Goal: Task Accomplishment & Management: Use online tool/utility

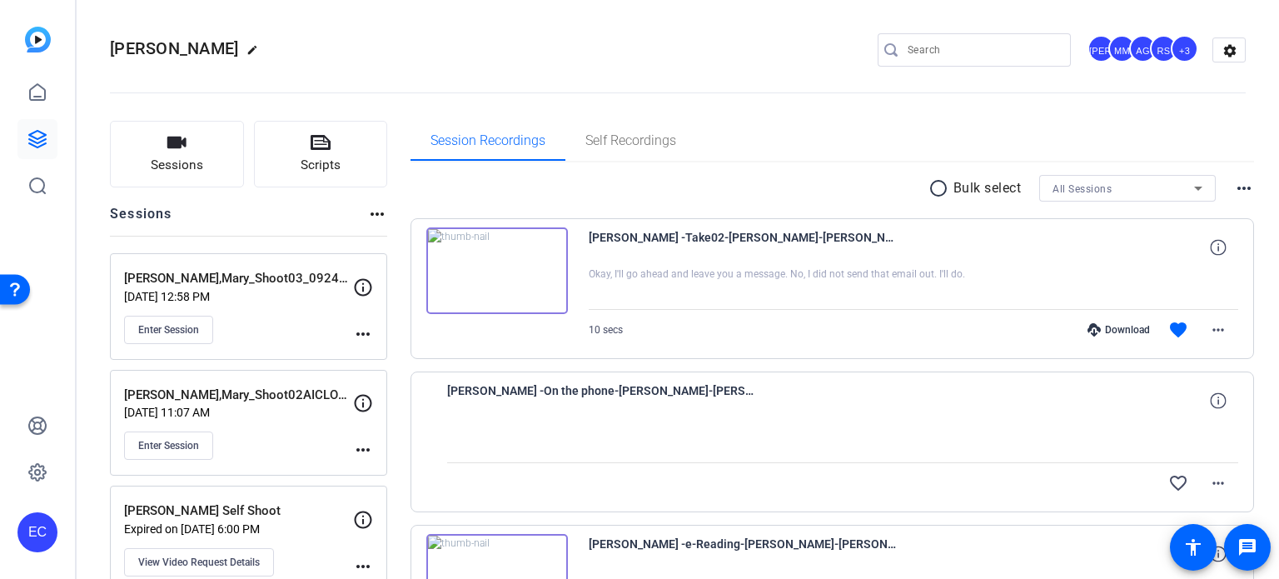
click at [361, 339] on mat-icon "more_horiz" at bounding box center [363, 334] width 20 height 20
click at [376, 356] on span "Edit Session" at bounding box center [404, 357] width 76 height 20
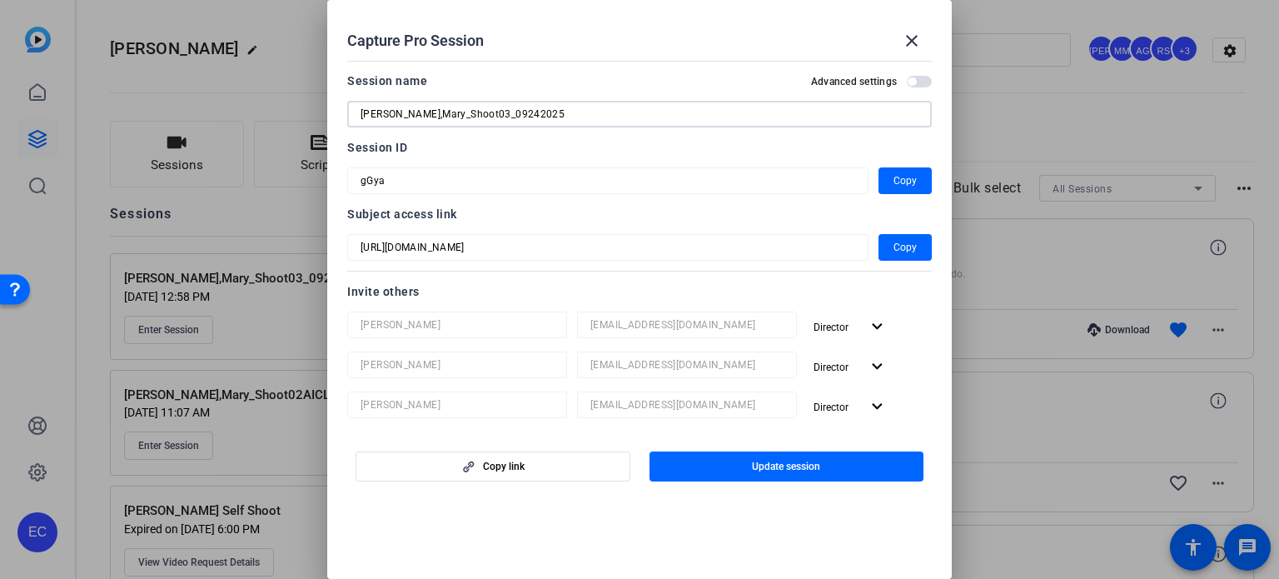
drag, startPoint x: 465, startPoint y: 114, endPoint x: 429, endPoint y: 116, distance: 36.7
click at [429, 116] on input "Higgins,Mary_Shoot03_09242025" at bounding box center [640, 114] width 558 height 20
drag, startPoint x: 491, startPoint y: 114, endPoint x: 471, endPoint y: 117, distance: 20.1
click at [471, 117] on input "Higgins,Mary_AIShoot_09242025" at bounding box center [640, 114] width 558 height 20
type input "Higgins,Mary_AIShoot_10082025"
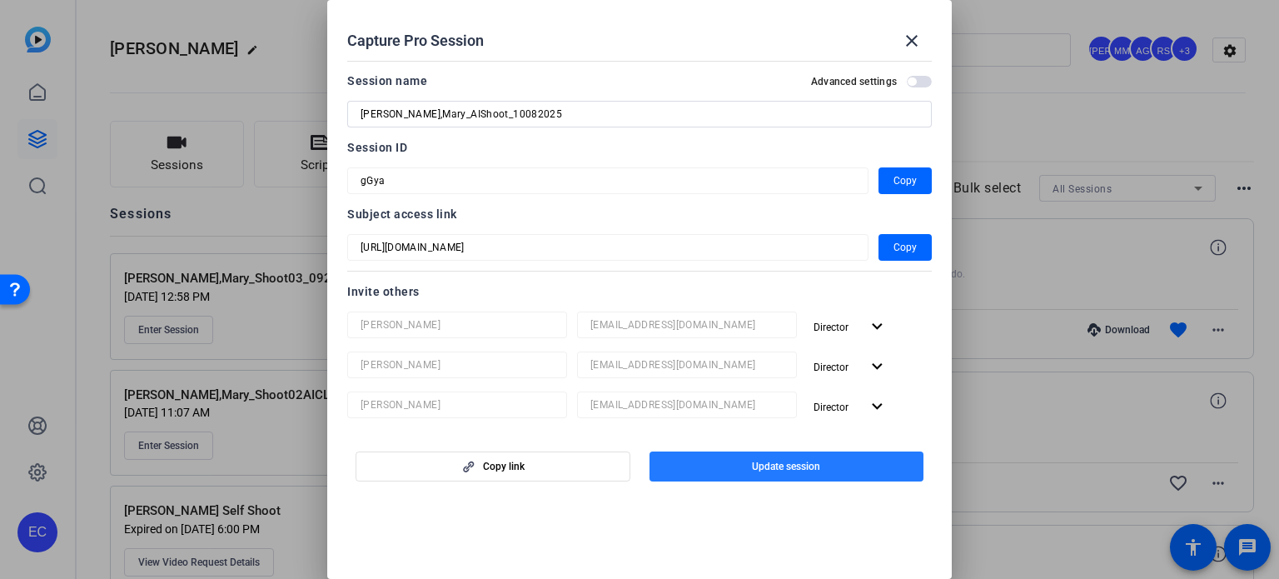
click at [796, 462] on span "Update session" at bounding box center [786, 466] width 68 height 13
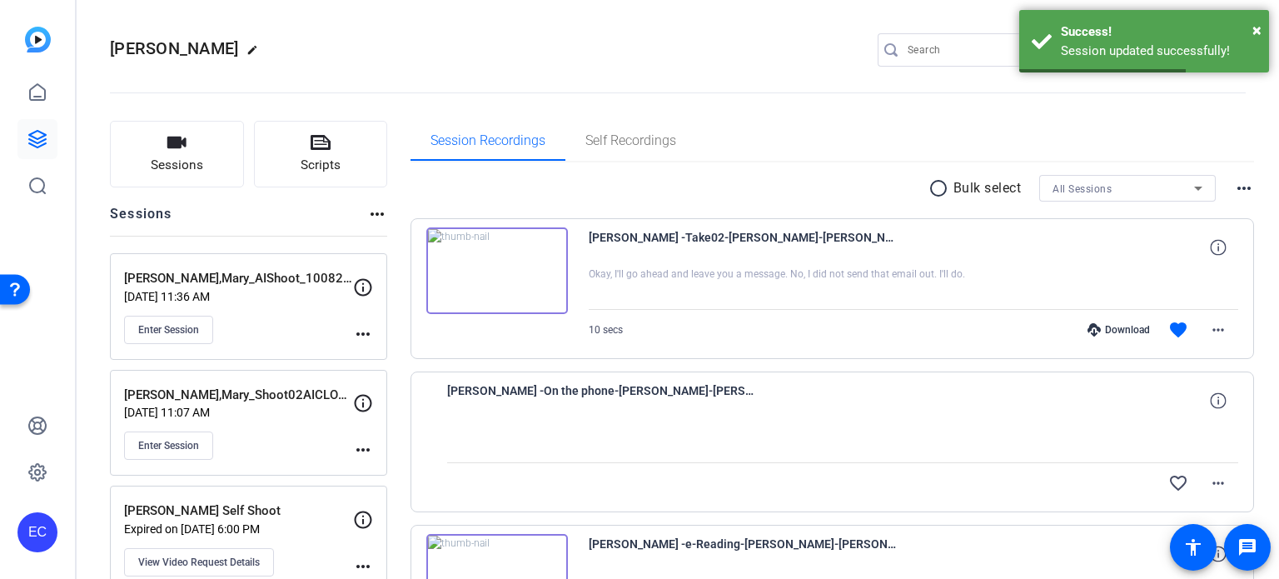
click at [359, 332] on mat-icon "more_horiz" at bounding box center [363, 334] width 20 height 20
click at [391, 360] on span "Edit Session" at bounding box center [404, 357] width 76 height 20
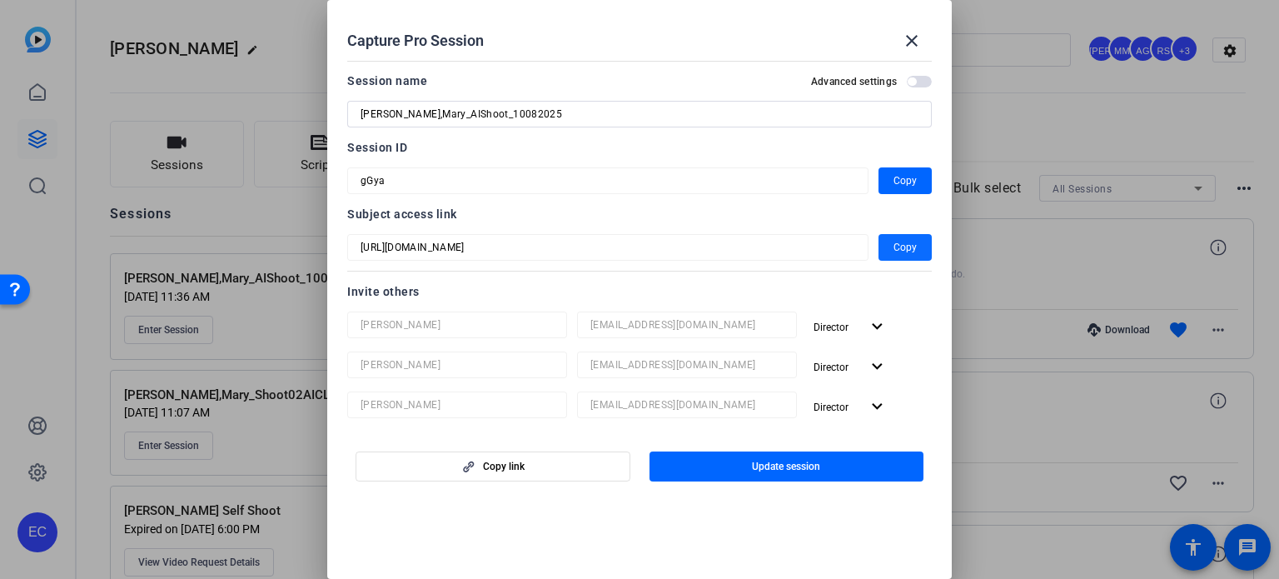
click at [894, 248] on span "Copy" at bounding box center [905, 247] width 23 height 20
click at [909, 46] on mat-icon "close" at bounding box center [912, 41] width 20 height 20
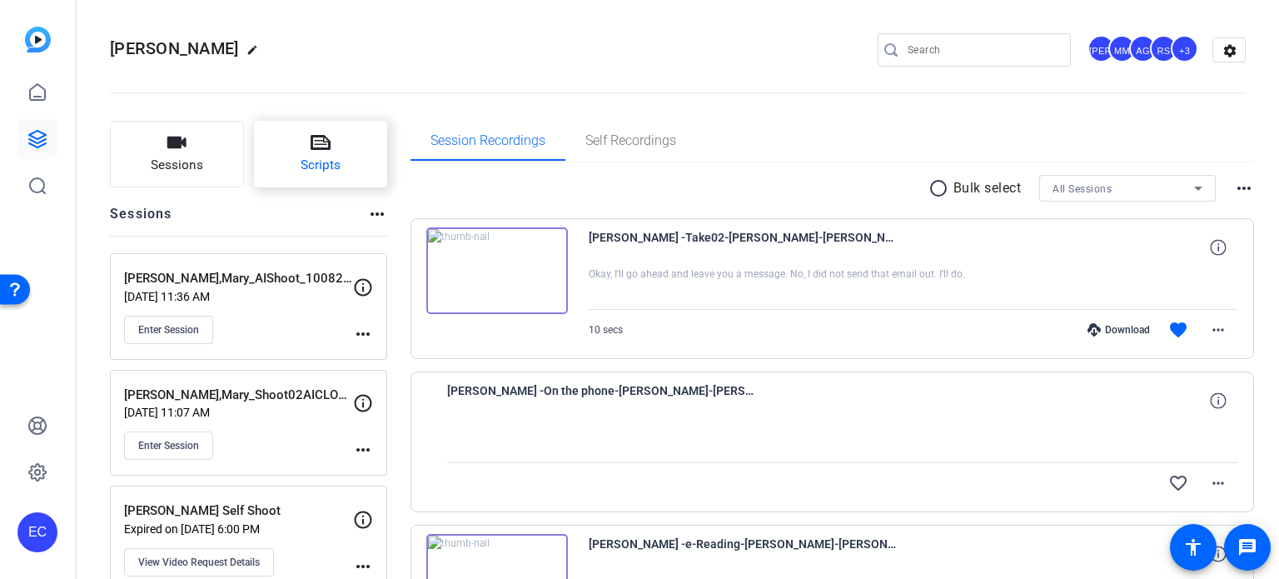
click at [293, 142] on button "Scripts" at bounding box center [321, 154] width 134 height 67
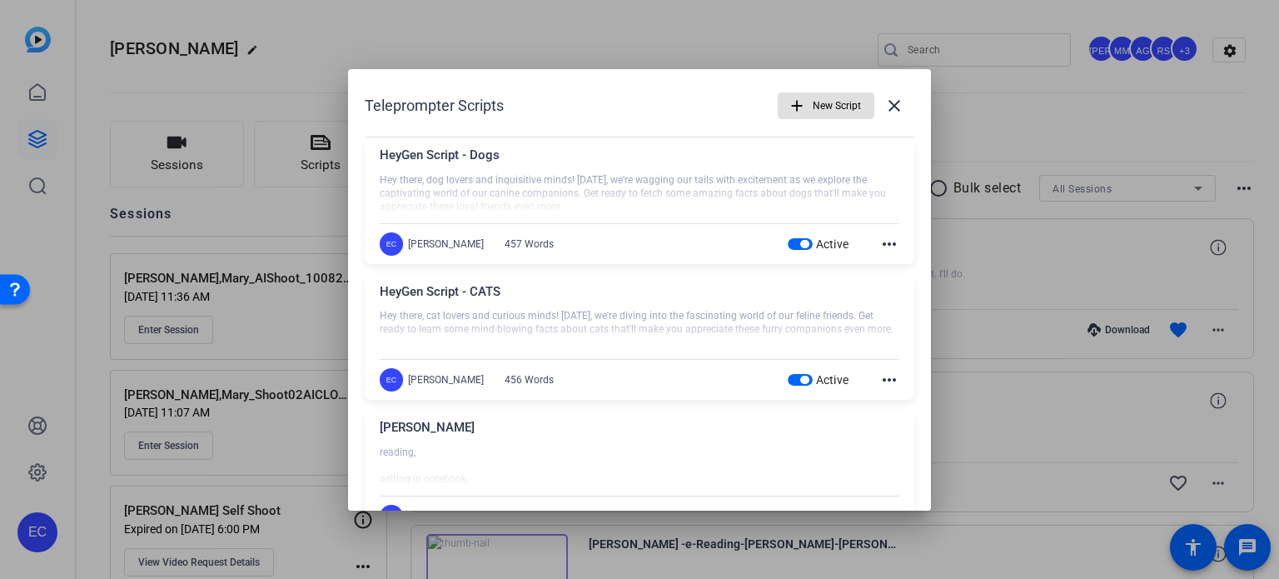
click at [799, 116] on span "button" at bounding box center [826, 106] width 95 height 40
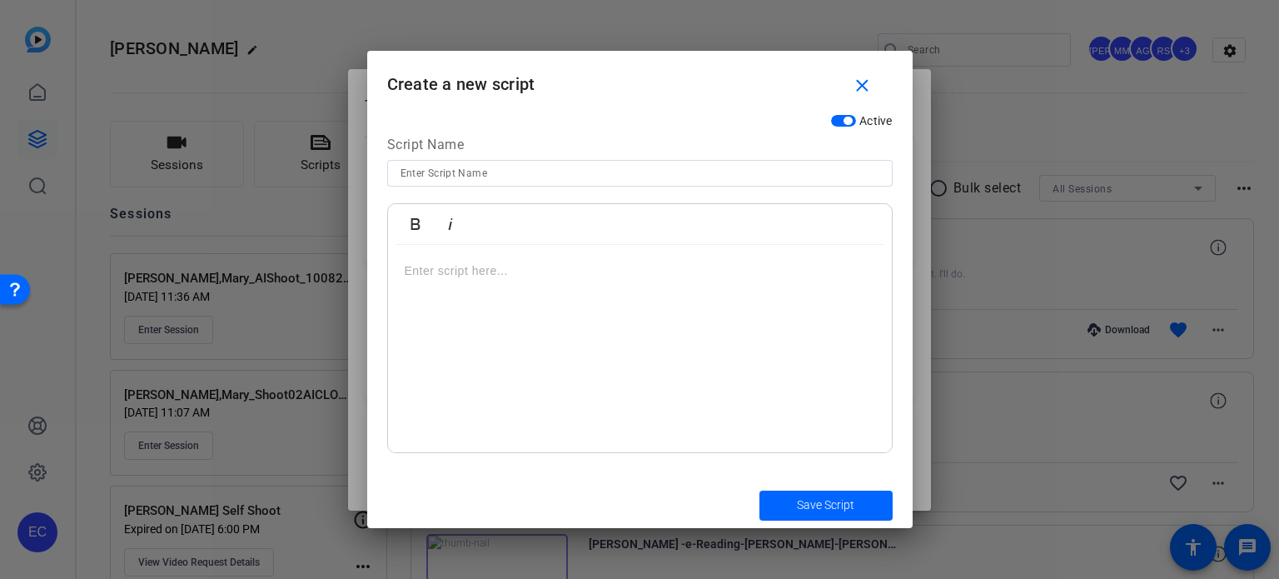
click at [631, 179] on input at bounding box center [640, 173] width 479 height 20
type input "HeyGen Consent"
click at [451, 279] on p at bounding box center [640, 270] width 470 height 18
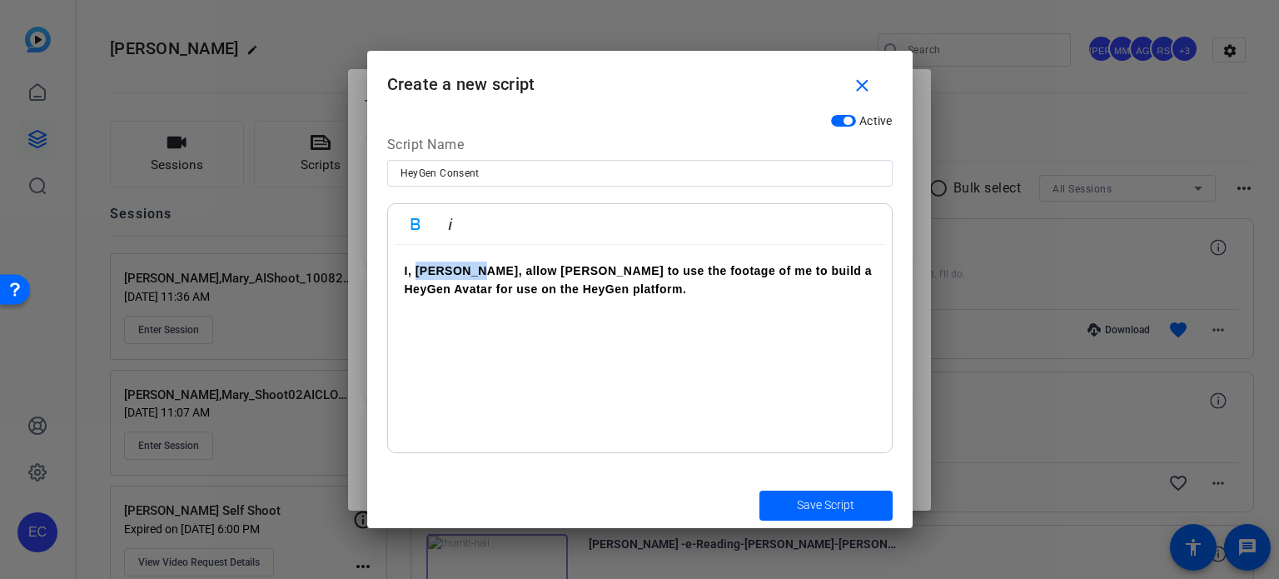
drag, startPoint x: 469, startPoint y: 276, endPoint x: 418, endPoint y: 272, distance: 50.9
click at [418, 272] on strong "I, Tim Miley" at bounding box center [462, 270] width 114 height 13
click at [824, 496] on span "Save Script" at bounding box center [825, 504] width 57 height 17
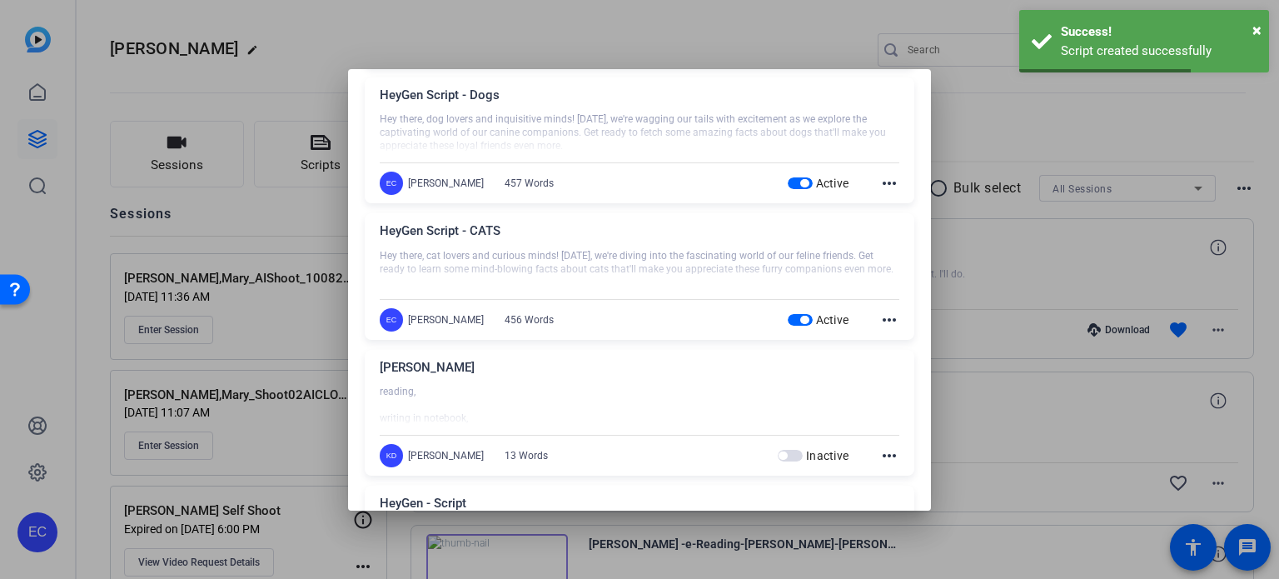
scroll to position [250, 0]
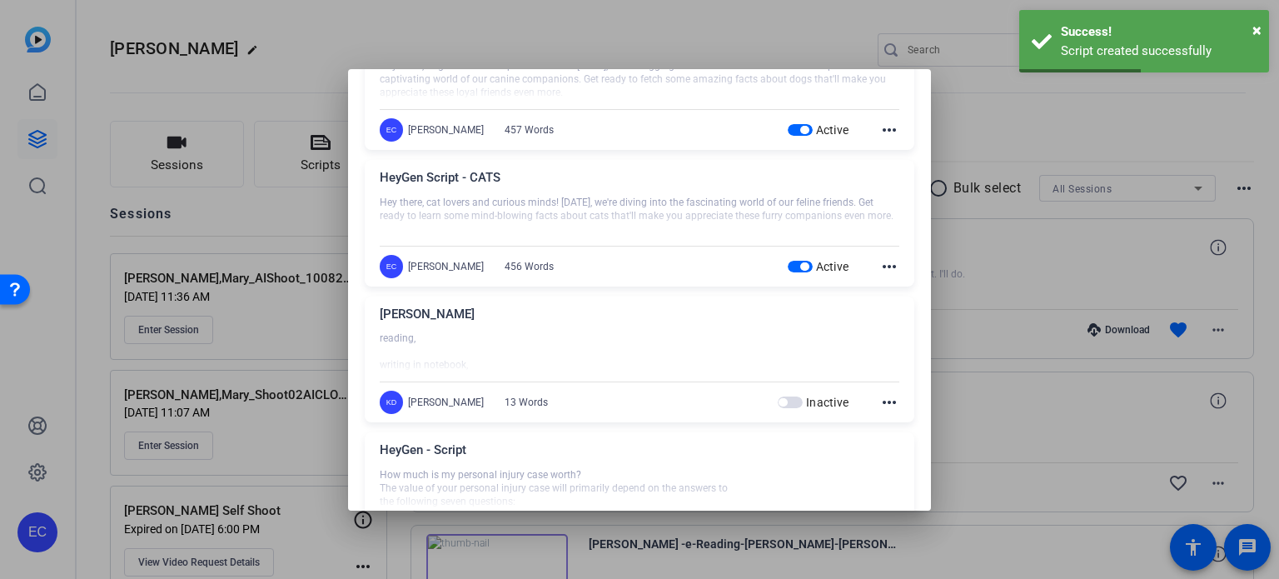
click at [968, 376] on div at bounding box center [639, 289] width 1279 height 579
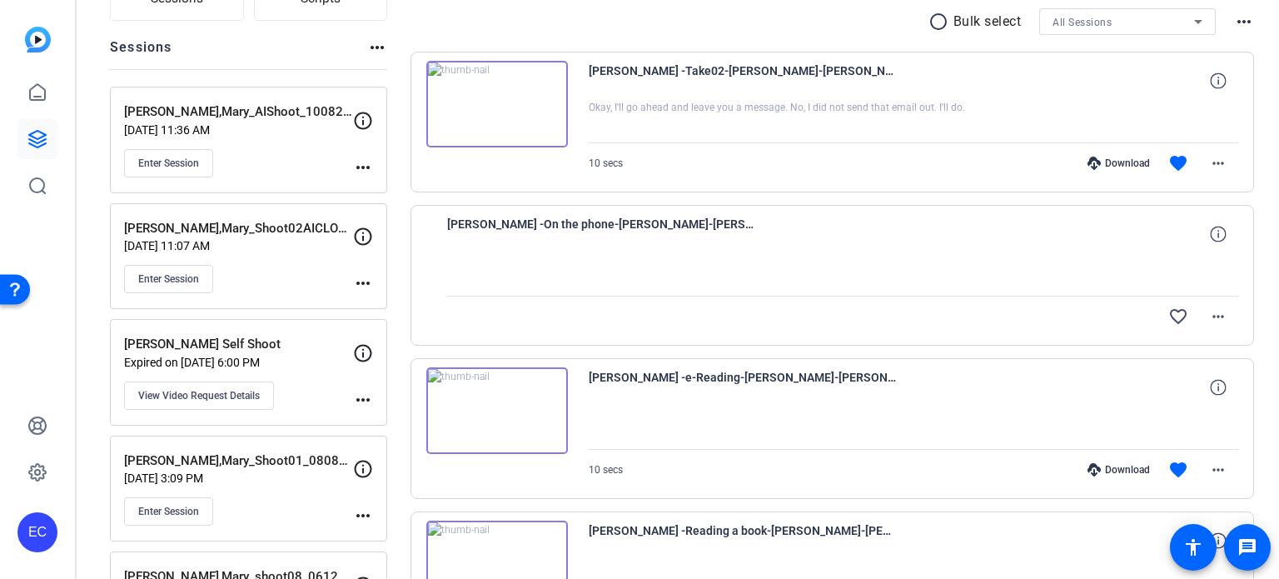
scroll to position [0, 0]
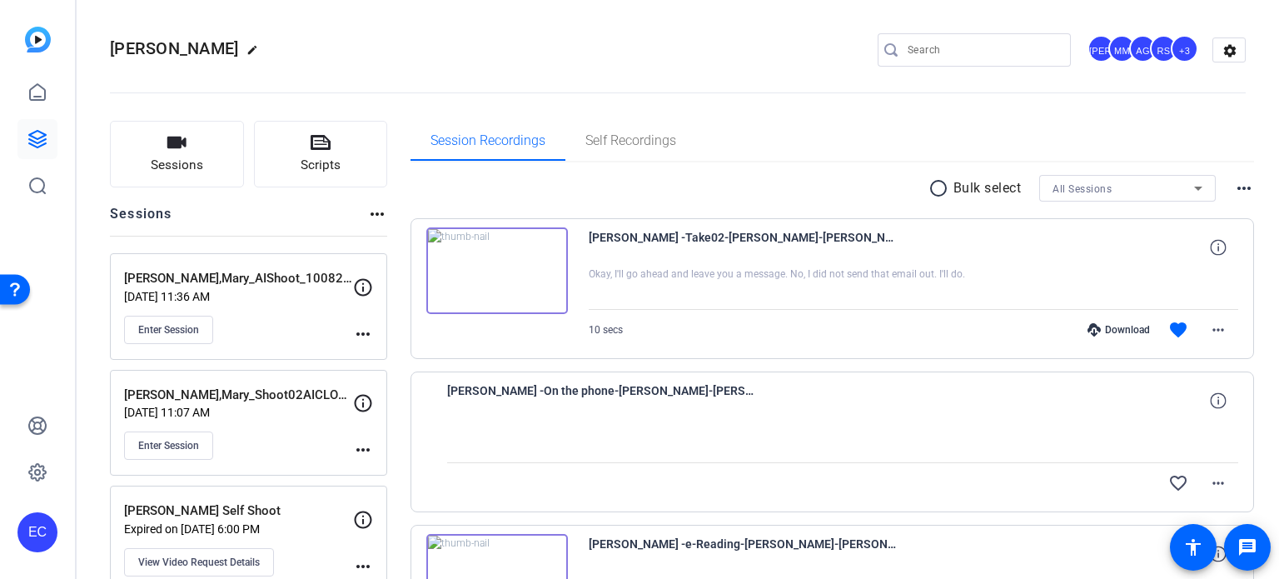
click at [942, 54] on input "Search" at bounding box center [983, 50] width 150 height 20
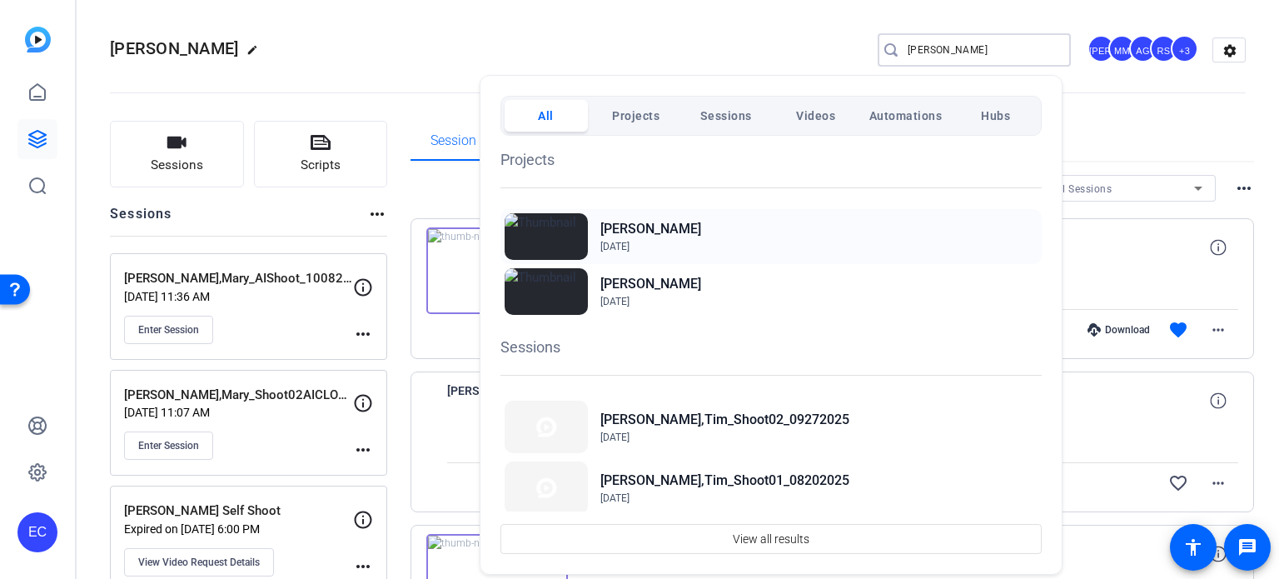
type input "tim"
click at [706, 235] on div "Miley, Tim Aug 13, 2025" at bounding box center [770, 236] width 541 height 55
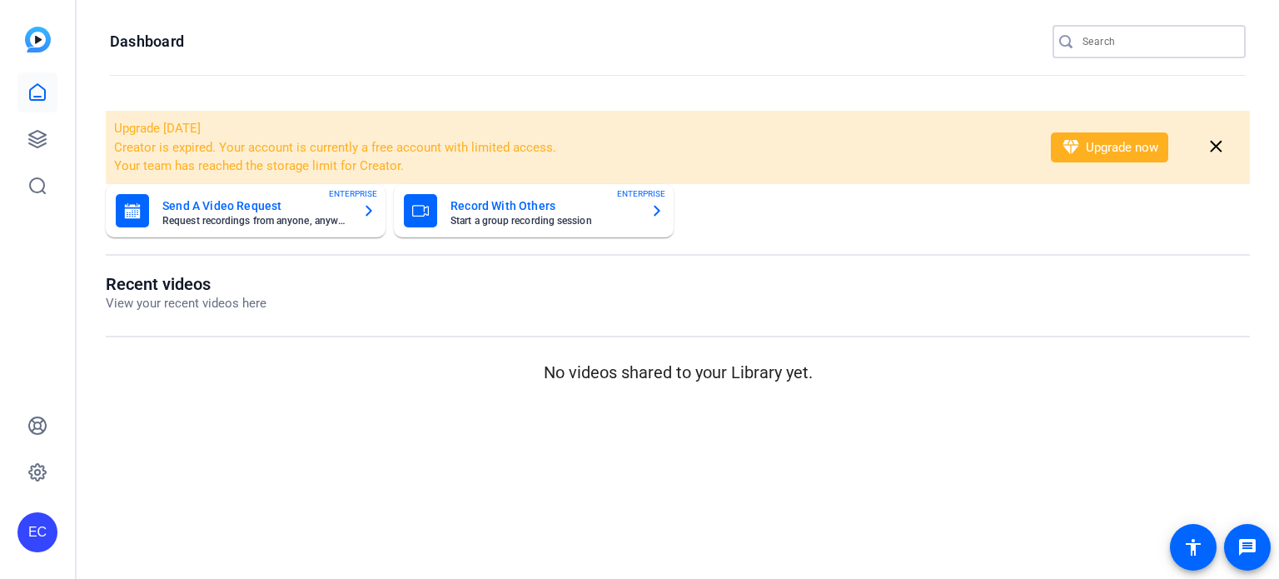
click at [1115, 33] on input "Search" at bounding box center [1158, 42] width 150 height 20
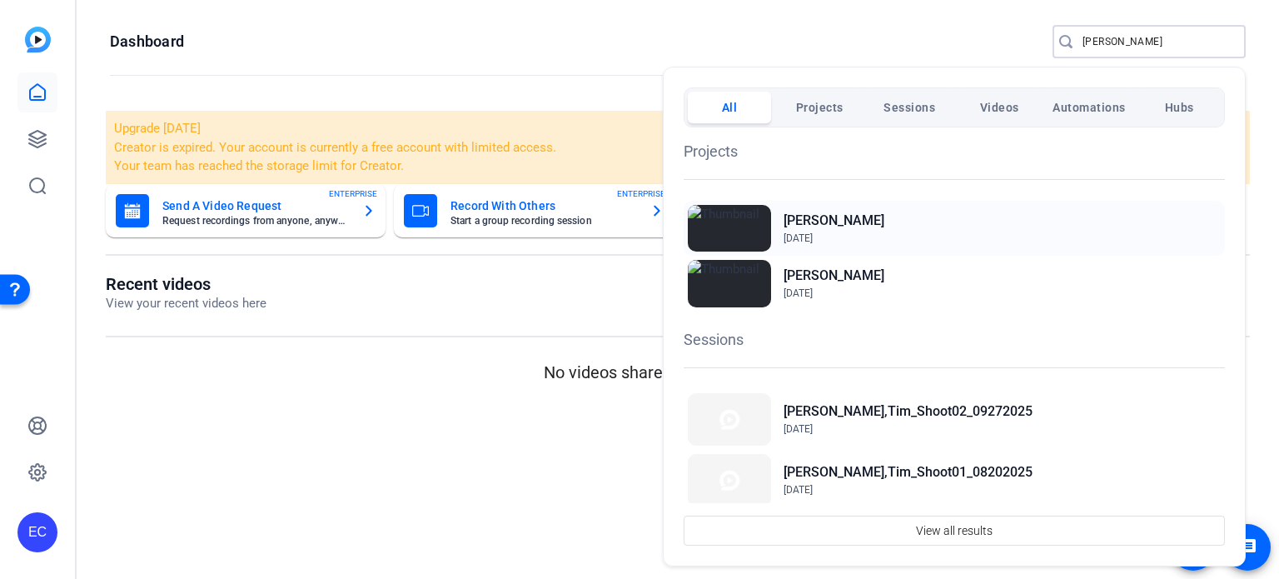
type input "tim"
click at [848, 213] on div "Miley, Tim Aug 13, 2025" at bounding box center [954, 228] width 541 height 55
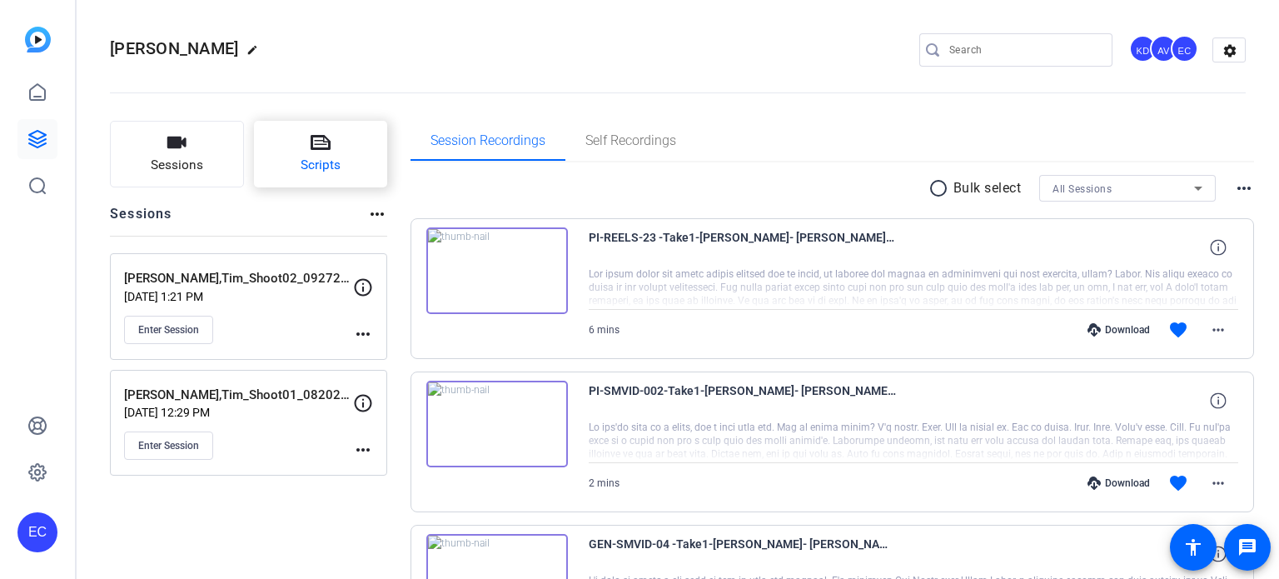
click at [313, 162] on span "Scripts" at bounding box center [321, 165] width 40 height 19
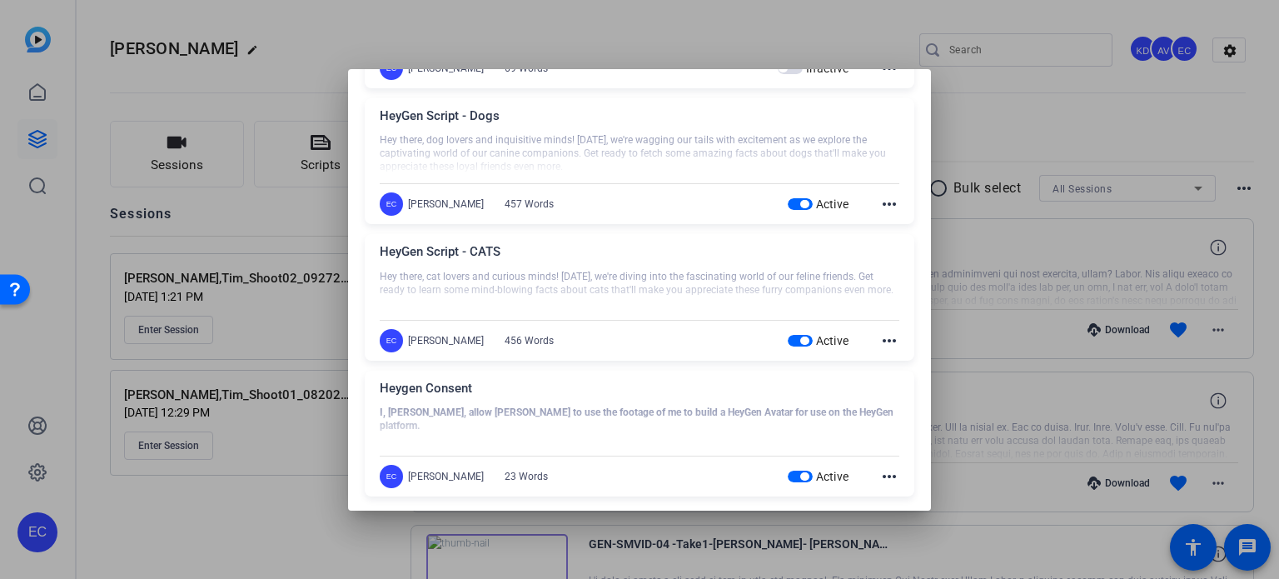
scroll to position [2091, 0]
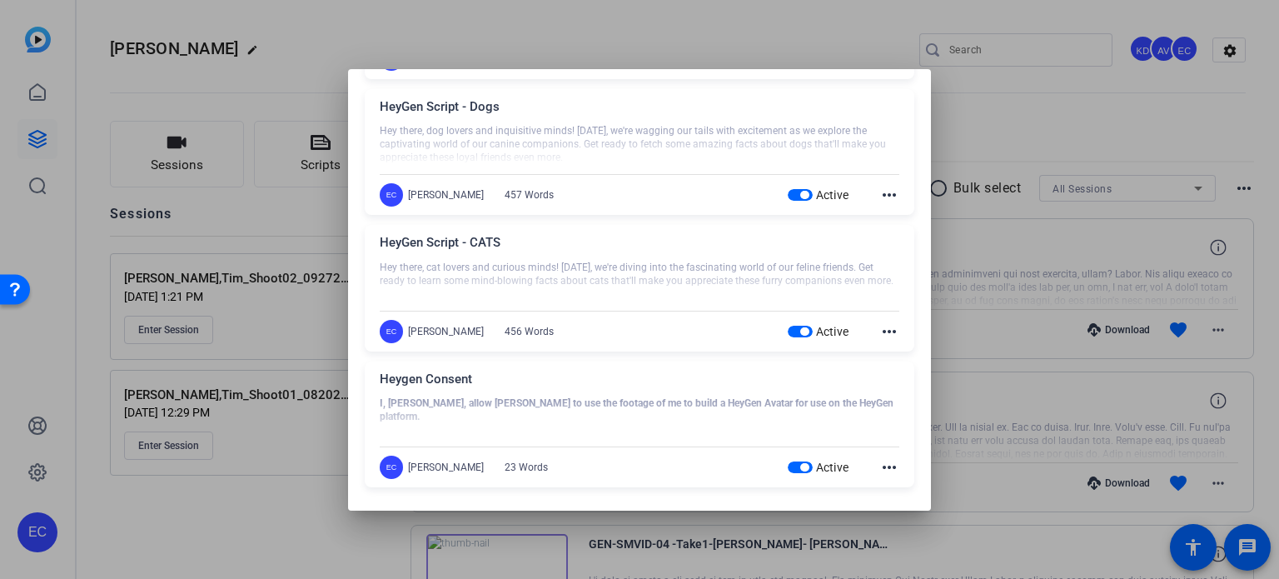
click at [894, 469] on div "Heygen Consent I, Tim Miley , allow HeyGen to use the footage of me to build a …" at bounding box center [640, 424] width 550 height 127
click at [880, 465] on mat-icon "more_horiz" at bounding box center [889, 467] width 20 height 20
click at [890, 482] on span "Edit" at bounding box center [917, 489] width 67 height 20
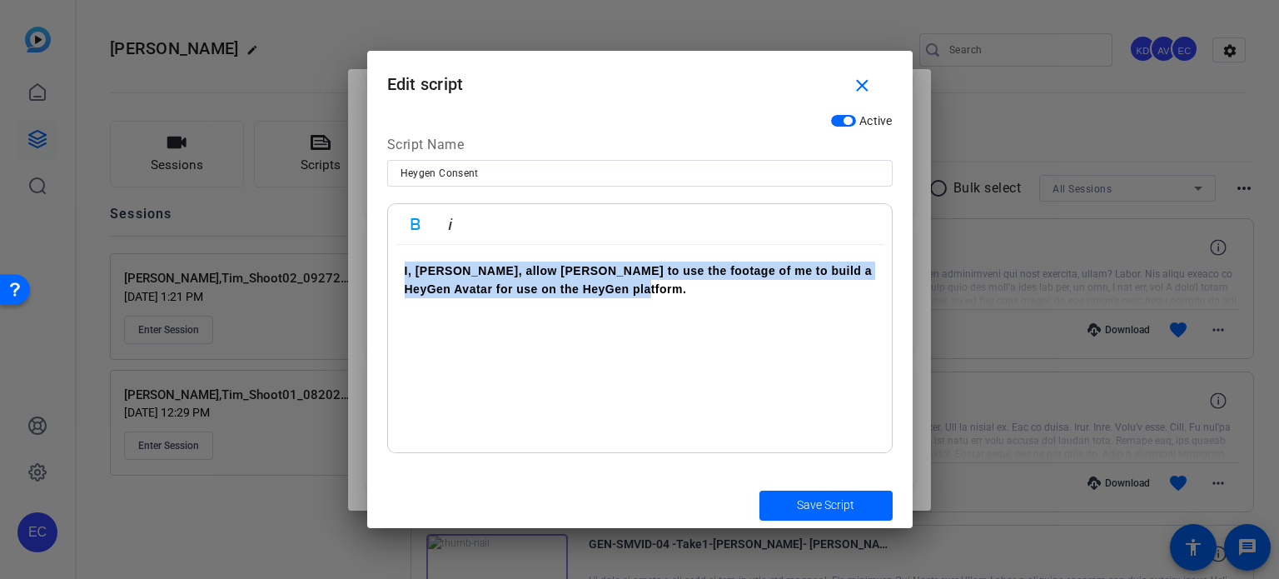
drag, startPoint x: 303, startPoint y: 232, endPoint x: 271, endPoint y: 229, distance: 31.8
click at [271, 229] on div "Teleprompter Scripts add New Script close PI-SMVID-024 - Proving Fault in a Mot…" at bounding box center [639, 289] width 1279 height 579
copy p "I, Tim Miley , allow HeyGen to use the footage of me to build a HeyGen Avatar f…"
click at [862, 88] on mat-icon "close" at bounding box center [862, 86] width 21 height 21
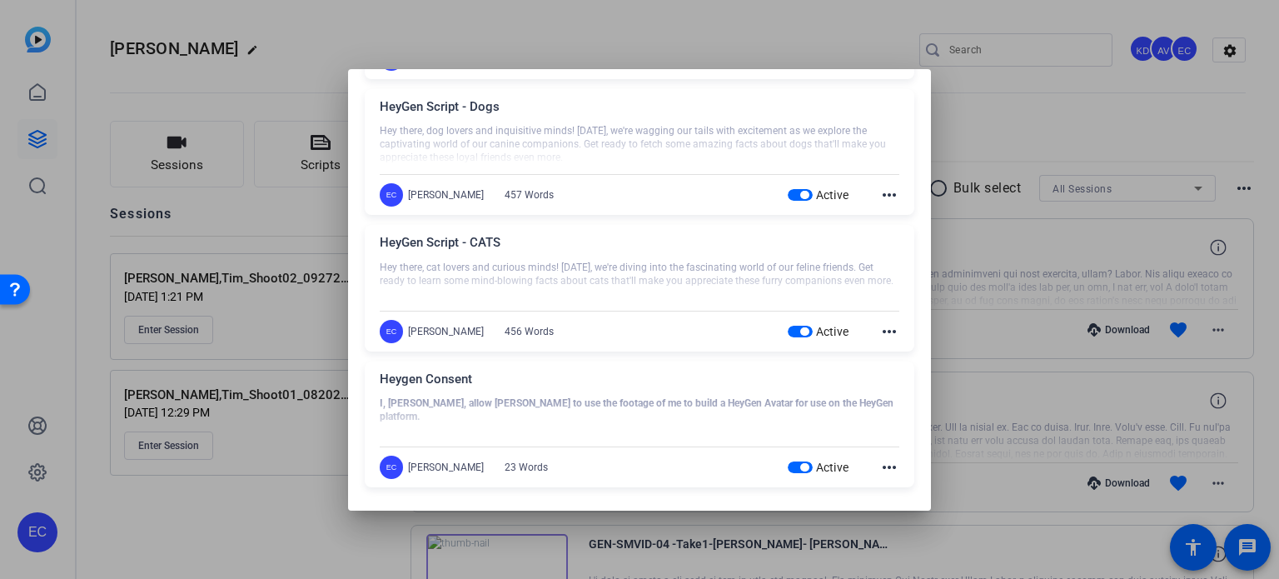
click at [1041, 125] on div at bounding box center [639, 289] width 1279 height 579
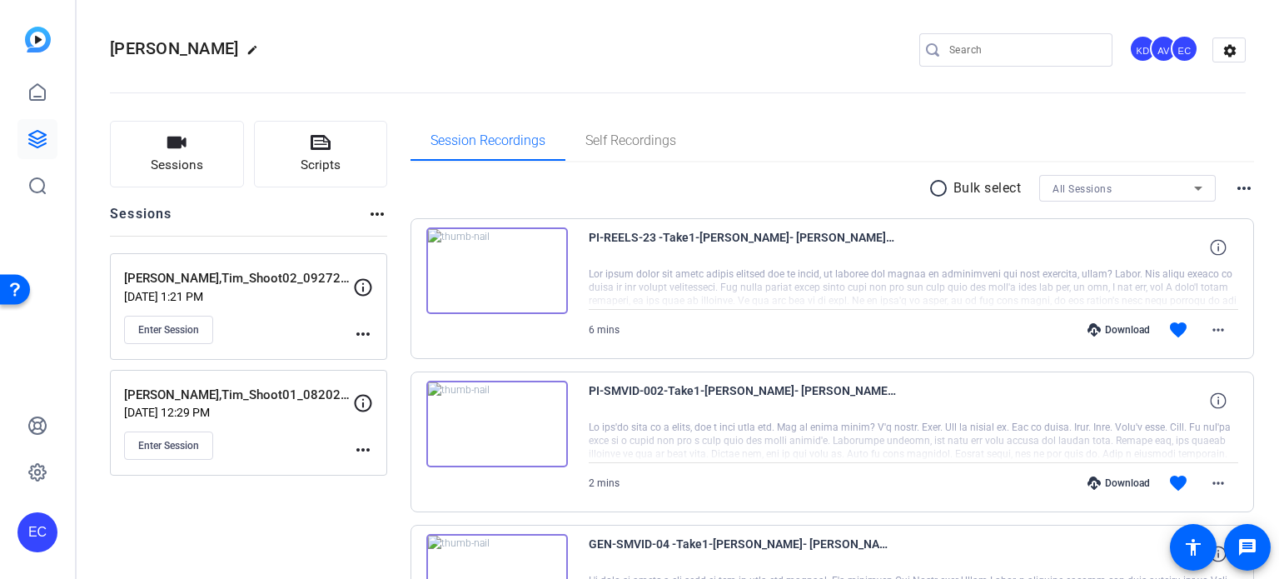
click at [366, 332] on mat-icon "more_horiz" at bounding box center [363, 334] width 20 height 20
click at [393, 355] on span "Edit Session" at bounding box center [404, 357] width 76 height 20
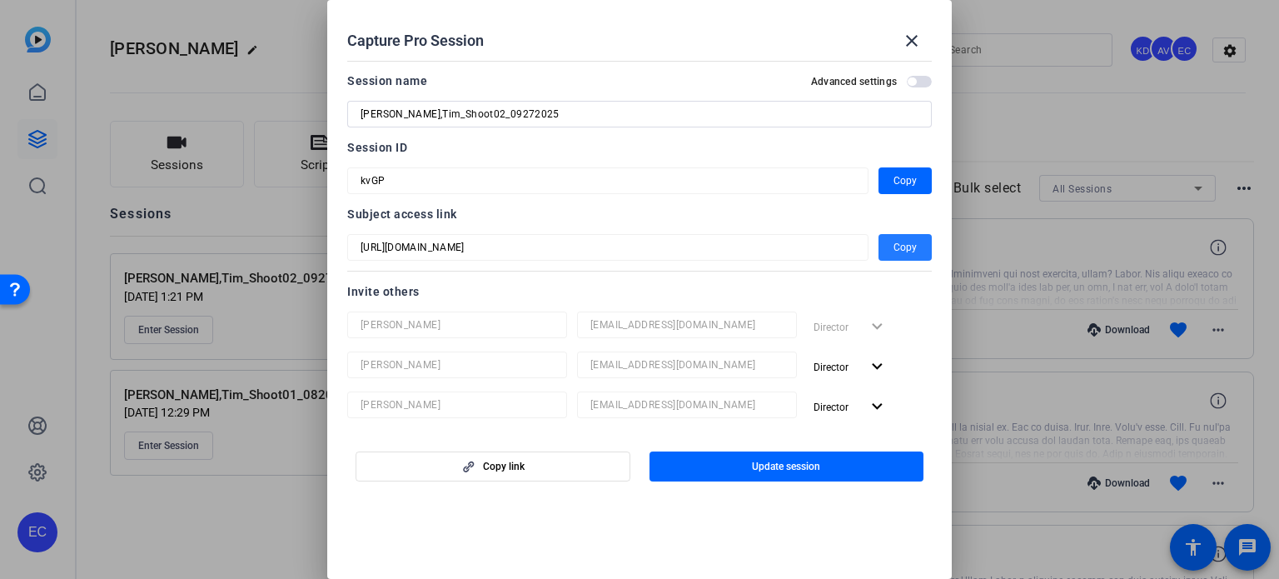
click at [894, 253] on span "Copy" at bounding box center [905, 247] width 23 height 20
click at [922, 49] on span at bounding box center [912, 41] width 40 height 40
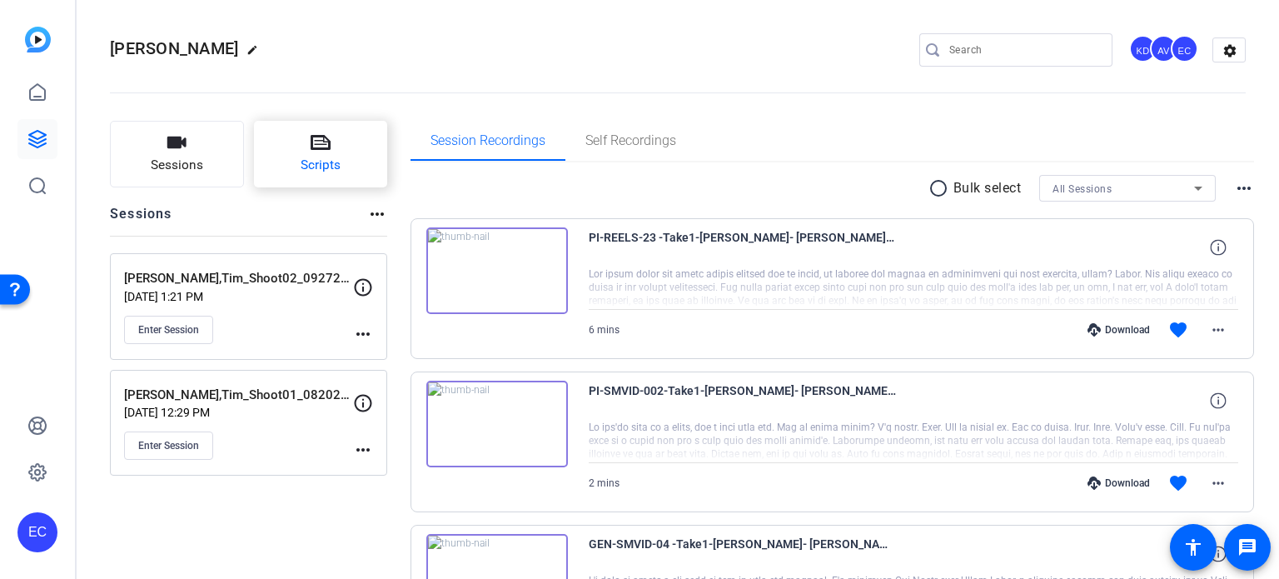
click at [333, 152] on button "Scripts" at bounding box center [321, 154] width 134 height 67
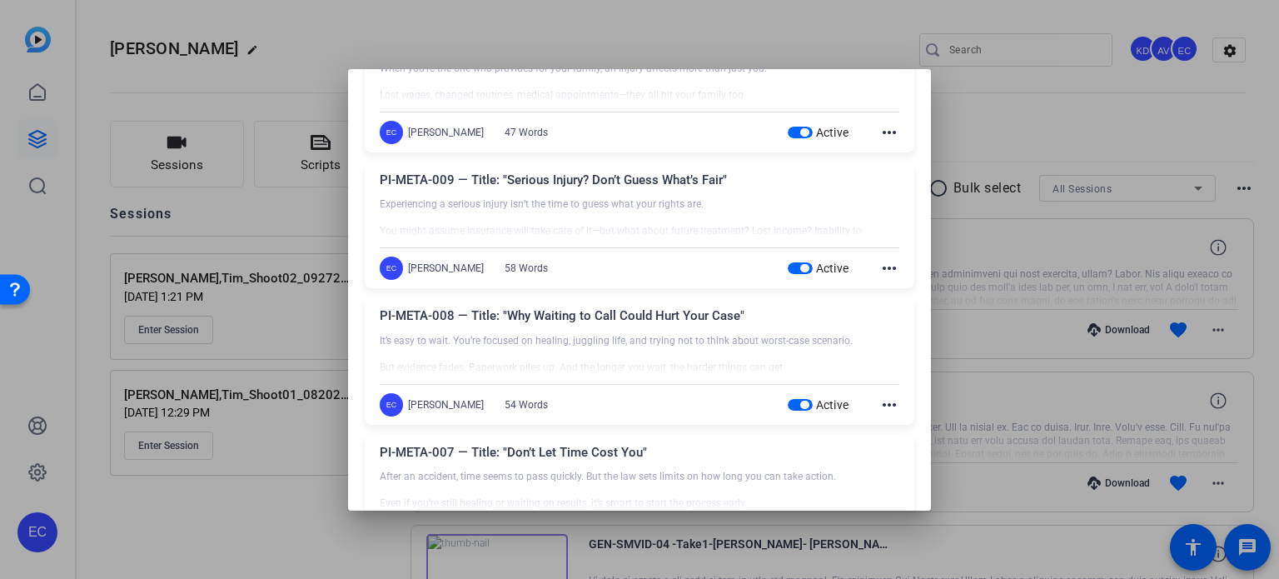
scroll to position [167, 0]
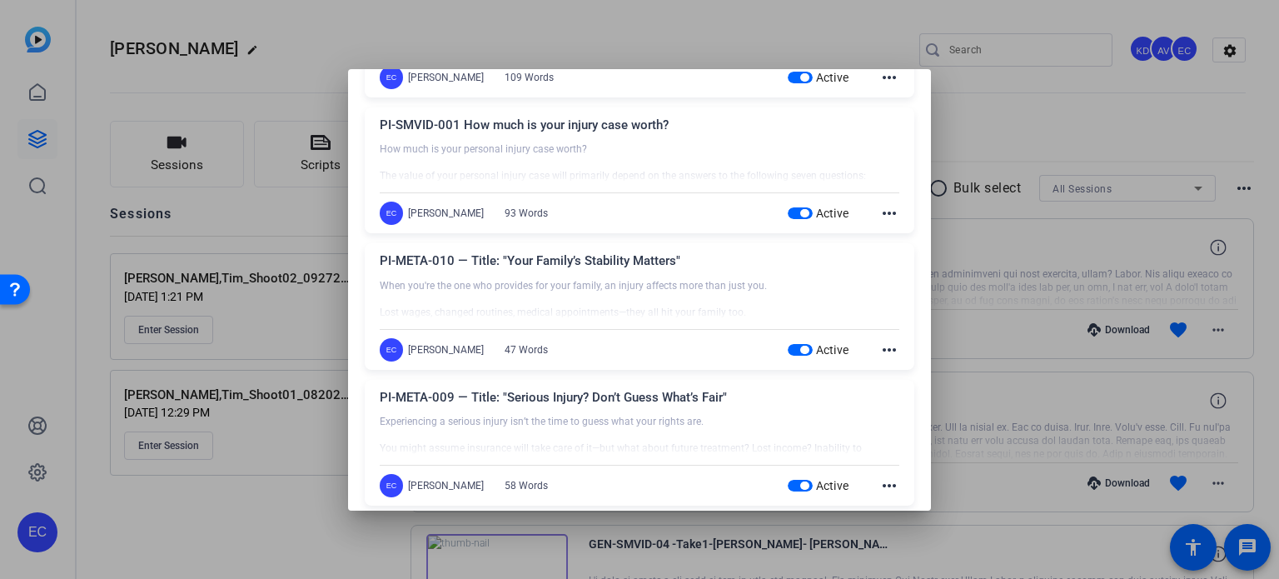
click at [253, 498] on div at bounding box center [639, 289] width 1279 height 579
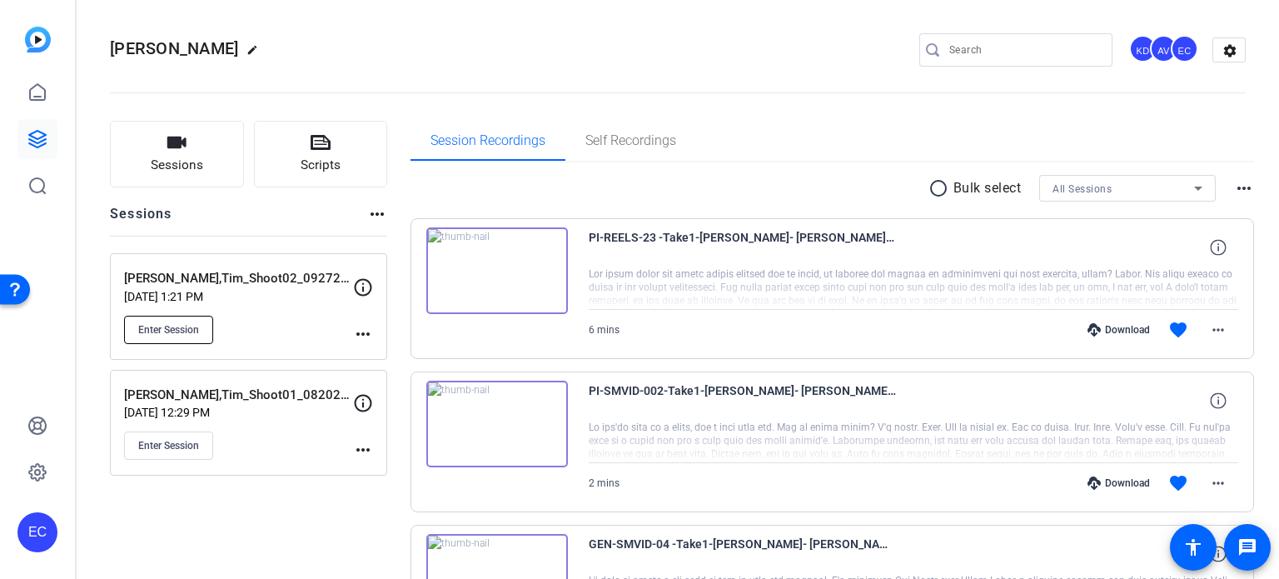
click at [190, 331] on span "Enter Session" at bounding box center [168, 329] width 61 height 13
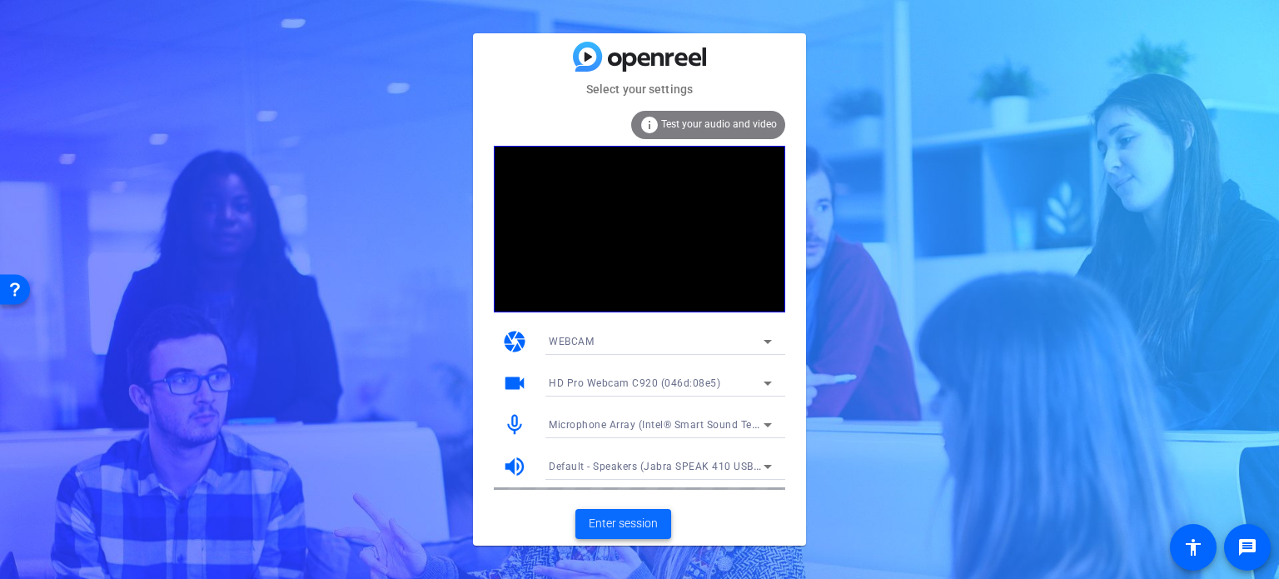
click at [651, 514] on span at bounding box center [623, 524] width 96 height 40
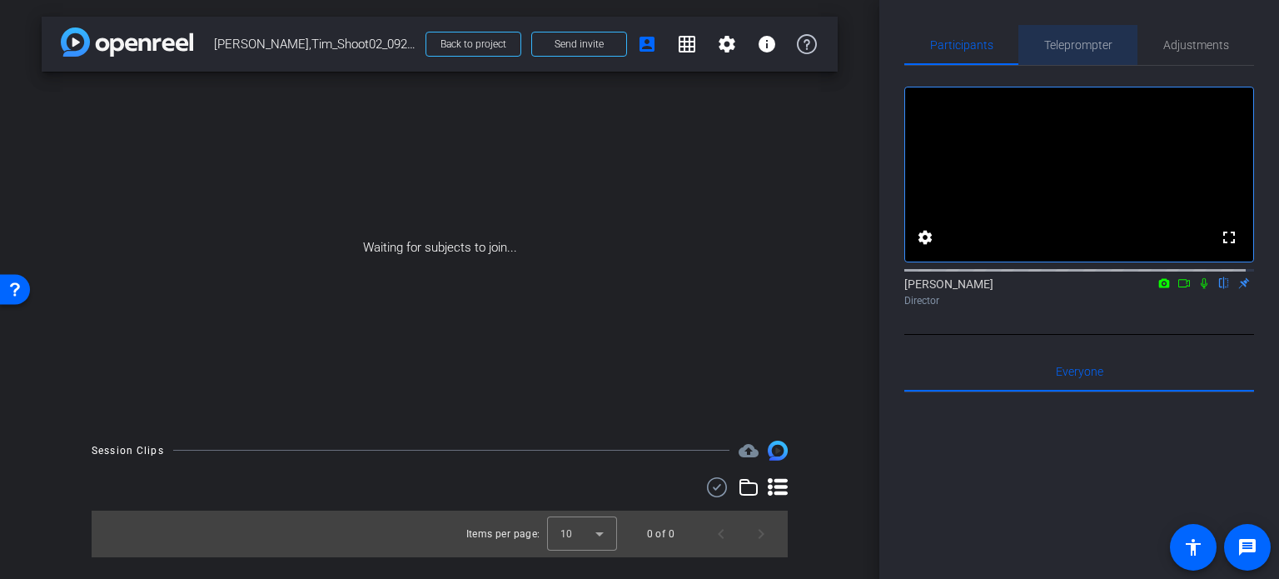
click at [1086, 44] on span "Teleprompter" at bounding box center [1078, 45] width 68 height 12
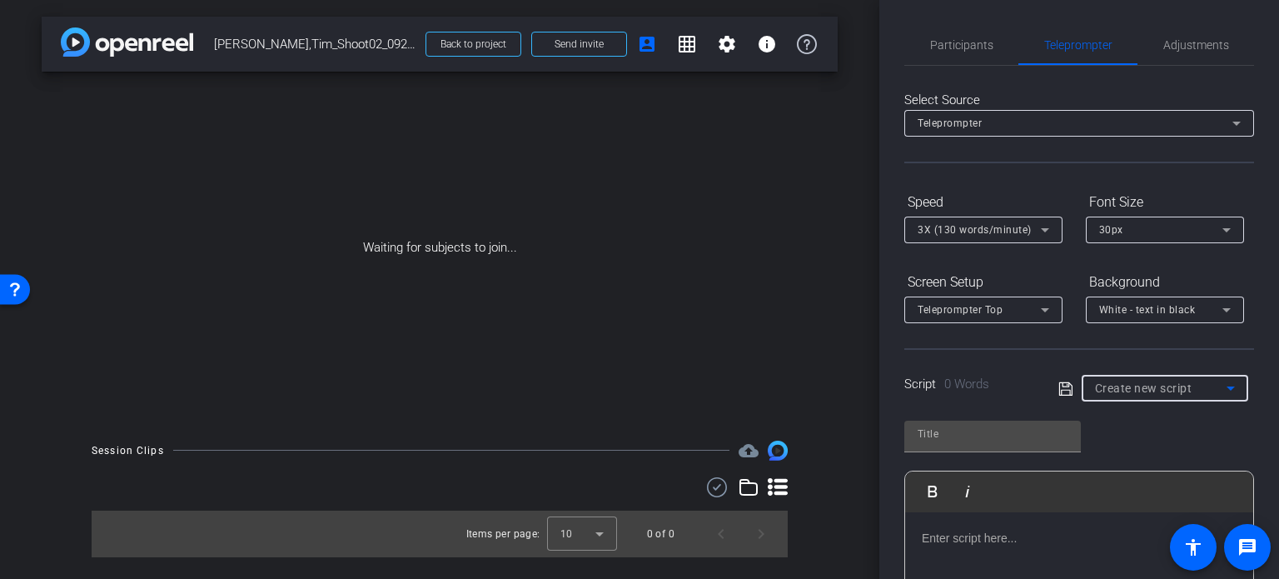
click at [1156, 378] on div "Create new script" at bounding box center [1161, 388] width 132 height 20
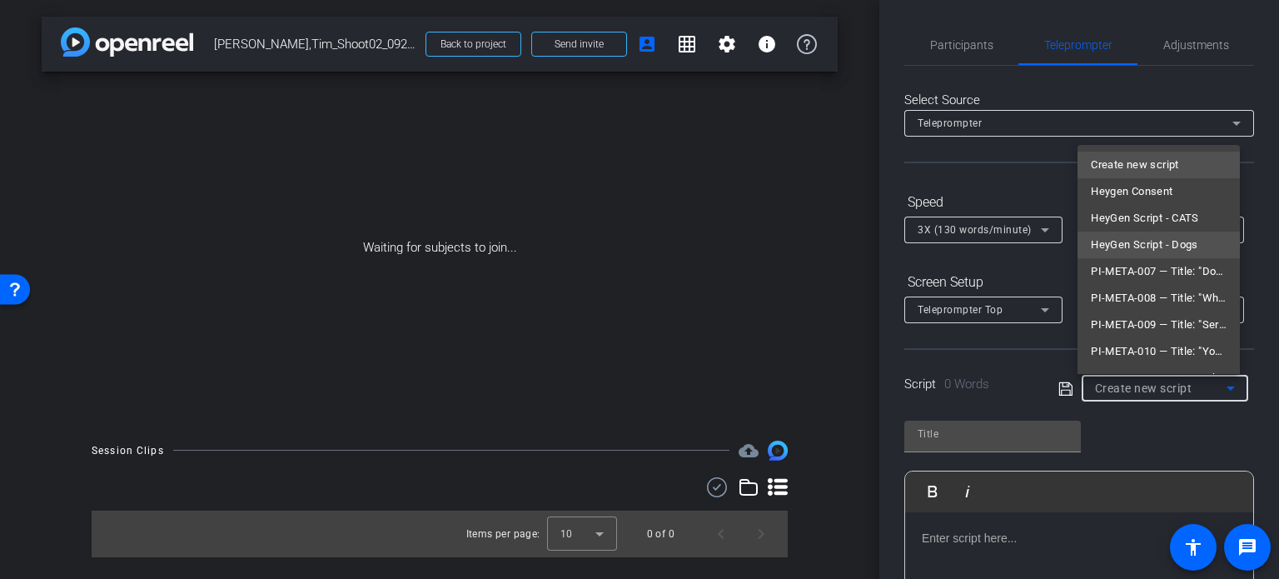
scroll to position [50, 0]
click at [824, 430] on div at bounding box center [639, 289] width 1279 height 579
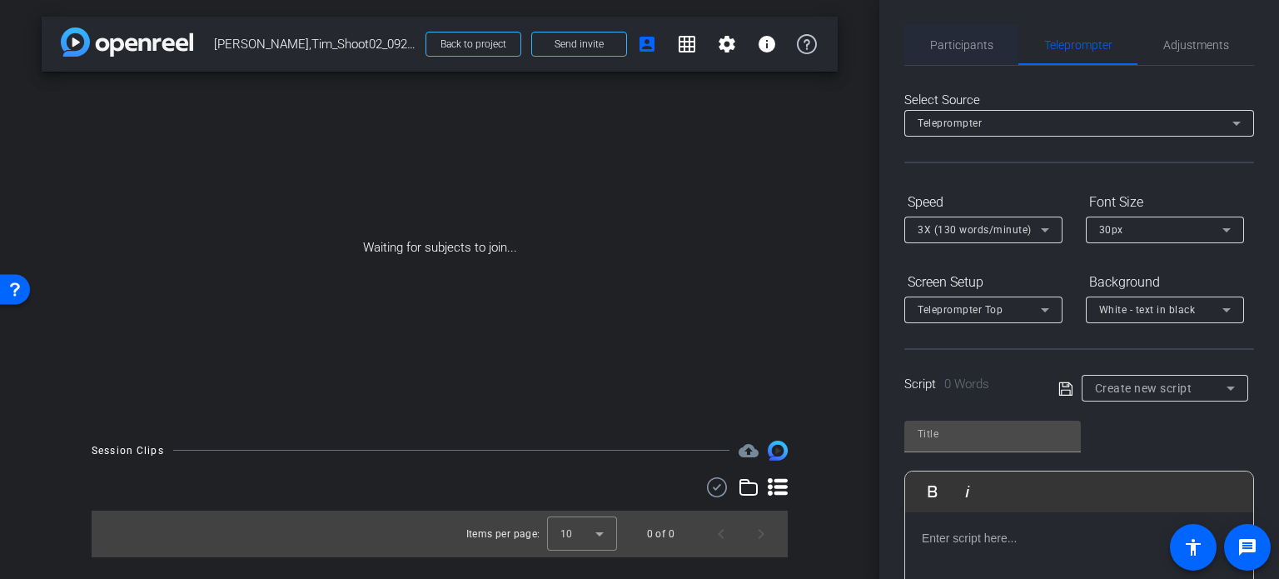
click at [953, 41] on span "Participants" at bounding box center [961, 45] width 63 height 12
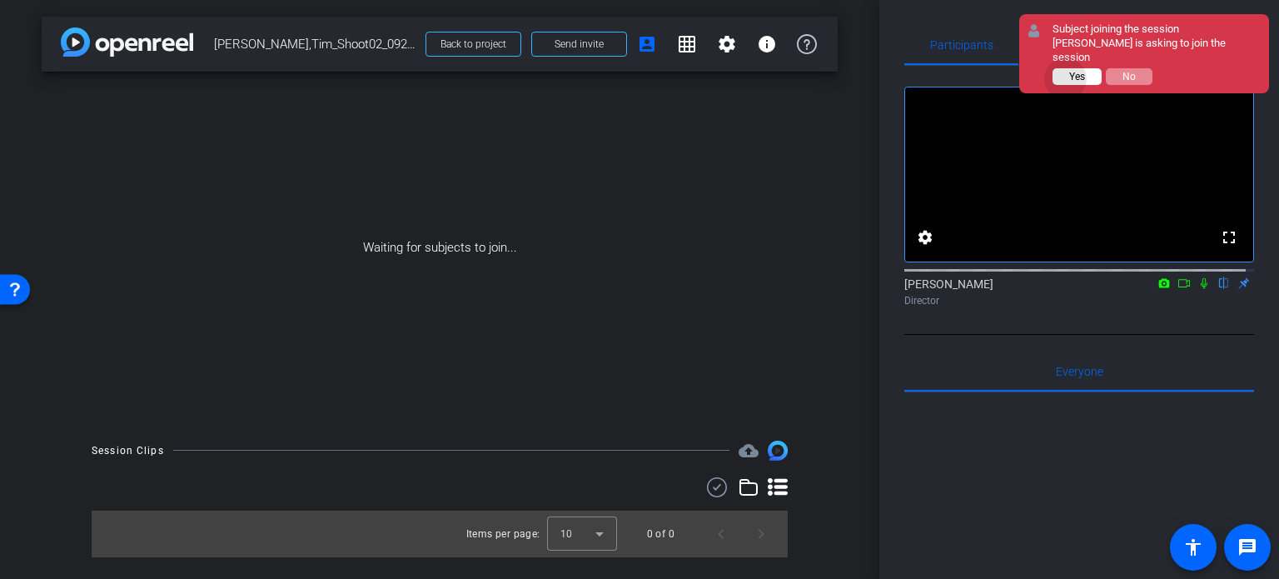
click at [1066, 78] on button "Yes" at bounding box center [1077, 76] width 49 height 17
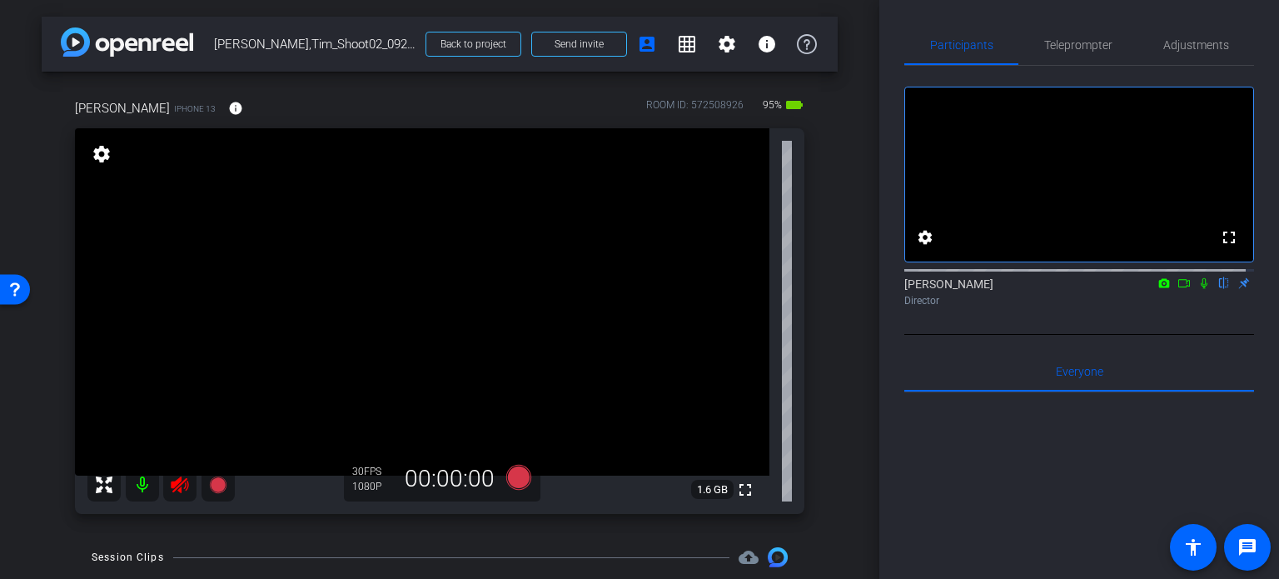
click at [180, 485] on icon at bounding box center [179, 484] width 17 height 17
click at [1189, 49] on span "Adjustments" at bounding box center [1196, 45] width 66 height 12
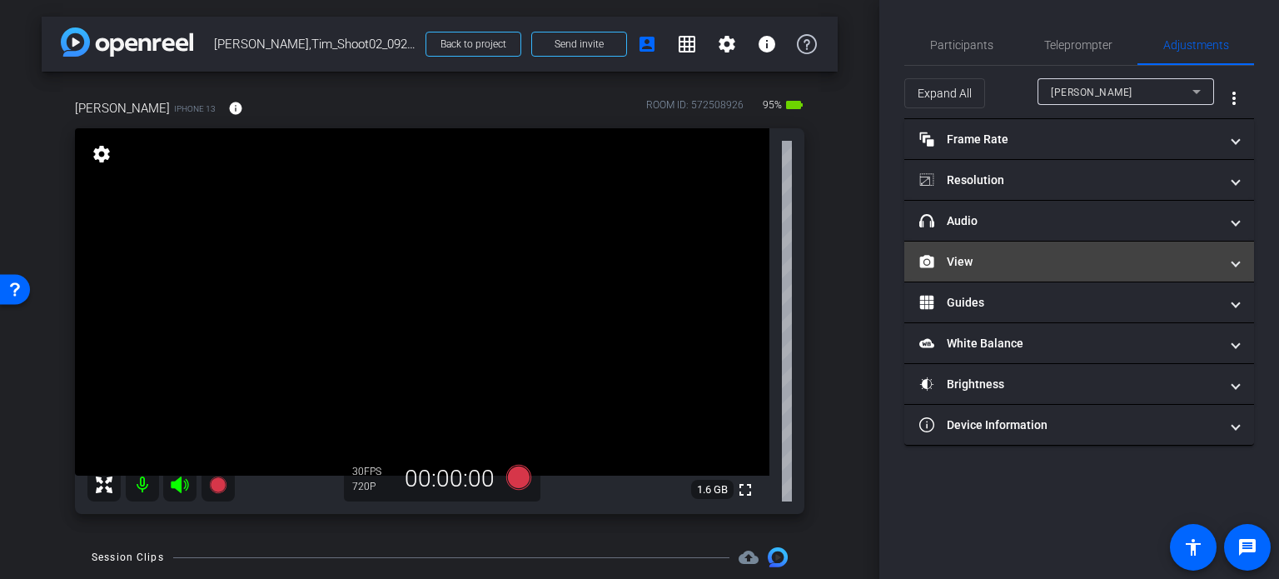
click at [999, 267] on mat-panel-title "View" at bounding box center [1069, 261] width 300 height 17
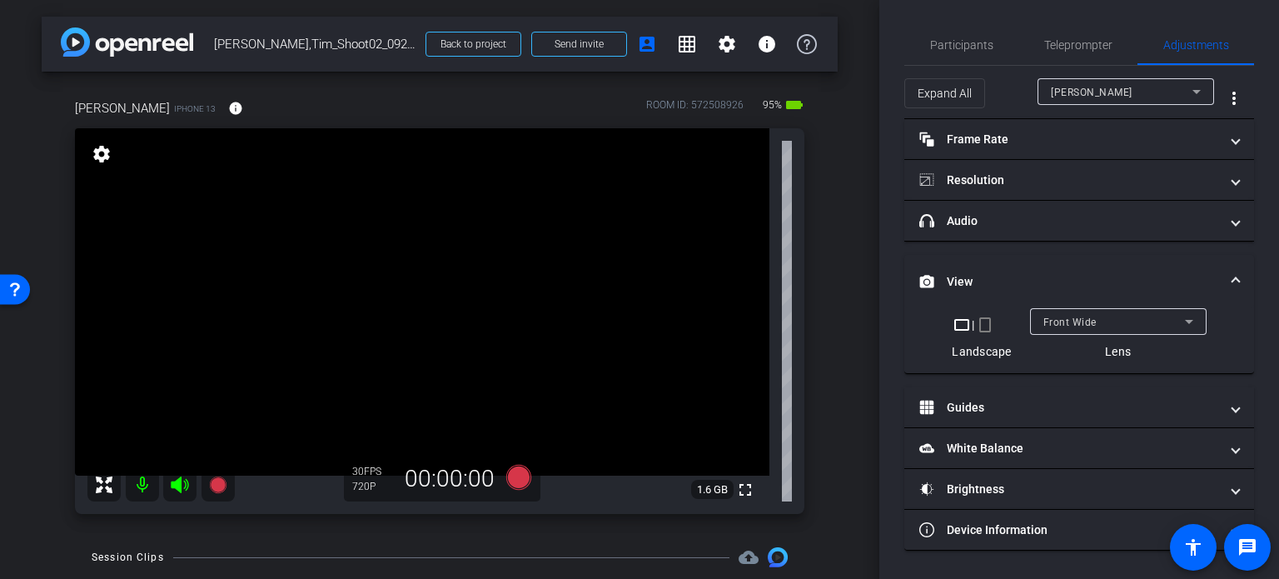
click at [982, 327] on mat-icon "crop_portrait" at bounding box center [985, 325] width 20 height 20
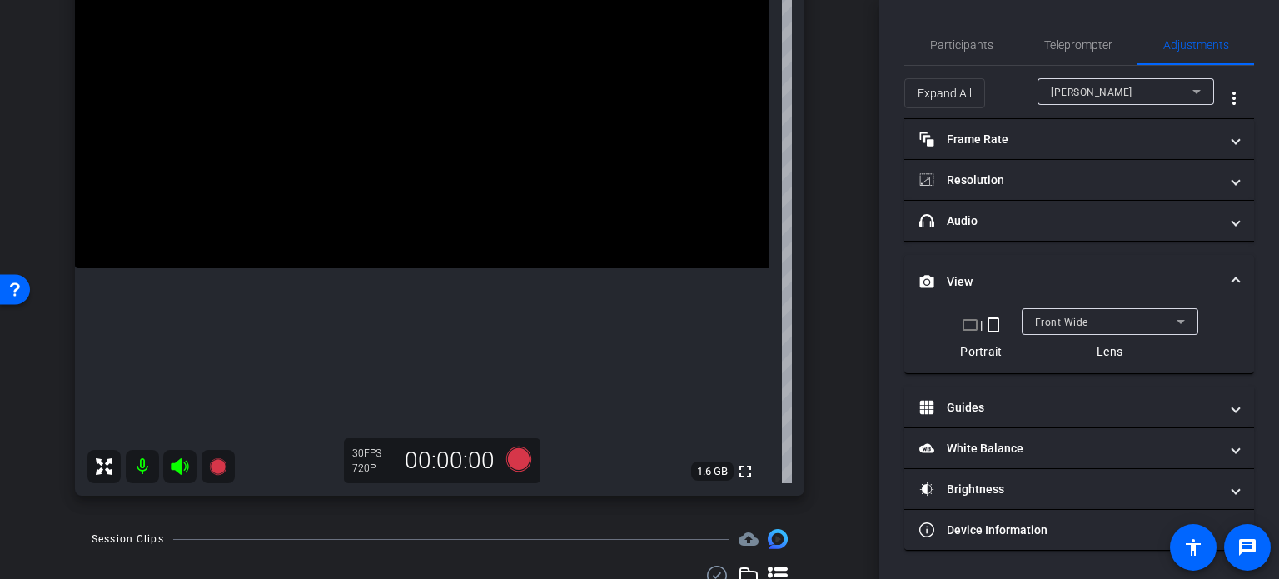
scroll to position [250, 0]
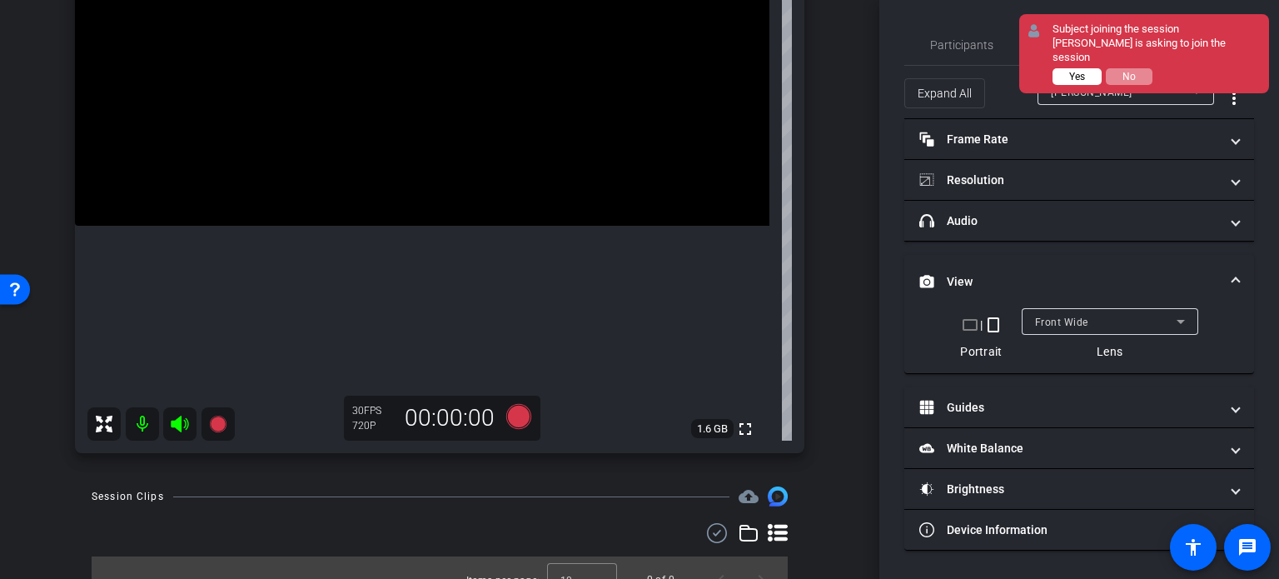
click at [1073, 71] on span "Yes" at bounding box center [1077, 77] width 16 height 12
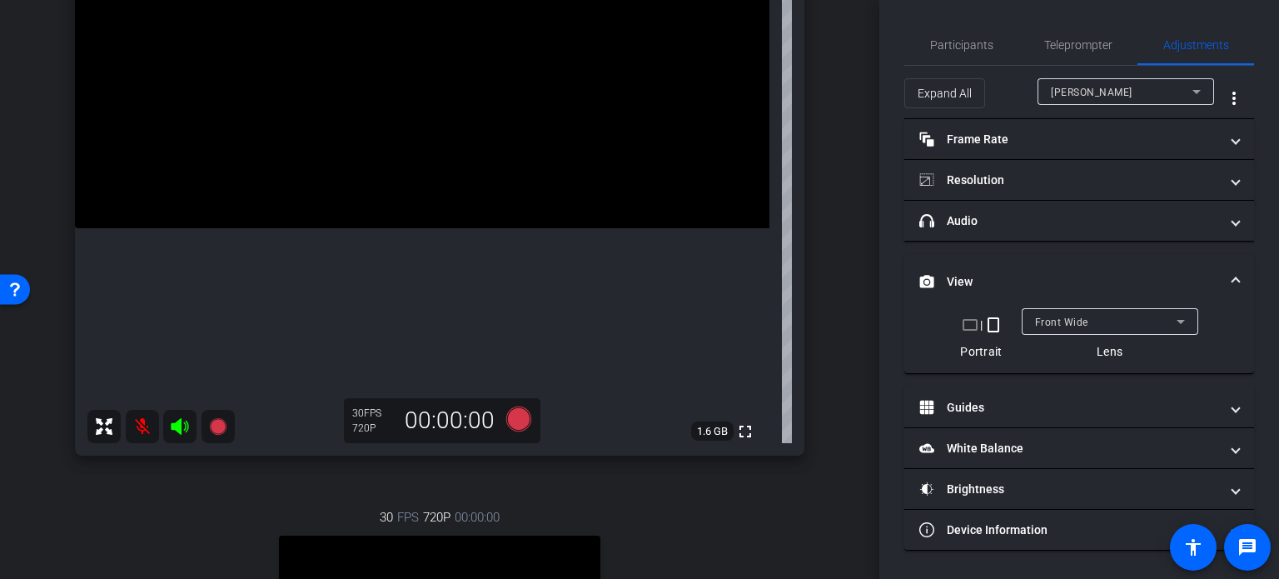
scroll to position [107, 0]
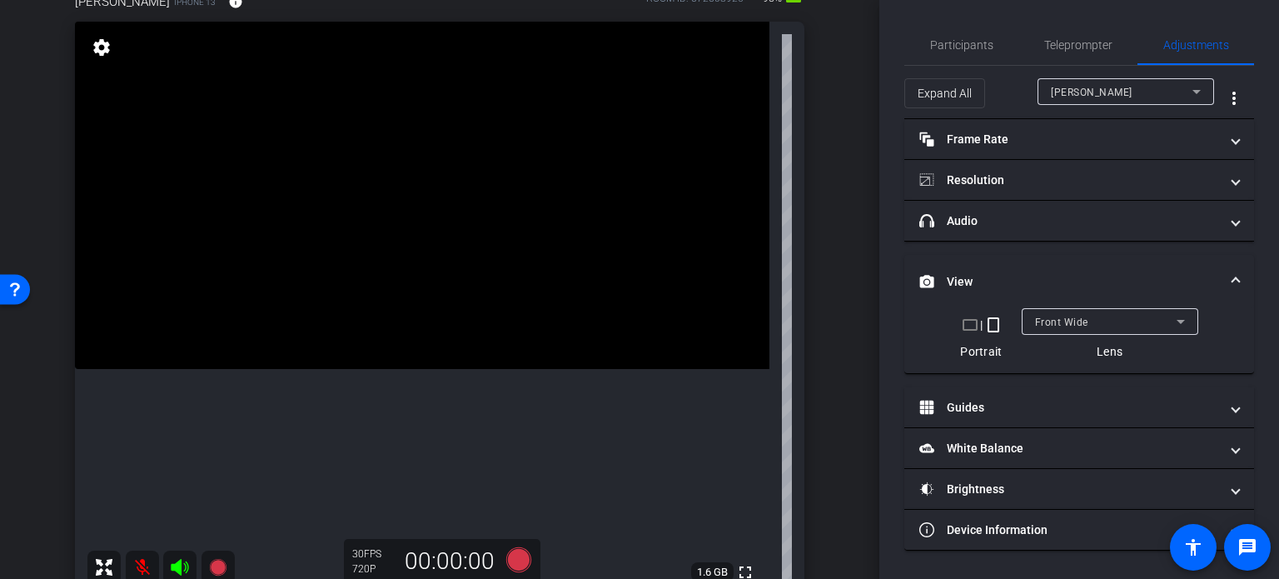
click at [177, 561] on icon at bounding box center [180, 567] width 20 height 20
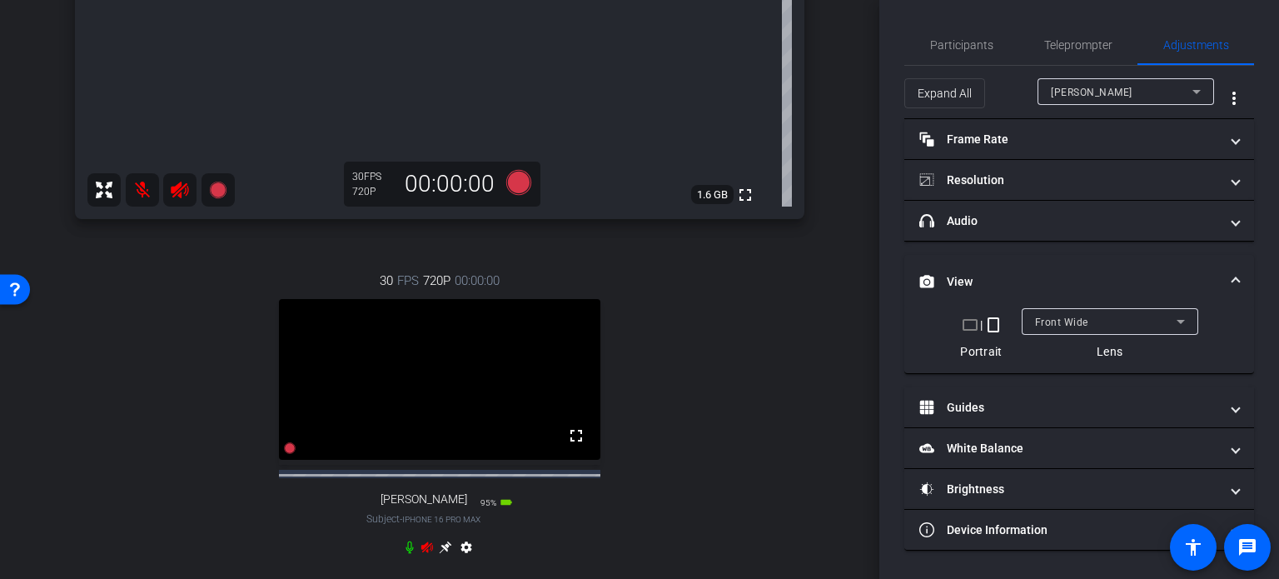
scroll to position [523, 0]
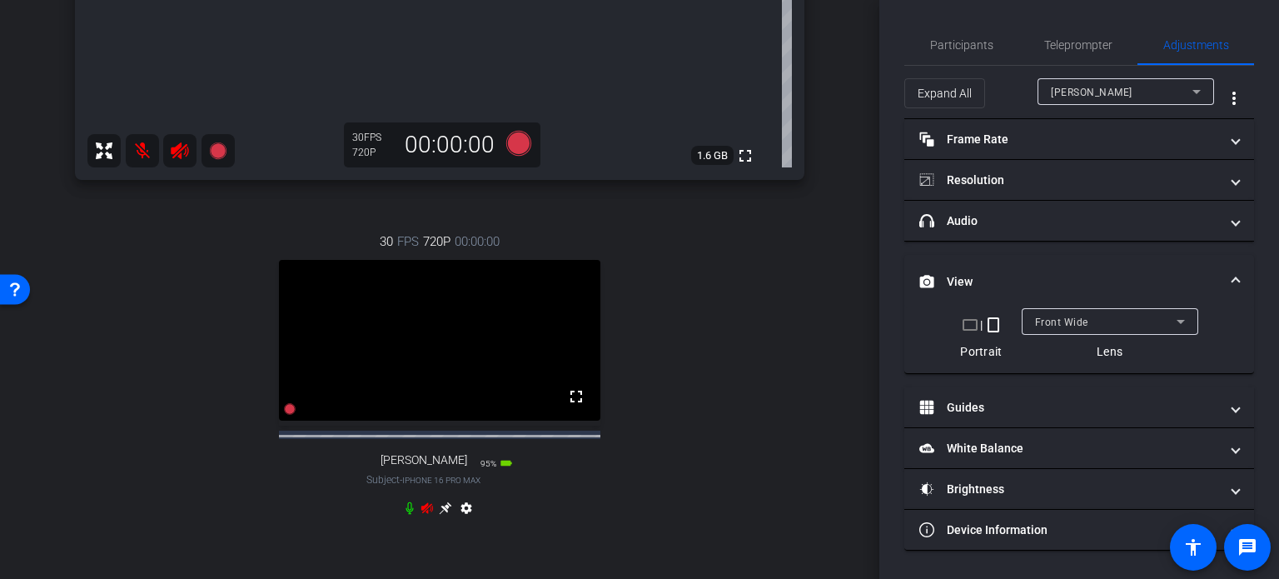
click at [423, 513] on icon at bounding box center [427, 507] width 12 height 11
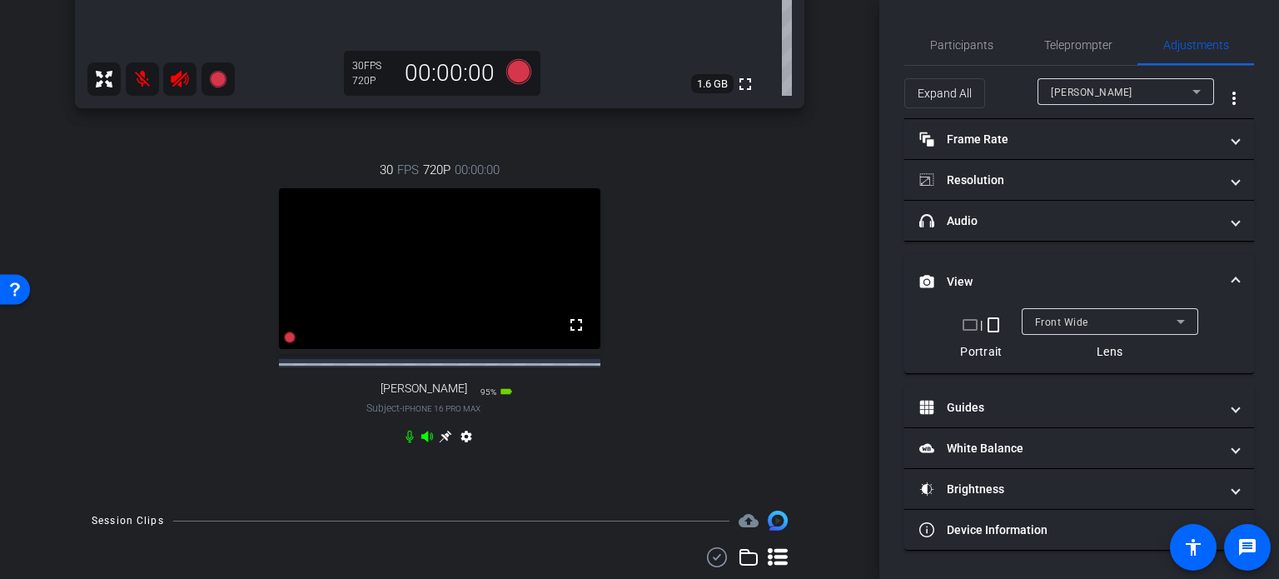
scroll to position [657, 0]
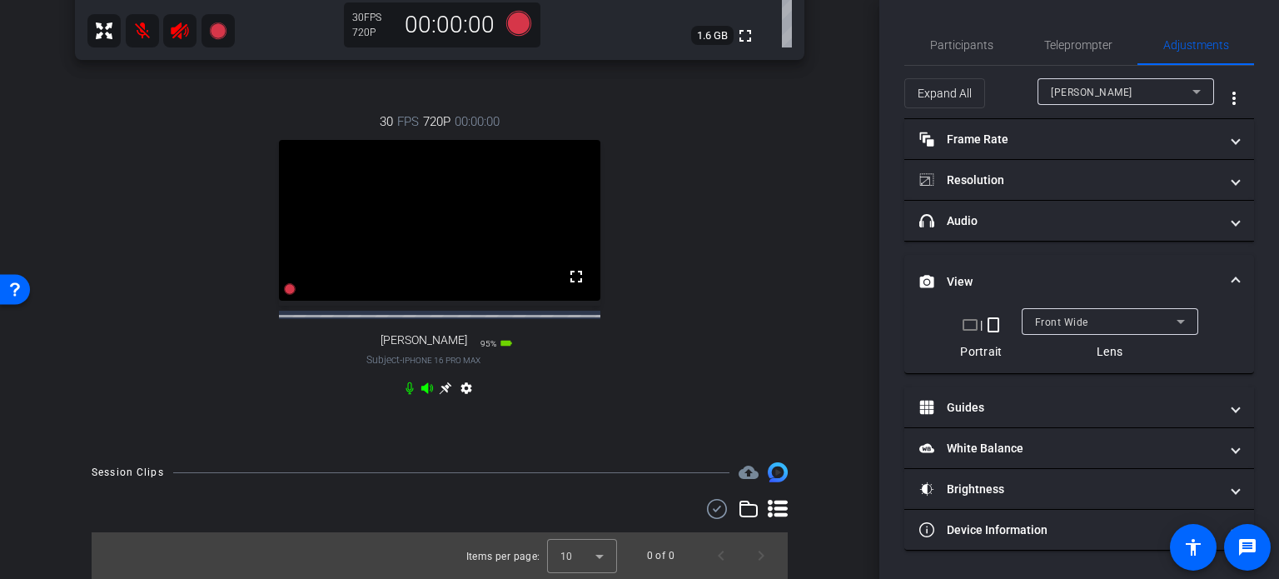
click at [440, 389] on icon at bounding box center [445, 388] width 12 height 12
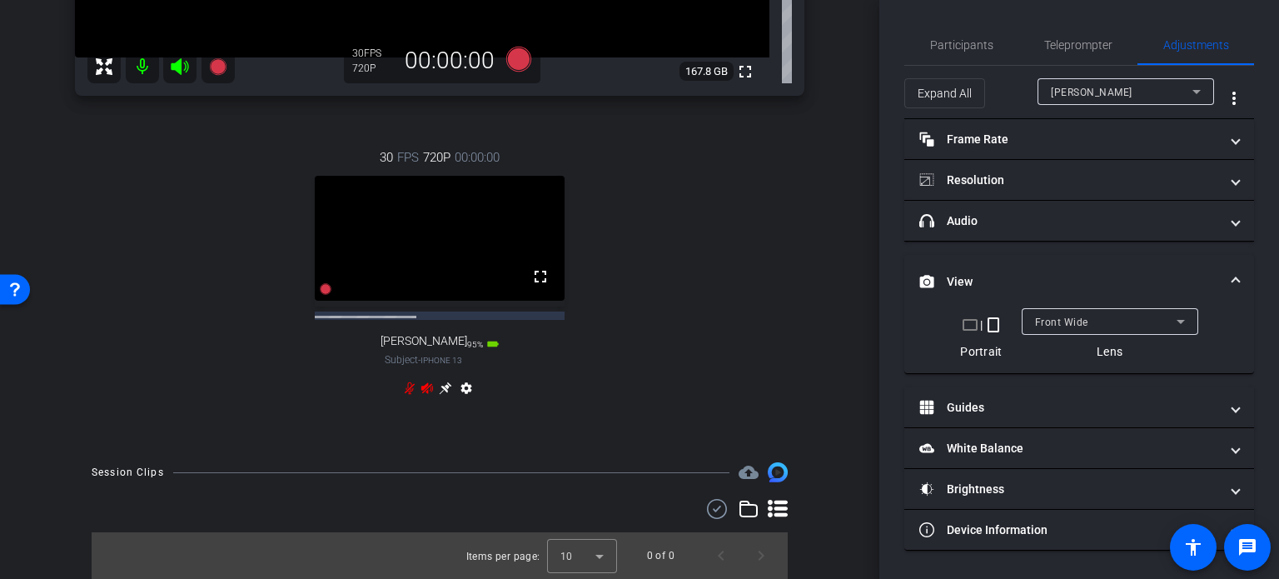
scroll to position [0, 0]
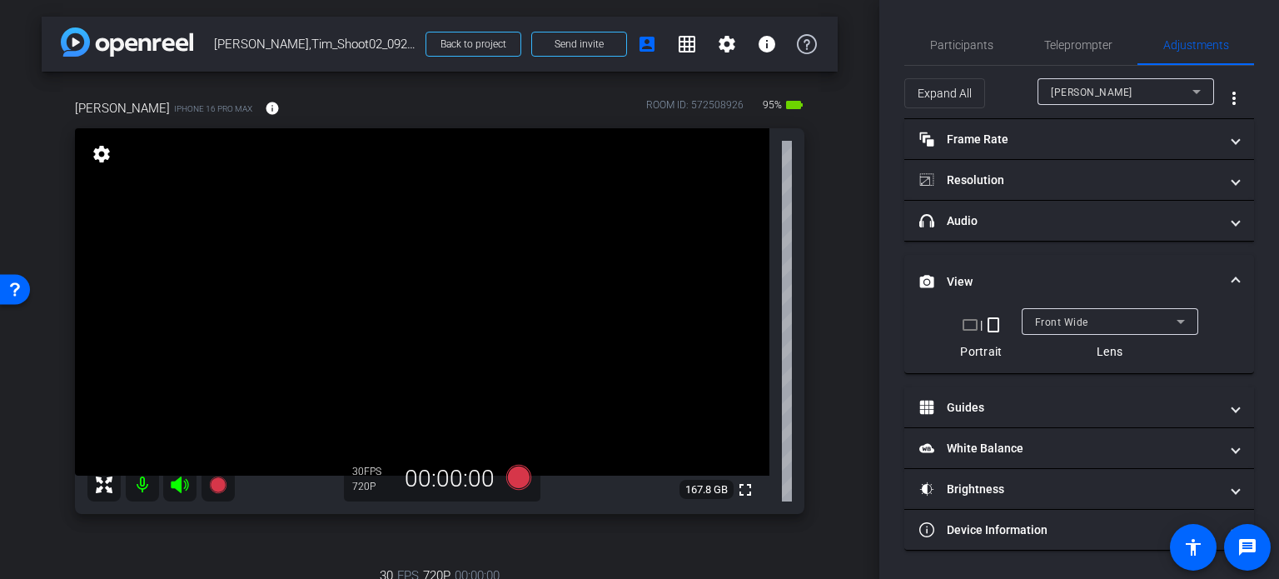
click at [1102, 94] on span "Jason Williams" at bounding box center [1092, 93] width 82 height 12
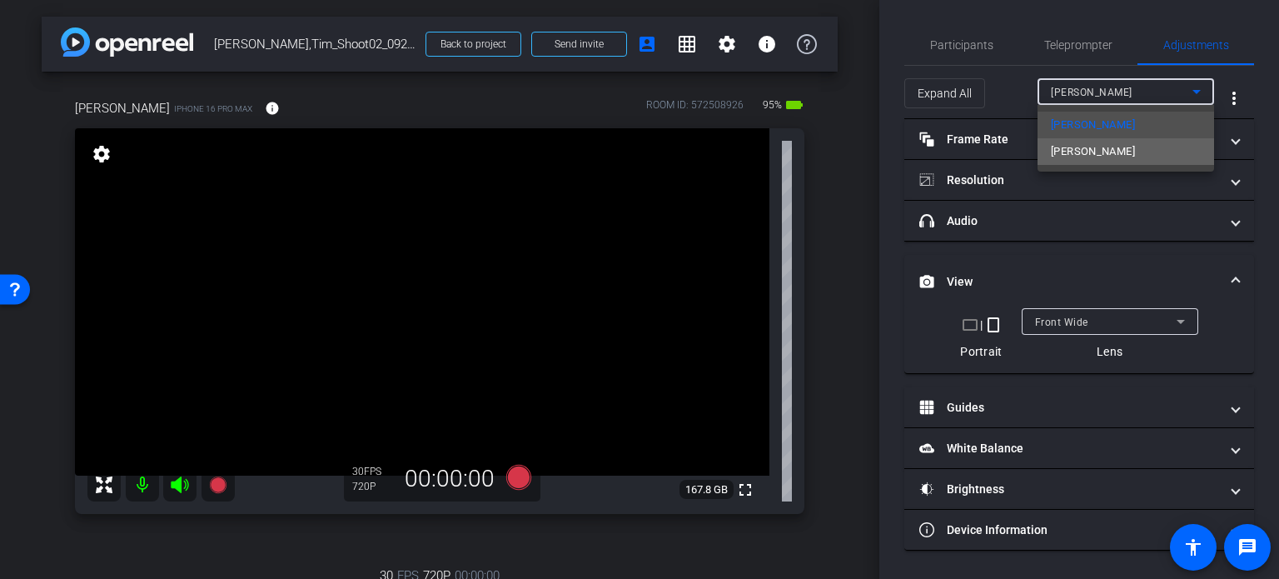
click at [1079, 152] on span "[PERSON_NAME]" at bounding box center [1093, 152] width 84 height 20
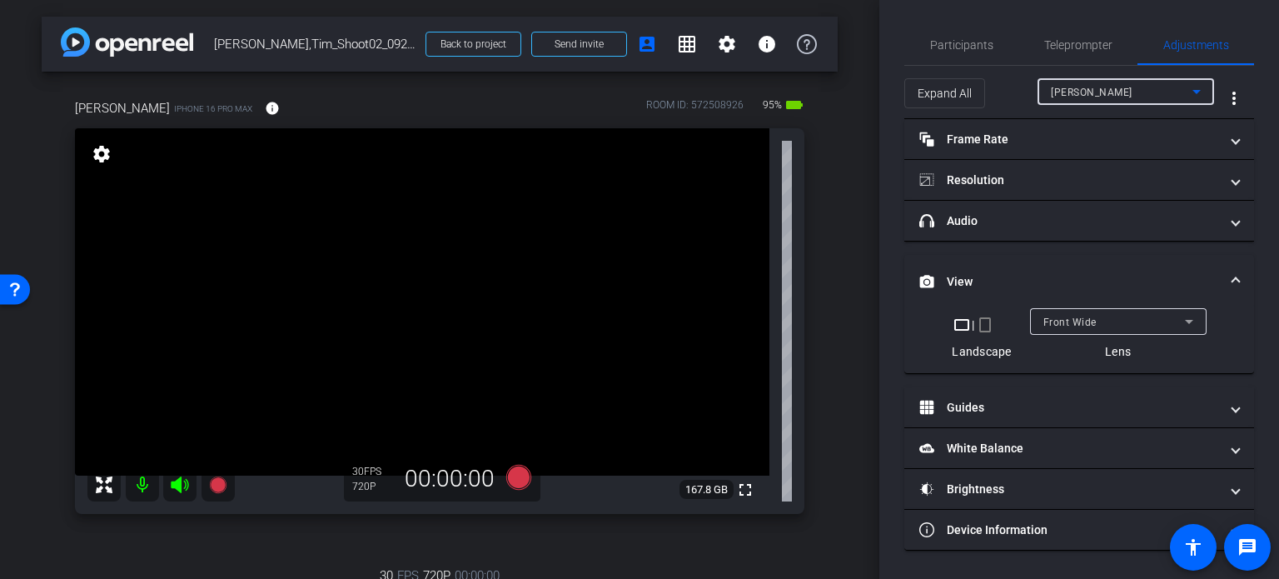
click at [980, 315] on mat-icon "crop_portrait" at bounding box center [985, 325] width 20 height 20
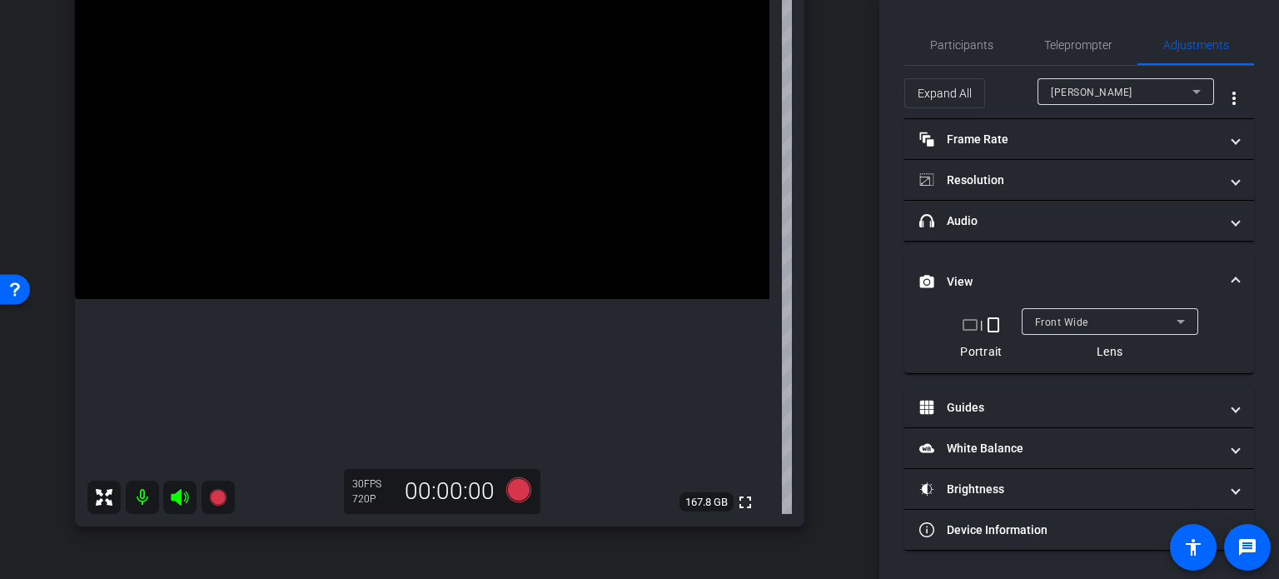
scroll to position [167, 0]
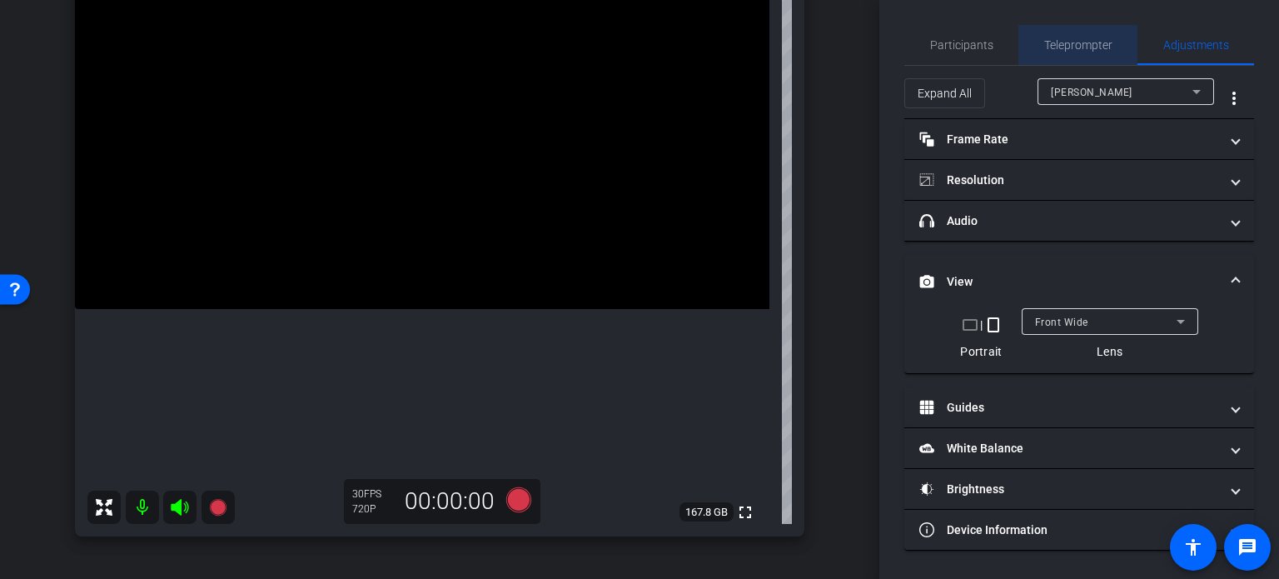
click at [1071, 52] on span "Teleprompter" at bounding box center [1078, 45] width 68 height 40
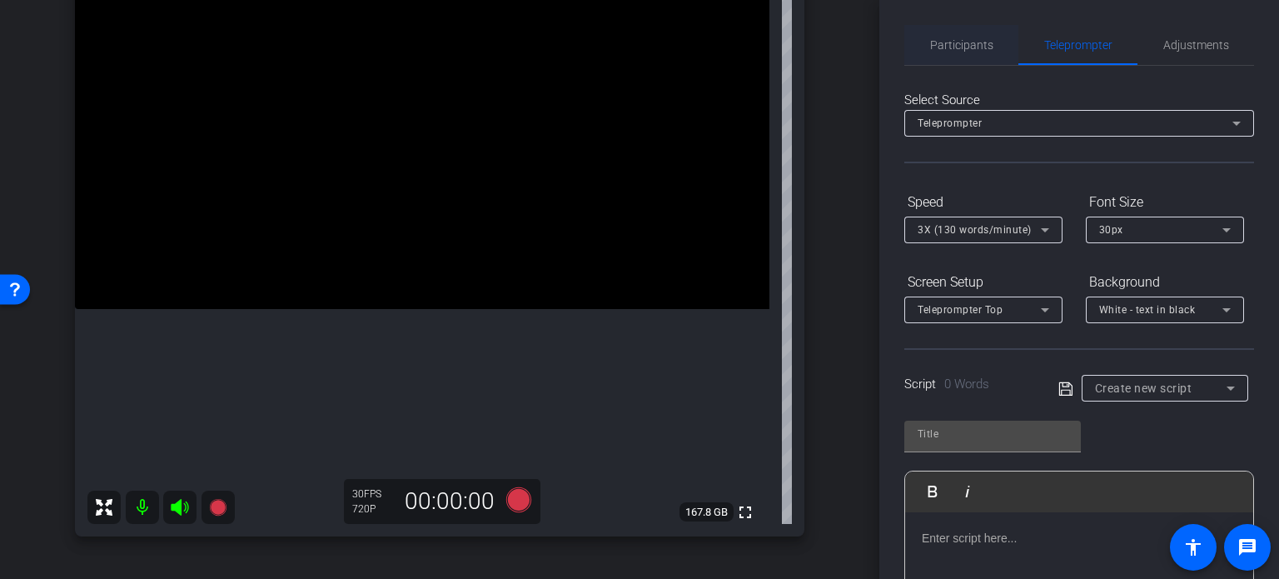
click at [969, 42] on span "Participants" at bounding box center [961, 45] width 63 height 12
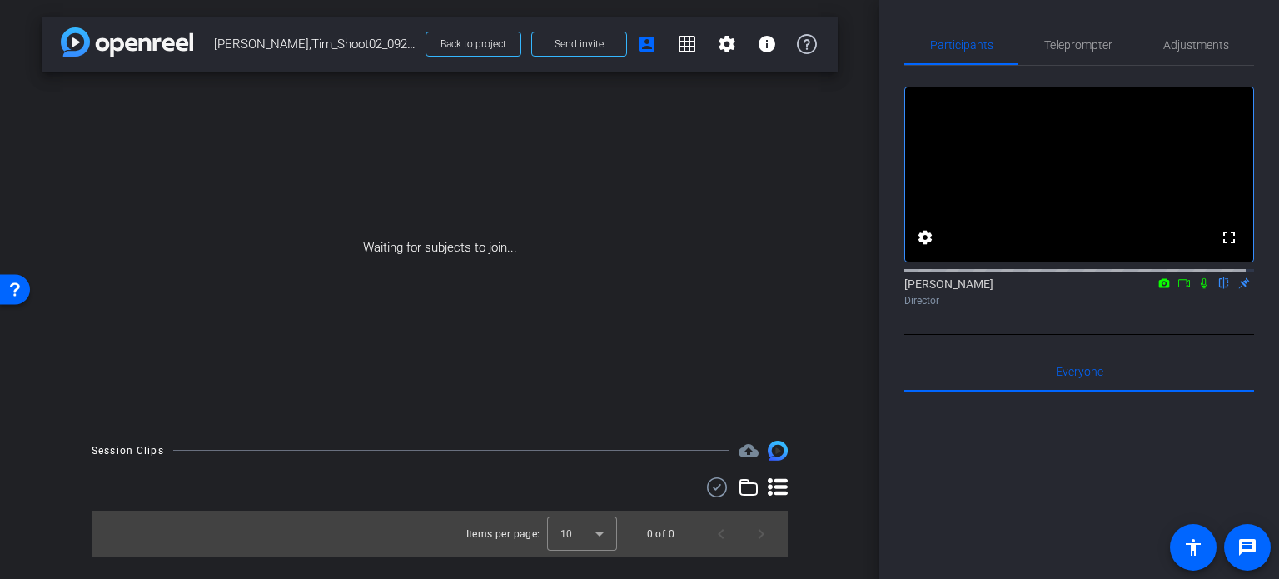
scroll to position [0, 0]
click at [1166, 39] on span "Adjustments" at bounding box center [1196, 45] width 66 height 12
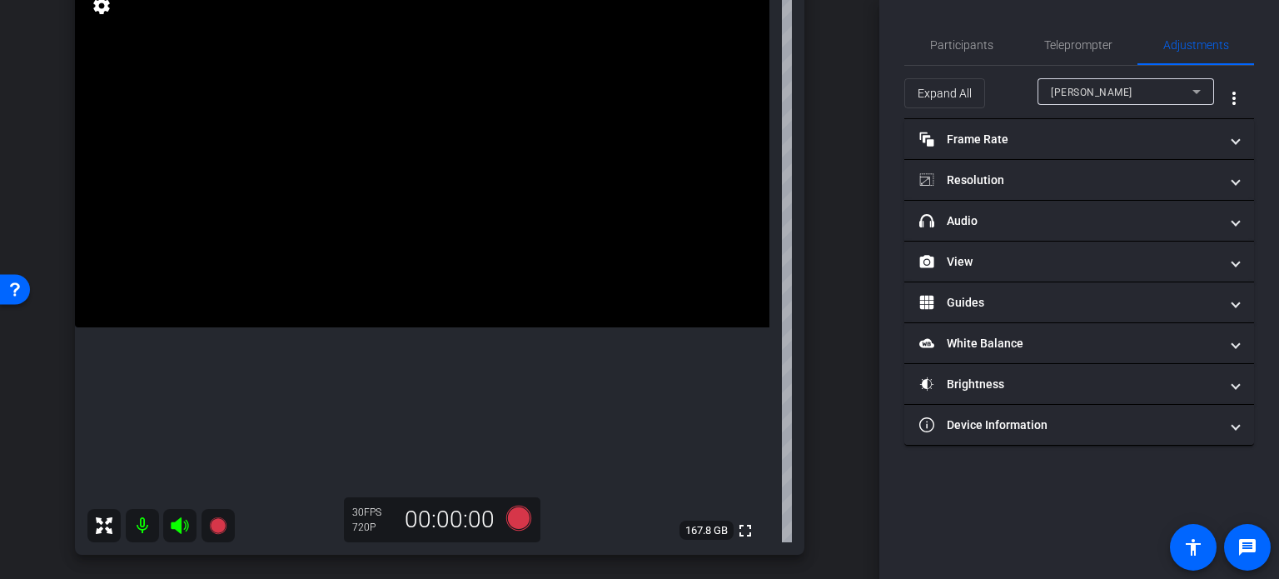
scroll to position [167, 0]
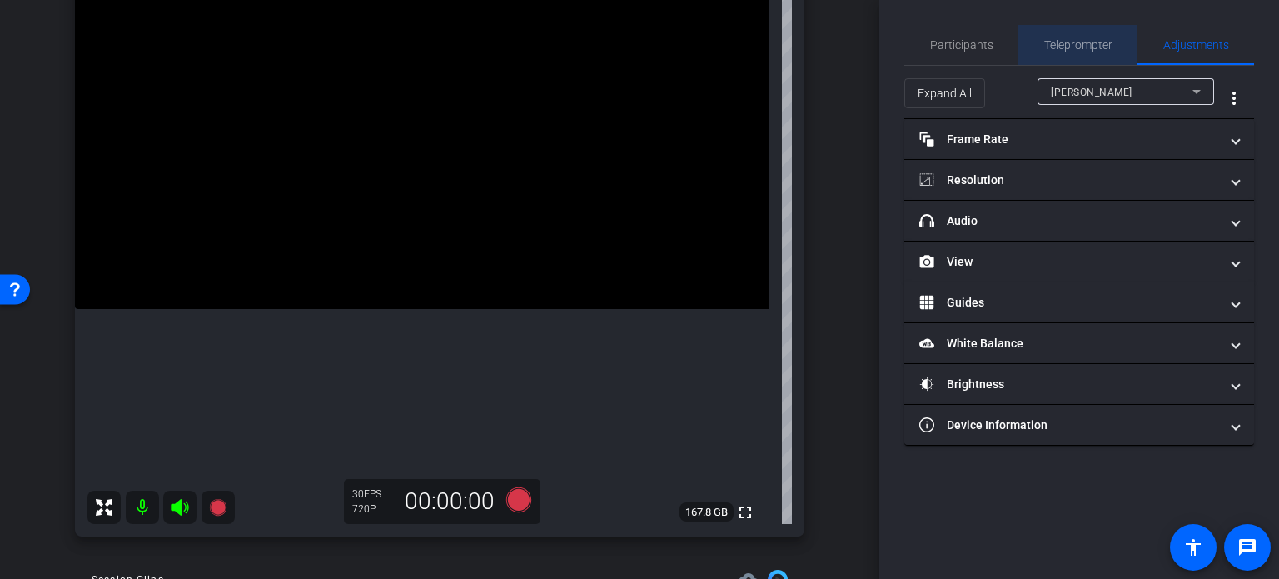
click at [1069, 36] on span "Teleprompter" at bounding box center [1078, 45] width 68 height 40
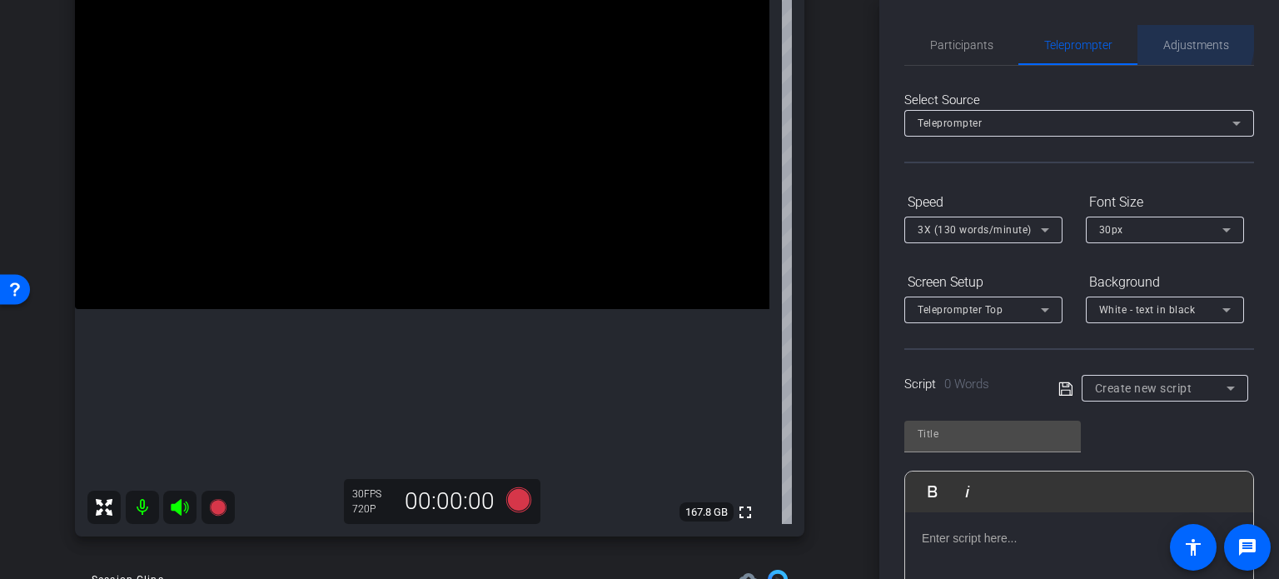
click at [1165, 39] on span "Adjustments" at bounding box center [1196, 45] width 66 height 12
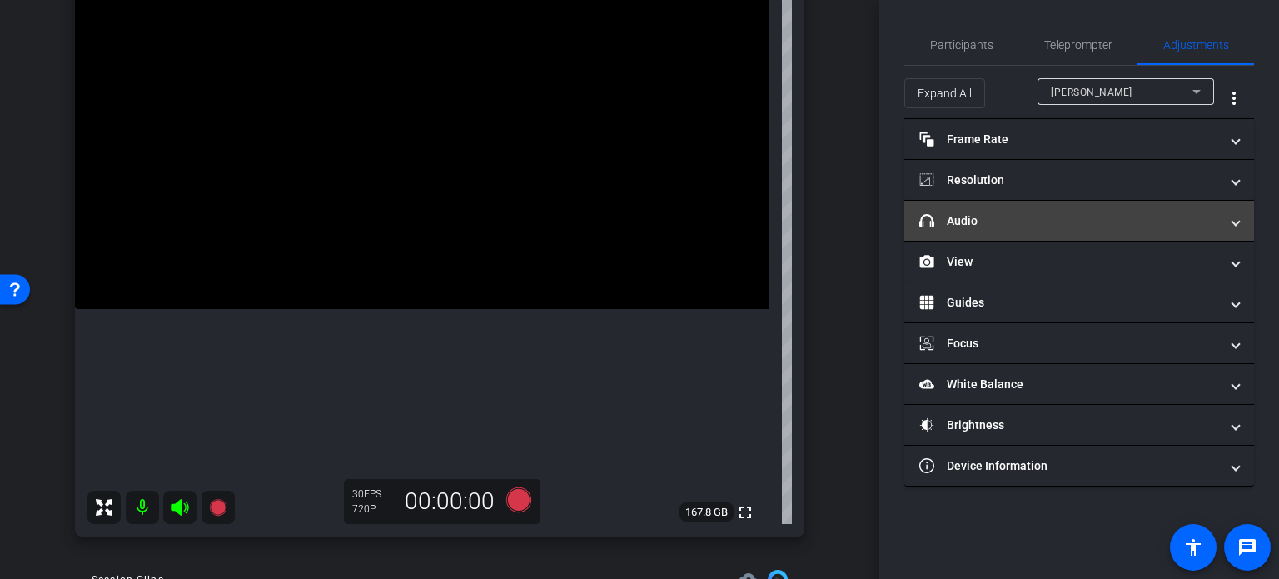
click at [1004, 228] on mat-expansion-panel-header "headphone icon Audio" at bounding box center [1079, 221] width 350 height 40
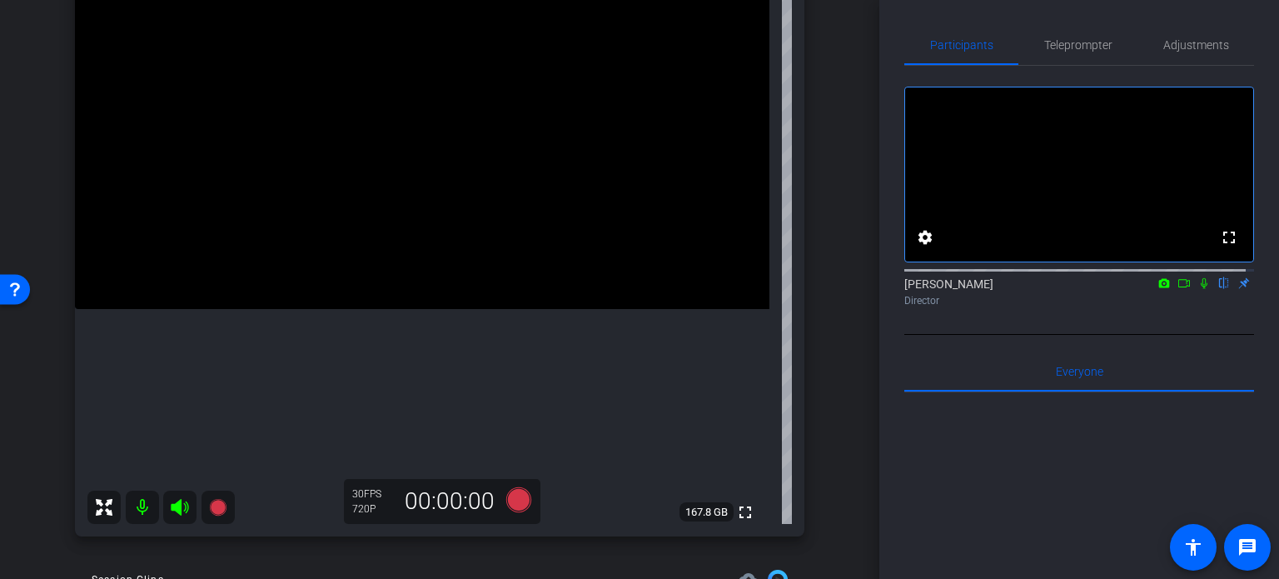
scroll to position [167, 0]
click at [836, 283] on div "arrow_back [PERSON_NAME],Tim_Shoot02_09272025 Back to project Send invite accou…" at bounding box center [439, 122] width 879 height 579
click at [1208, 39] on span "Adjustments" at bounding box center [1196, 45] width 66 height 12
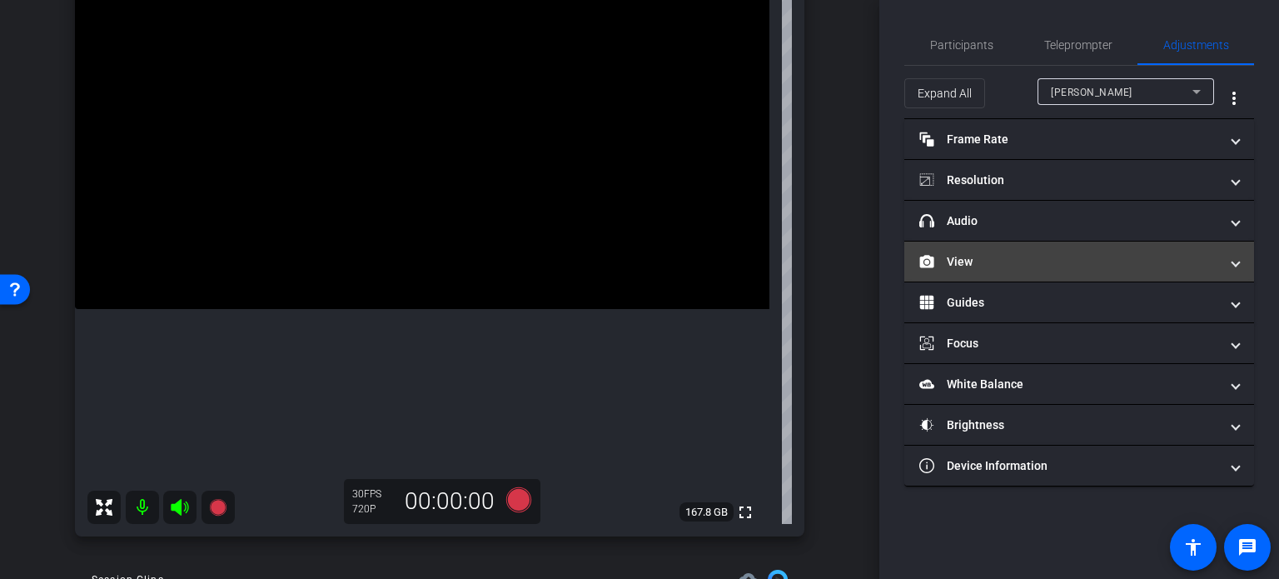
drag, startPoint x: 1003, startPoint y: 261, endPoint x: 1003, endPoint y: 273, distance: 12.5
click at [1003, 260] on mat-panel-title "View" at bounding box center [1069, 261] width 300 height 17
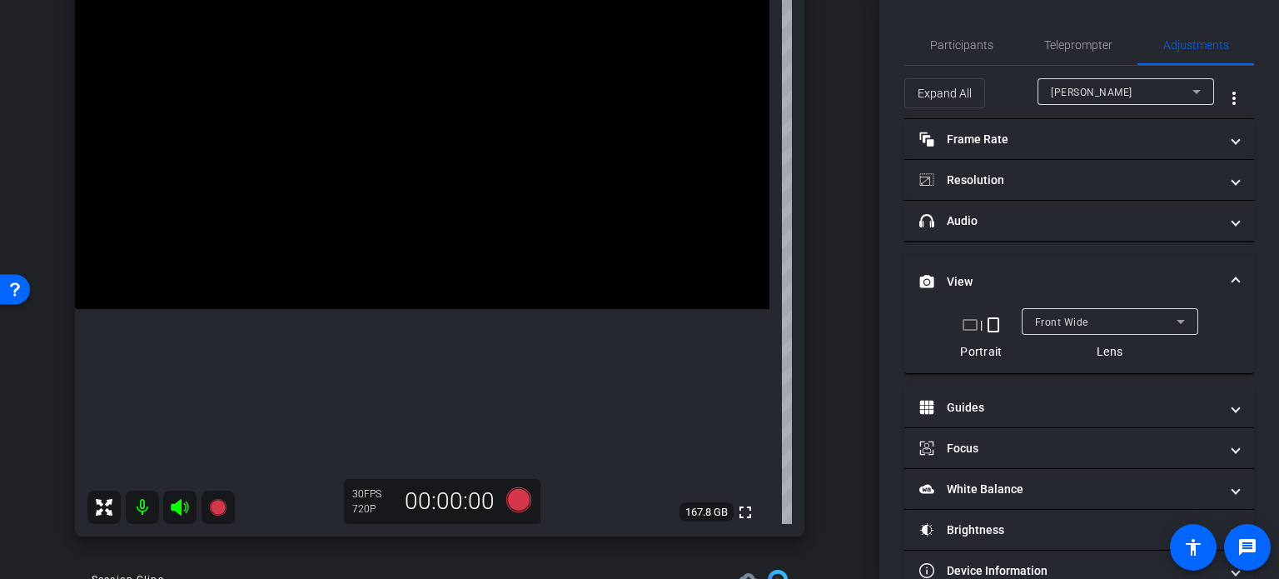
click at [968, 322] on mat-icon "crop_landscape" at bounding box center [970, 325] width 20 height 20
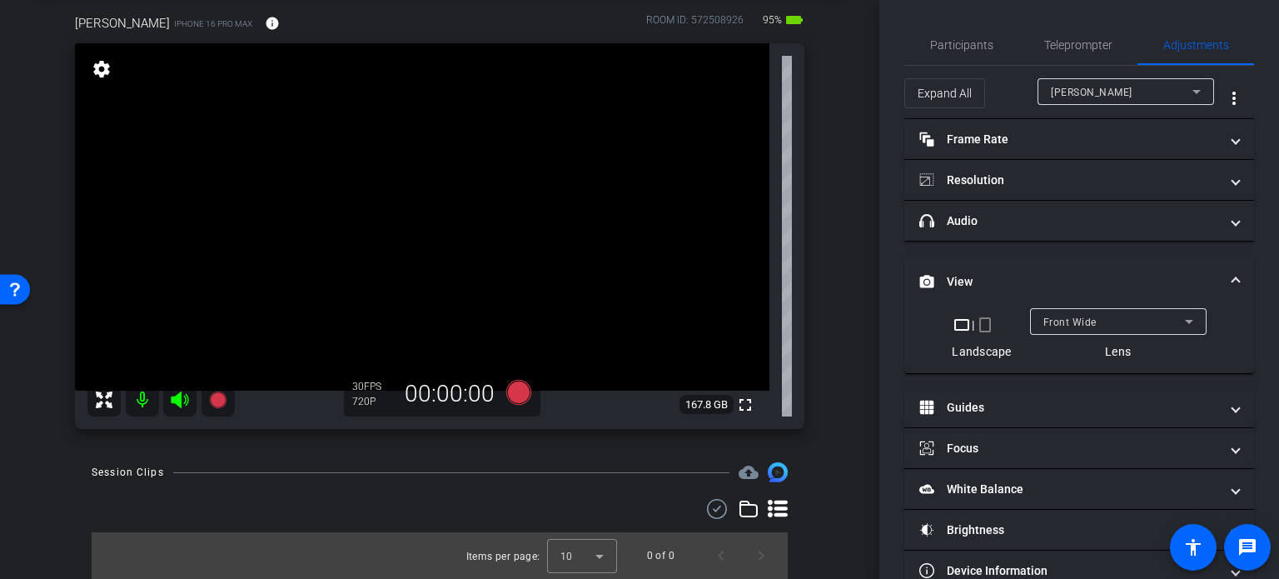
scroll to position [85, 0]
click at [839, 296] on div "arrow_back Miley,Tim_Shoot02_09272025 Back to project Send invite account_box g…" at bounding box center [439, 204] width 879 height 579
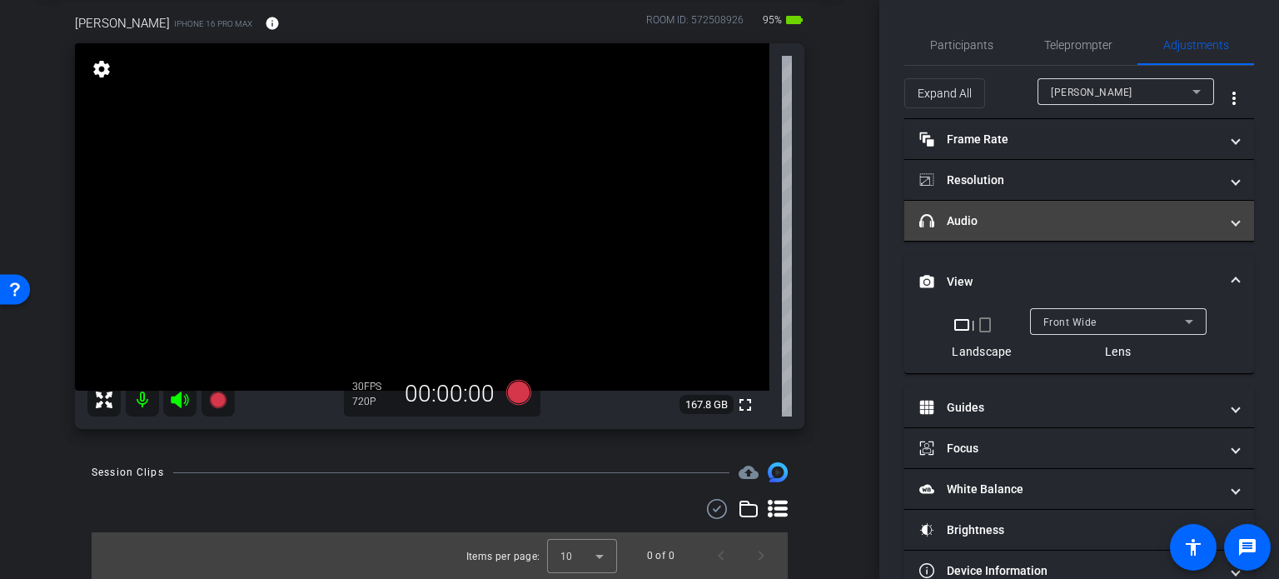
click at [1058, 219] on mat-panel-title "headphone icon Audio" at bounding box center [1069, 220] width 300 height 17
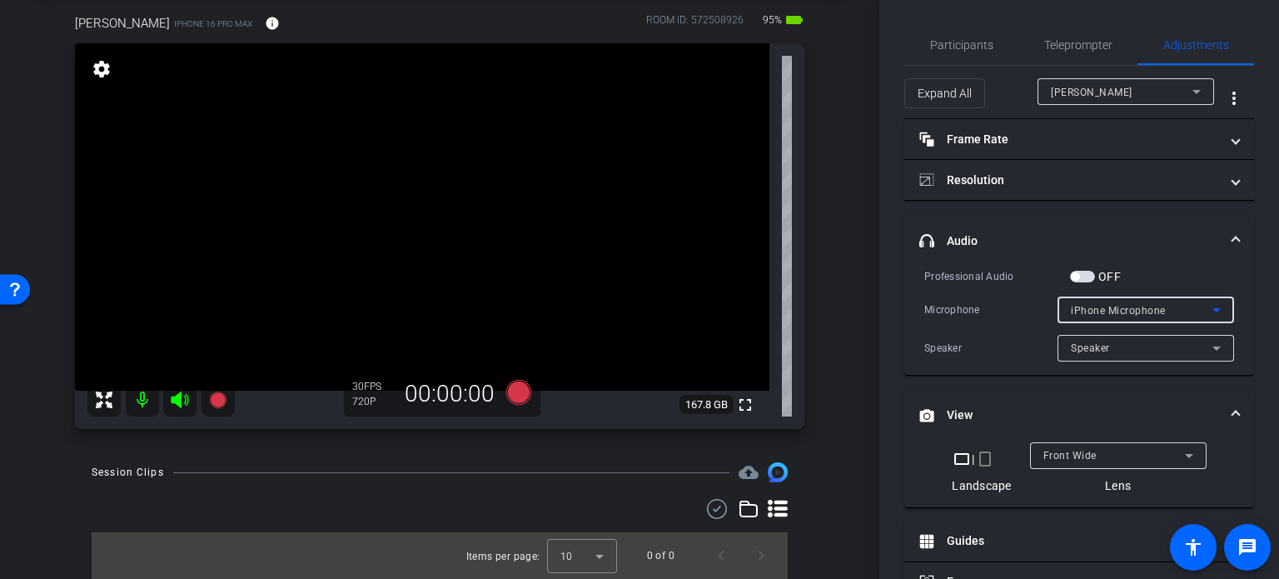
click at [1113, 315] on span "iPhone Microphone" at bounding box center [1118, 311] width 95 height 12
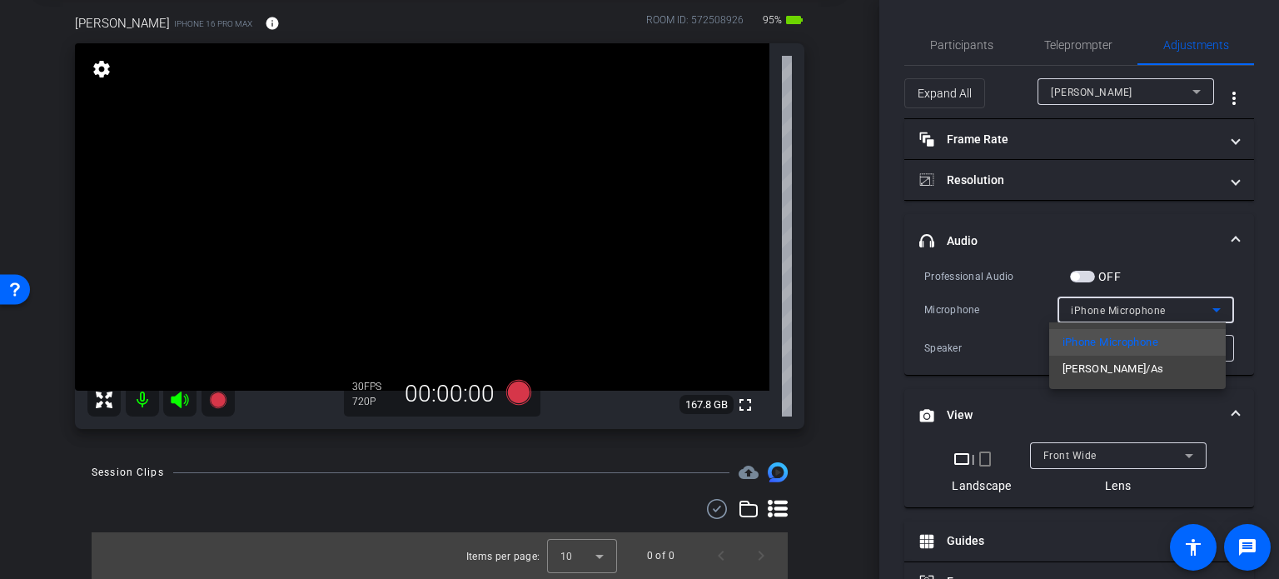
click at [1149, 276] on div at bounding box center [639, 289] width 1279 height 579
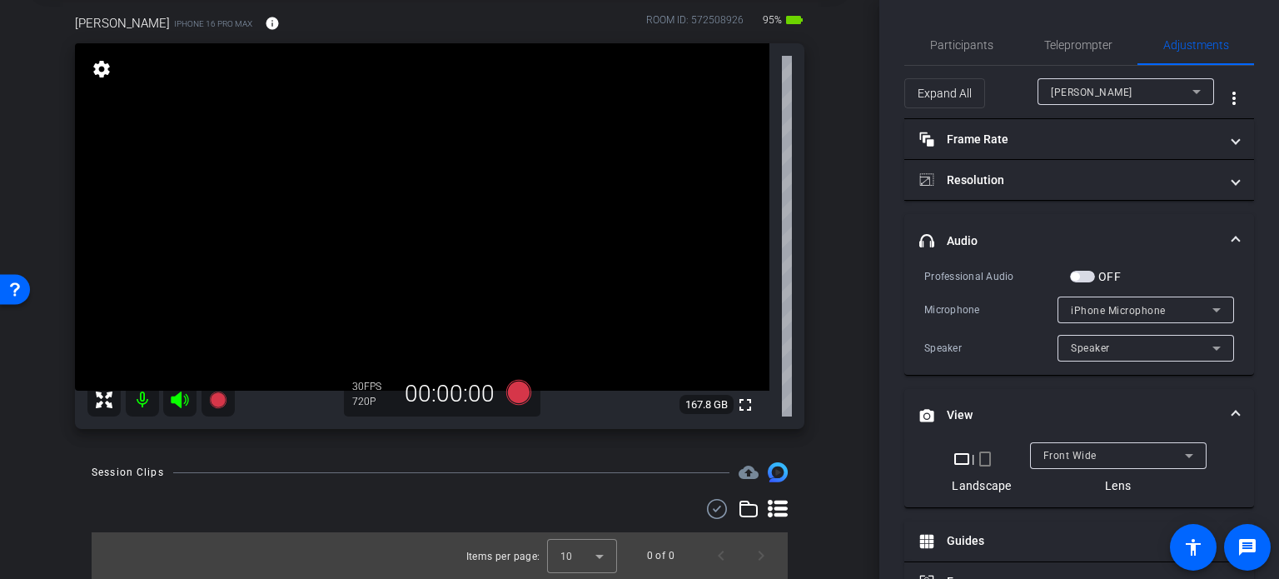
click at [1132, 345] on div "Speaker" at bounding box center [1142, 347] width 142 height 21
click at [1144, 309] on div at bounding box center [639, 289] width 1279 height 579
click at [1144, 309] on span "iPhone Microphone" at bounding box center [1118, 311] width 95 height 12
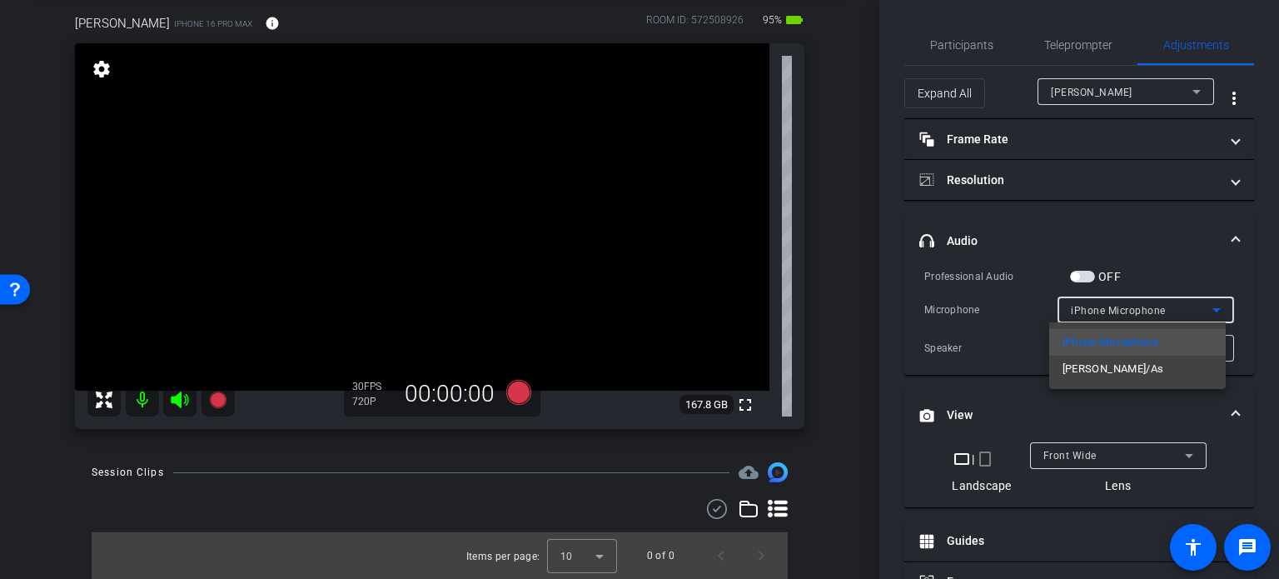
click at [1139, 374] on mat-option "Timothy H/As" at bounding box center [1137, 369] width 177 height 27
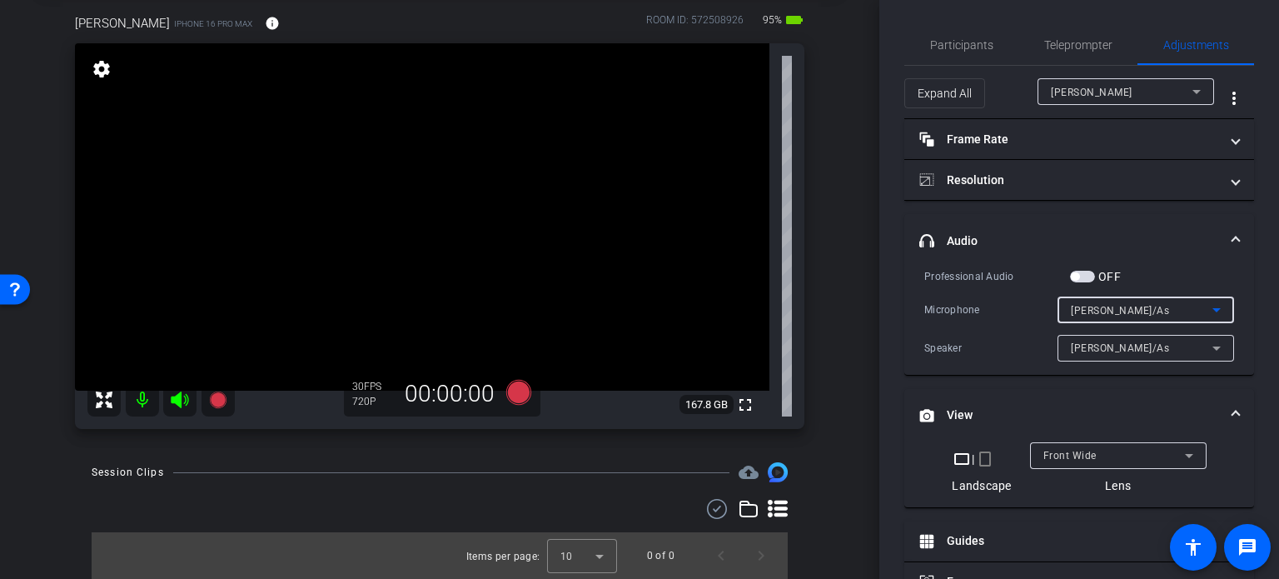
click at [1146, 309] on div "Timothy H/As" at bounding box center [1142, 310] width 142 height 21
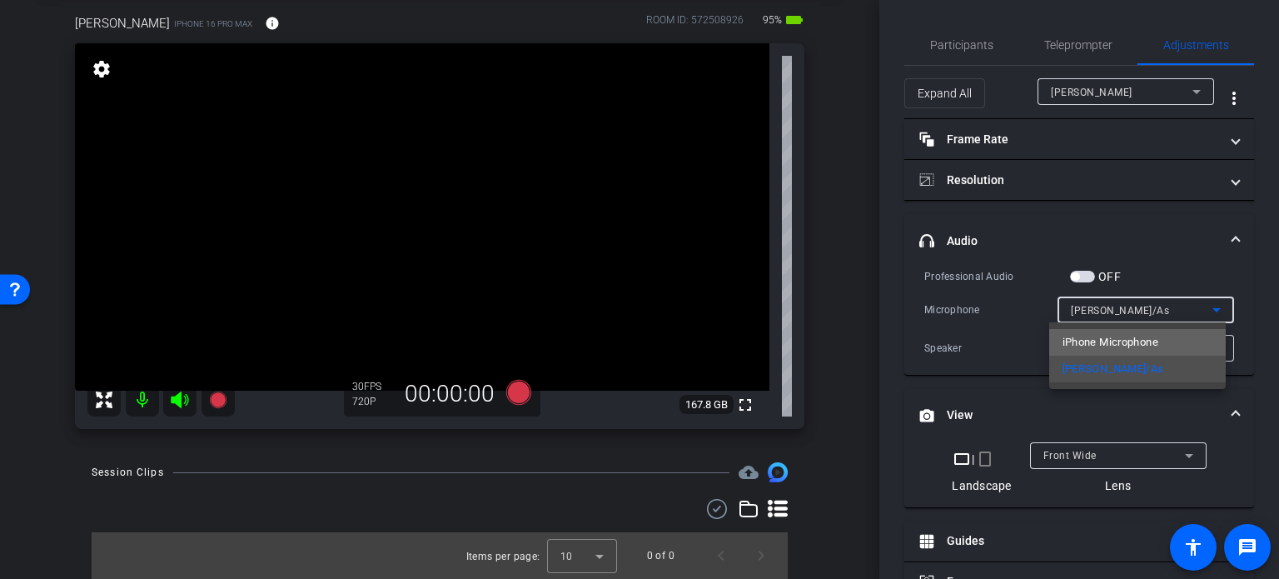
click at [1152, 346] on span "iPhone Microphone" at bounding box center [1111, 342] width 96 height 20
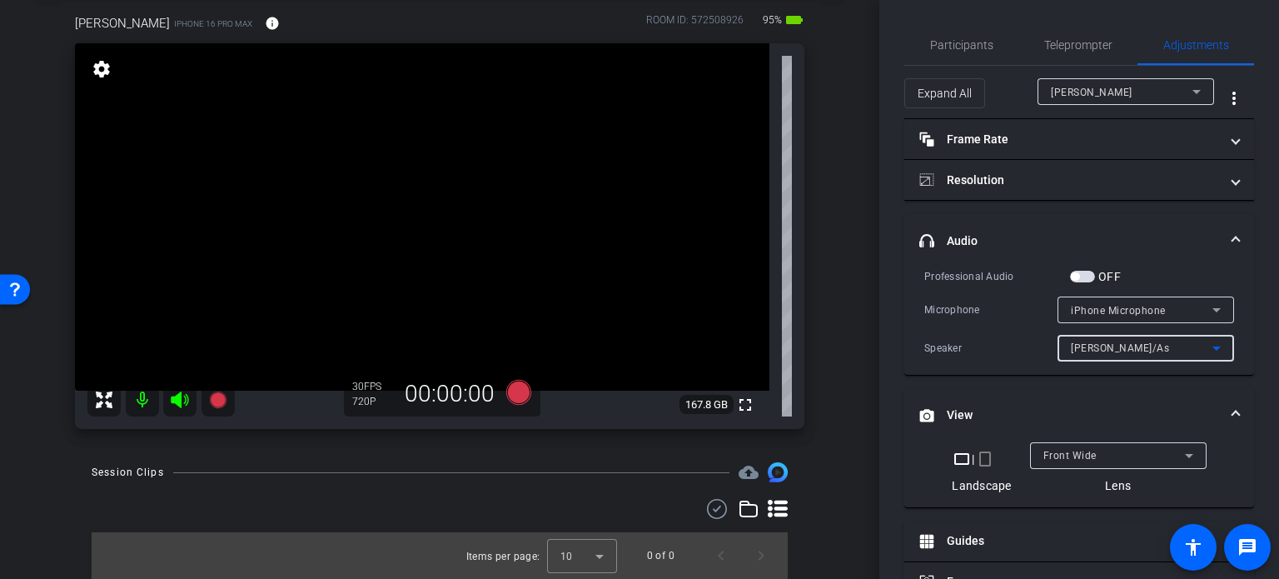
click at [1136, 350] on div "Timothy H/As" at bounding box center [1142, 347] width 142 height 21
click at [838, 359] on div at bounding box center [639, 289] width 1279 height 579
click at [838, 359] on div "arrow_back Miley,Tim_Shoot02_09272025 Back to project Send invite account_box g…" at bounding box center [439, 204] width 879 height 579
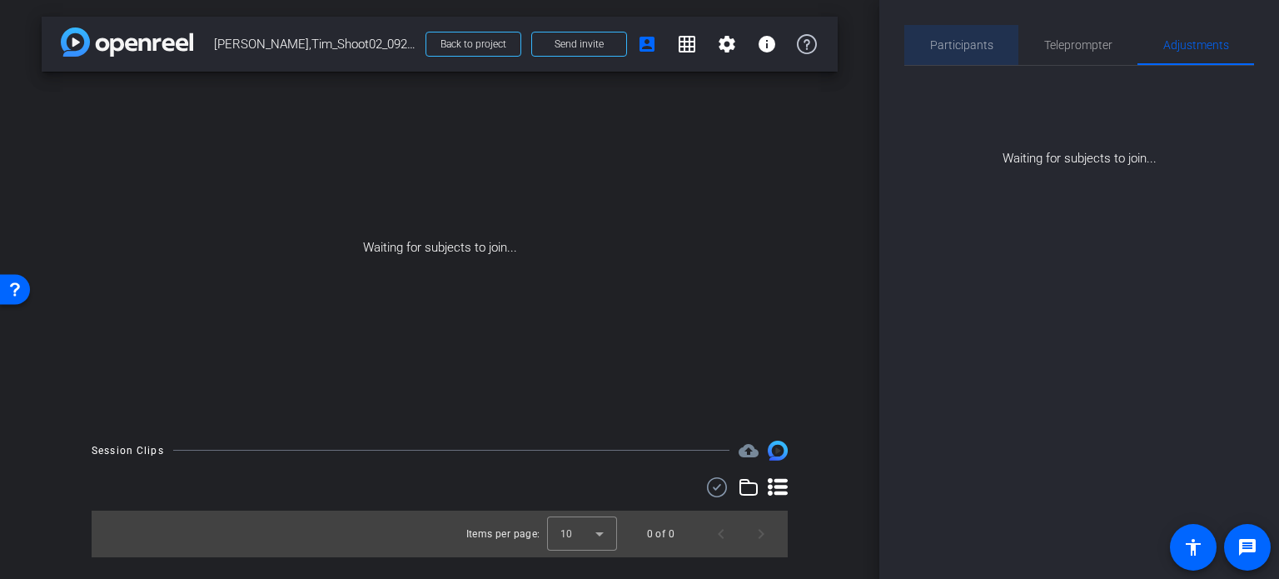
click at [973, 44] on span "Participants" at bounding box center [961, 45] width 63 height 12
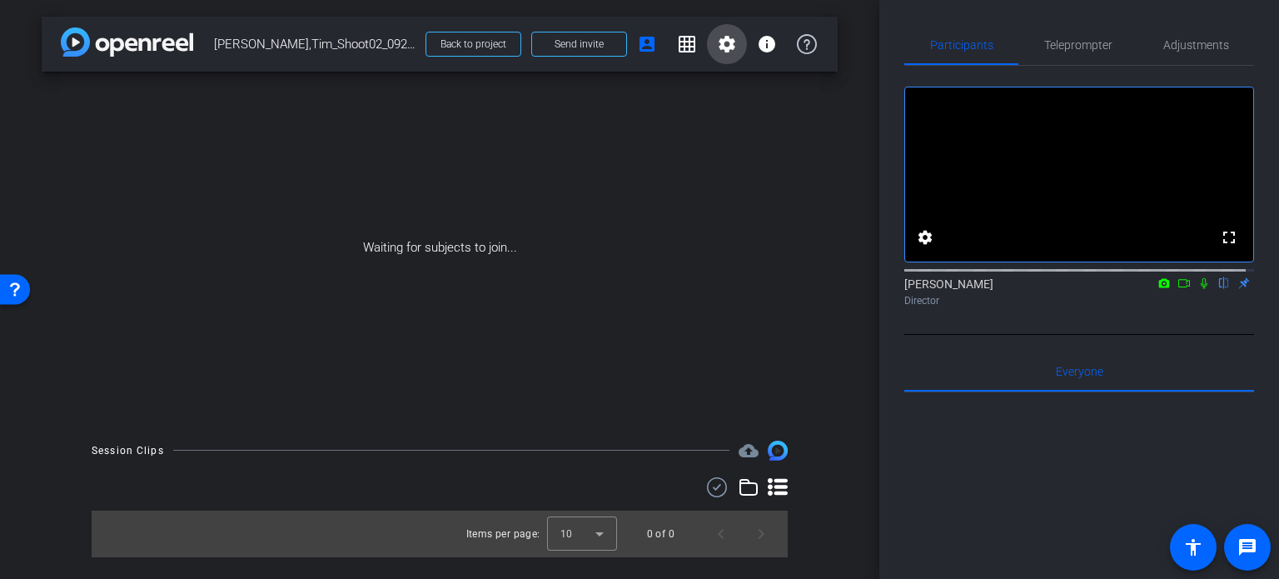
click at [715, 39] on span at bounding box center [727, 44] width 40 height 40
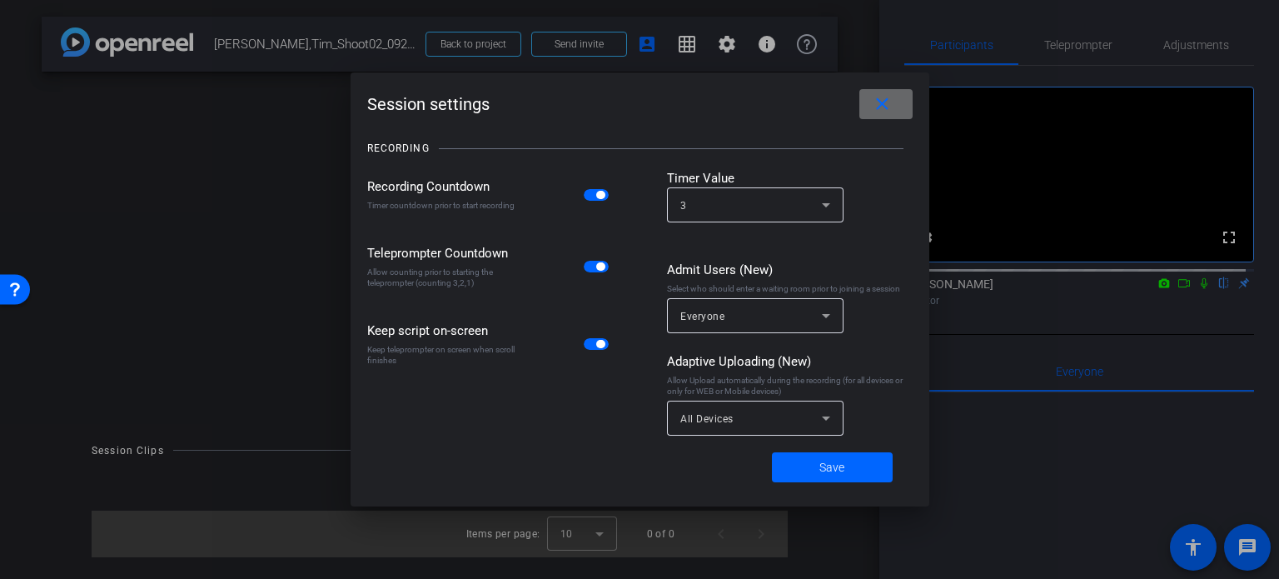
click at [880, 102] on mat-icon "close" at bounding box center [882, 104] width 21 height 21
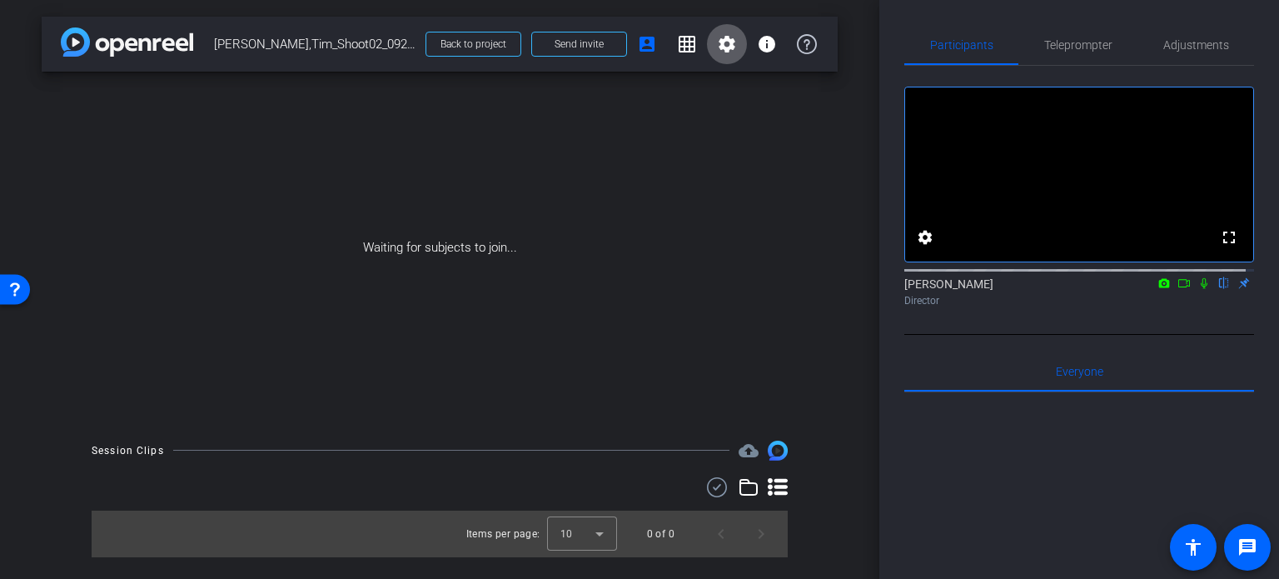
click at [847, 238] on div "arrow_back Miley,Tim_Shoot02_09272025 Back to project Send invite account_box g…" at bounding box center [439, 289] width 879 height 579
click at [855, 377] on div "arrow_back Miley,Tim_Shoot02_09272025 Back to project Send invite account_box g…" at bounding box center [439, 289] width 879 height 579
click at [847, 391] on div "arrow_back [PERSON_NAME],Tim_Shoot02_09272025 Back to project Send invite accou…" at bounding box center [439, 289] width 879 height 579
click at [847, 389] on div "arrow_back [PERSON_NAME],Tim_Shoot02_09272025 Back to project Send invite accou…" at bounding box center [439, 289] width 879 height 579
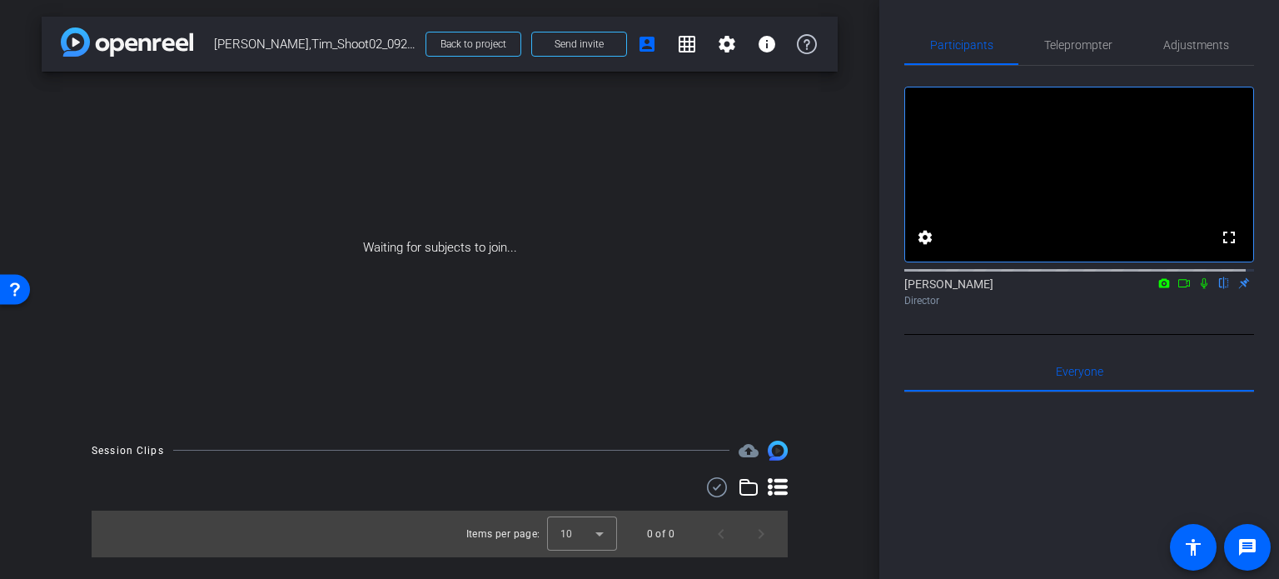
click at [836, 366] on div "Waiting for subjects to join..." at bounding box center [440, 248] width 796 height 352
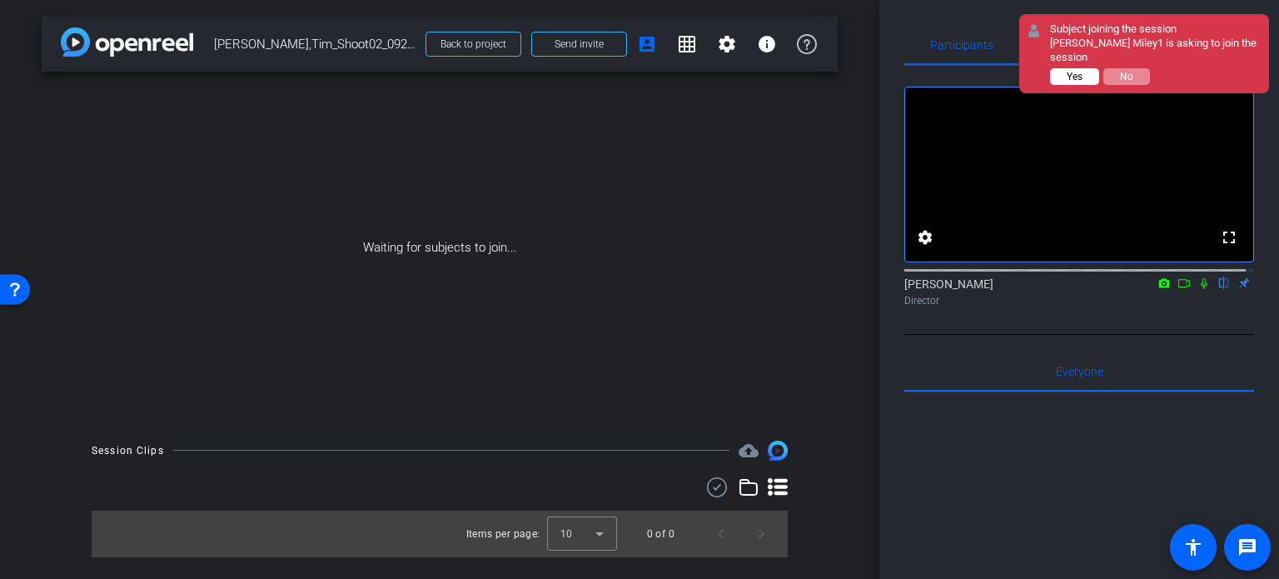
click at [1076, 71] on span "Yes" at bounding box center [1075, 77] width 16 height 12
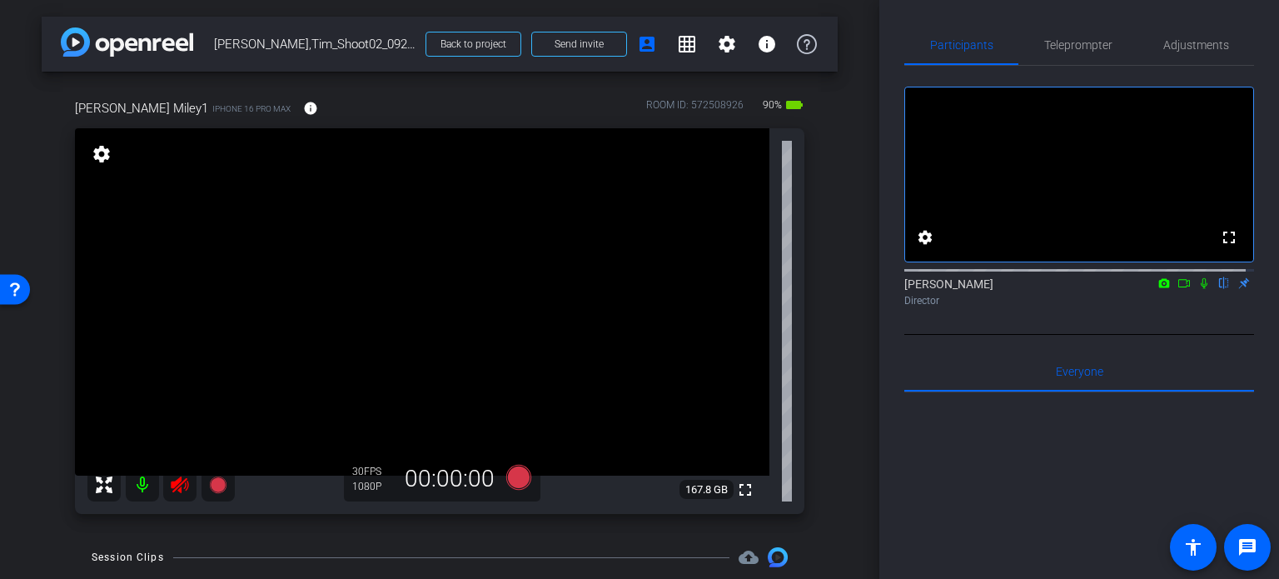
click at [177, 489] on icon at bounding box center [180, 485] width 20 height 20
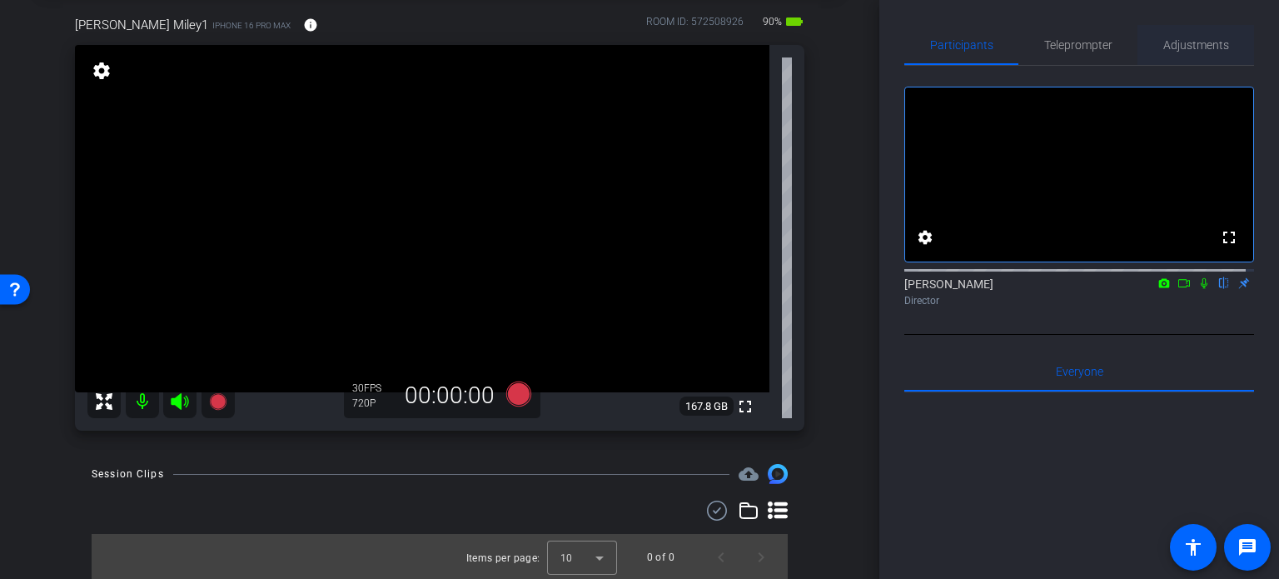
click at [1196, 52] on span "Adjustments" at bounding box center [1196, 45] width 66 height 40
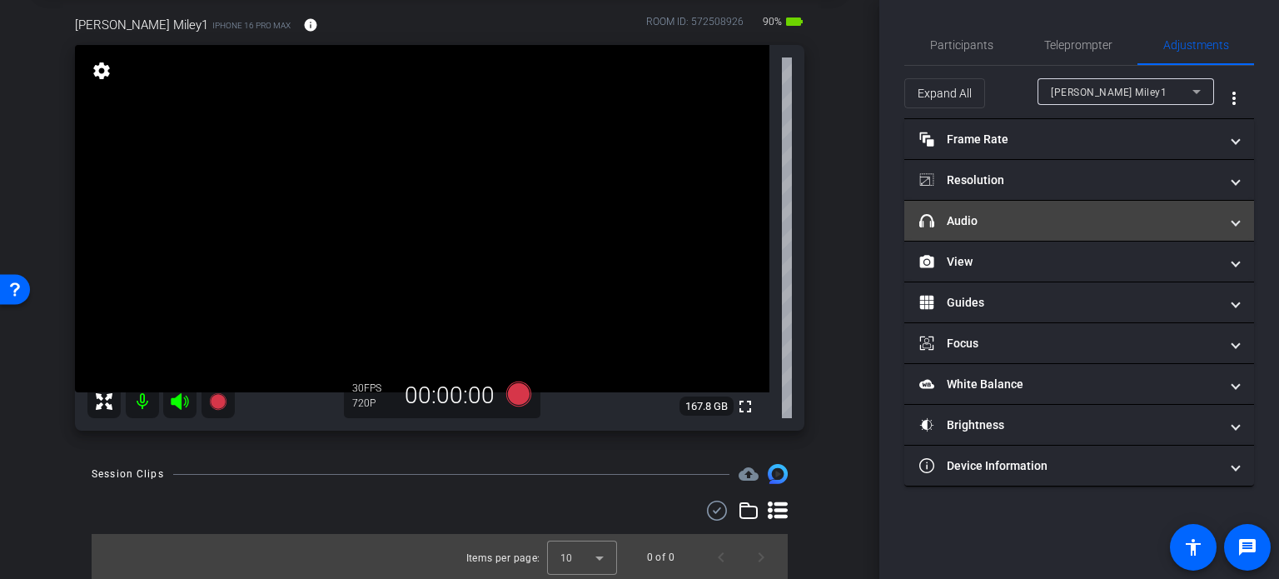
click at [1009, 212] on mat-panel-title "headphone icon Audio" at bounding box center [1069, 220] width 300 height 17
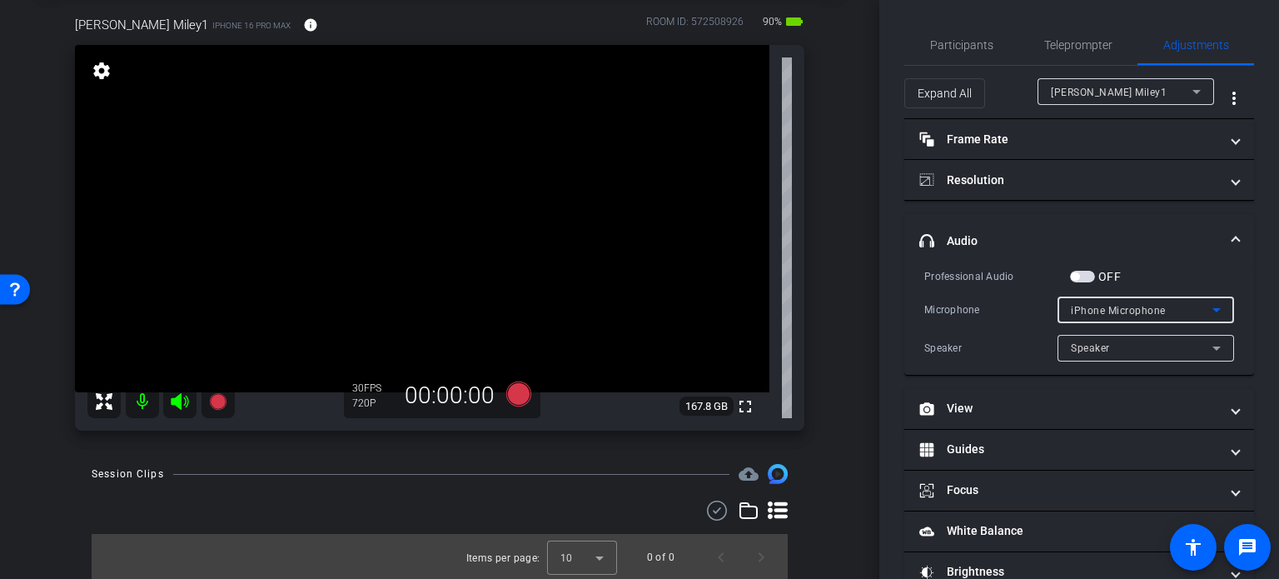
click at [1116, 312] on span "iPhone Microphone" at bounding box center [1118, 311] width 95 height 12
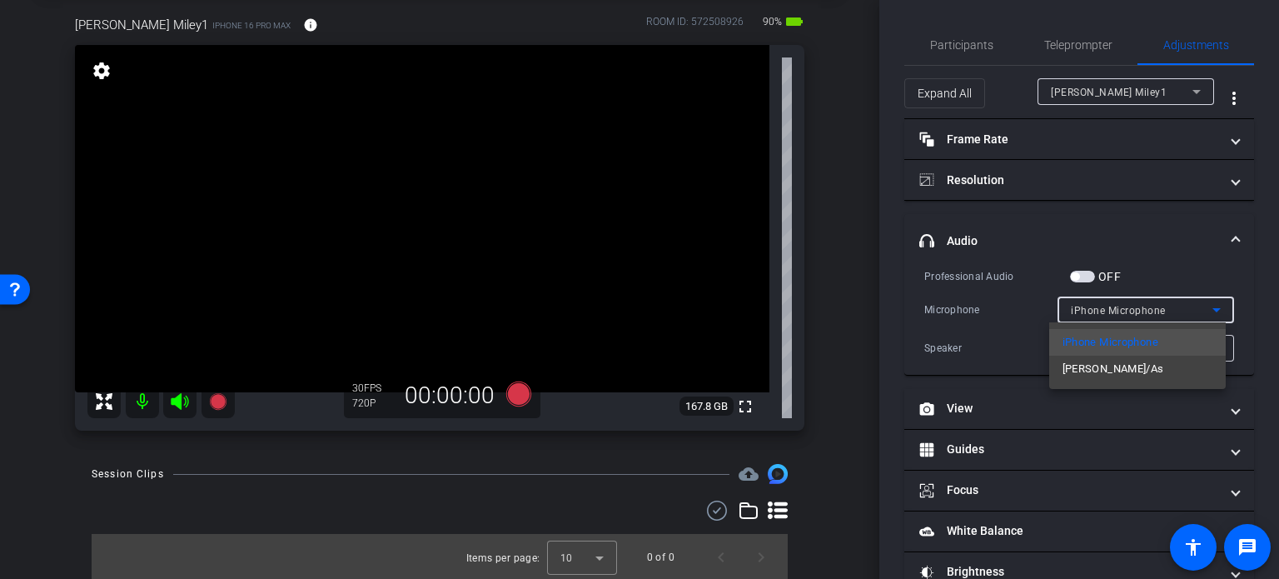
click at [1162, 266] on div at bounding box center [639, 289] width 1279 height 579
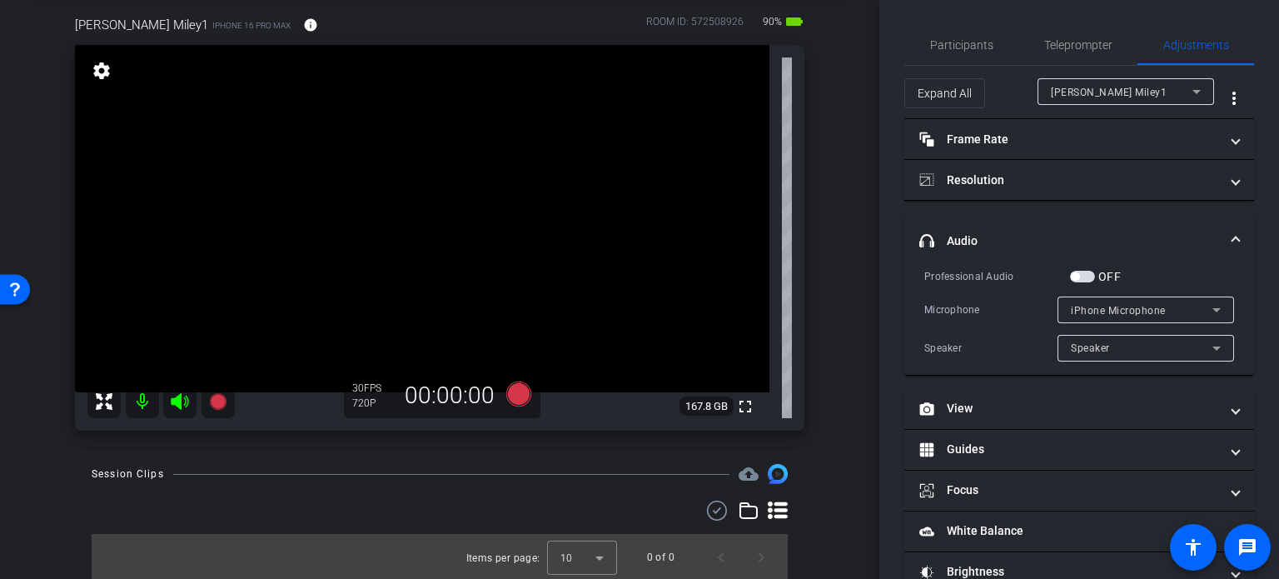
click at [1218, 352] on div "Speaker" at bounding box center [1146, 348] width 177 height 27
click at [1216, 353] on div at bounding box center [639, 289] width 1279 height 579
click at [1222, 226] on mat-expansion-panel-header "headphone icon Audio" at bounding box center [1079, 240] width 350 height 53
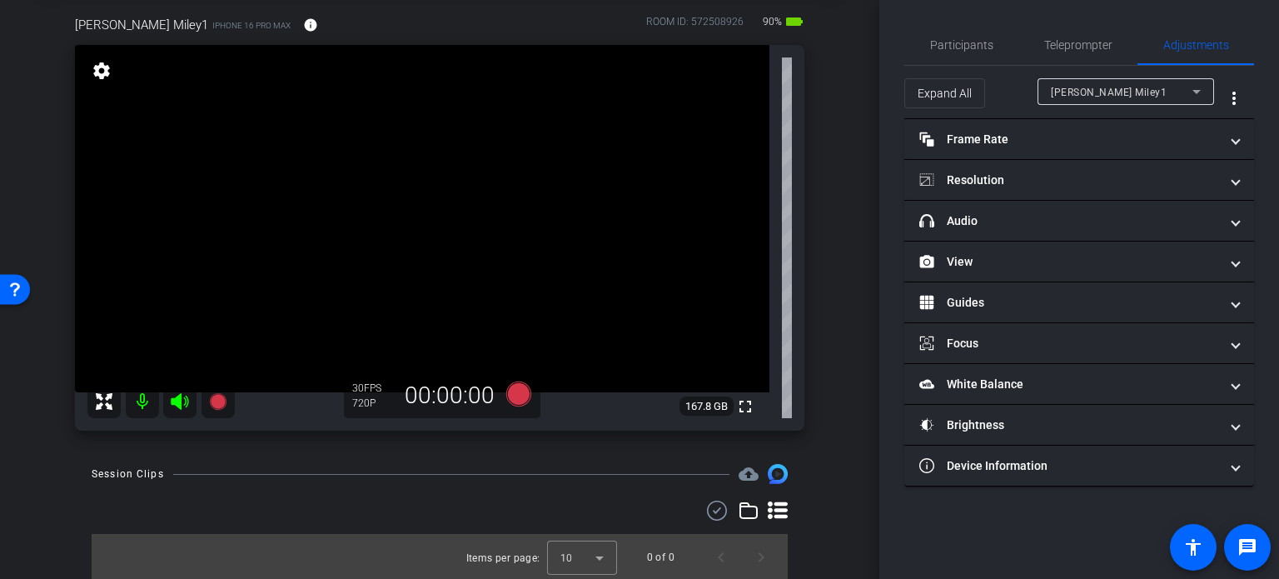
click at [851, 411] on div "arrow_back Miley,Tim_Shoot02_09272025 Back to project Send invite account_box g…" at bounding box center [439, 206] width 879 height 579
click at [1081, 51] on span "Teleprompter" at bounding box center [1078, 45] width 68 height 12
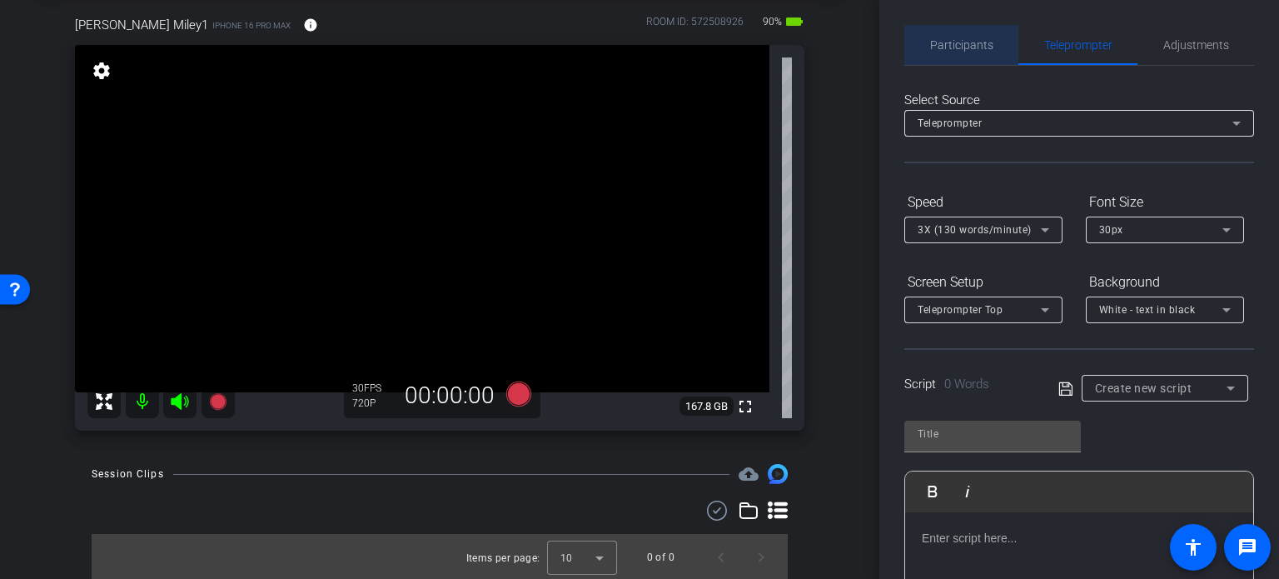
click at [988, 47] on span "Participants" at bounding box center [961, 45] width 63 height 12
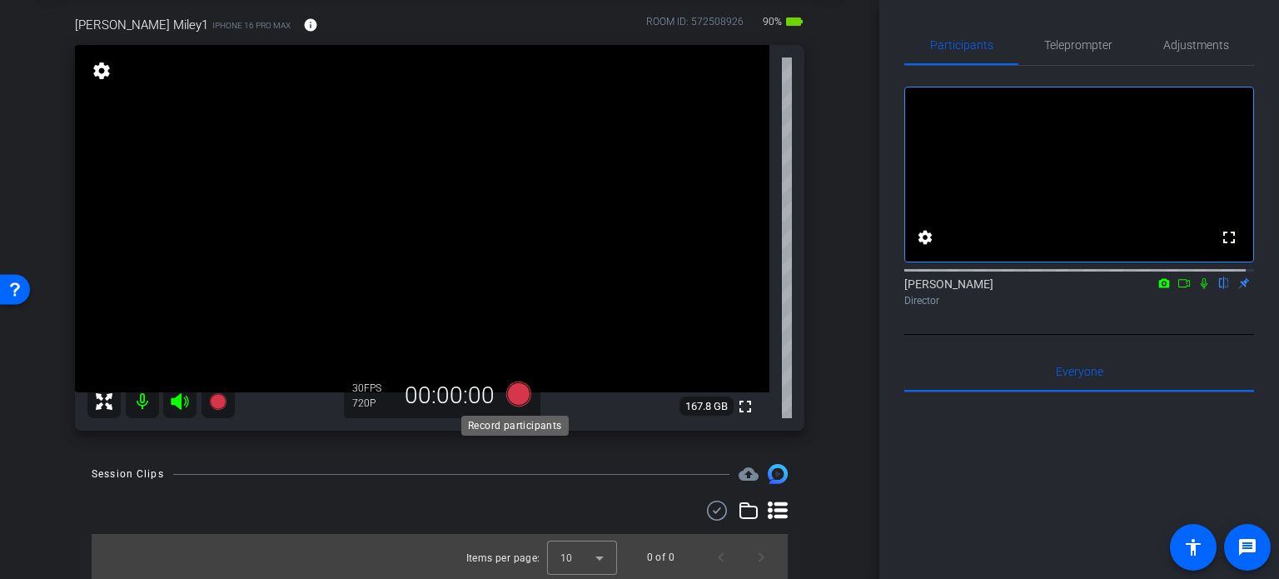
click at [517, 391] on icon at bounding box center [518, 393] width 25 height 25
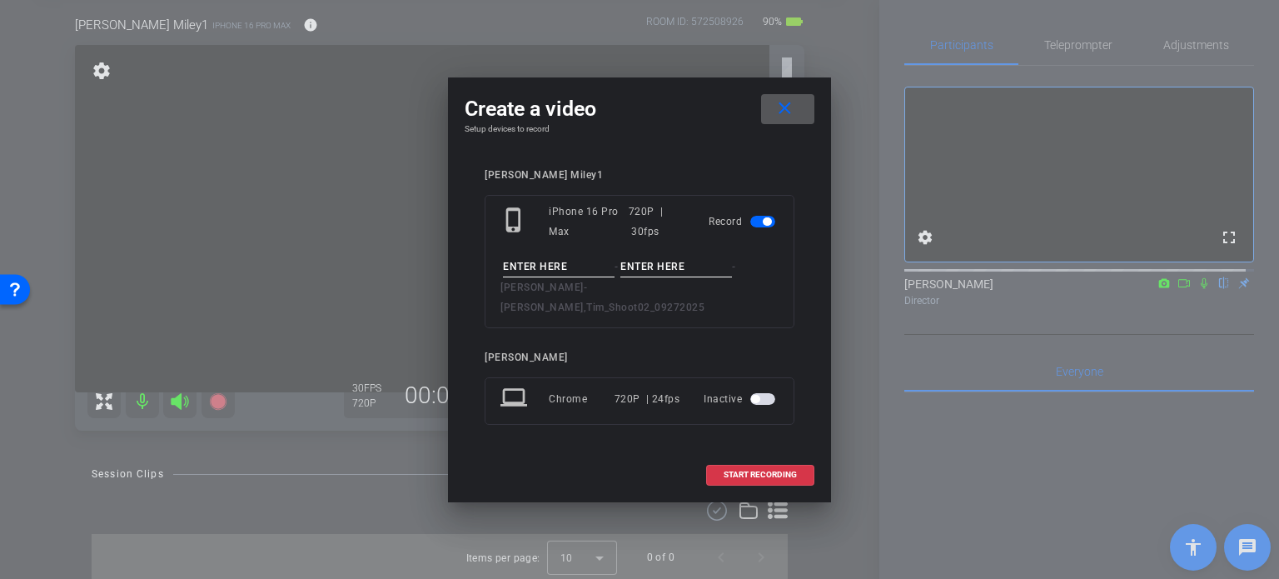
click at [548, 276] on input at bounding box center [559, 266] width 112 height 21
type input "test"
click at [643, 272] on input at bounding box center [676, 266] width 112 height 21
type input "1"
click at [739, 470] on span "START RECORDING" at bounding box center [760, 474] width 73 height 8
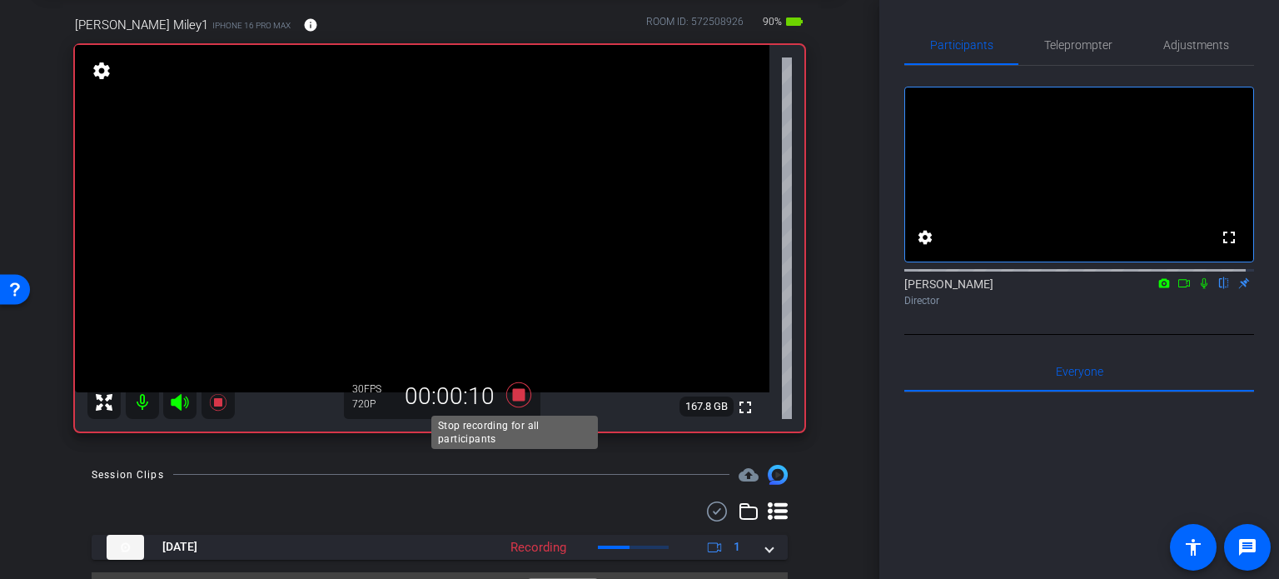
click at [518, 399] on icon at bounding box center [518, 394] width 25 height 25
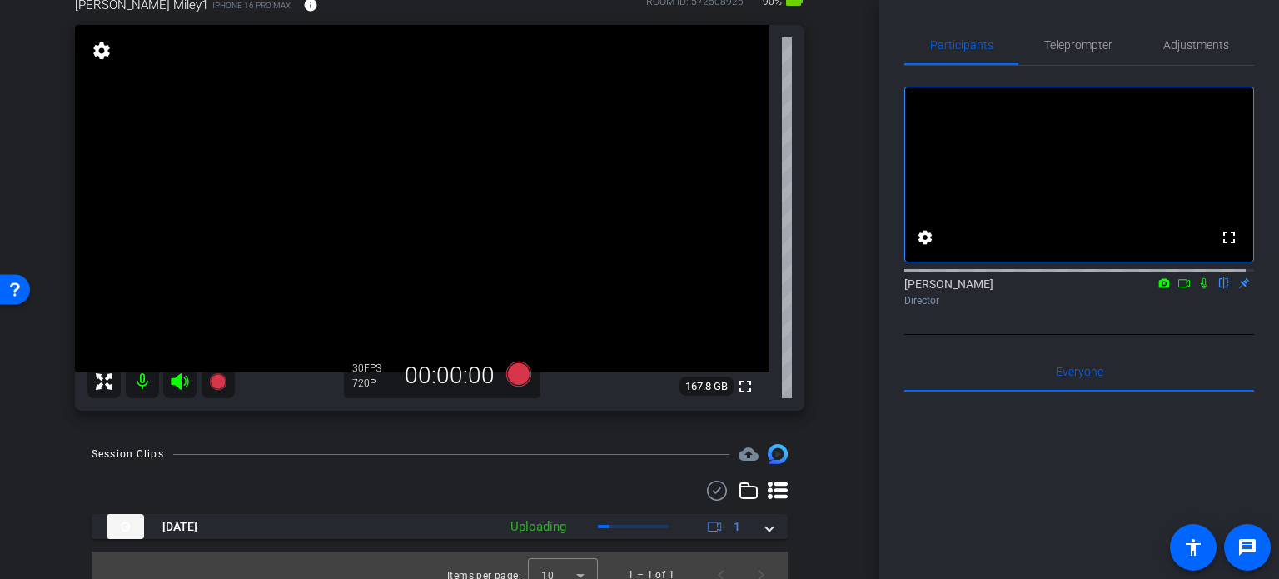
scroll to position [122, 0]
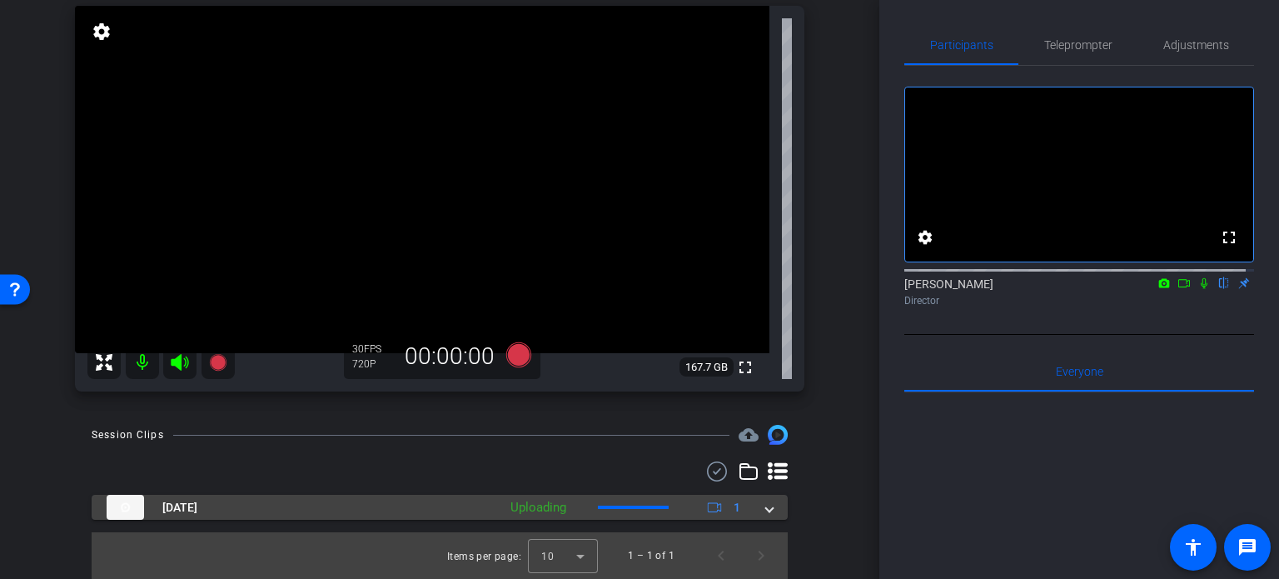
click at [766, 507] on span at bounding box center [769, 507] width 7 height 17
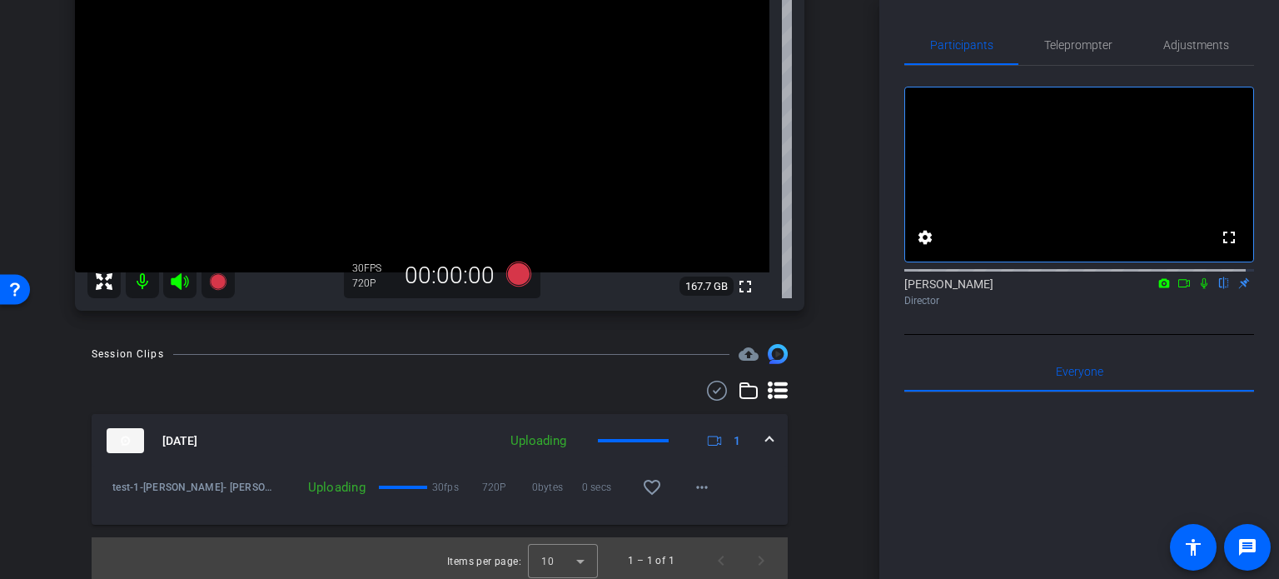
scroll to position [208, 0]
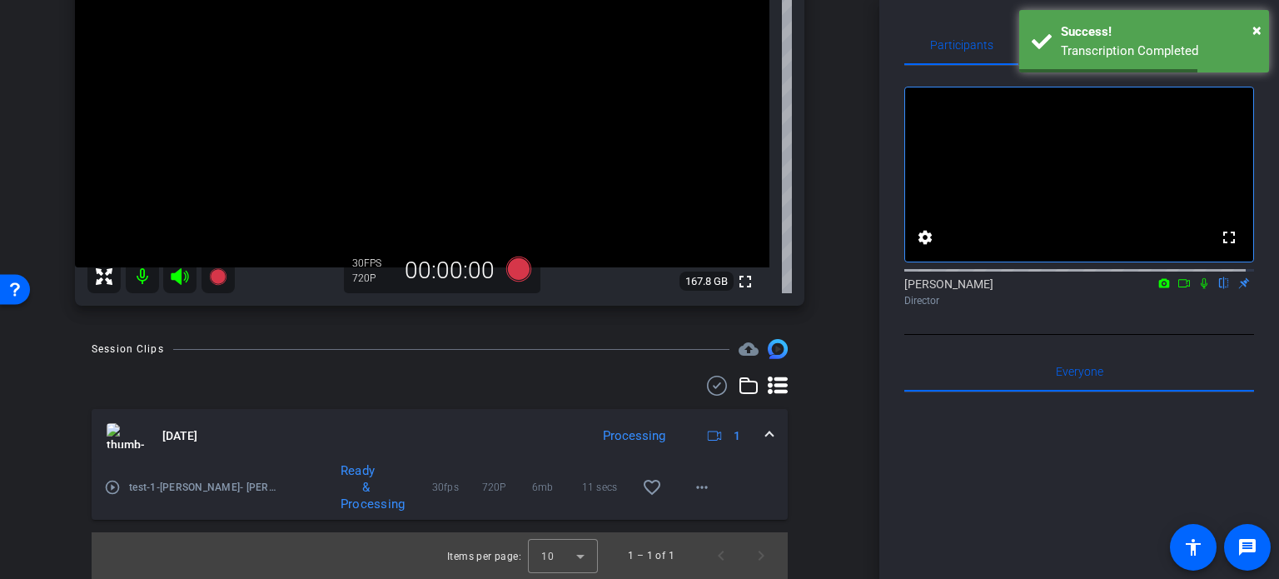
click at [113, 484] on mat-icon "play_circle_outline" at bounding box center [112, 487] width 17 height 17
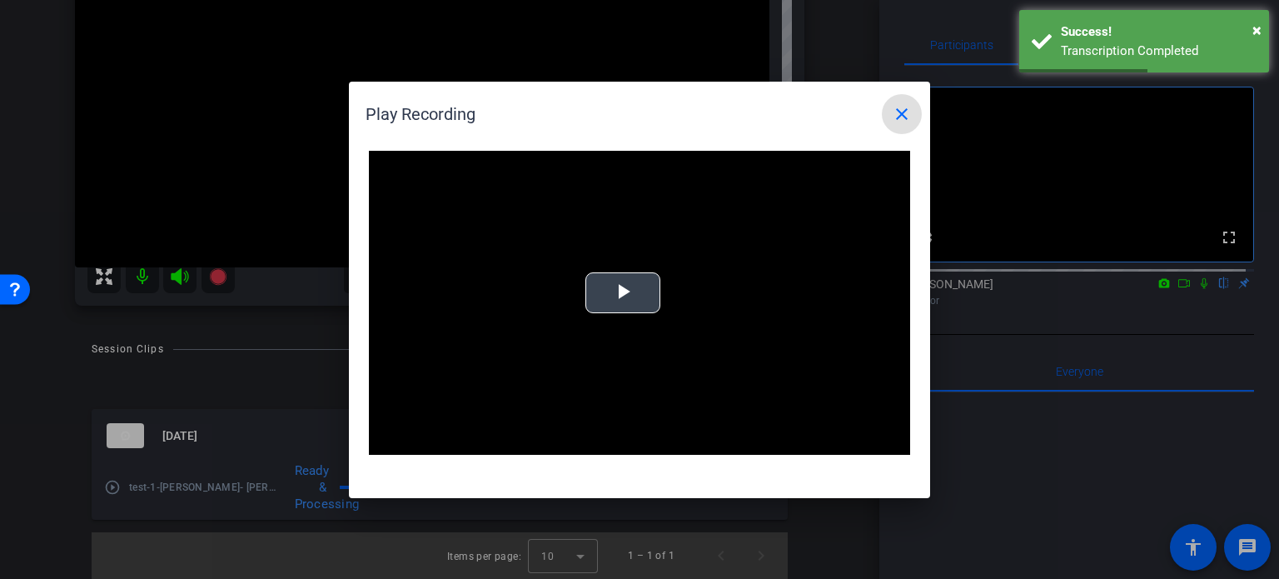
click at [623, 292] on span "Video Player" at bounding box center [623, 292] width 0 height 0
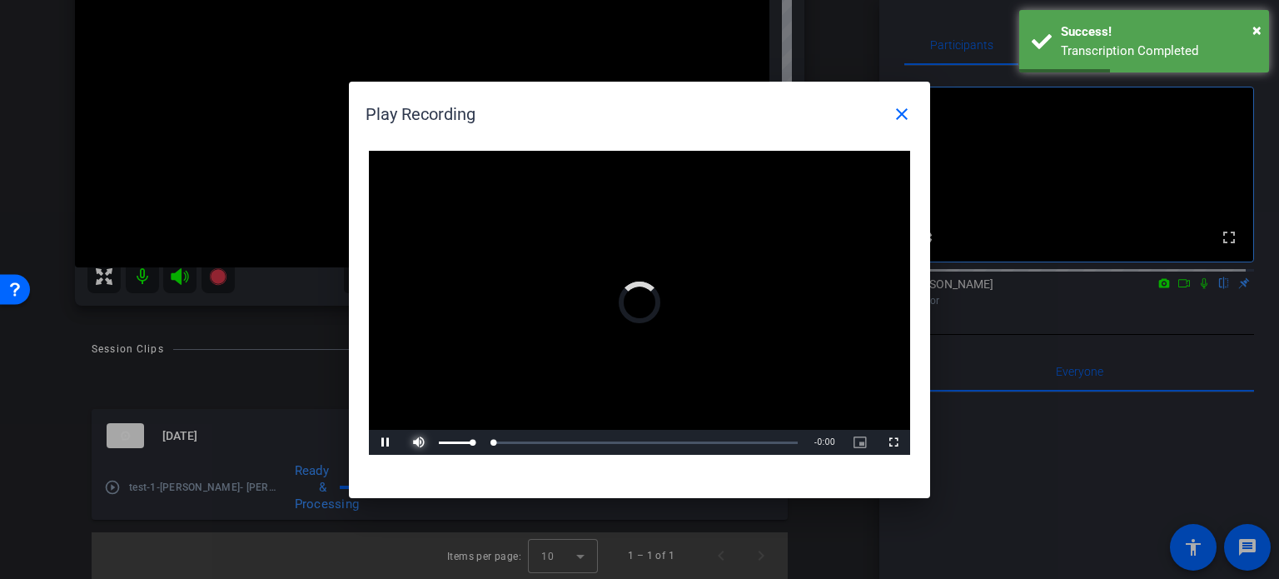
click at [418, 442] on span "Video Player" at bounding box center [418, 442] width 33 height 0
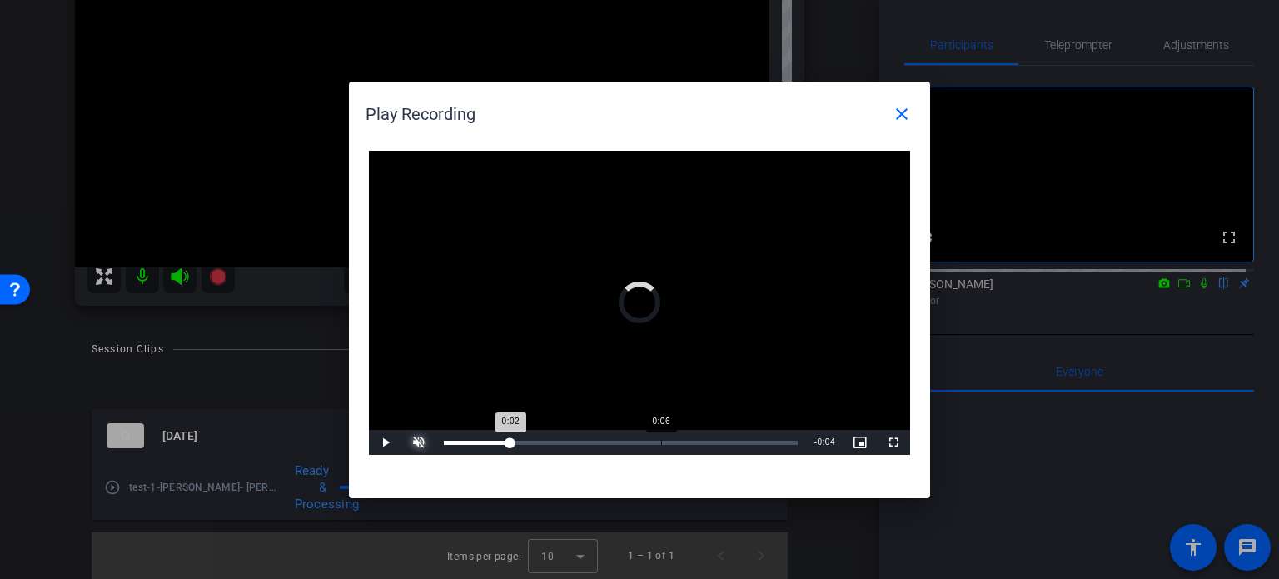
click at [661, 437] on div "Loaded : 0% 0:06 0:02" at bounding box center [621, 442] width 371 height 25
click at [728, 436] on div "Loaded : 100.00% 0:08 0:07" at bounding box center [621, 442] width 371 height 25
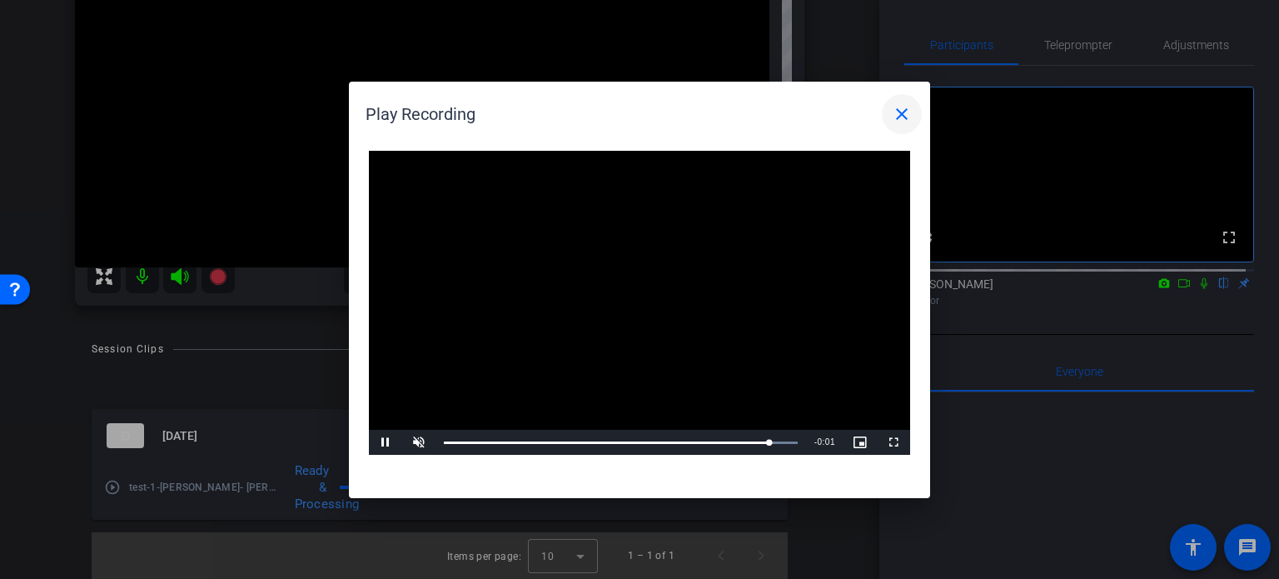
click at [915, 117] on span at bounding box center [902, 114] width 40 height 40
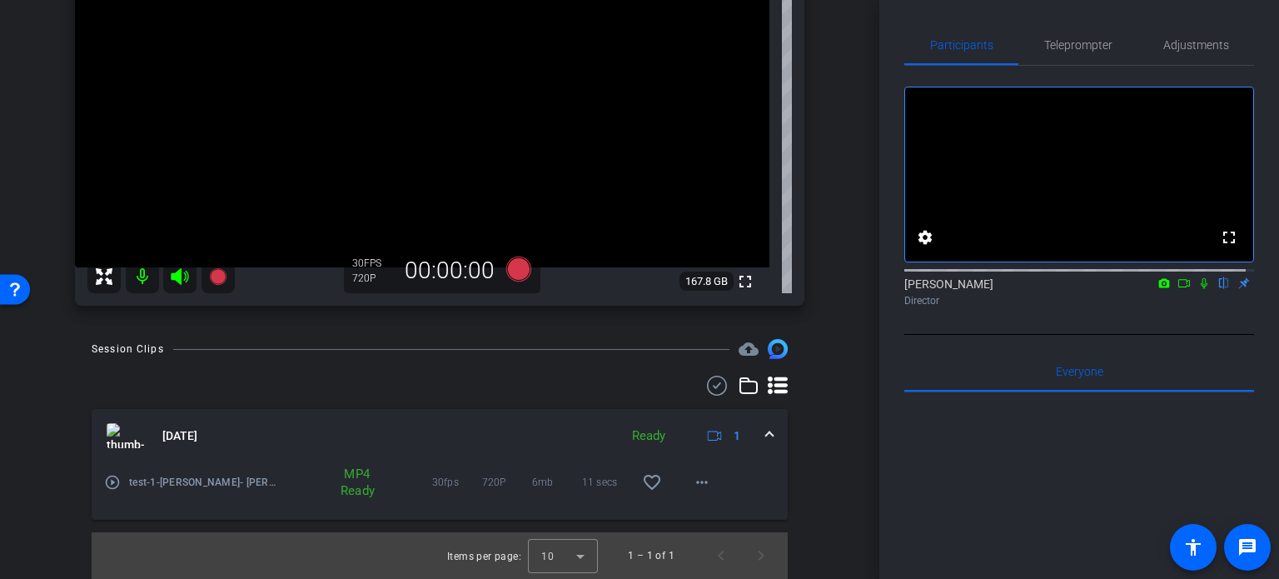
click at [768, 433] on mat-expansion-panel-header "Oct 8, 2025 Ready 1" at bounding box center [440, 435] width 696 height 53
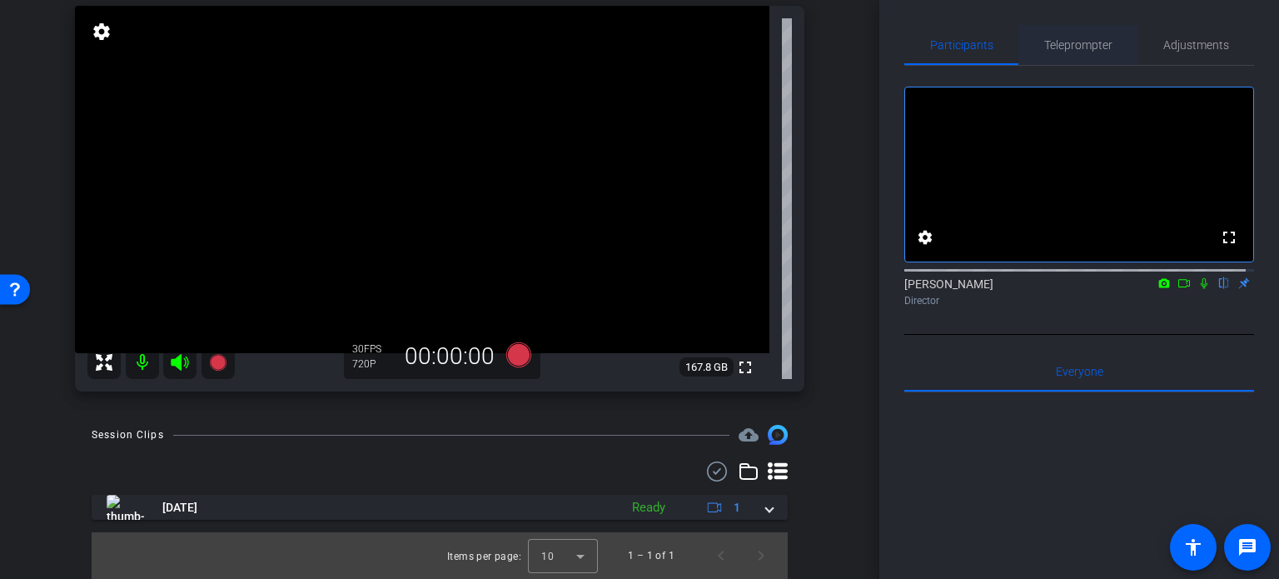
scroll to position [122, 0]
click at [1076, 51] on span "Teleprompter" at bounding box center [1078, 45] width 68 height 12
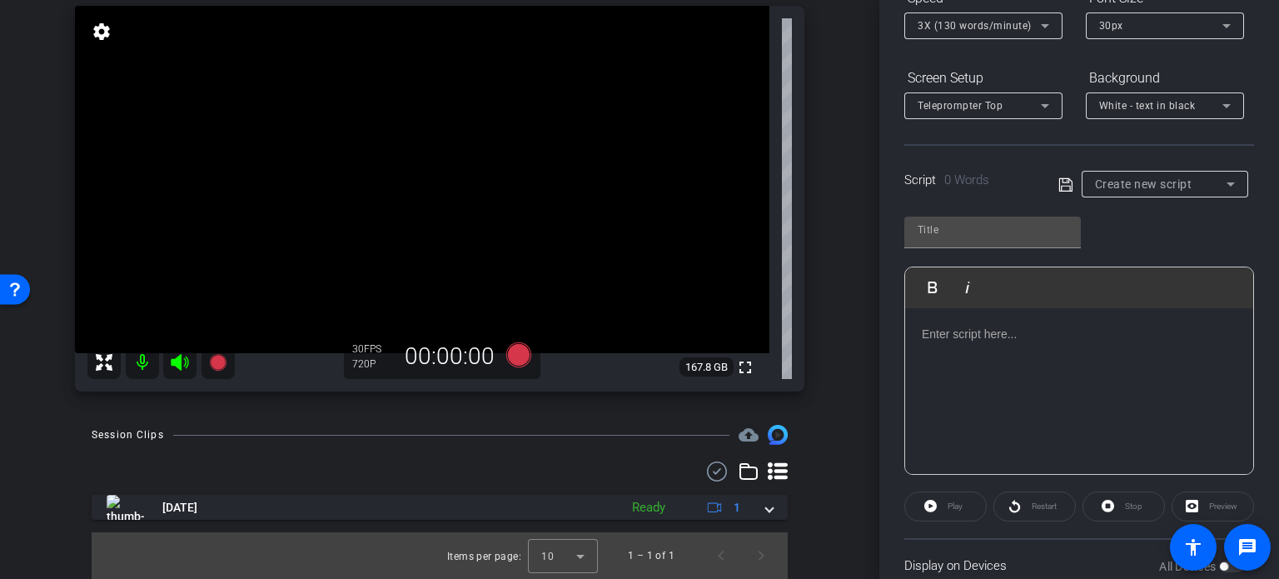
scroll to position [250, 0]
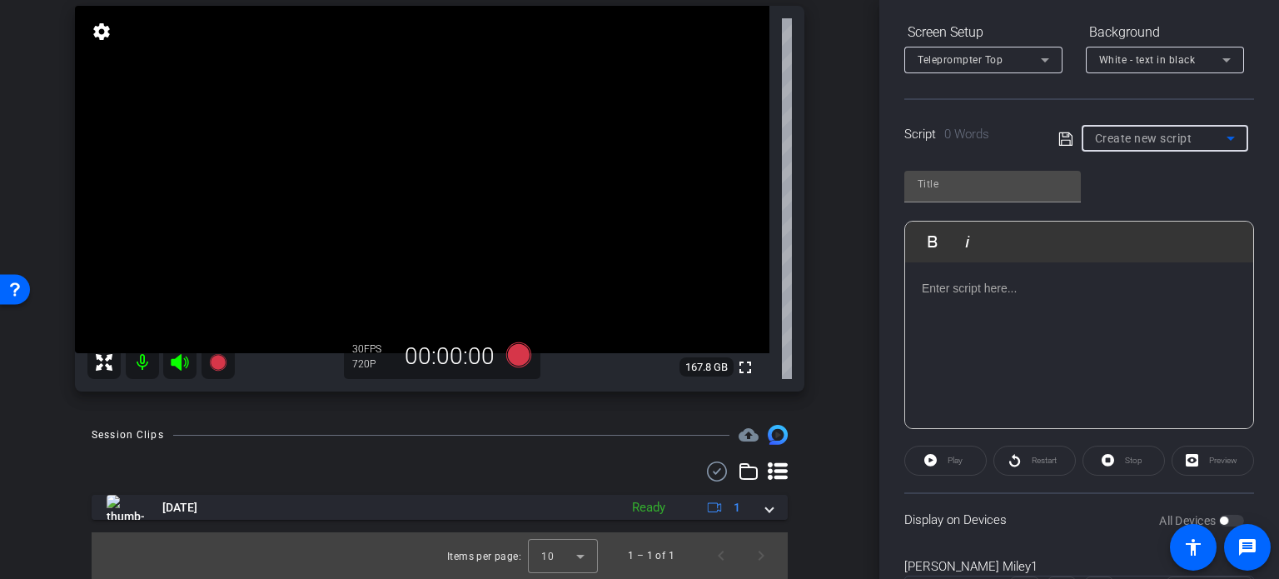
click at [1127, 132] on span "Create new script" at bounding box center [1143, 138] width 97 height 13
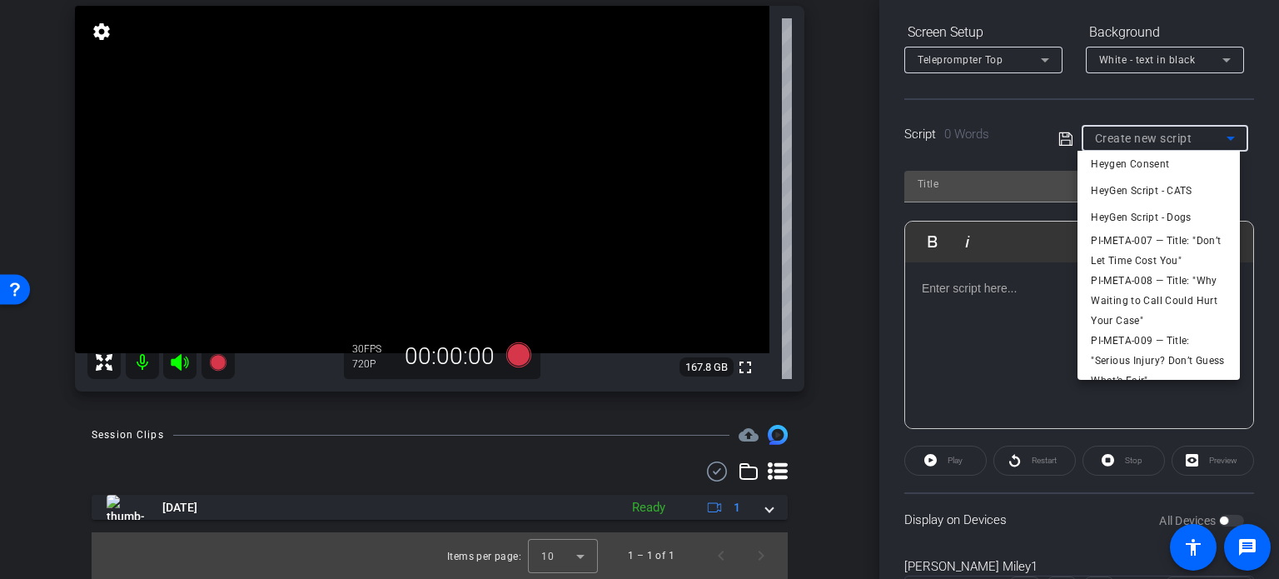
scroll to position [23, 0]
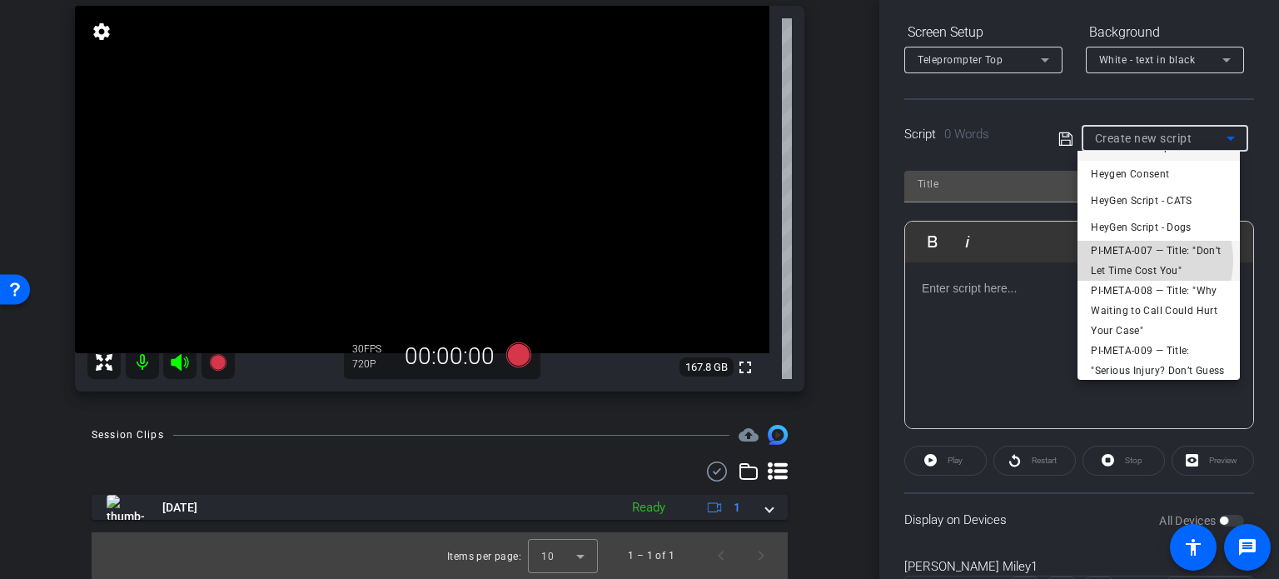
click at [1139, 260] on span "PI-META-007 — Title: "Don’t Let Time Cost You"" at bounding box center [1159, 261] width 136 height 40
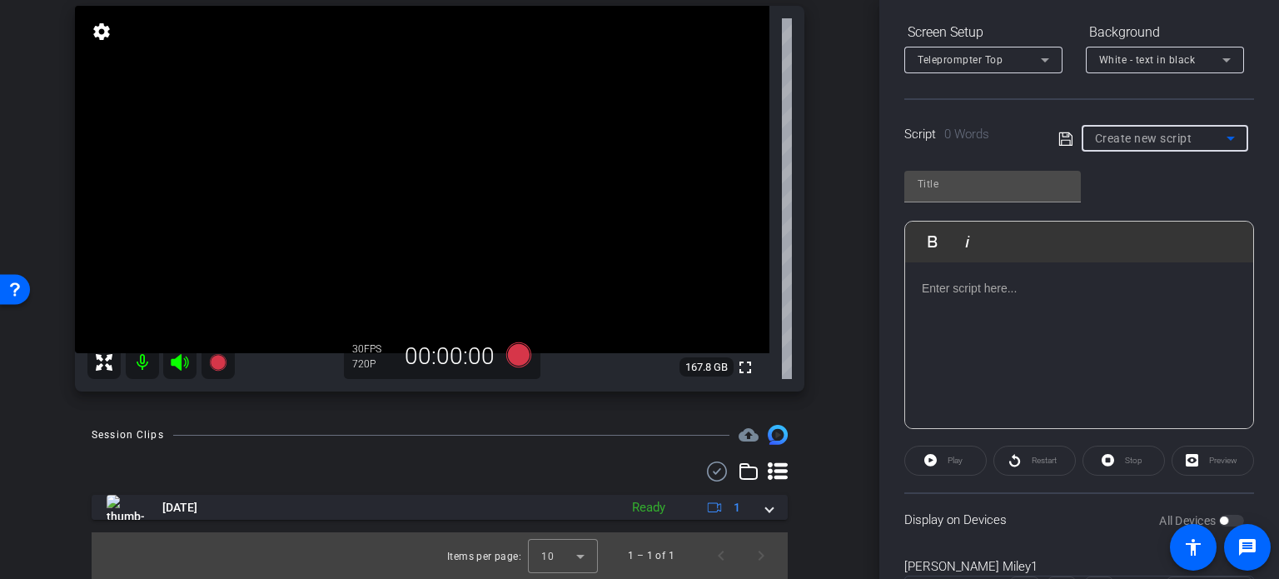
type input "PI-META-007 — Title: "Don’t Let Time Cost You""
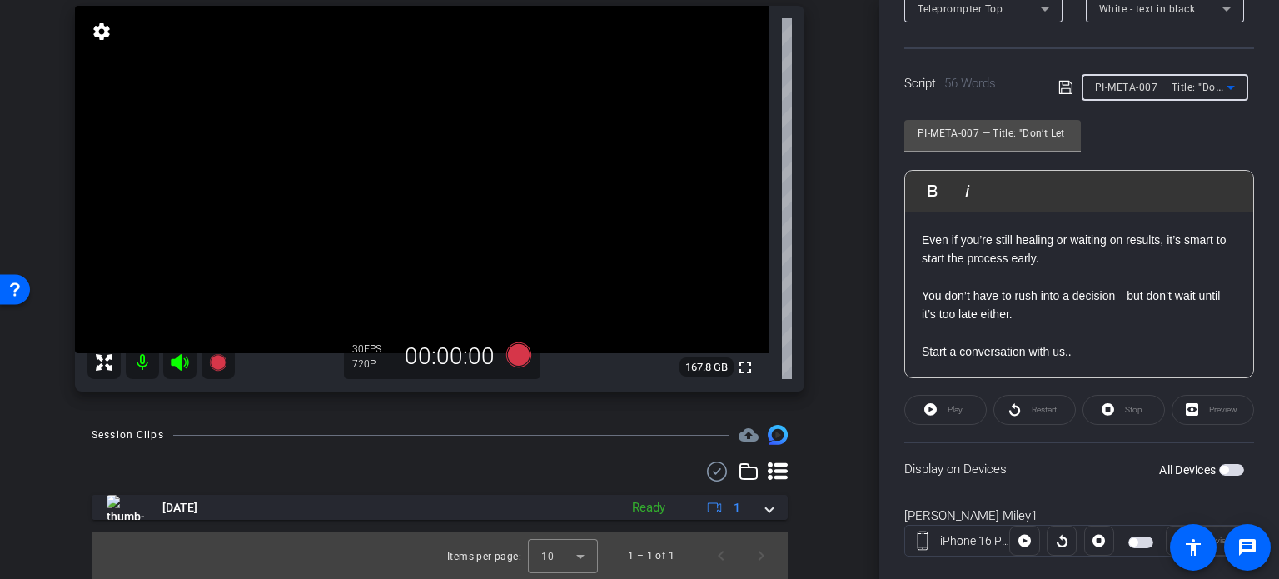
scroll to position [330, 0]
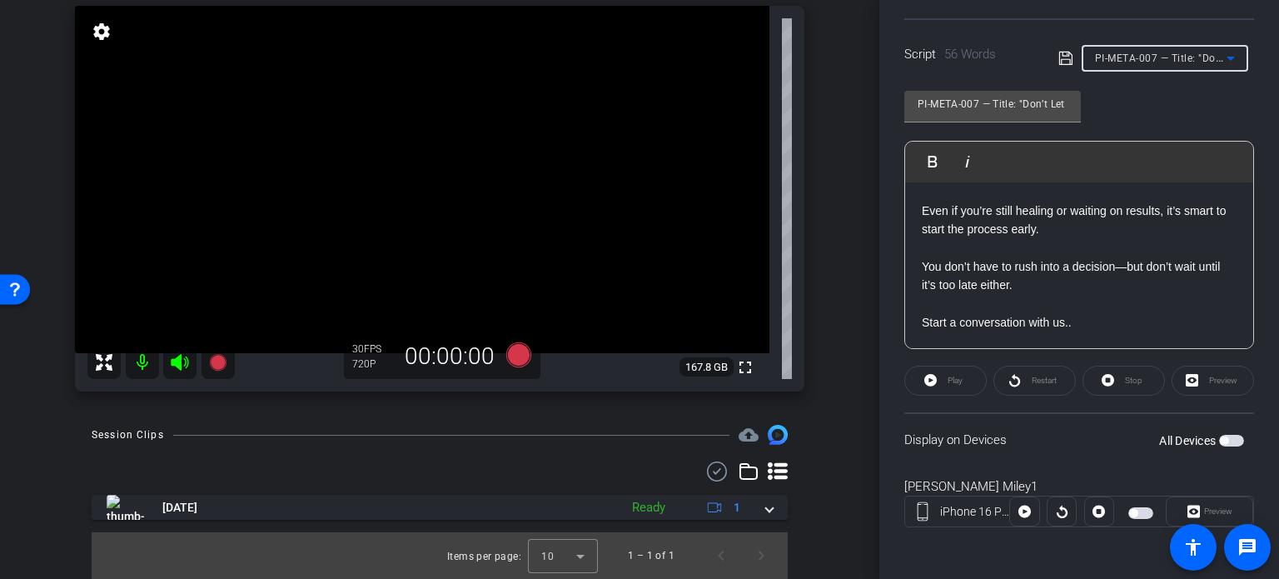
click at [1220, 441] on span "button" at bounding box center [1224, 440] width 8 height 8
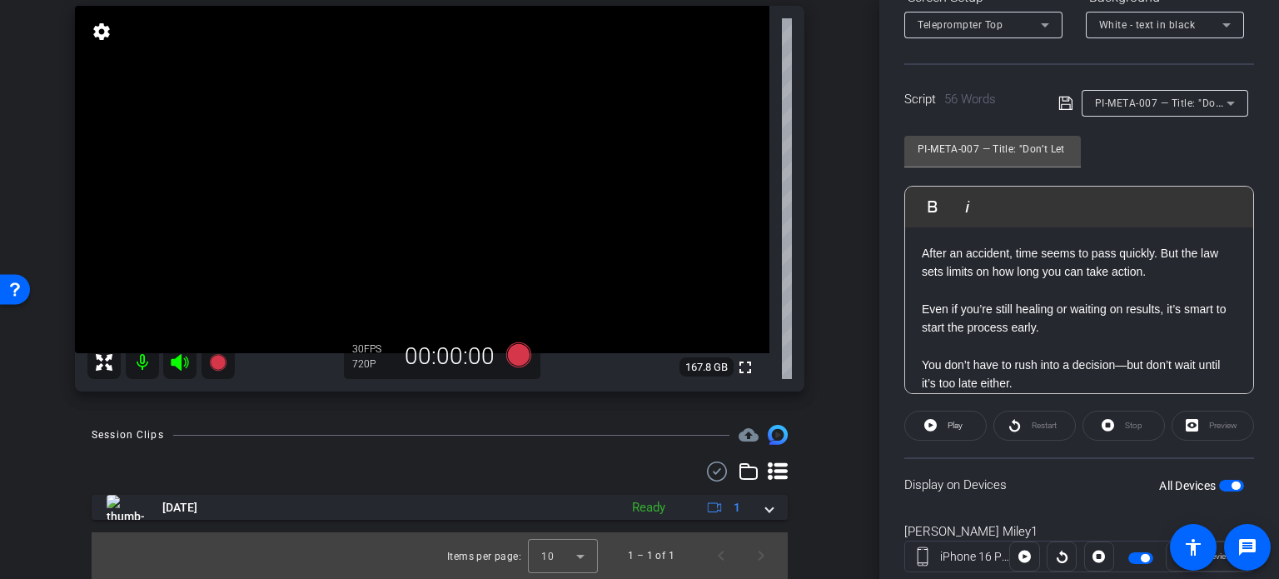
scroll to position [246, 0]
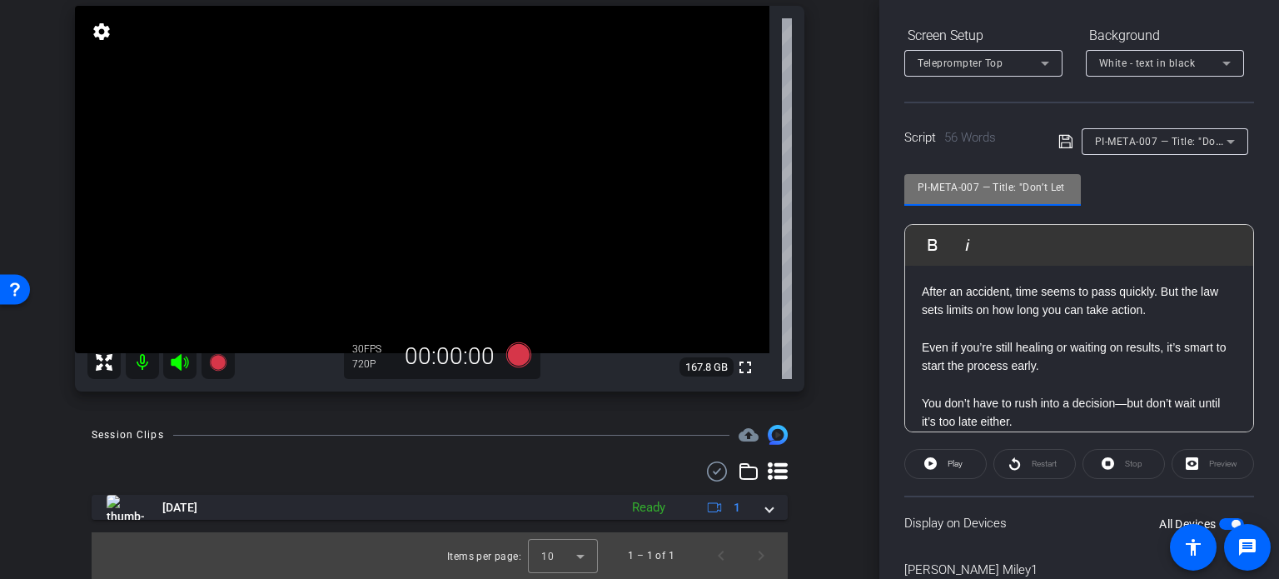
drag, startPoint x: 980, startPoint y: 190, endPoint x: 835, endPoint y: 194, distance: 145.0
click at [835, 194] on div "arrow_back Miley,Tim_Shoot02_09272025 Back to project Send invite account_box g…" at bounding box center [639, 289] width 1279 height 579
click at [987, 184] on input "PI-META-007 — Title: "Don’t Let Time Cost You"" at bounding box center [993, 187] width 150 height 20
drag, startPoint x: 1036, startPoint y: 182, endPoint x: 1072, endPoint y: 179, distance: 36.0
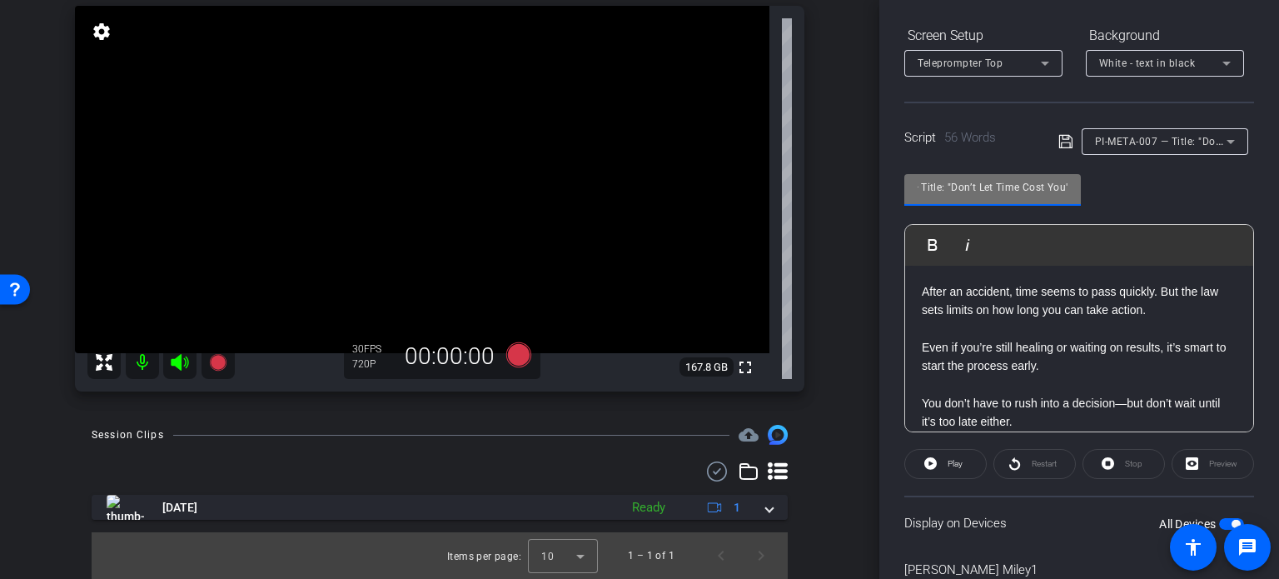
click at [1072, 179] on div "PI-META-007 — Title: "Don’t Let Time Cost You"" at bounding box center [992, 190] width 177 height 32
click at [993, 186] on input "PI-META-007 — Title: "Don’t Let Time Cost You"" at bounding box center [993, 187] width 150 height 20
click at [986, 186] on input "PI-META-007 — Title: "Don’t Let Time Cost You"" at bounding box center [993, 187] width 150 height 20
drag, startPoint x: 943, startPoint y: 186, endPoint x: 833, endPoint y: 205, distance: 111.6
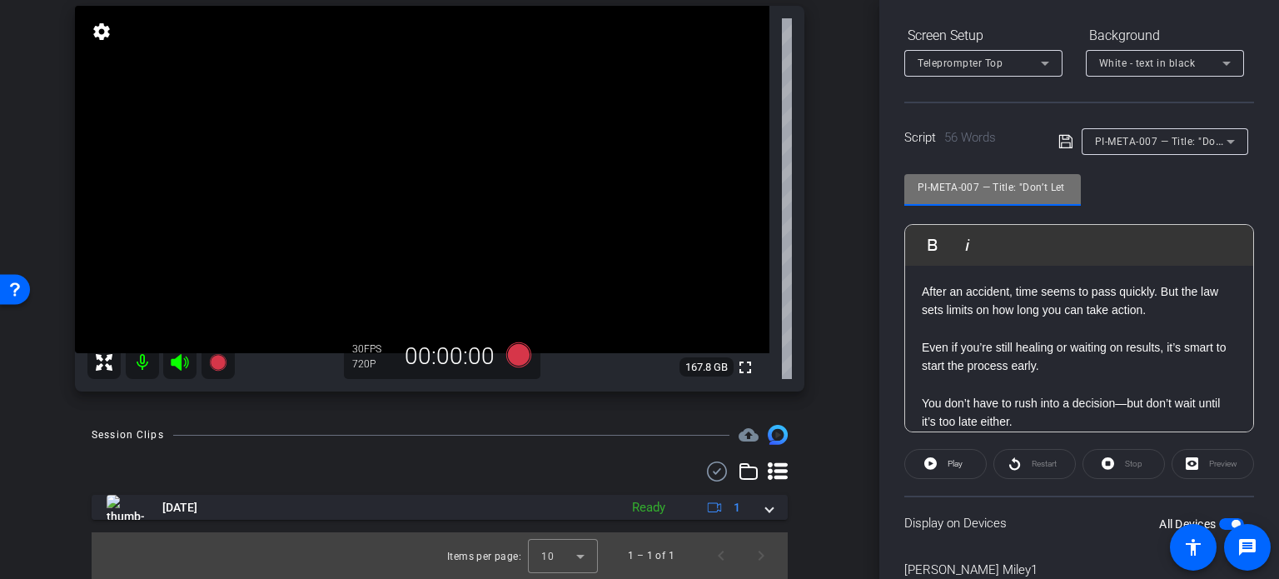
click at [833, 203] on div "arrow_back Miley,Tim_Shoot02_09272025 Back to project Send invite account_box g…" at bounding box center [639, 289] width 1279 height 579
click at [948, 175] on div "PI-META-007 — Title: "Don’t Let Time Cost You"" at bounding box center [993, 187] width 150 height 27
click at [980, 182] on input "PI-META-007 — Title: "Don’t Let Time Cost You"" at bounding box center [993, 187] width 150 height 20
drag, startPoint x: 976, startPoint y: 187, endPoint x: 812, endPoint y: 183, distance: 164.1
click at [813, 182] on div "arrow_back Miley,Tim_Shoot02_09272025 Back to project Send invite account_box g…" at bounding box center [639, 289] width 1279 height 579
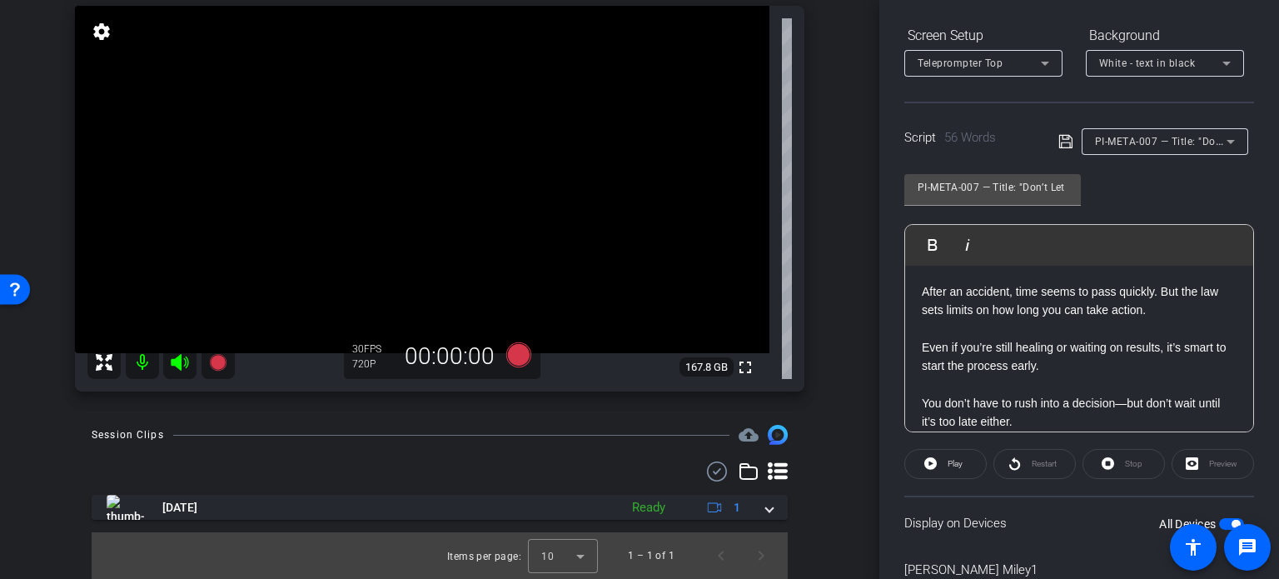
click at [813, 274] on div "Tim Miley1 iPhone 16 Pro Max info ROOM ID: 572508926 90% battery_std fullscreen…" at bounding box center [440, 178] width 796 height 459
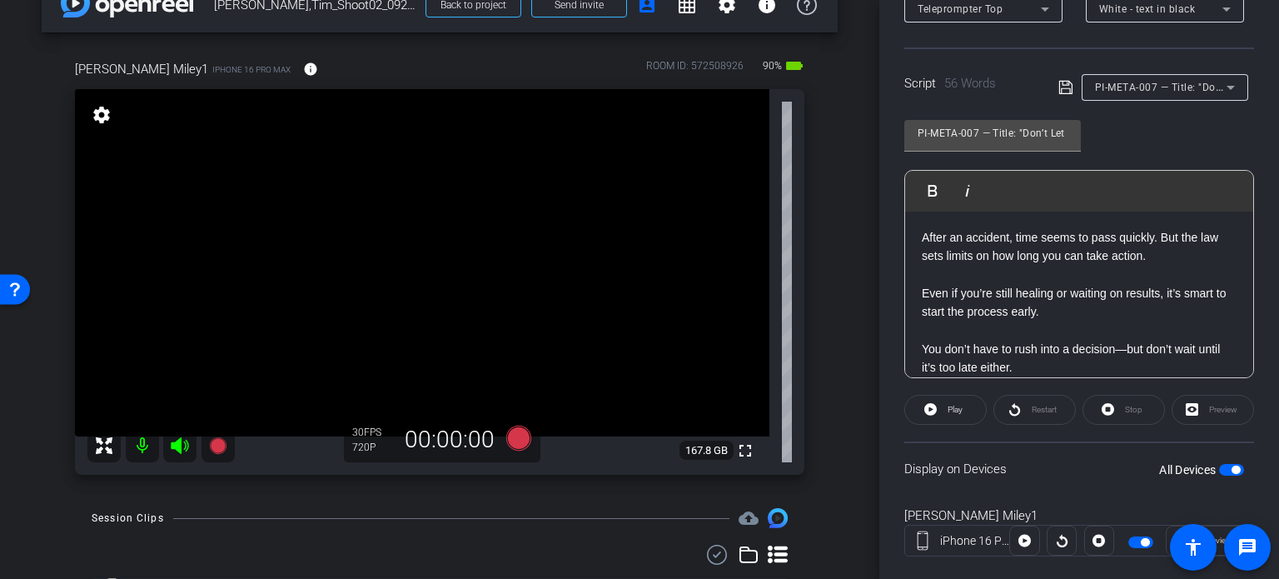
scroll to position [330, 0]
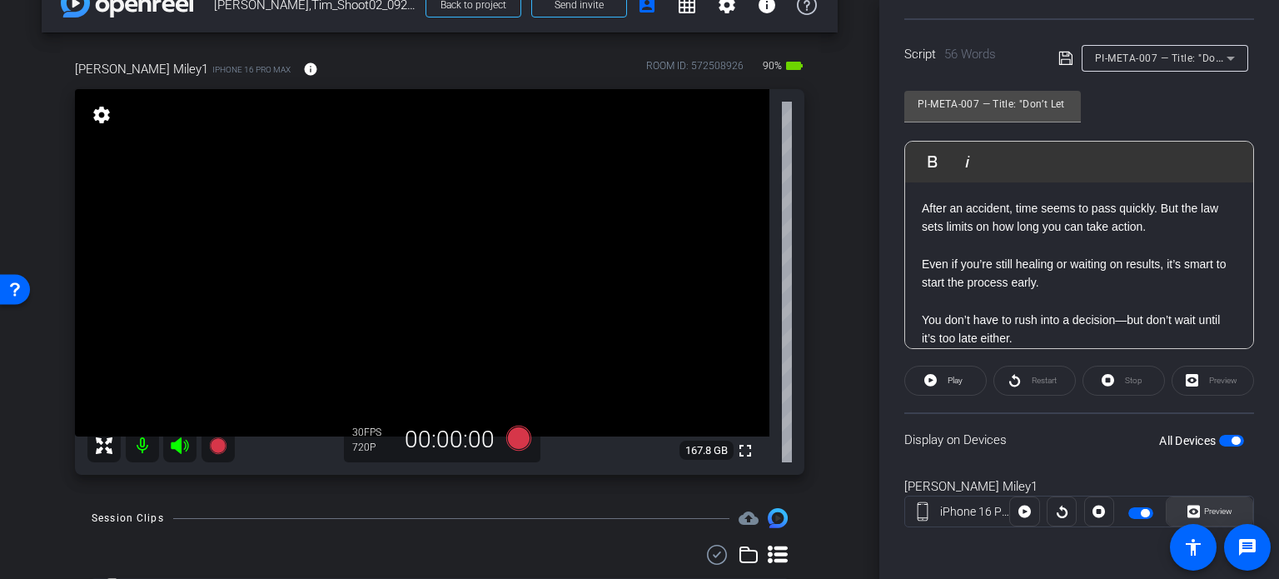
click at [1222, 513] on span "Preview" at bounding box center [1218, 510] width 28 height 9
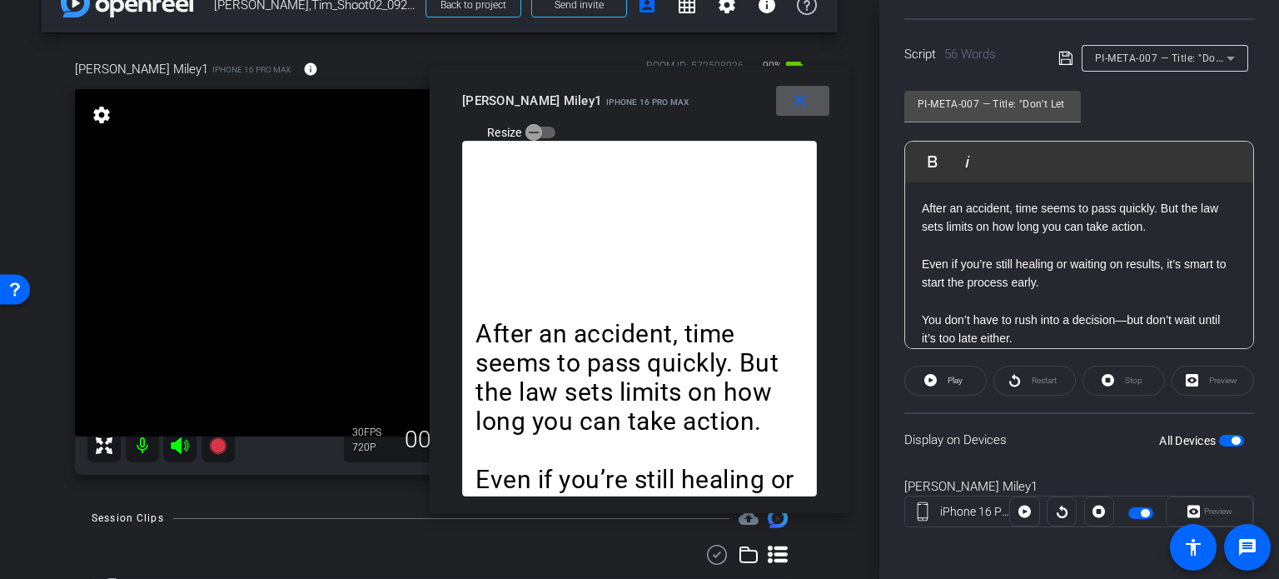
click at [809, 103] on mat-icon "close" at bounding box center [799, 101] width 21 height 21
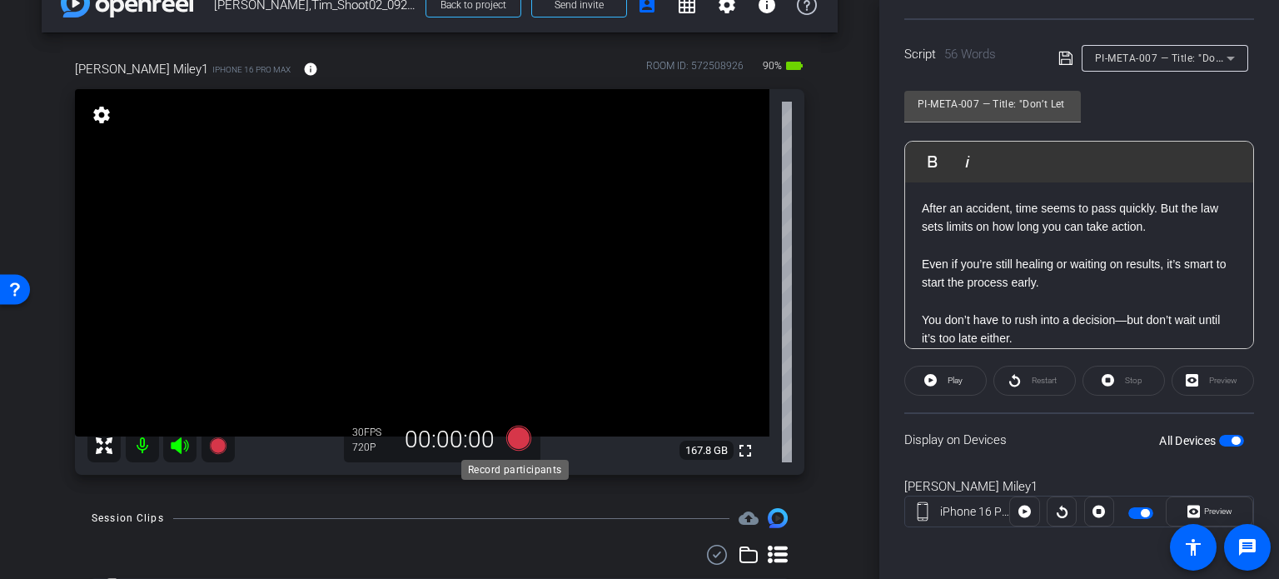
click at [515, 439] on icon at bounding box center [518, 438] width 25 height 25
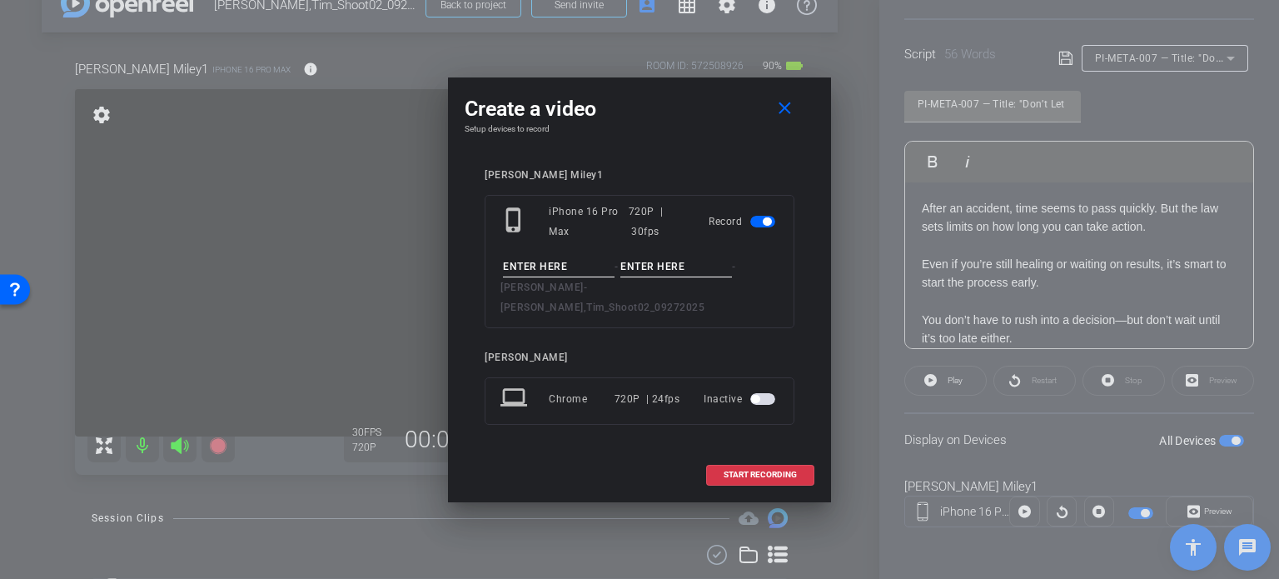
click at [525, 277] on input at bounding box center [559, 266] width 112 height 21
paste input "PI-META-007"
type input "PI-META-007"
click at [685, 269] on input at bounding box center [676, 266] width 112 height 21
type input "Take1"
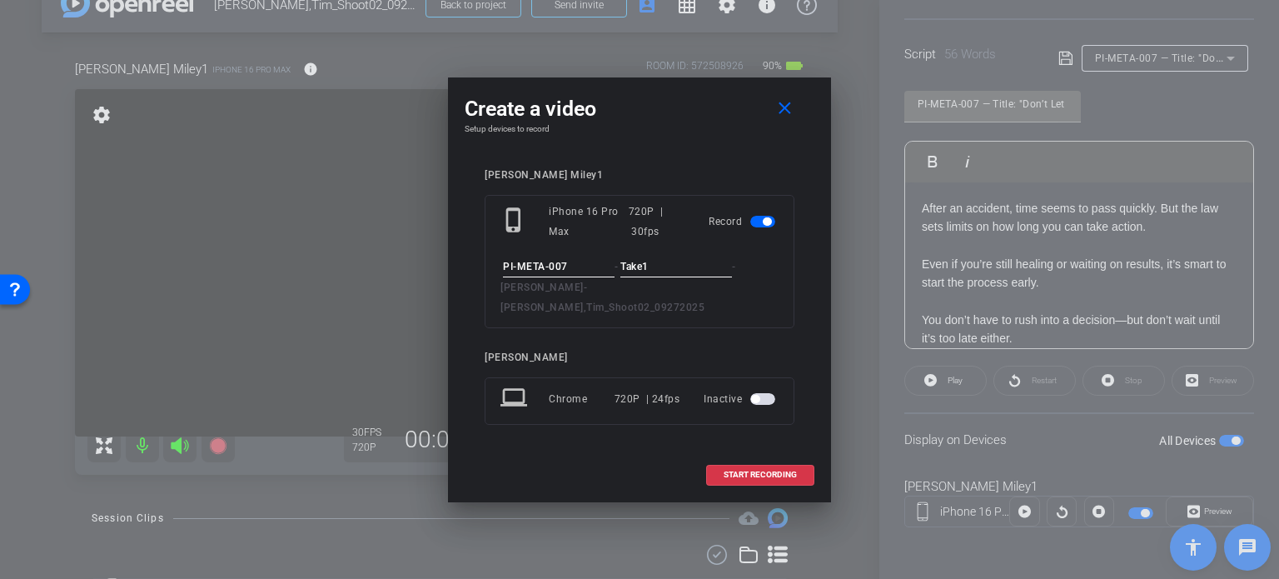
click at [686, 151] on div "Create a video close Setup devices to record Tim Miley1 phone_iphone iPhone 16 …" at bounding box center [639, 289] width 383 height 425
click at [781, 470] on span "START RECORDING" at bounding box center [760, 474] width 73 height 8
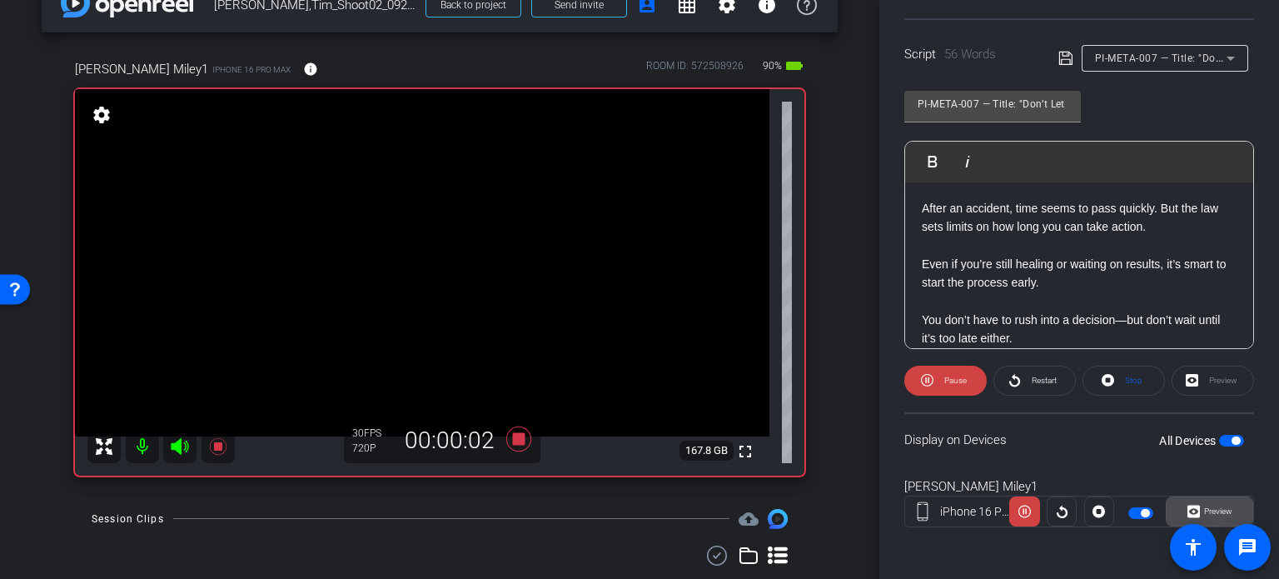
click at [1225, 510] on span at bounding box center [1210, 511] width 86 height 40
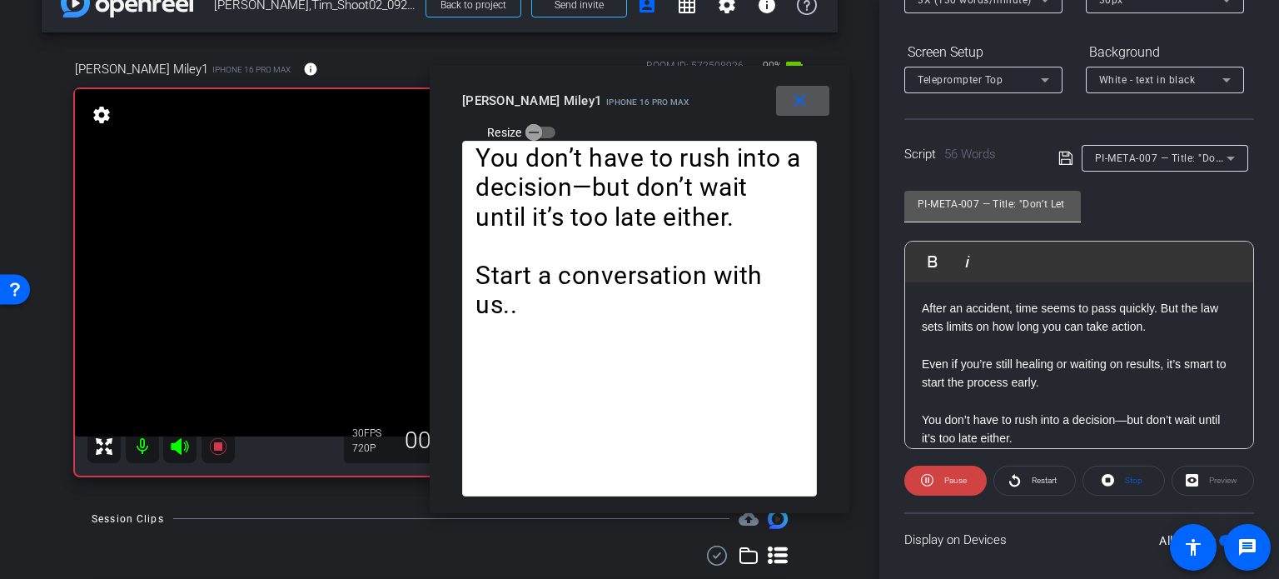
scroll to position [80, 0]
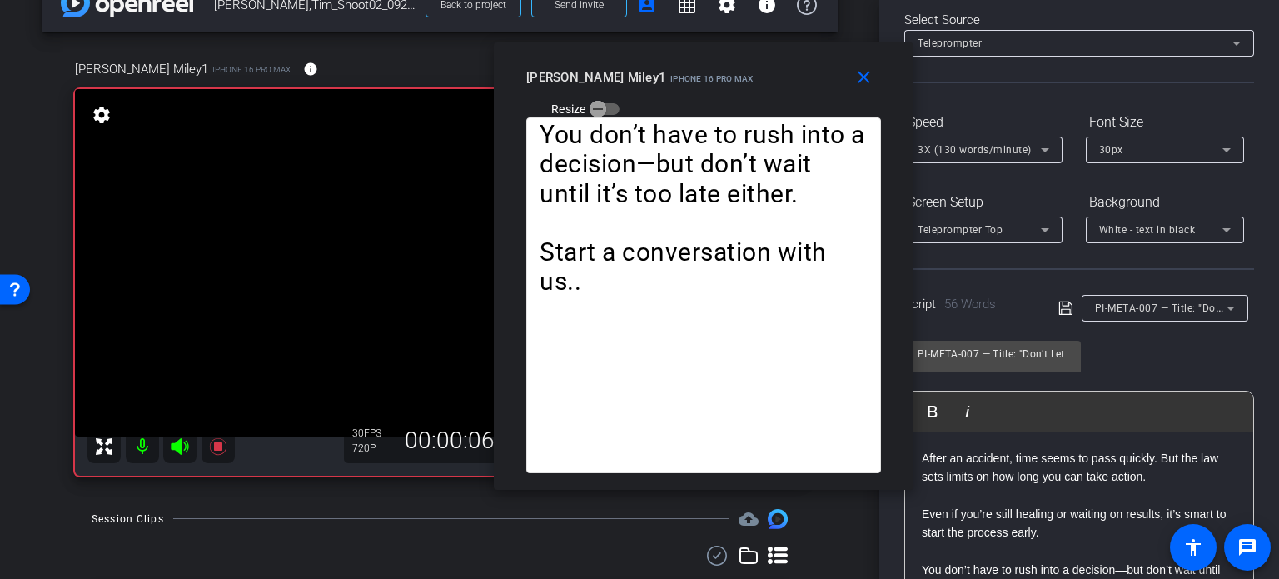
drag, startPoint x: 607, startPoint y: 127, endPoint x: 671, endPoint y: 104, distance: 68.2
click at [671, 104] on div "close Tim Miley1 iPhone 16 Pro Max Resize" at bounding box center [704, 79] width 420 height 75
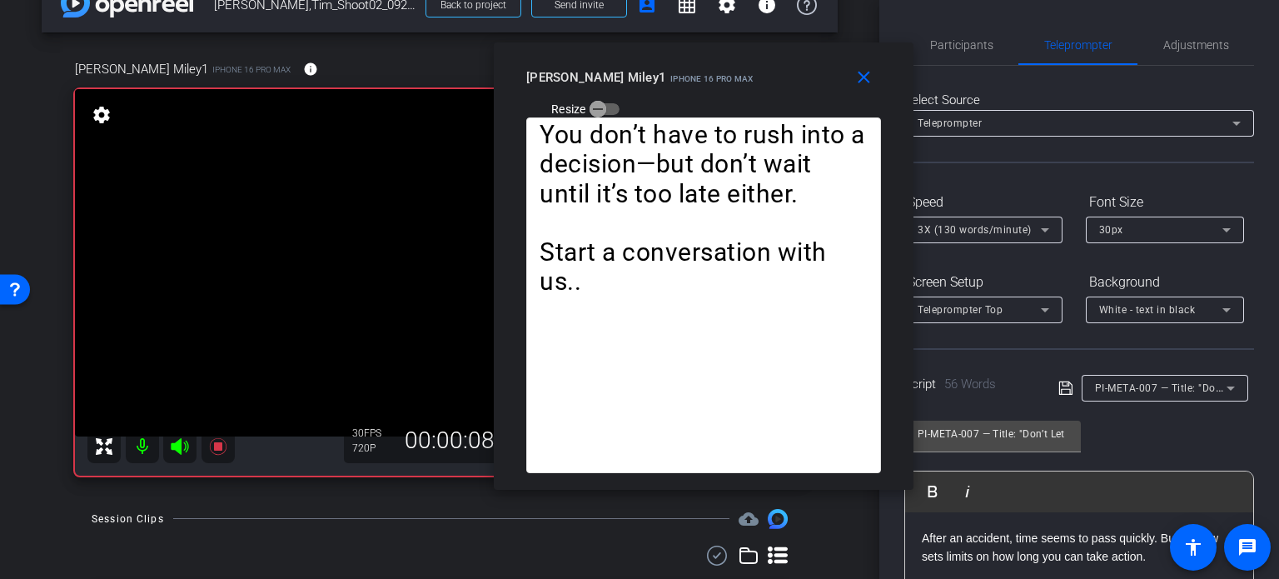
click at [972, 224] on span "3X (130 words/minute)" at bounding box center [975, 230] width 114 height 12
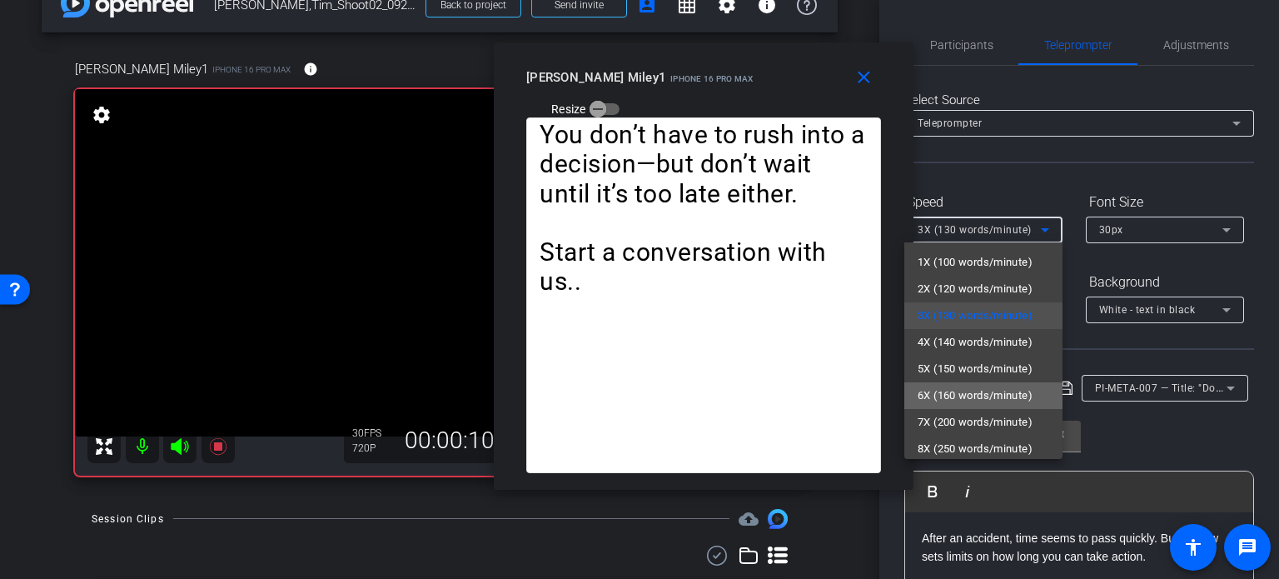
click at [985, 386] on span "6X (160 words/minute)" at bounding box center [975, 396] width 115 height 20
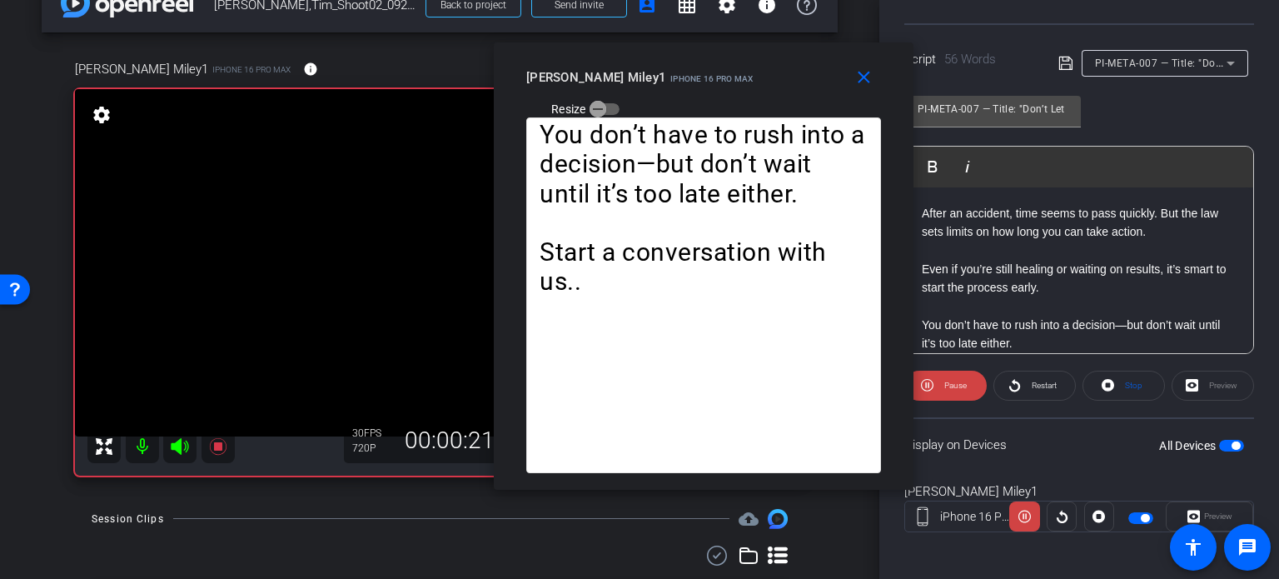
scroll to position [330, 0]
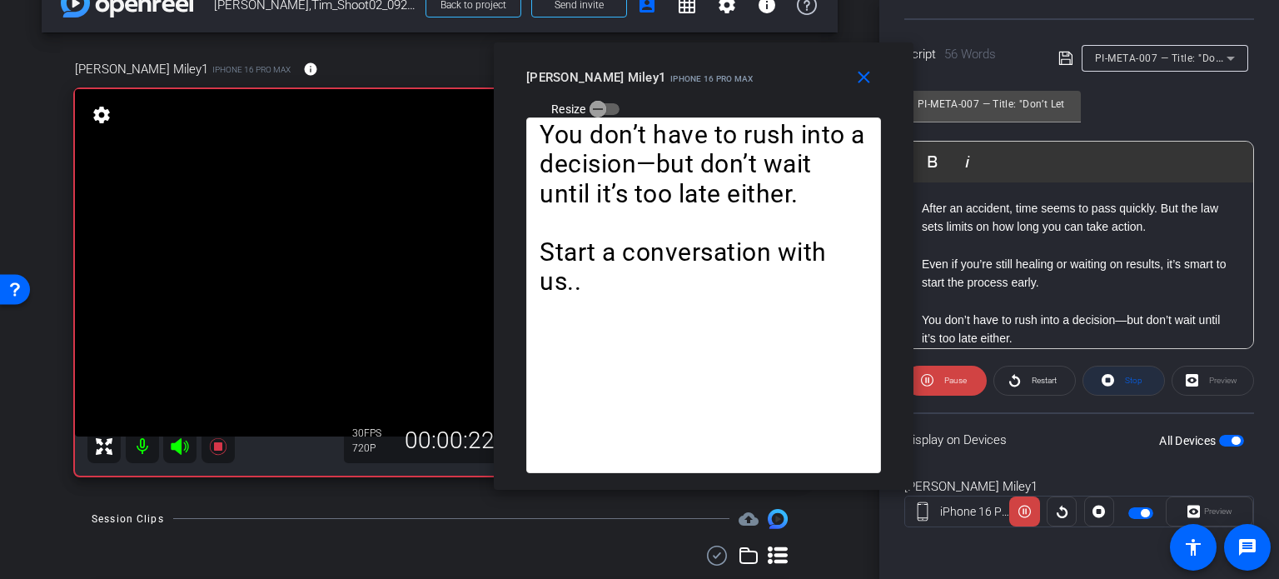
click at [1131, 381] on span "Stop" at bounding box center [1133, 380] width 17 height 9
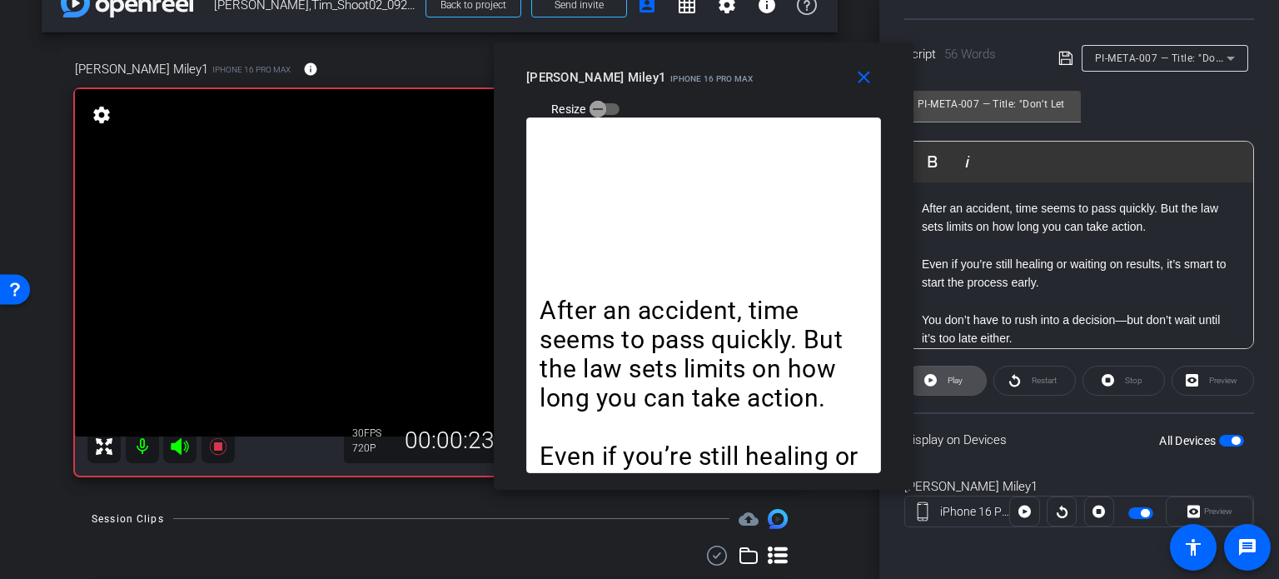
click at [951, 389] on span "Play" at bounding box center [952, 380] width 19 height 23
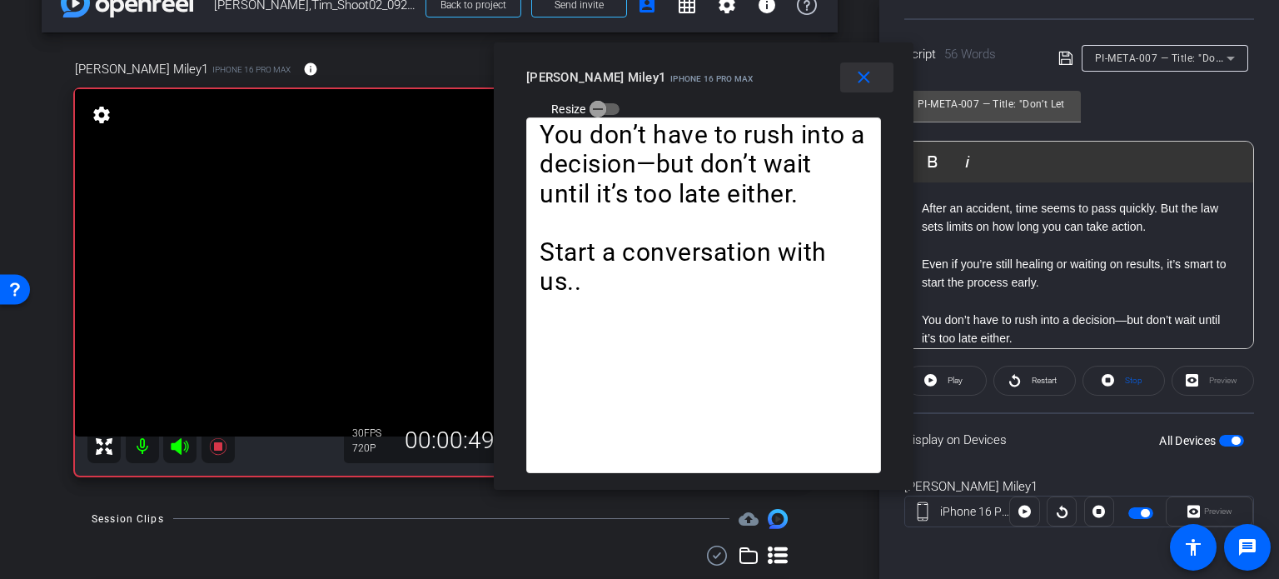
click at [855, 65] on span at bounding box center [866, 77] width 53 height 40
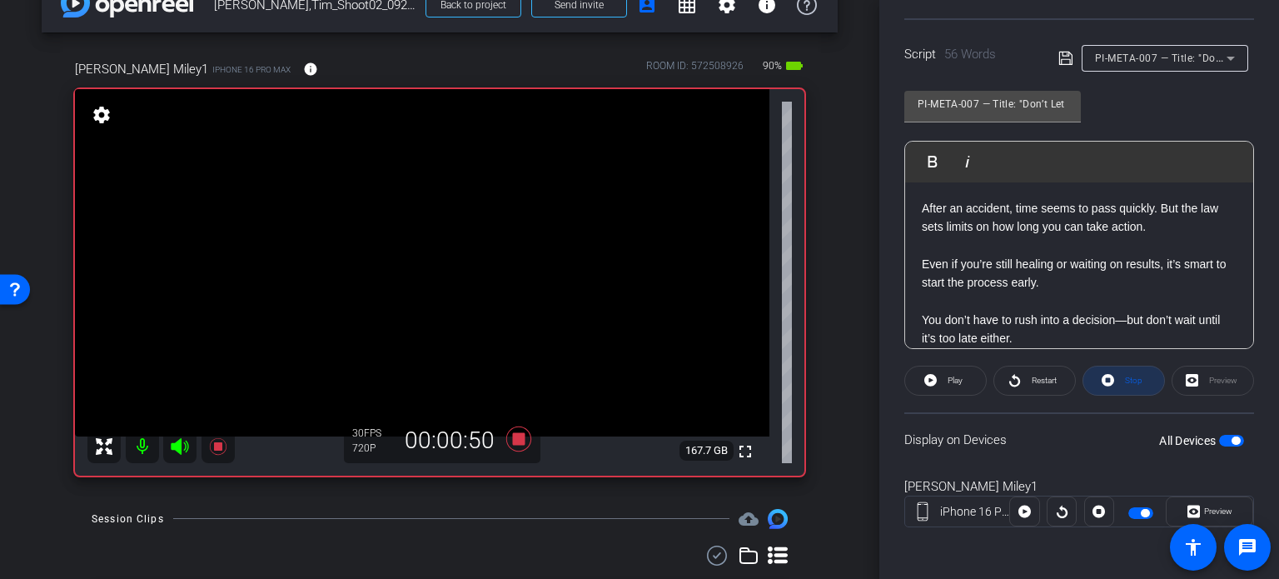
click at [1132, 372] on span "Stop" at bounding box center [1132, 380] width 22 height 23
click at [516, 439] on icon at bounding box center [518, 438] width 25 height 25
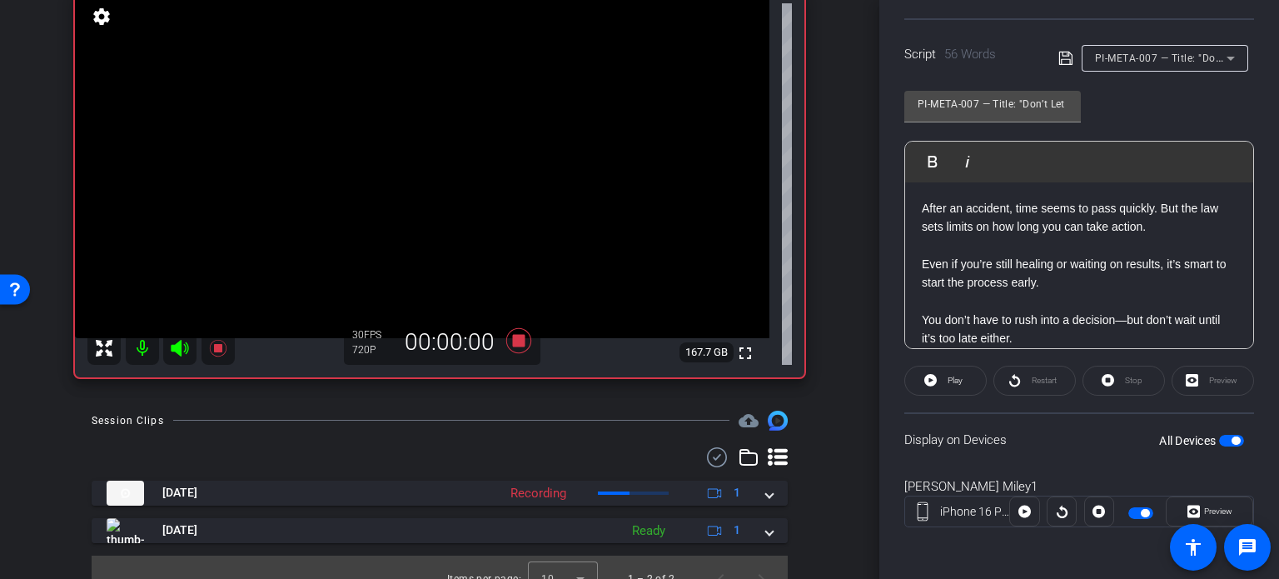
scroll to position [160, 0]
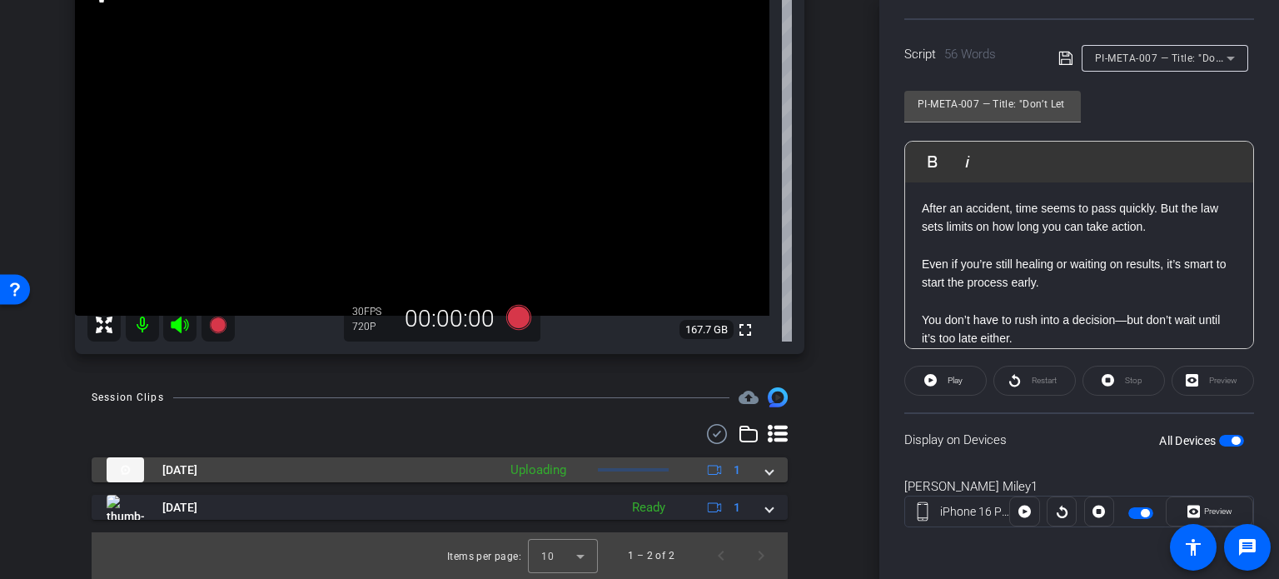
click at [768, 468] on mat-expansion-panel-header "Oct 8, 2025 Uploading 1" at bounding box center [440, 469] width 696 height 25
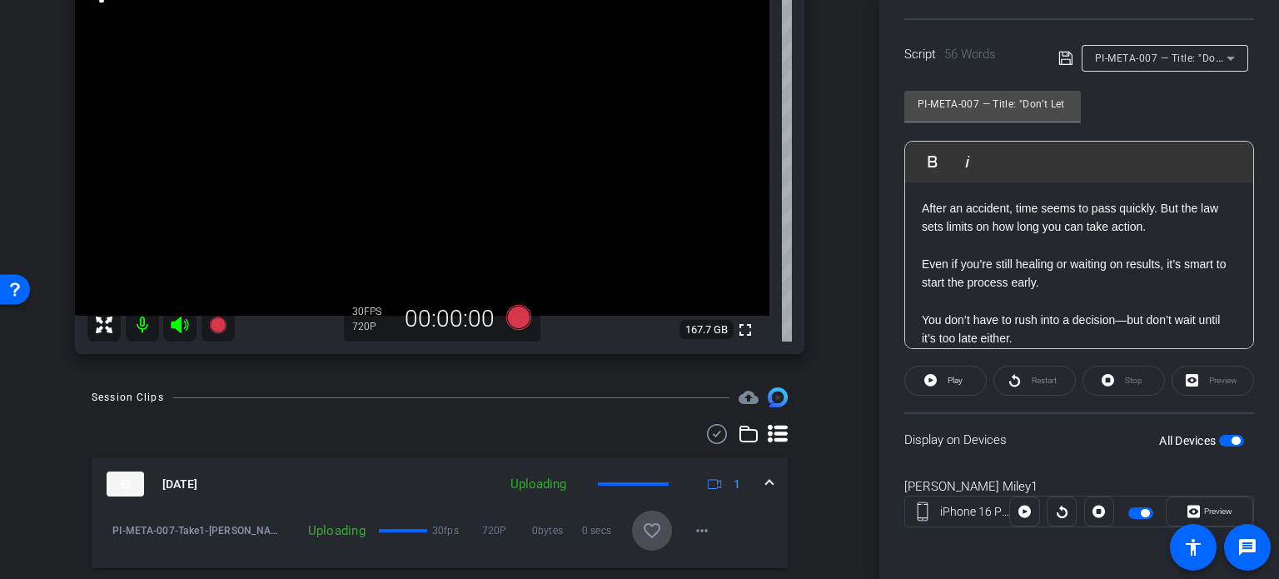
drag, startPoint x: 644, startPoint y: 528, endPoint x: 743, endPoint y: 501, distance: 102.6
click at [646, 528] on mat-icon "favorite_border" at bounding box center [652, 530] width 20 height 20
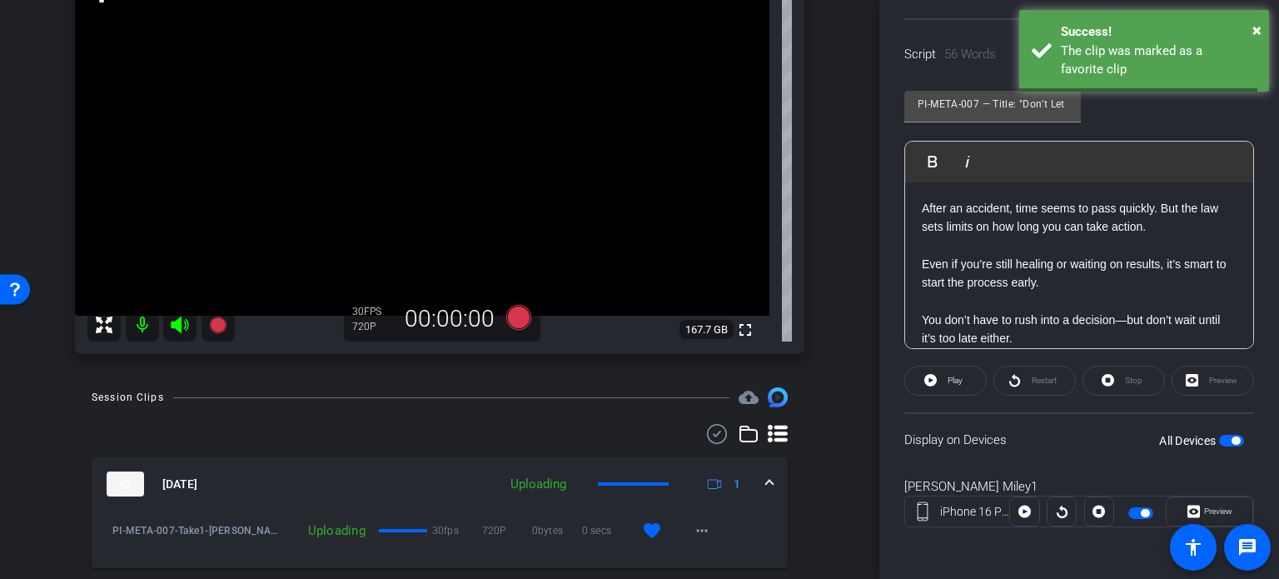
drag, startPoint x: 758, startPoint y: 476, endPoint x: 884, endPoint y: 365, distance: 168.7
click at [773, 463] on mat-expansion-panel-header "Oct 8, 2025 Uploading 1" at bounding box center [440, 483] width 696 height 53
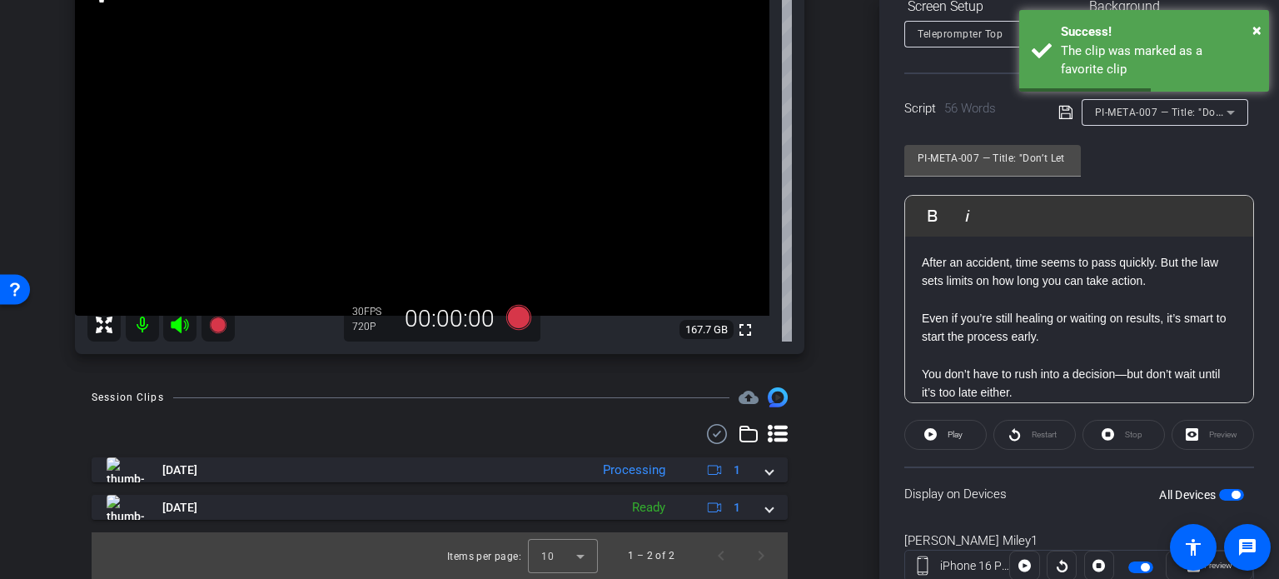
scroll to position [246, 0]
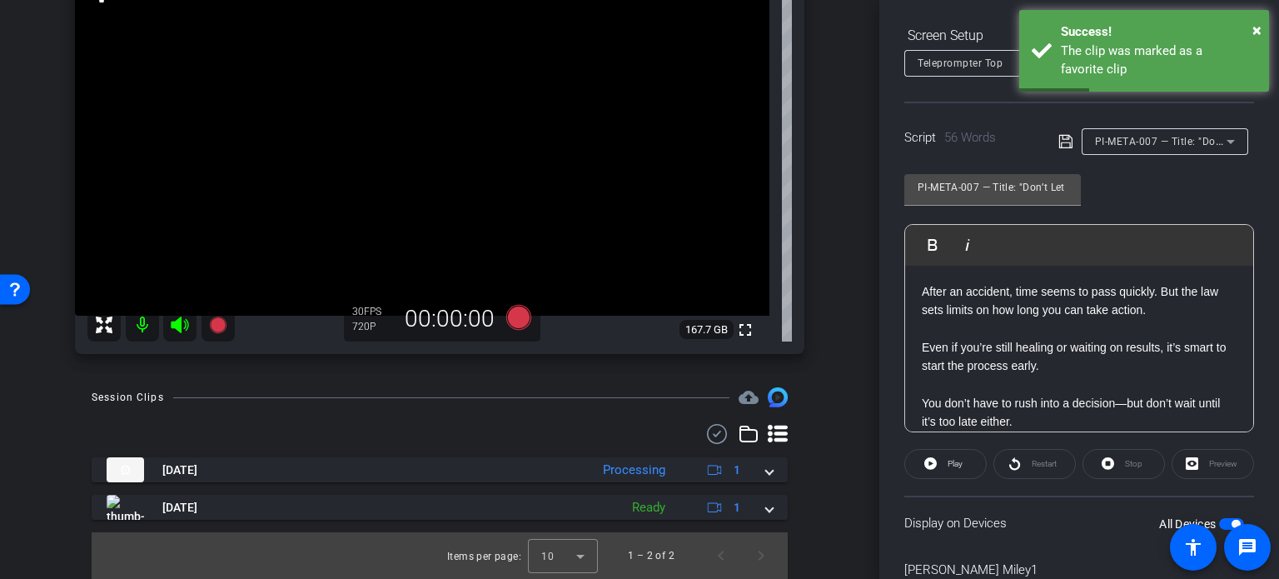
click at [1151, 138] on span "PI-META-007 — Title: "Don’t Let Time Cost You"" at bounding box center [1209, 140] width 228 height 13
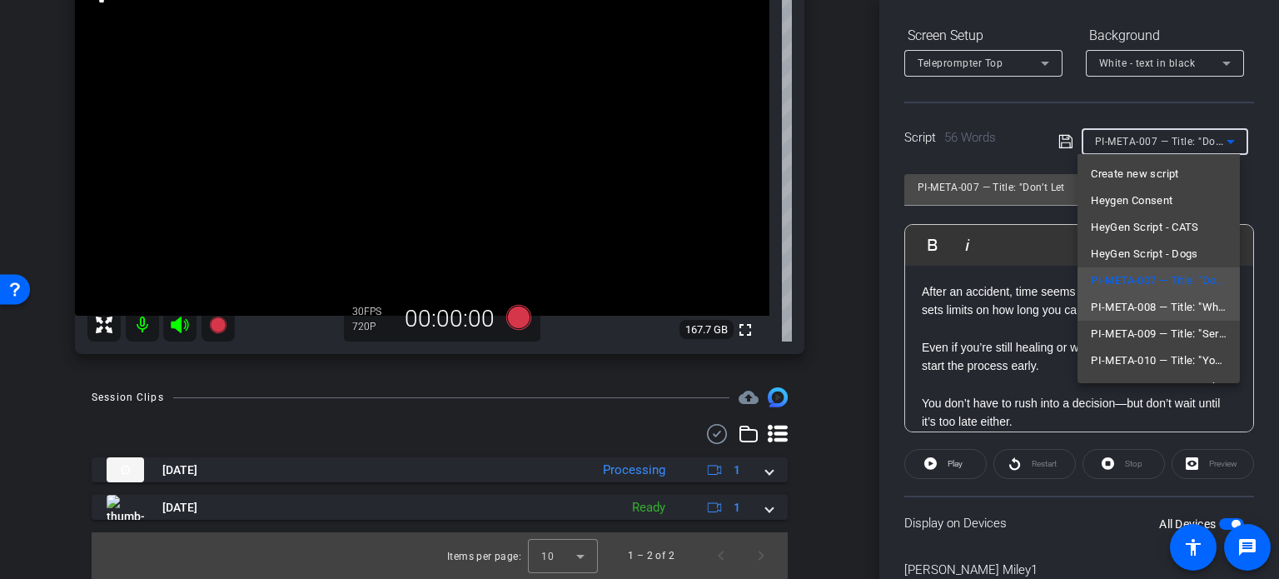
click at [1154, 306] on span "PI-META-008 — Title: "Why Waiting to Call Could Hurt Your Case"" at bounding box center [1159, 307] width 136 height 20
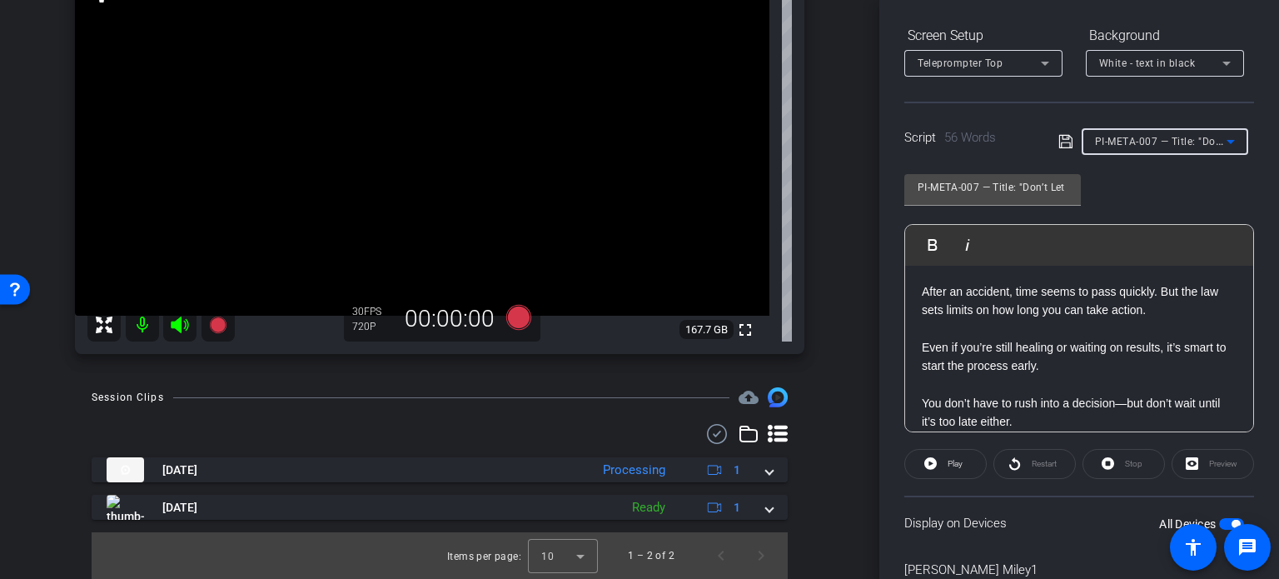
type input "PI-META-008 — Title: "Why Waiting to Call Could Hurt Your Case""
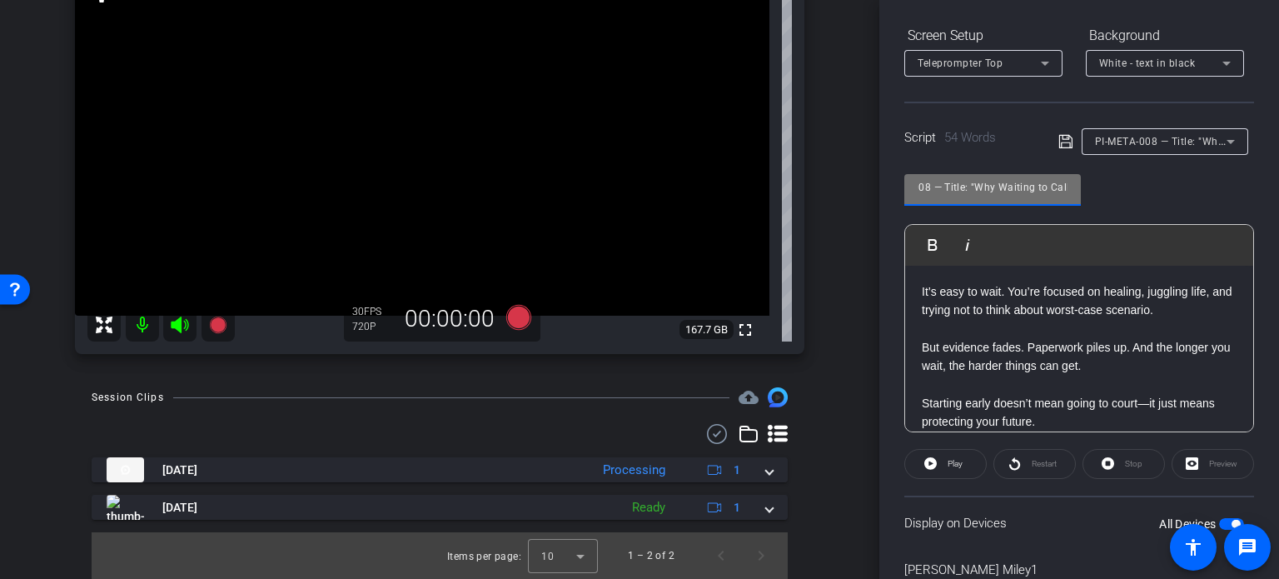
scroll to position [0, 154]
drag, startPoint x: 1034, startPoint y: 182, endPoint x: 1057, endPoint y: 187, distance: 23.0
click at [1057, 187] on input "PI-META-008 — Title: "Why Waiting to Call Could Hurt Your Case"" at bounding box center [993, 187] width 150 height 20
click at [1025, 191] on input "PI-META-008 — Title: "Why Waiting to Call Could Hurt Your Case"" at bounding box center [993, 187] width 150 height 20
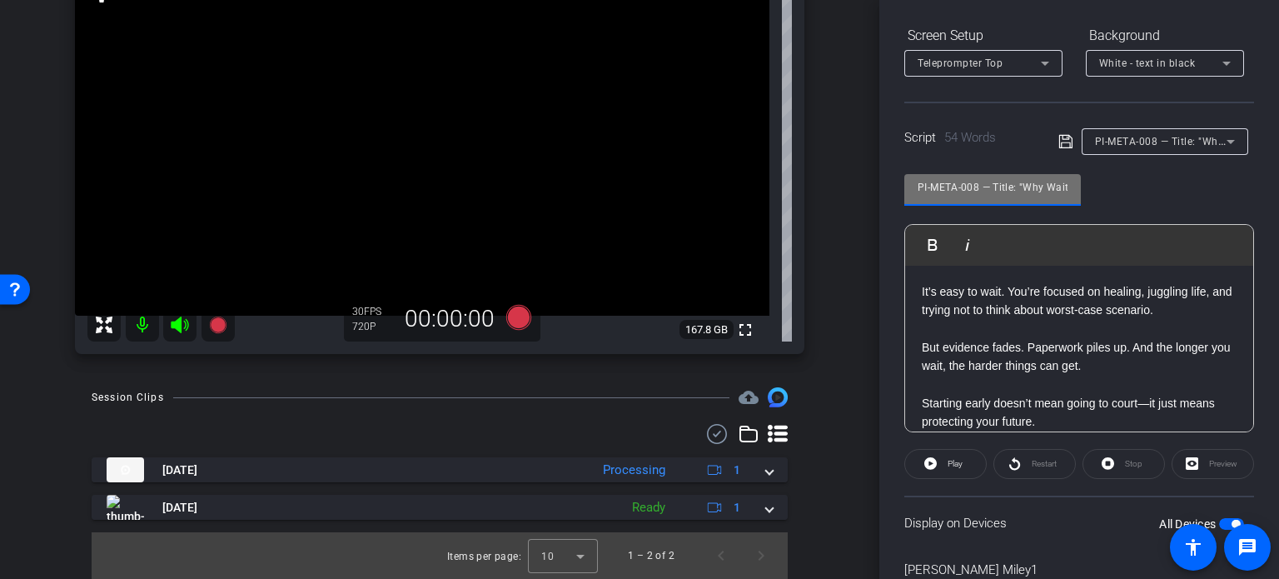
drag, startPoint x: 1008, startPoint y: 189, endPoint x: 959, endPoint y: 191, distance: 49.2
click at [855, 215] on div "arrow_back Miley,Tim_Shoot02_09272025 Back to project Send invite account_box g…" at bounding box center [639, 289] width 1279 height 579
click at [959, 189] on input "PI-META-008 — Title: "Why Waiting to Call Could Hurt Your Case"" at bounding box center [993, 187] width 150 height 20
click at [974, 186] on input "PI-META-008 — Title: "Why Waiting to Call Could Hurt Your Case"" at bounding box center [993, 187] width 150 height 20
click at [983, 188] on input "PI-META-008 — Title: "Why Waiting to Call Could Hurt Your Case"" at bounding box center [993, 187] width 150 height 20
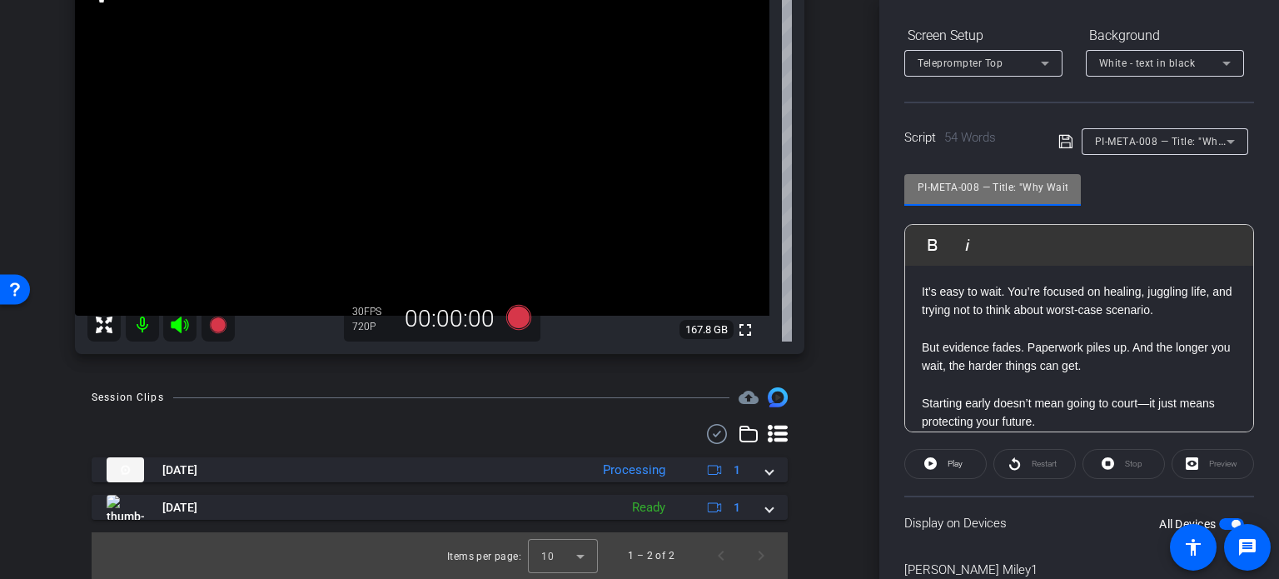
drag, startPoint x: 859, startPoint y: 186, endPoint x: 795, endPoint y: 192, distance: 64.5
click at [795, 192] on div "arrow_back Miley,Tim_Shoot02_09272025 Back to project Send invite account_box g…" at bounding box center [639, 289] width 1279 height 579
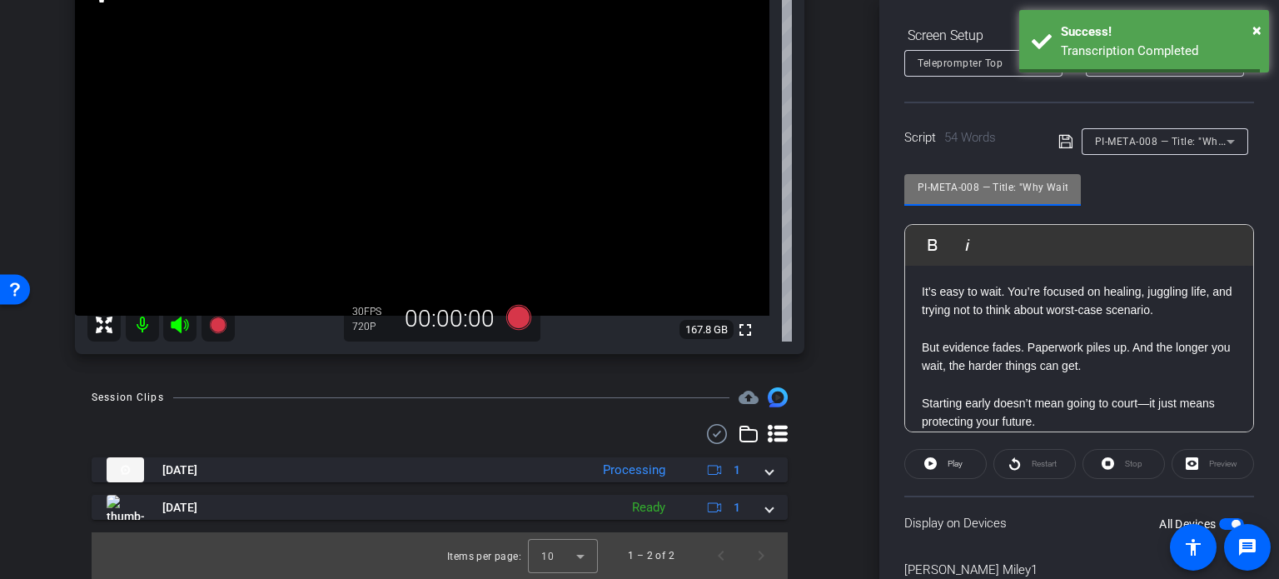
click at [820, 299] on div "Tim Miley1 iPhone 16 Pro Max info ROOM ID: 572508926 90% battery_std fullscreen…" at bounding box center [440, 141] width 796 height 459
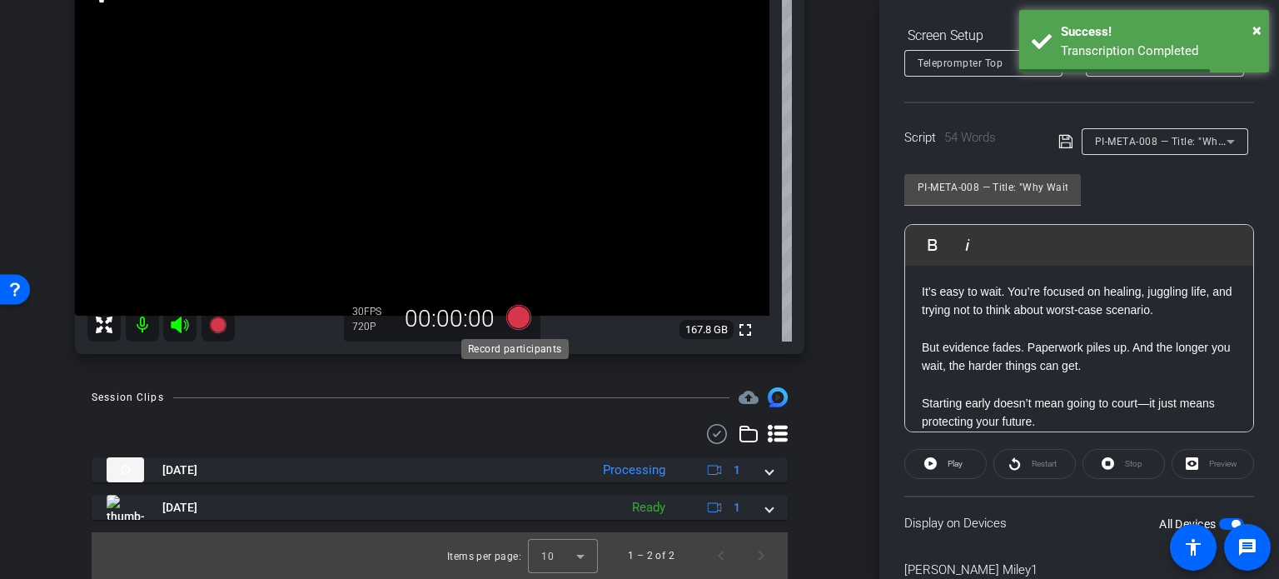
click at [514, 311] on icon at bounding box center [518, 317] width 25 height 25
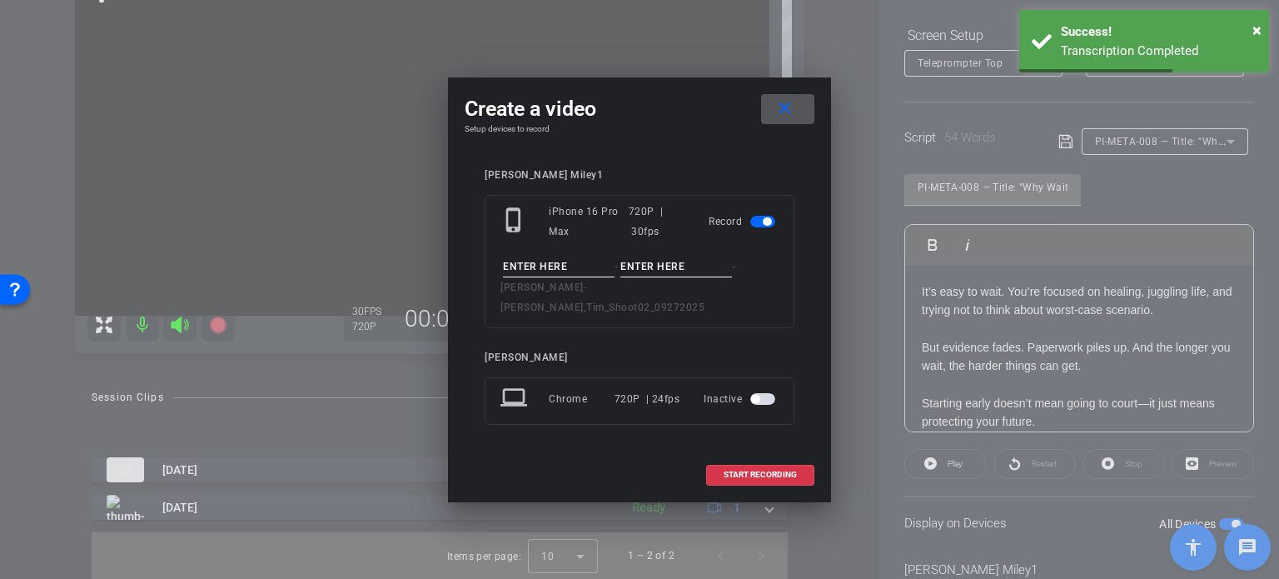
click at [556, 277] on input at bounding box center [559, 266] width 112 height 21
paste input "PI-META-008"
type input "PI-META-008"
click at [643, 275] on input at bounding box center [676, 266] width 112 height 21
type input "Take1"
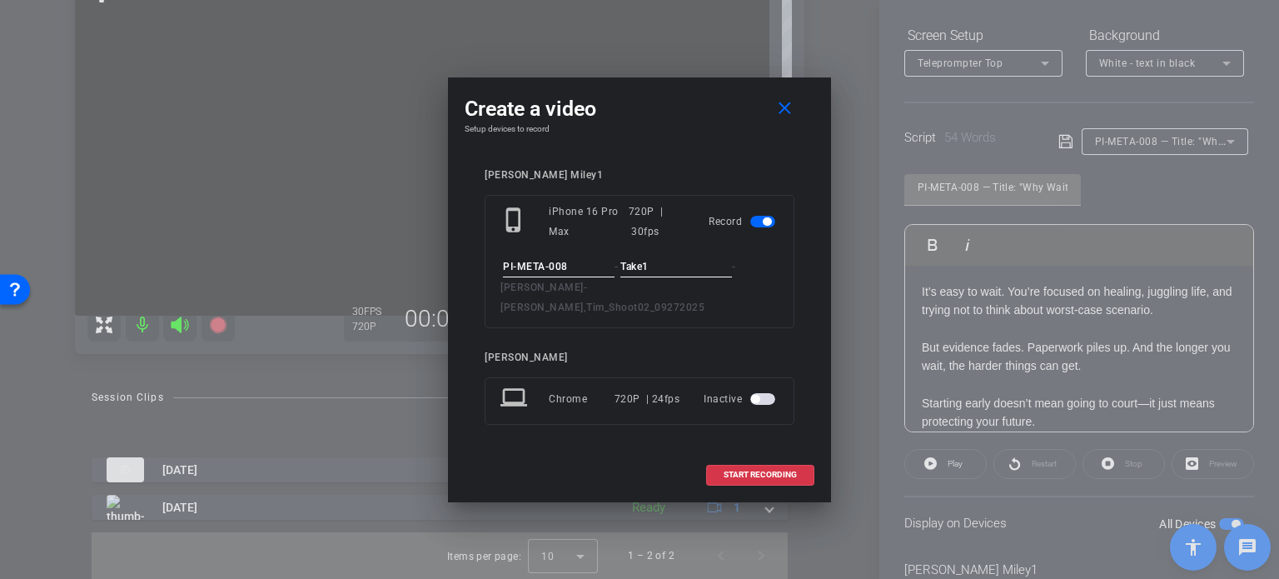
click at [694, 168] on div "Tim Miley1 phone_iphone iPhone 16 Pro Max 720P | 30fps Record PI-META-008 - Tak…" at bounding box center [640, 308] width 350 height 312
click at [761, 470] on span "START RECORDING" at bounding box center [760, 474] width 73 height 8
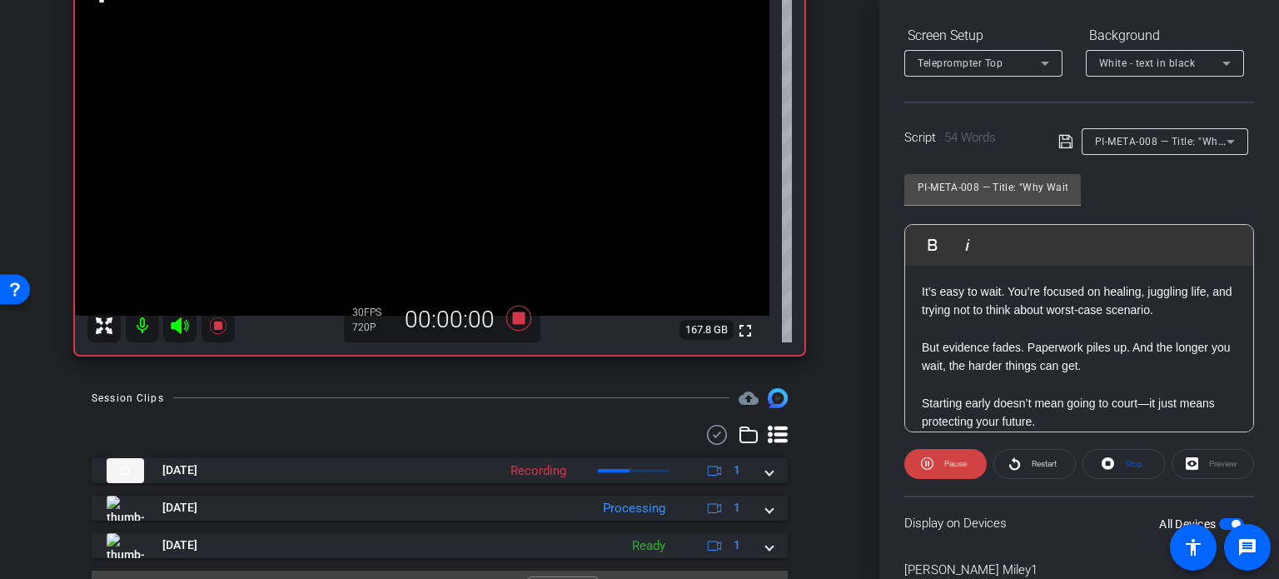
scroll to position [330, 0]
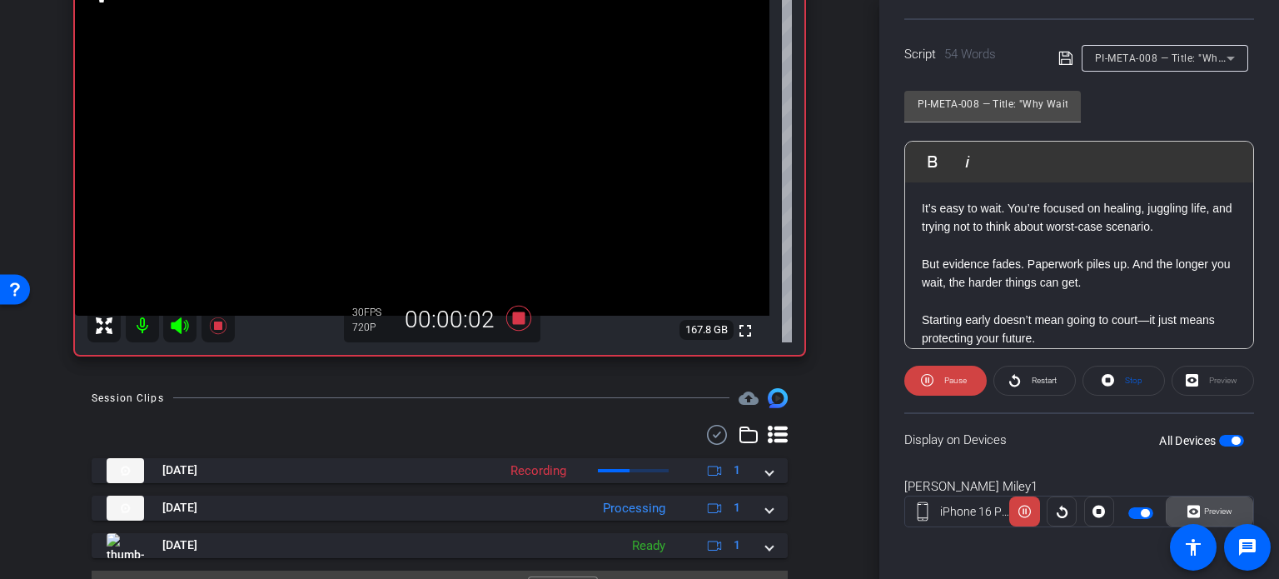
click at [1226, 510] on span at bounding box center [1210, 511] width 86 height 40
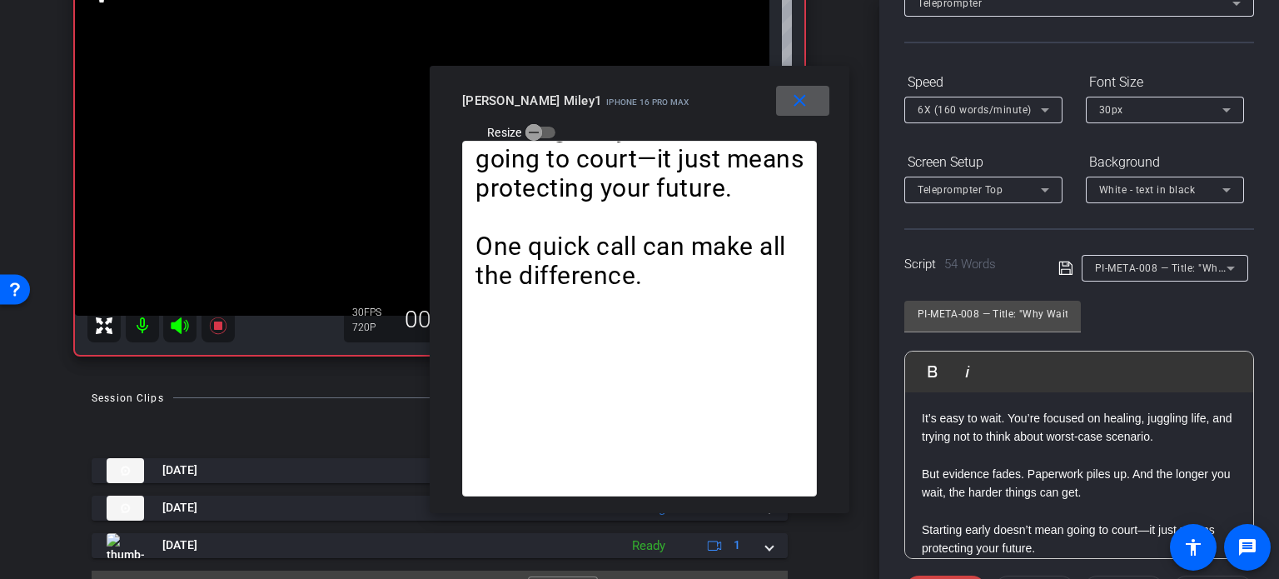
scroll to position [80, 0]
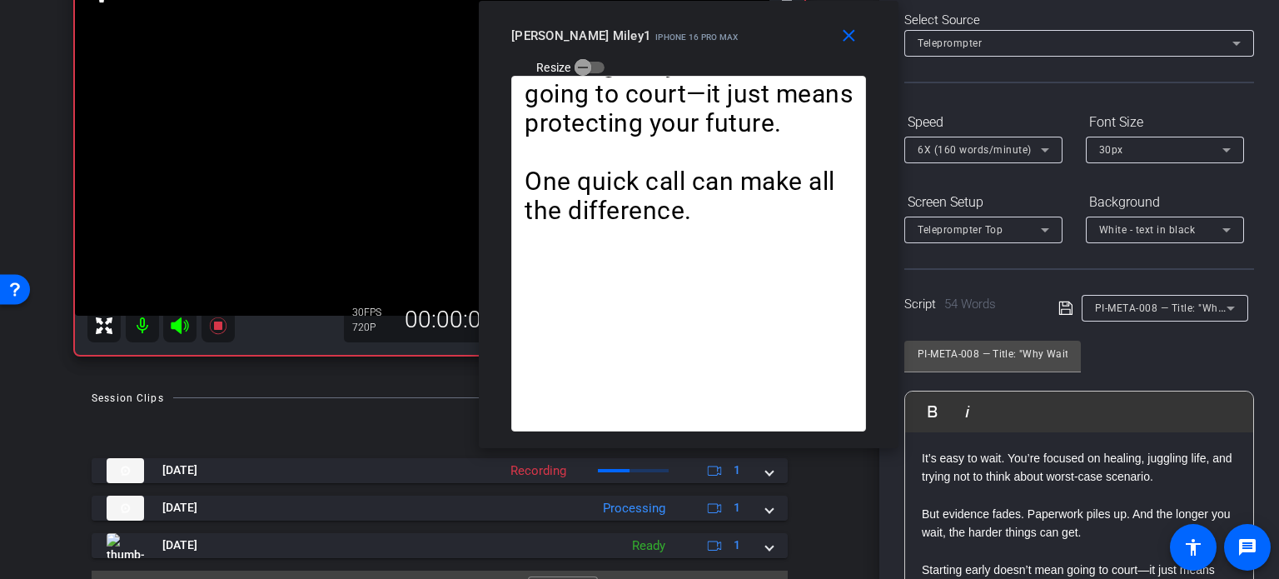
drag, startPoint x: 635, startPoint y: 121, endPoint x: 683, endPoint y: 56, distance: 80.9
click at [683, 56] on div "close Tim Miley1 iPhone 16 Pro Max Resize" at bounding box center [689, 38] width 420 height 75
click at [1006, 146] on span "6X (160 words/minute)" at bounding box center [975, 150] width 114 height 12
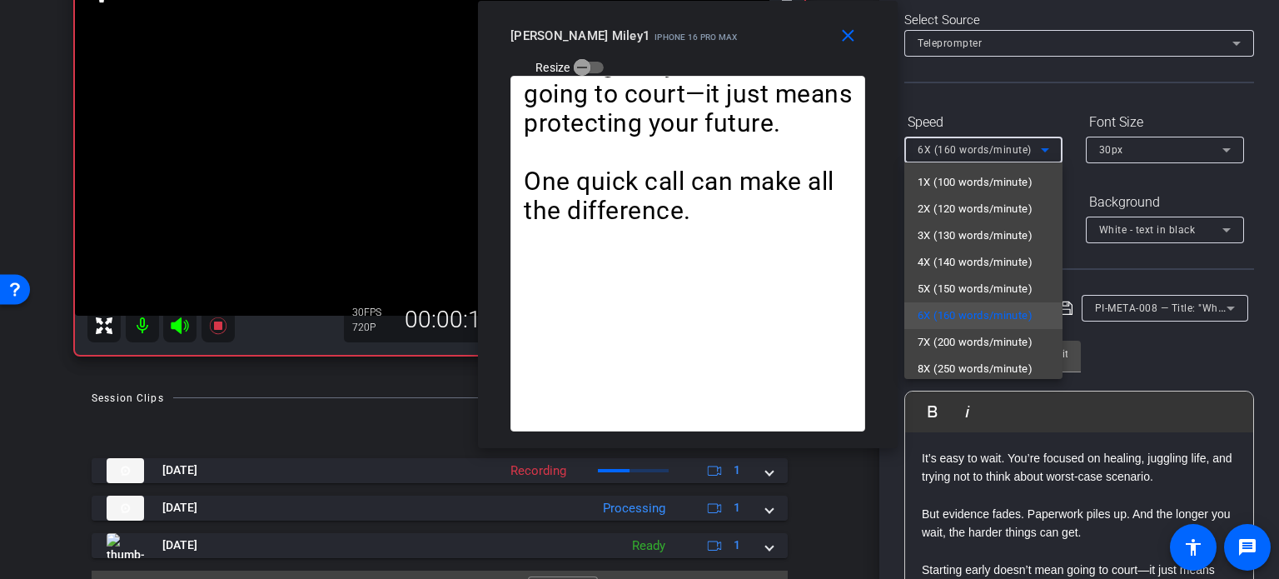
click at [631, 59] on div at bounding box center [639, 289] width 1279 height 579
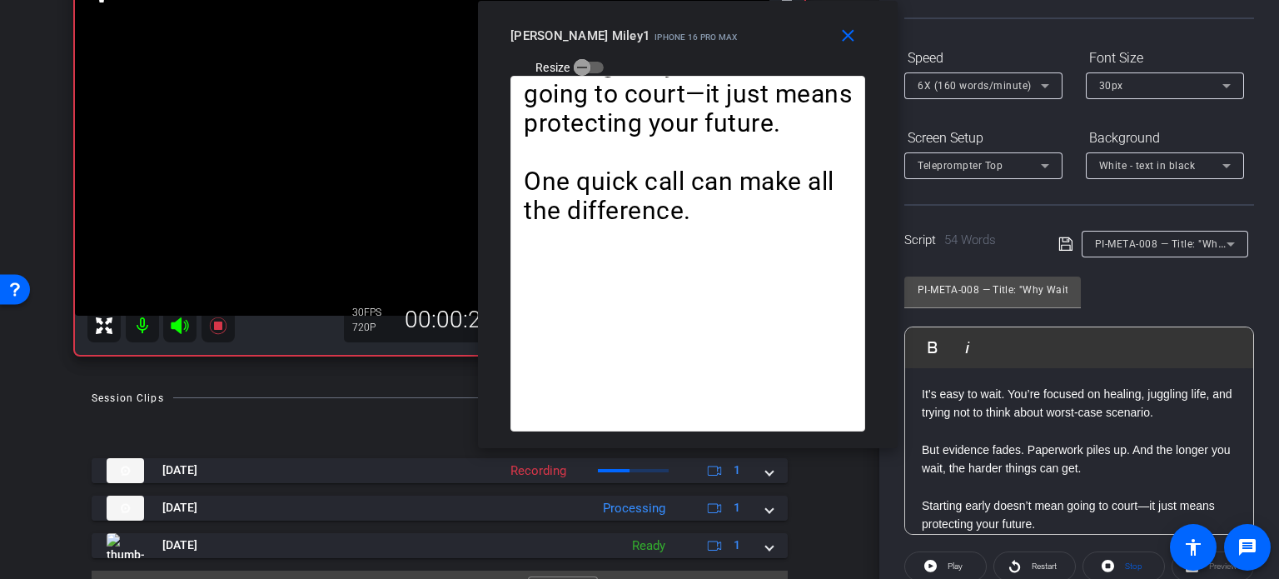
scroll to position [330, 0]
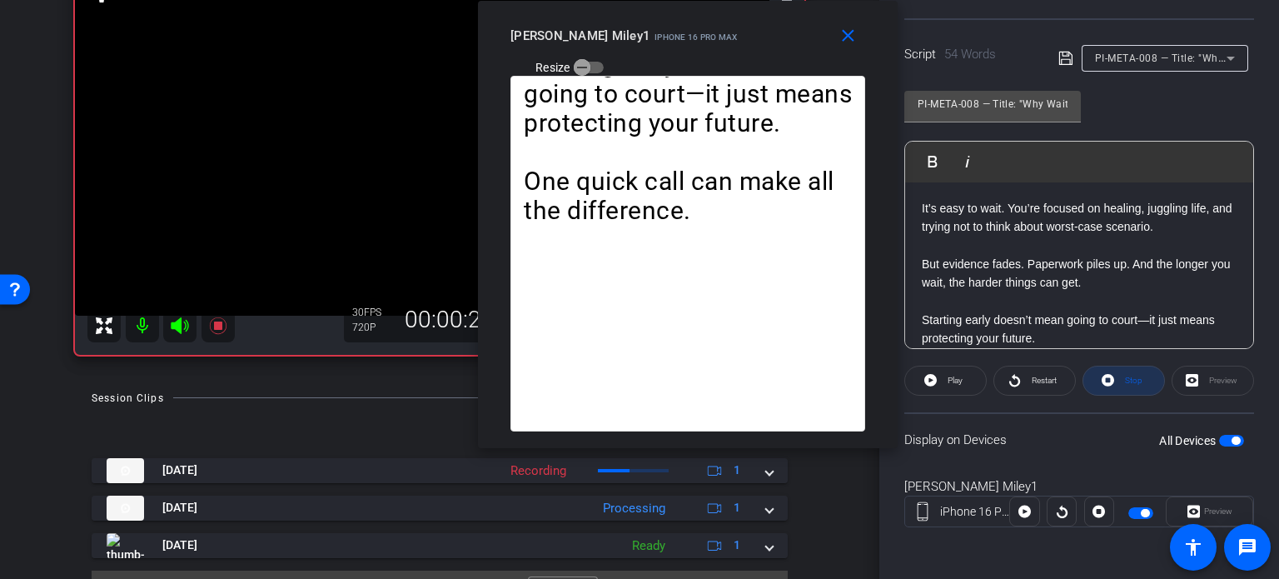
click at [1140, 380] on span at bounding box center [1123, 381] width 81 height 40
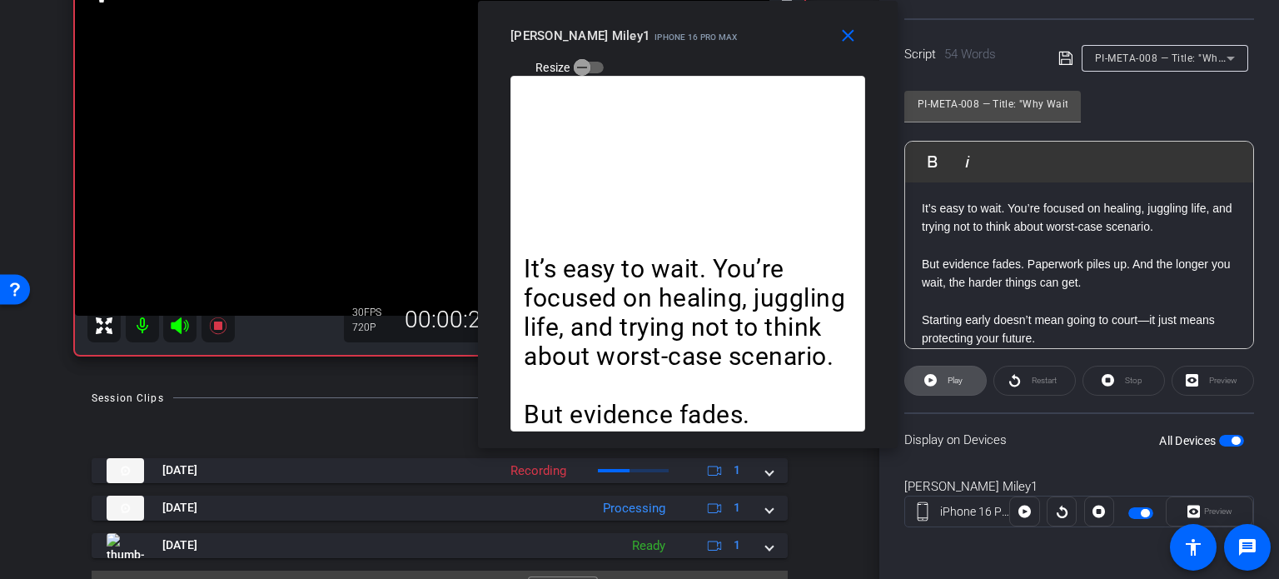
click at [949, 372] on span "Play" at bounding box center [952, 380] width 19 height 23
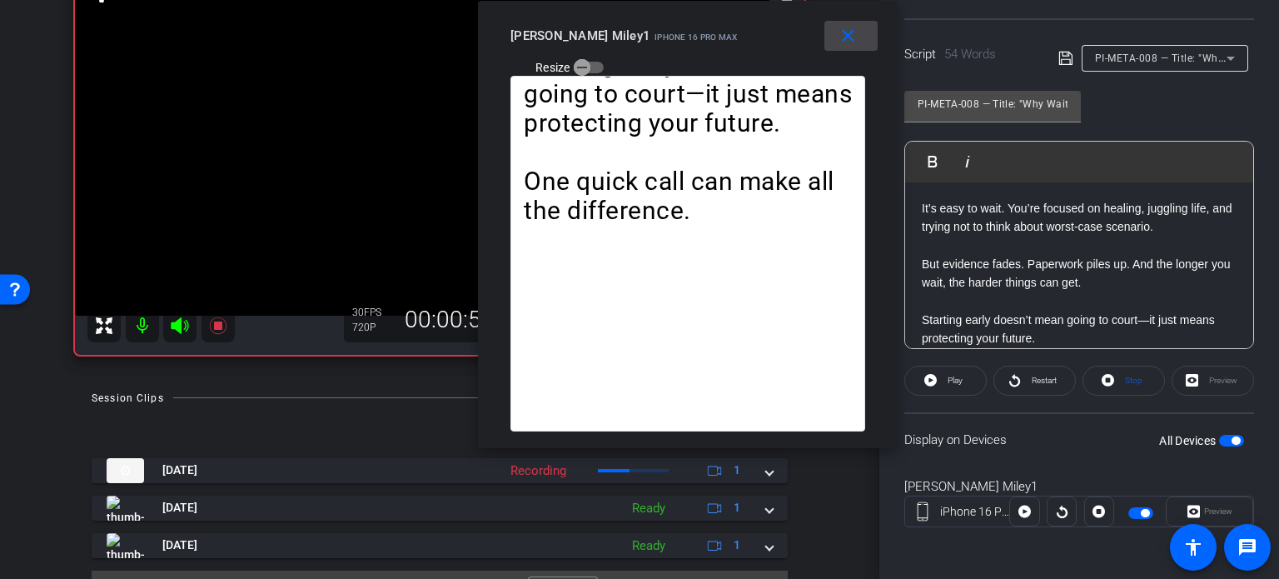
click at [852, 37] on mat-icon "close" at bounding box center [848, 36] width 21 height 21
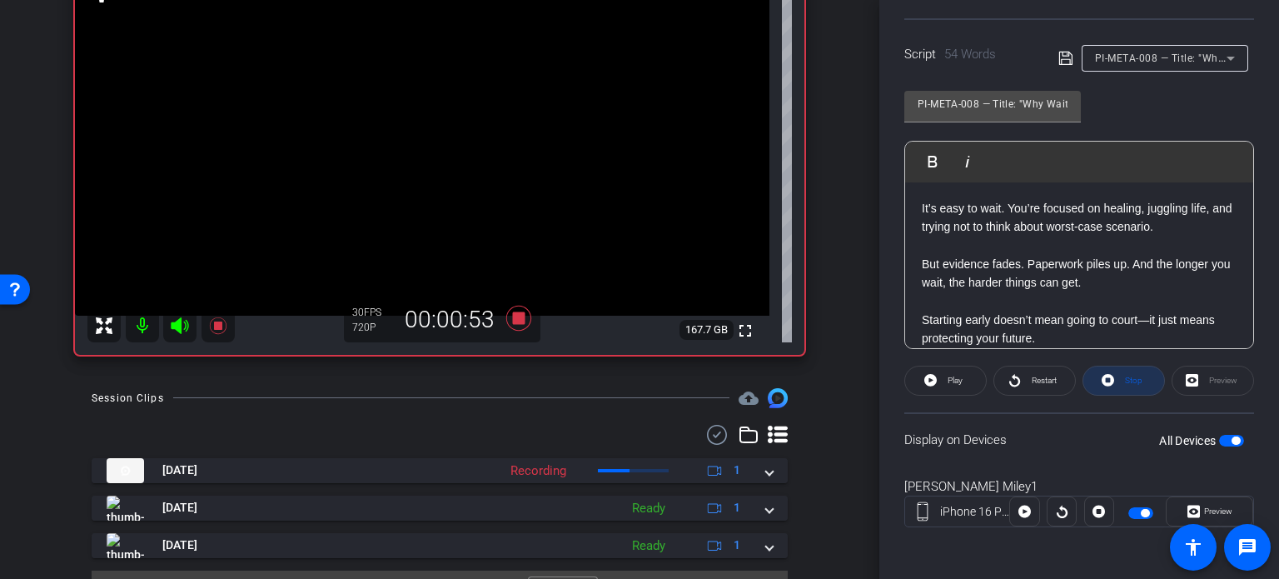
click at [1136, 381] on span "Stop" at bounding box center [1132, 380] width 22 height 23
click at [511, 315] on icon at bounding box center [518, 318] width 25 height 25
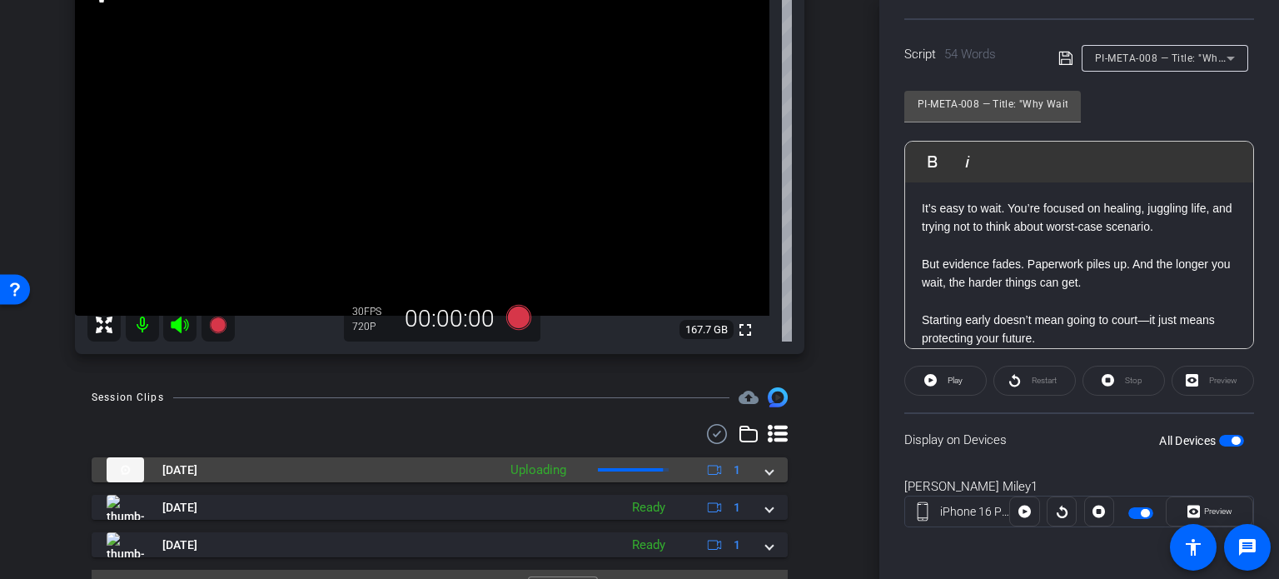
click at [766, 465] on span at bounding box center [769, 469] width 7 height 17
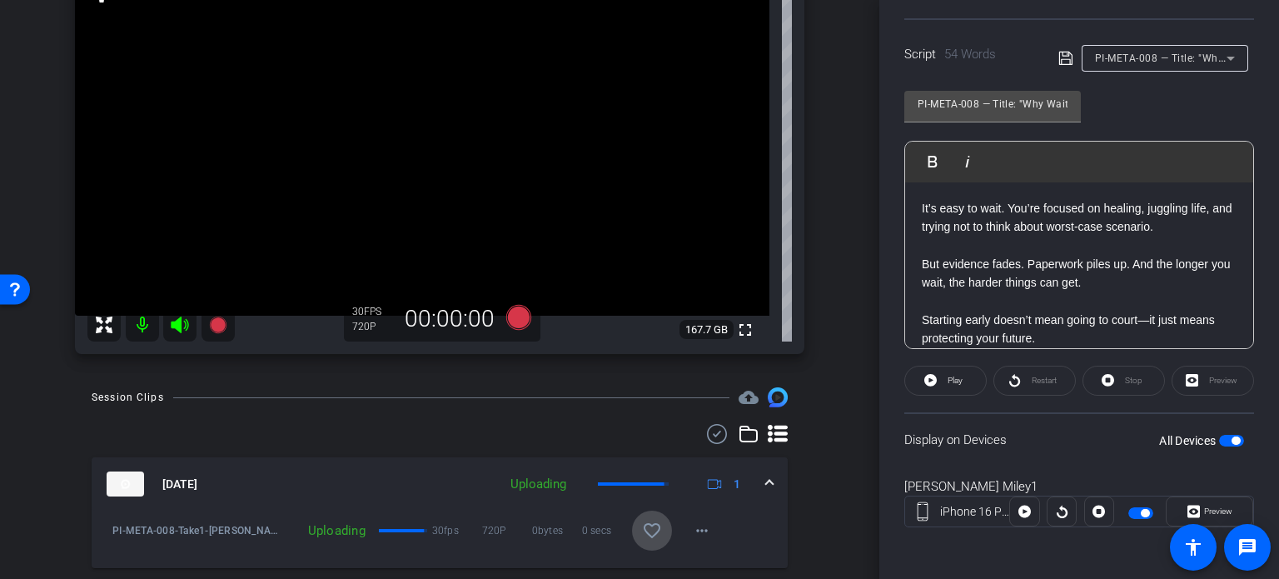
click at [643, 521] on mat-icon "favorite_border" at bounding box center [652, 530] width 20 height 20
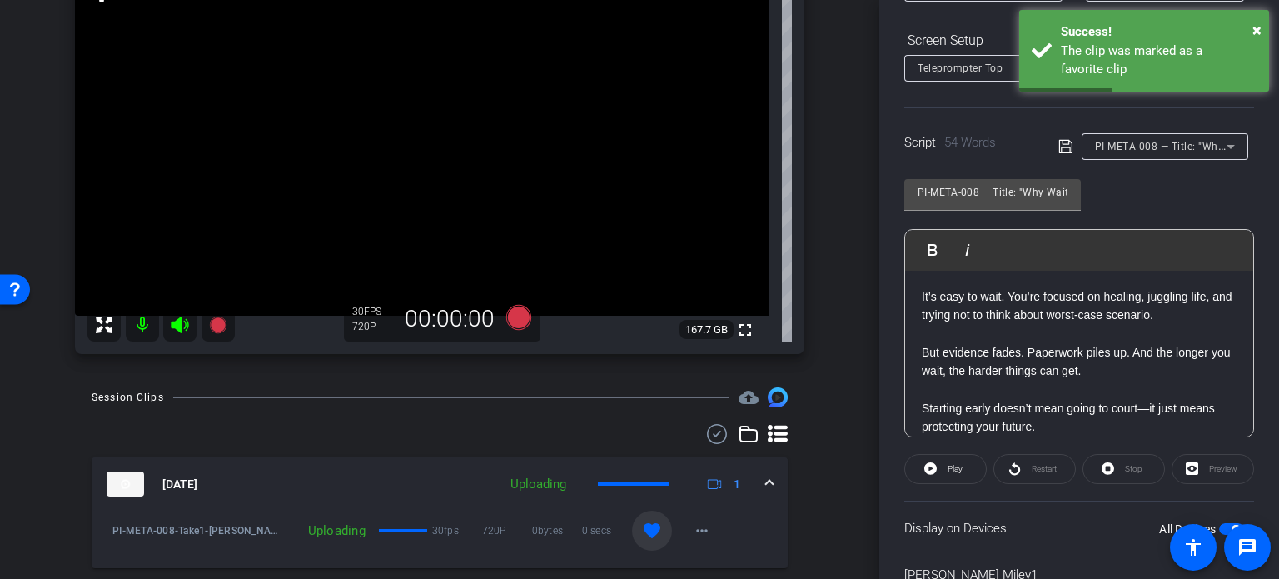
scroll to position [163, 0]
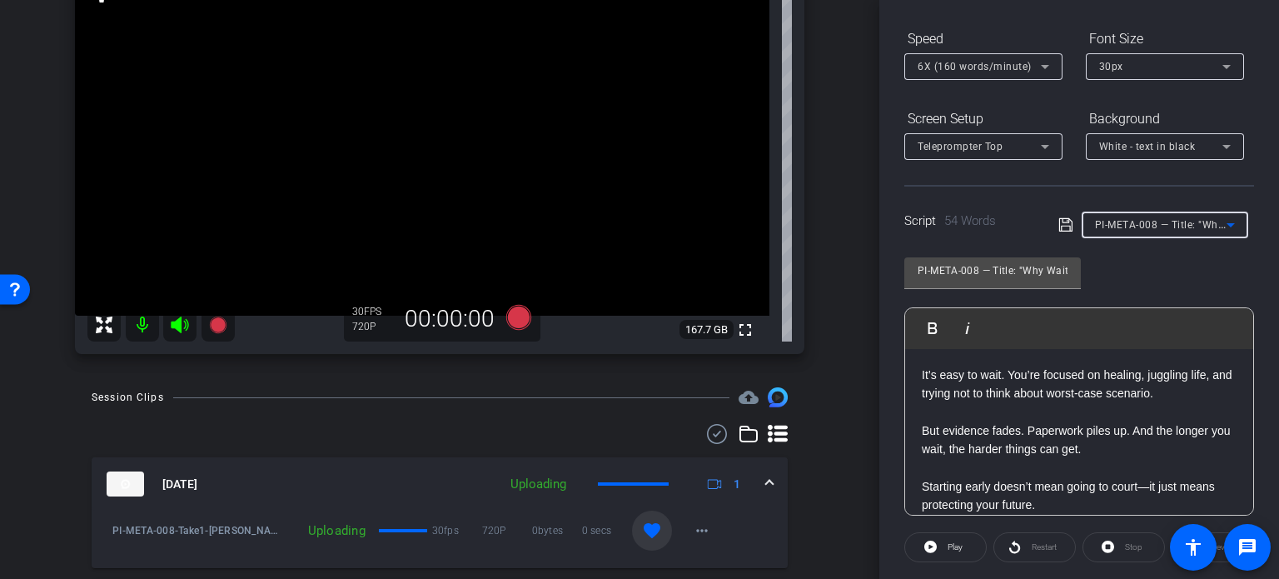
click at [1167, 227] on span "PI-META-008 — Title: "Why Waiting to Call Could Hurt Your Case"" at bounding box center [1253, 223] width 317 height 13
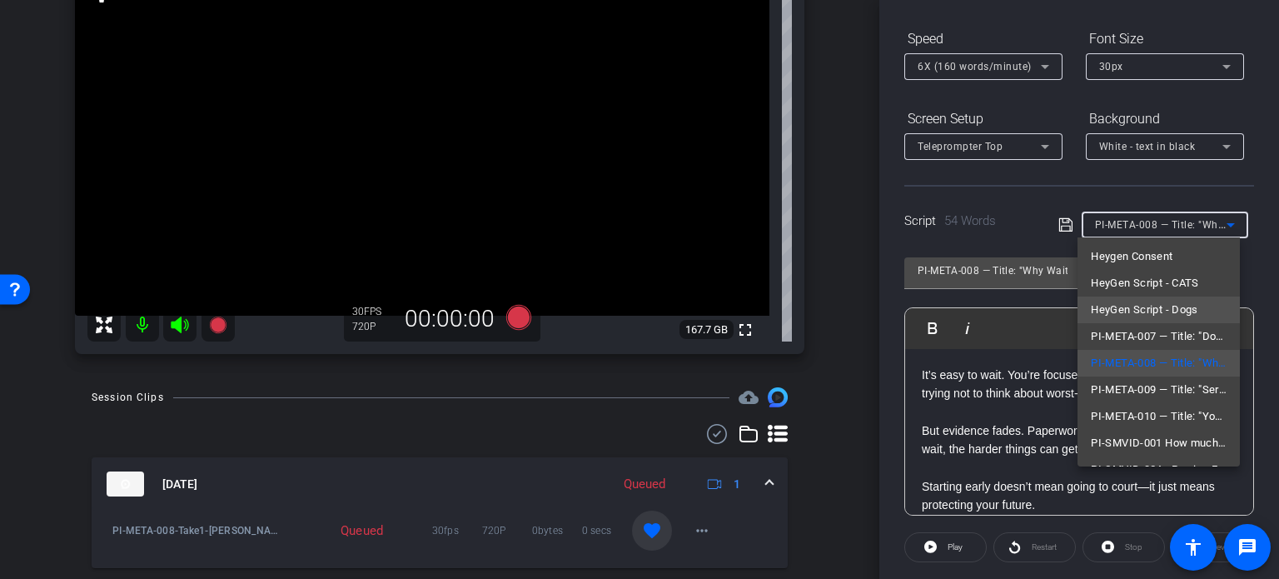
scroll to position [50, 0]
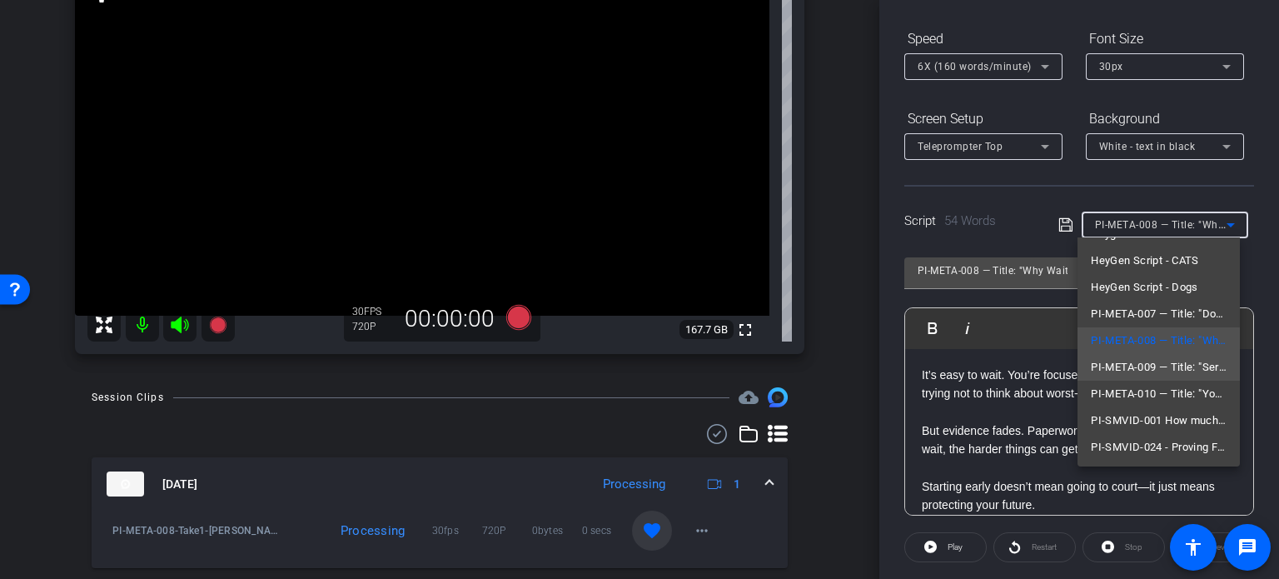
click at [1157, 361] on span "PI-META-009 — Title: "Serious Injury? Don’t Guess What’s Fair"" at bounding box center [1159, 367] width 136 height 20
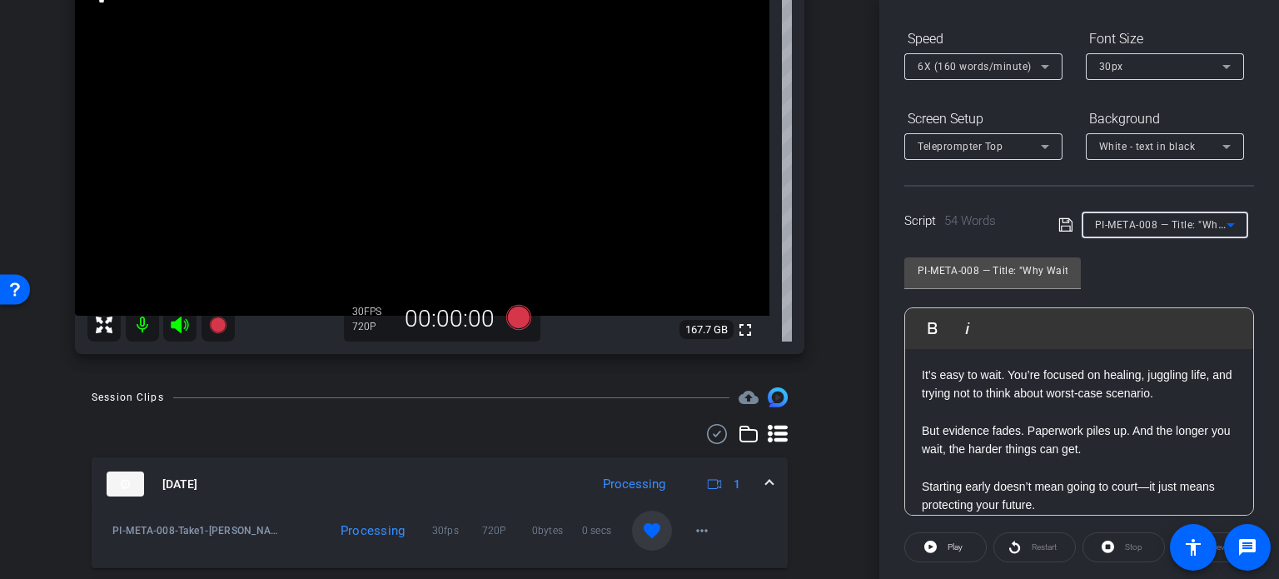
type input "PI-META-009 — Title: "Serious Injury? Don’t Guess What’s Fair""
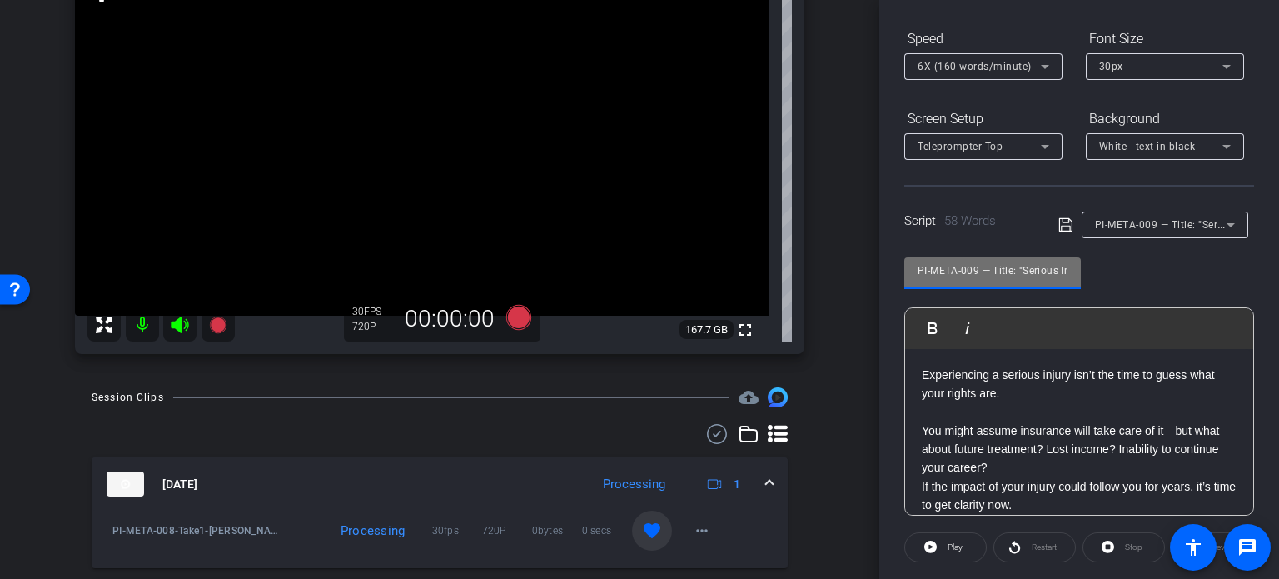
drag, startPoint x: 981, startPoint y: 272, endPoint x: 818, endPoint y: 276, distance: 163.2
click at [818, 276] on div "arrow_back Miley,Tim_Shoot02_09272025 Back to project Send invite account_box g…" at bounding box center [639, 289] width 1279 height 579
click at [818, 276] on div "Tim Miley1 iPhone 16 Pro Max info ROOM ID: 572508926 90% battery_std fullscreen…" at bounding box center [440, 141] width 796 height 459
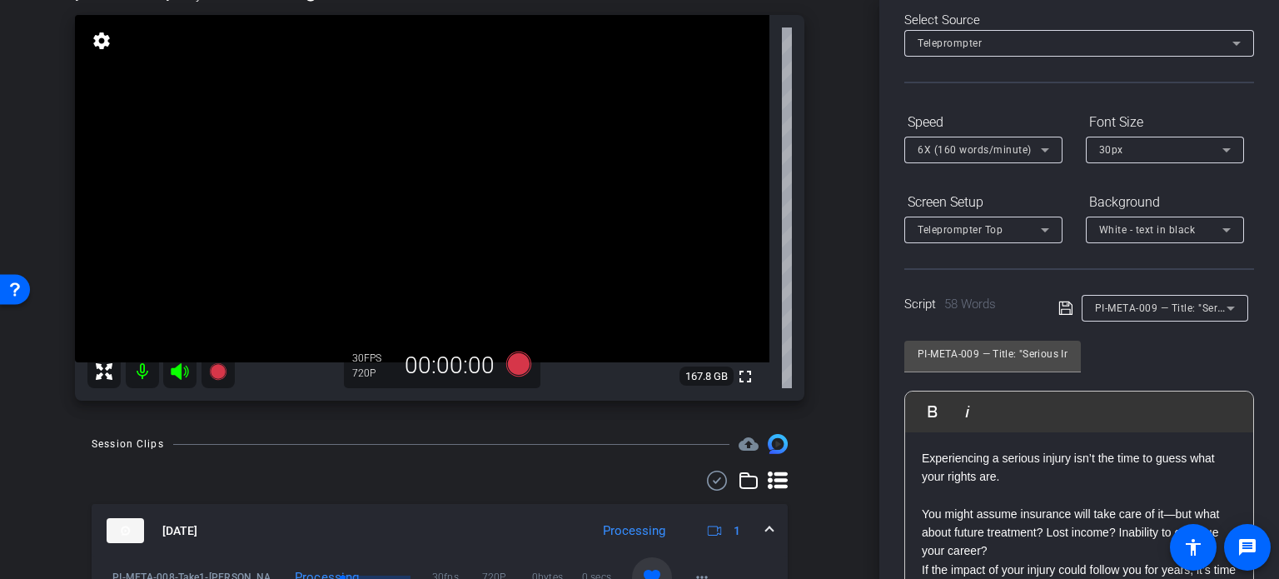
scroll to position [77, 0]
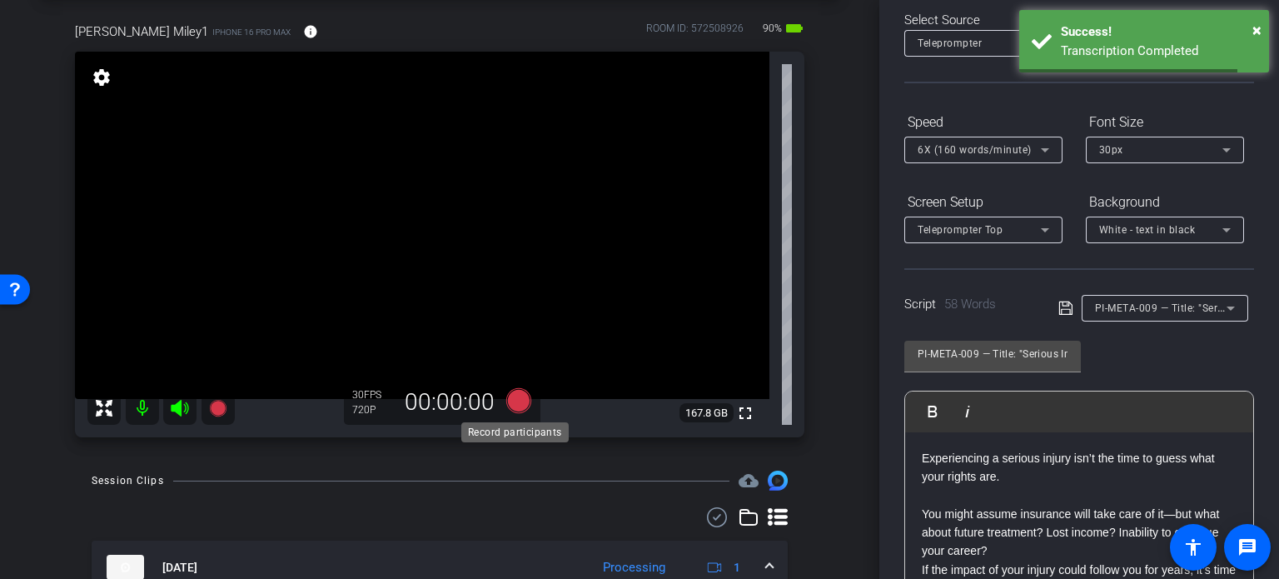
click at [516, 407] on icon at bounding box center [518, 400] width 25 height 25
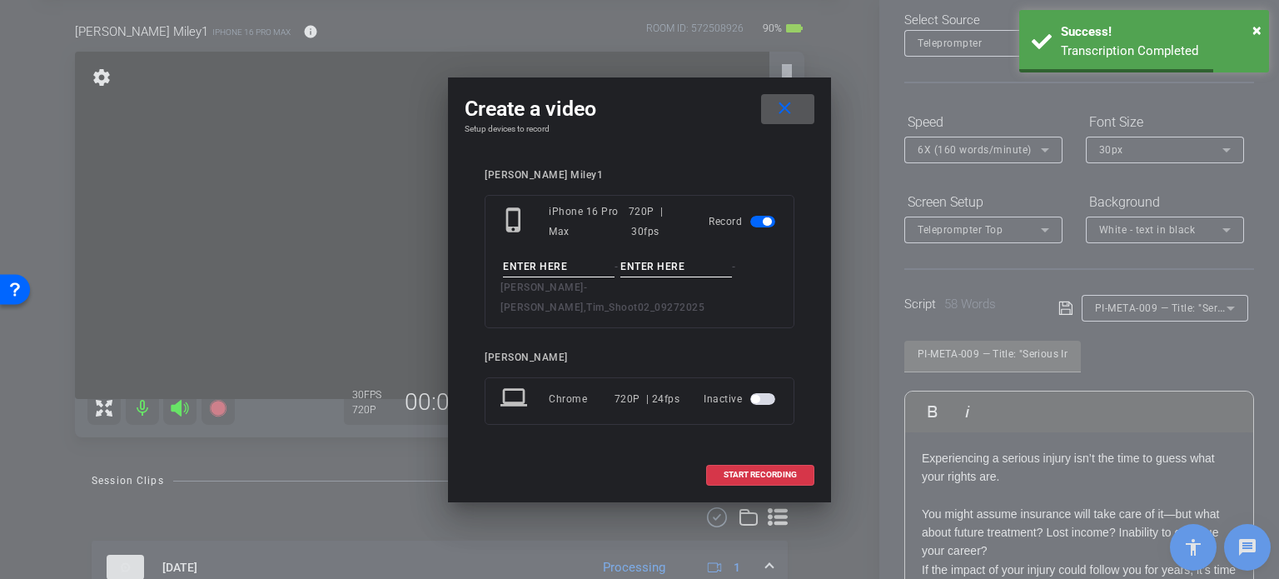
click at [569, 277] on input at bounding box center [559, 266] width 112 height 21
paste input "PI-META-009"
type input "PI-META-009"
click at [652, 277] on input at bounding box center [676, 266] width 112 height 21
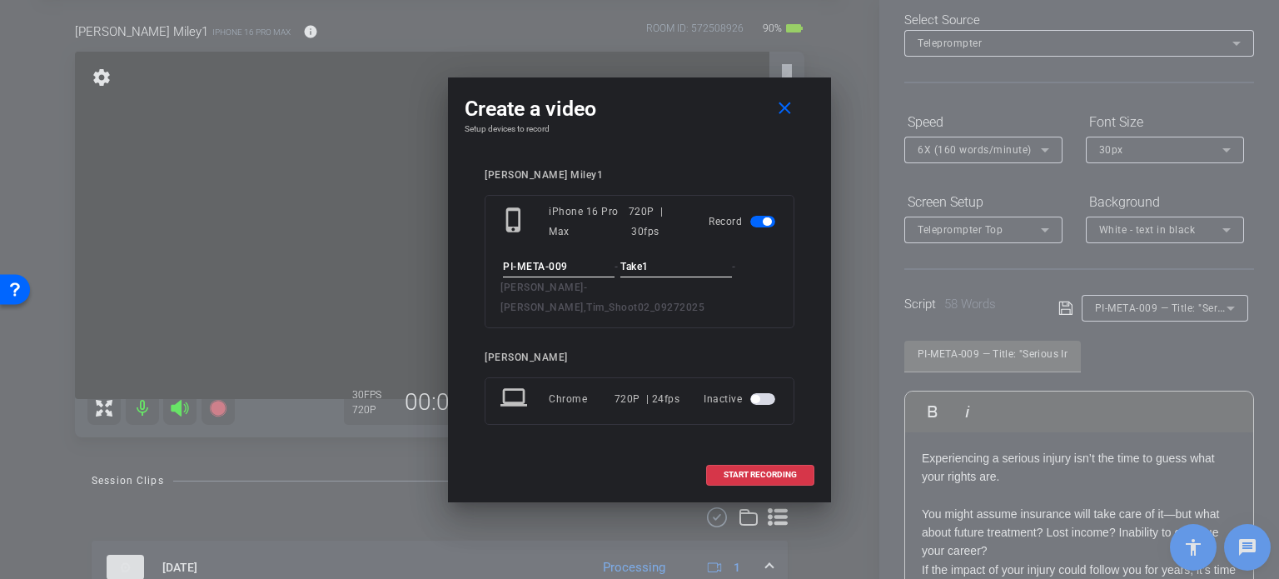
type input "Take1"
click at [688, 176] on div "Tim Miley1 phone_iphone iPhone 16 Pro Max 720P | 30fps Record PI-META-009 - Tak…" at bounding box center [640, 308] width 350 height 312
click at [762, 469] on span at bounding box center [760, 475] width 107 height 40
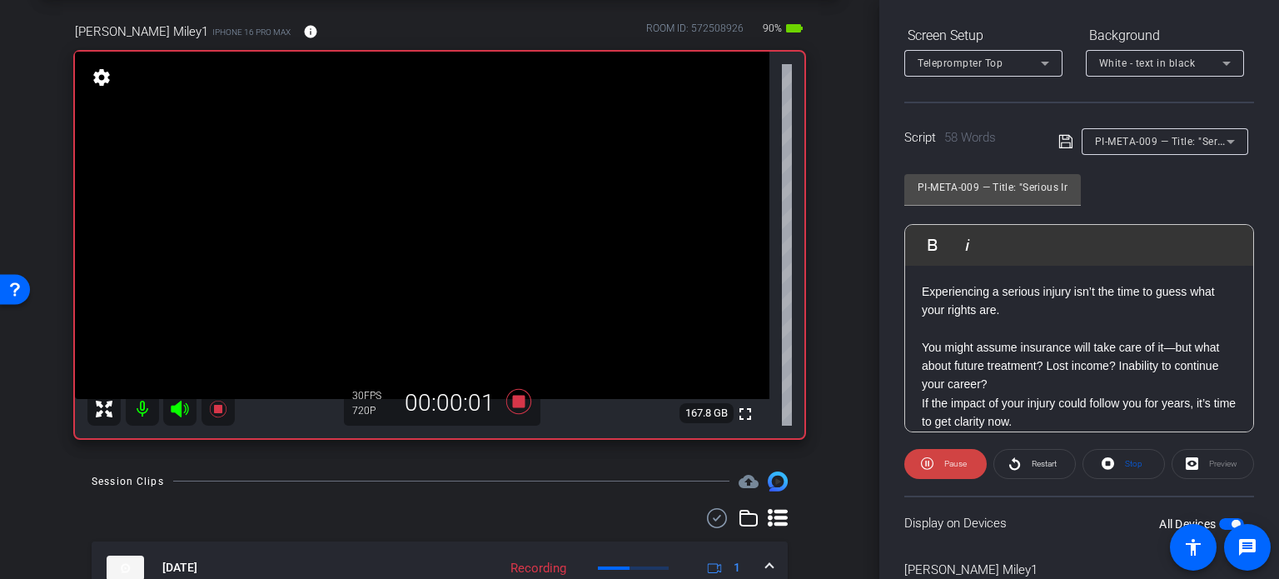
scroll to position [330, 0]
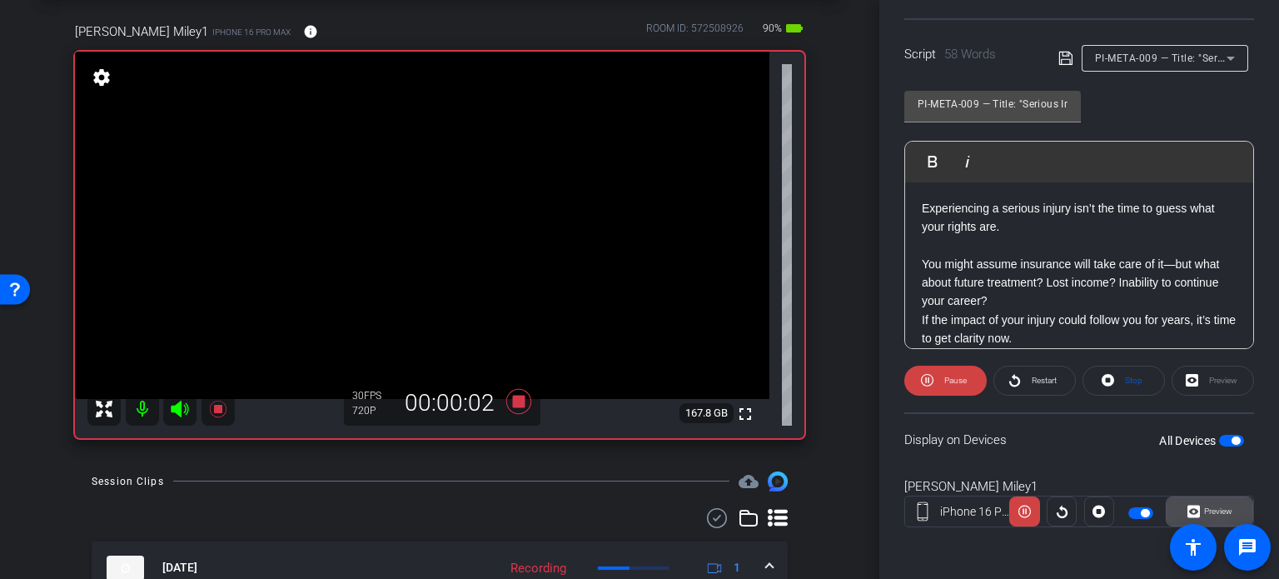
click at [1223, 515] on span "Preview" at bounding box center [1218, 510] width 28 height 9
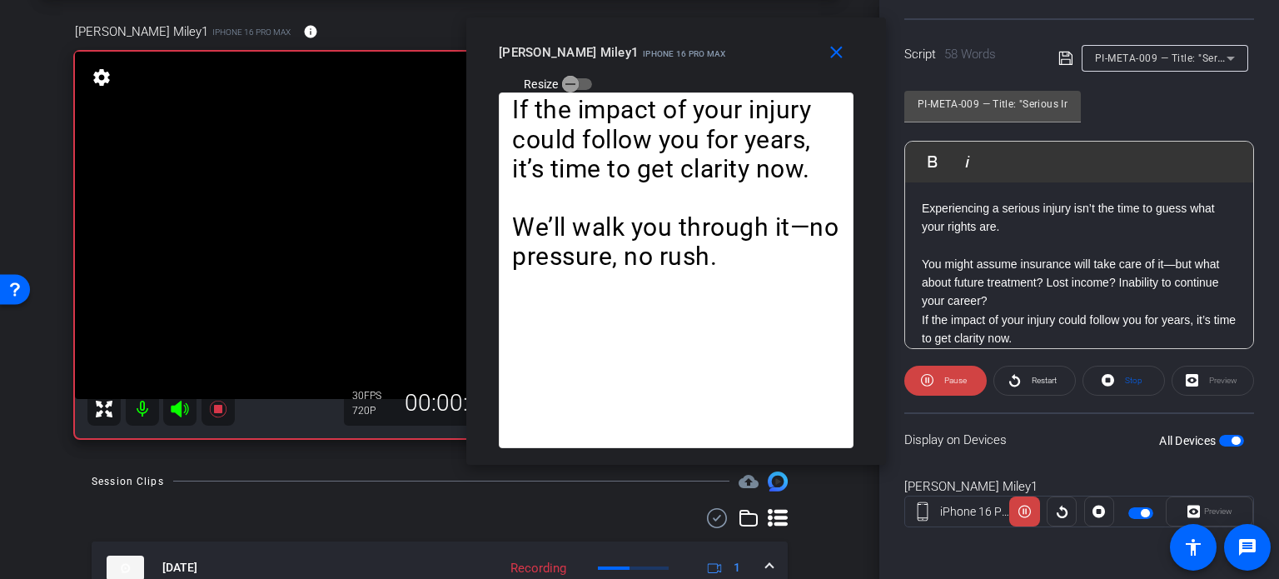
drag, startPoint x: 630, startPoint y: 116, endPoint x: 667, endPoint y: 67, distance: 60.6
click at [667, 67] on div "close Tim Miley1 iPhone 16 Pro Max Resize" at bounding box center [676, 54] width 420 height 75
click at [1134, 381] on span "Stop" at bounding box center [1133, 380] width 17 height 9
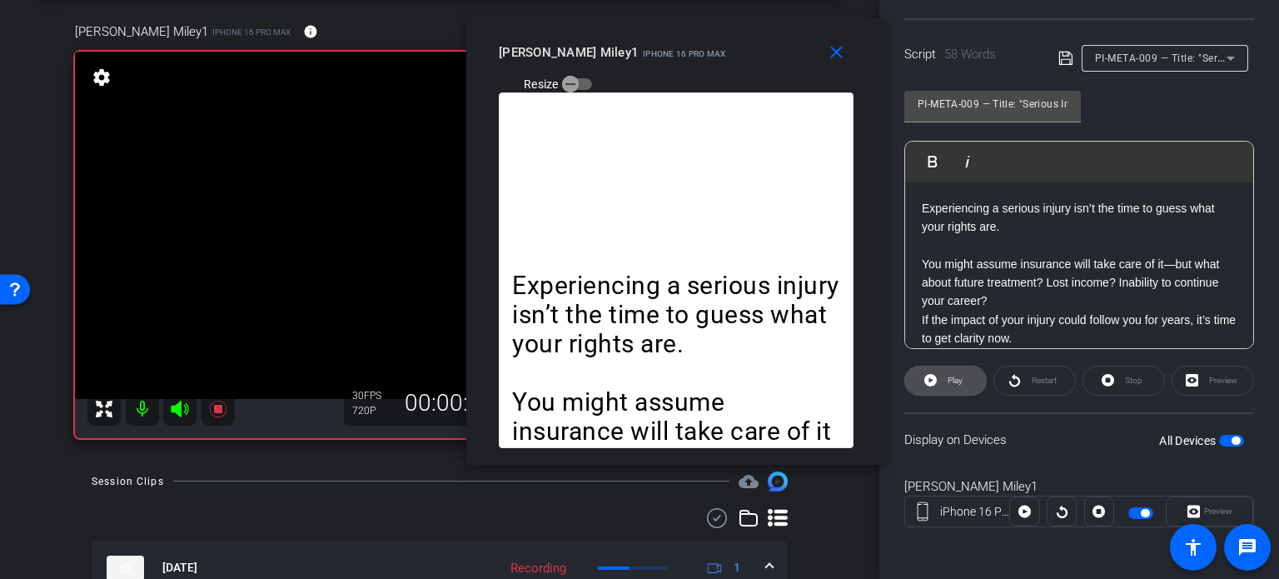
click at [943, 384] on span "Play" at bounding box center [952, 380] width 19 height 23
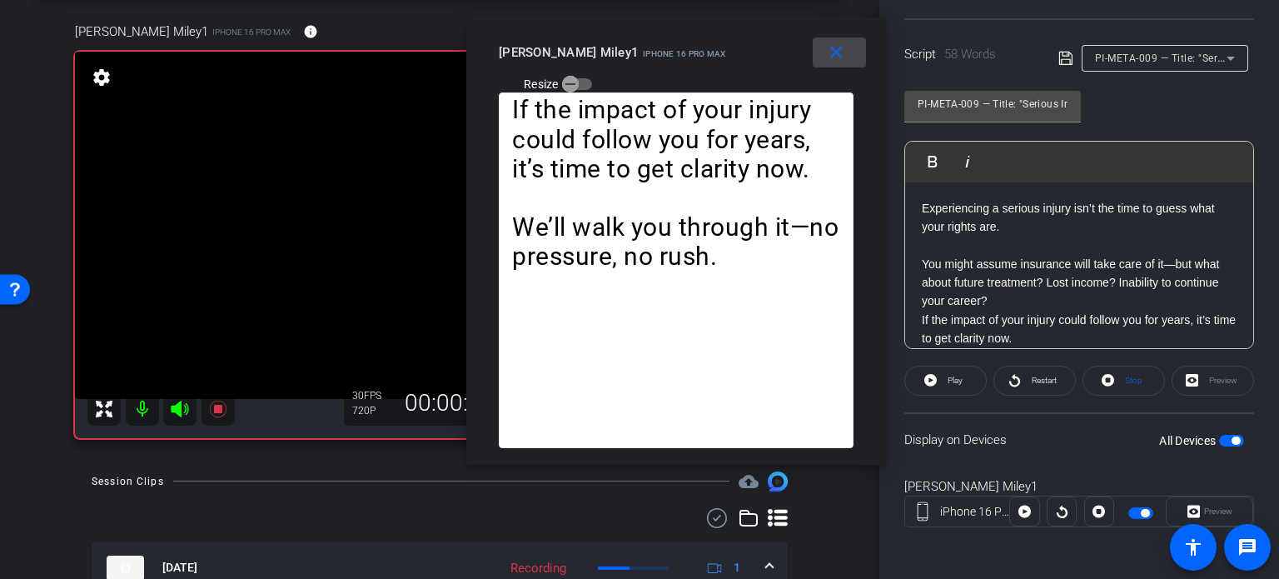
click at [837, 61] on mat-icon "close" at bounding box center [836, 52] width 21 height 21
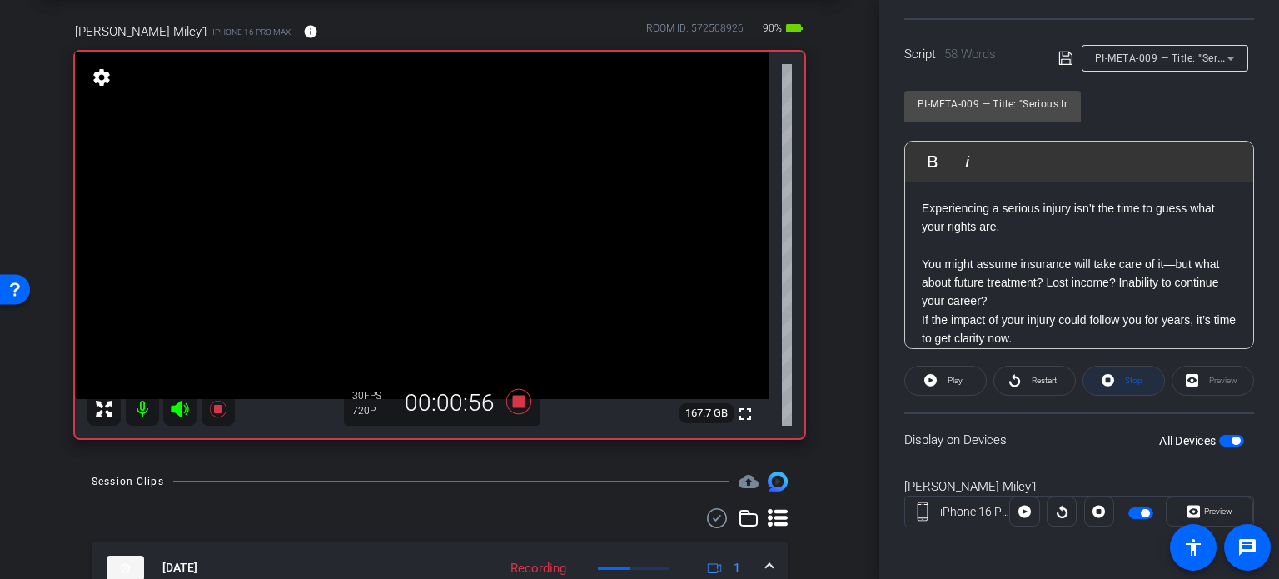
click at [1113, 389] on span at bounding box center [1123, 381] width 81 height 40
click at [515, 406] on icon at bounding box center [518, 401] width 25 height 25
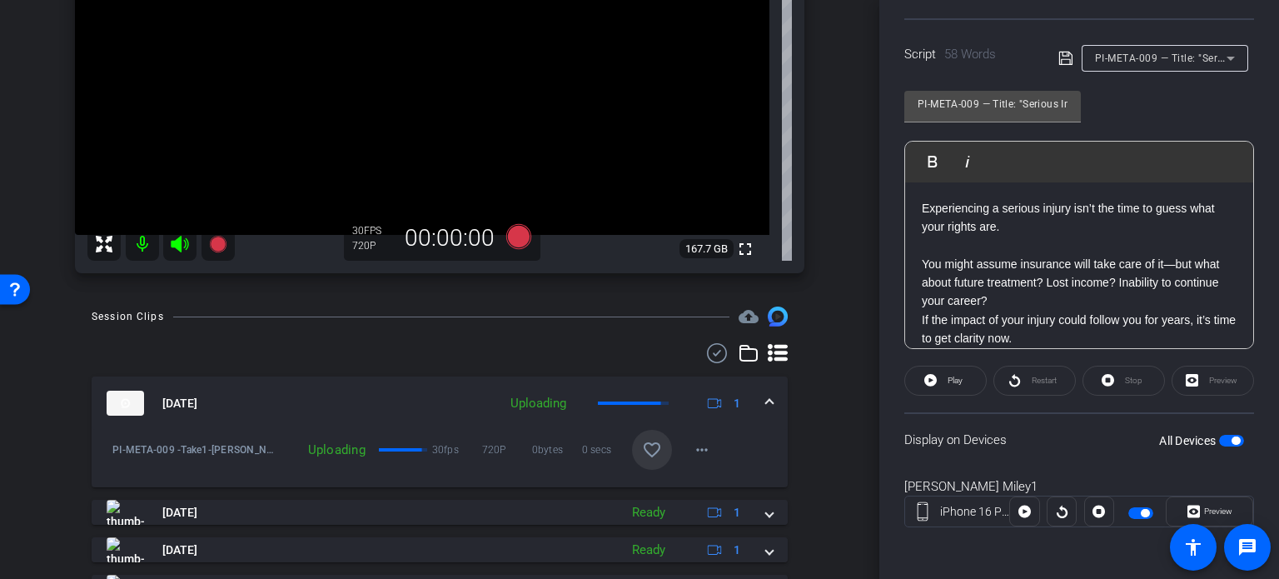
scroll to position [243, 0]
click at [642, 443] on mat-icon "favorite_border" at bounding box center [652, 447] width 20 height 20
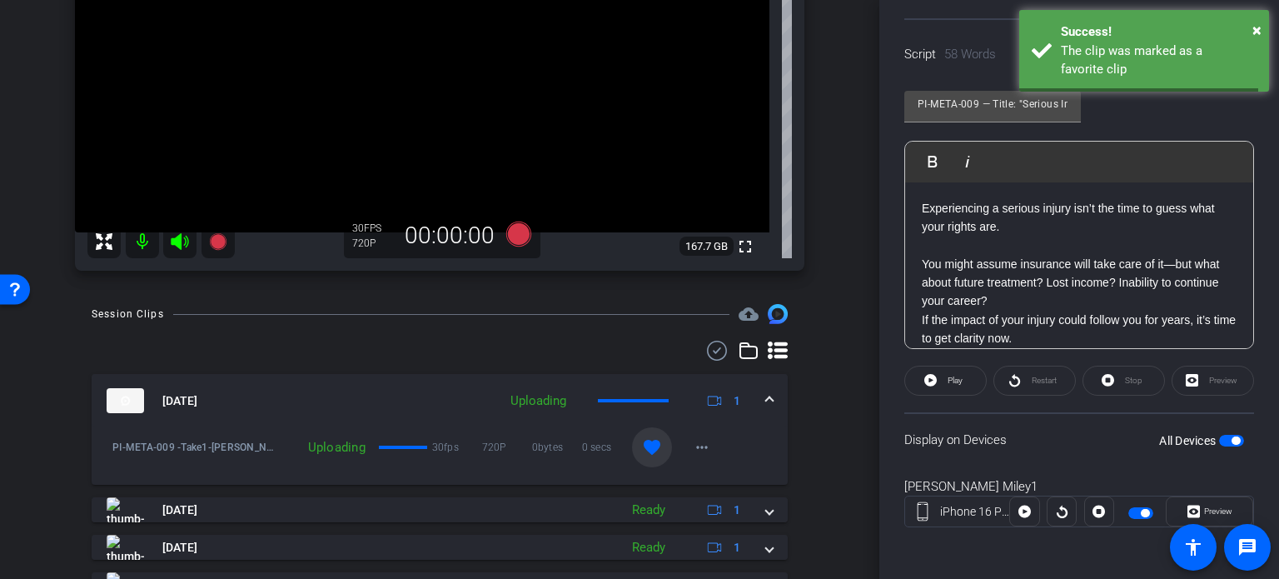
click at [766, 392] on mat-expansion-panel-header "Oct 8, 2025 Uploading 1" at bounding box center [440, 400] width 696 height 53
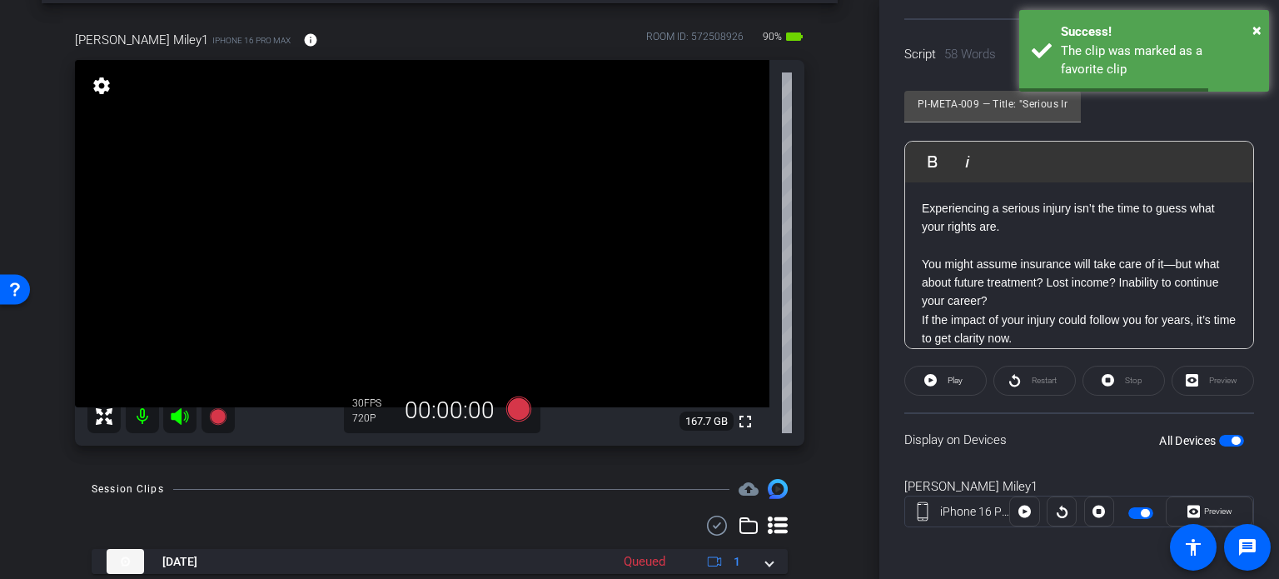
scroll to position [246, 0]
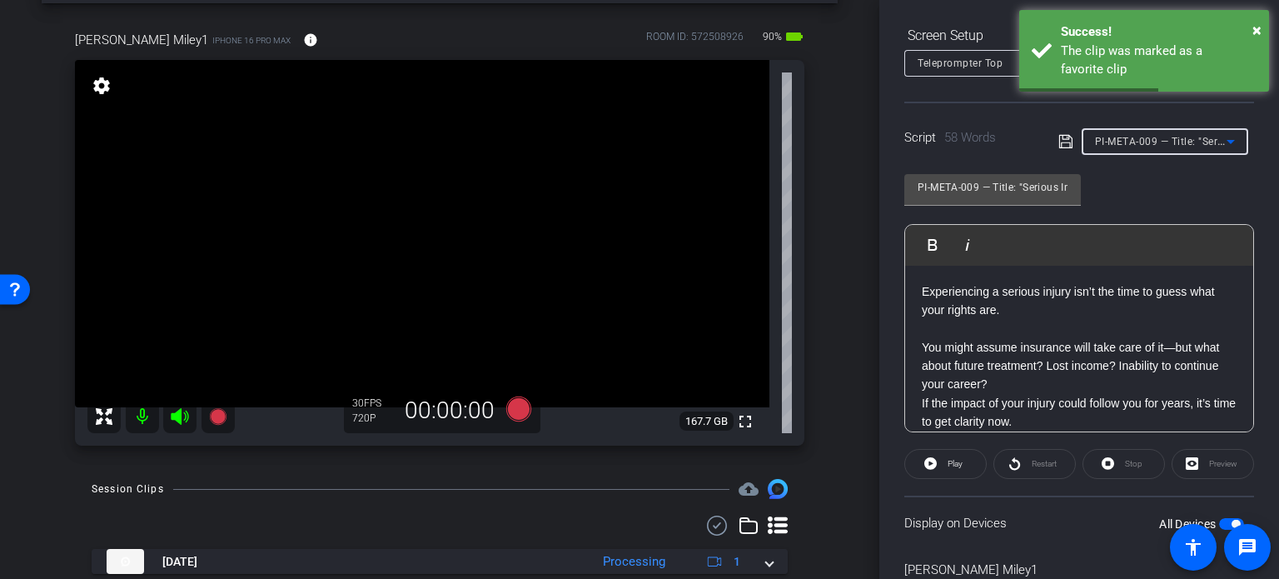
click at [1166, 147] on div "PI-META-009 — Title: "Serious Injury? Don’t Guess What’s Fair"" at bounding box center [1161, 141] width 132 height 21
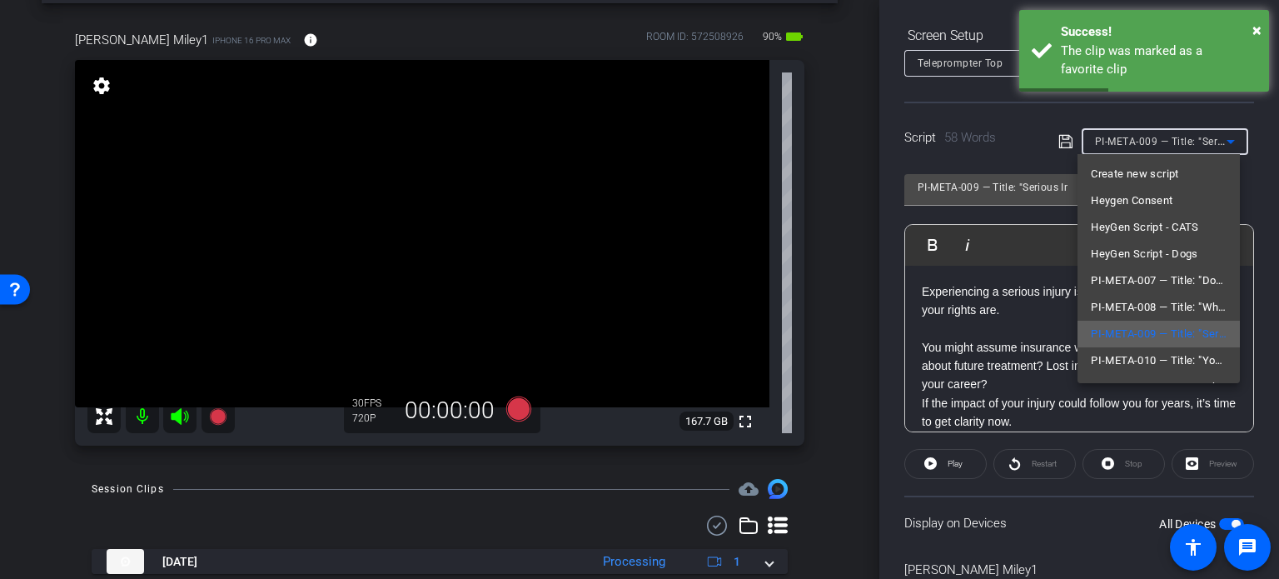
scroll to position [50, 0]
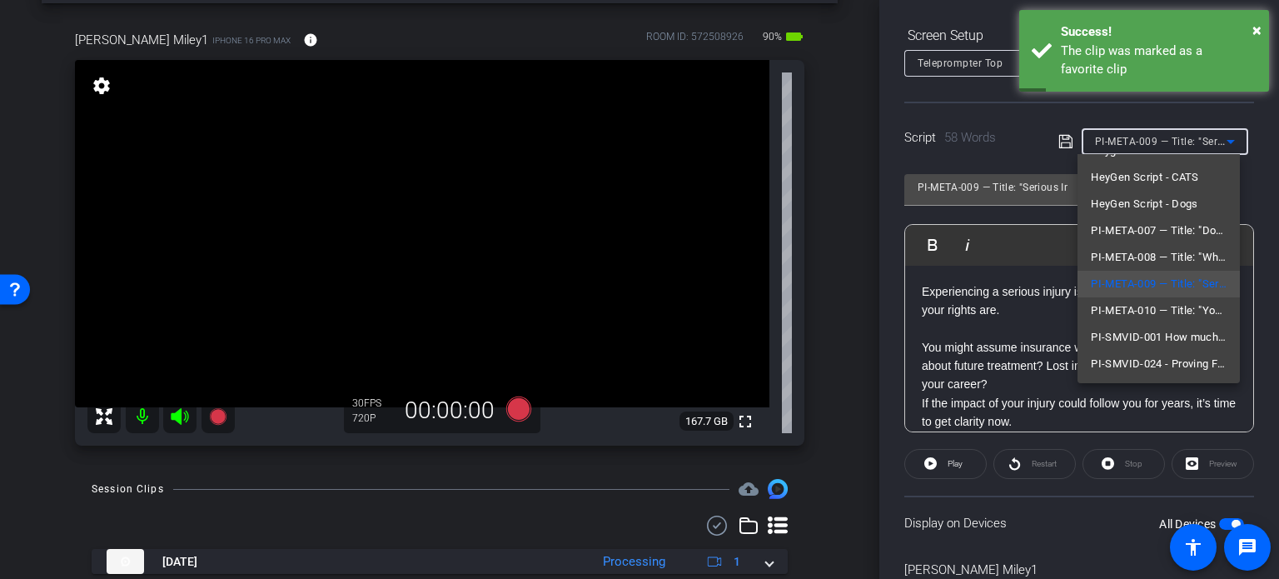
click at [870, 246] on div at bounding box center [639, 289] width 1279 height 579
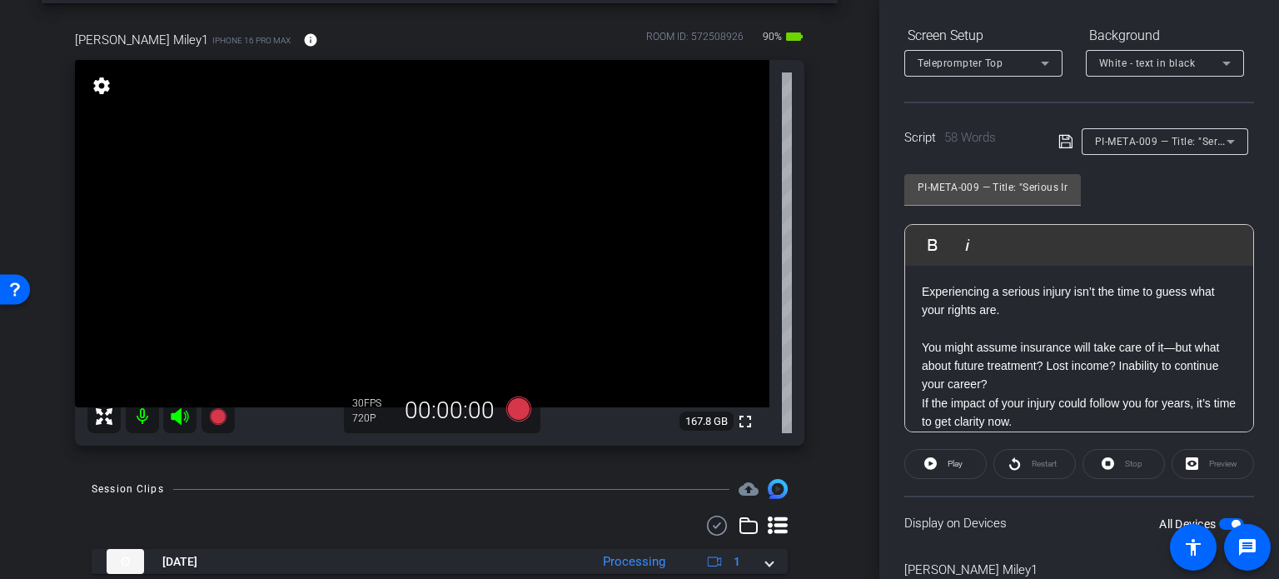
click at [1129, 142] on span "PI-META-009 — Title: "Serious Injury? Don’t Guess What’s Fair"" at bounding box center [1245, 140] width 301 height 13
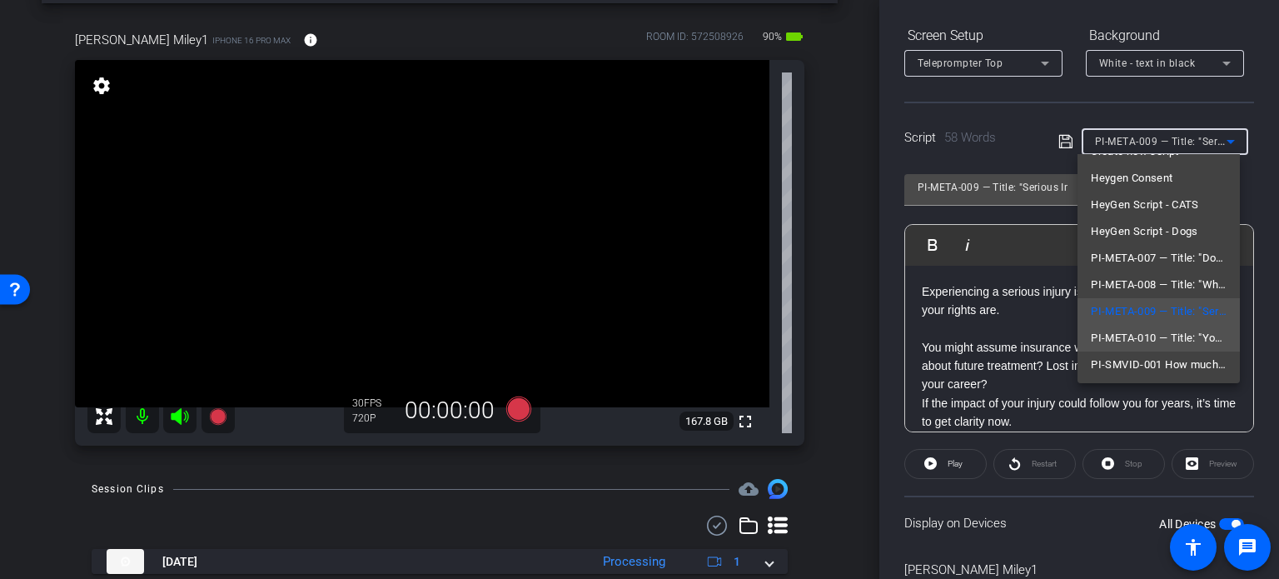
scroll to position [0, 0]
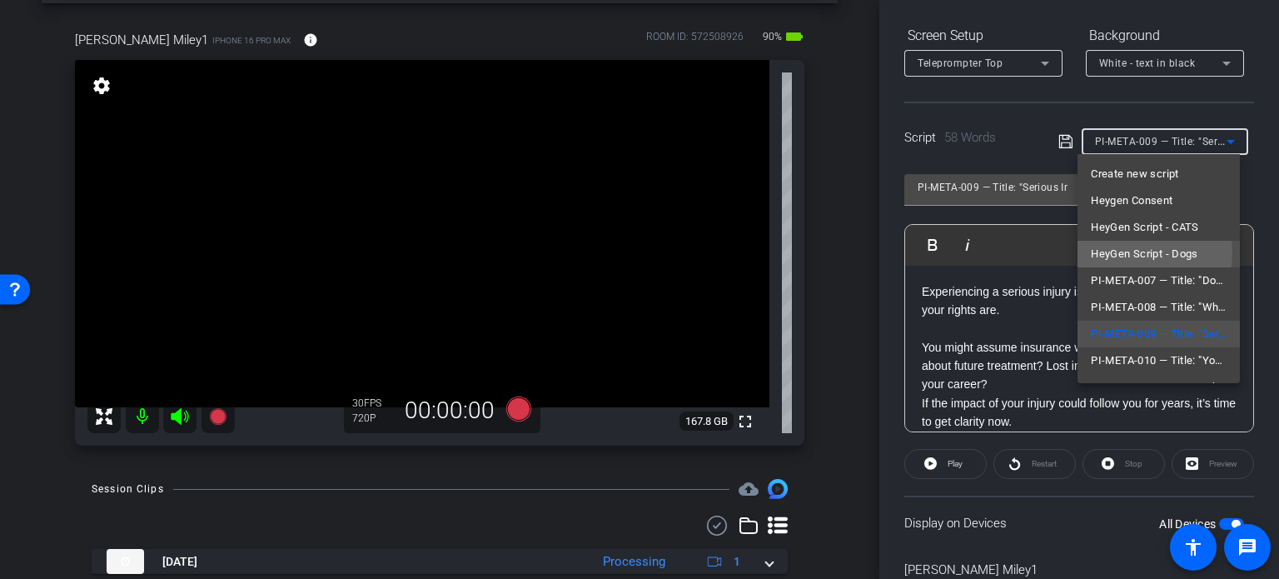
click at [1142, 252] on span "HeyGen Script - Dogs" at bounding box center [1144, 254] width 107 height 20
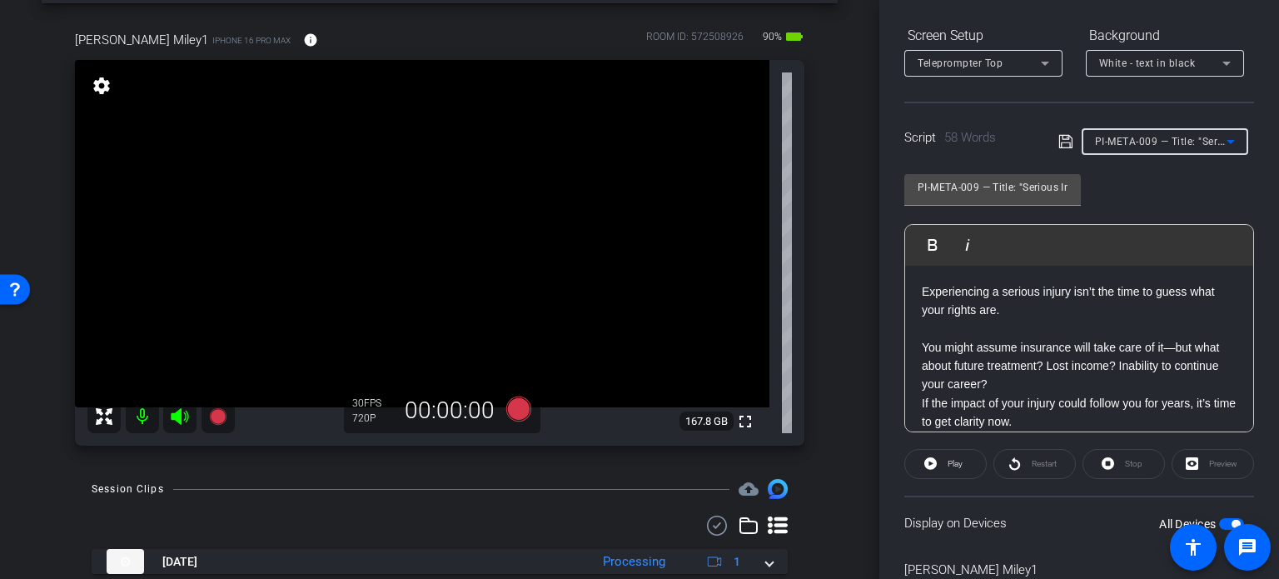
type input "HeyGen Script - Dogs"
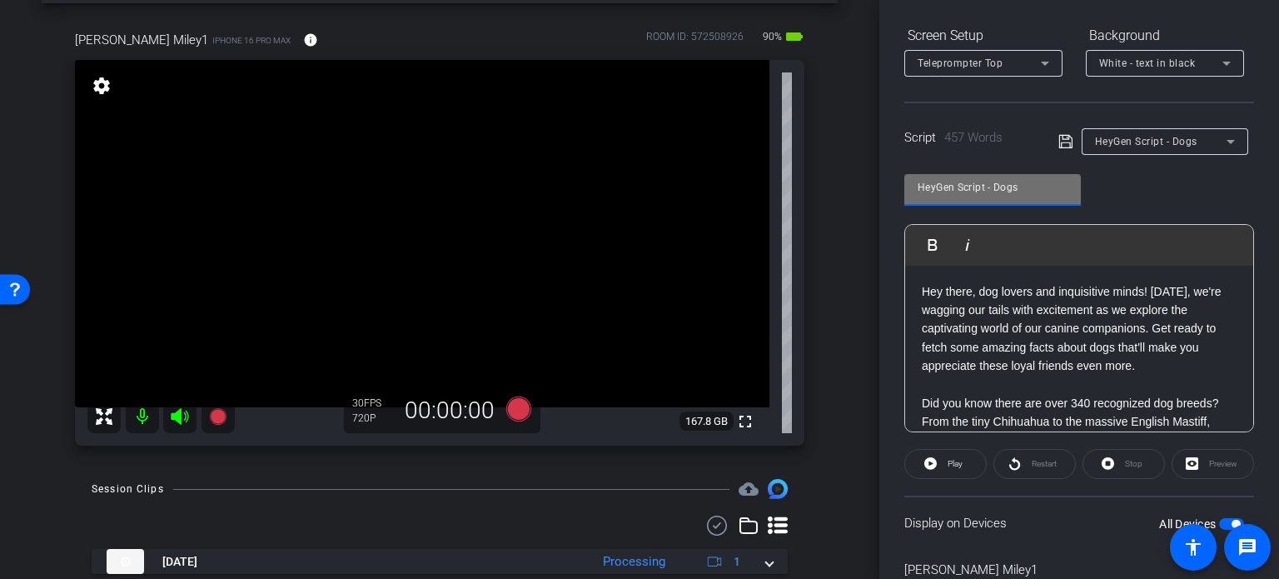
drag, startPoint x: 1029, startPoint y: 186, endPoint x: 729, endPoint y: 182, distance: 300.6
click at [729, 182] on div "arrow_back Miley,Tim_Shoot02_09272025 Back to project Send invite account_box g…" at bounding box center [639, 289] width 1279 height 579
click at [834, 319] on div "arrow_back Miley,Tim_Shoot02_09272025 Back to project Send invite account_box g…" at bounding box center [439, 221] width 879 height 579
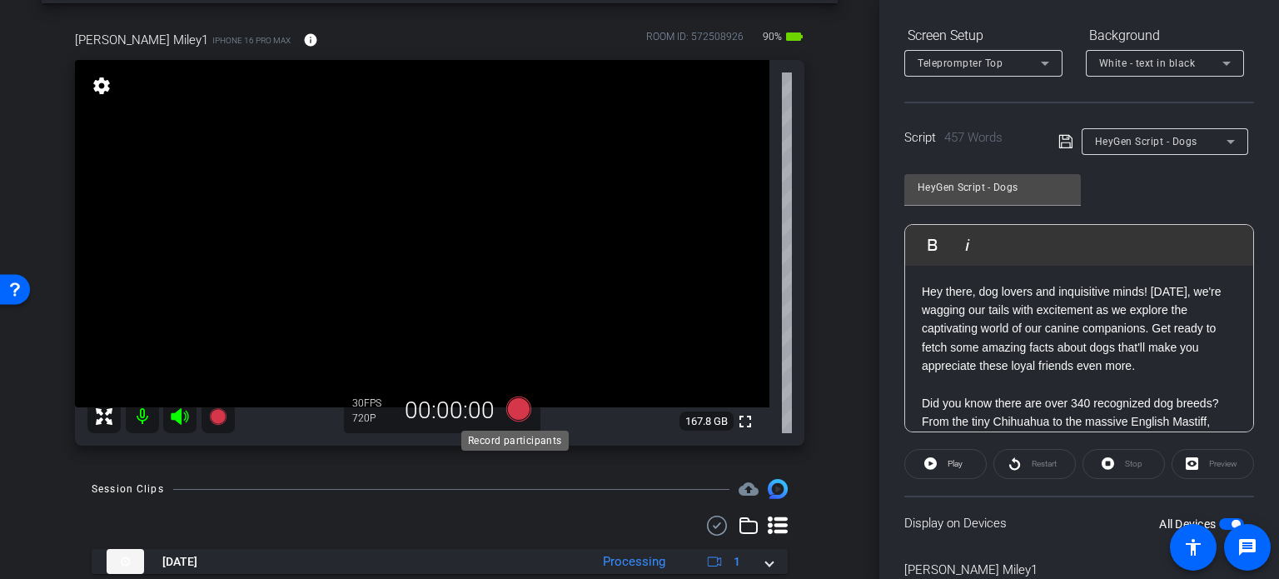
click at [513, 408] on icon at bounding box center [518, 408] width 25 height 25
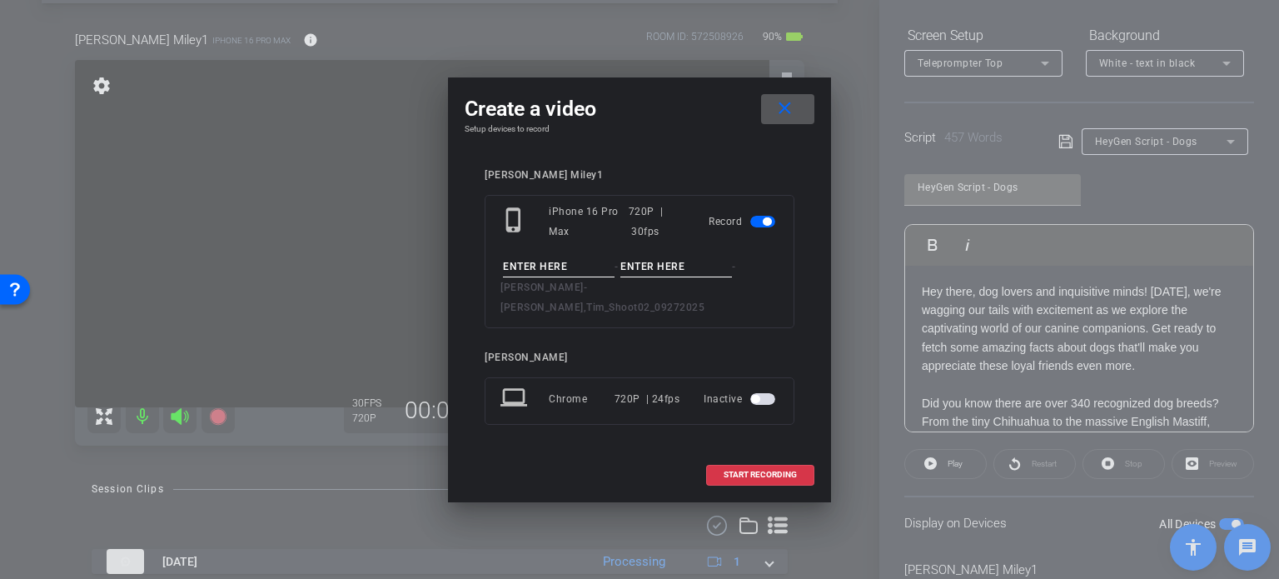
click at [512, 273] on input at bounding box center [559, 266] width 112 height 21
paste input "HeyGen Script - Dogs"
drag, startPoint x: 504, startPoint y: 276, endPoint x: 875, endPoint y: 281, distance: 371.4
click at [875, 280] on div "Create a video close Setup devices to record Tim Miley1 phone_iphone iPhone 16 …" at bounding box center [639, 289] width 1279 height 579
type input "Tim Avatar 4"
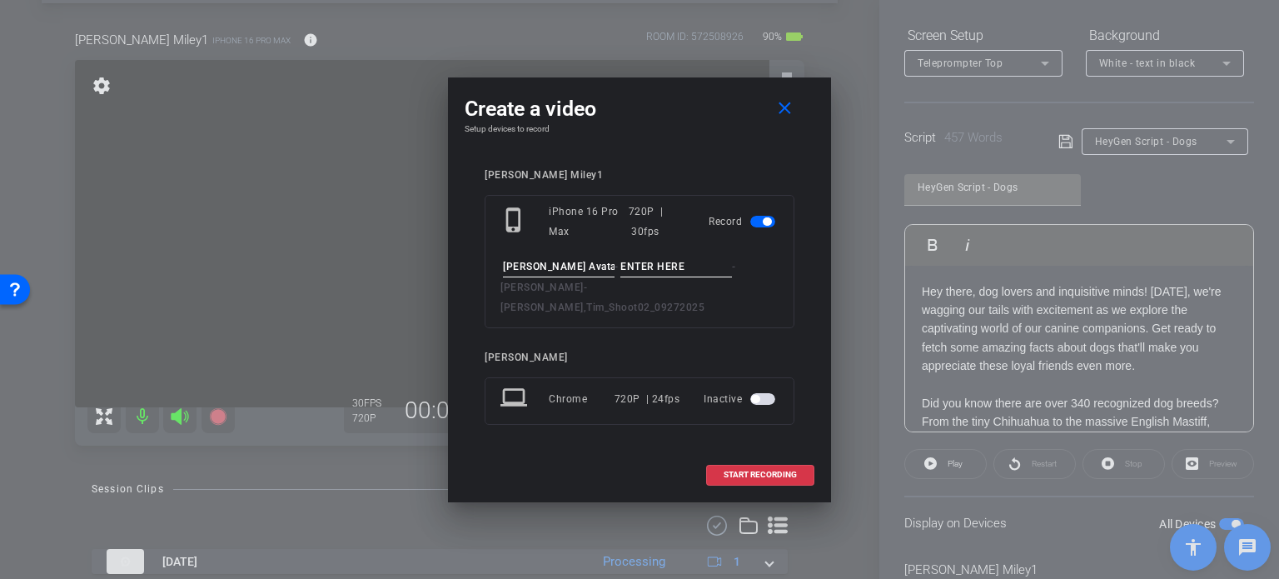
click at [710, 277] on input at bounding box center [676, 266] width 112 height 21
type input "Take1"
click at [607, 326] on div "Tim Miley1 phone_iphone iPhone 16 Pro Max 720P | 30fps Record Tim Avatar 4 - Ta…" at bounding box center [640, 308] width 310 height 279
click at [659, 134] on h4 "Setup devices to record" at bounding box center [640, 129] width 350 height 10
click at [789, 470] on span "START RECORDING" at bounding box center [760, 474] width 73 height 8
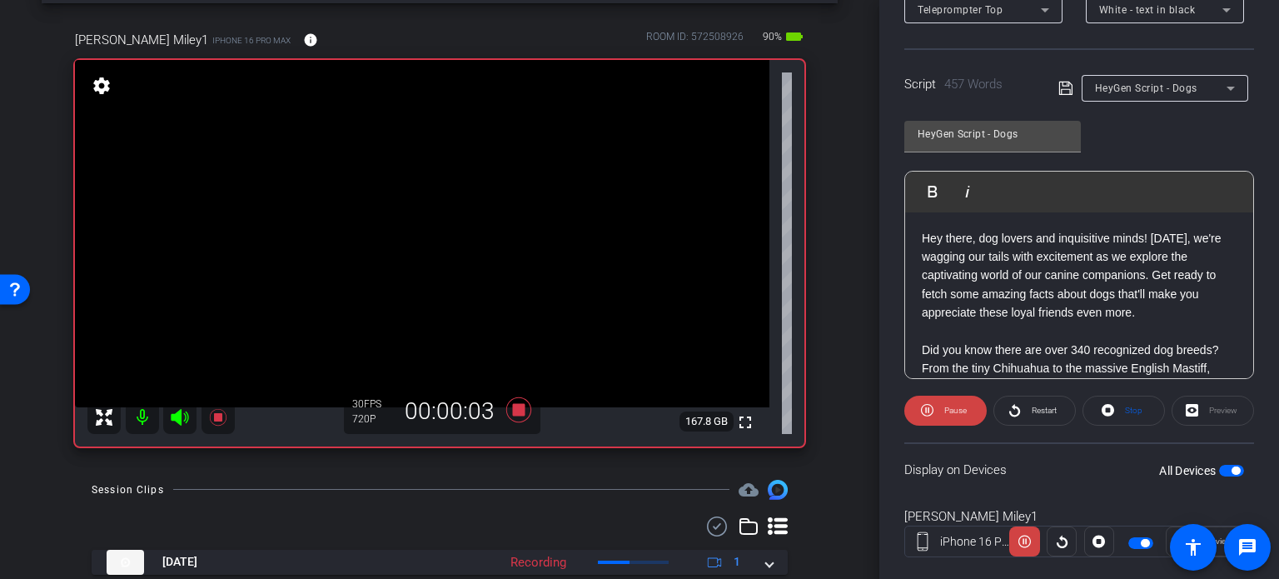
scroll to position [330, 0]
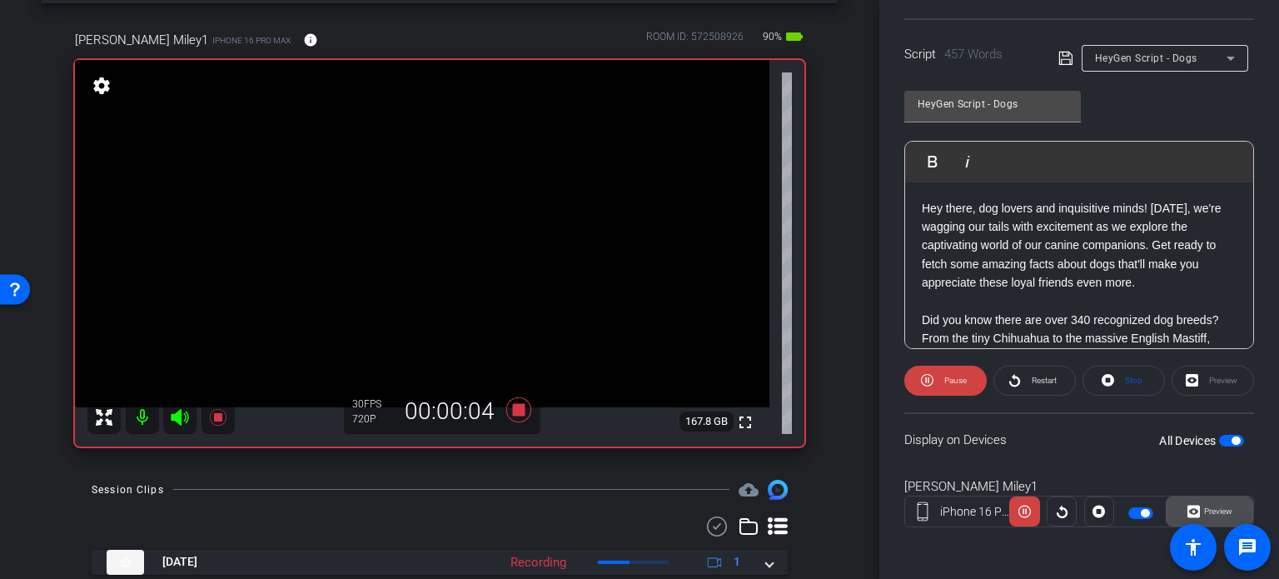
click at [1230, 508] on span at bounding box center [1210, 511] width 86 height 40
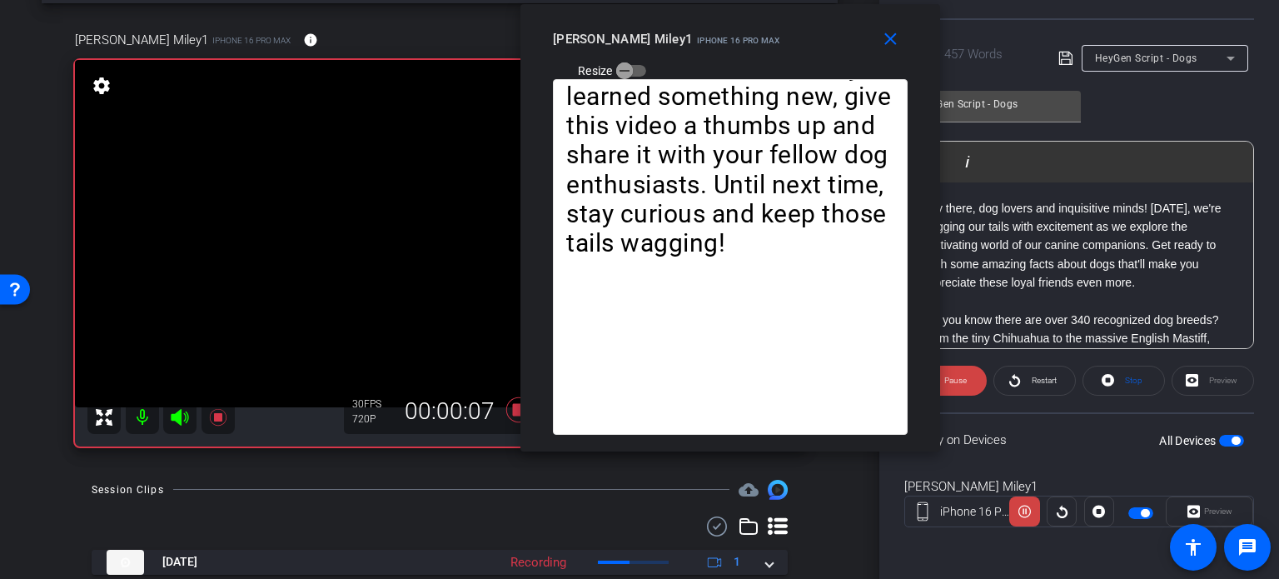
drag, startPoint x: 569, startPoint y: 121, endPoint x: 650, endPoint y: 62, distance: 100.8
click at [650, 62] on div "close Tim Miley1 iPhone 16 Pro Max Resize" at bounding box center [730, 41] width 420 height 75
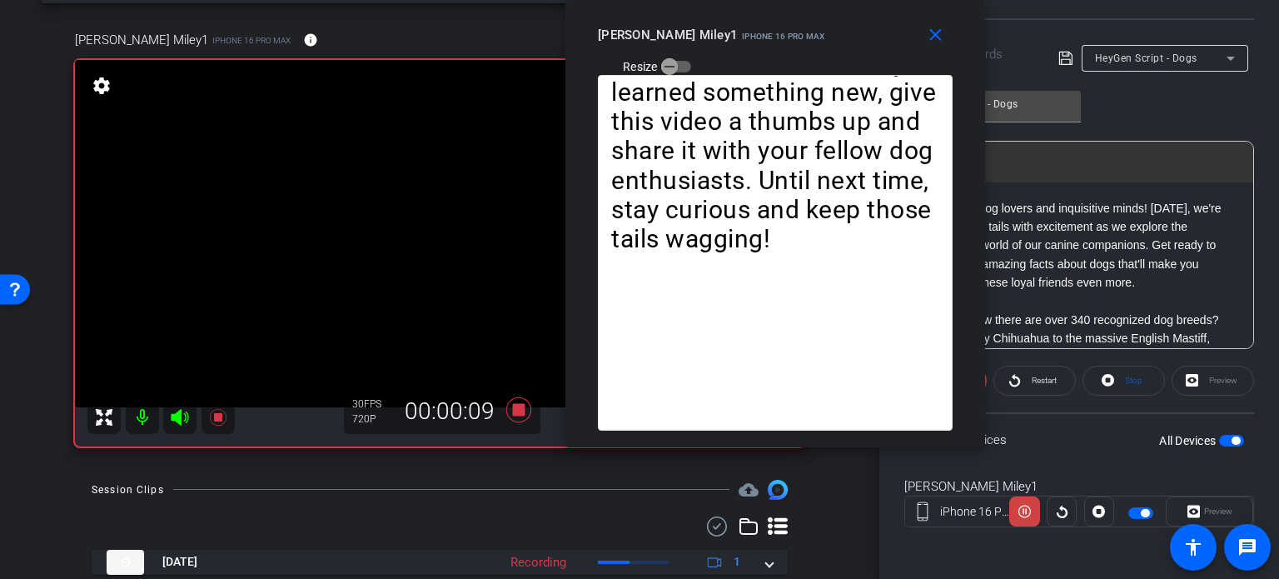
drag, startPoint x: 651, startPoint y: 69, endPoint x: 696, endPoint y: 58, distance: 46.3
click at [696, 58] on div "close Tim Miley1 iPhone 16 Pro Max Resize" at bounding box center [775, 37] width 420 height 75
click at [938, 39] on mat-icon "close" at bounding box center [935, 35] width 21 height 21
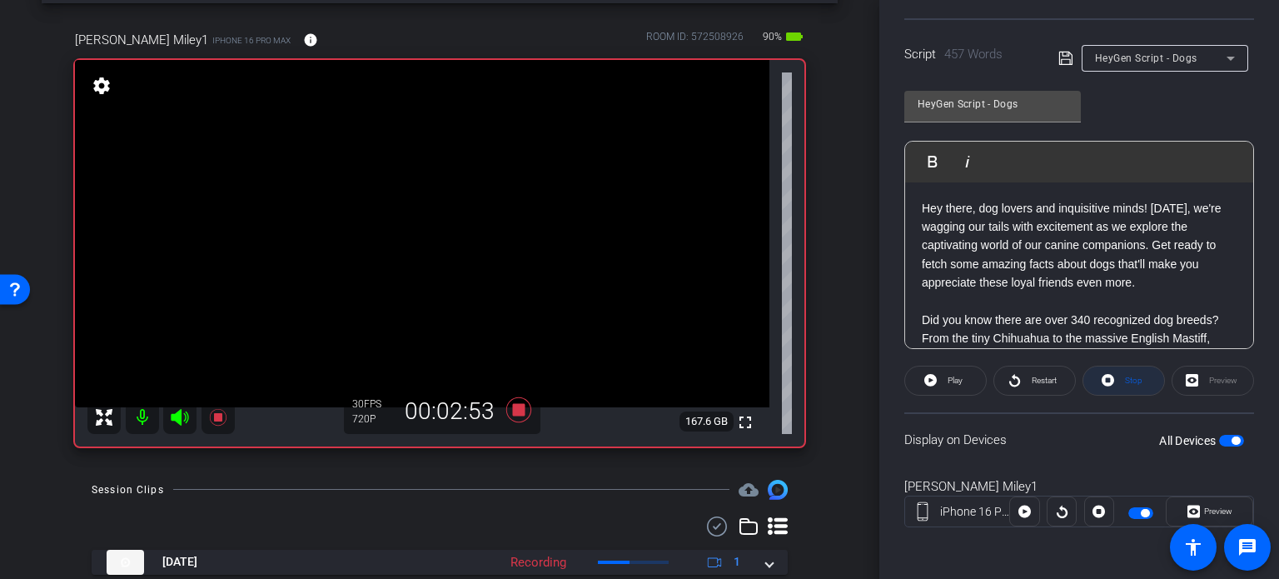
click at [1109, 375] on span at bounding box center [1123, 381] width 81 height 40
click at [509, 412] on icon at bounding box center [518, 409] width 25 height 25
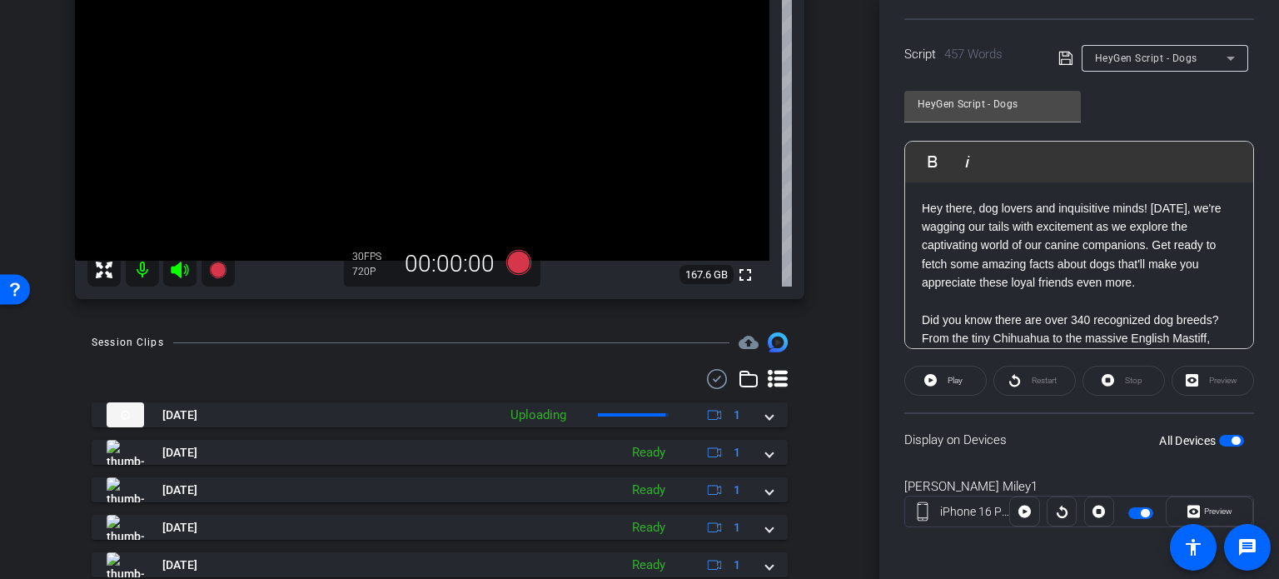
scroll to position [235, 0]
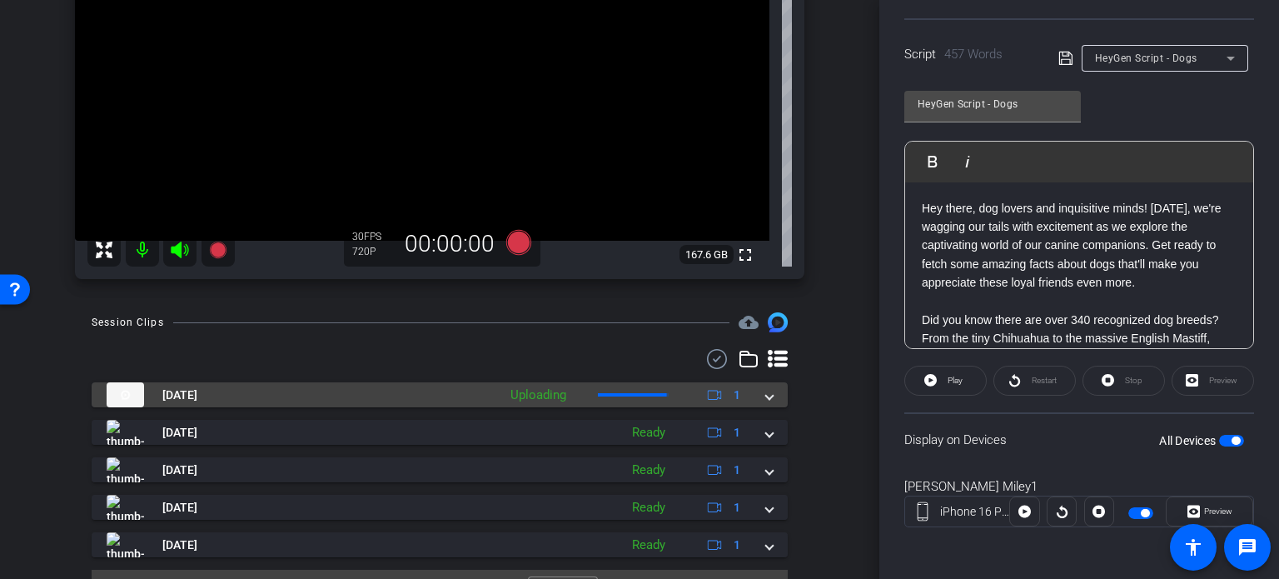
click at [767, 399] on mat-expansion-panel-header "Oct 8, 2025 Uploading 1" at bounding box center [440, 394] width 696 height 25
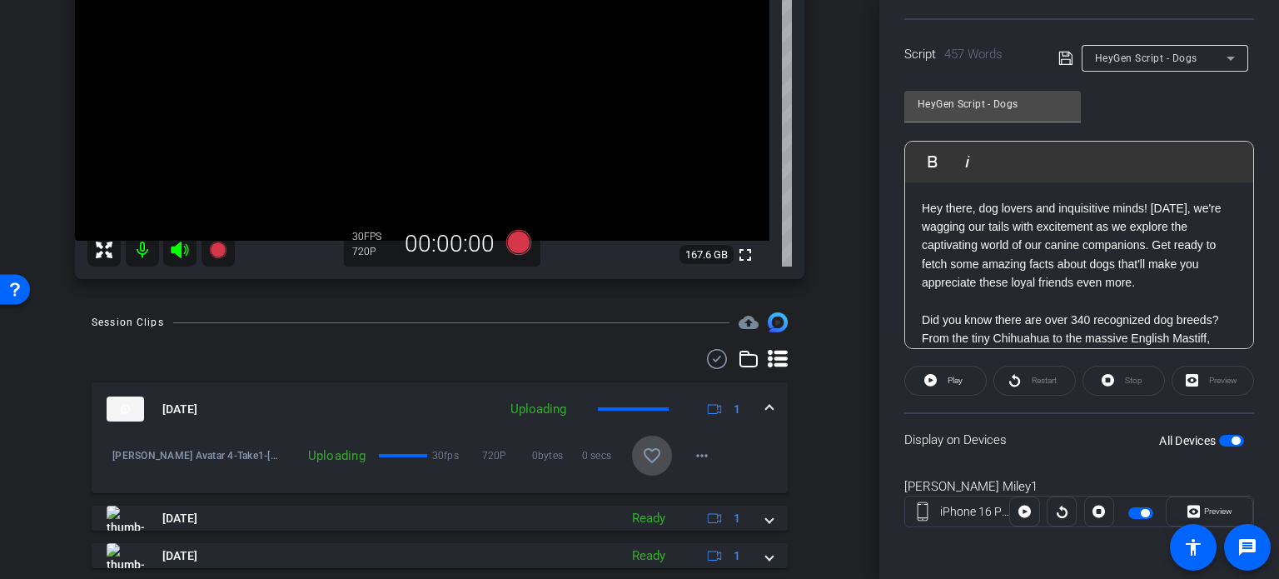
click at [650, 457] on mat-icon "favorite_border" at bounding box center [652, 456] width 20 height 20
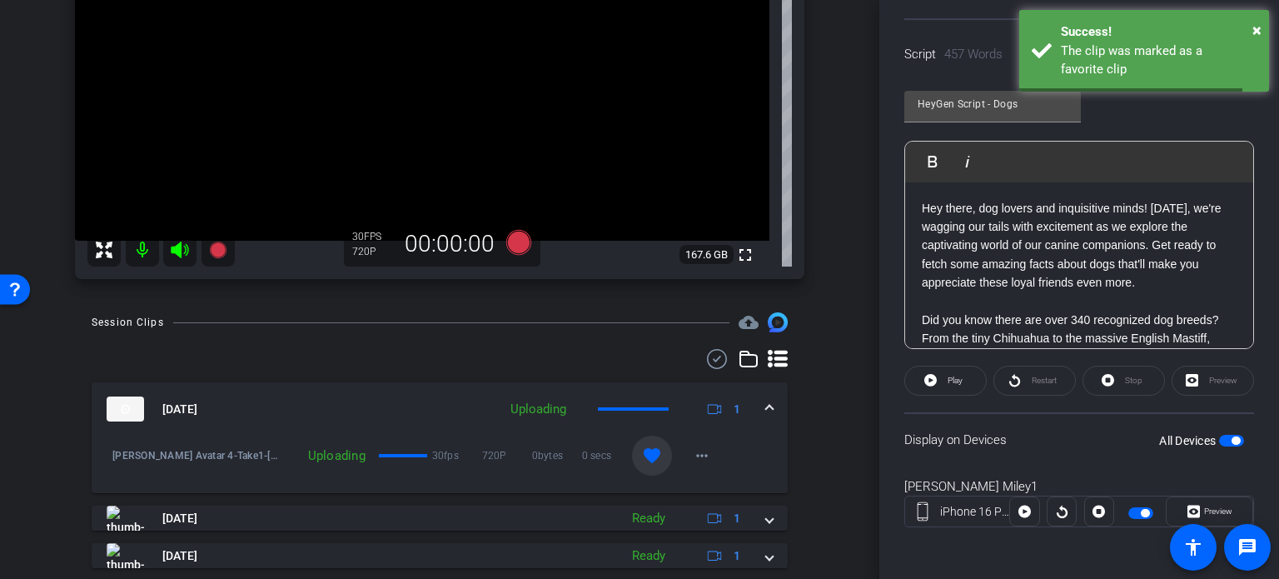
click at [771, 407] on mat-expansion-panel-header "Oct 8, 2025 Uploading 1" at bounding box center [440, 408] width 696 height 53
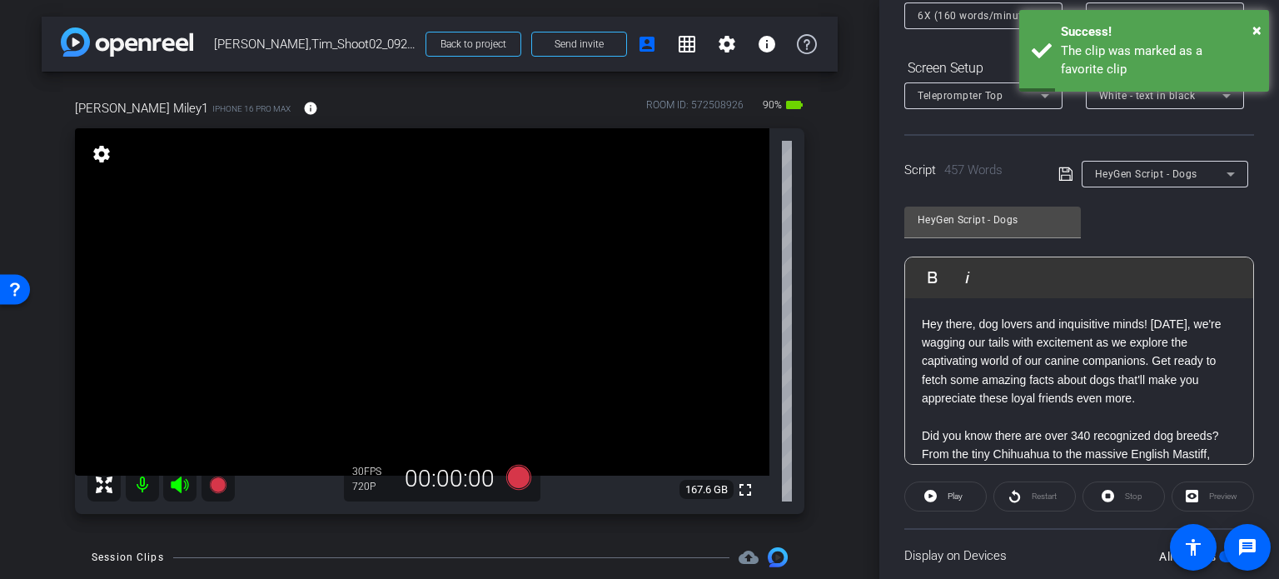
scroll to position [163, 0]
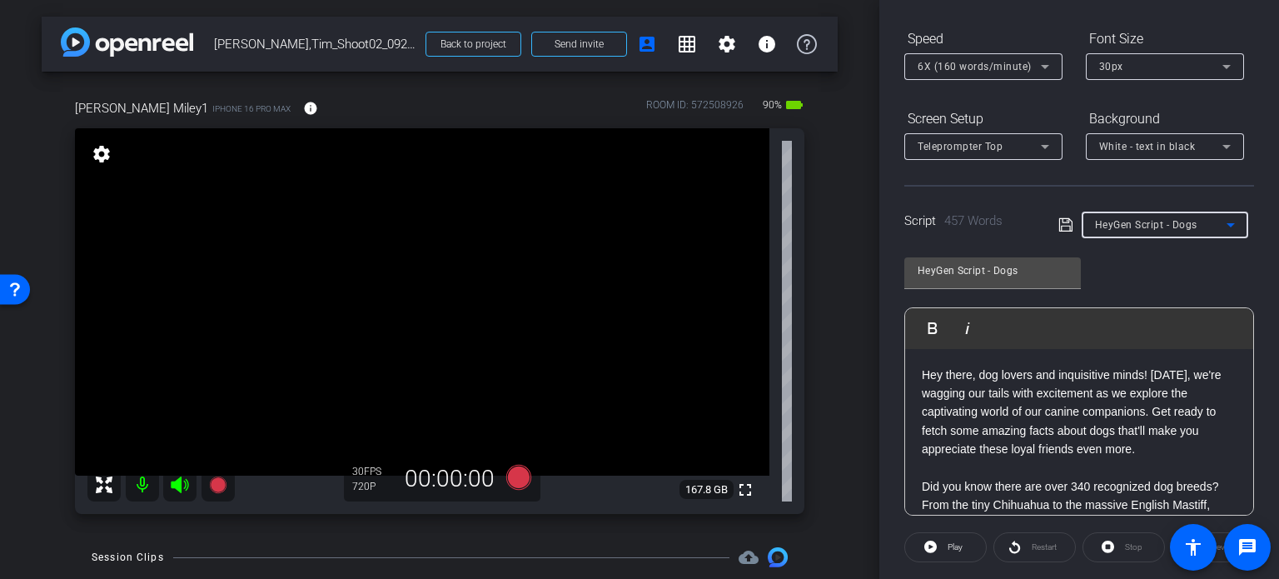
click at [1185, 230] on div "HeyGen Script - Dogs" at bounding box center [1161, 224] width 132 height 21
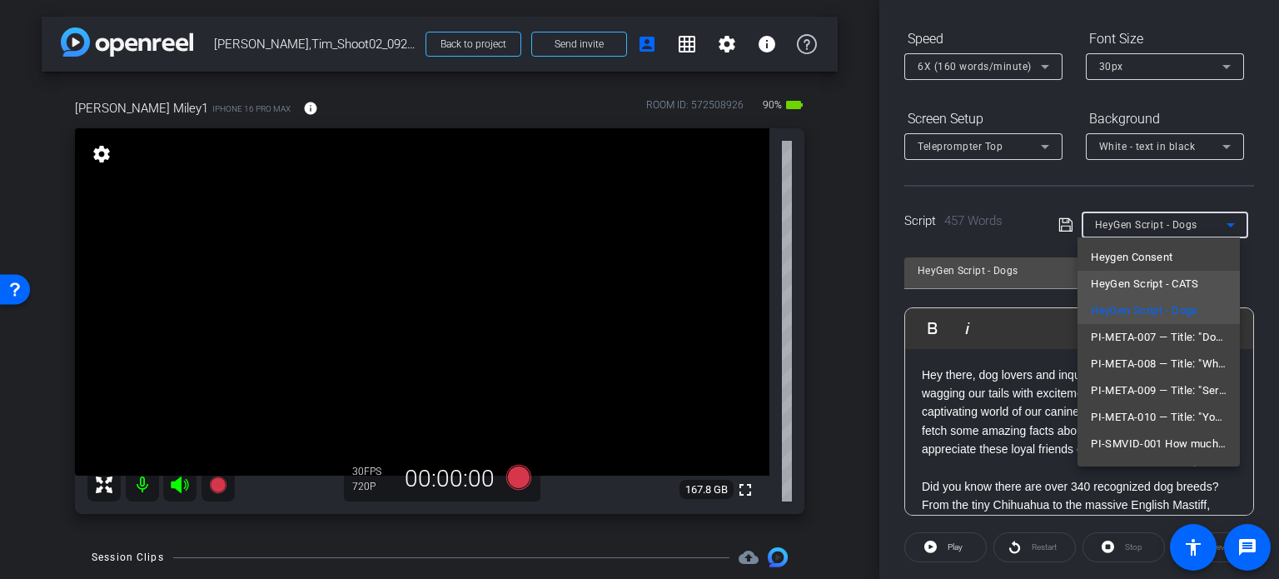
scroll to position [50, 0]
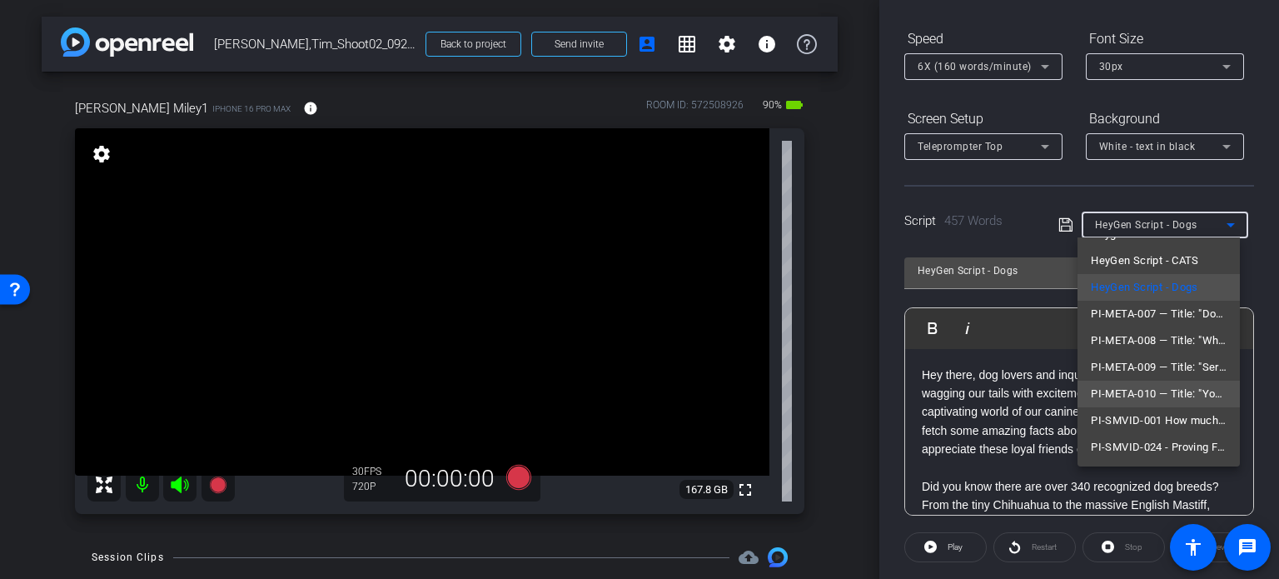
click at [1145, 386] on span "PI-META-010 — Title: "Your Family’s Stability Matters"" at bounding box center [1159, 394] width 136 height 20
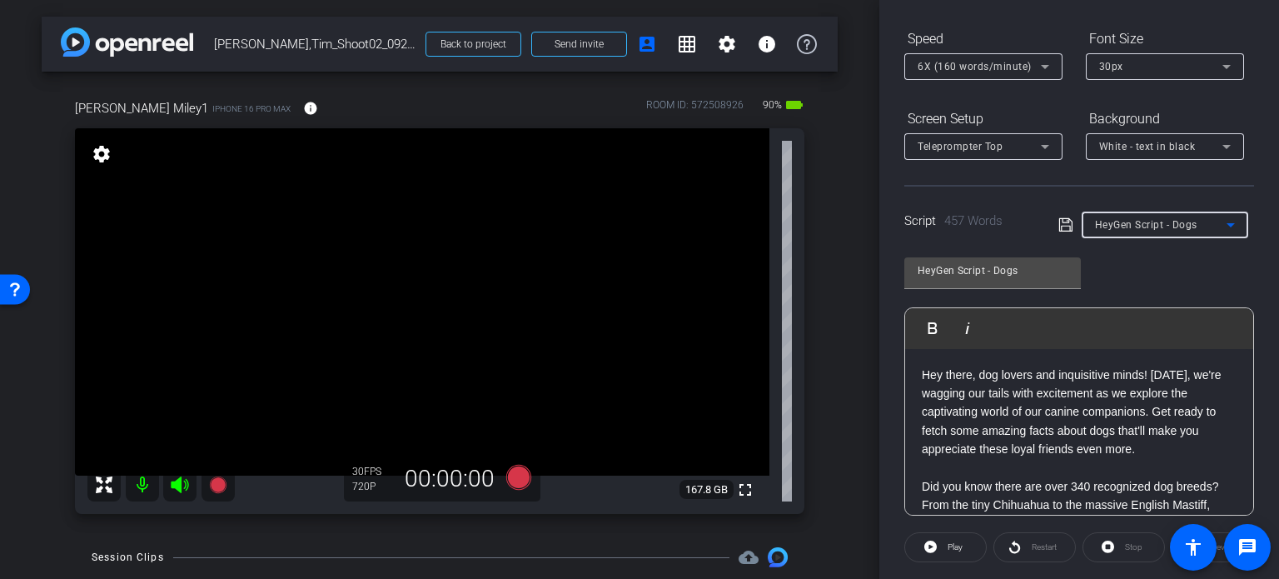
type input "PI-META-010 — Title: "Your Family’s Stability Matters""
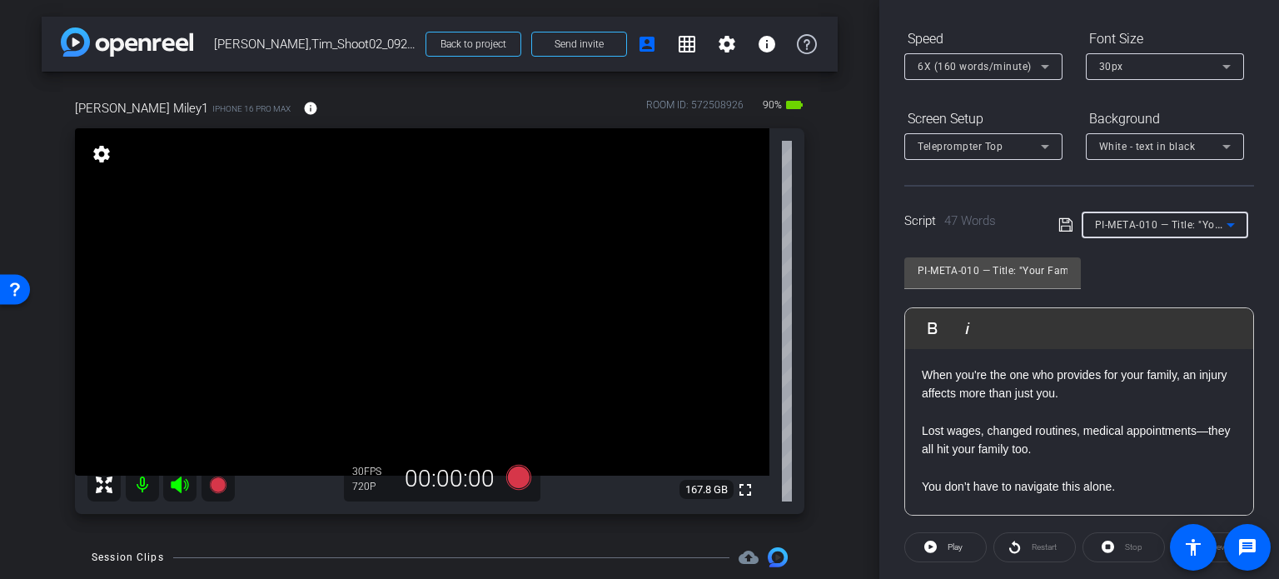
click at [821, 411] on div "Tim Miley1 iPhone 16 Pro Max info ROOM ID: 572508926 90% battery_std fullscreen…" at bounding box center [440, 301] width 796 height 459
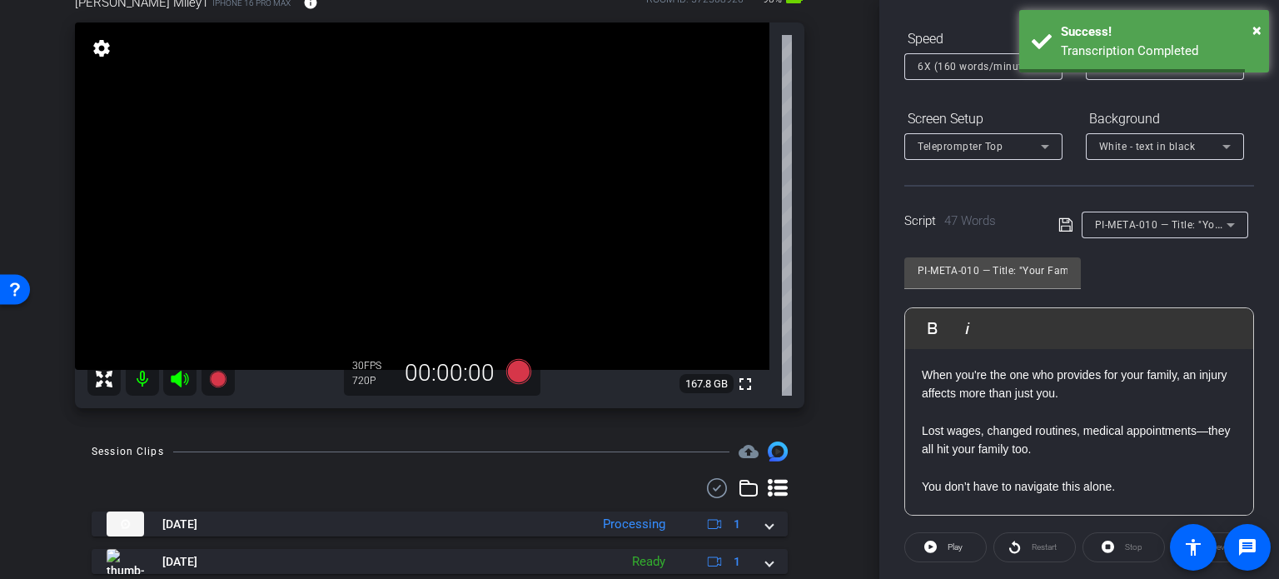
scroll to position [22, 0]
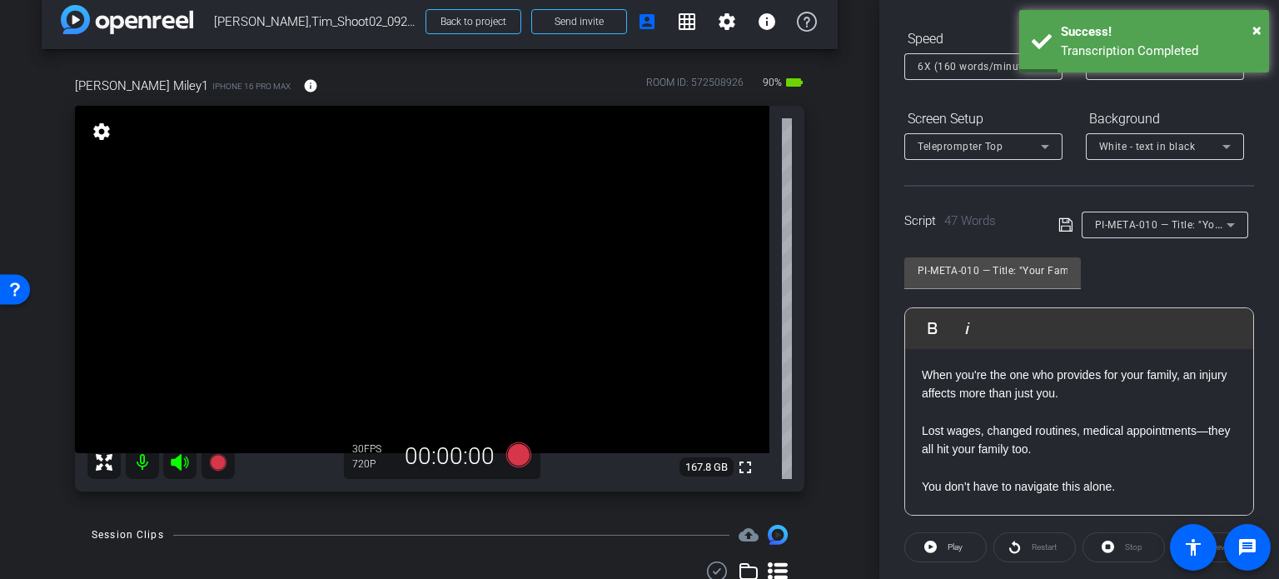
click at [849, 325] on div "arrow_back Miley,Tim_Shoot02_09272025 Back to project Send invite account_box g…" at bounding box center [439, 267] width 879 height 579
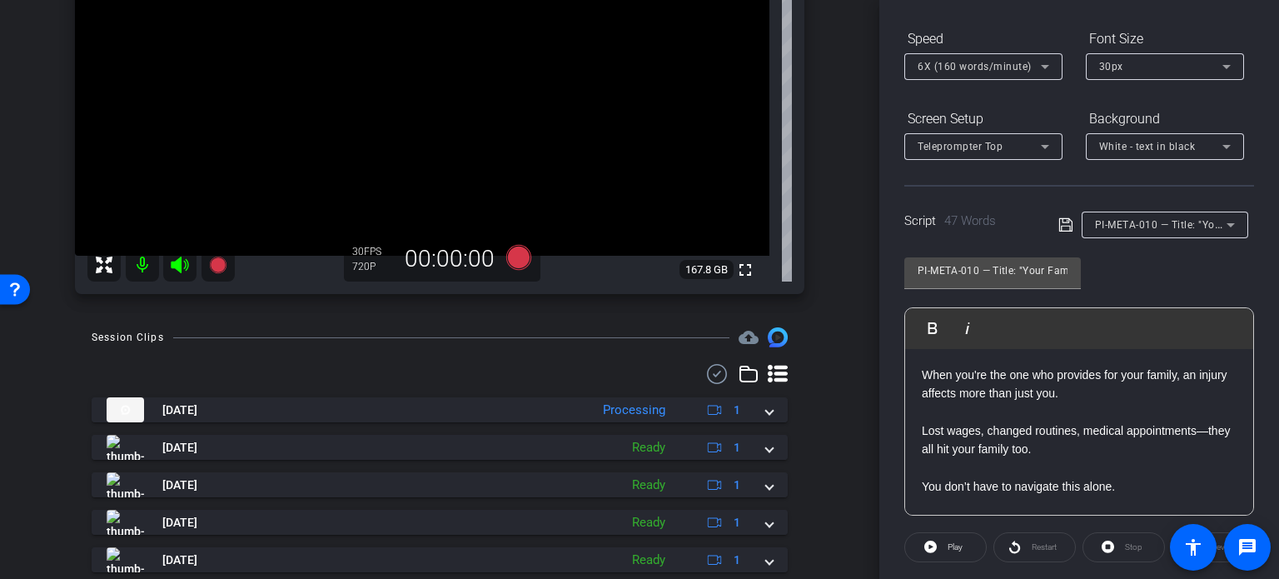
scroll to position [272, 0]
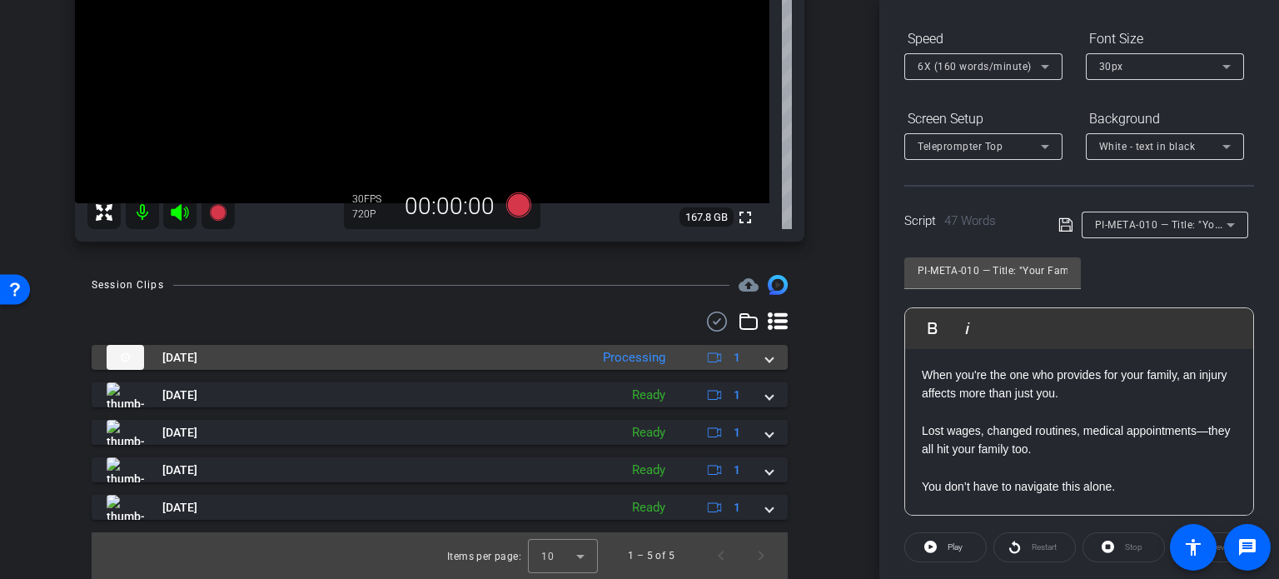
click at [765, 360] on mat-expansion-panel-header "Oct 8, 2025 Processing 1" at bounding box center [440, 357] width 696 height 25
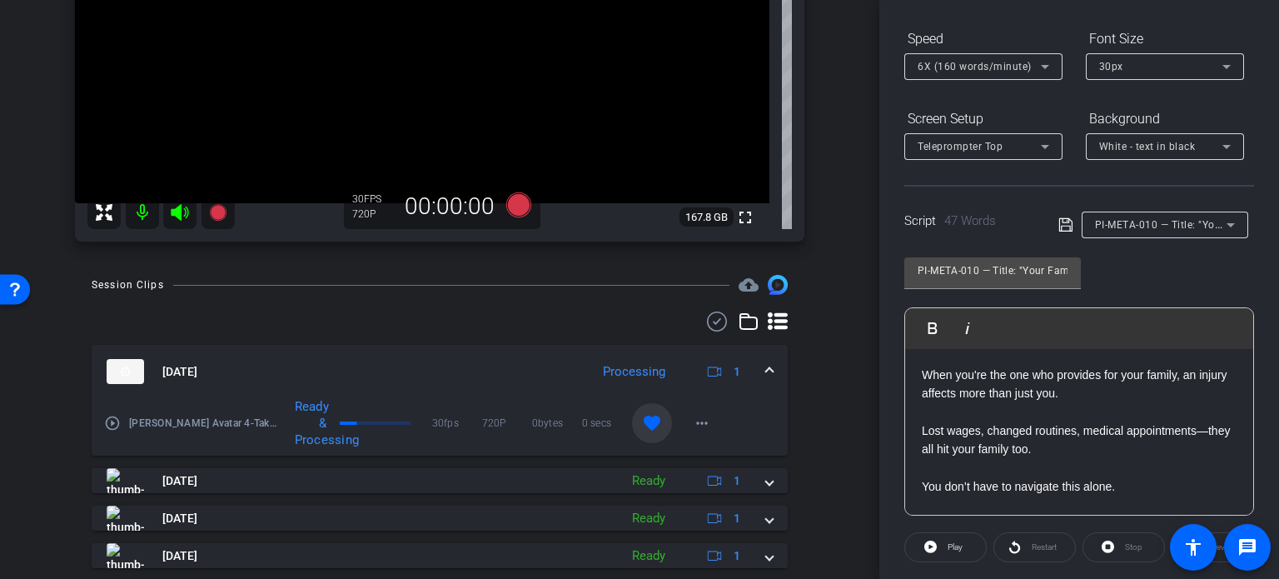
click at [765, 360] on mat-expansion-panel-header "Oct 8, 2025 Processing 1" at bounding box center [440, 371] width 696 height 53
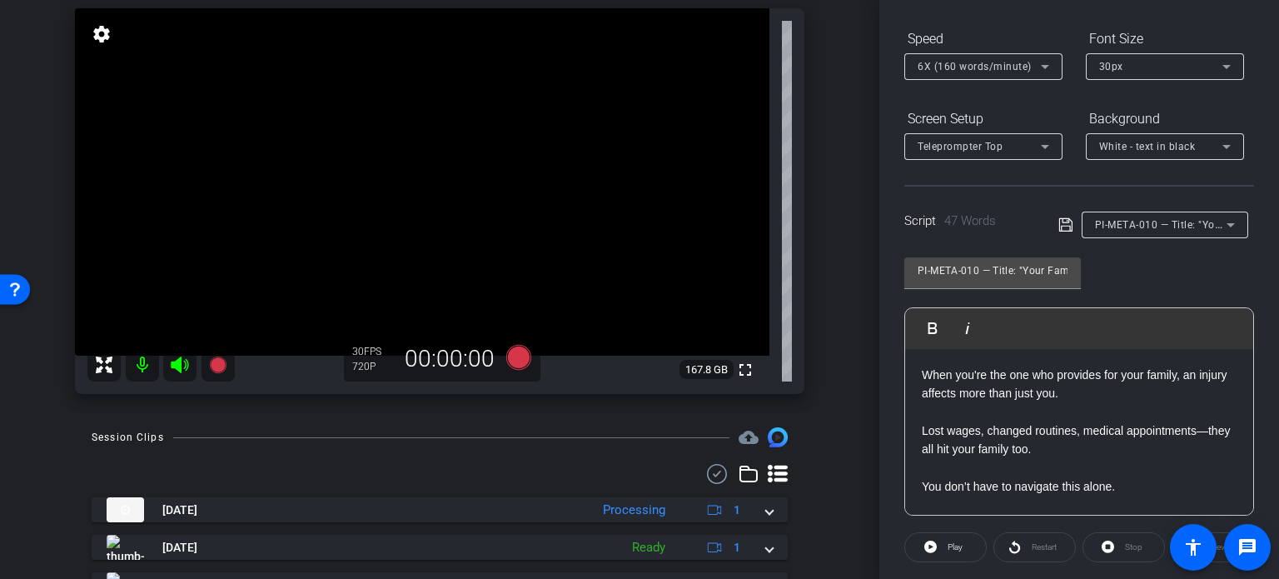
scroll to position [106, 0]
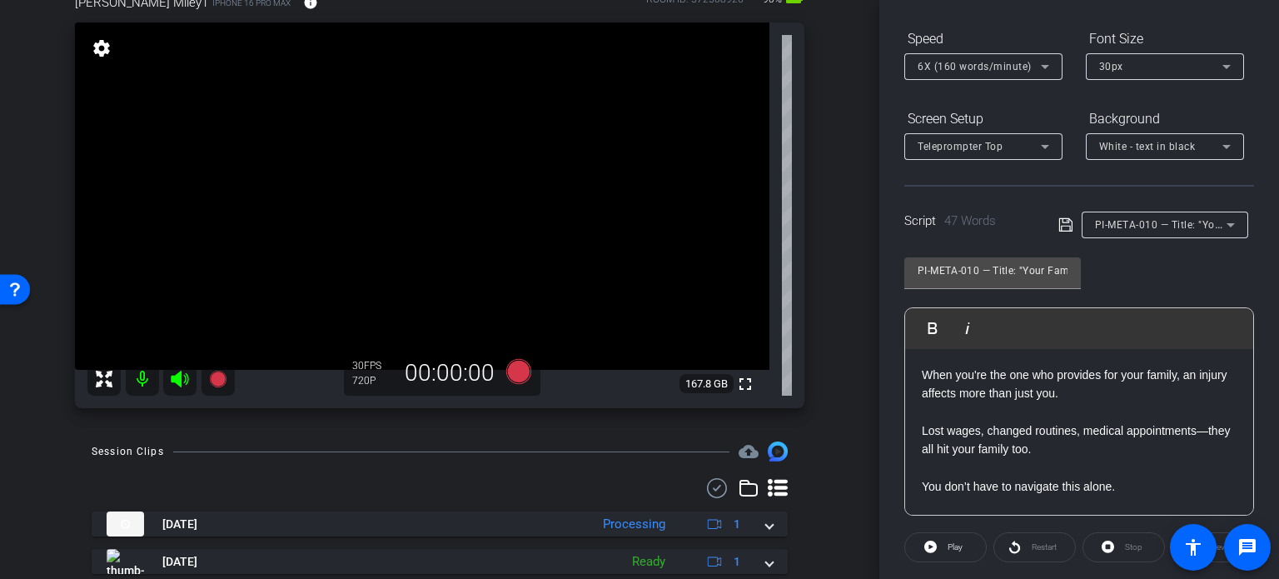
click at [816, 345] on div "Tim Miley1 iPhone 16 Pro Max info ROOM ID: 572508926 90% battery_std fullscreen…" at bounding box center [440, 195] width 796 height 459
drag, startPoint x: 844, startPoint y: 316, endPoint x: 886, endPoint y: 298, distance: 45.5
click at [852, 312] on div "arrow_back Miley,Tim_Shoot02_09272025 Back to project Send invite account_box g…" at bounding box center [439, 183] width 879 height 579
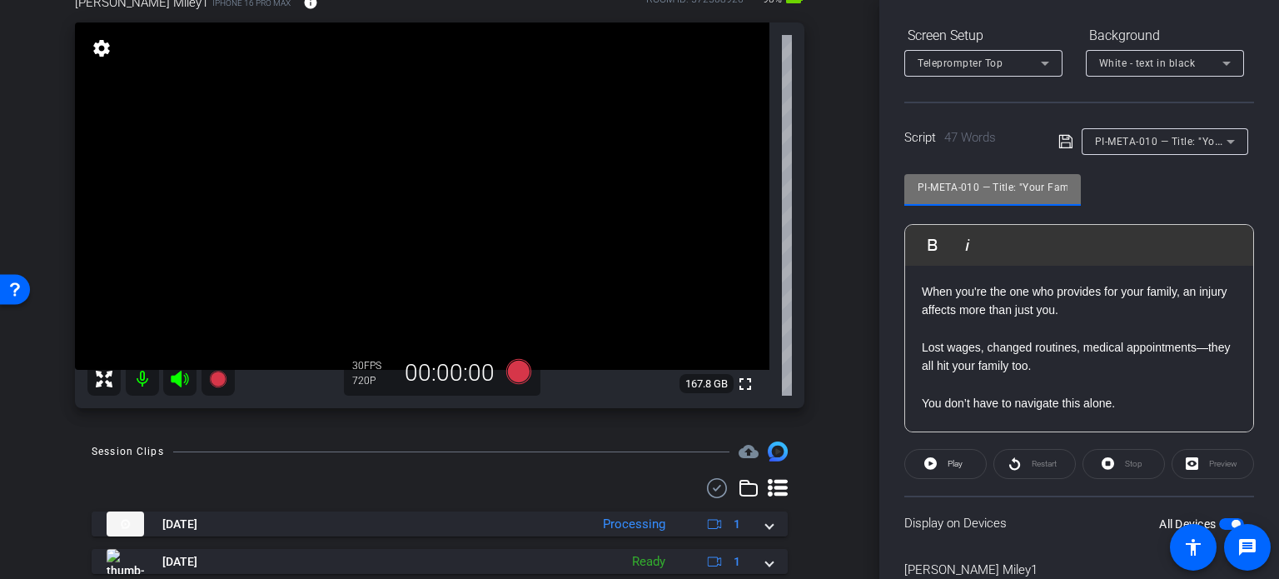
scroll to position [0, 102]
drag, startPoint x: 1003, startPoint y: 192, endPoint x: 1127, endPoint y: 189, distance: 124.1
click at [1127, 189] on div "PI-META-010 — Title: "Your Family’s Stability Matters" Play Play from this loca…" at bounding box center [1079, 297] width 350 height 271
click at [1024, 194] on input "PI-META-010 — Title: "Your Family’s Stability Matters"" at bounding box center [993, 187] width 150 height 20
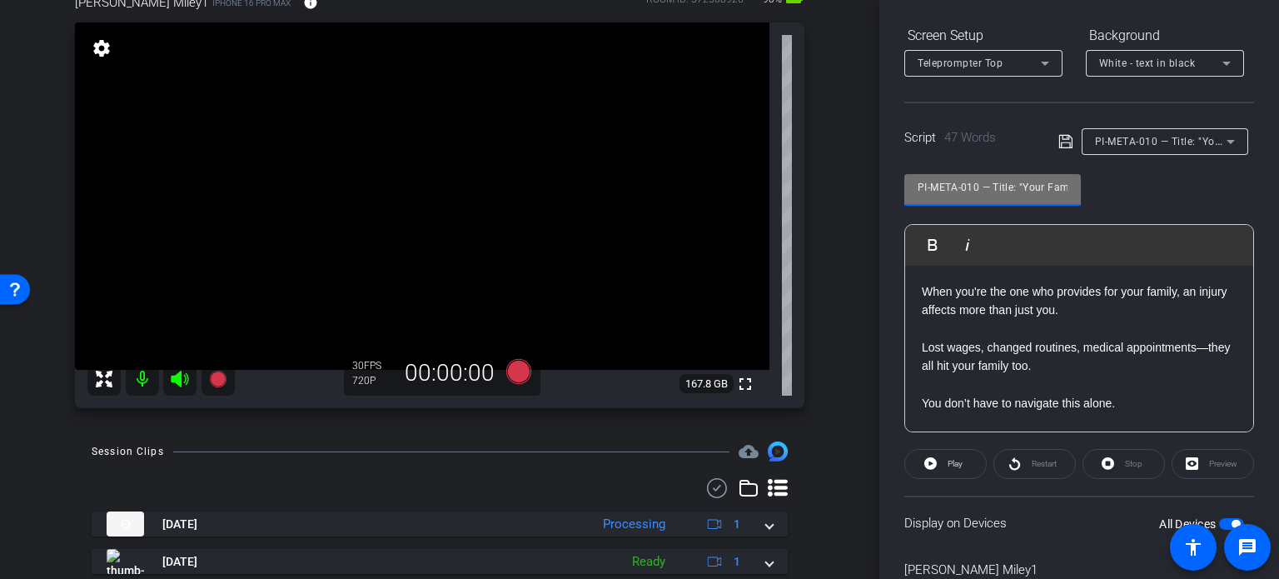
click at [876, 187] on div "arrow_back Miley,Tim_Shoot02_09272025 Back to project Send invite account_box g…" at bounding box center [639, 289] width 1279 height 579
click at [973, 185] on input "PI-META-010 — Title: "Your Family’s Stability Matters"" at bounding box center [993, 187] width 150 height 20
drag, startPoint x: 981, startPoint y: 189, endPoint x: 726, endPoint y: 175, distance: 255.2
click at [726, 175] on div "arrow_back Miley,Tim_Shoot02_09272025 Back to project Send invite account_box g…" at bounding box center [639, 289] width 1279 height 579
click at [829, 291] on div "arrow_back Miley,Tim_Shoot02_09272025 Back to project Send invite account_box g…" at bounding box center [439, 183] width 879 height 579
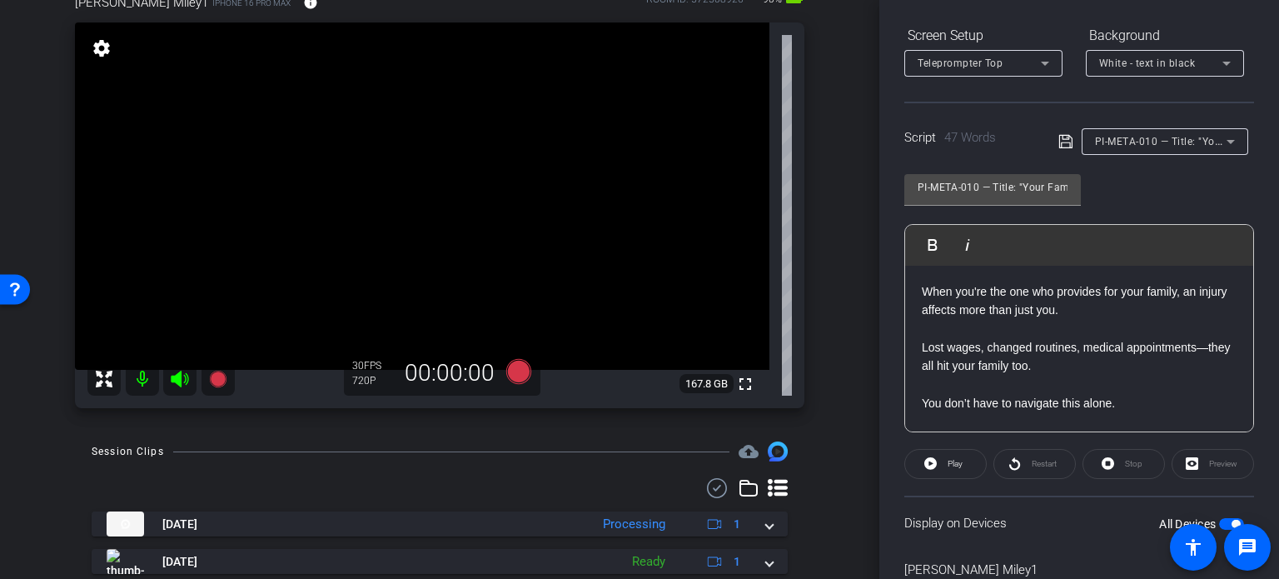
scroll to position [330, 0]
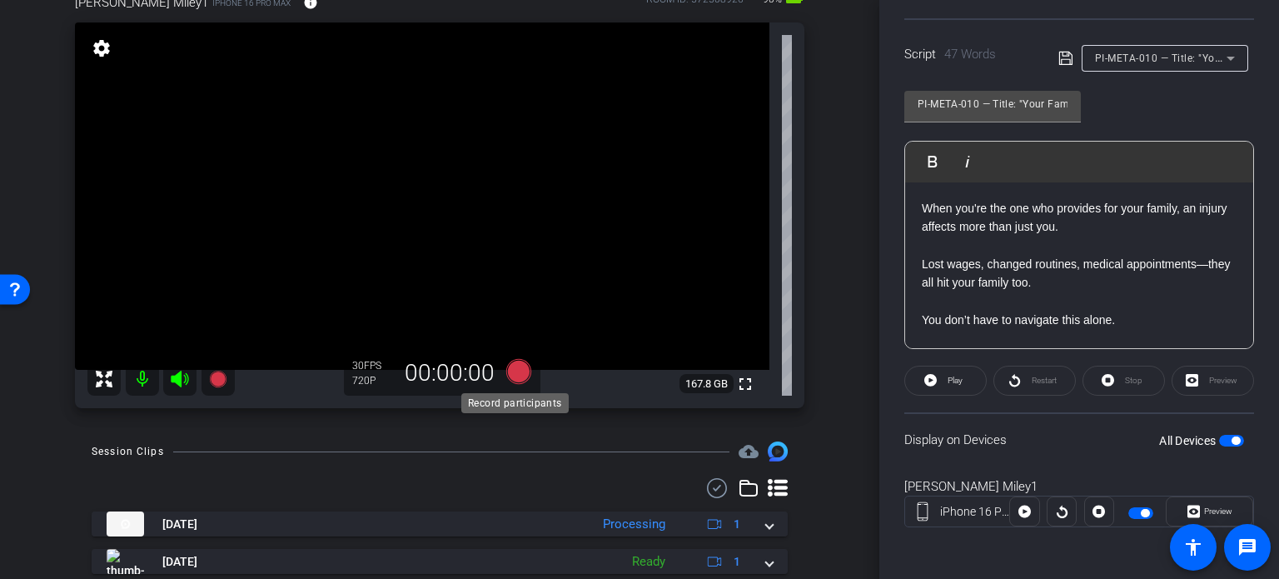
click at [523, 376] on icon at bounding box center [518, 371] width 25 height 25
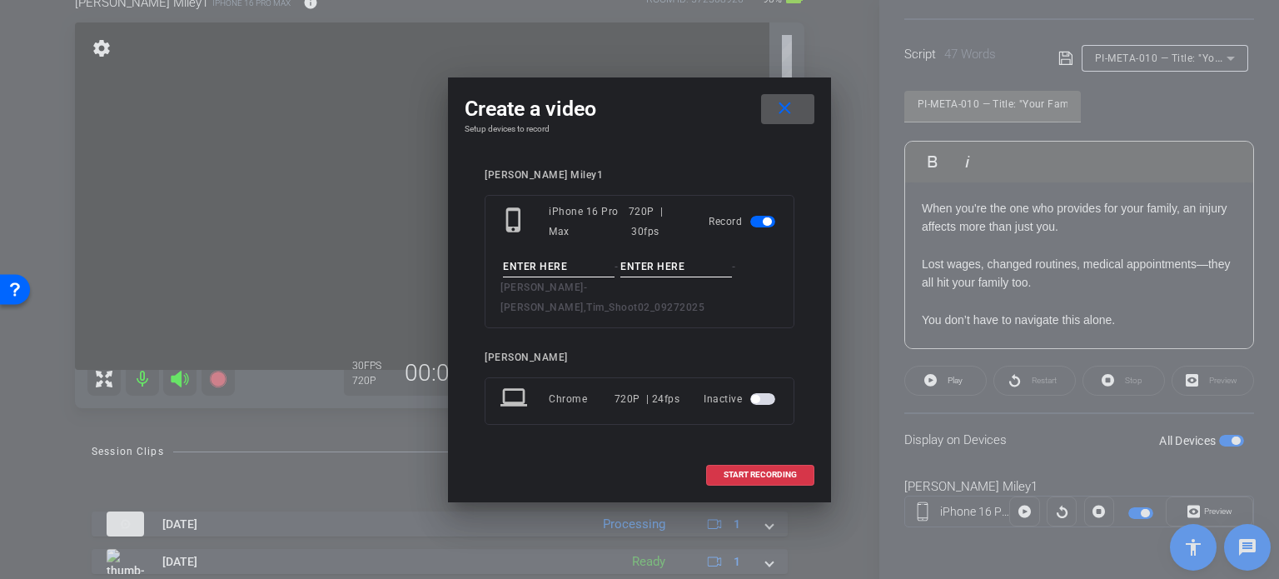
click at [564, 269] on input at bounding box center [559, 266] width 112 height 21
paste input "PI-META-010"
type input "PI-META-010"
click at [647, 276] on input at bounding box center [676, 266] width 112 height 21
type input "Take1"
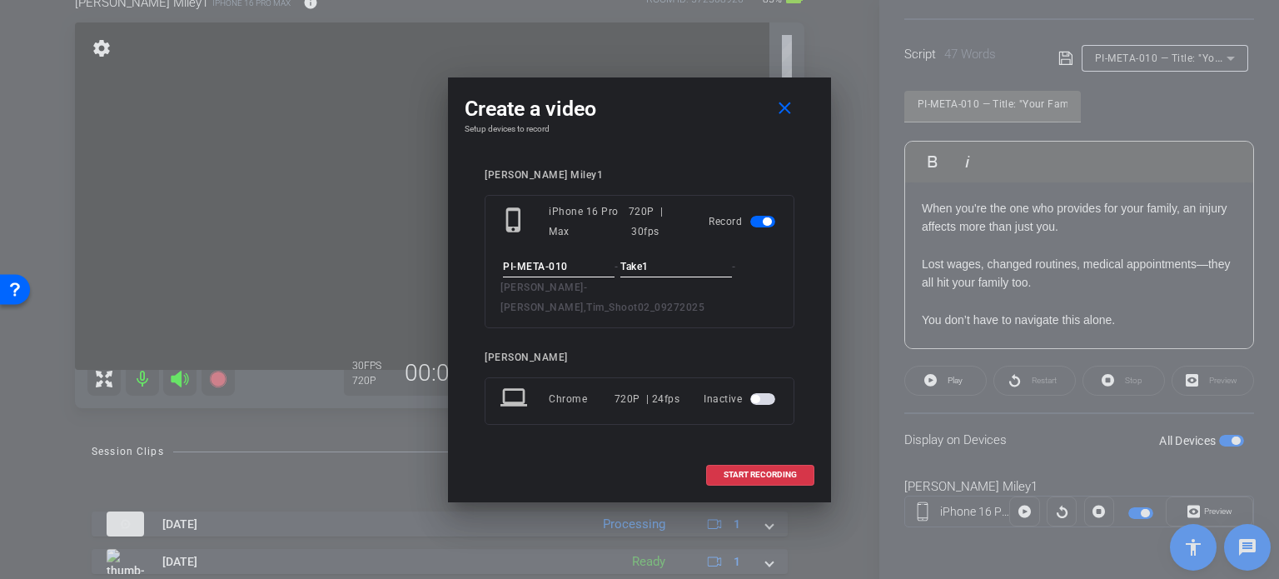
click at [671, 167] on div "Tim Miley1 phone_iphone iPhone 16 Pro Max 720P | 30fps Record PI-META-010 - Tak…" at bounding box center [640, 308] width 350 height 312
click at [773, 470] on span "START RECORDING" at bounding box center [760, 474] width 73 height 8
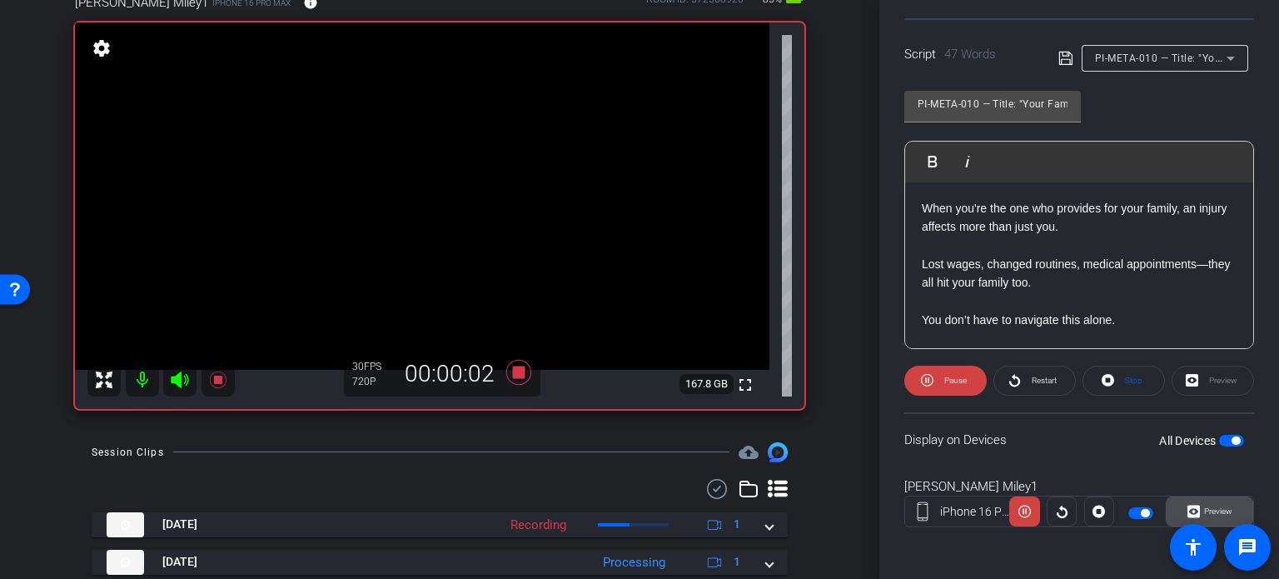
click at [1226, 497] on span at bounding box center [1210, 511] width 86 height 40
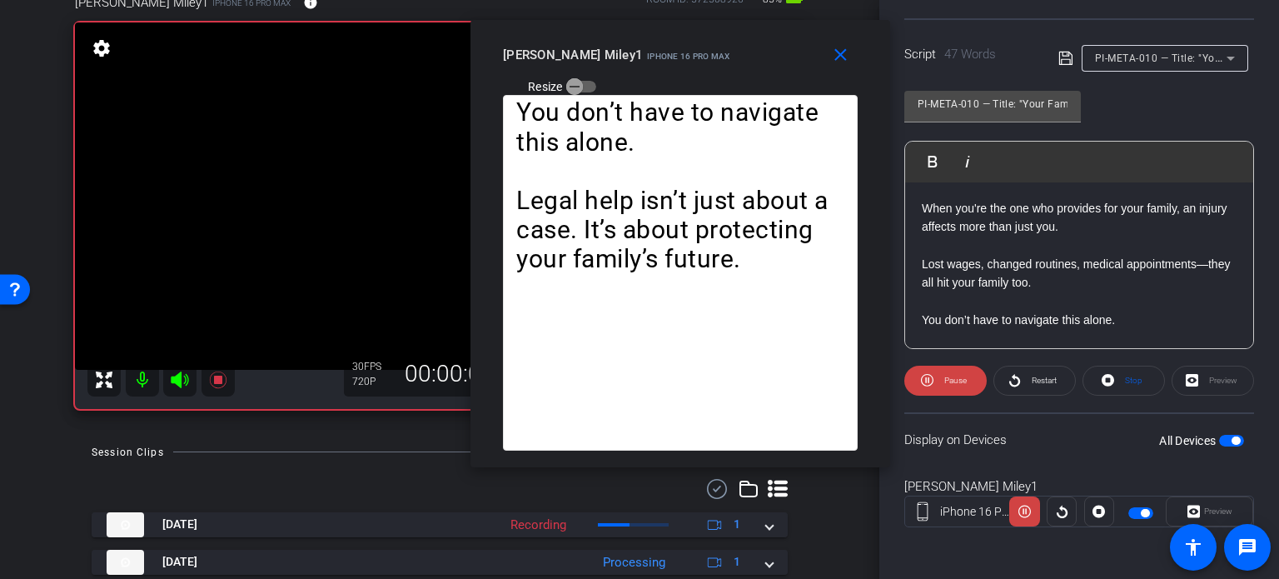
drag, startPoint x: 629, startPoint y: 115, endPoint x: 670, endPoint y: 69, distance: 61.3
click at [670, 69] on div "Tim Miley1 iPhone 16 Pro Max Resize" at bounding box center [686, 69] width 367 height 59
click at [1130, 376] on span "Stop" at bounding box center [1133, 380] width 17 height 9
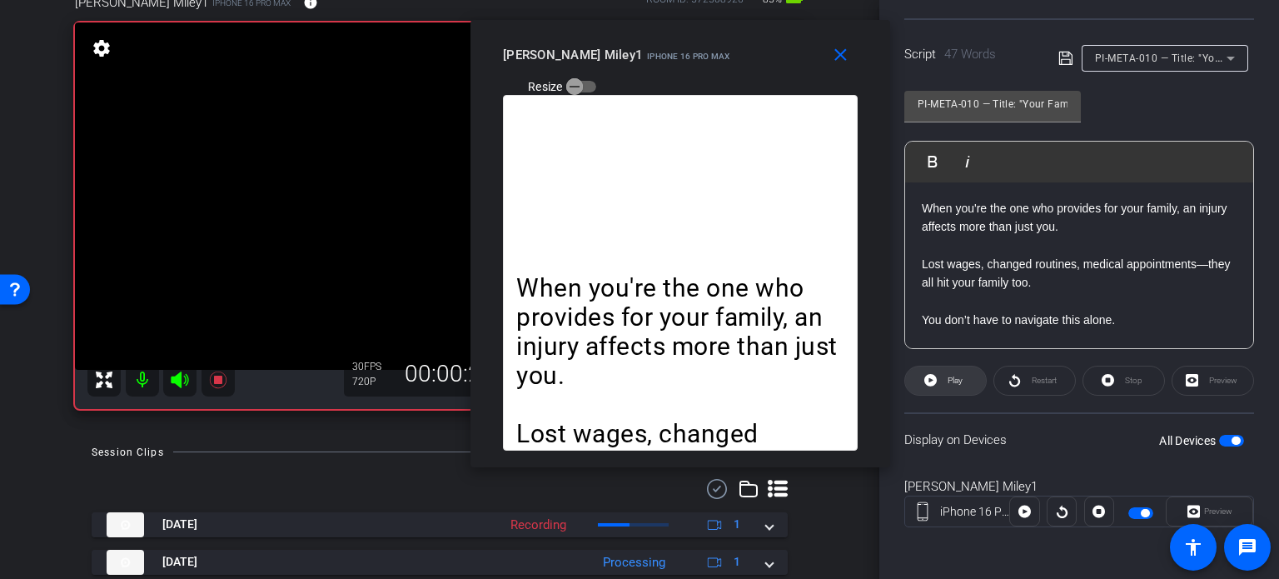
click at [956, 382] on span "Play" at bounding box center [955, 380] width 15 height 9
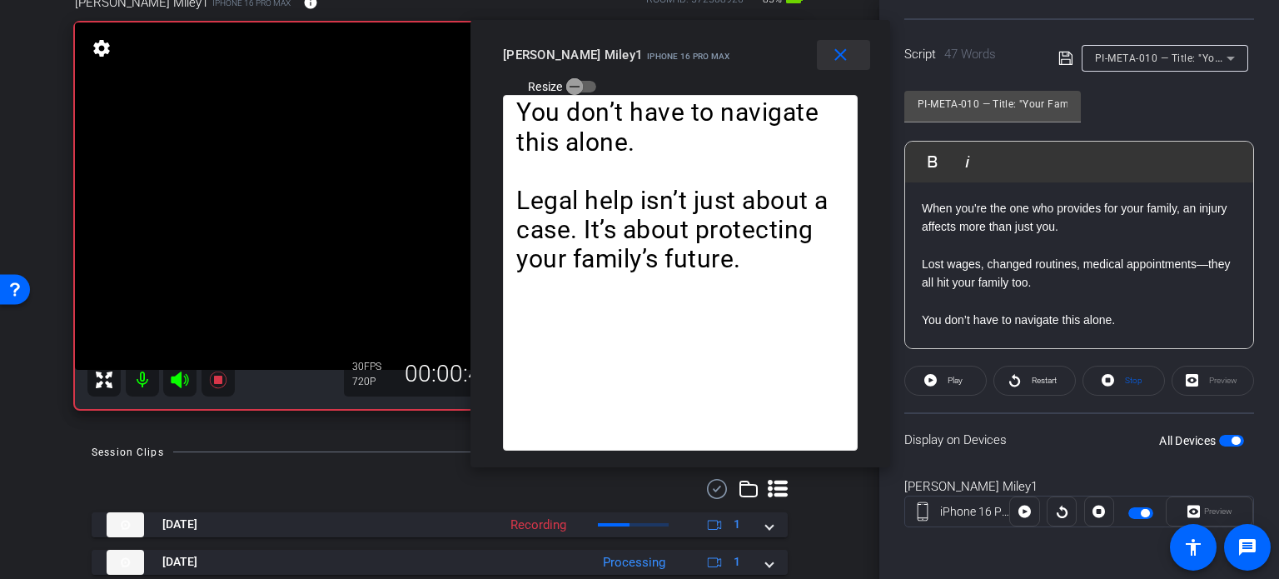
click at [847, 51] on mat-icon "close" at bounding box center [840, 55] width 21 height 21
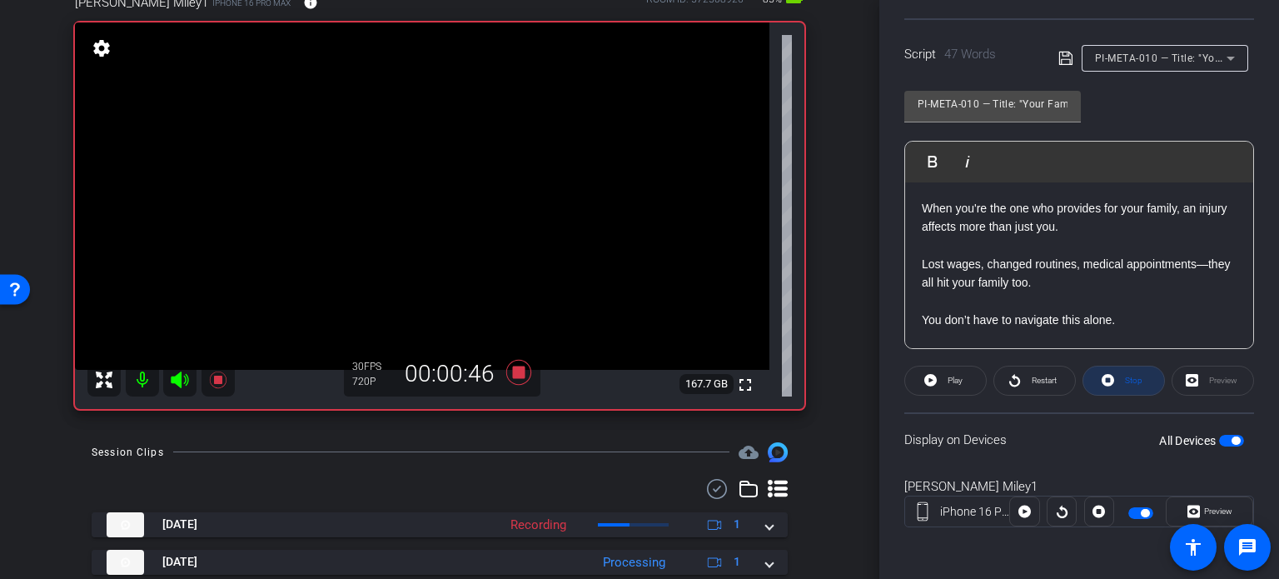
click at [1137, 383] on span at bounding box center [1123, 381] width 81 height 40
click at [516, 373] on icon at bounding box center [518, 372] width 25 height 25
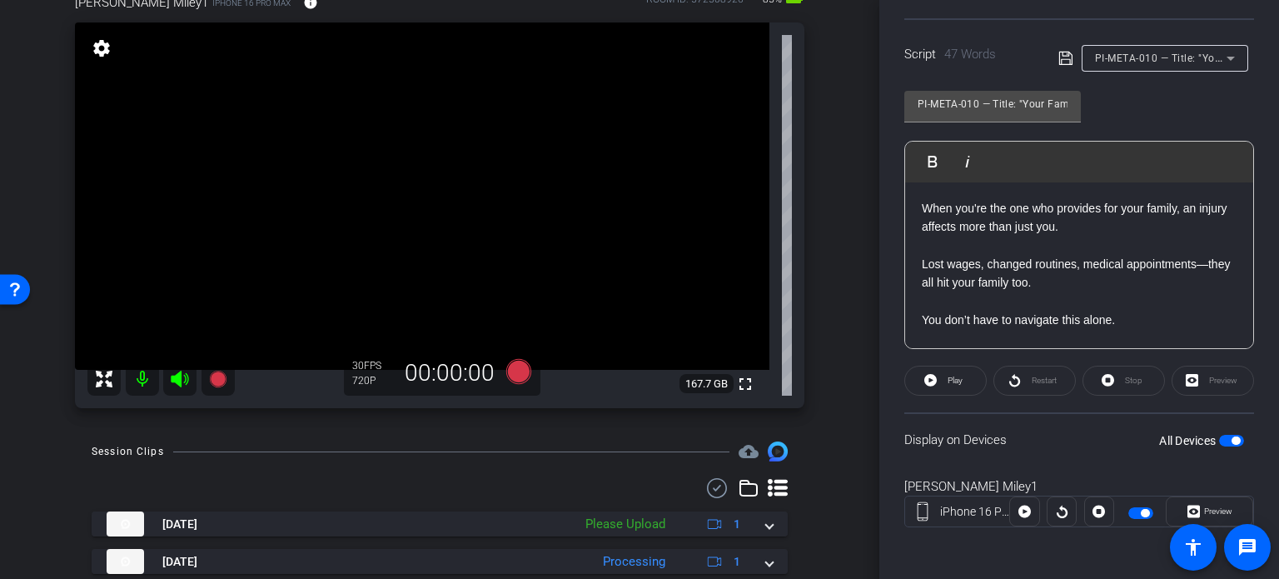
scroll to position [310, 0]
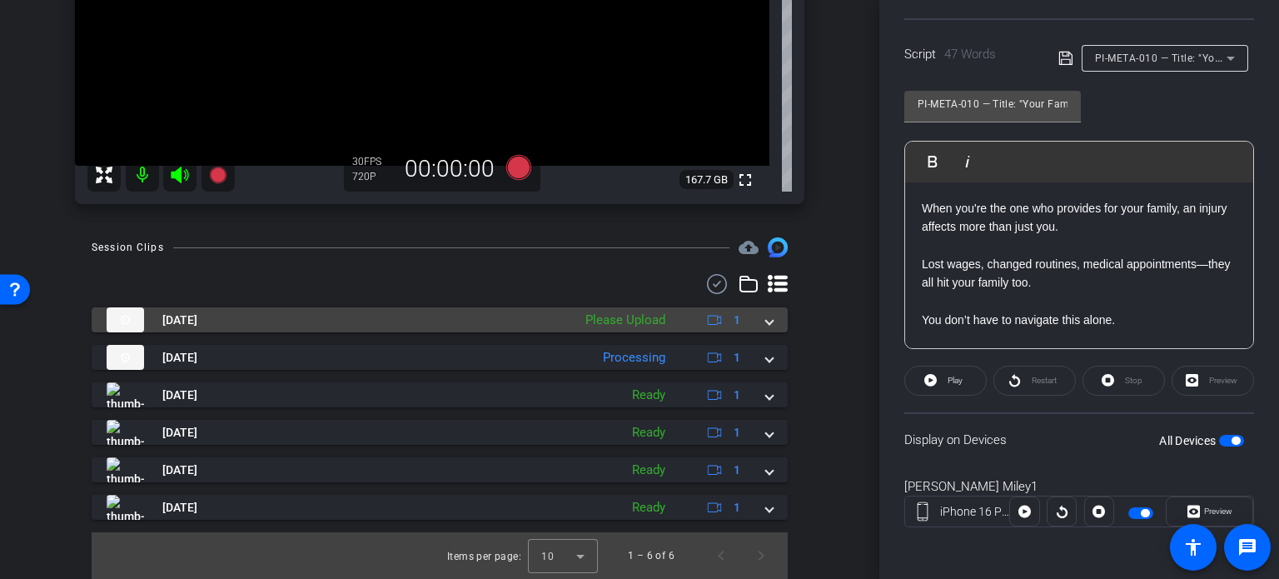
click at [773, 322] on mat-expansion-panel-header "Oct 8, 2025 Please Upload 1" at bounding box center [440, 319] width 696 height 25
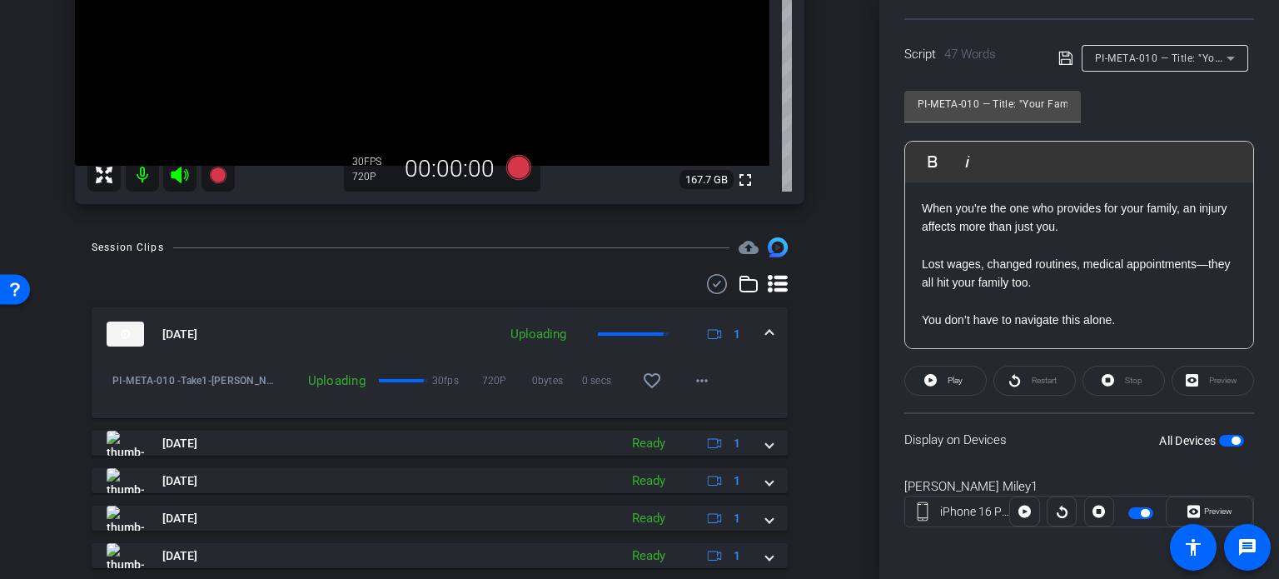
drag, startPoint x: 650, startPoint y: 384, endPoint x: 768, endPoint y: 337, distance: 127.1
click at [651, 384] on mat-icon "favorite_border" at bounding box center [652, 381] width 20 height 20
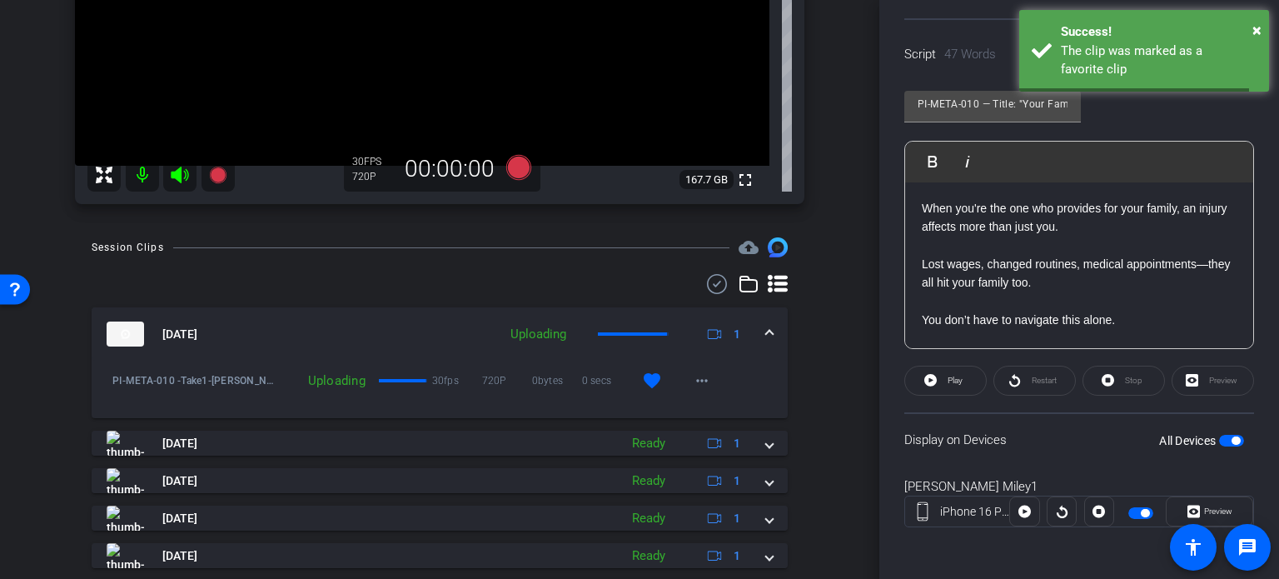
click at [766, 336] on span at bounding box center [769, 334] width 7 height 17
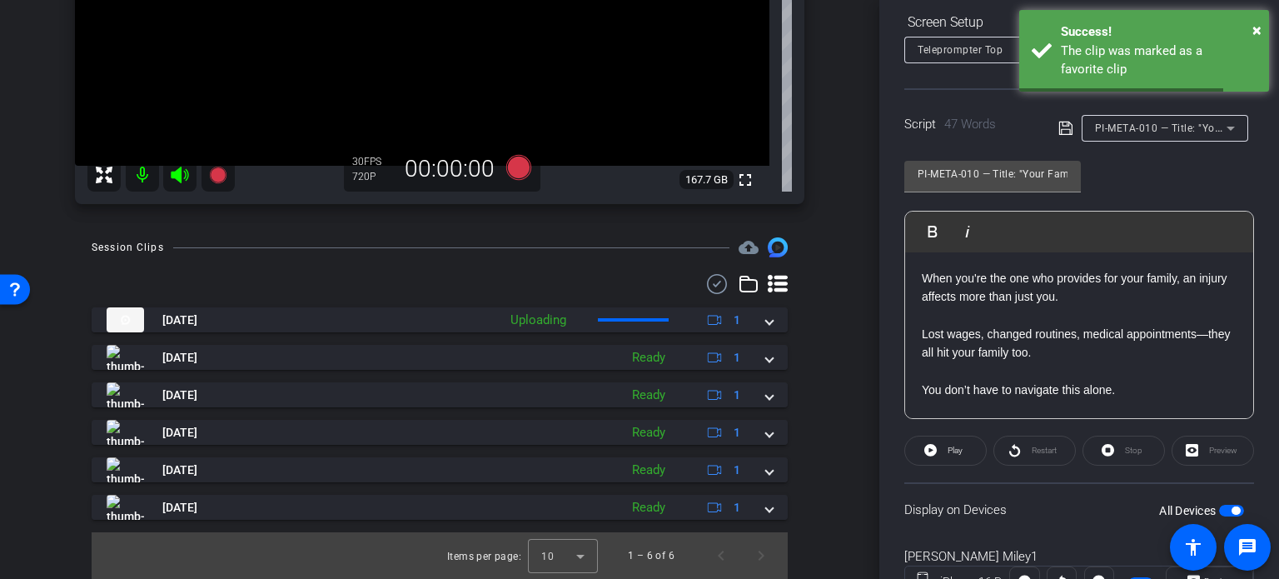
scroll to position [163, 0]
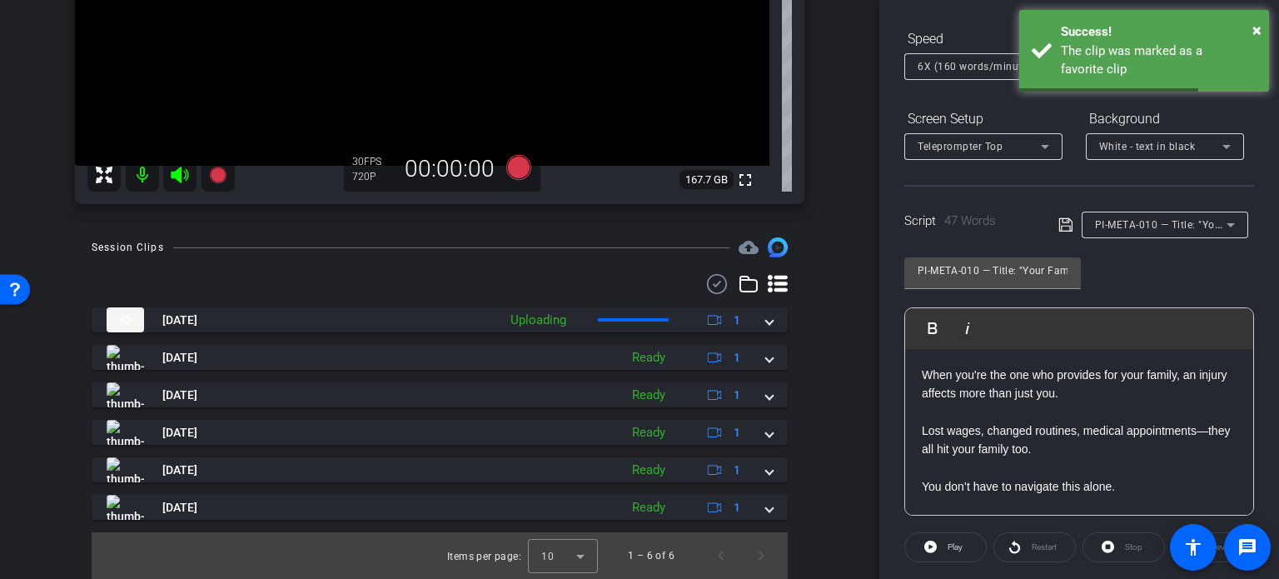
click at [1150, 208] on div "Script 47 Words PI-META-010 — Title: "Your Family’s Stability Matters"" at bounding box center [1079, 211] width 350 height 53
click at [1162, 232] on div "PI-META-010 — Title: "Your Family’s Stability Matters"" at bounding box center [1161, 224] width 132 height 21
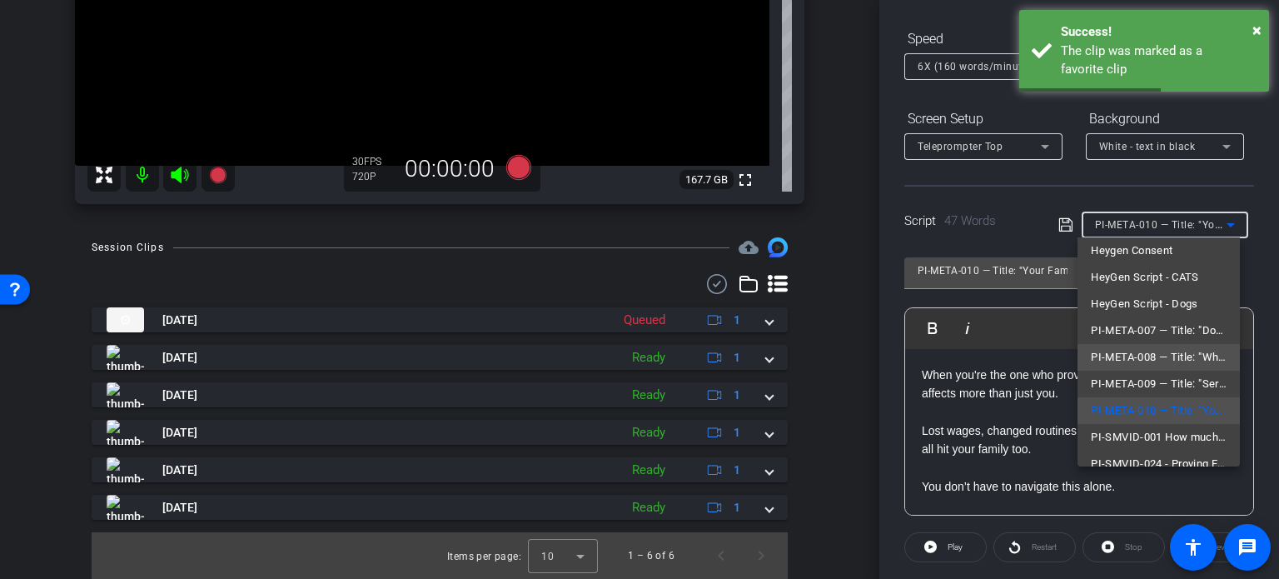
scroll to position [50, 0]
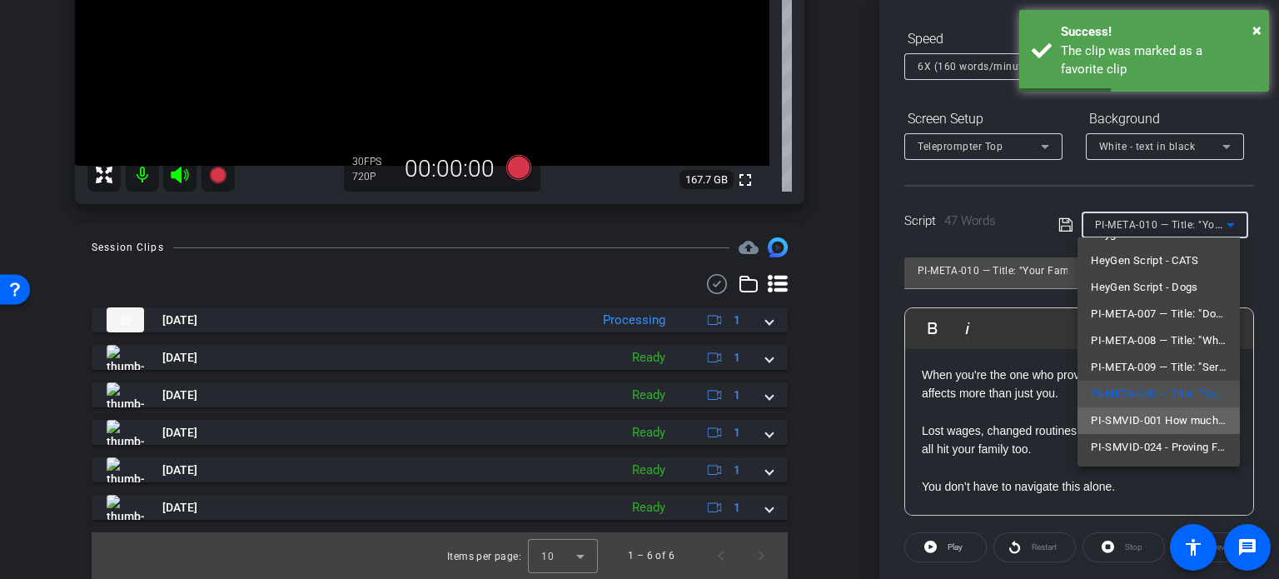
click at [1168, 412] on span "PI-SMVID-001 How much is your injury case worth?" at bounding box center [1159, 421] width 136 height 20
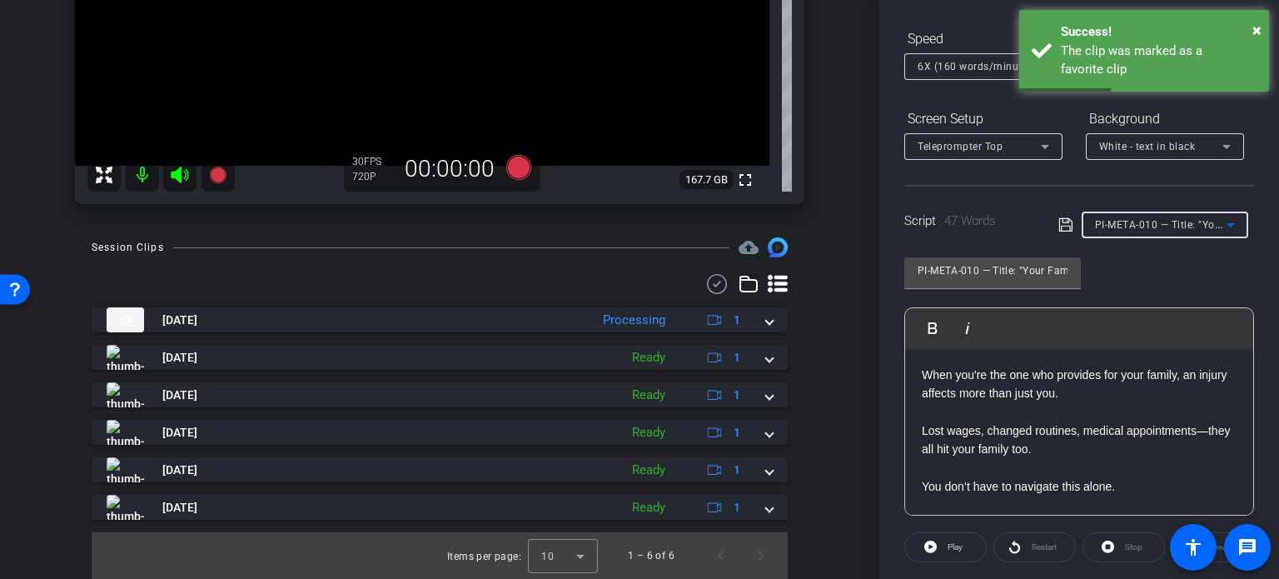
type input "PI-SMVID-001 How much is your injury case worth?"
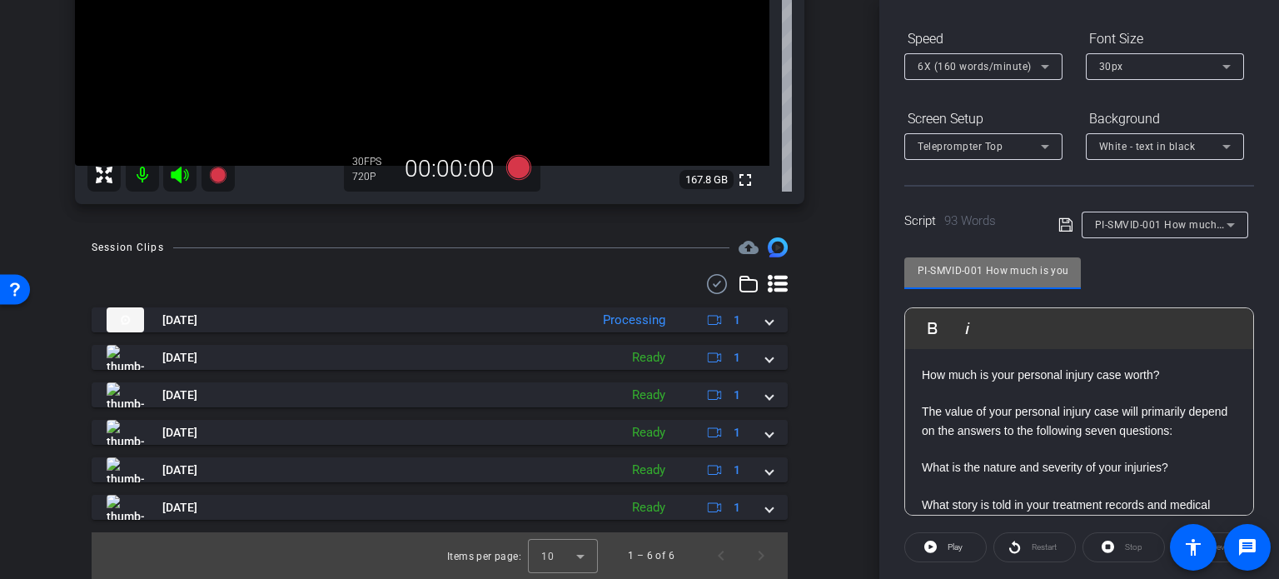
drag, startPoint x: 984, startPoint y: 271, endPoint x: 869, endPoint y: 277, distance: 115.1
click at [869, 277] on div "arrow_back Miley,Tim_Shoot02_09272025 Back to project Send invite account_box g…" at bounding box center [639, 289] width 1279 height 579
drag, startPoint x: 844, startPoint y: 310, endPoint x: 1214, endPoint y: 270, distance: 372.7
click at [849, 309] on div "arrow_back Miley,Tim_Shoot02_09272025 Back to project Send invite account_box g…" at bounding box center [439, 289] width 879 height 579
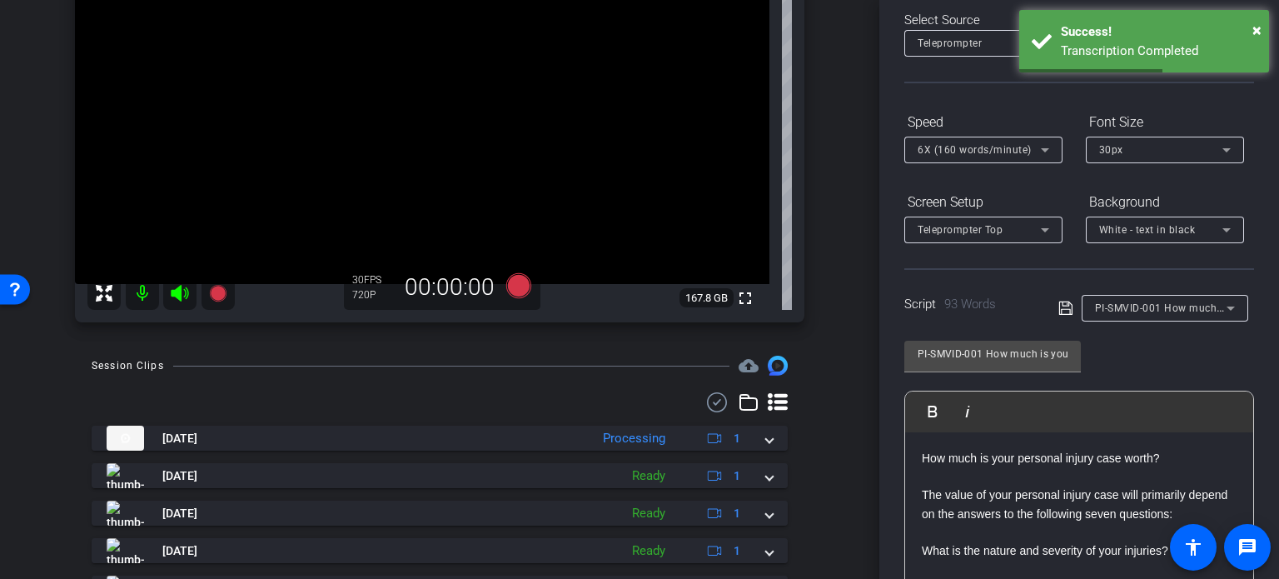
scroll to position [143, 0]
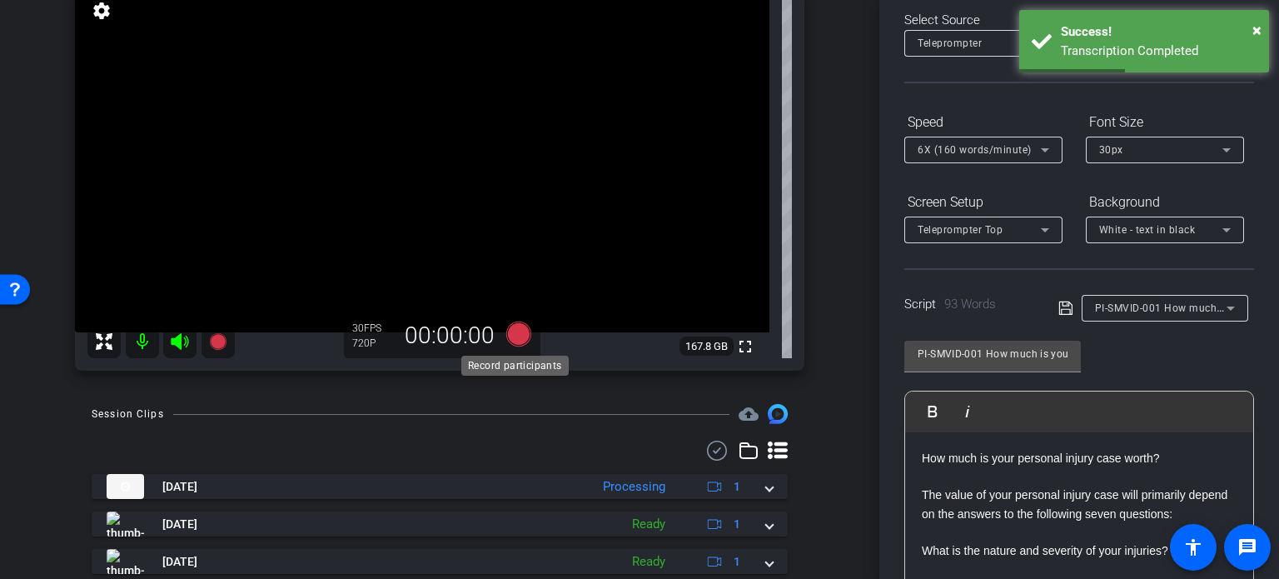
click at [510, 338] on icon at bounding box center [518, 333] width 25 height 25
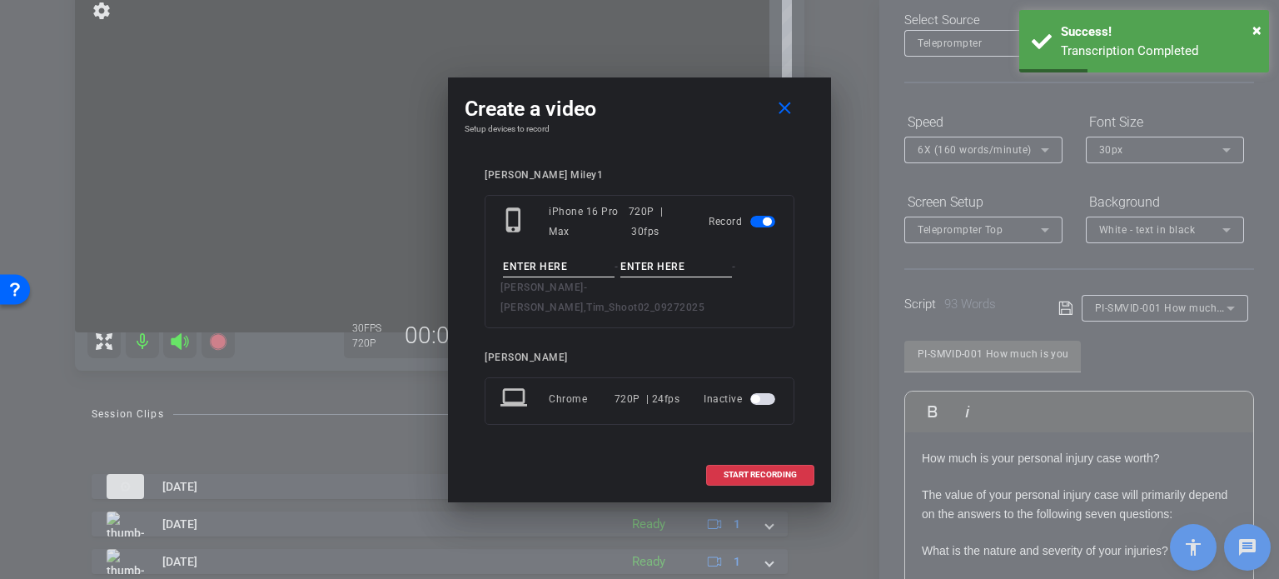
click at [565, 276] on input at bounding box center [559, 266] width 112 height 21
paste input "PI-SMVID-001"
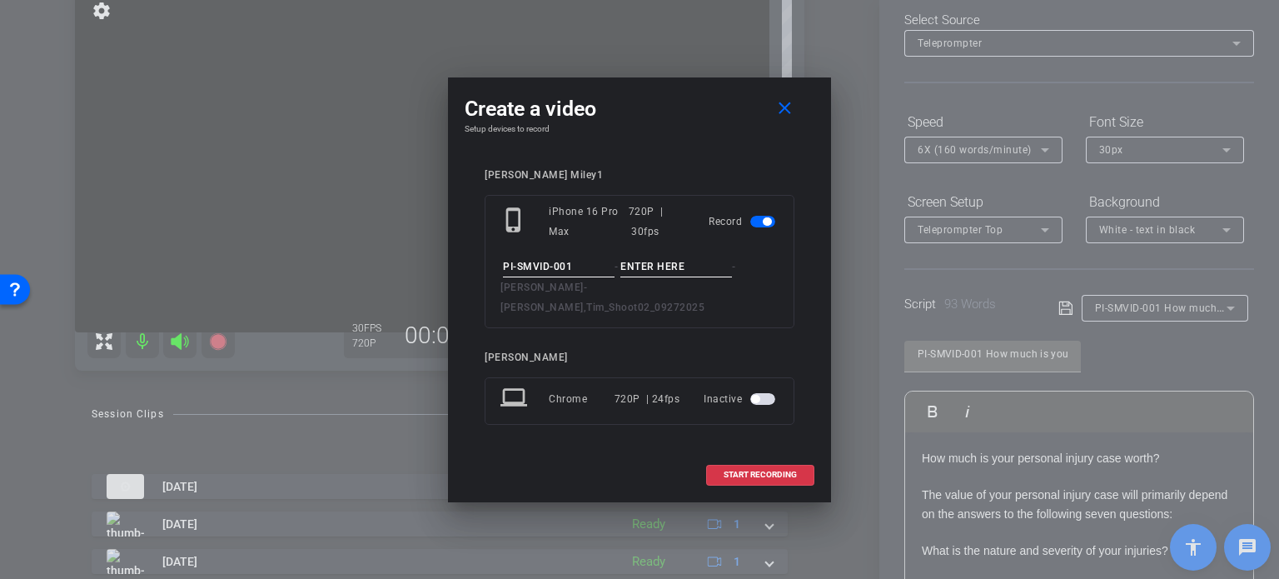
type input "PI-SMVID-001"
click at [664, 276] on input at bounding box center [676, 266] width 112 height 21
type input "Take1"
click at [693, 124] on div "Create a video close" at bounding box center [640, 109] width 350 height 30
click at [782, 469] on span at bounding box center [760, 475] width 107 height 40
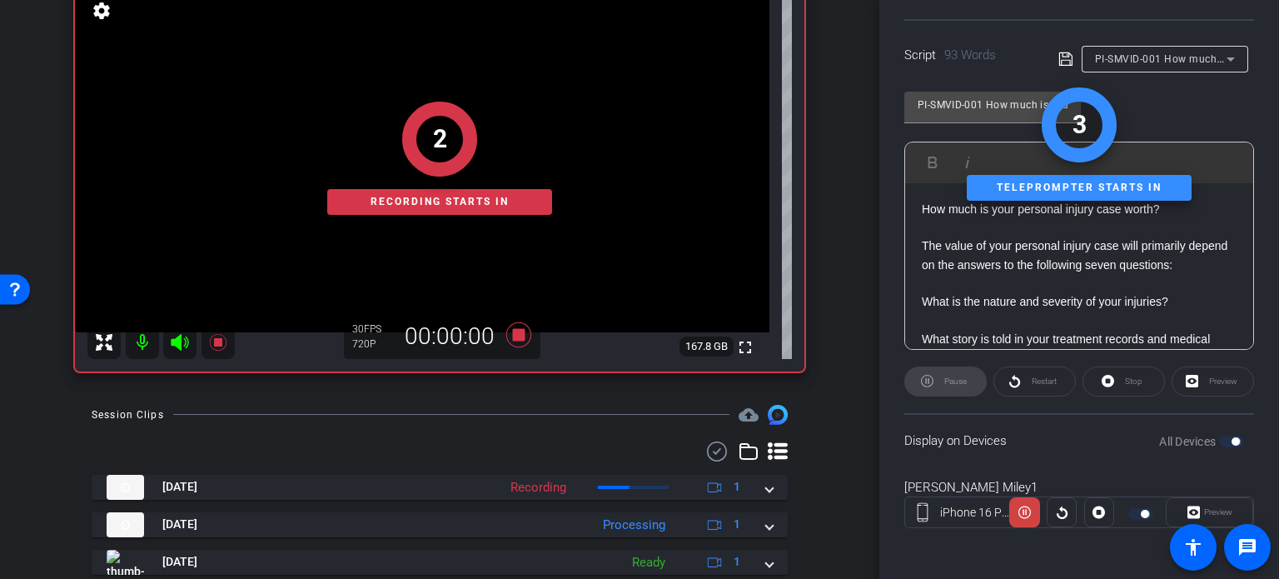
scroll to position [330, 0]
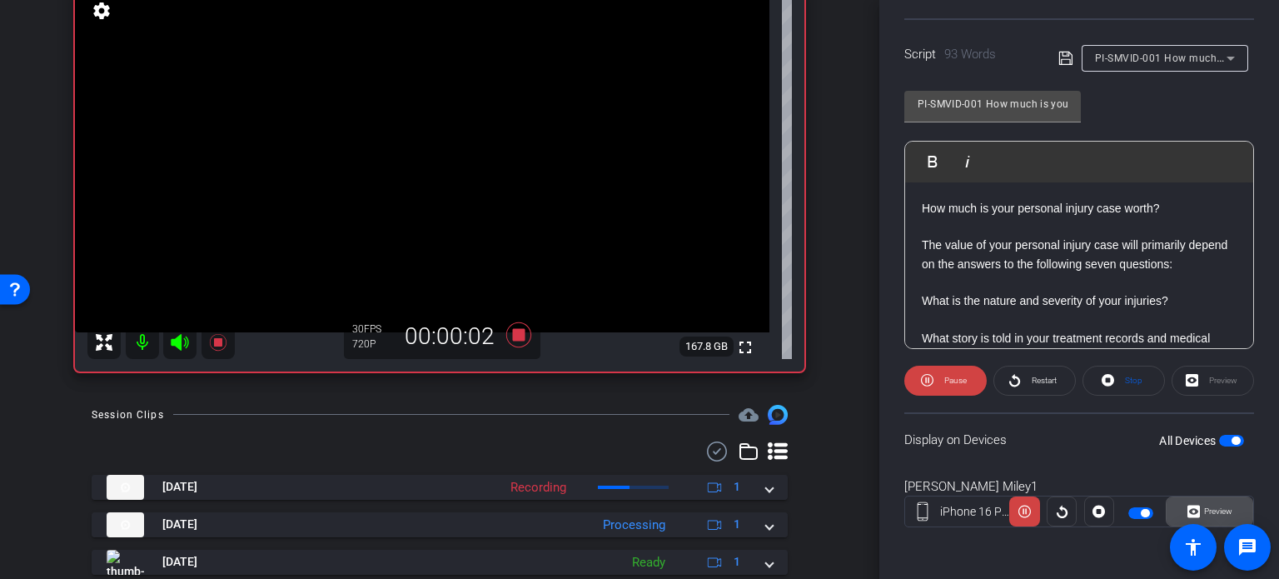
click at [1219, 502] on span "Preview" at bounding box center [1216, 511] width 32 height 23
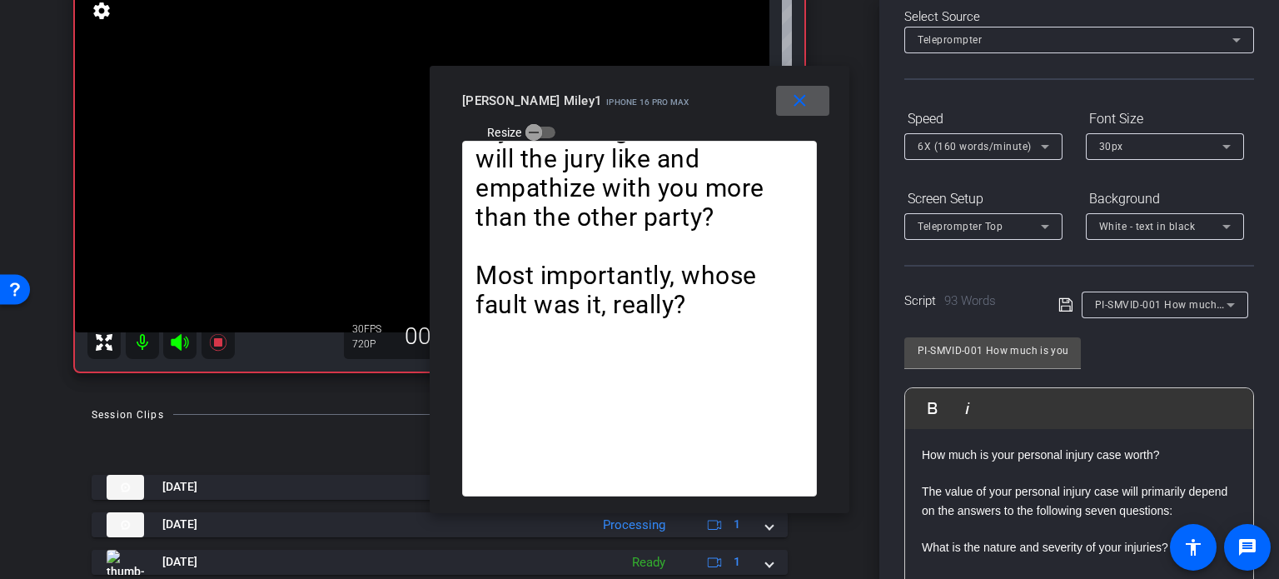
scroll to position [80, 0]
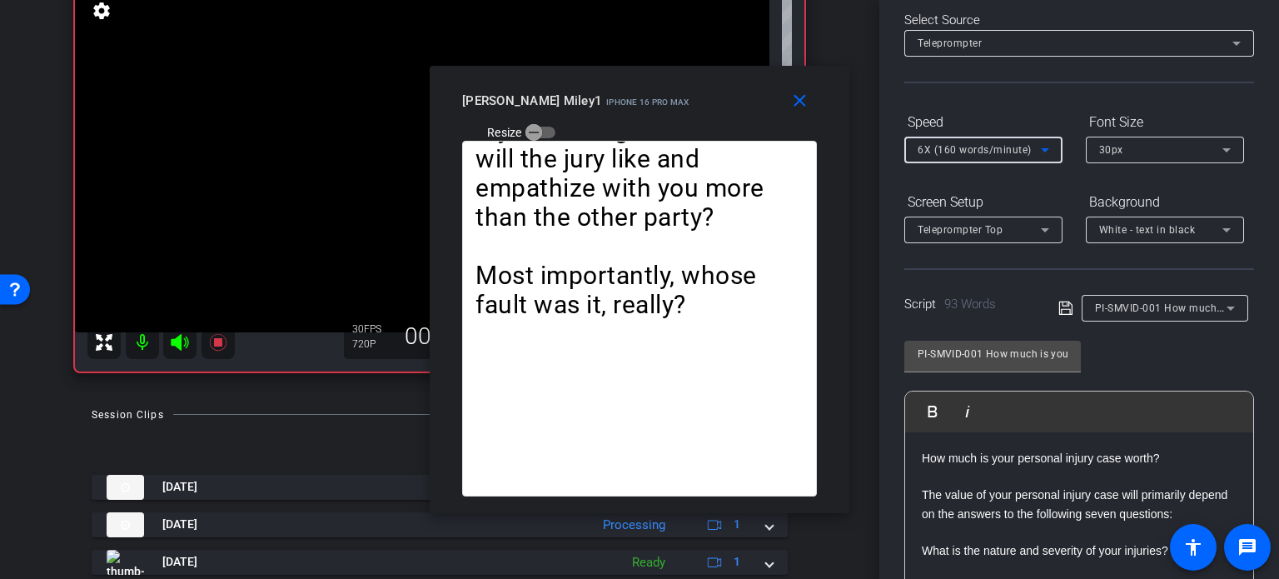
click at [989, 147] on span "6X (160 words/minute)" at bounding box center [975, 150] width 114 height 12
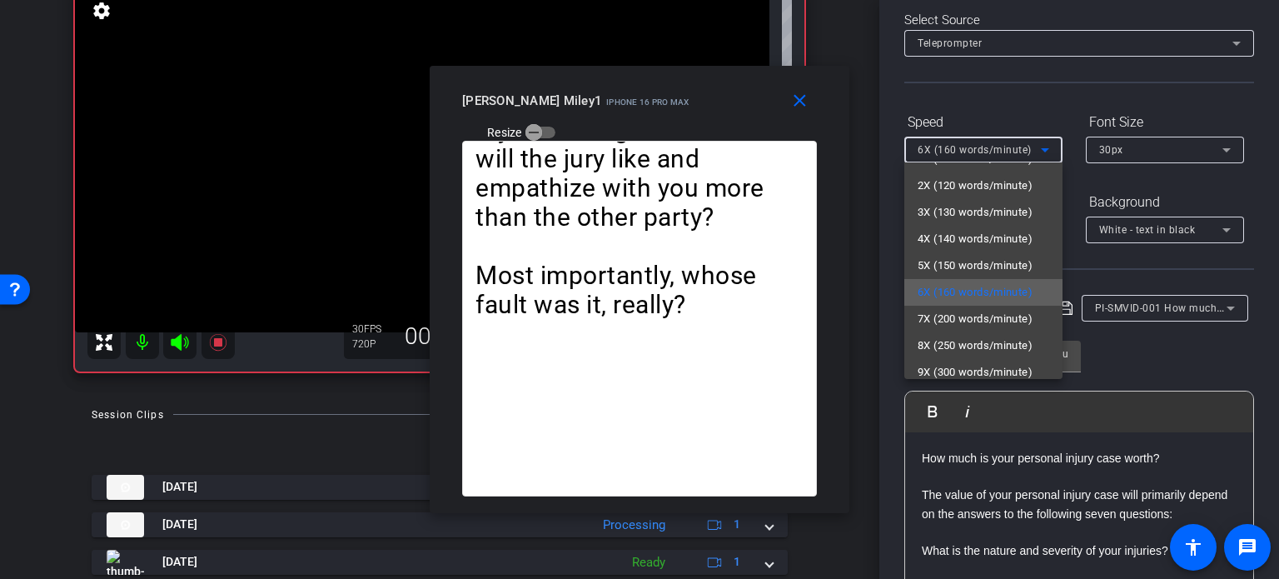
scroll to position [37, 0]
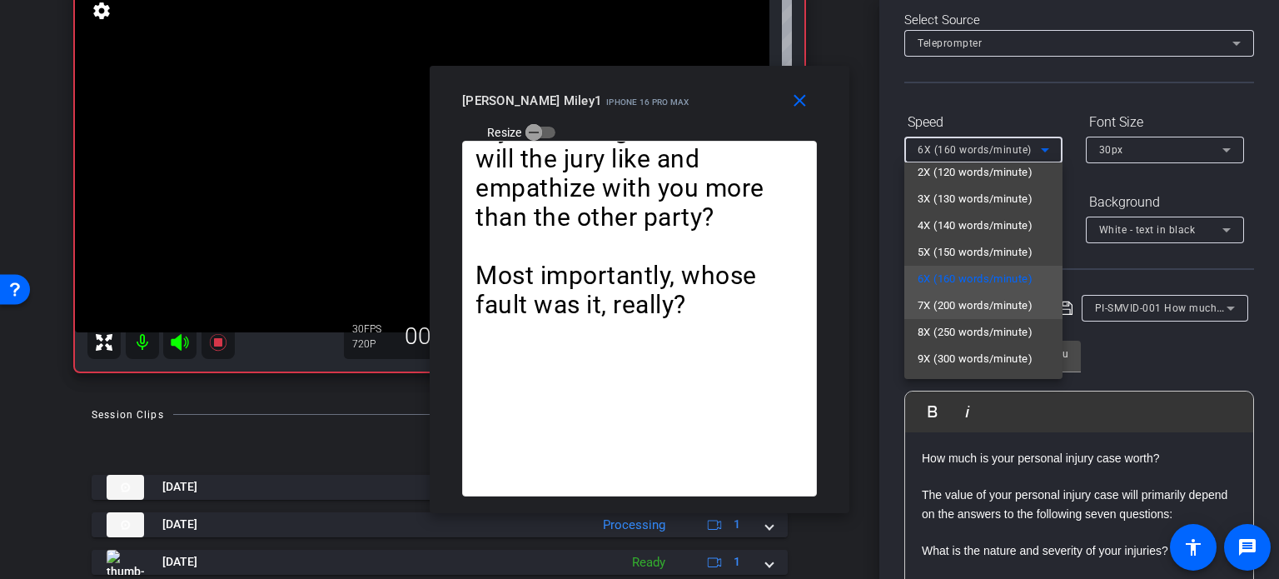
click at [959, 309] on span "7X (200 words/minute)" at bounding box center [975, 306] width 115 height 20
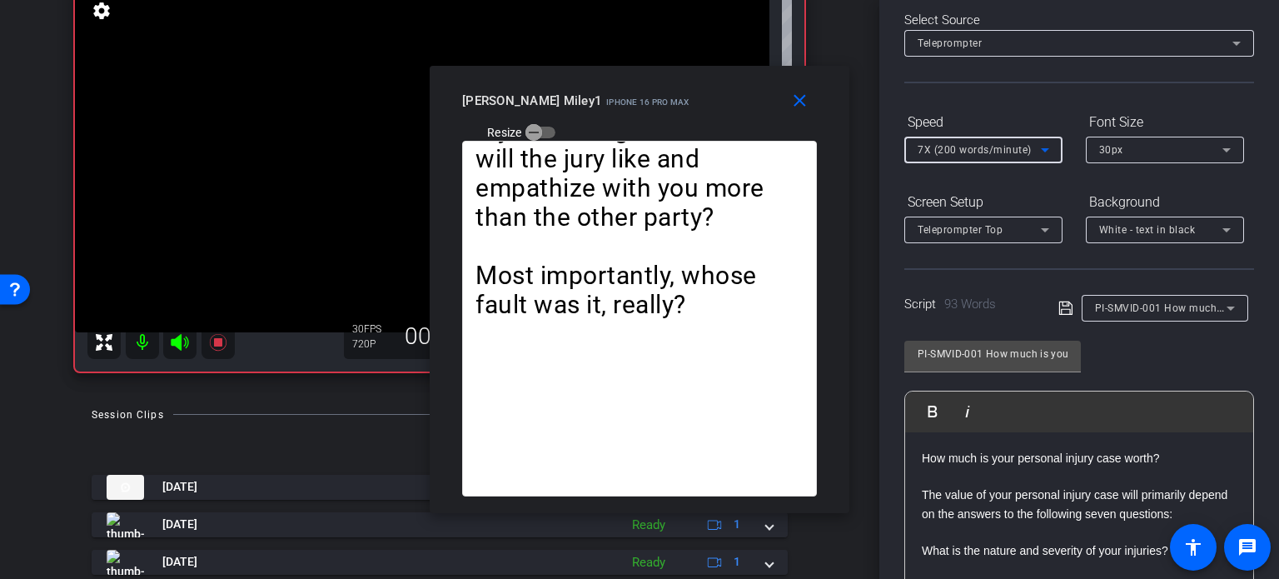
click at [983, 157] on div "7X (200 words/minute)" at bounding box center [979, 149] width 123 height 21
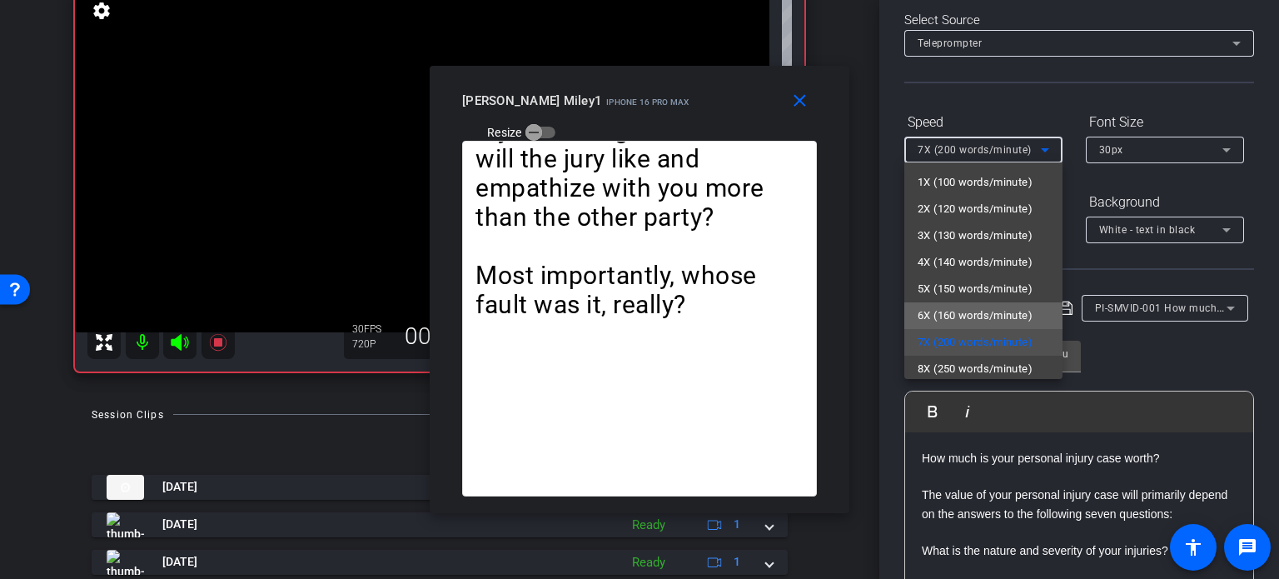
click at [996, 309] on span "6X (160 words/minute)" at bounding box center [975, 316] width 115 height 20
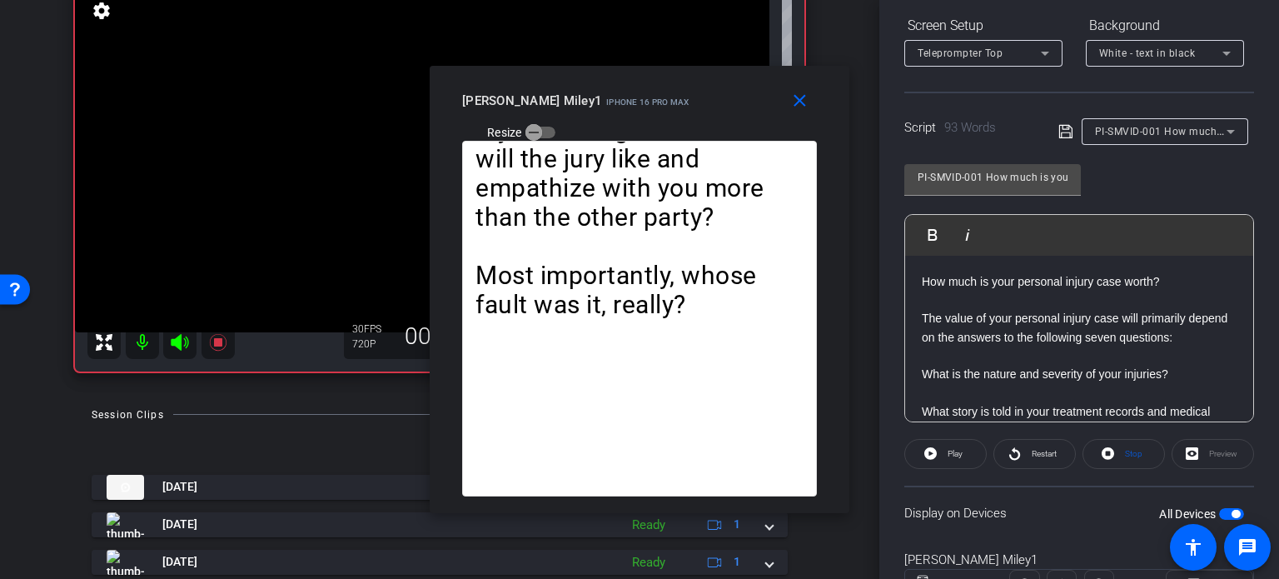
scroll to position [330, 0]
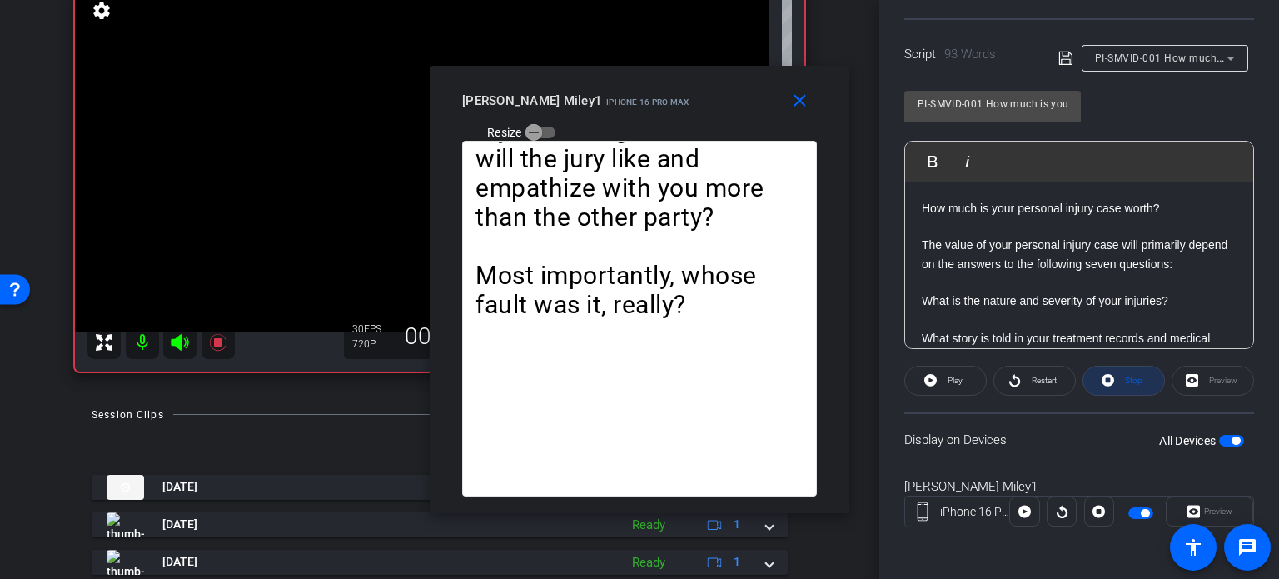
click at [1135, 380] on span "Stop" at bounding box center [1133, 380] width 17 height 9
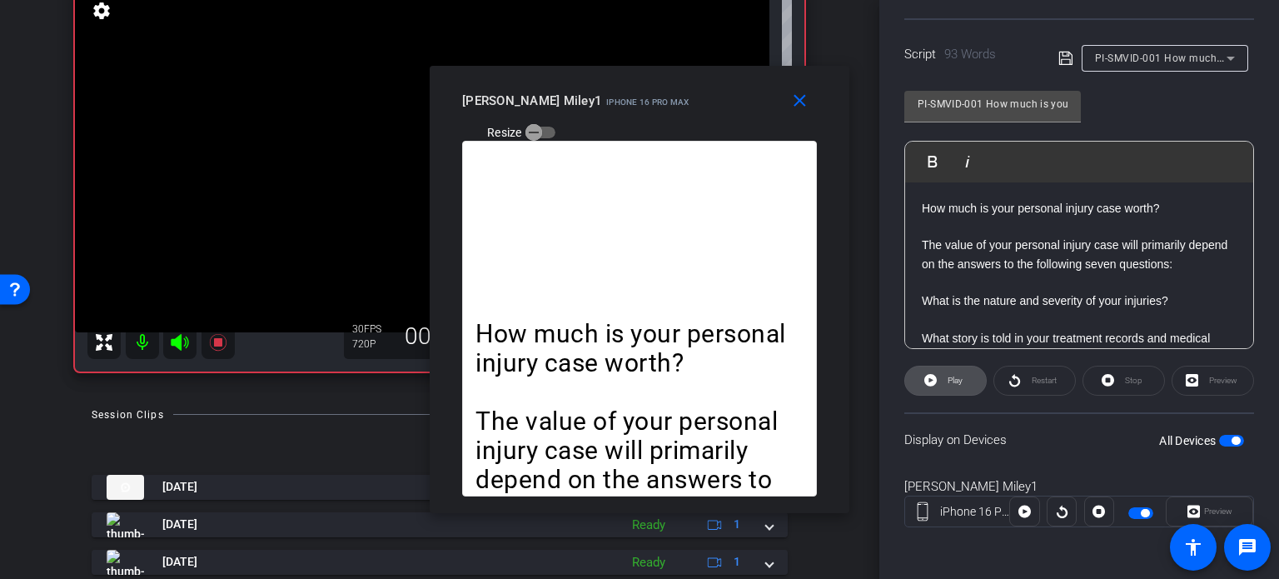
click at [953, 376] on span "Play" at bounding box center [955, 380] width 15 height 9
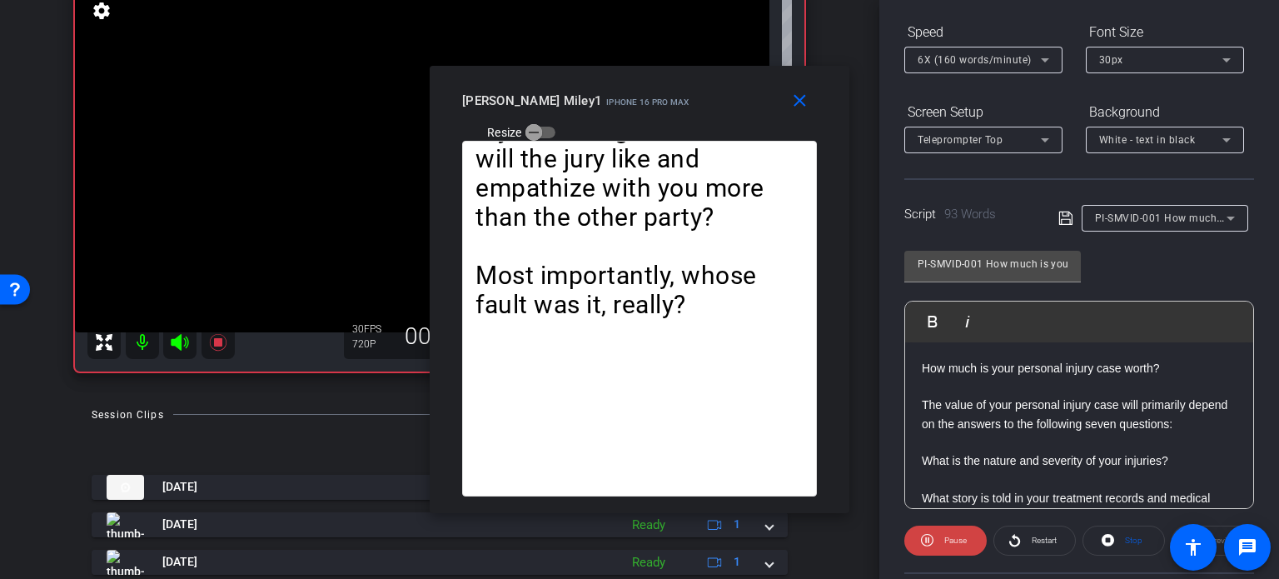
scroll to position [163, 0]
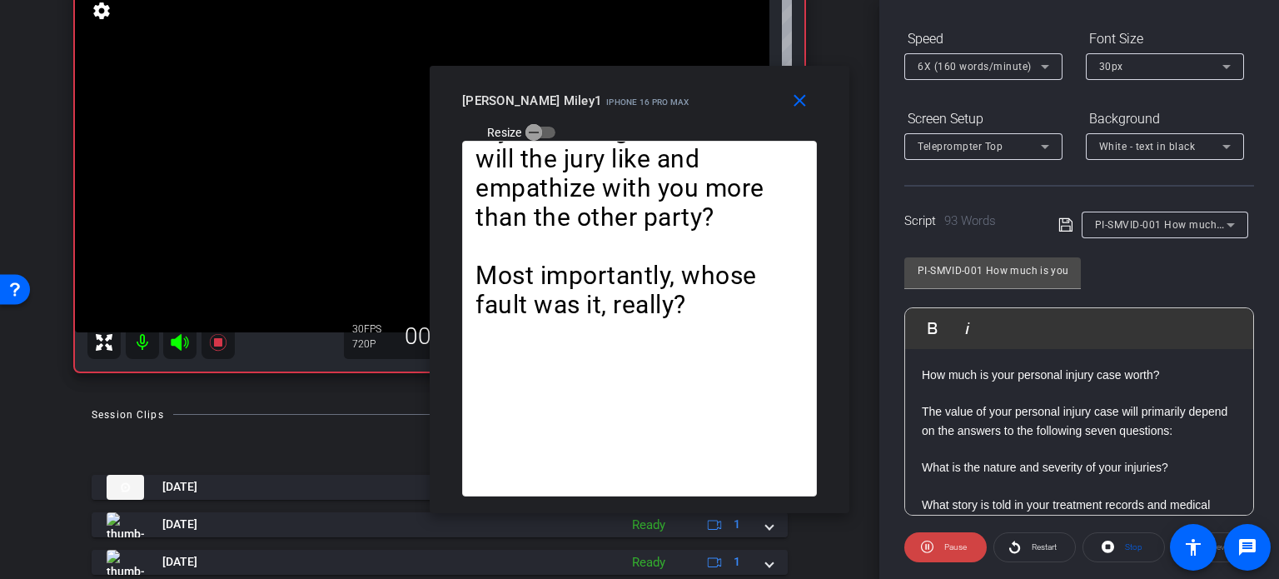
click at [957, 67] on span "6X (160 words/minute)" at bounding box center [975, 67] width 114 height 12
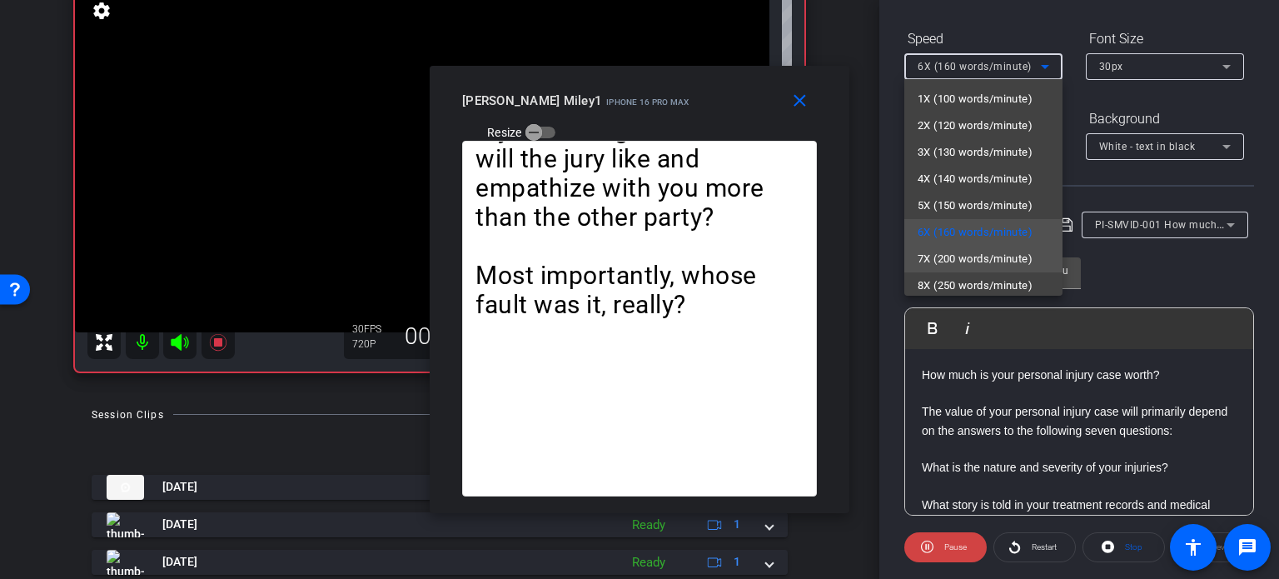
click at [975, 252] on span "7X (200 words/minute)" at bounding box center [975, 259] width 115 height 20
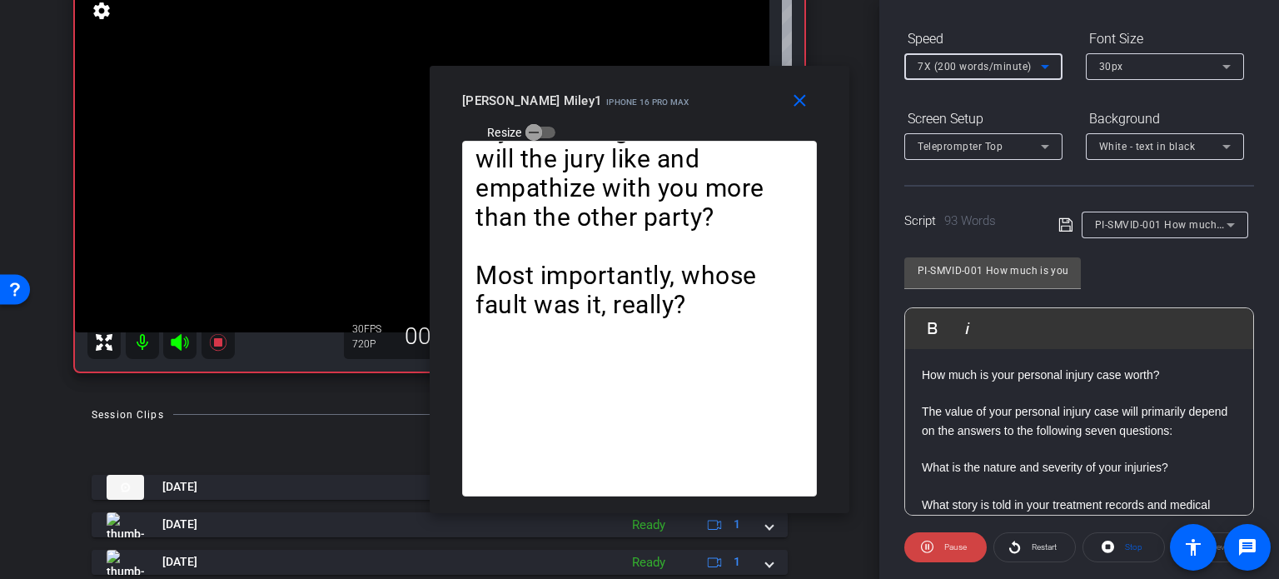
click at [966, 72] on span "7X (200 words/minute)" at bounding box center [975, 67] width 114 height 12
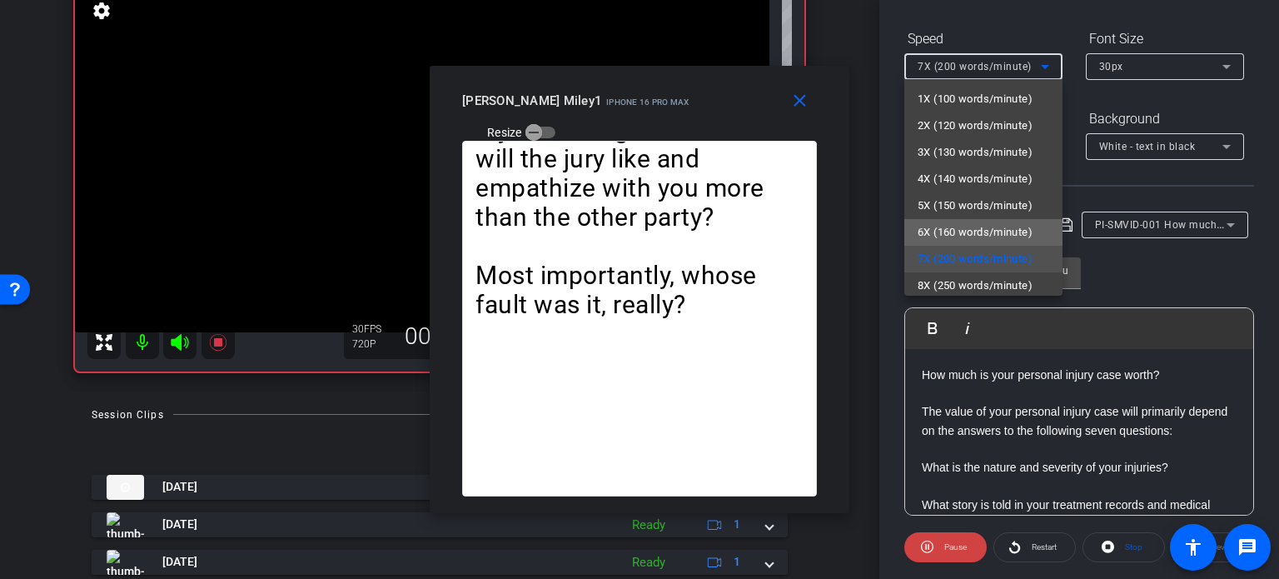
click at [986, 229] on span "6X (160 words/minute)" at bounding box center [975, 232] width 115 height 20
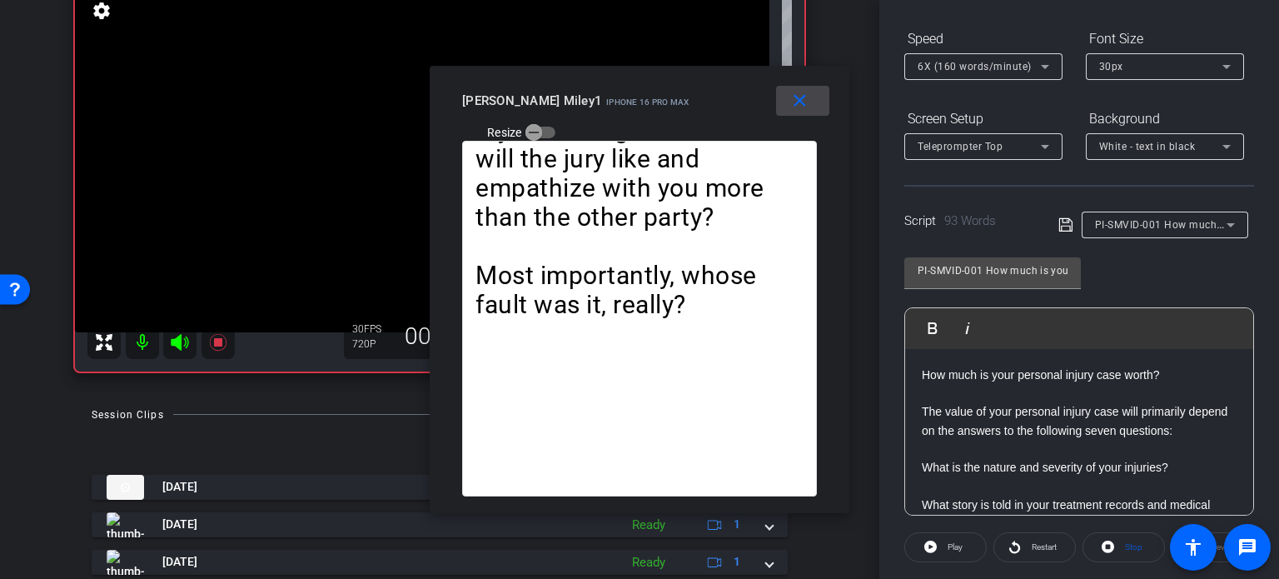
click at [799, 102] on mat-icon "close" at bounding box center [799, 101] width 21 height 21
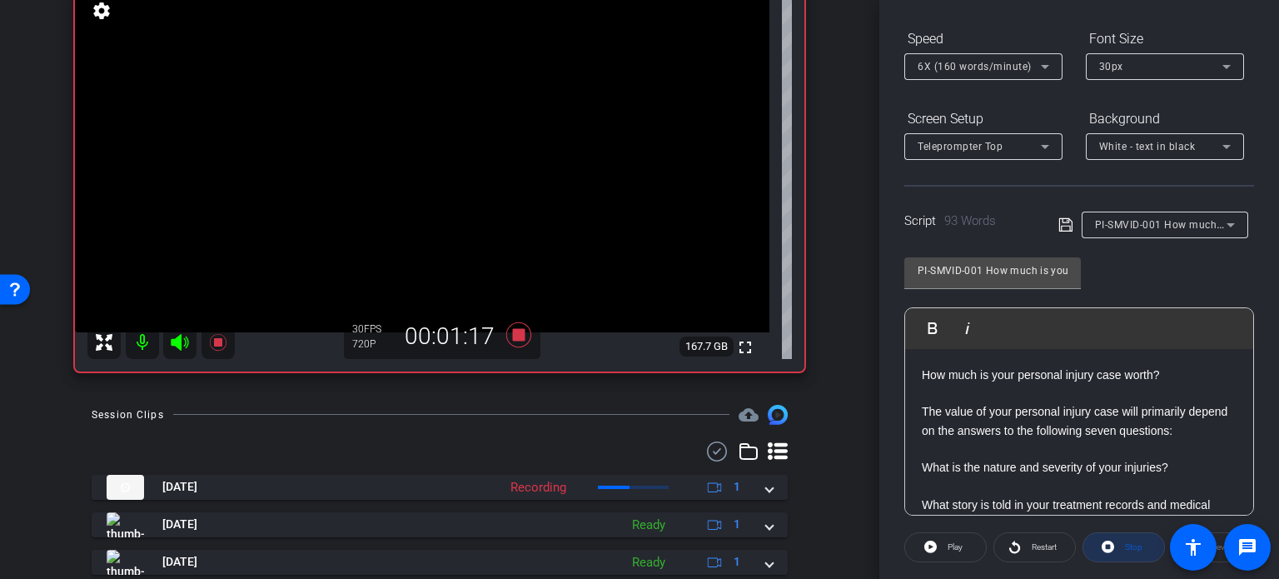
click at [1132, 542] on span "Stop" at bounding box center [1133, 546] width 17 height 9
click at [512, 336] on icon at bounding box center [518, 334] width 25 height 25
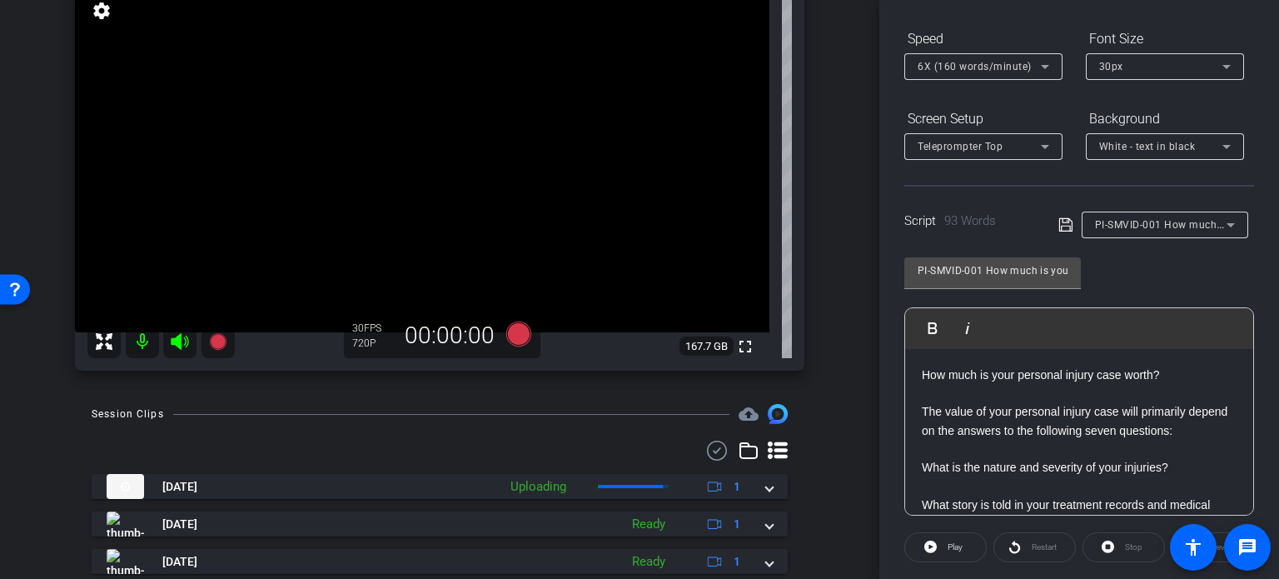
click at [1157, 219] on span "PI-SMVID-001 How much is your injury case worth?" at bounding box center [1220, 223] width 250 height 13
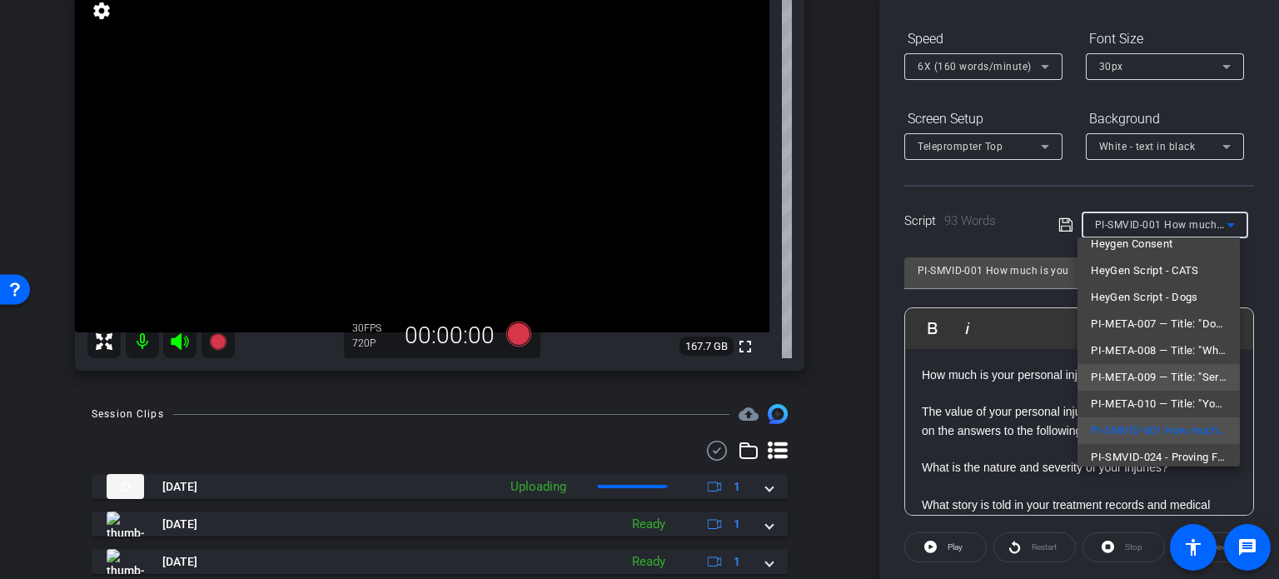
scroll to position [50, 0]
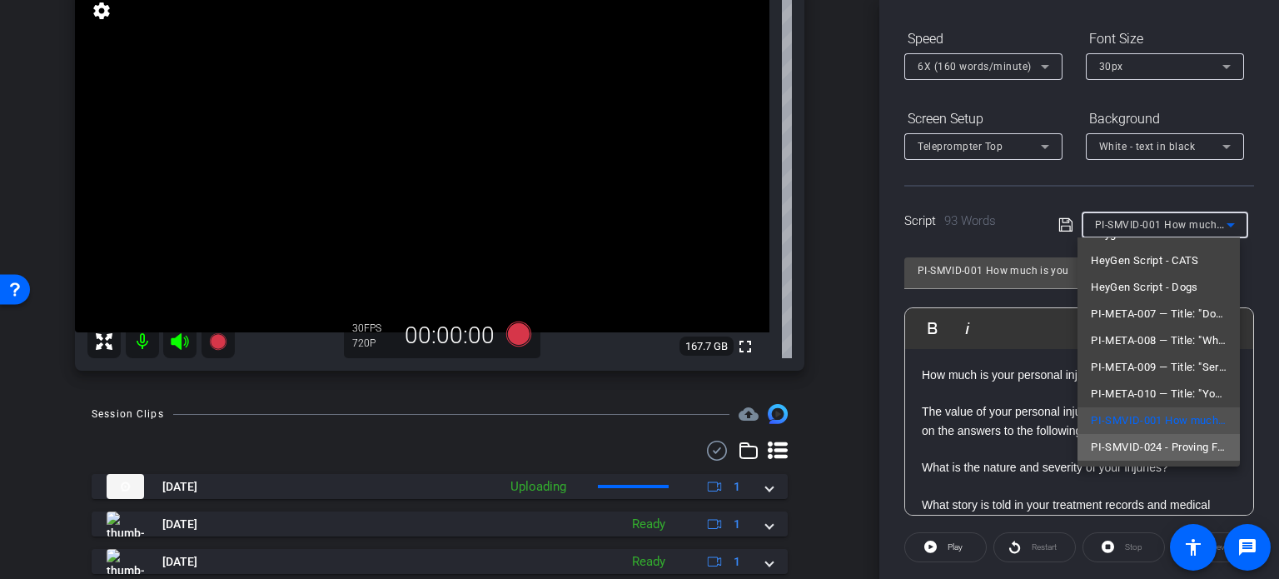
click at [1162, 441] on span "PI-SMVID-024 - Proving Fault in a Motorcycle Accident" at bounding box center [1159, 447] width 136 height 20
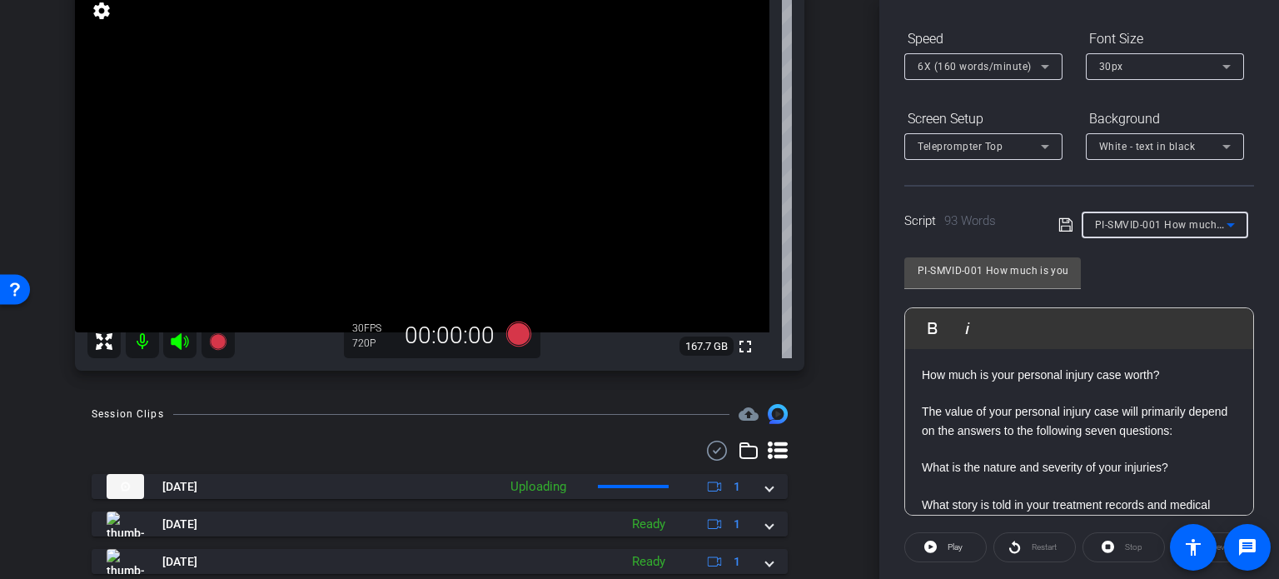
type input "PI-SMVID-024 - Proving Fault in a Motorcycle Accident"
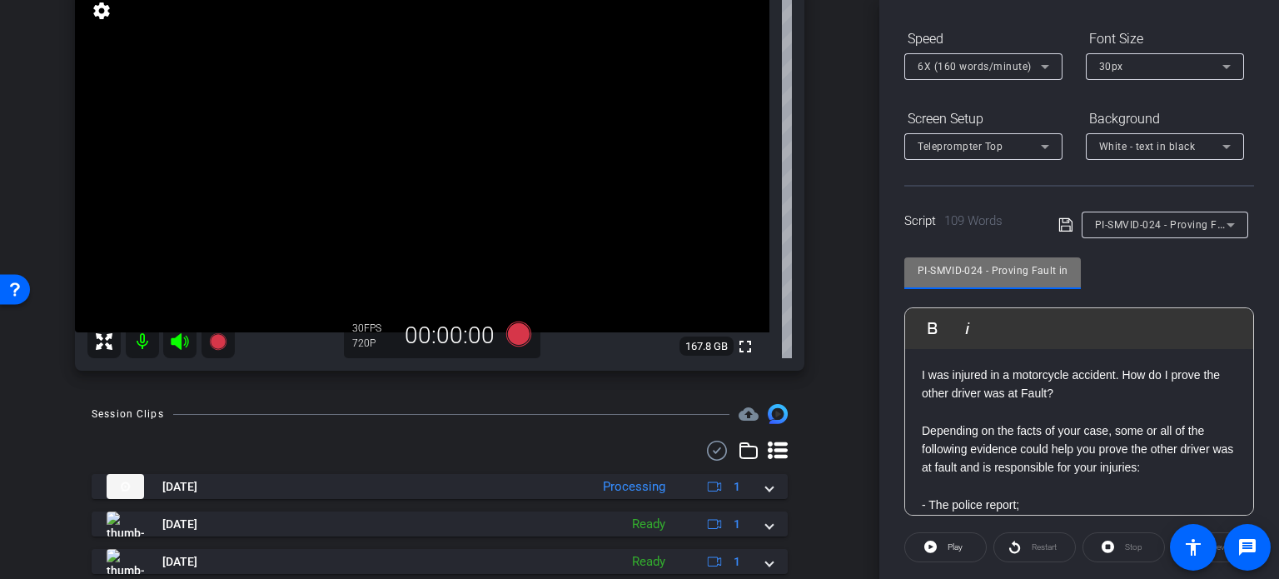
drag, startPoint x: 983, startPoint y: 269, endPoint x: 832, endPoint y: 281, distance: 151.2
click at [832, 281] on div "arrow_back Miley,Tim_Shoot02_09272025 Back to project Send invite account_box g…" at bounding box center [639, 289] width 1279 height 579
click at [832, 281] on div "arrow_back Miley,Tim_Shoot02_09272025 Back to project Send invite account_box g…" at bounding box center [439, 146] width 879 height 579
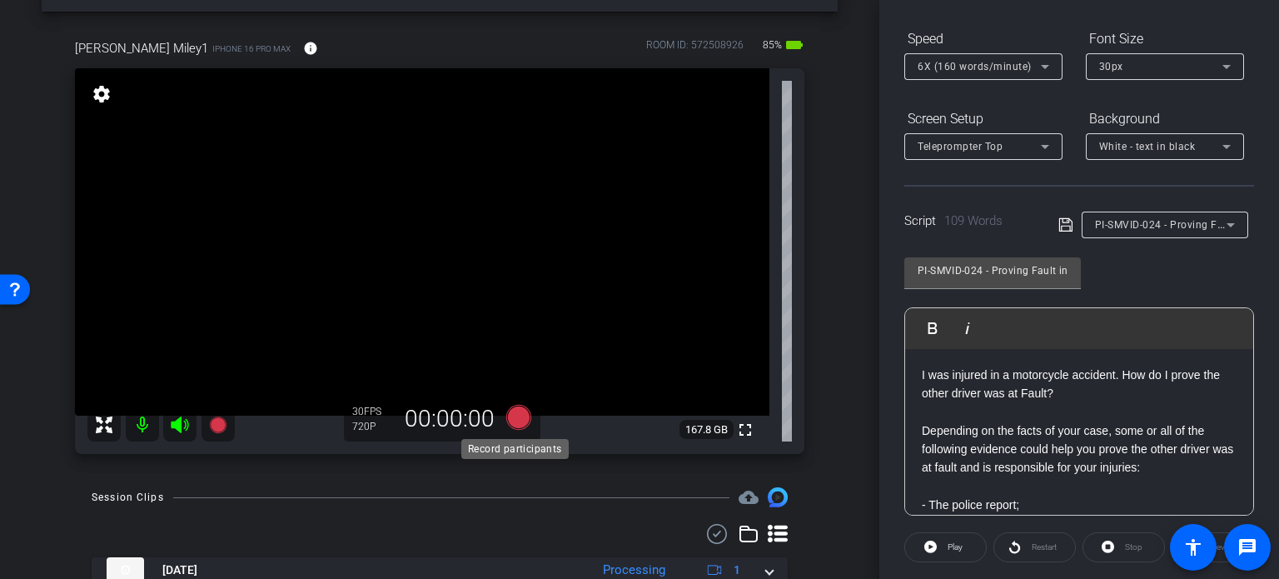
click at [520, 426] on icon at bounding box center [518, 417] width 25 height 25
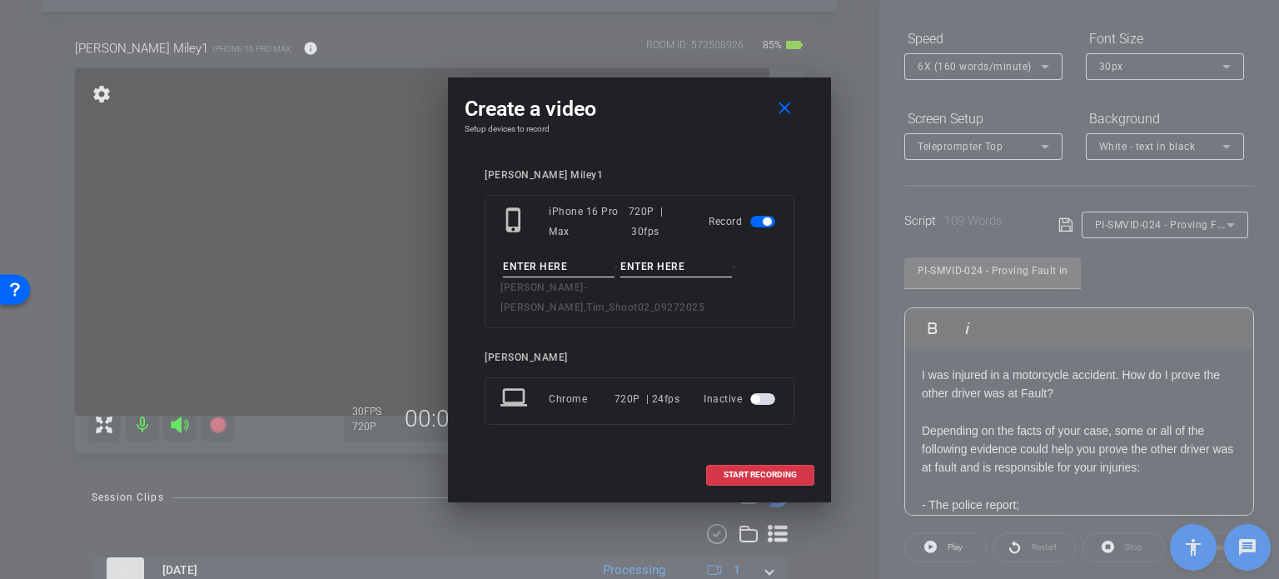
click at [572, 277] on input at bounding box center [559, 266] width 112 height 21
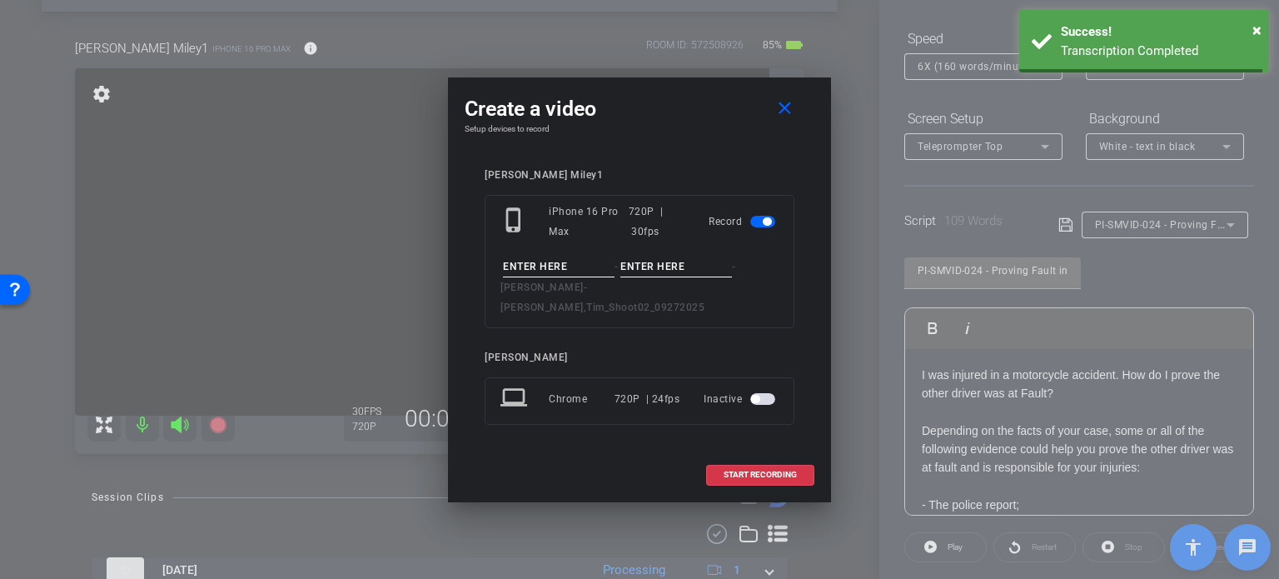
paste input "PI-SMVID-024"
type input "PI-SMVID-024"
click at [665, 268] on input at bounding box center [676, 266] width 112 height 21
type input "Take1"
click at [729, 173] on div "Tim Miley1 phone_iphone iPhone 16 Pro Max 720P | 30fps Record PI-SMVID-024 - Ta…" at bounding box center [640, 308] width 350 height 312
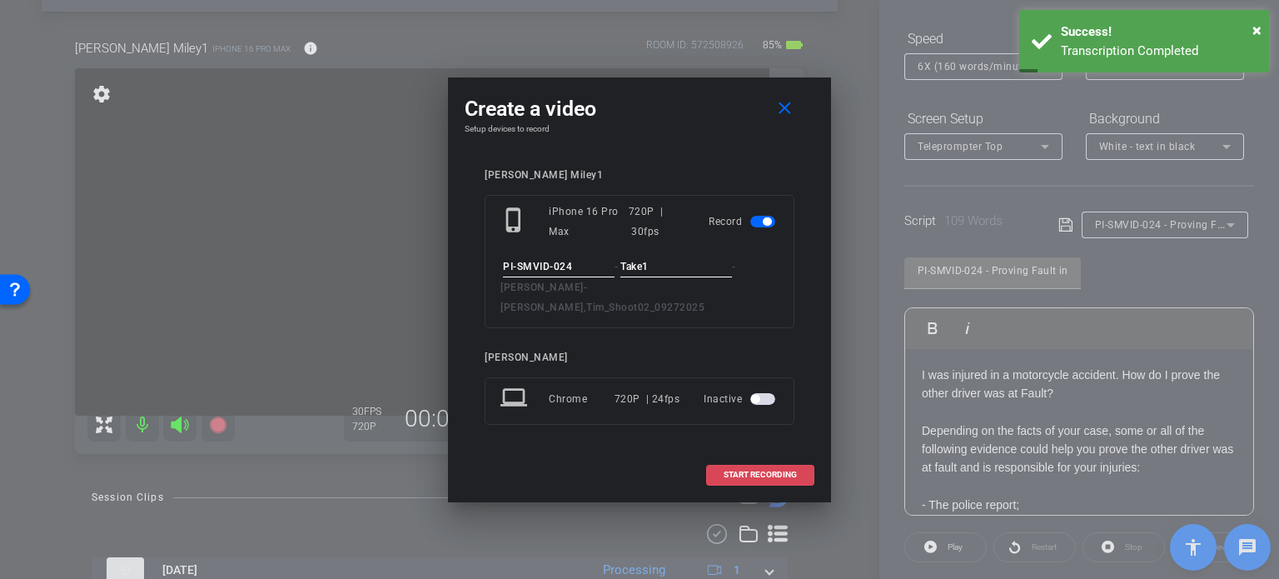
click at [757, 470] on span "START RECORDING" at bounding box center [760, 474] width 73 height 8
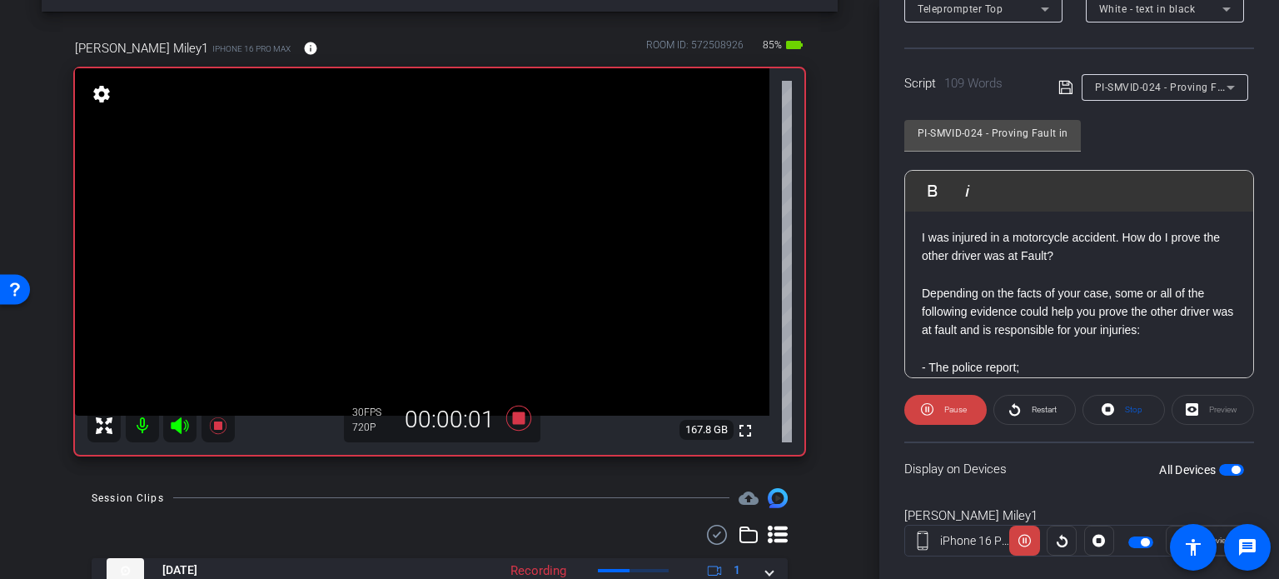
scroll to position [330, 0]
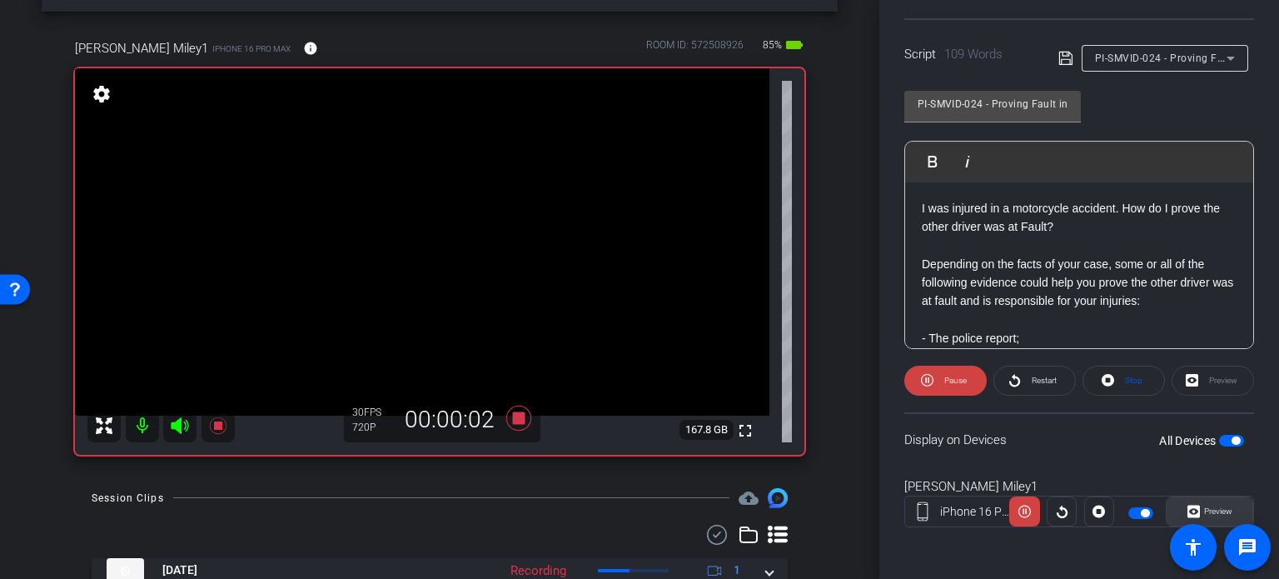
click at [1217, 504] on span "Preview" at bounding box center [1216, 511] width 32 height 23
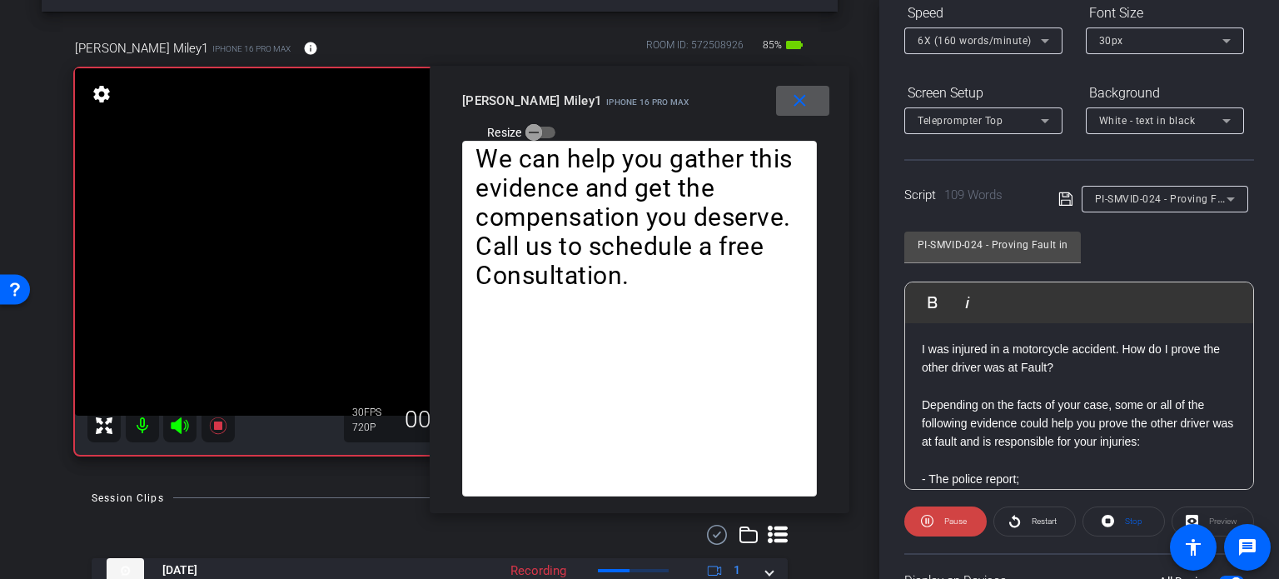
scroll to position [163, 0]
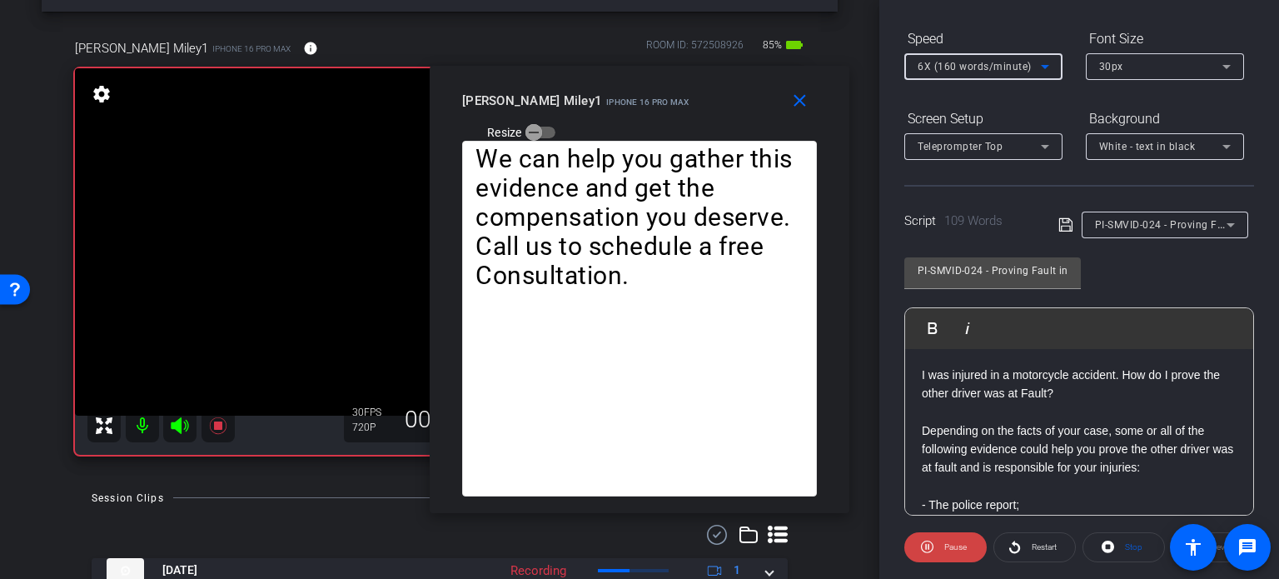
click at [956, 64] on span "6X (160 words/minute)" at bounding box center [975, 67] width 114 height 12
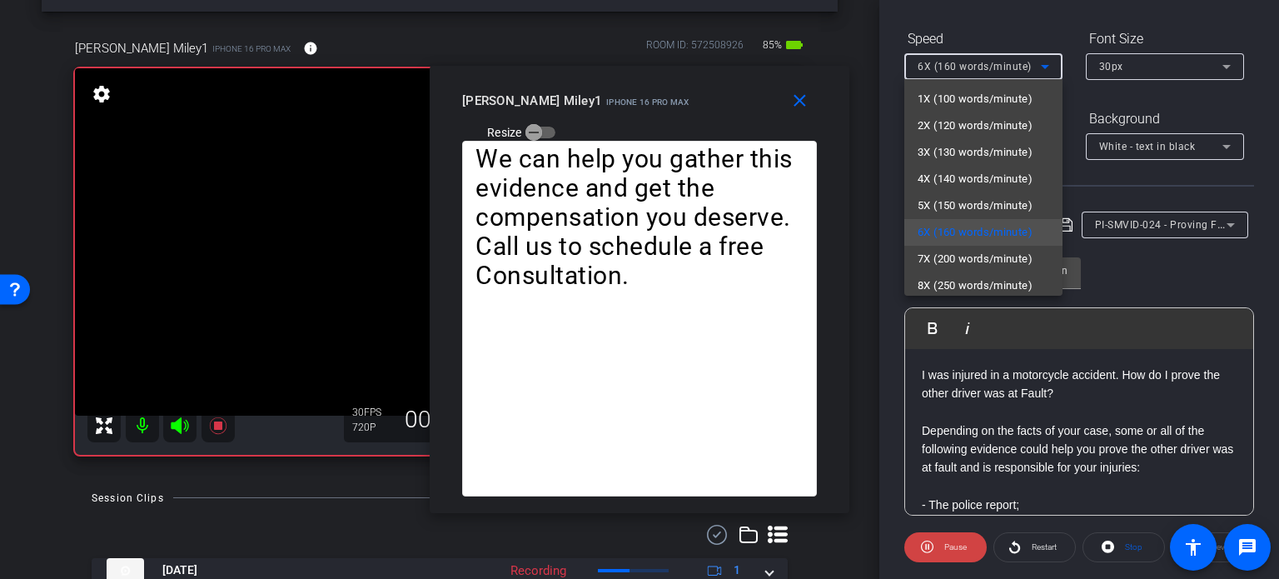
click at [733, 109] on div at bounding box center [639, 289] width 1279 height 579
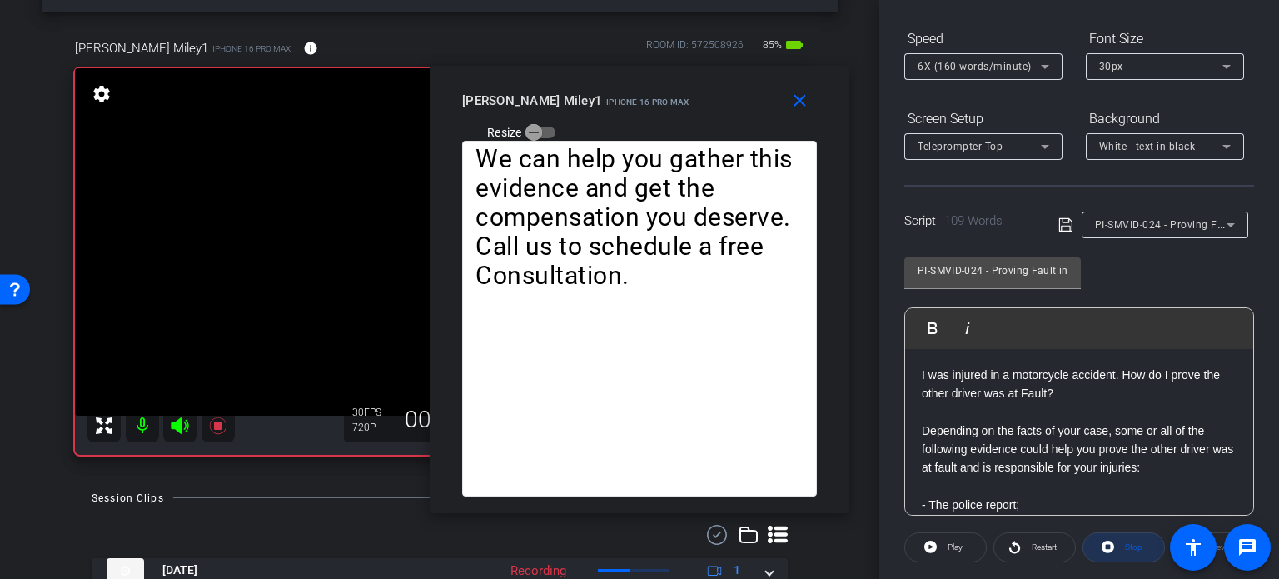
click at [1125, 546] on span "Stop" at bounding box center [1133, 546] width 17 height 9
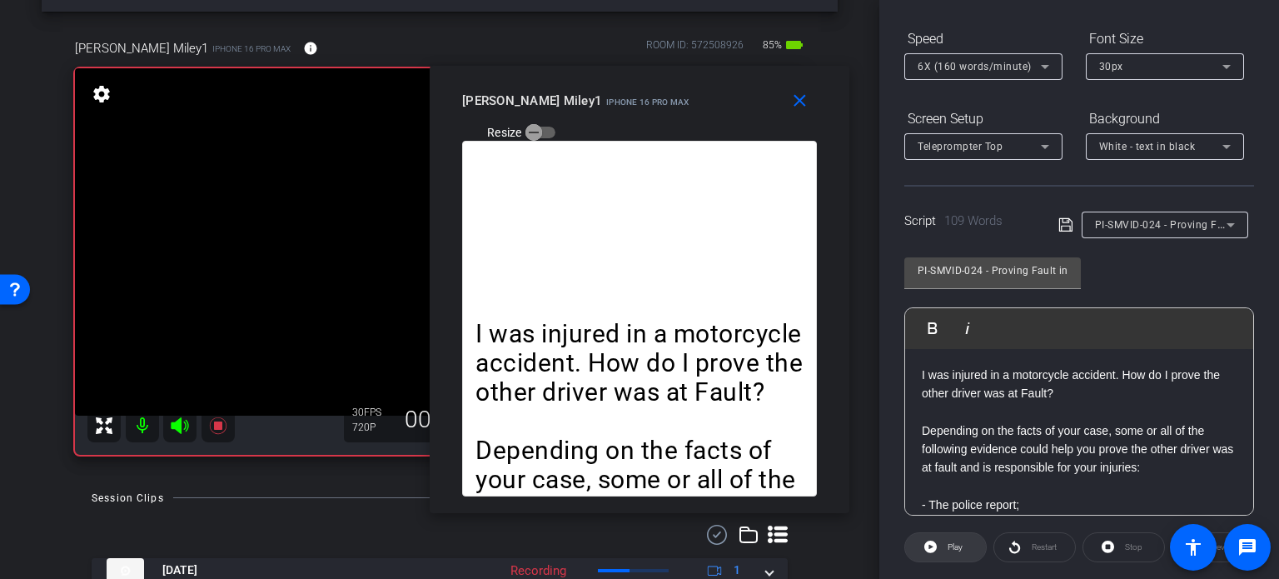
click at [954, 539] on span "Play" at bounding box center [952, 546] width 19 height 23
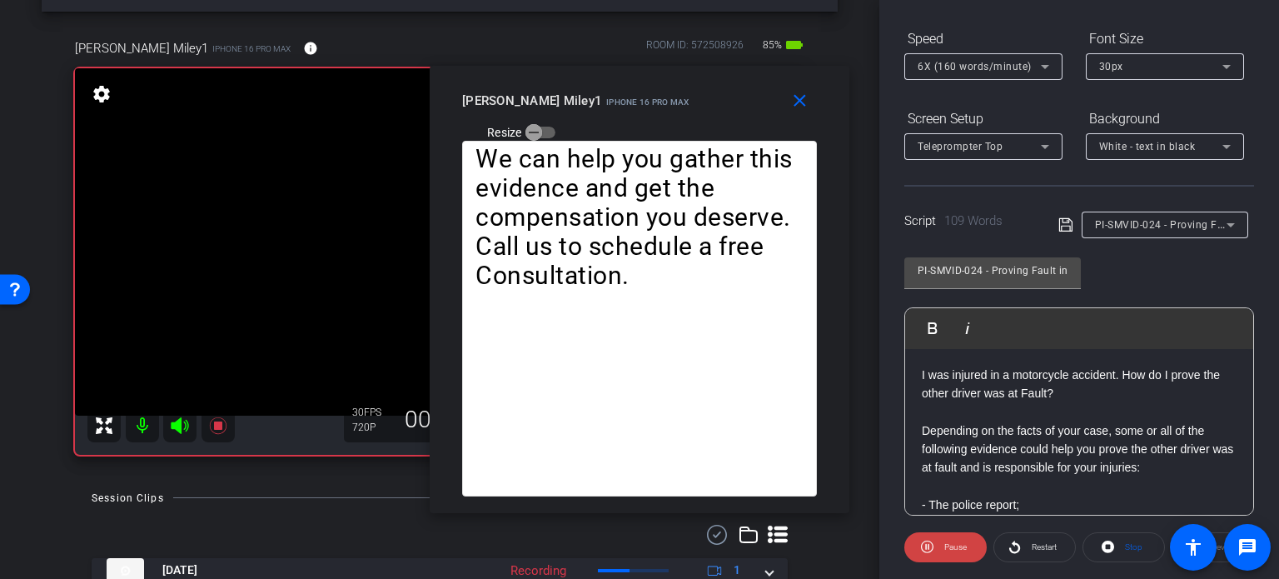
click at [956, 61] on span "6X (160 words/minute)" at bounding box center [975, 67] width 114 height 12
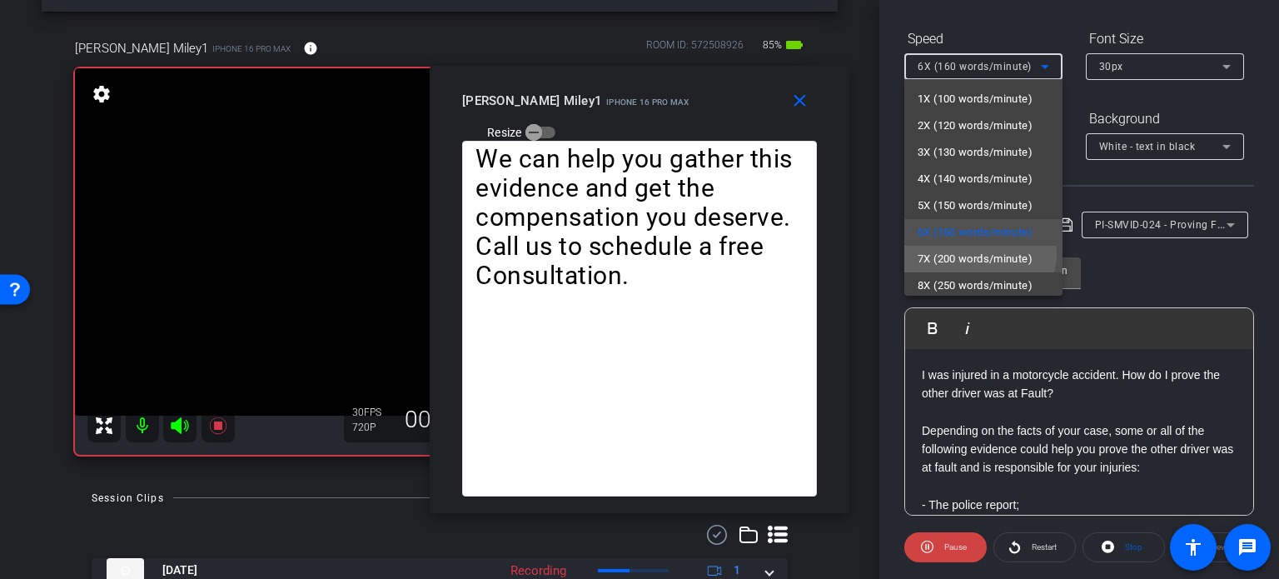
click at [974, 252] on span "7X (200 words/minute)" at bounding box center [975, 259] width 115 height 20
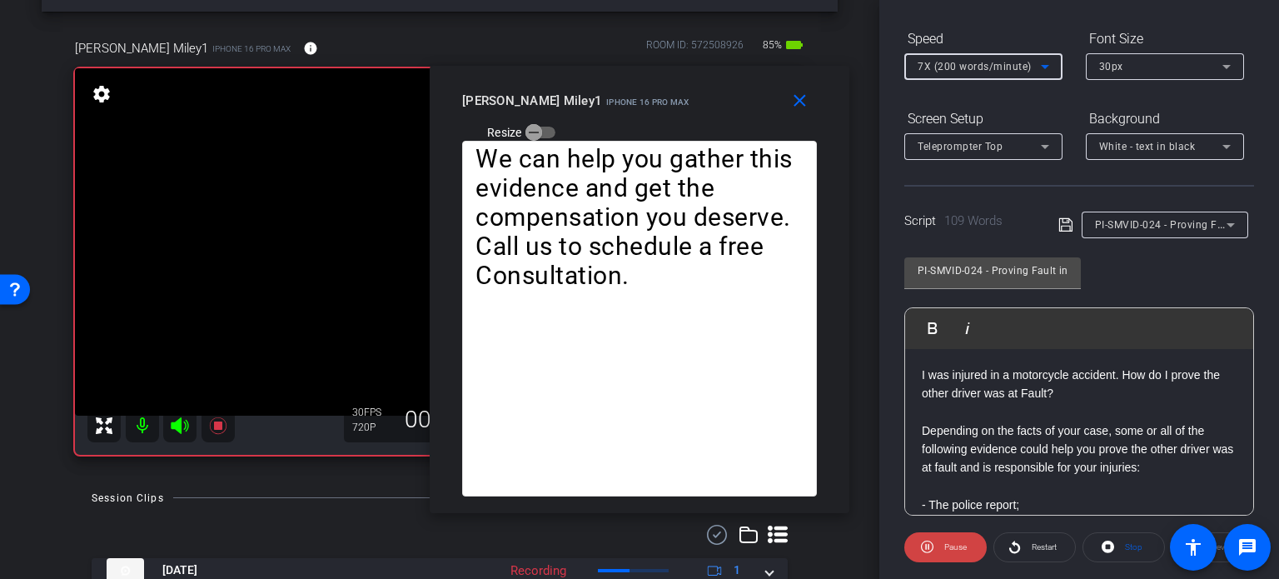
click at [960, 71] on span "7X (200 words/minute)" at bounding box center [975, 67] width 114 height 12
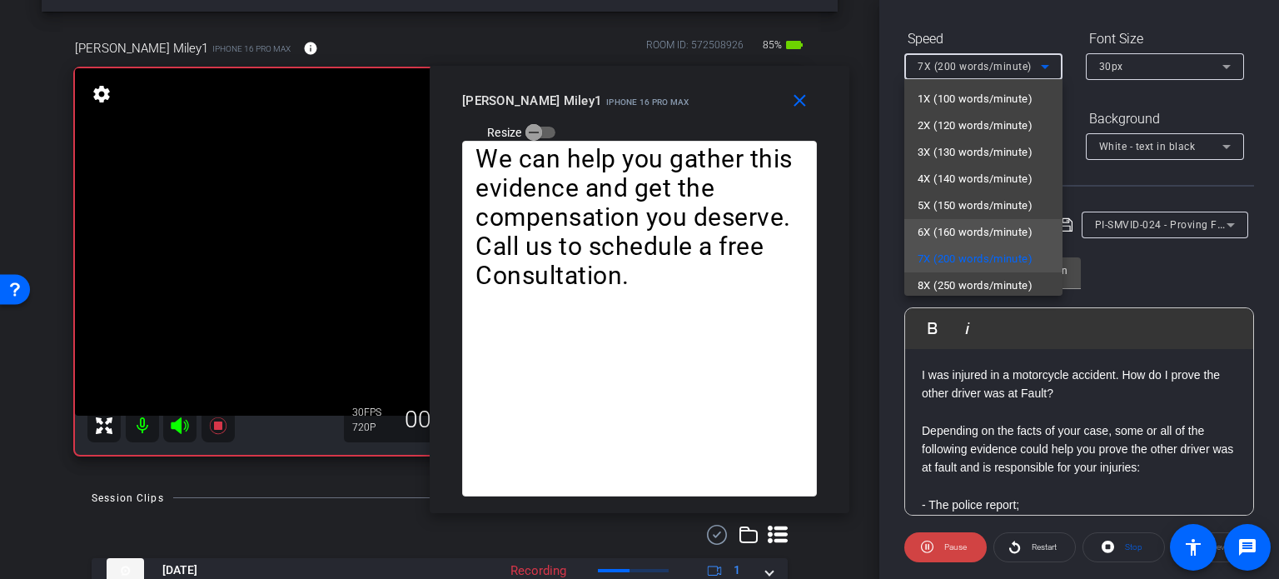
click at [968, 224] on span "6X (160 words/minute)" at bounding box center [975, 232] width 115 height 20
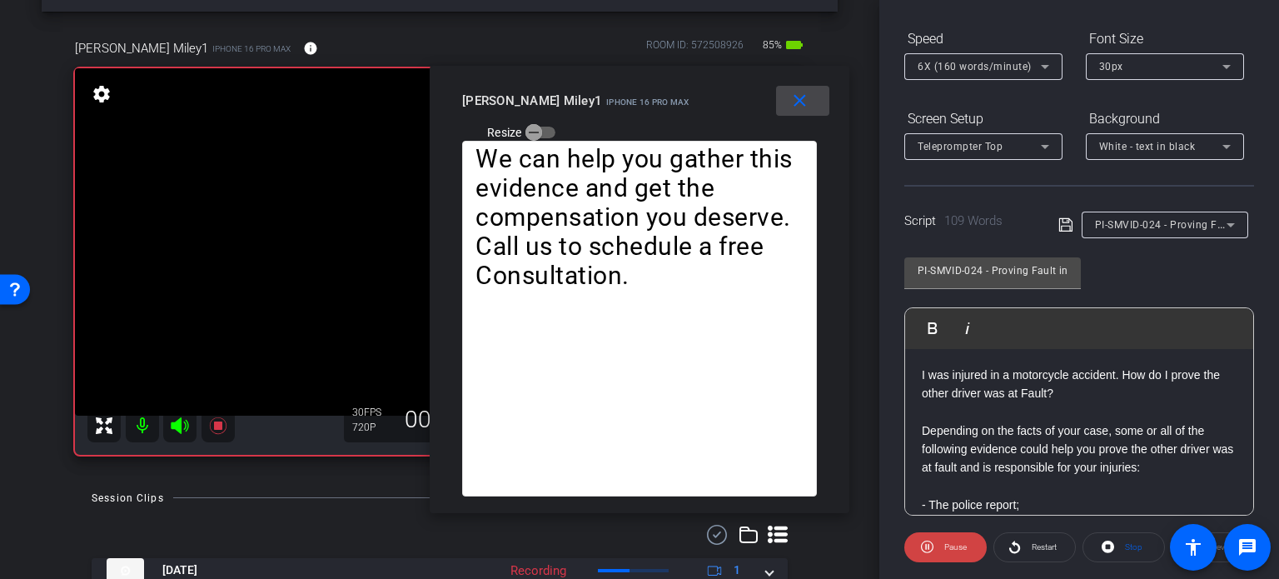
click at [790, 115] on span at bounding box center [802, 101] width 53 height 40
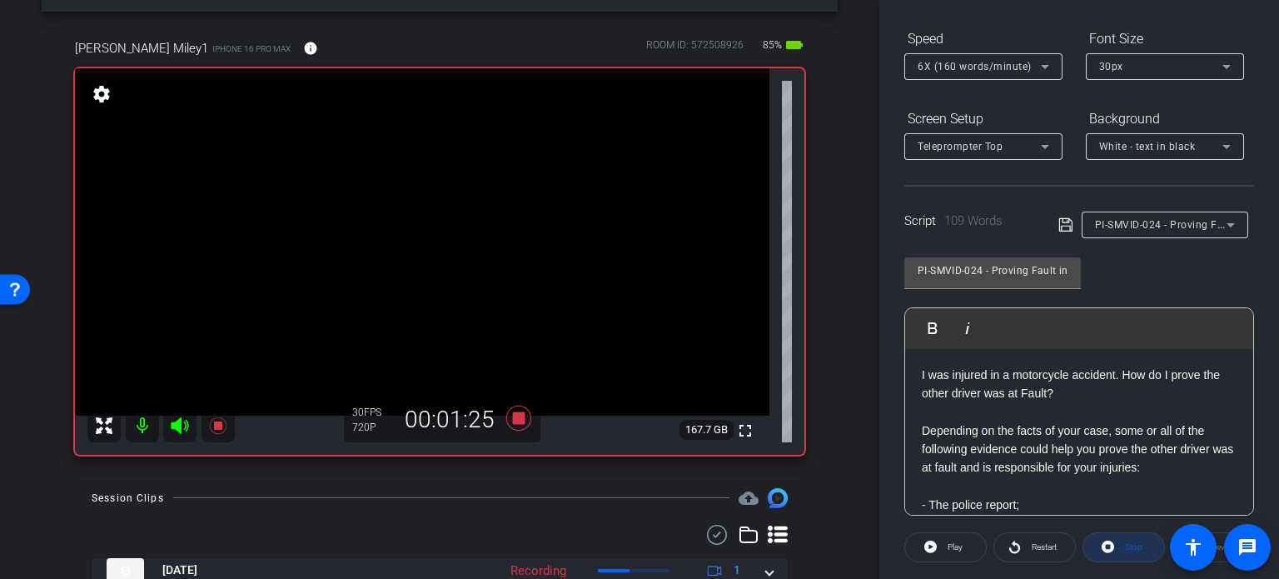
click at [1134, 545] on span "Stop" at bounding box center [1133, 546] width 17 height 9
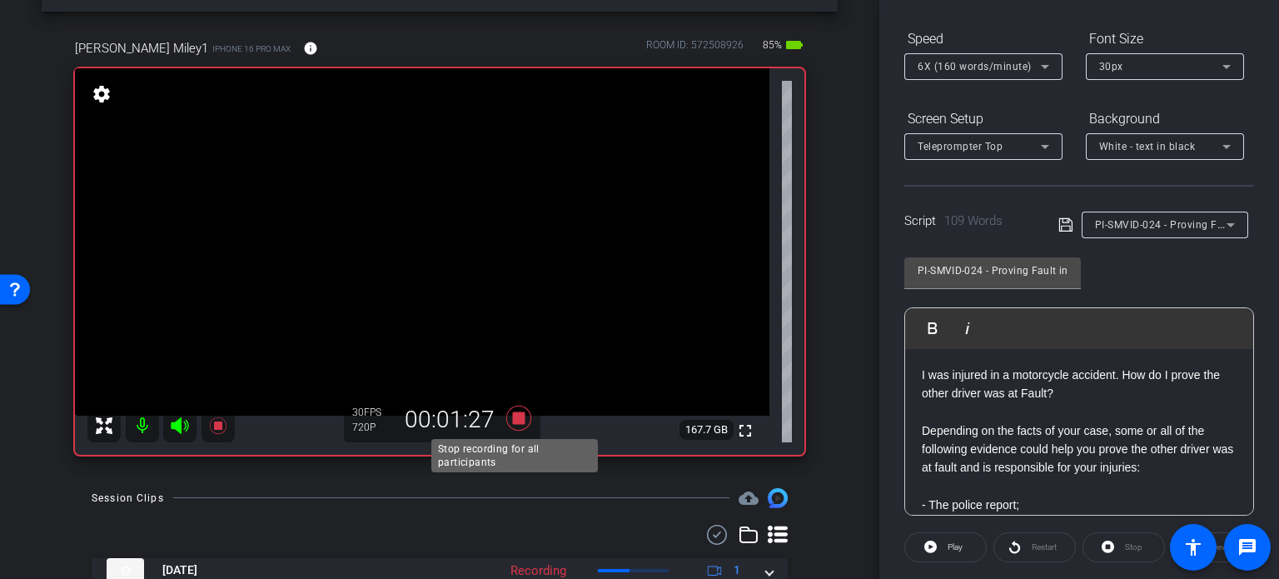
click at [510, 416] on icon at bounding box center [518, 418] width 25 height 25
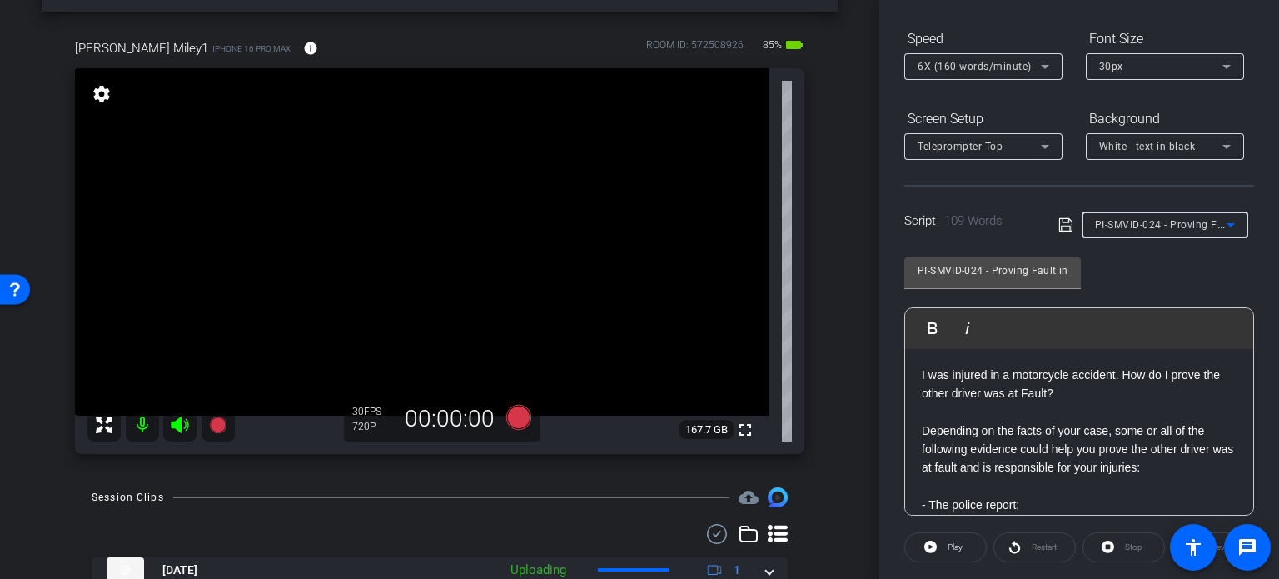
click at [1154, 219] on span "PI-SMVID-024 - Proving Fault in a Motorcycle Accident" at bounding box center [1227, 223] width 265 height 13
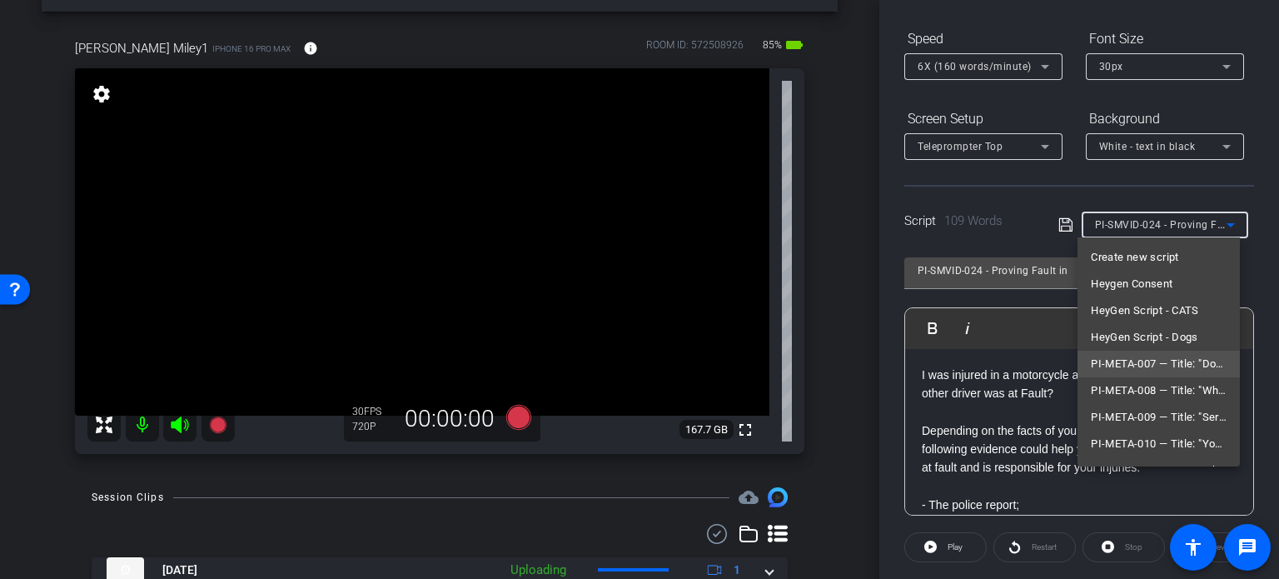
scroll to position [43, 0]
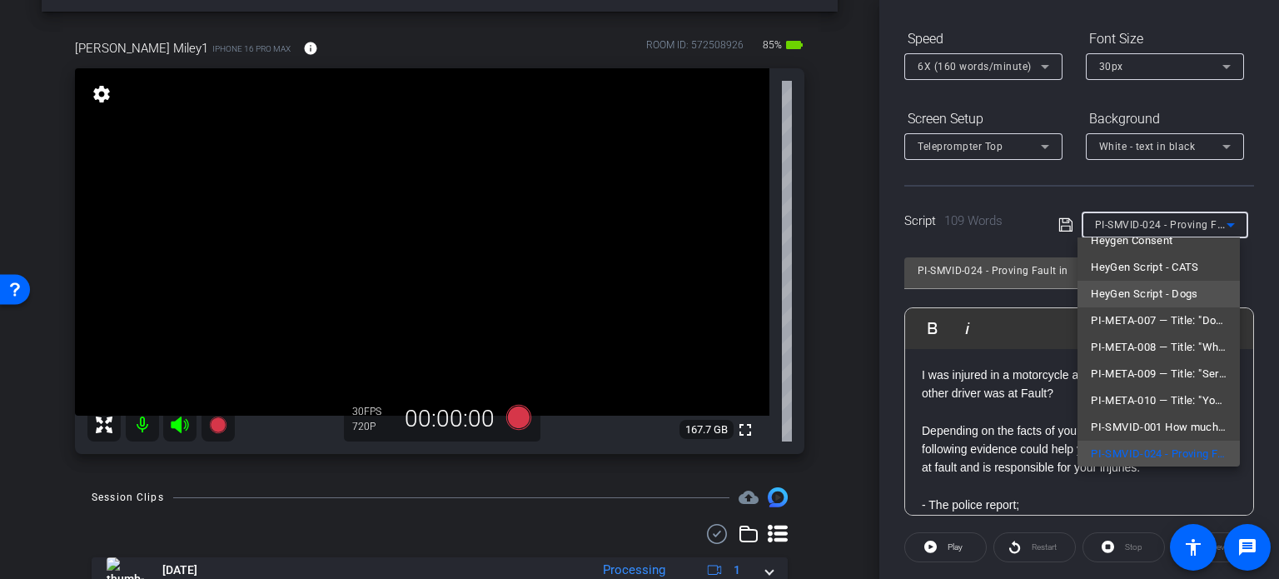
click at [1165, 296] on span "HeyGen Script - Dogs" at bounding box center [1144, 294] width 107 height 20
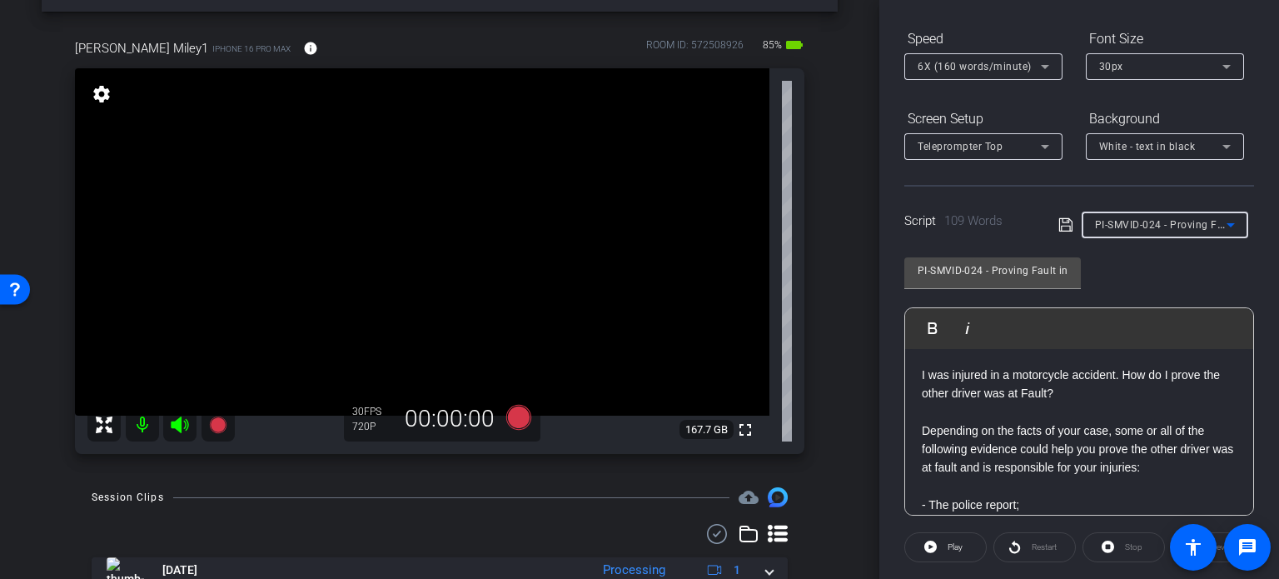
type input "HeyGen Script - Dogs"
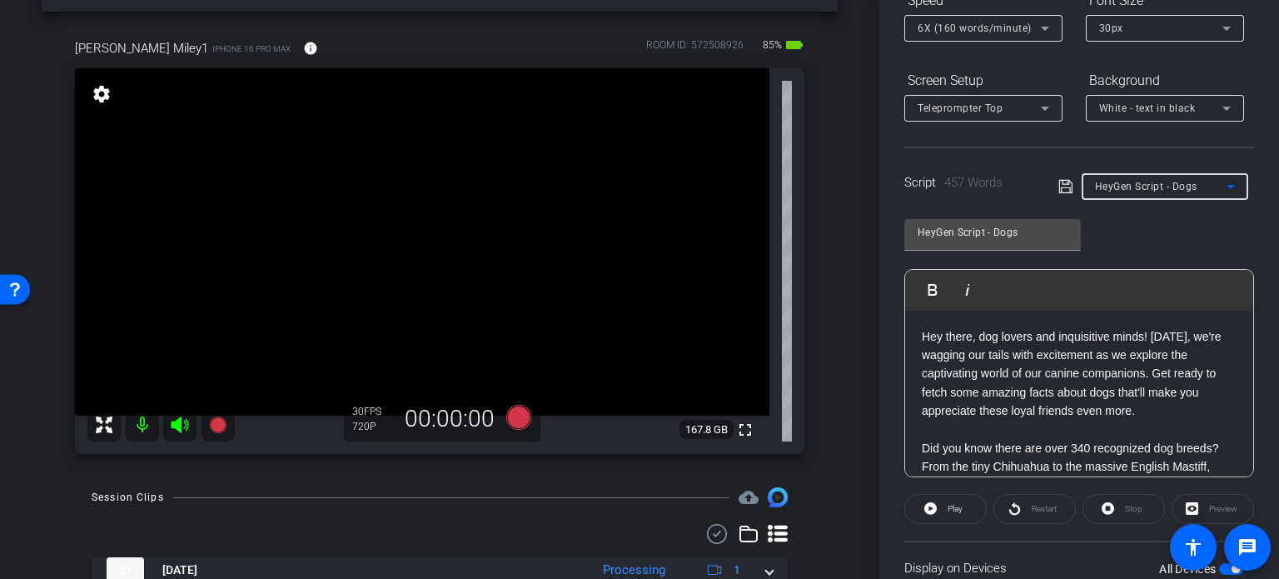
scroll to position [163, 0]
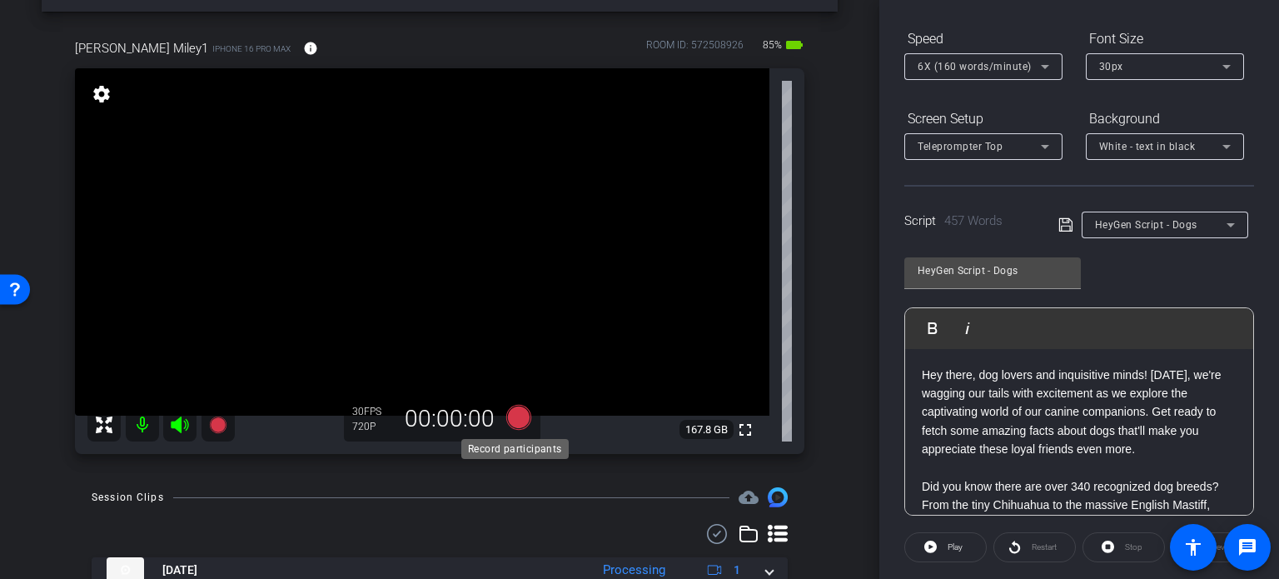
click at [513, 421] on icon at bounding box center [518, 417] width 25 height 25
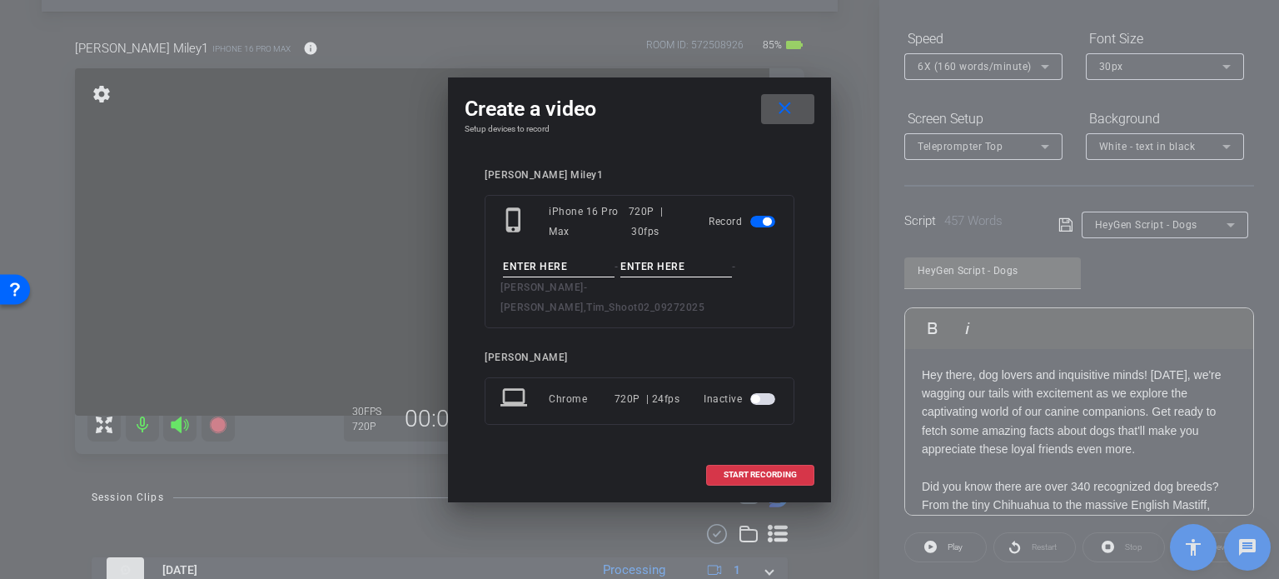
click at [565, 277] on input at bounding box center [559, 266] width 112 height 21
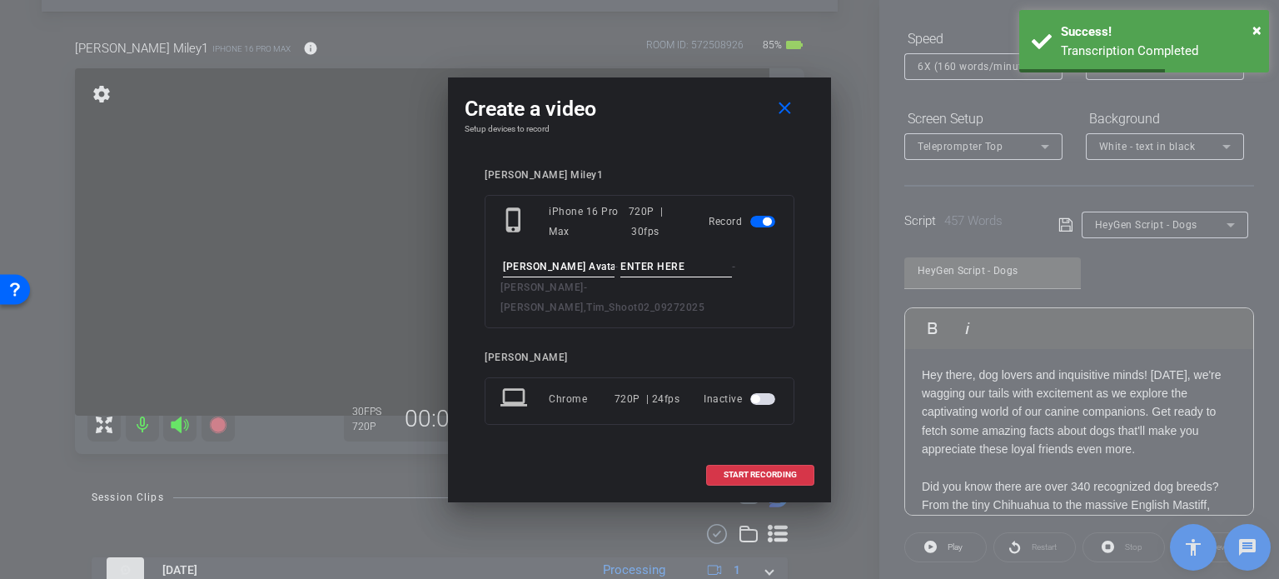
type input "Tim Avatar 5"
click at [659, 270] on input at bounding box center [676, 266] width 112 height 21
type input "Take1"
click at [676, 176] on div "Tim Miley1 phone_iphone iPhone 16 Pro Max 720P | 30fps Record Tim Avatar 5 - Ta…" at bounding box center [640, 308] width 350 height 312
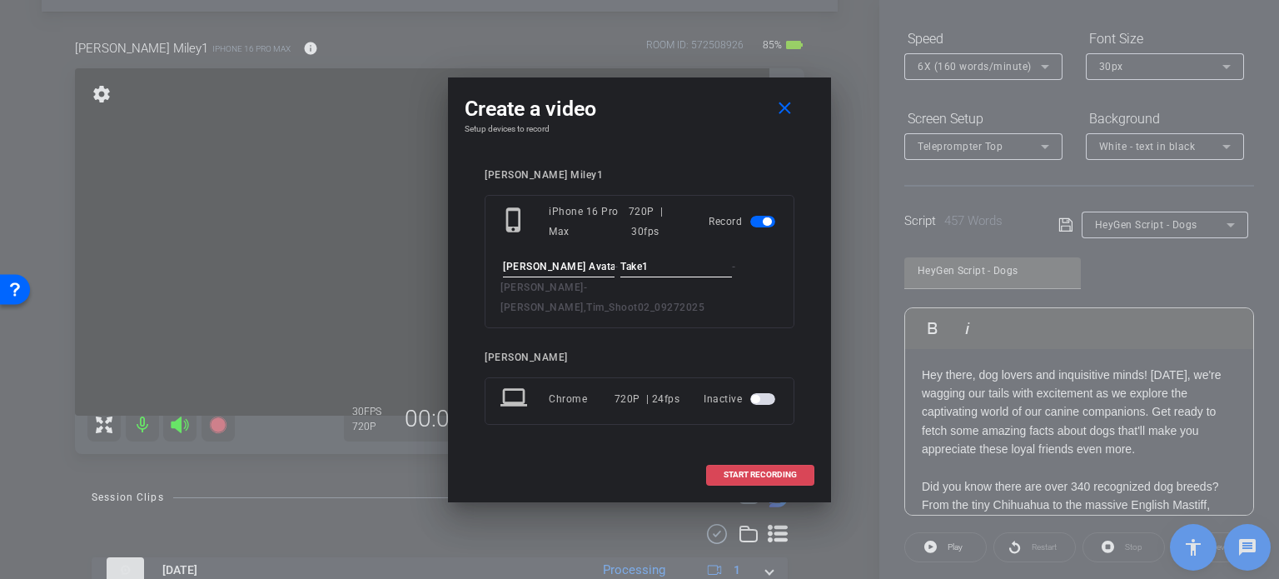
click at [774, 470] on span "START RECORDING" at bounding box center [760, 474] width 73 height 8
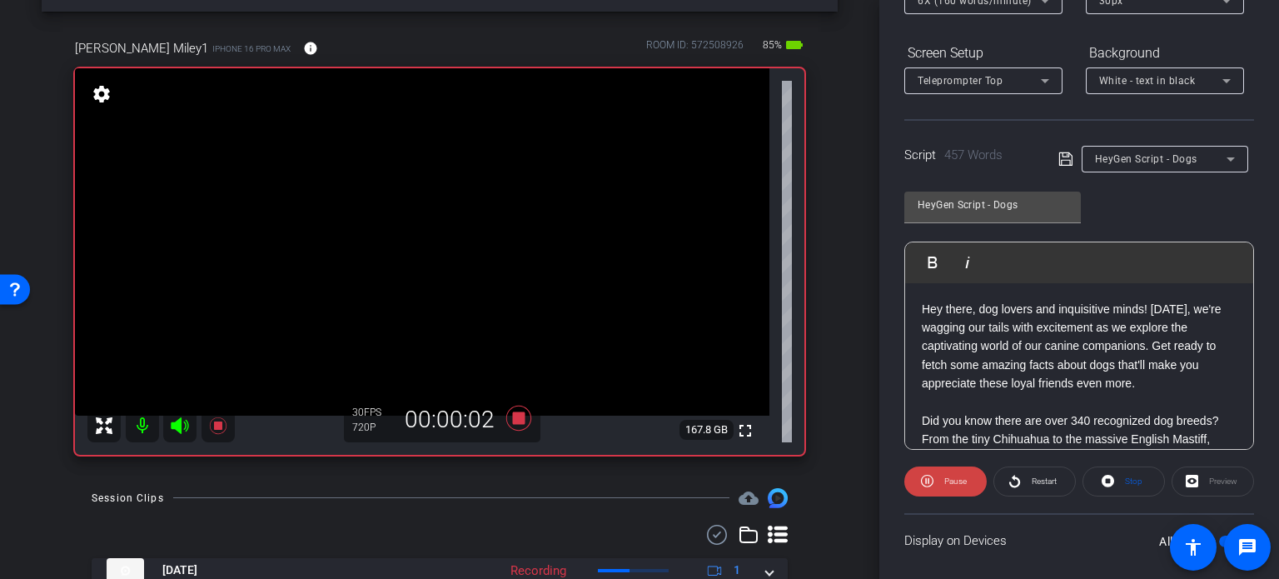
scroll to position [330, 0]
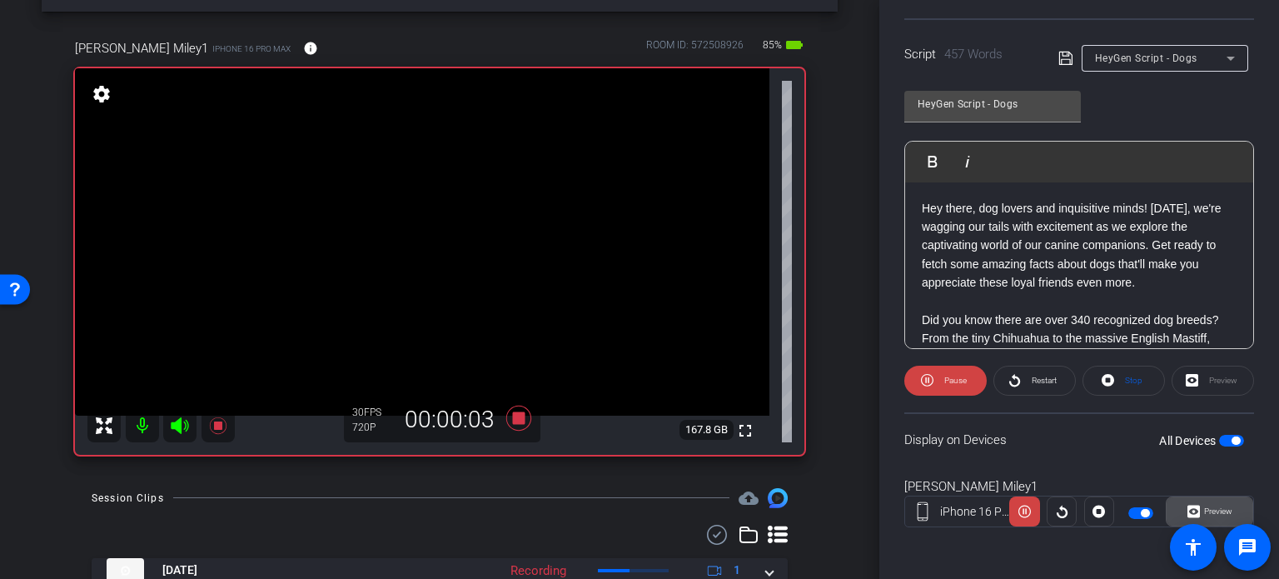
click at [1219, 500] on span "Preview" at bounding box center [1216, 511] width 32 height 23
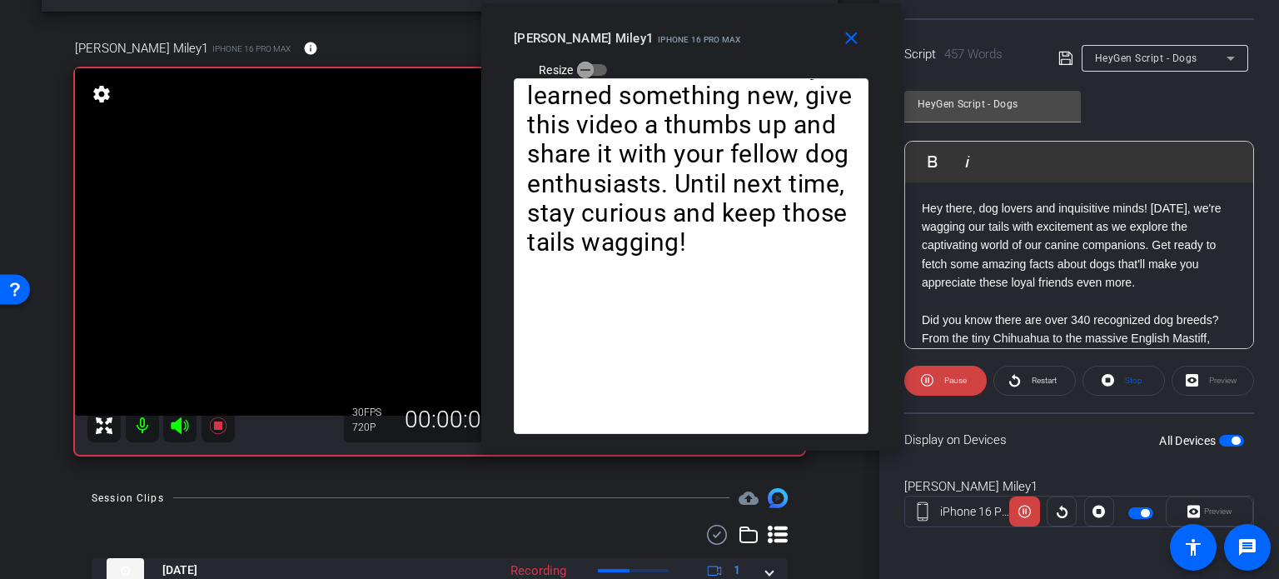
drag, startPoint x: 617, startPoint y: 122, endPoint x: 673, endPoint y: 57, distance: 86.3
click at [673, 57] on div "close Tim Miley1 iPhone 16 Pro Max Resize" at bounding box center [691, 40] width 420 height 75
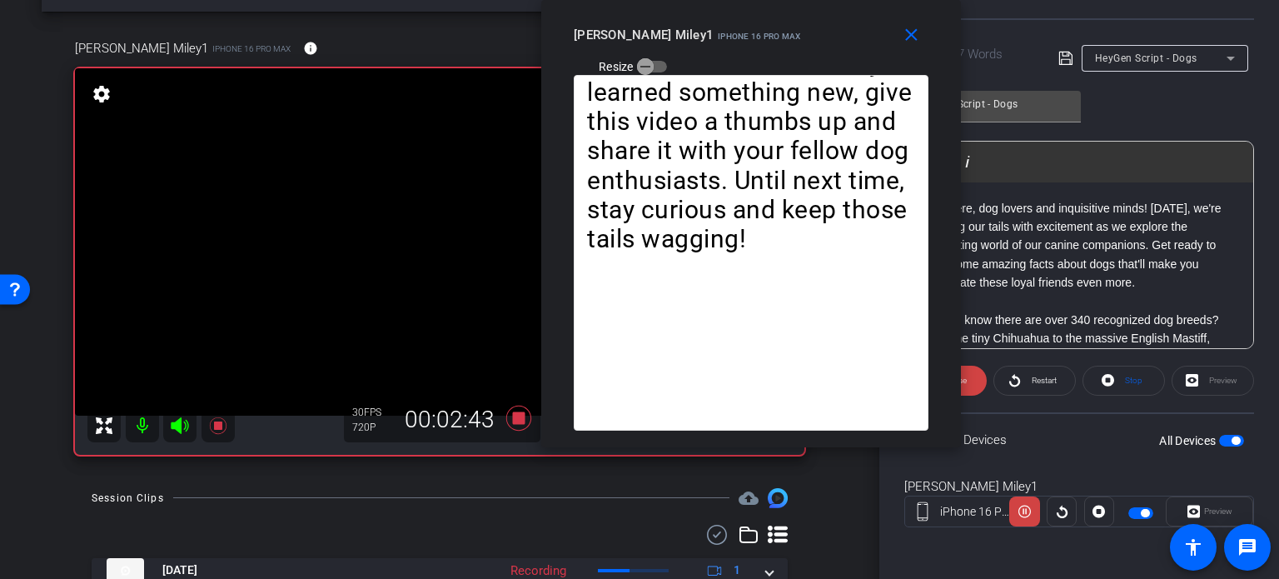
drag, startPoint x: 620, startPoint y: 47, endPoint x: 676, endPoint y: 40, distance: 56.2
click at [676, 40] on div "Tim Miley1 iPhone 16 Pro Max Resize" at bounding box center [757, 49] width 367 height 59
click at [918, 36] on mat-icon "close" at bounding box center [911, 35] width 21 height 21
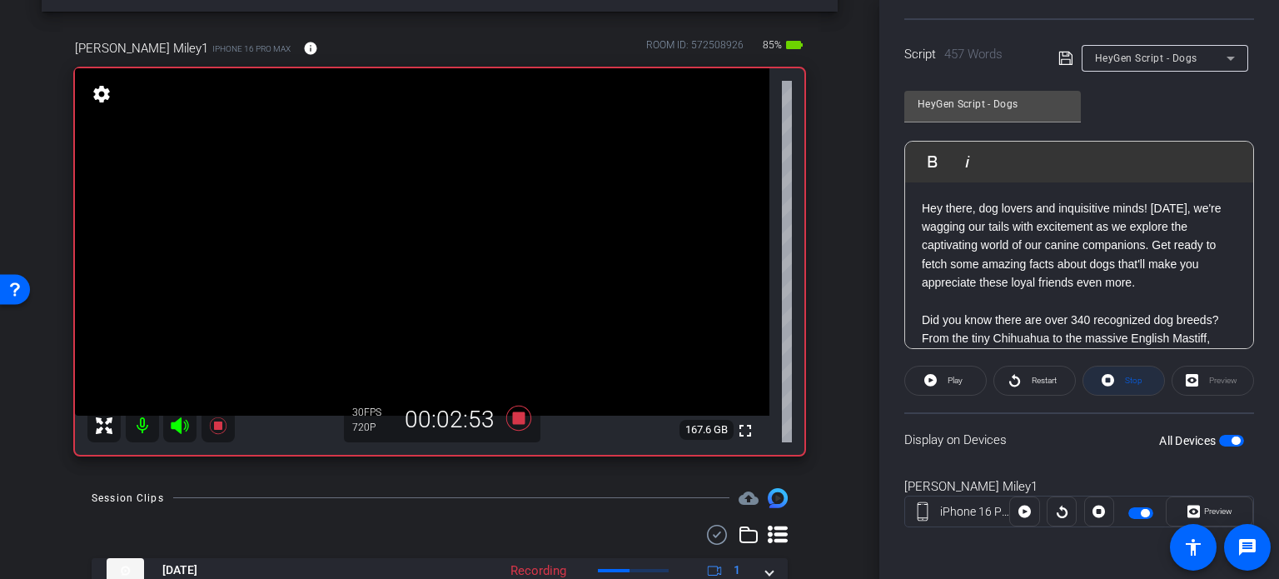
click at [1122, 386] on span "Stop" at bounding box center [1132, 380] width 22 height 23
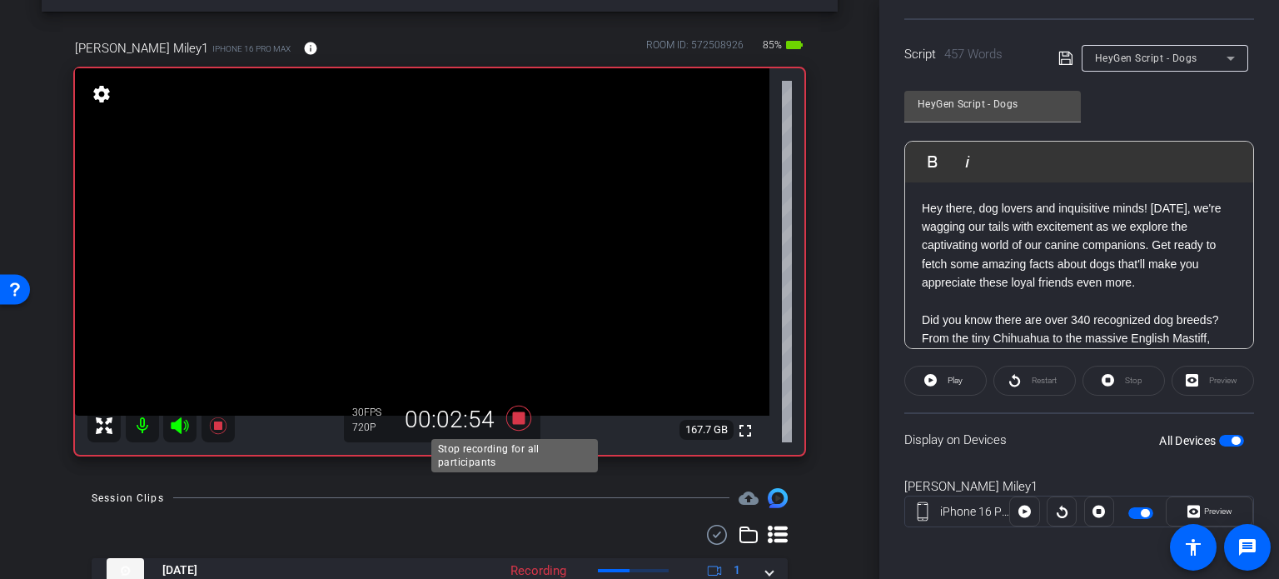
click at [513, 416] on icon at bounding box center [518, 418] width 25 height 25
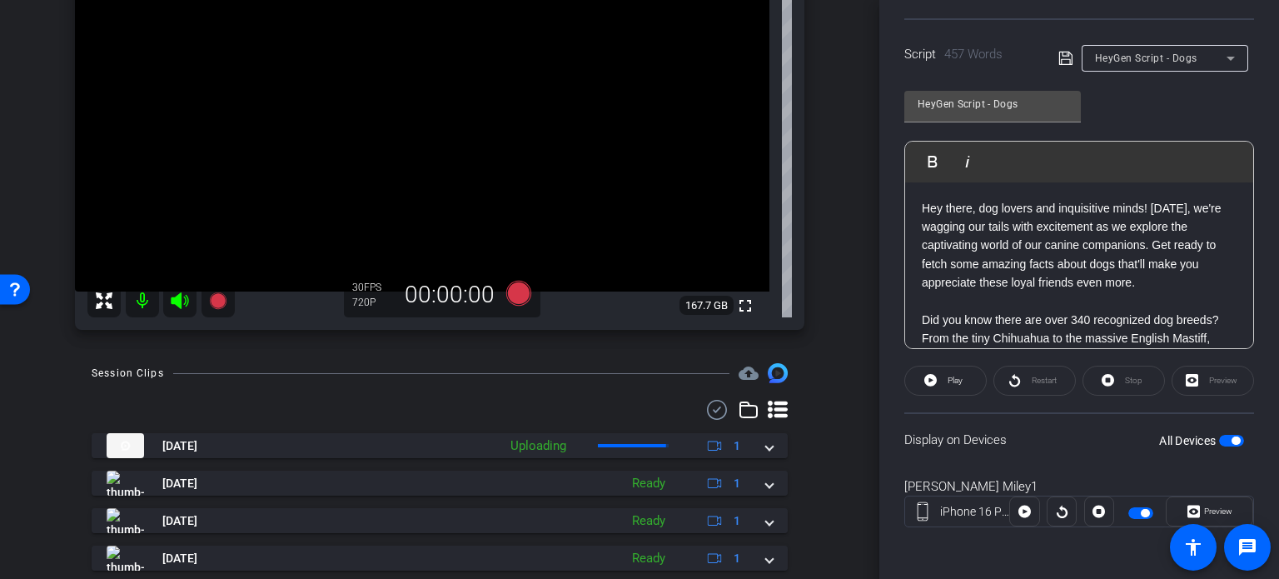
scroll to position [226, 0]
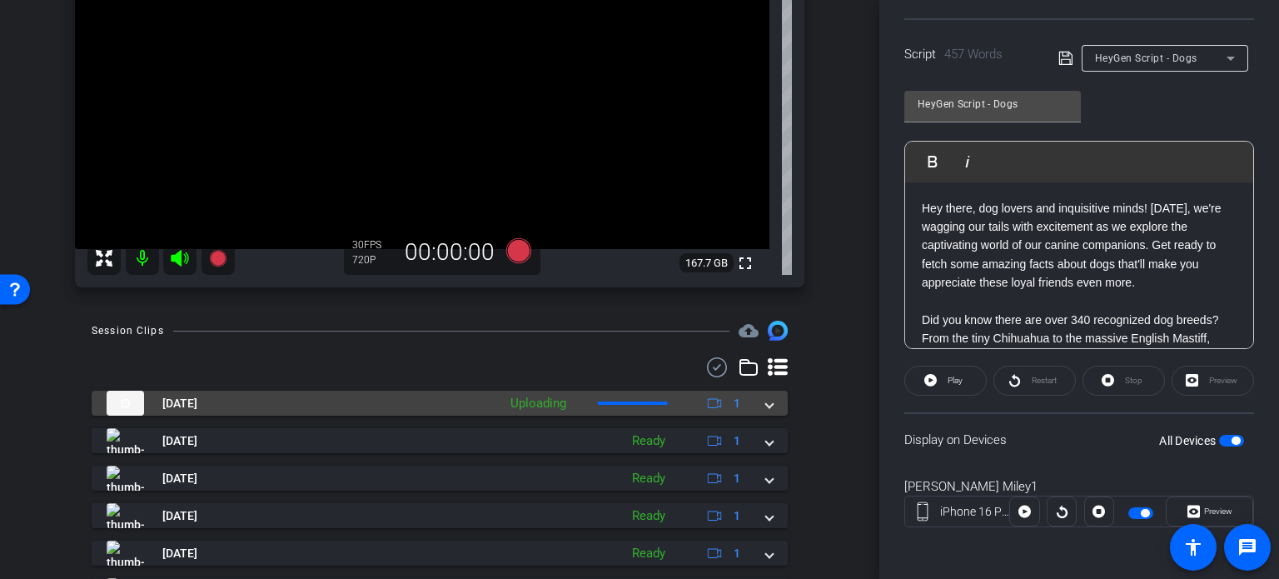
click at [766, 399] on span at bounding box center [769, 403] width 7 height 17
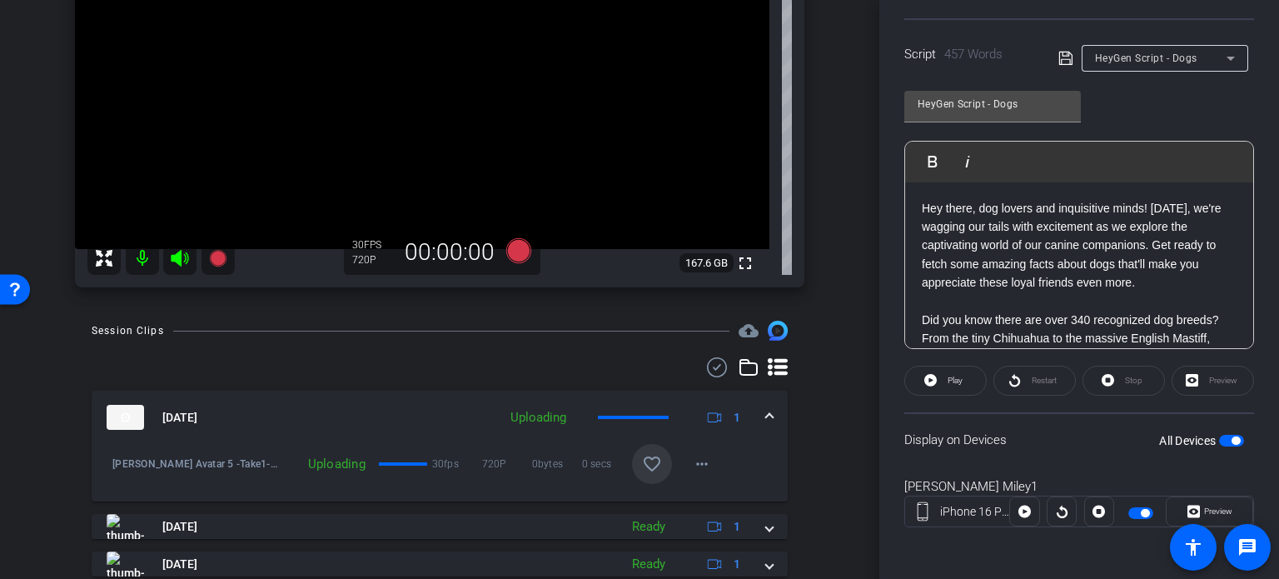
click at [653, 471] on mat-icon "favorite_border" at bounding box center [652, 464] width 20 height 20
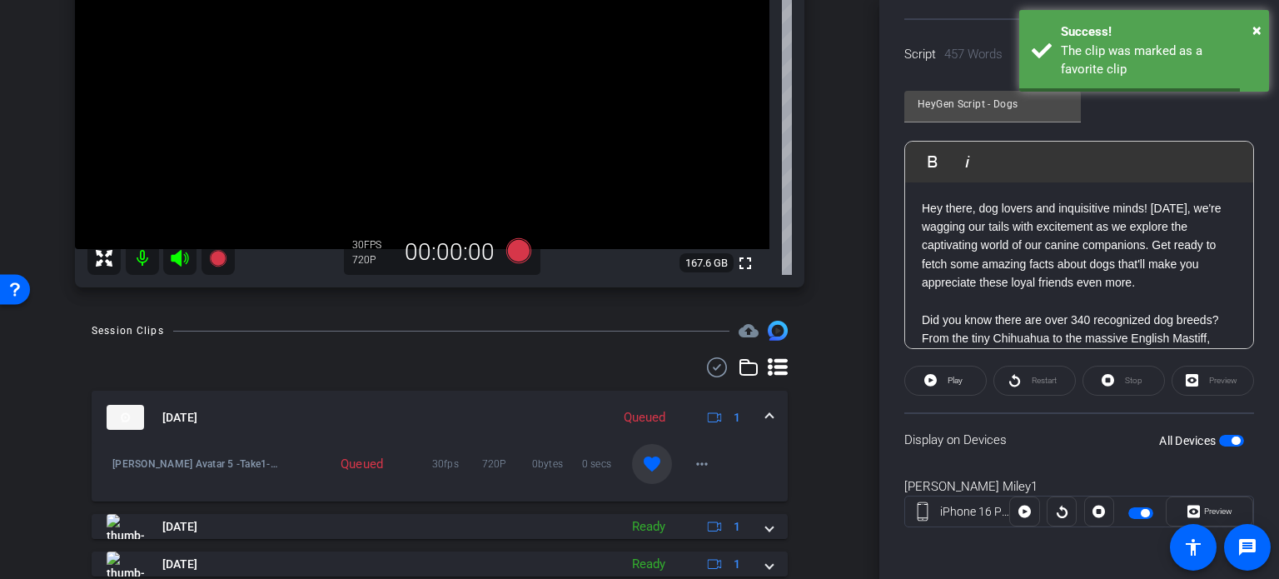
click at [766, 412] on mat-expansion-panel-header "Oct 8, 2025 Queued 1" at bounding box center [440, 417] width 696 height 53
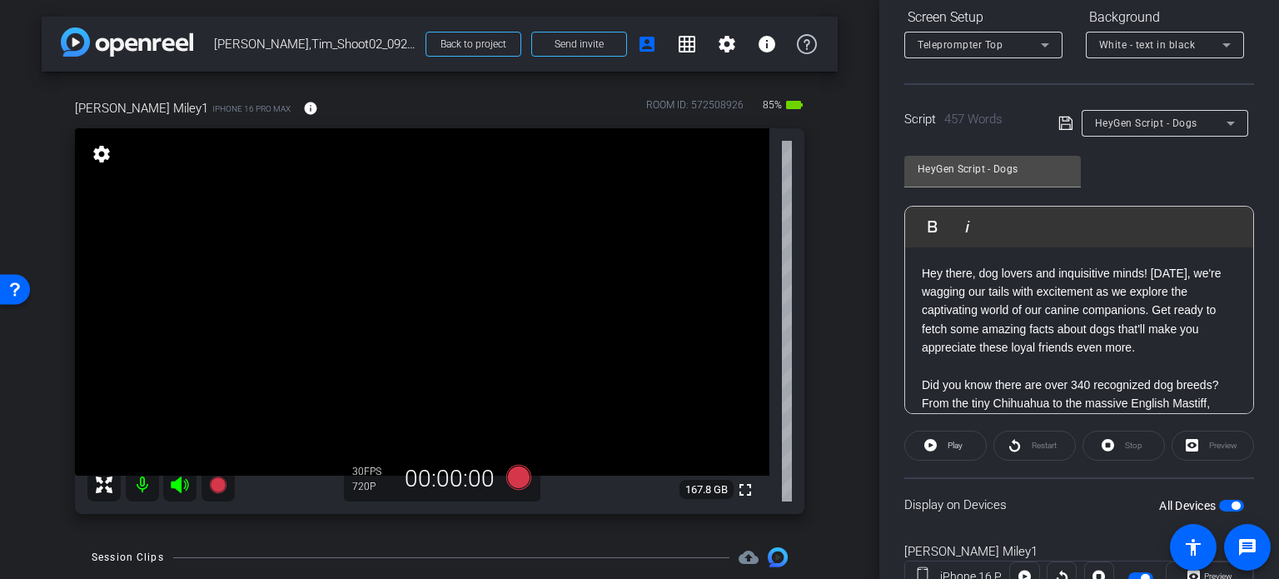
scroll to position [163, 0]
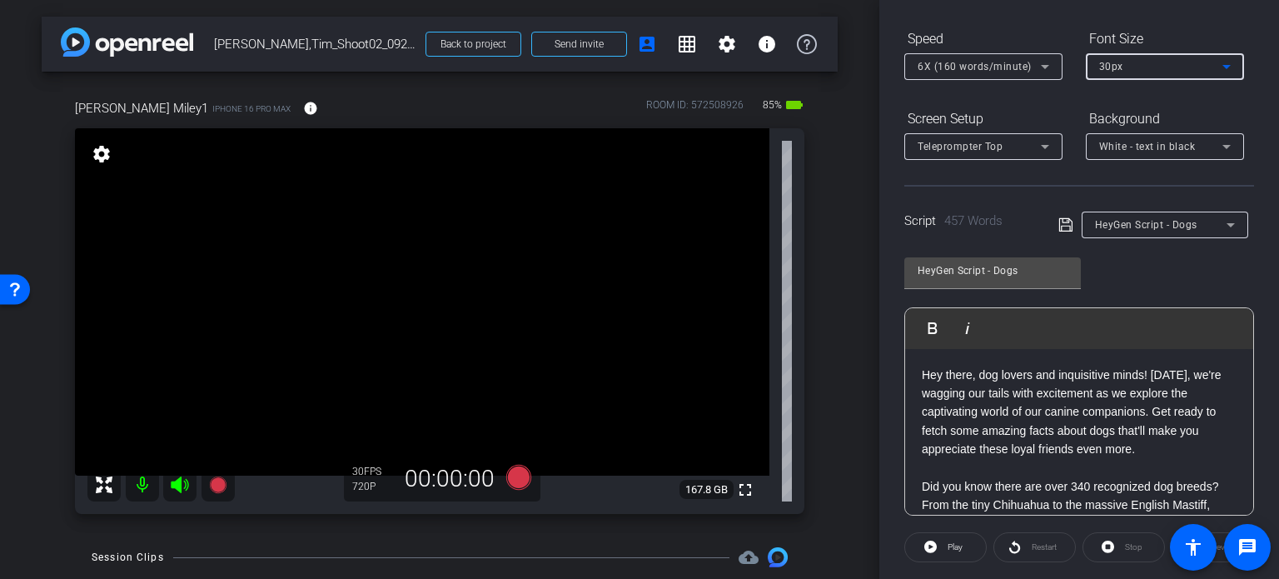
click at [1159, 56] on div "30px" at bounding box center [1160, 66] width 123 height 21
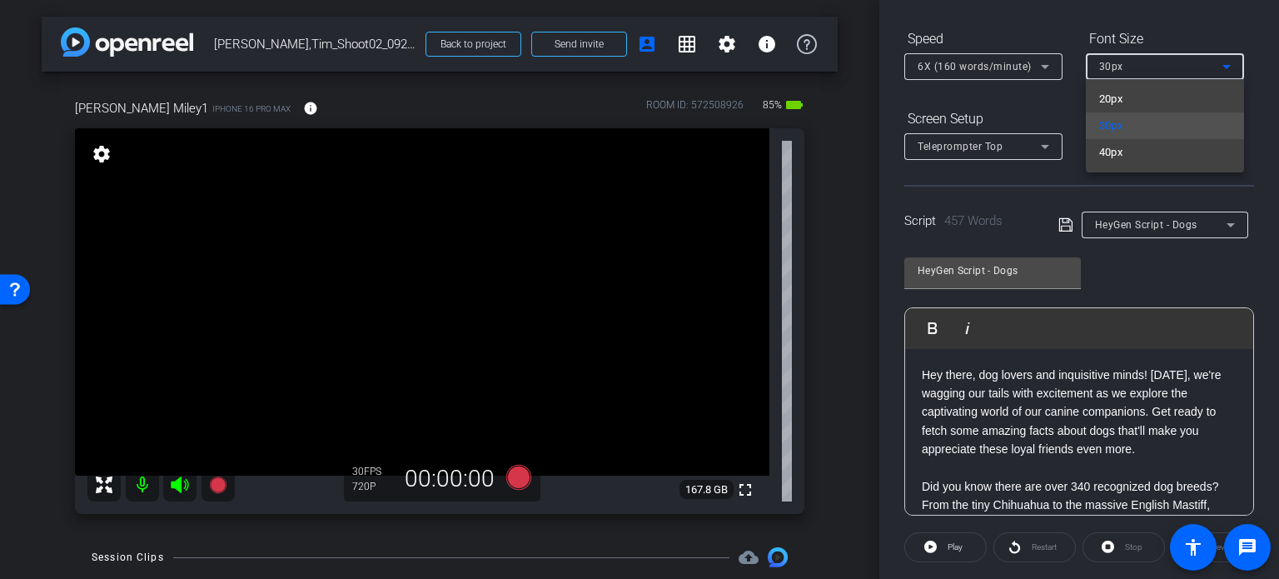
click at [838, 308] on div at bounding box center [639, 289] width 1279 height 579
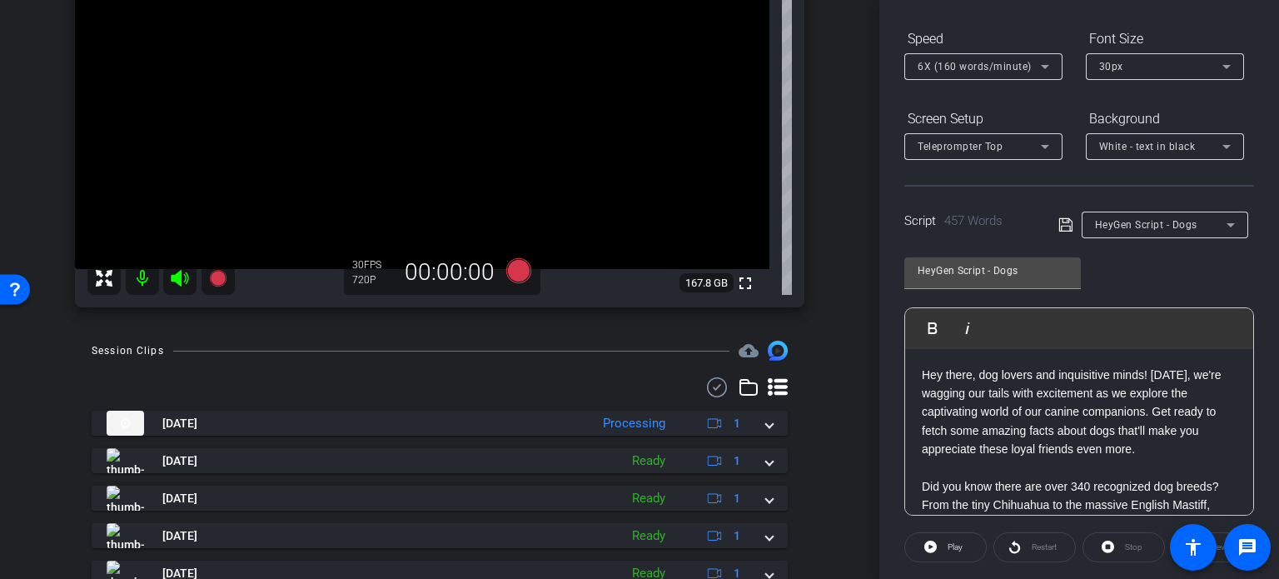
scroll to position [250, 0]
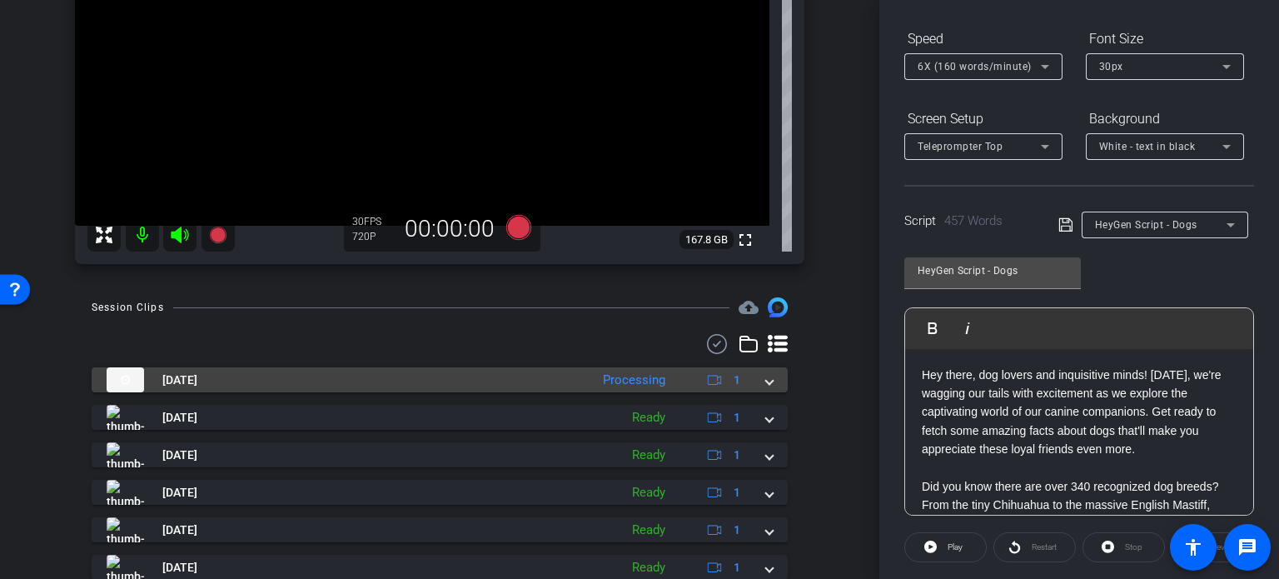
click at [764, 376] on mat-expansion-panel-header "Oct 8, 2025 Processing 1" at bounding box center [440, 379] width 696 height 25
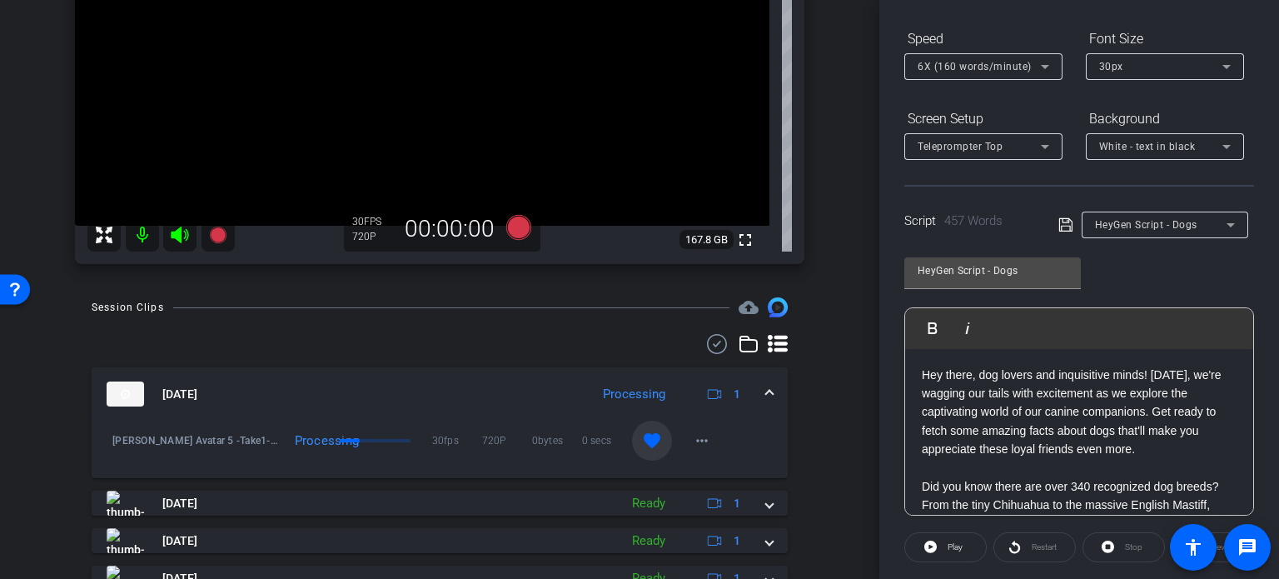
click at [766, 394] on span at bounding box center [769, 394] width 7 height 17
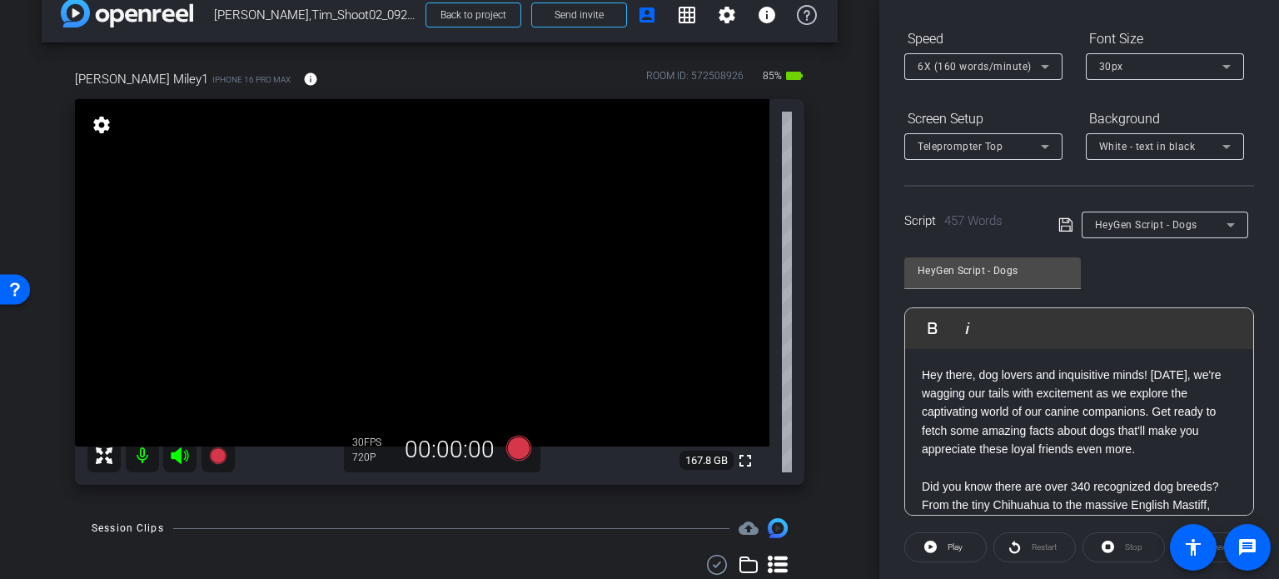
scroll to position [0, 0]
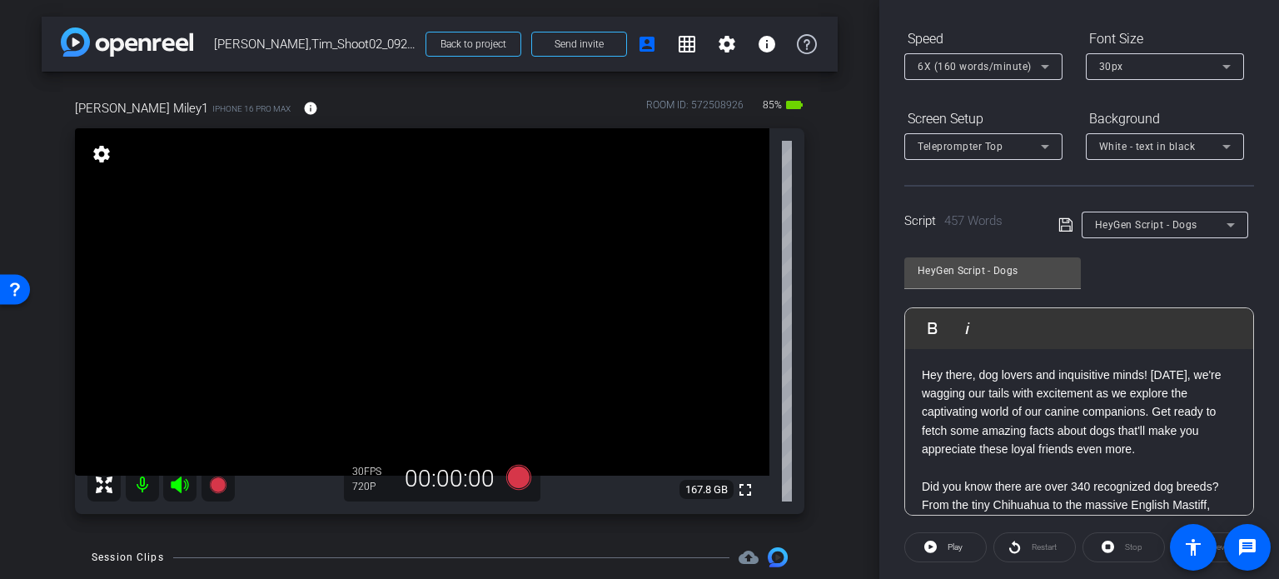
click at [819, 366] on div "Tim Miley1 iPhone 16 Pro Max info ROOM ID: 572508926 85% battery_std fullscreen…" at bounding box center [440, 301] width 796 height 459
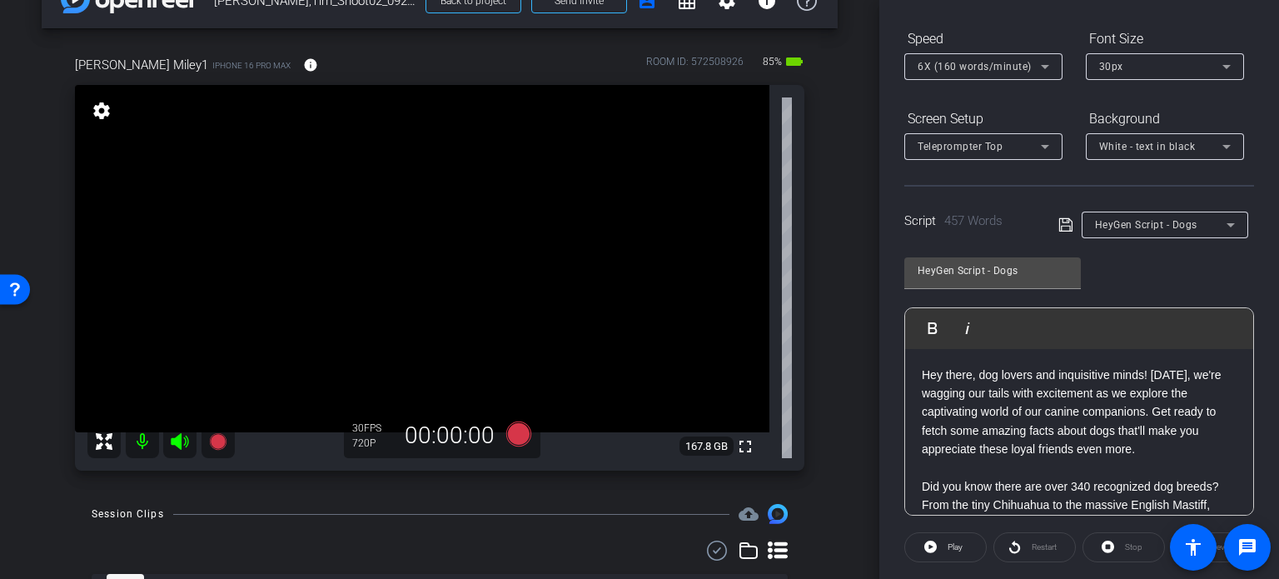
scroll to position [83, 0]
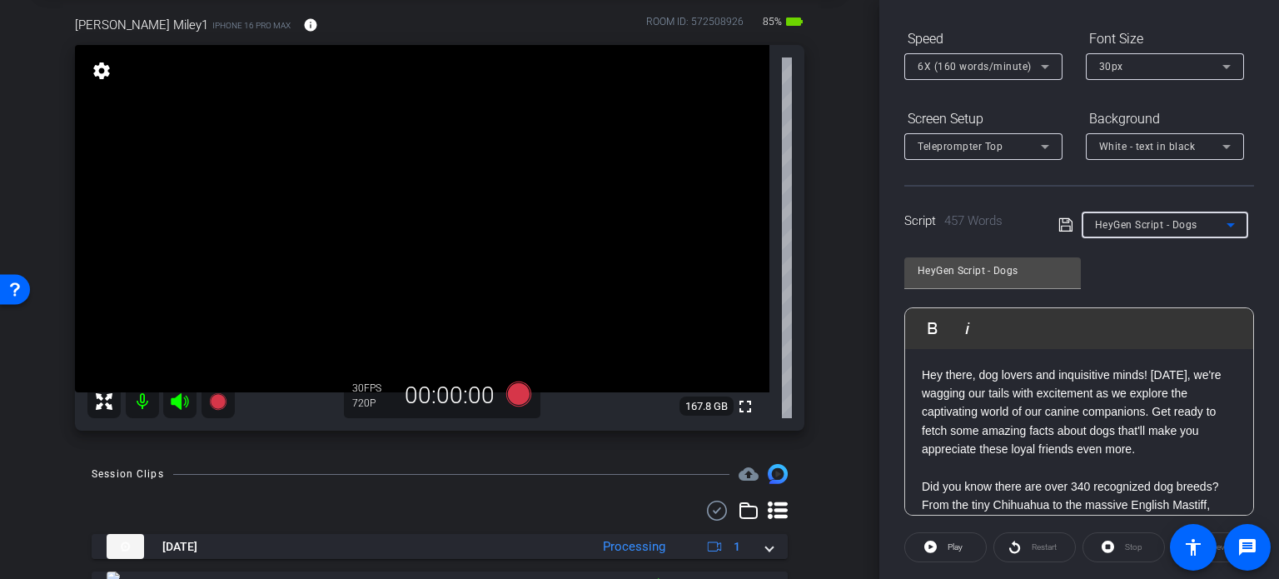
click at [1161, 226] on span "HeyGen Script - Dogs" at bounding box center [1146, 225] width 102 height 12
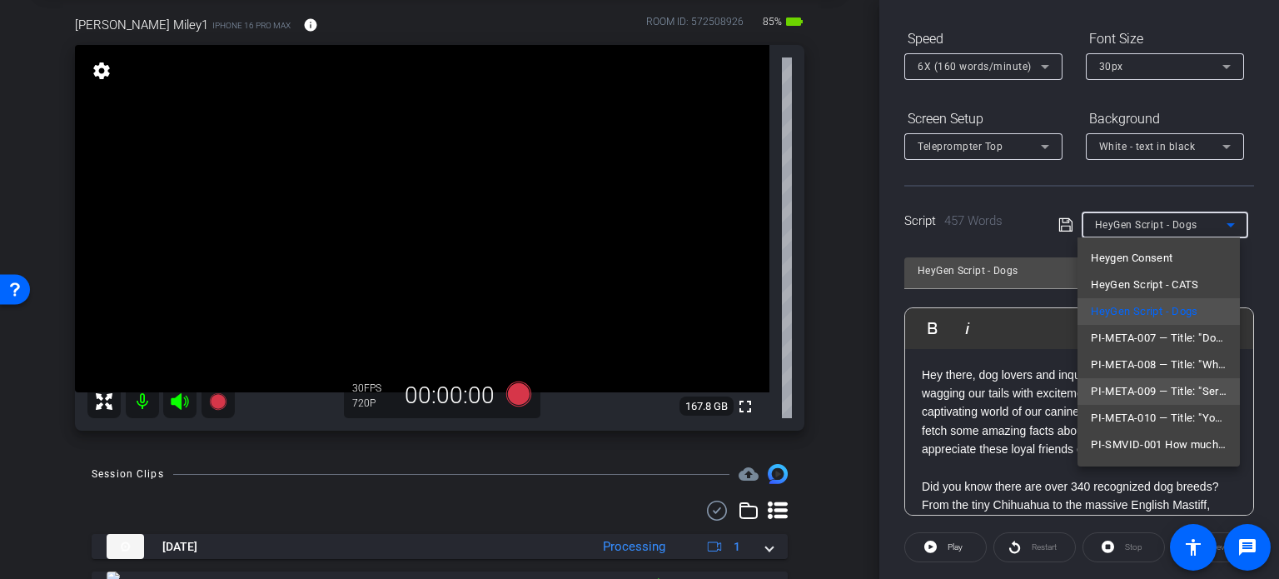
scroll to position [50, 0]
click at [838, 401] on div at bounding box center [639, 289] width 1279 height 579
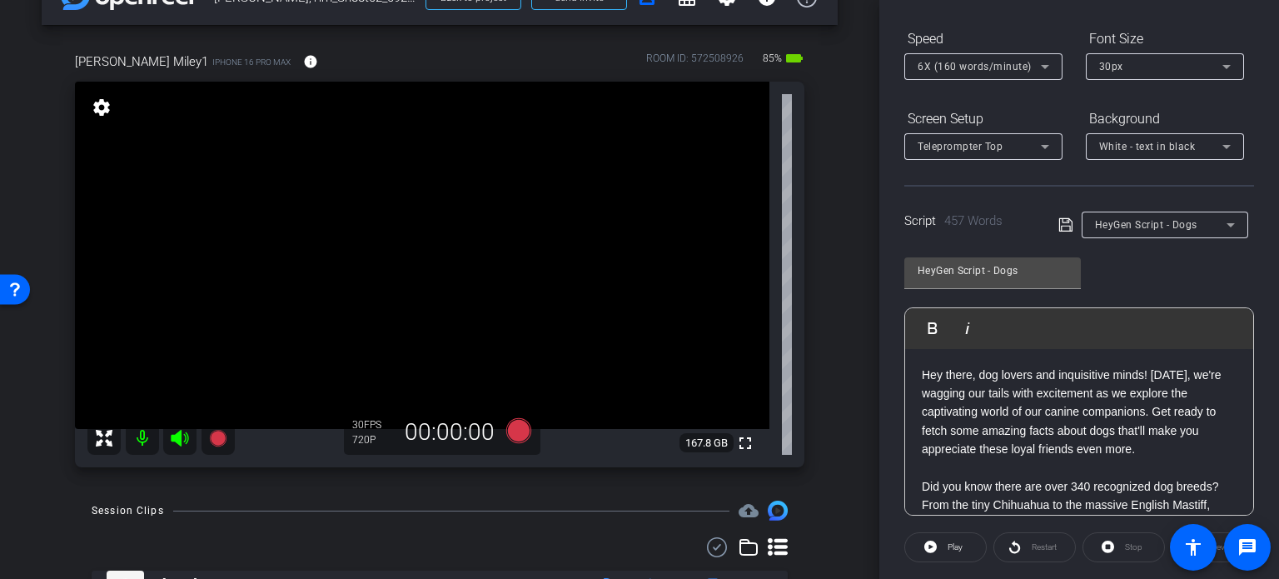
scroll to position [83, 0]
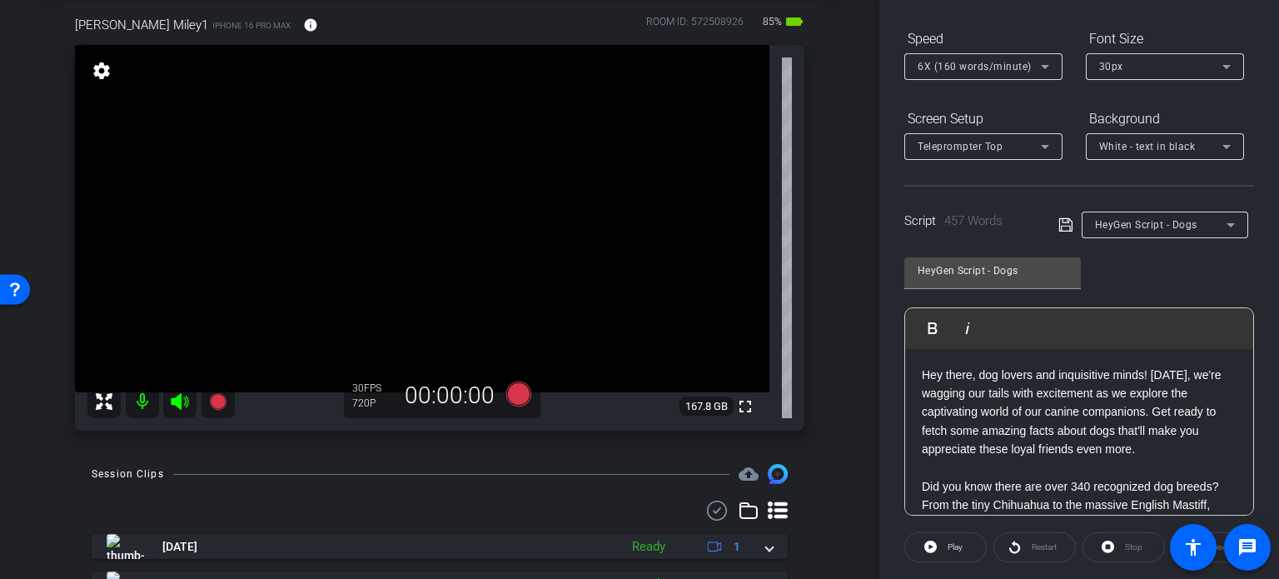
click at [817, 218] on div "Tim Miley1 iPhone 16 Pro Max info ROOM ID: 572508926 85% battery_std fullscreen…" at bounding box center [440, 217] width 796 height 459
click at [3, 241] on div "arrow_back Miley,Tim_Shoot02_09272025 Back to project Send invite account_box g…" at bounding box center [439, 206] width 879 height 579
click at [834, 310] on div "arrow_back Miley,Tim_Shoot02_09272025 Back to project Send invite account_box g…" at bounding box center [439, 206] width 879 height 579
click at [827, 357] on div "Tim Miley1 iPhone 16 Pro Max info ROOM ID: 572508926 85% battery_std fullscreen…" at bounding box center [440, 217] width 796 height 459
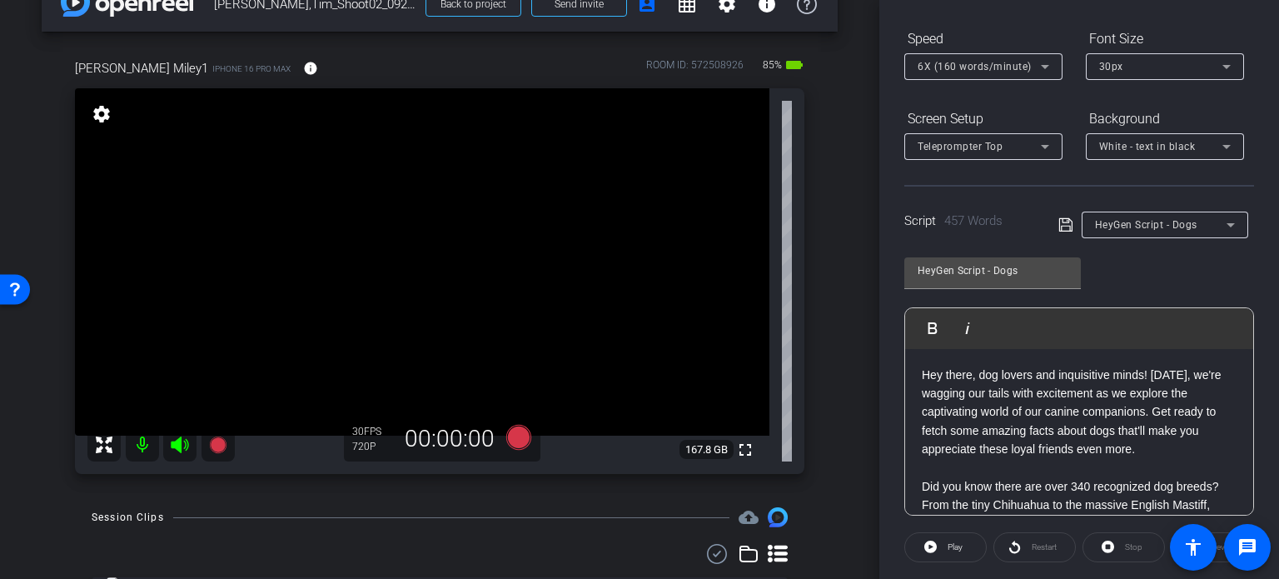
scroll to position [0, 0]
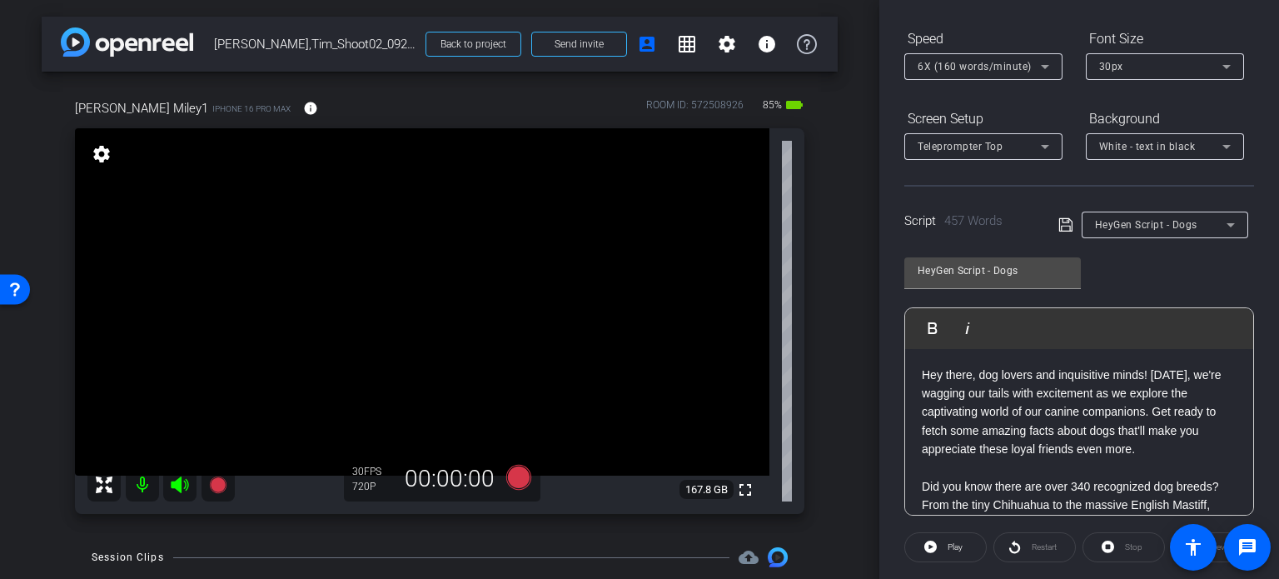
click at [7, 176] on div "arrow_back Miley,Tim_Shoot02_09272025 Back to project Send invite account_box g…" at bounding box center [439, 289] width 879 height 579
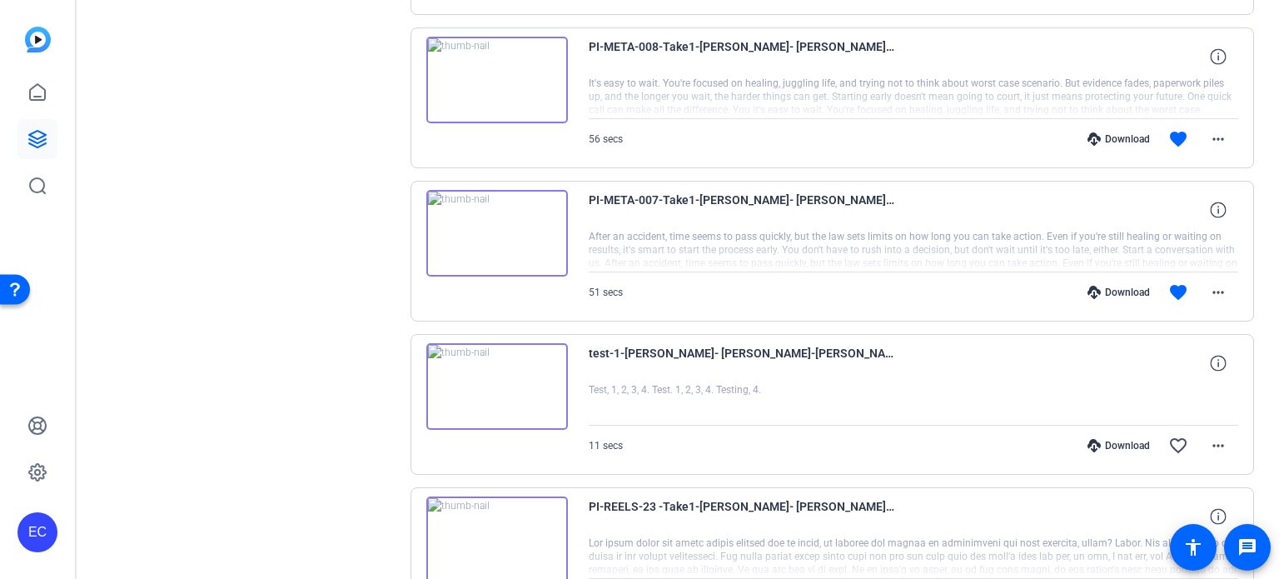
scroll to position [1091, 0]
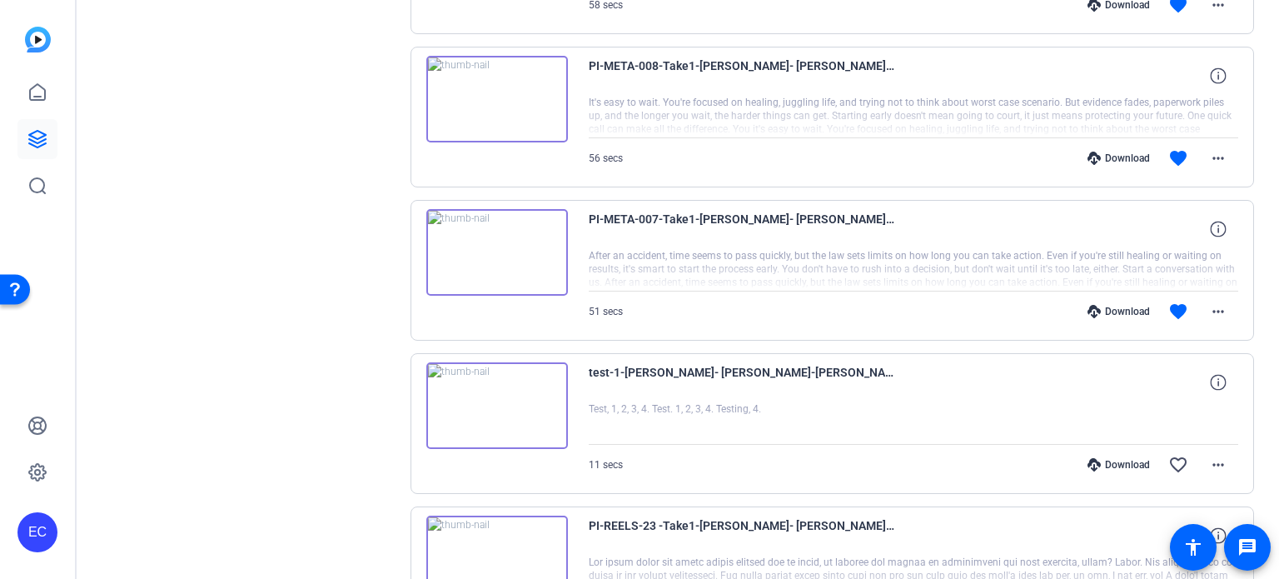
click at [1123, 305] on div "Download" at bounding box center [1118, 311] width 79 height 13
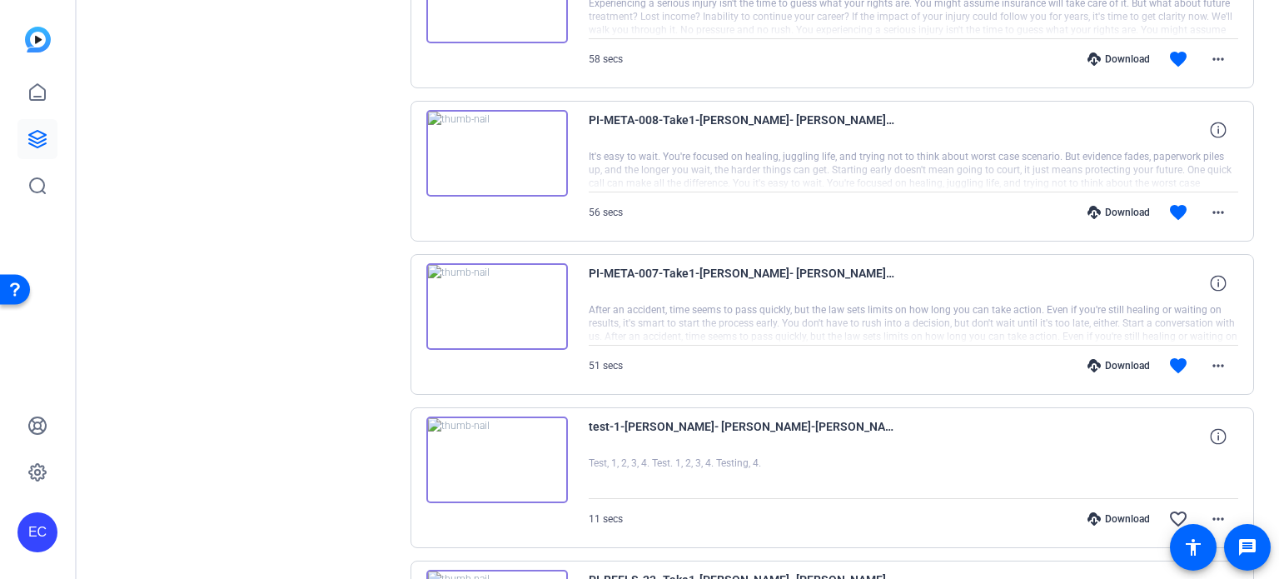
scroll to position [1008, 0]
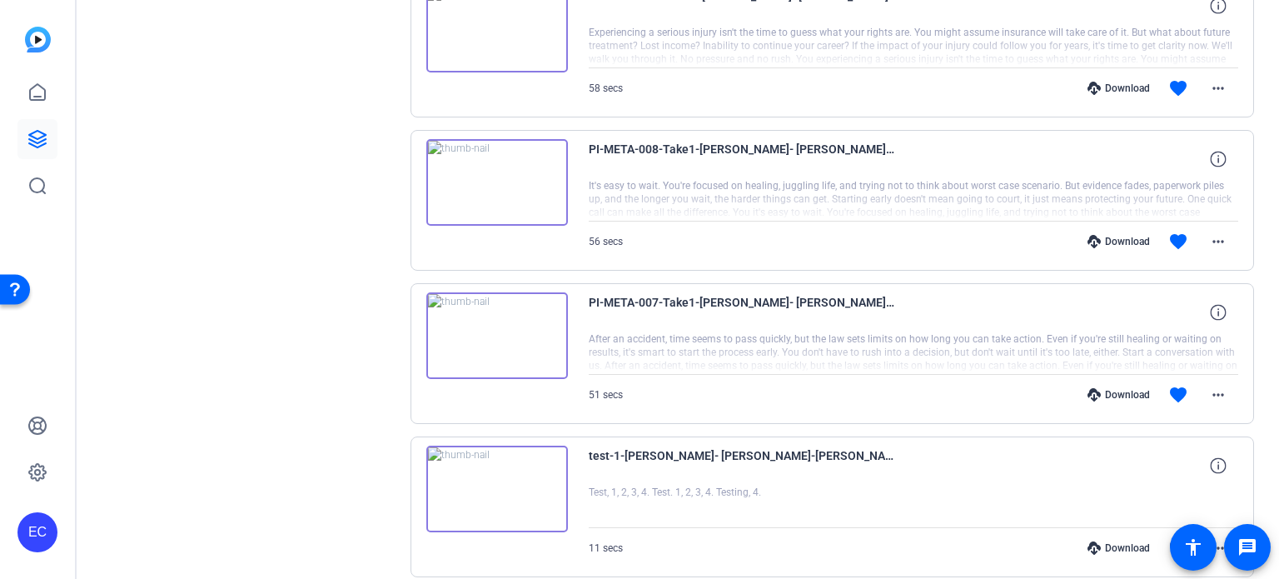
click at [1110, 236] on div "Download" at bounding box center [1118, 241] width 79 height 13
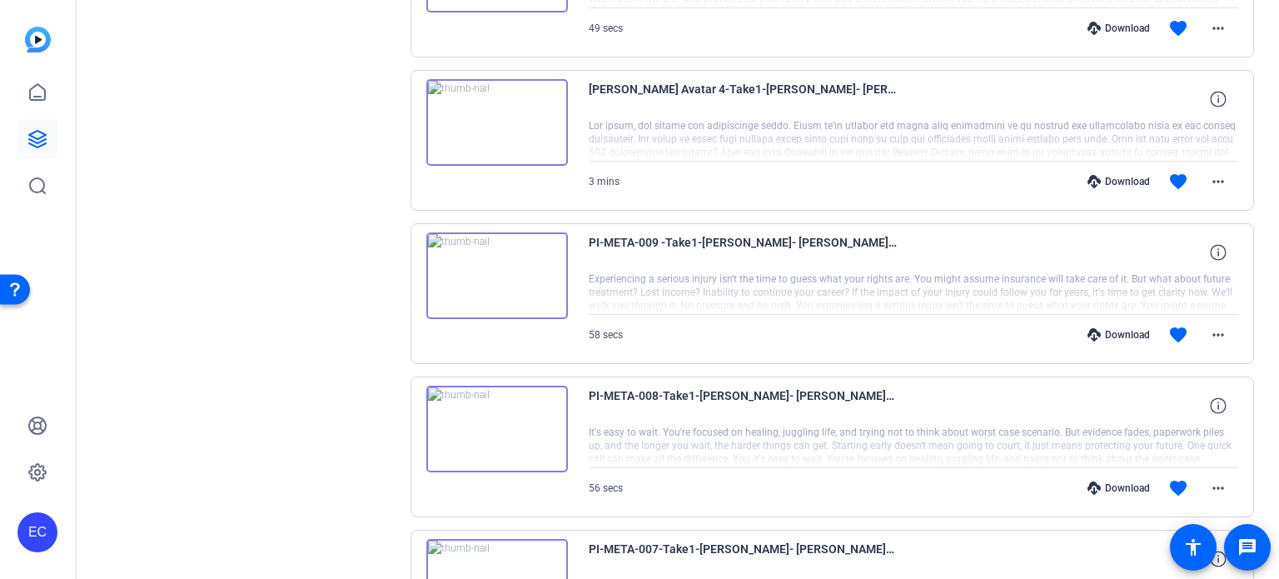
scroll to position [758, 0]
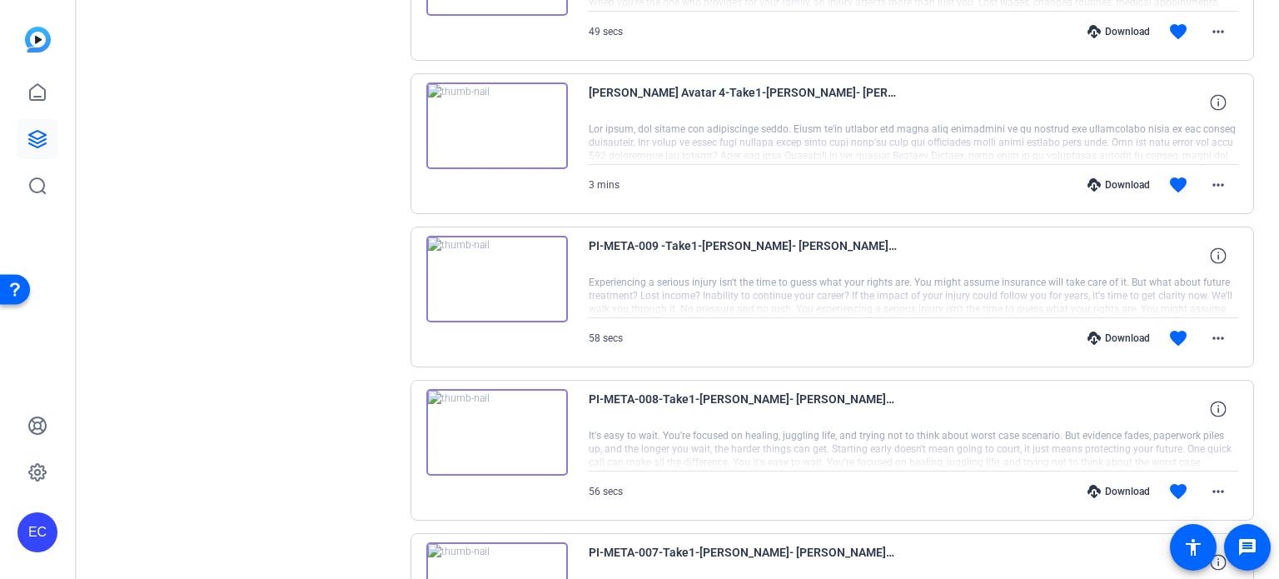
click at [1126, 333] on div "Download" at bounding box center [1118, 337] width 79 height 13
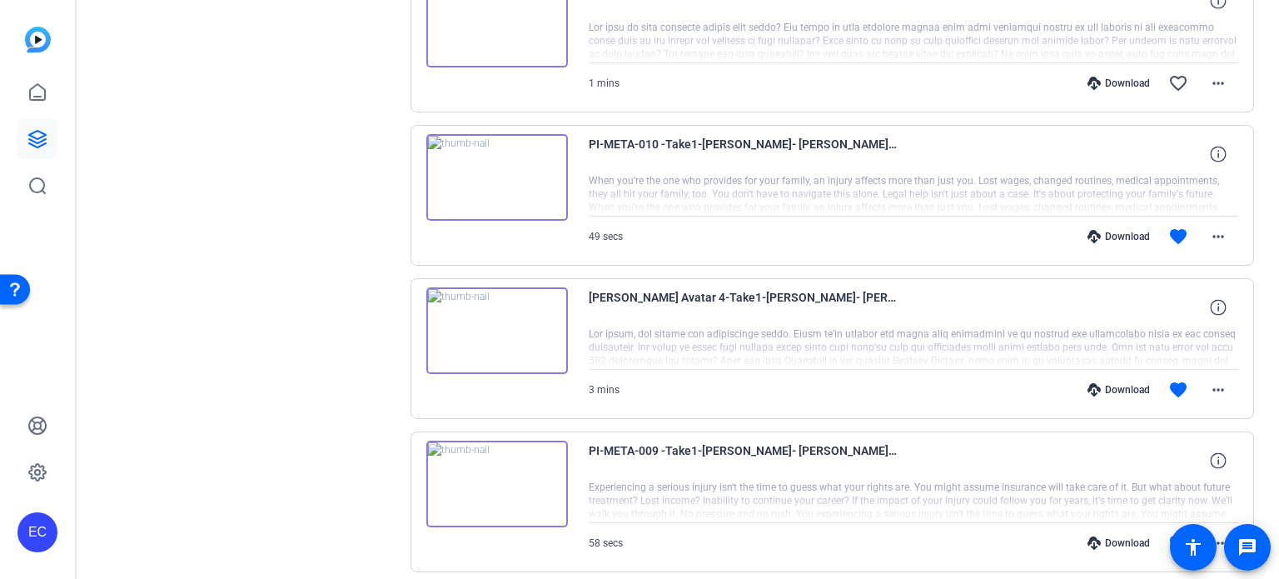
scroll to position [508, 0]
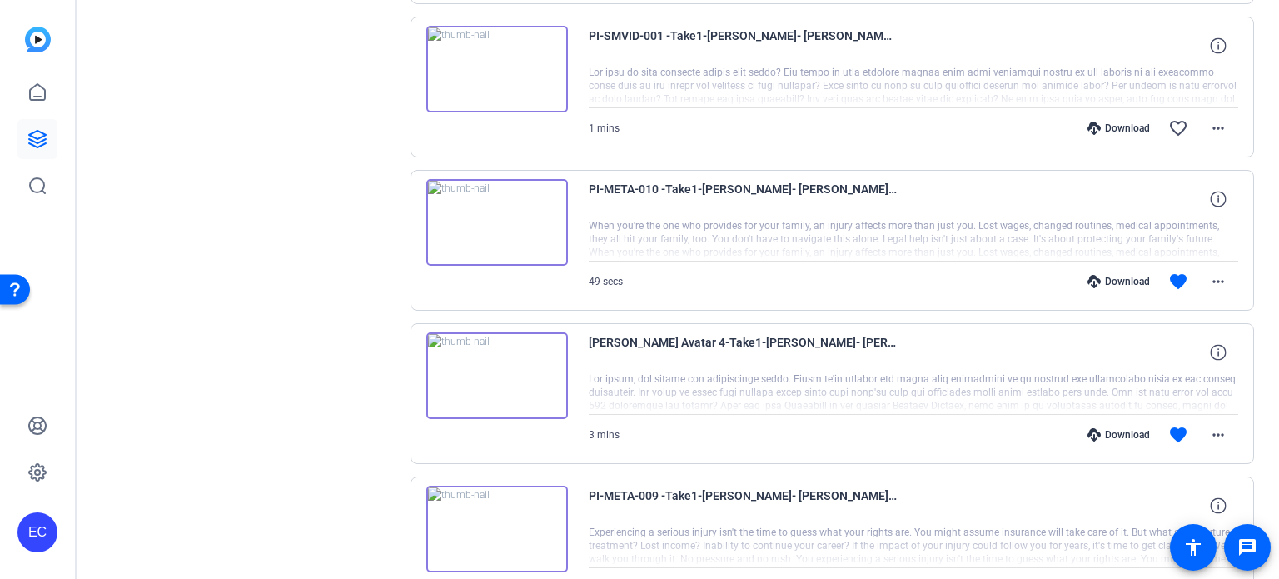
click at [1123, 431] on div "Download" at bounding box center [1118, 434] width 79 height 13
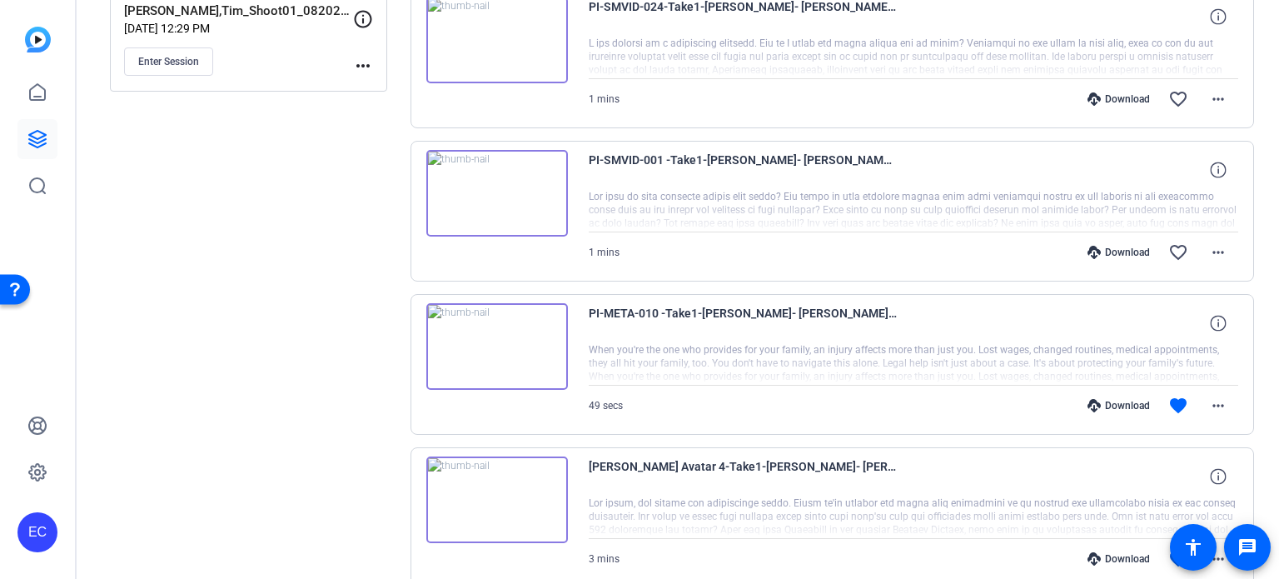
scroll to position [341, 0]
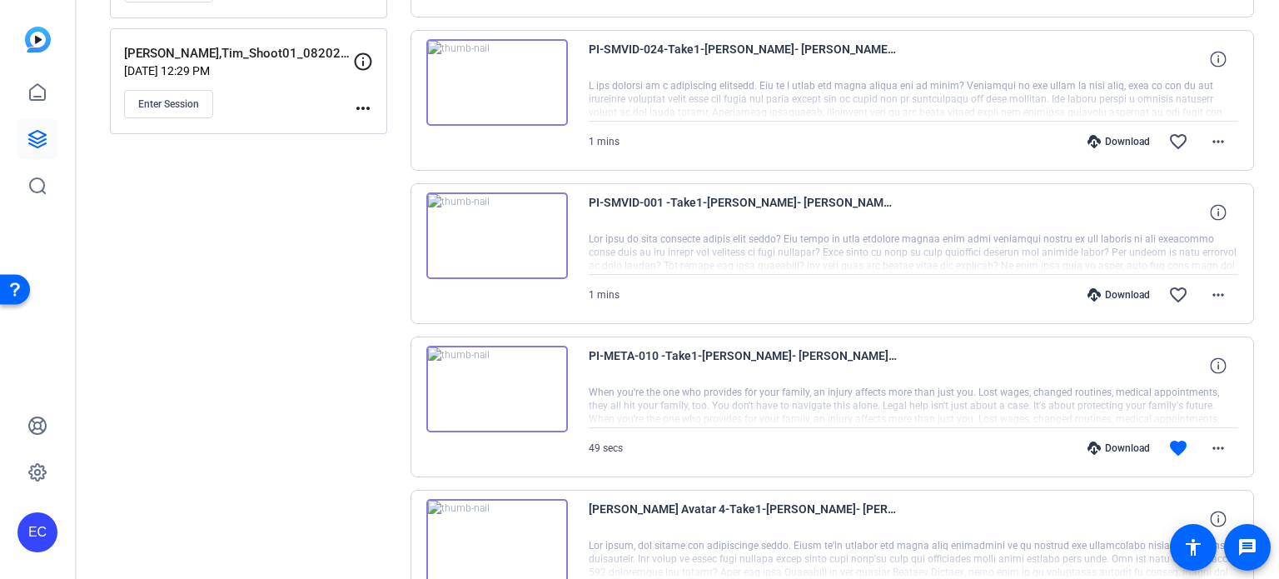
click at [1122, 441] on div "Download" at bounding box center [1118, 447] width 79 height 13
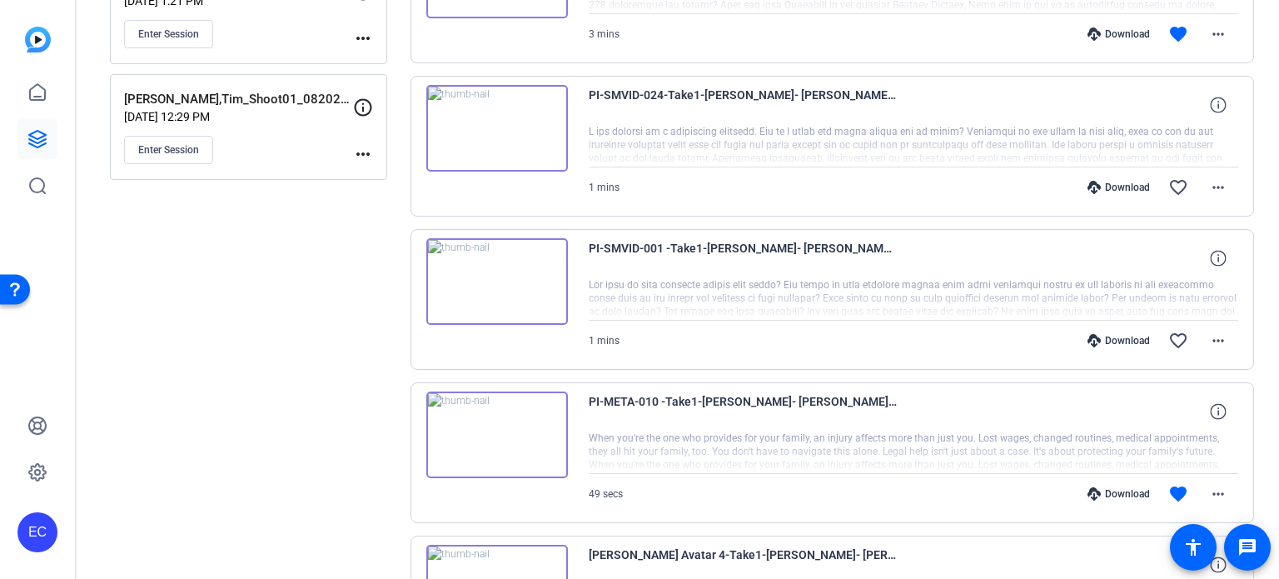
scroll to position [258, 0]
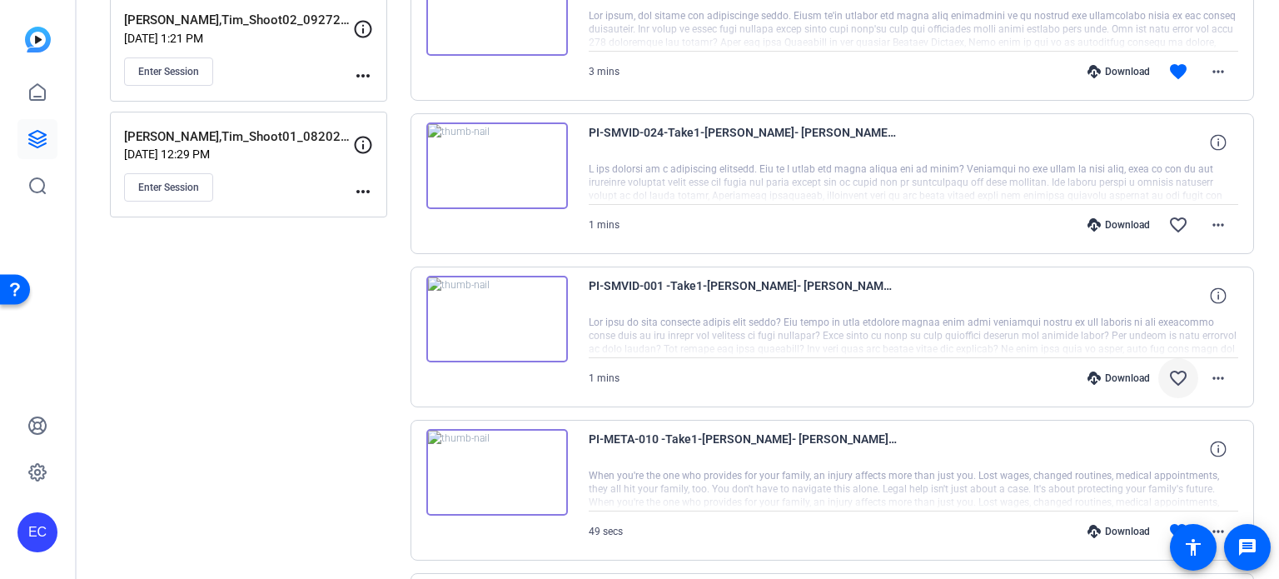
click at [1169, 376] on mat-icon "favorite_border" at bounding box center [1178, 378] width 20 height 20
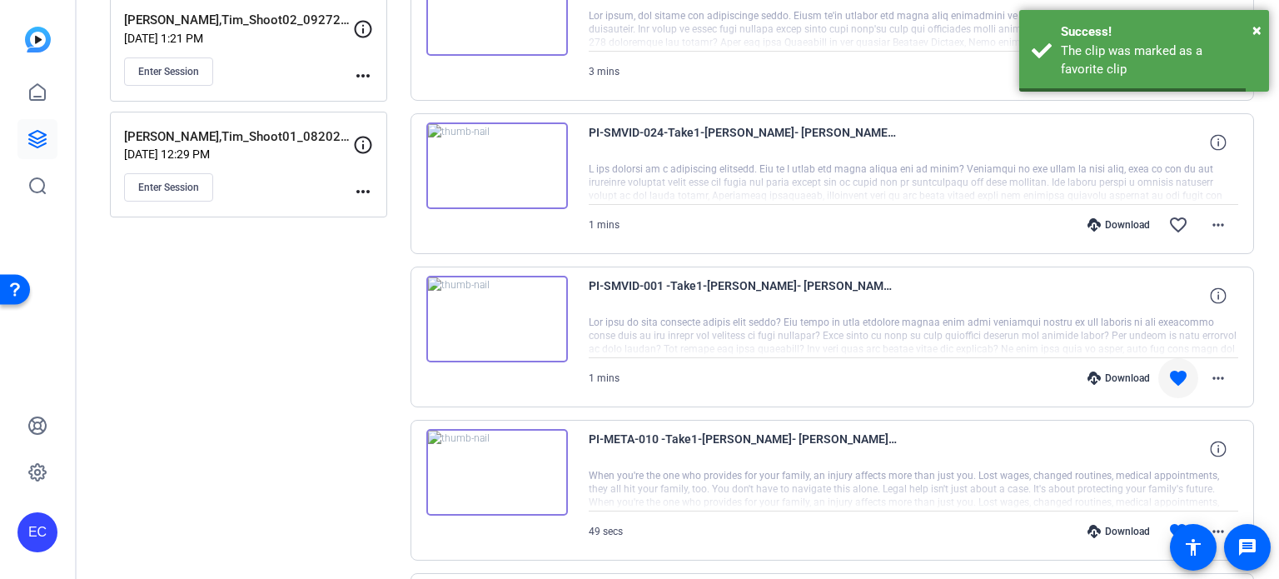
click at [1126, 372] on div "Download" at bounding box center [1118, 377] width 79 height 13
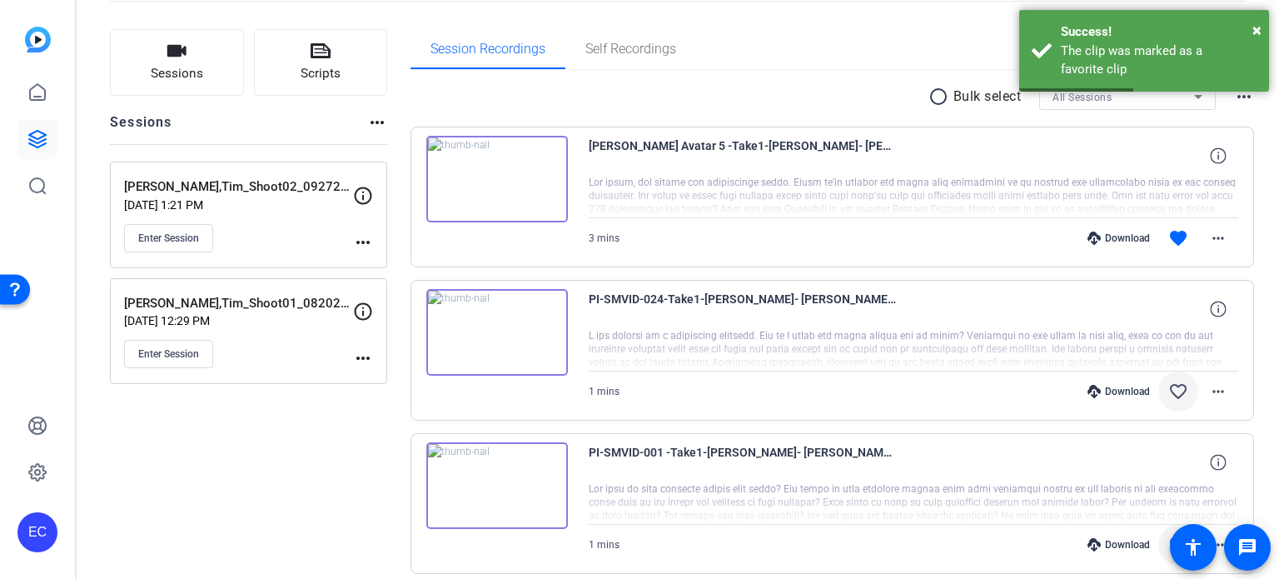
click at [1168, 387] on mat-icon "favorite_border" at bounding box center [1178, 391] width 20 height 20
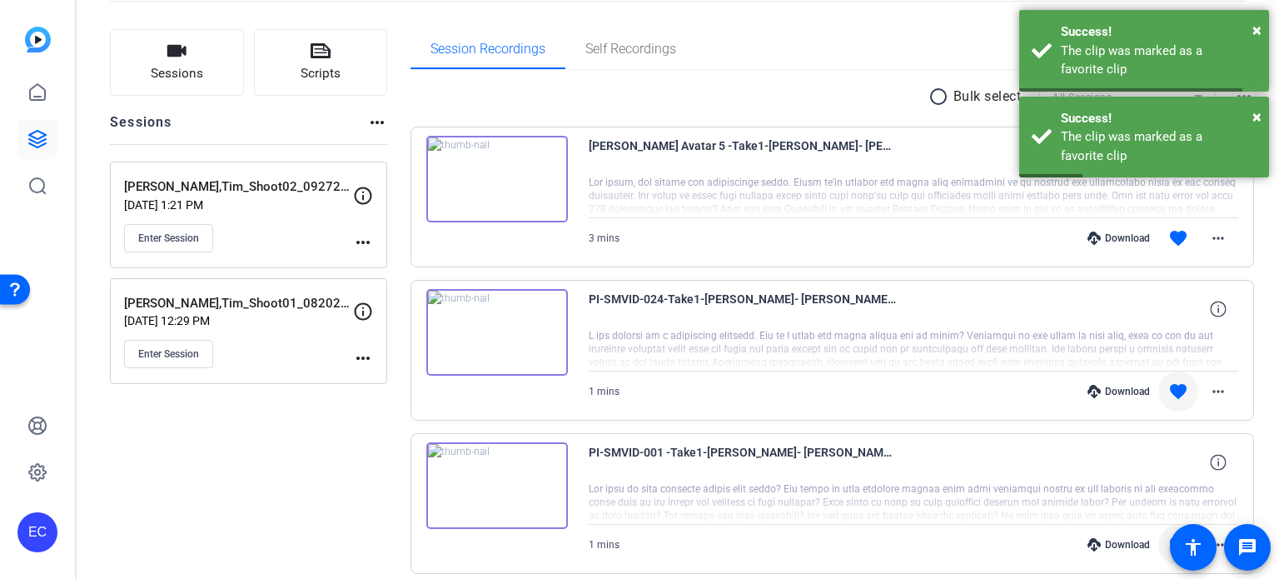
click at [1106, 385] on div "Download" at bounding box center [1118, 391] width 79 height 13
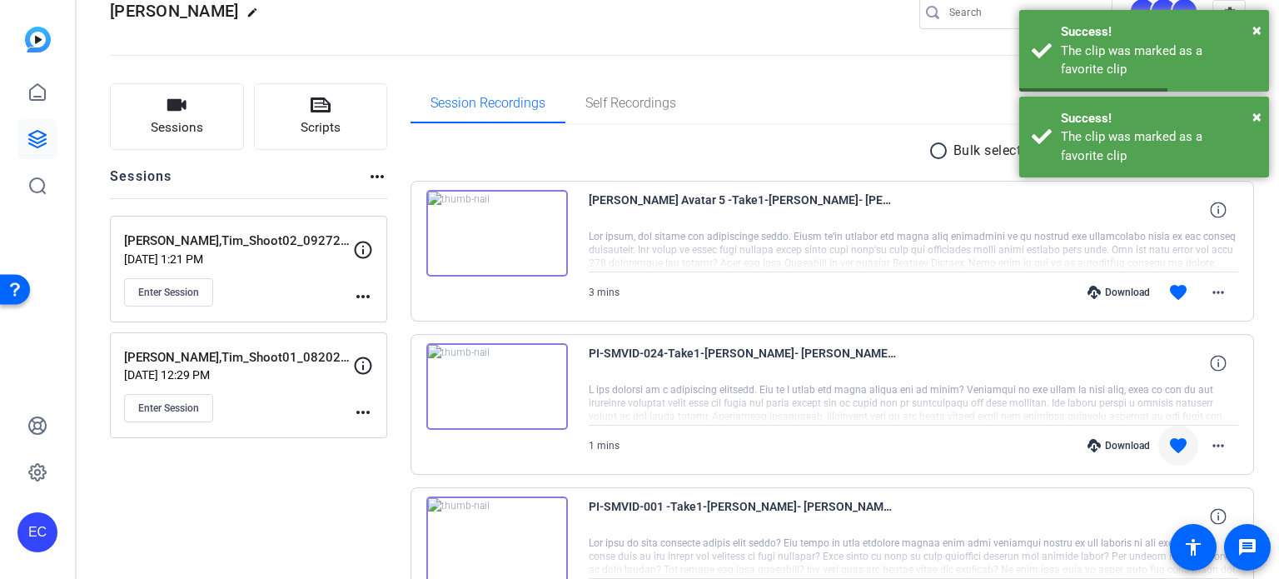
scroll to position [0, 0]
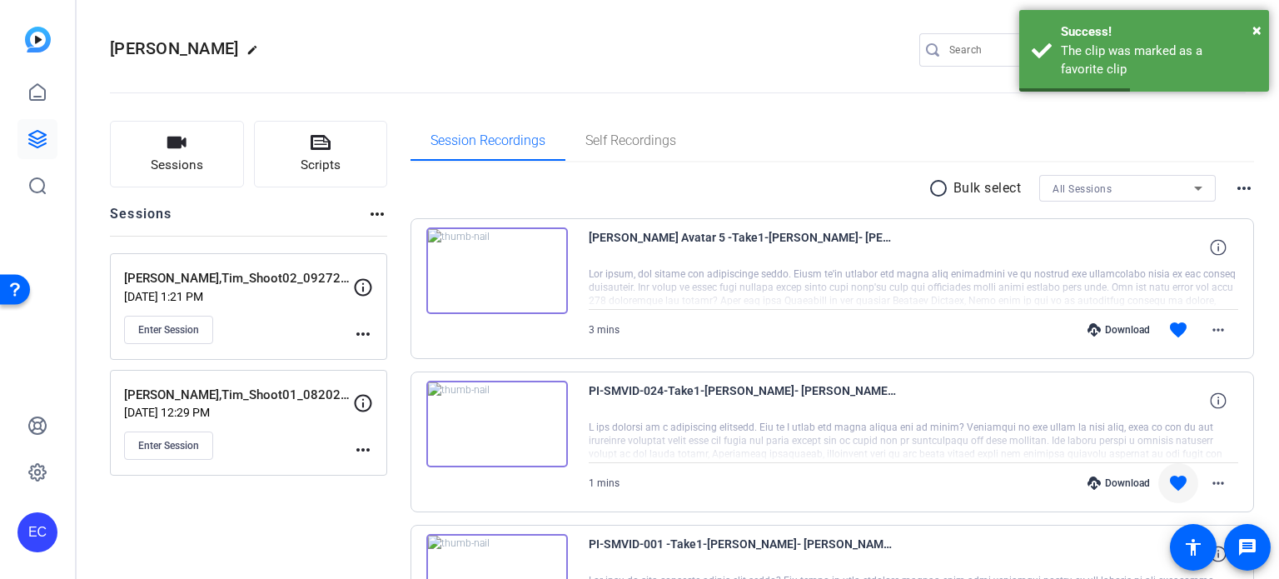
click at [1116, 328] on div "Download" at bounding box center [1118, 329] width 79 height 13
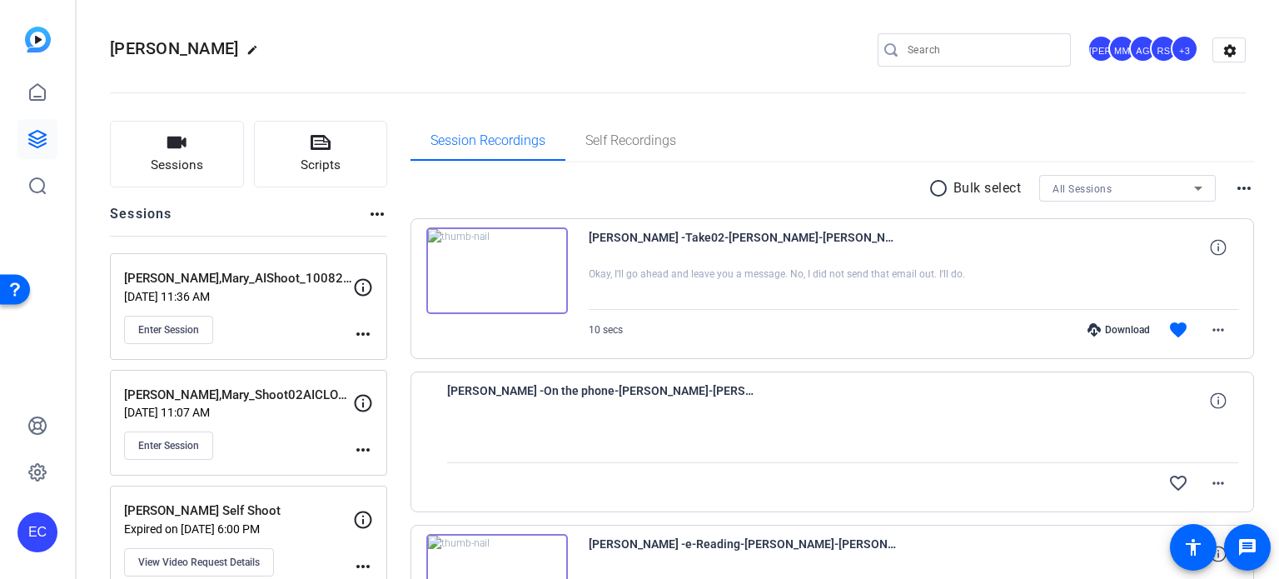
click at [362, 337] on mat-icon "more_horiz" at bounding box center [363, 334] width 20 height 20
click at [382, 358] on span "Edit Session" at bounding box center [404, 357] width 76 height 20
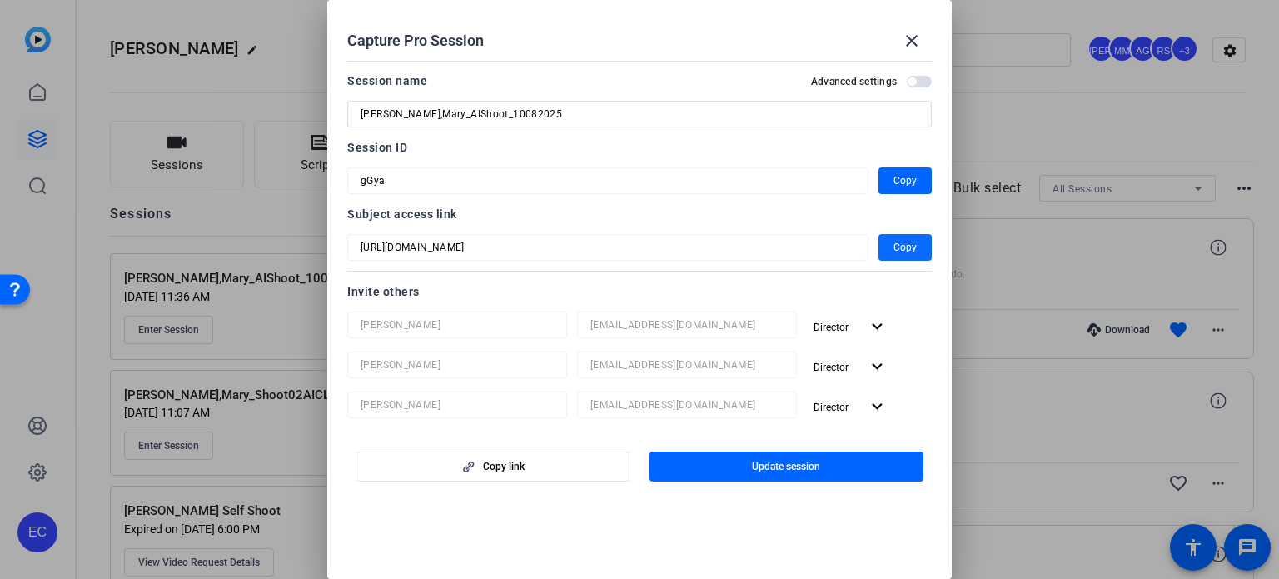
click at [894, 239] on span "Copy" at bounding box center [905, 247] width 23 height 20
click at [1027, 121] on div at bounding box center [639, 289] width 1279 height 579
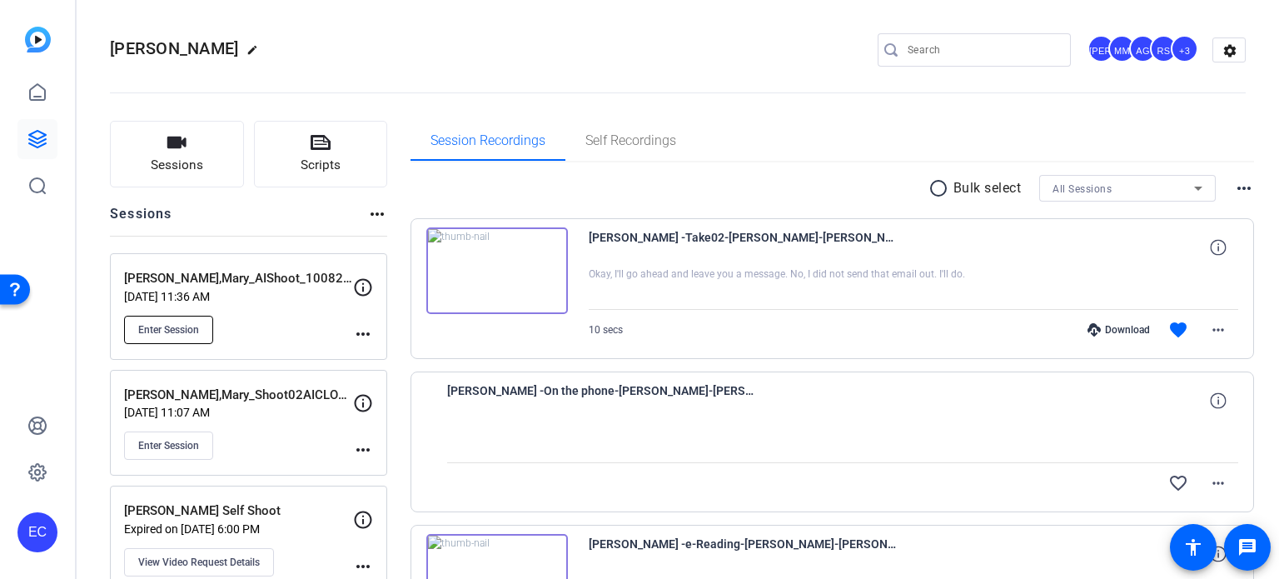
click at [192, 316] on button "Enter Session" at bounding box center [168, 330] width 89 height 28
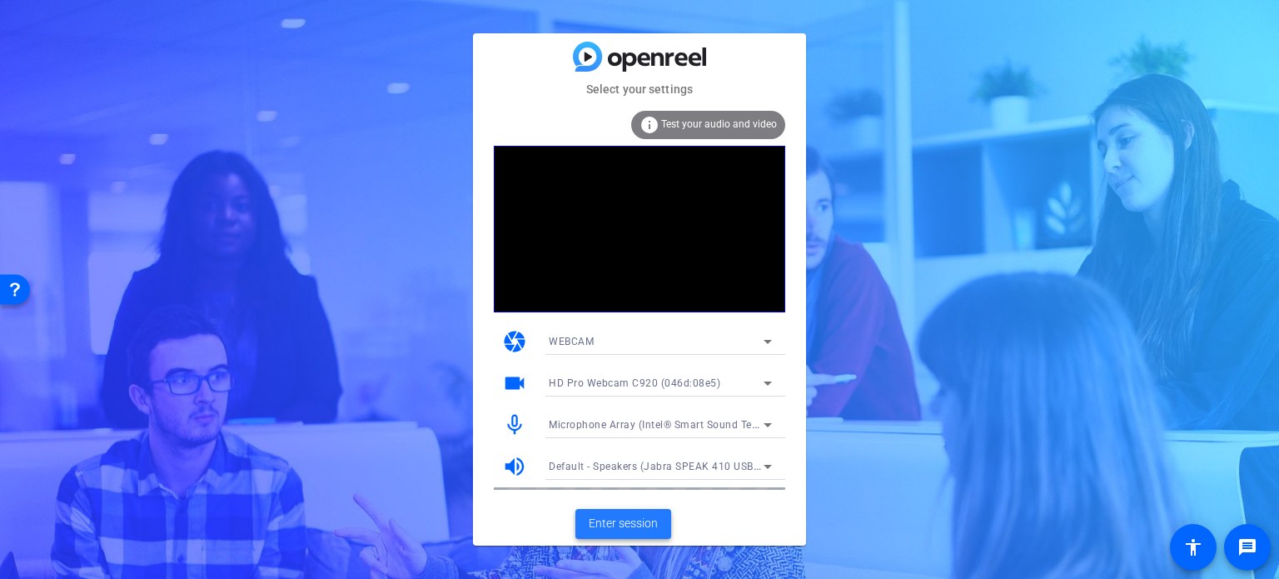
click at [630, 530] on span "Enter session" at bounding box center [623, 523] width 69 height 17
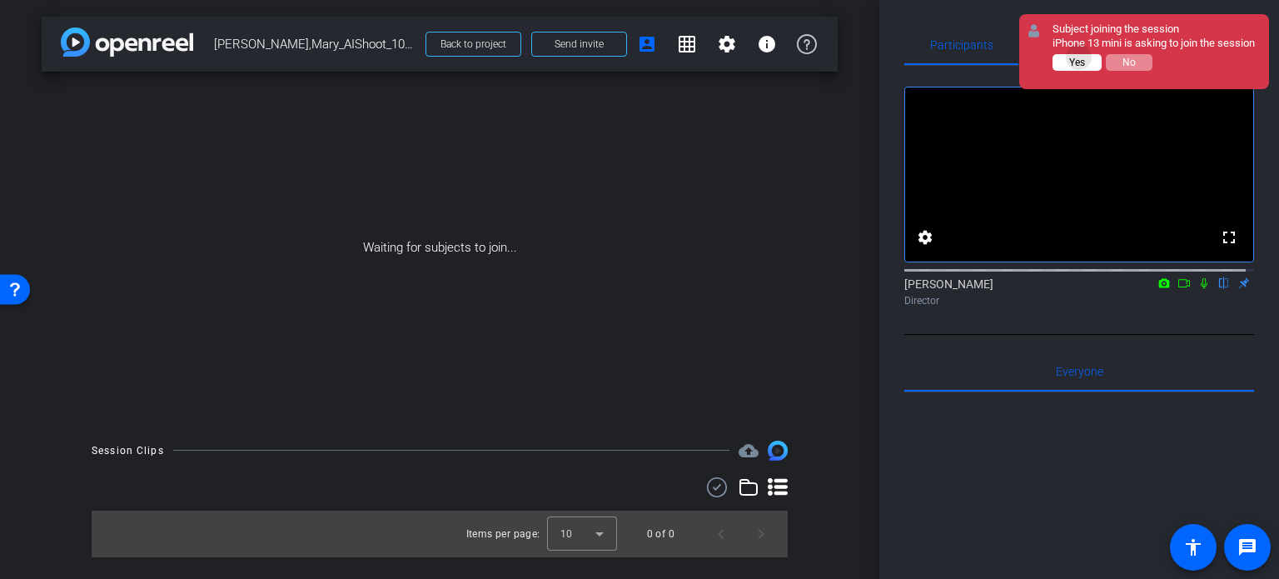
click at [1078, 57] on span "Yes" at bounding box center [1077, 63] width 16 height 12
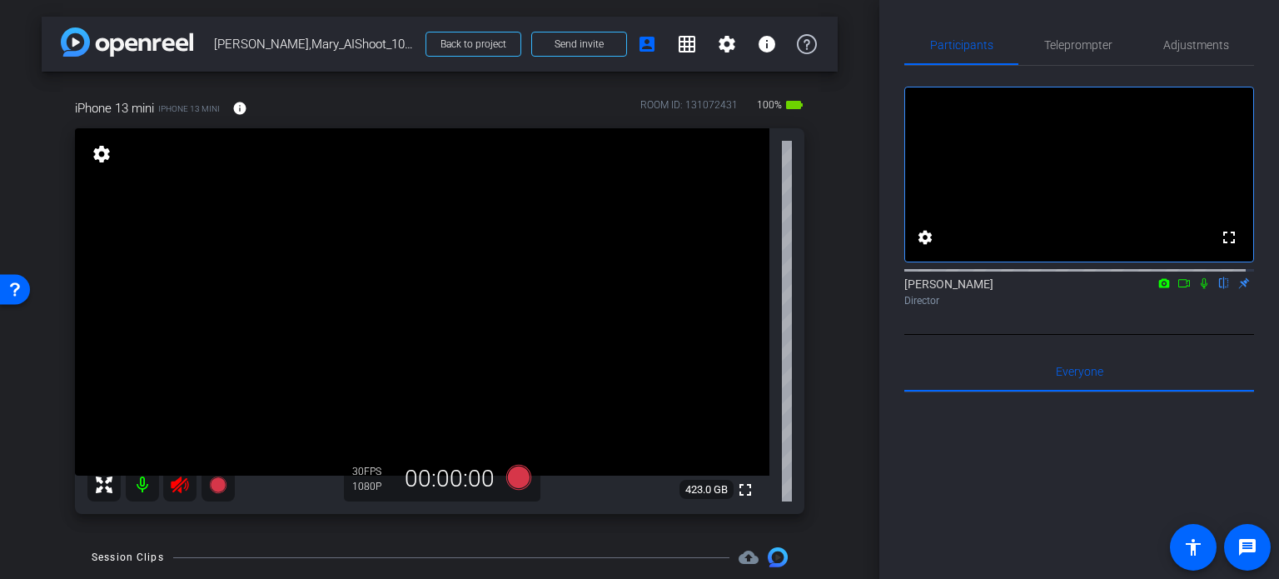
click at [182, 482] on icon at bounding box center [179, 484] width 17 height 17
click at [1179, 45] on span "Adjustments" at bounding box center [1196, 45] width 66 height 12
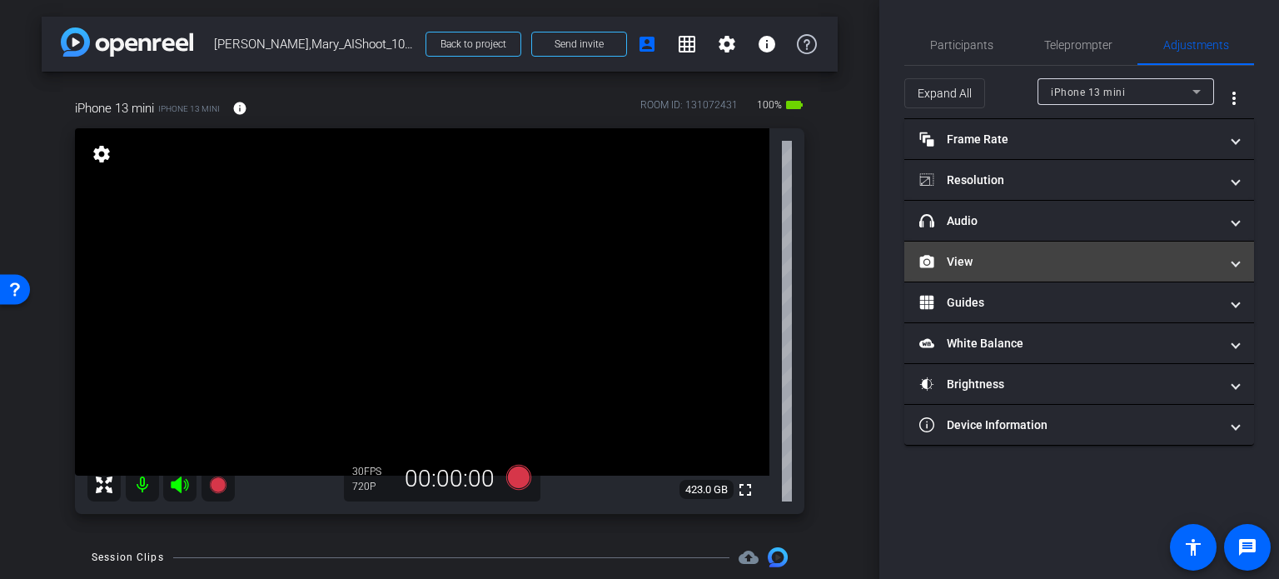
click at [1035, 262] on mat-panel-title "View" at bounding box center [1069, 261] width 300 height 17
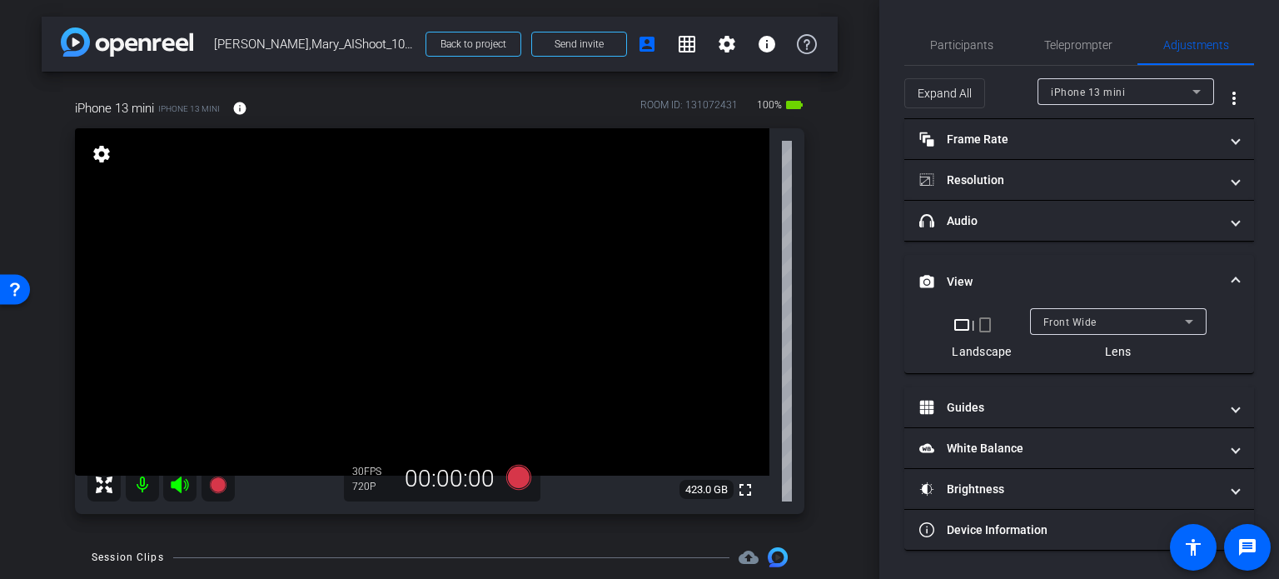
click at [979, 321] on mat-icon "crop_portrait" at bounding box center [985, 325] width 20 height 20
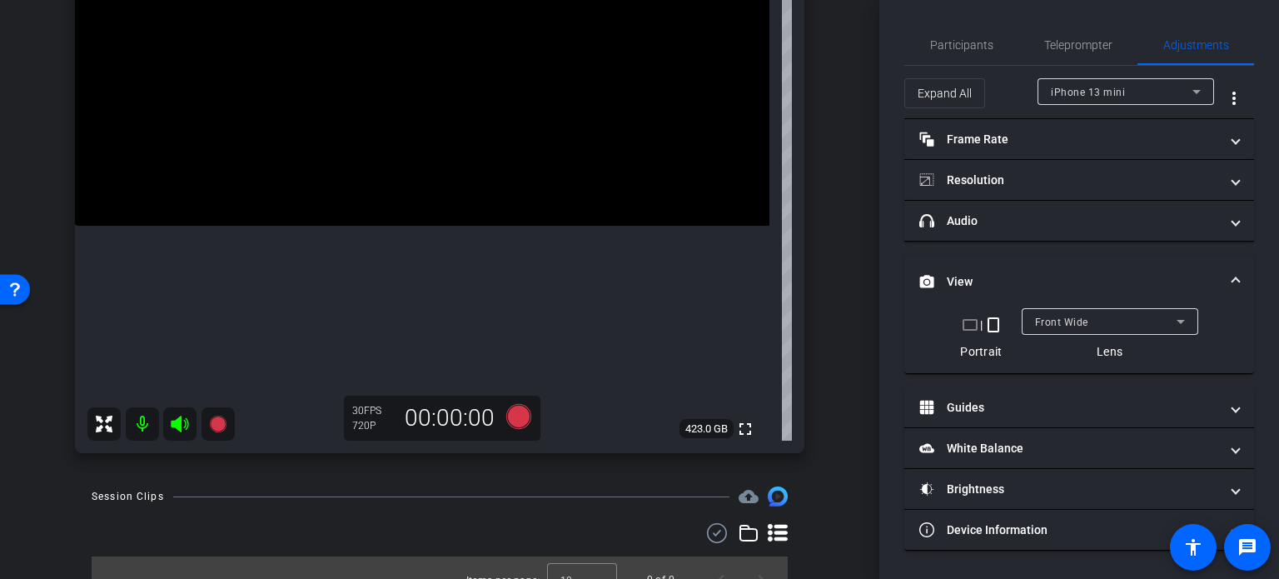
scroll to position [167, 0]
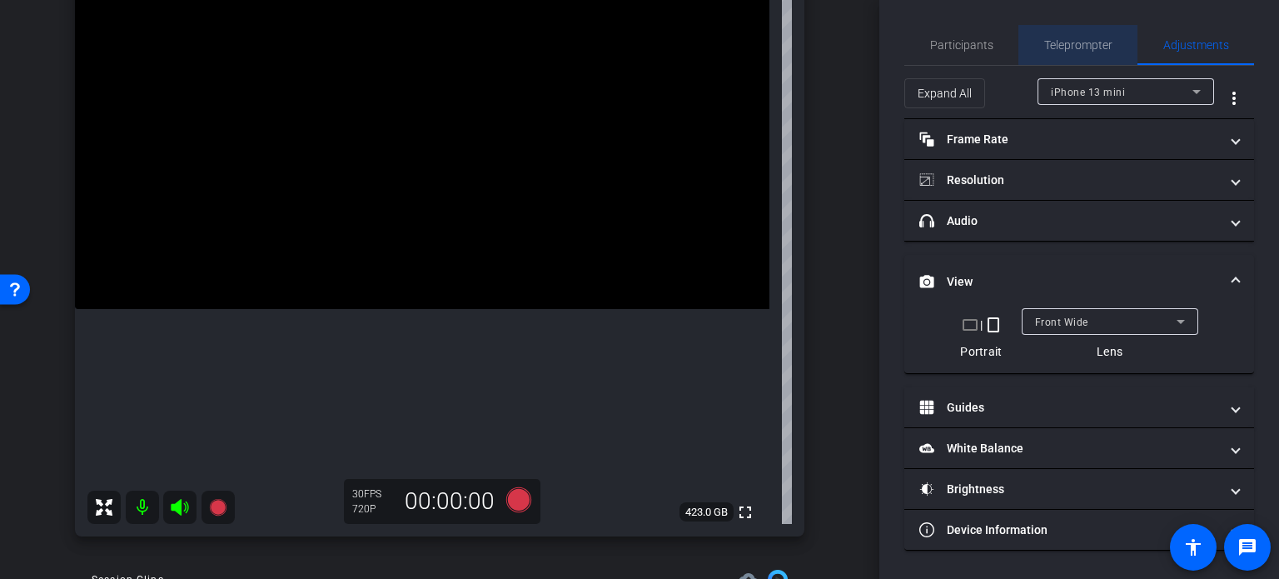
click at [1103, 41] on span "Teleprompter" at bounding box center [1078, 45] width 68 height 12
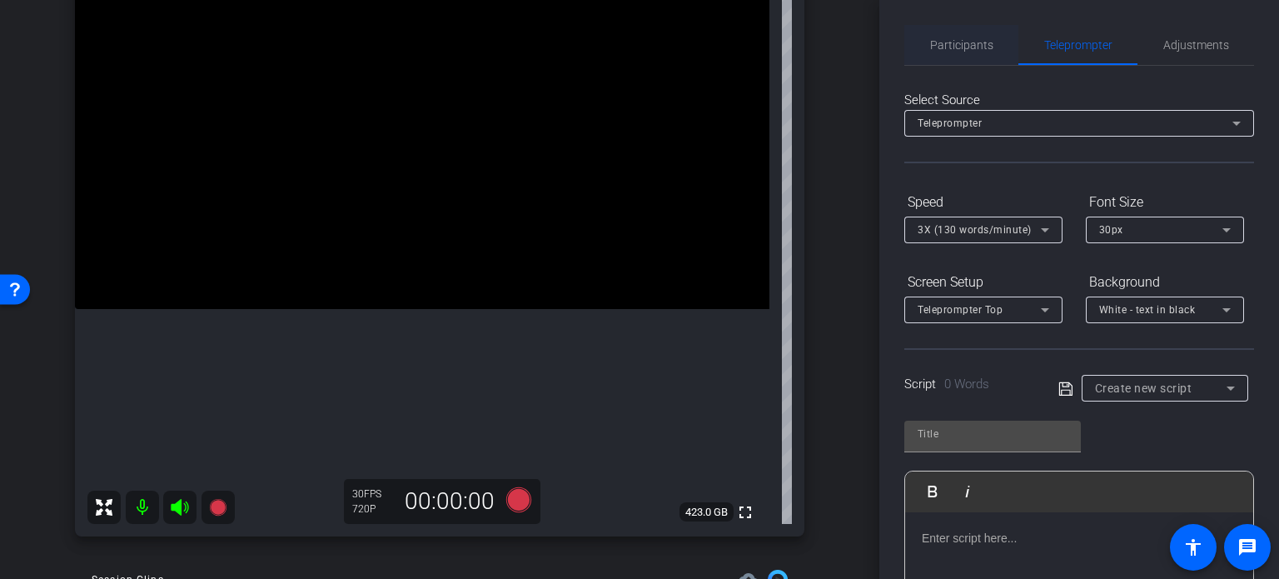
click at [979, 56] on span "Participants" at bounding box center [961, 45] width 63 height 40
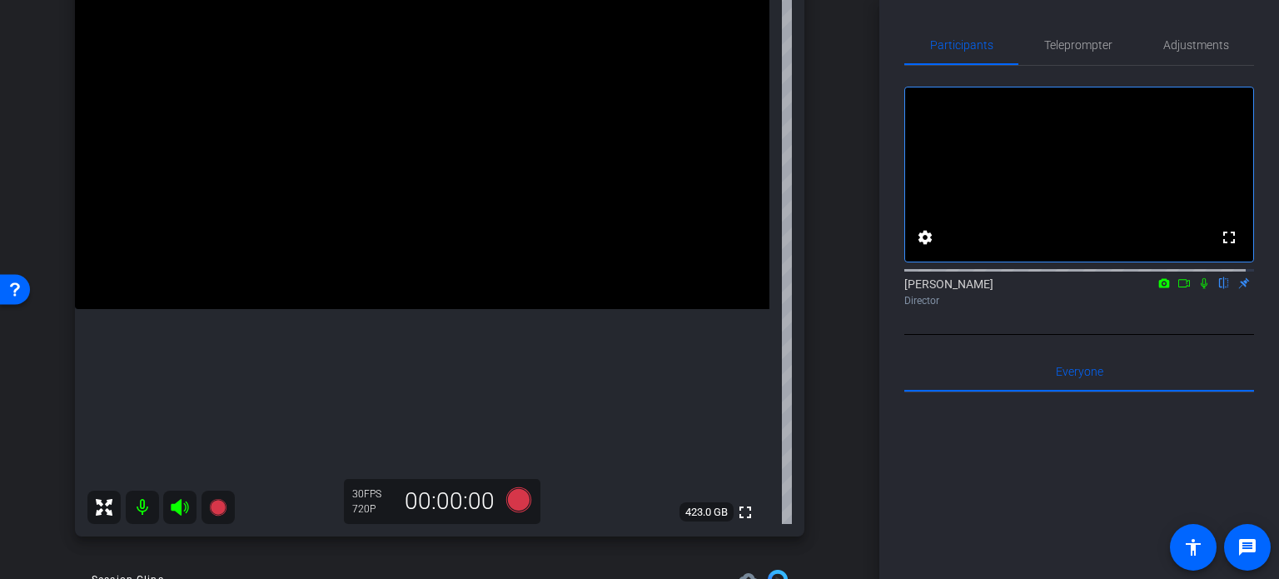
click at [823, 366] on div "iPhone 13 mini iPhone 13 mini info ROOM ID: 131072431 100% battery_std fullscre…" at bounding box center [440, 229] width 796 height 648
click at [512, 500] on icon at bounding box center [518, 499] width 25 height 25
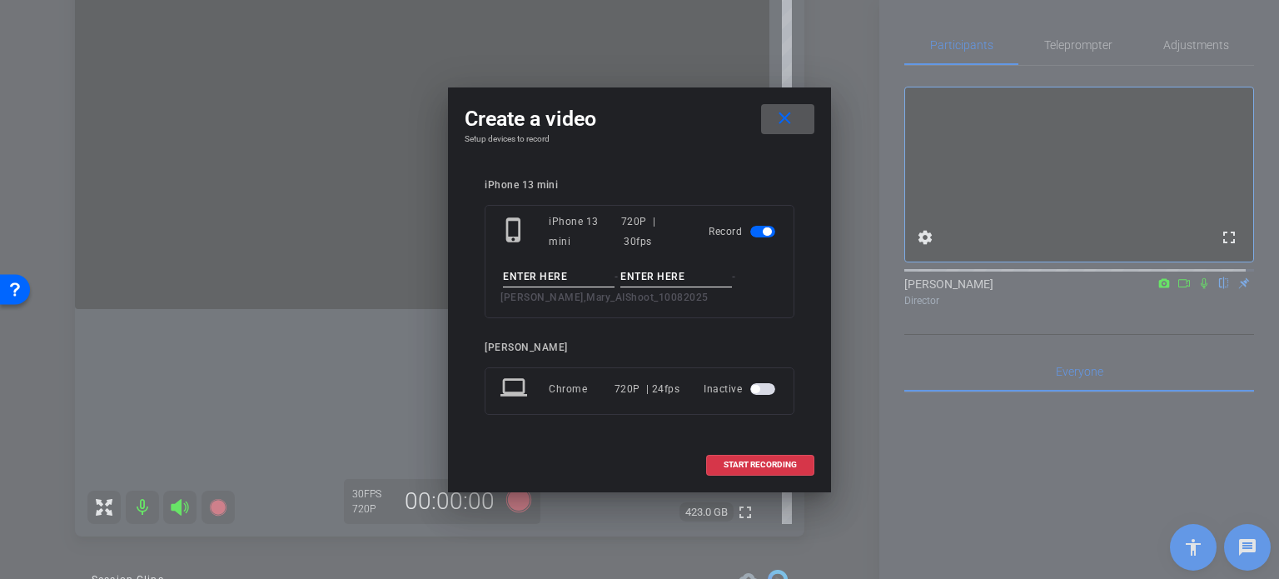
click at [551, 276] on input at bounding box center [559, 276] width 112 height 21
type input "test"
click at [650, 277] on input at bounding box center [676, 276] width 112 height 21
type input "1"
click at [786, 129] on mat-icon "close" at bounding box center [784, 118] width 21 height 21
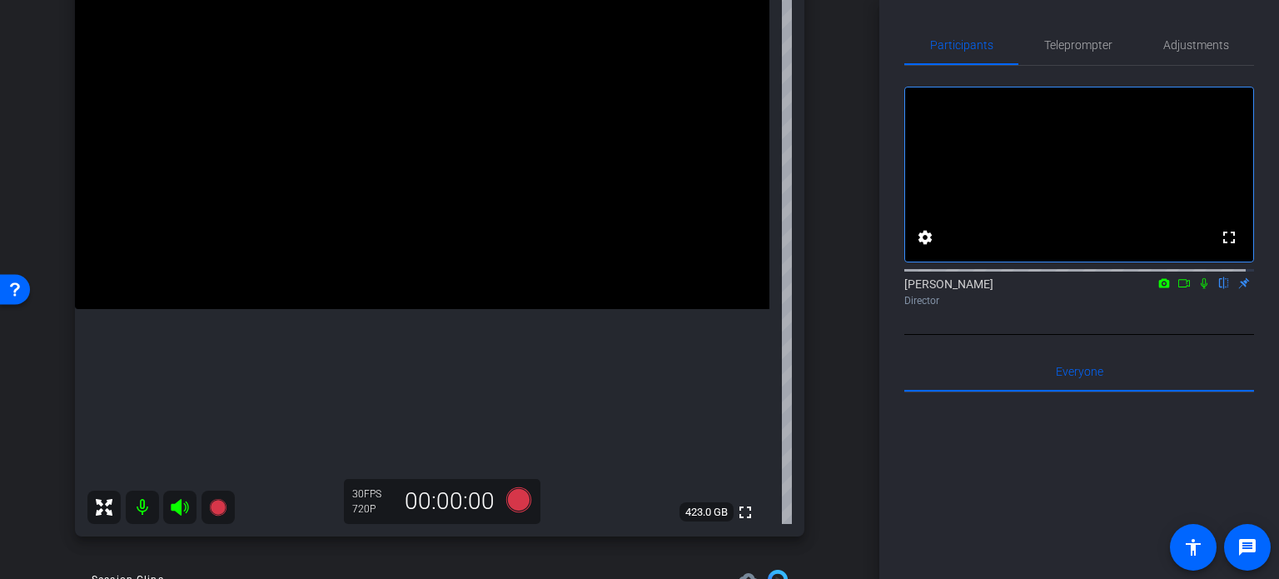
scroll to position [85, 0]
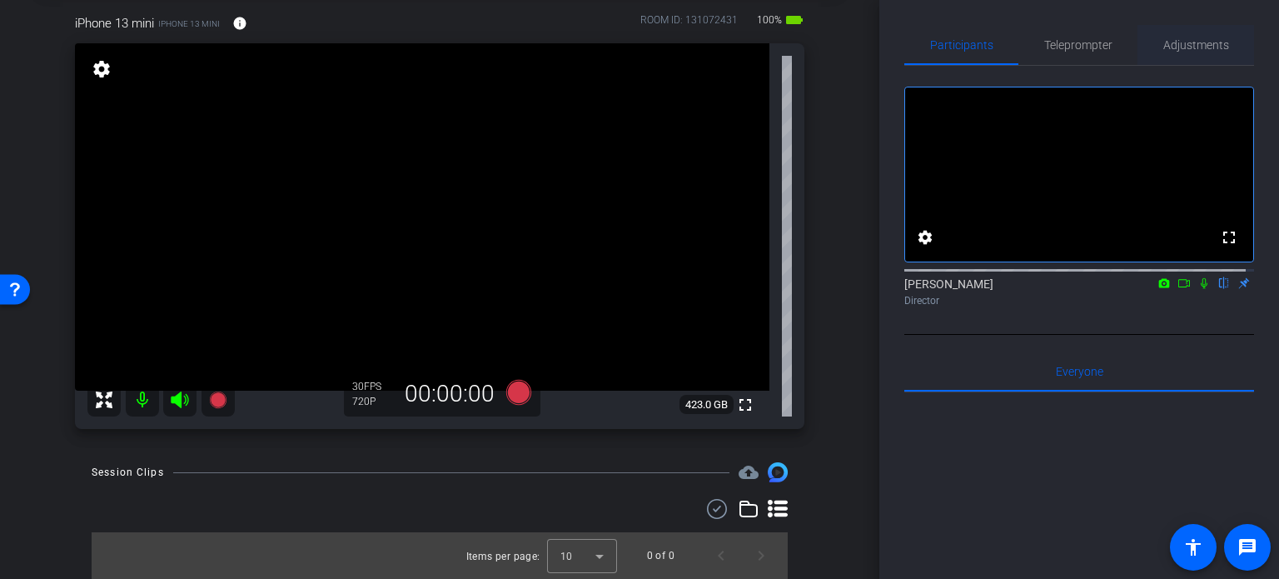
click at [1202, 48] on span "Adjustments" at bounding box center [1196, 45] width 66 height 12
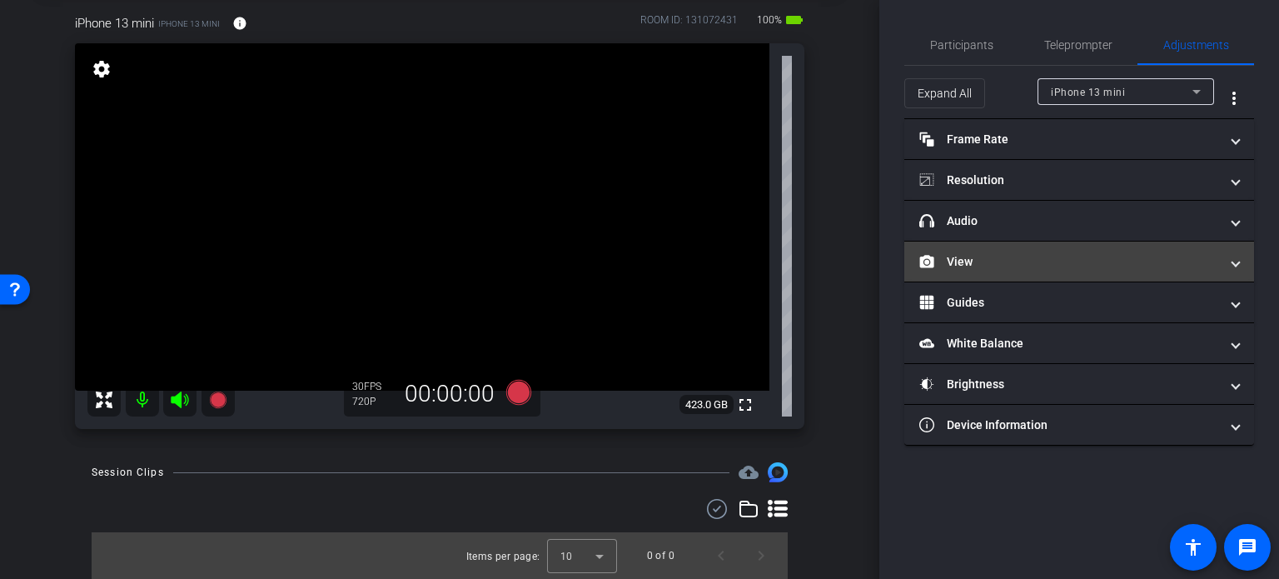
click at [1013, 255] on mat-panel-title "View" at bounding box center [1069, 261] width 300 height 17
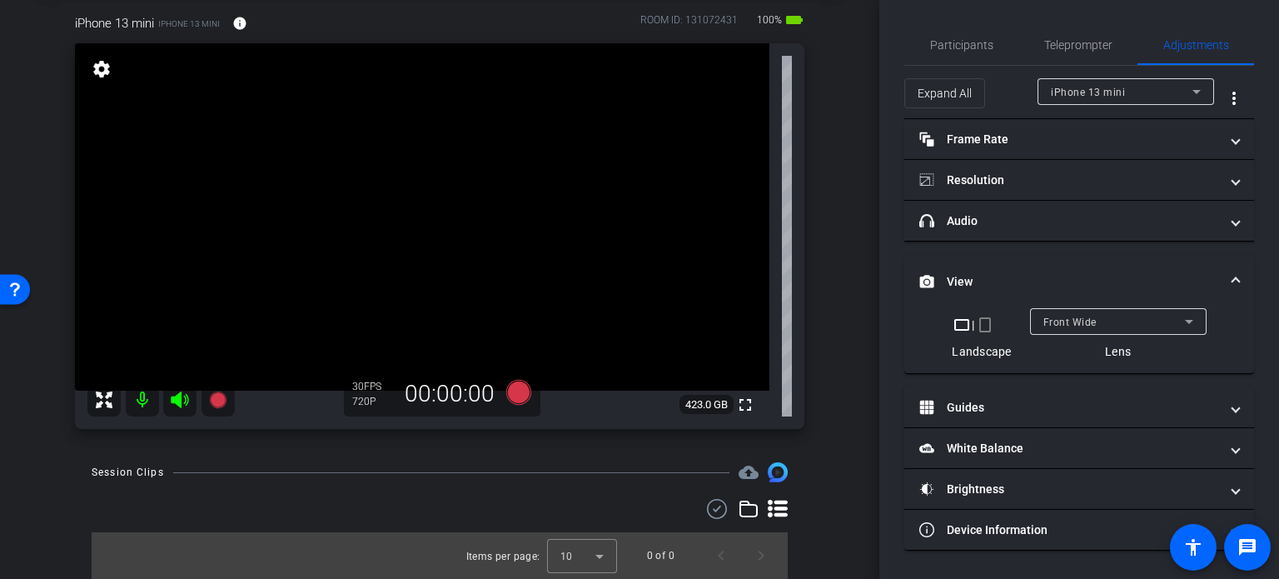
click at [988, 326] on mat-icon "crop_portrait" at bounding box center [985, 325] width 20 height 20
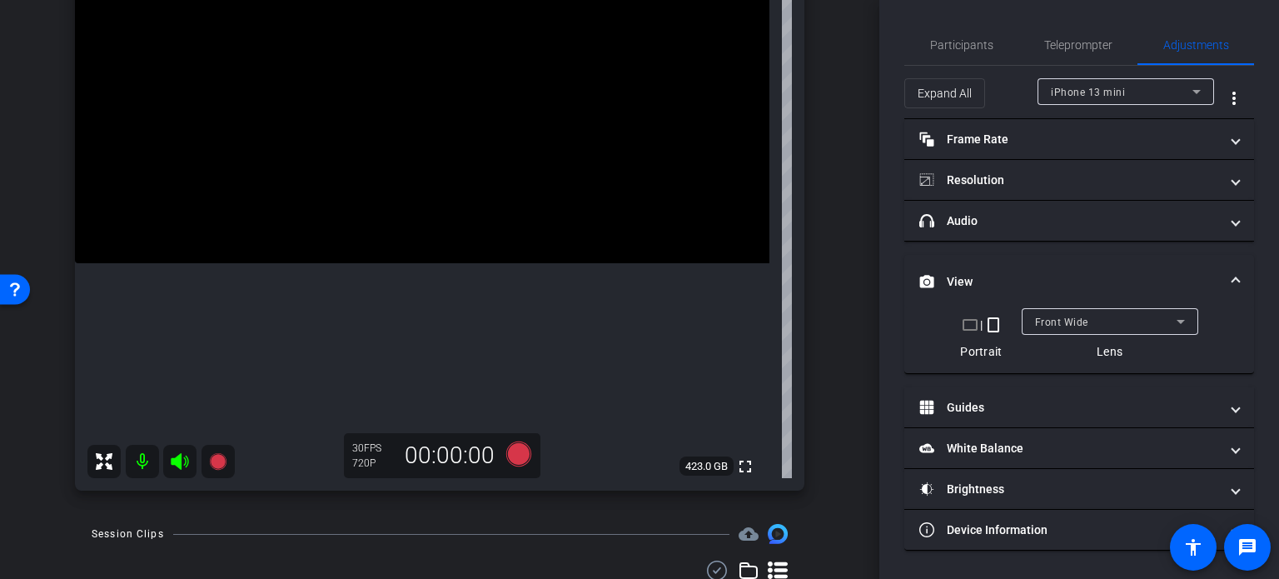
scroll to position [250, 0]
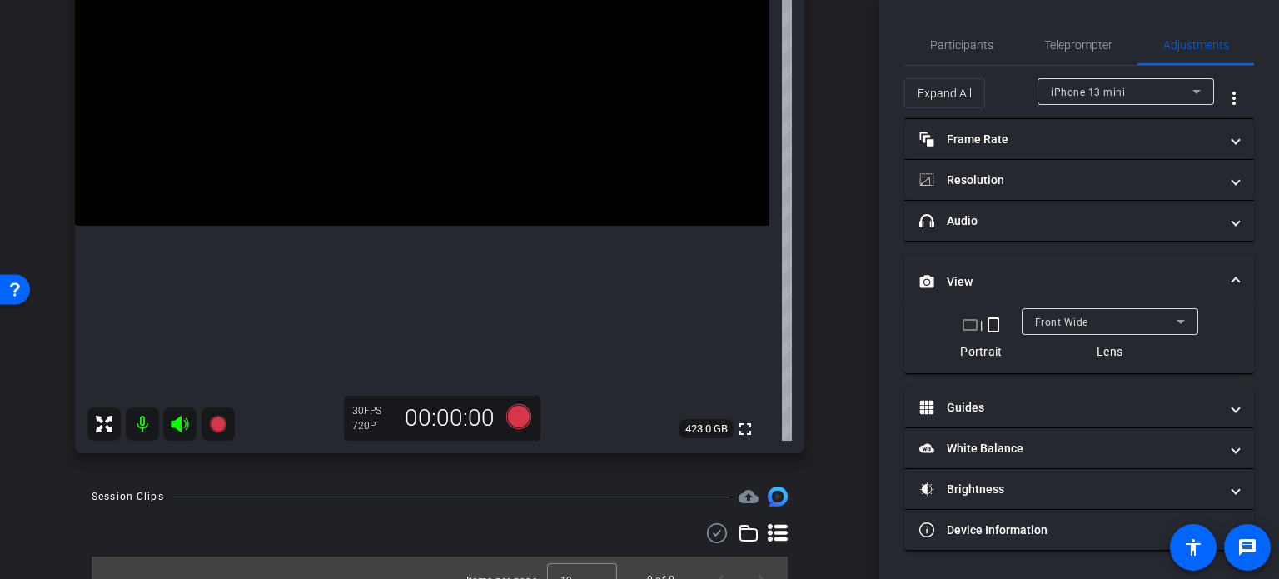
click at [1237, 283] on span at bounding box center [1235, 281] width 7 height 17
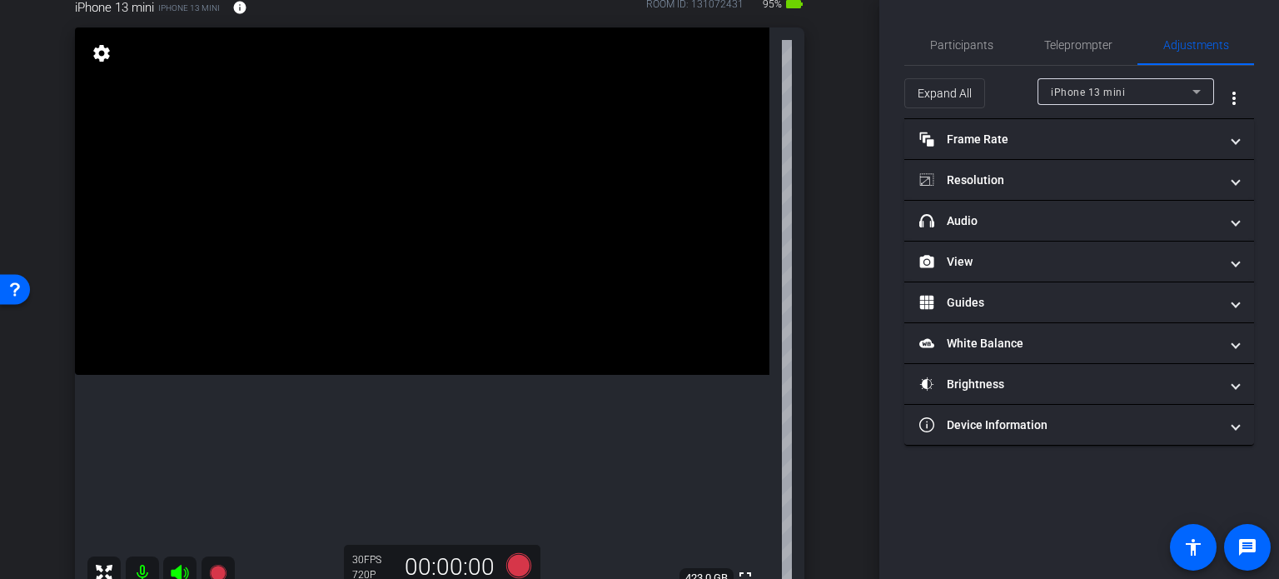
scroll to position [83, 0]
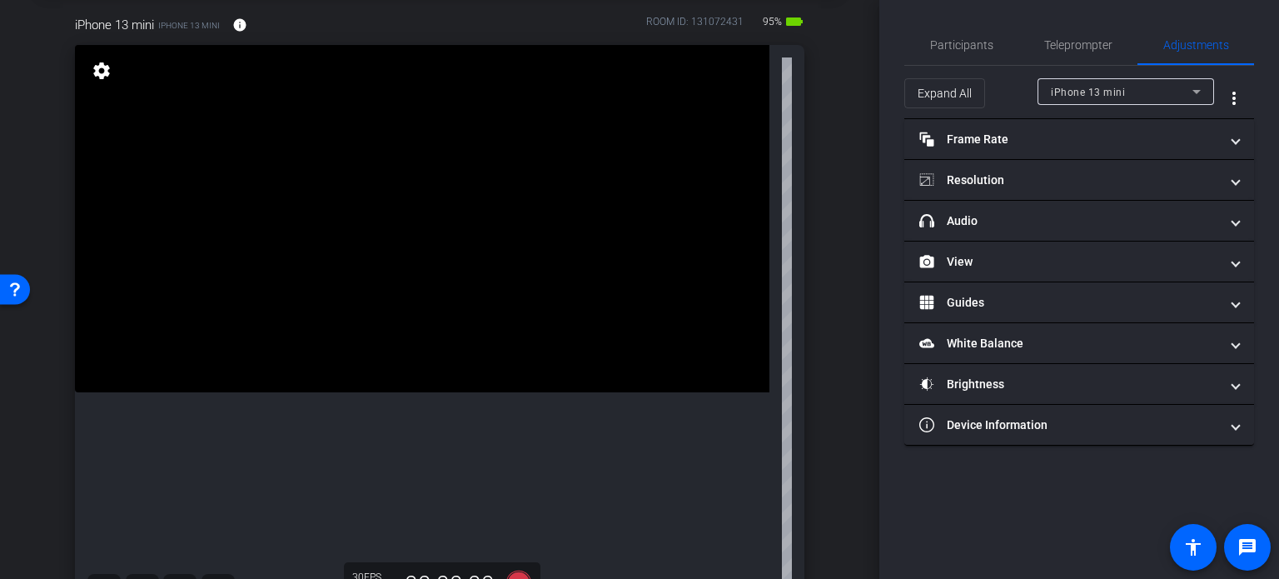
click at [99, 72] on mat-icon "settings" at bounding box center [101, 71] width 23 height 20
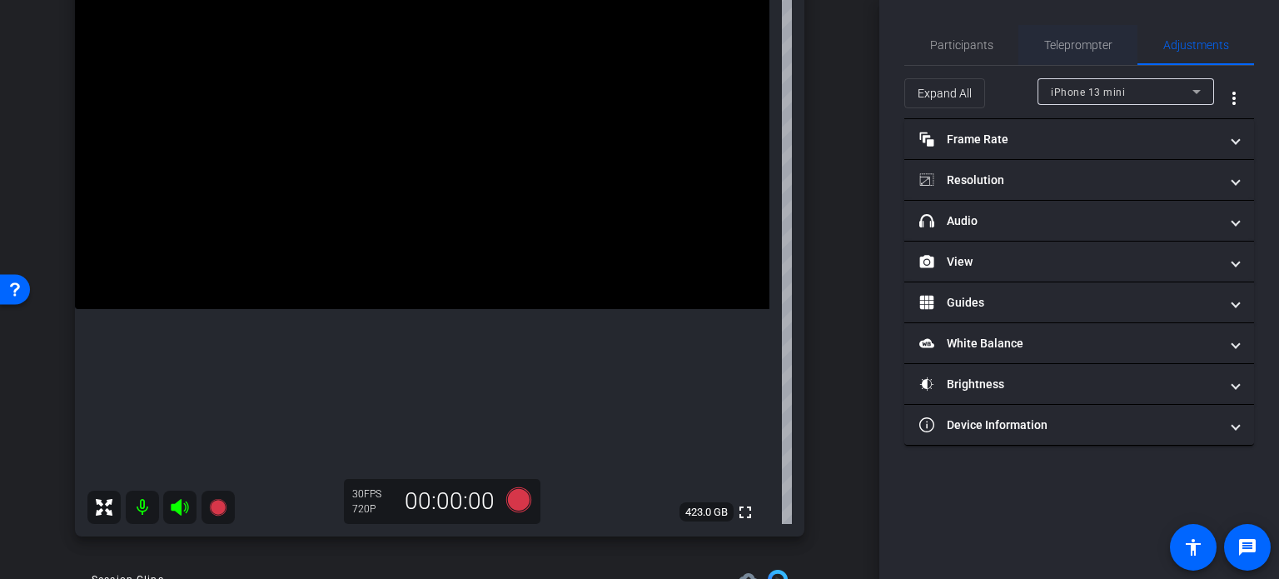
click at [1075, 60] on span "Teleprompter" at bounding box center [1078, 45] width 68 height 40
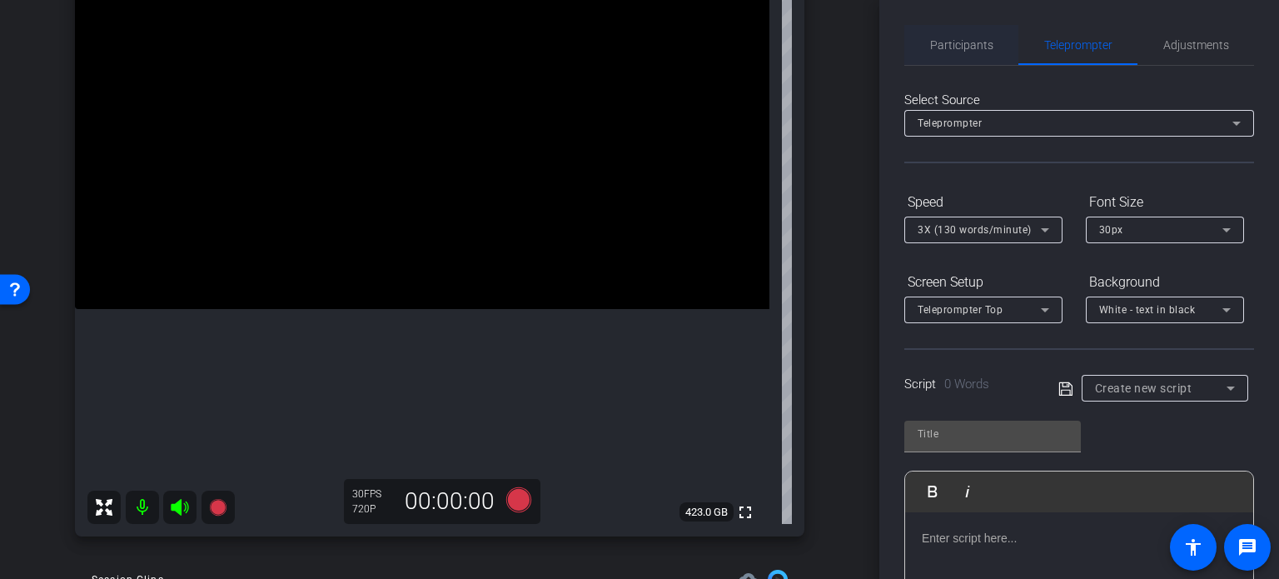
click at [971, 42] on span "Participants" at bounding box center [961, 45] width 63 height 12
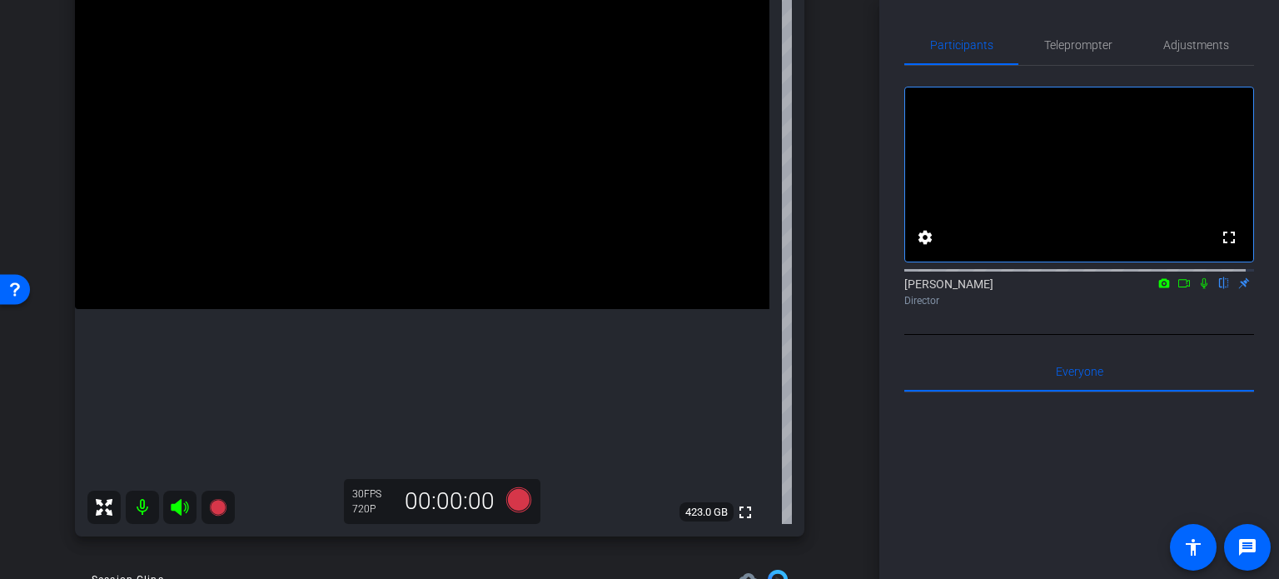
click at [1232, 299] on div "Erika Centeno flip Director" at bounding box center [1079, 292] width 350 height 32
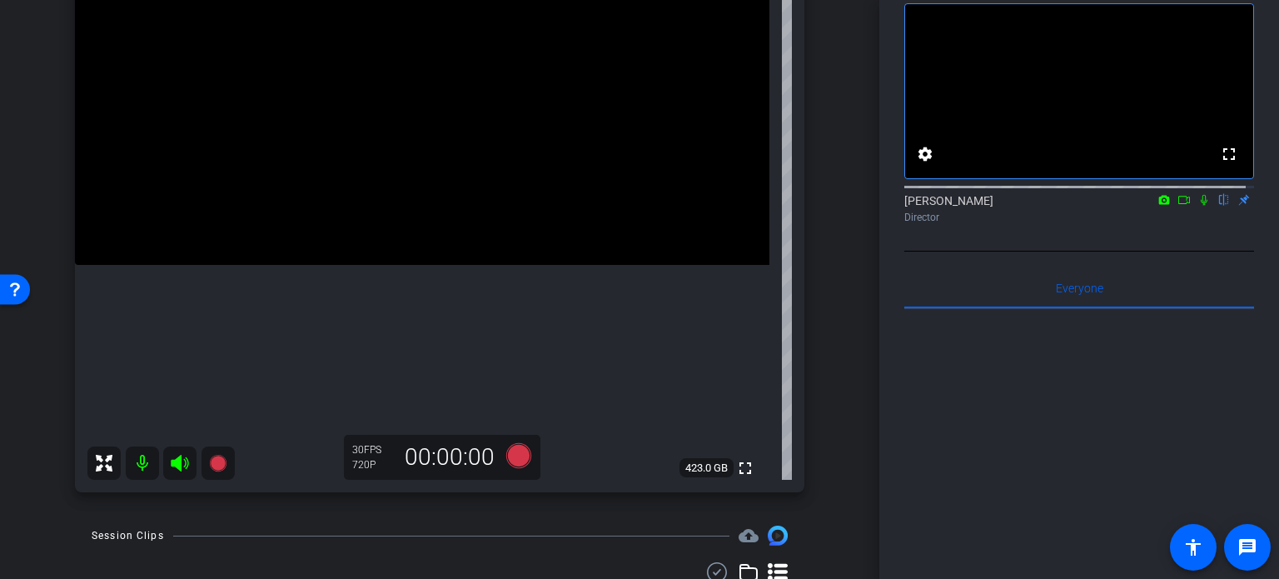
scroll to position [250, 0]
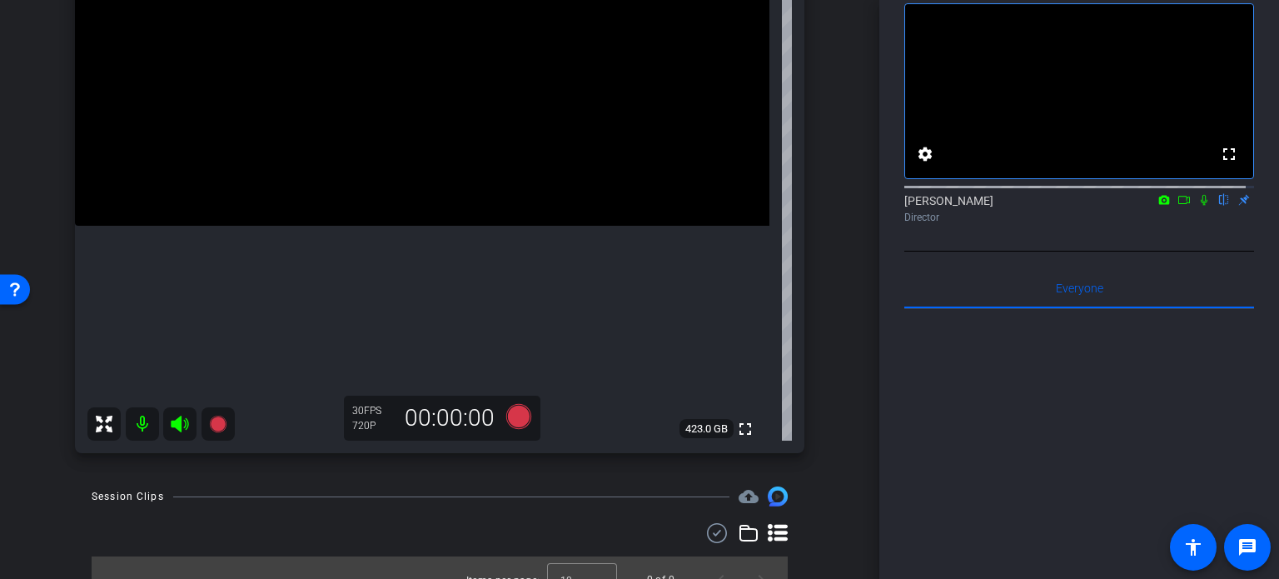
click at [97, 428] on icon at bounding box center [104, 424] width 17 height 17
click at [100, 426] on icon at bounding box center [104, 424] width 17 height 17
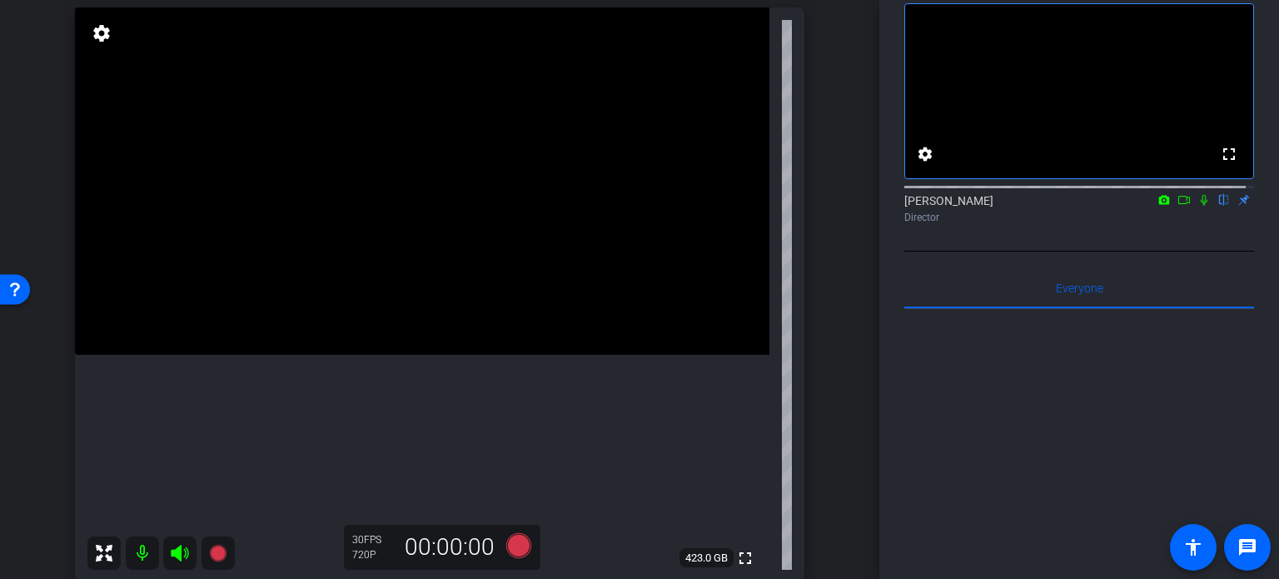
scroll to position [83, 0]
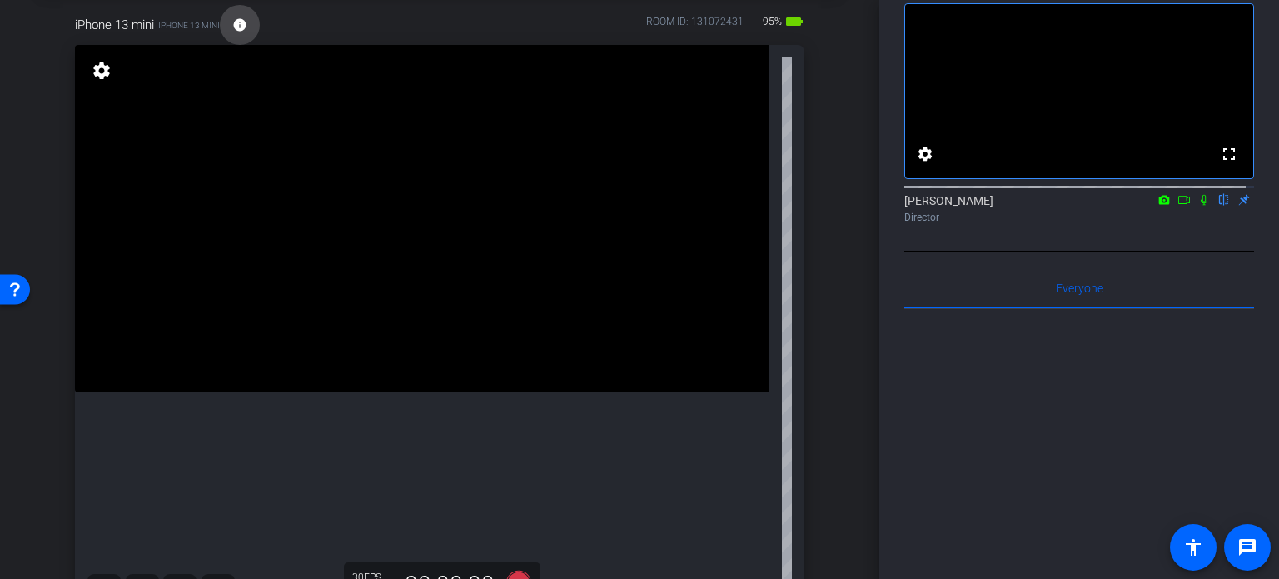
click at [238, 17] on mat-icon "info" at bounding box center [239, 24] width 15 height 15
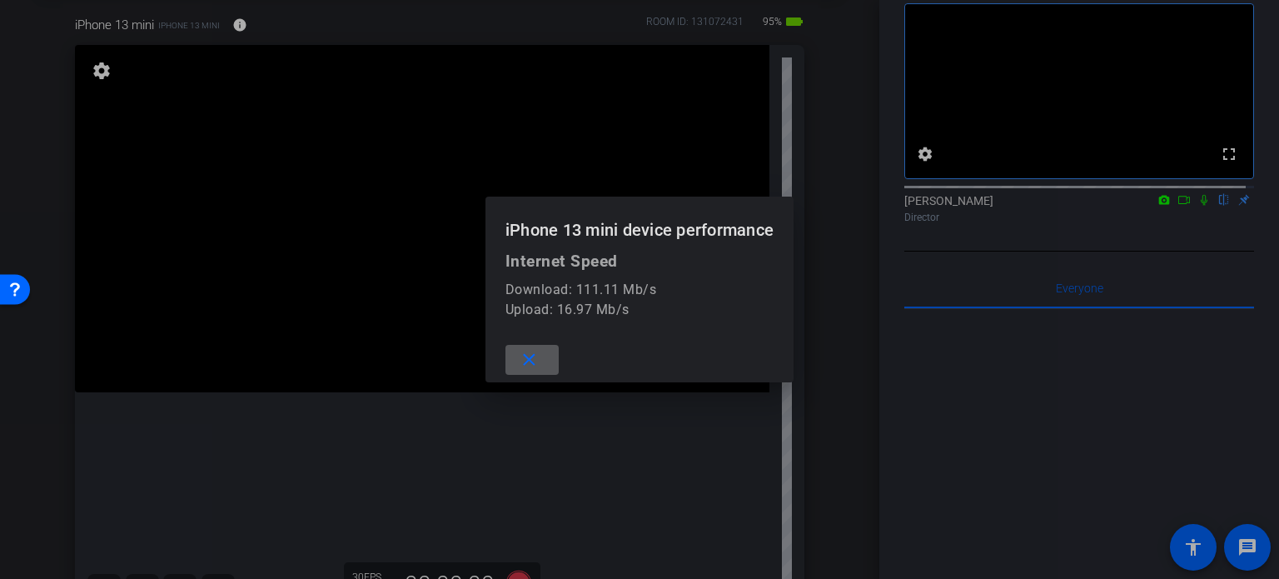
click at [519, 365] on mat-icon "close" at bounding box center [529, 360] width 21 height 21
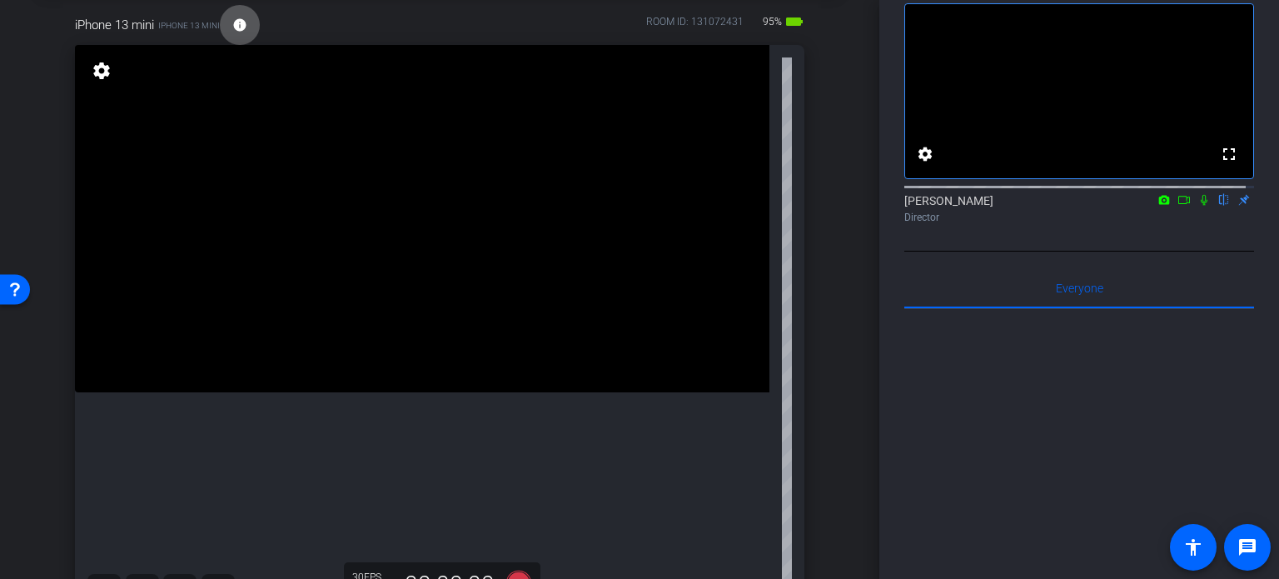
scroll to position [167, 0]
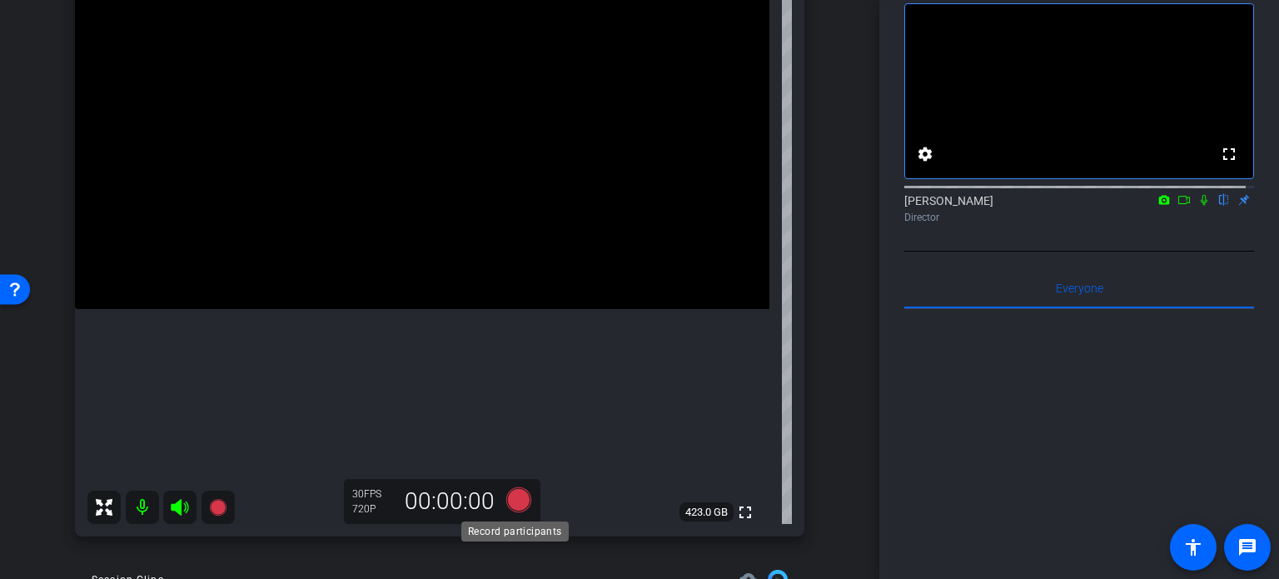
click at [520, 502] on icon at bounding box center [518, 499] width 25 height 25
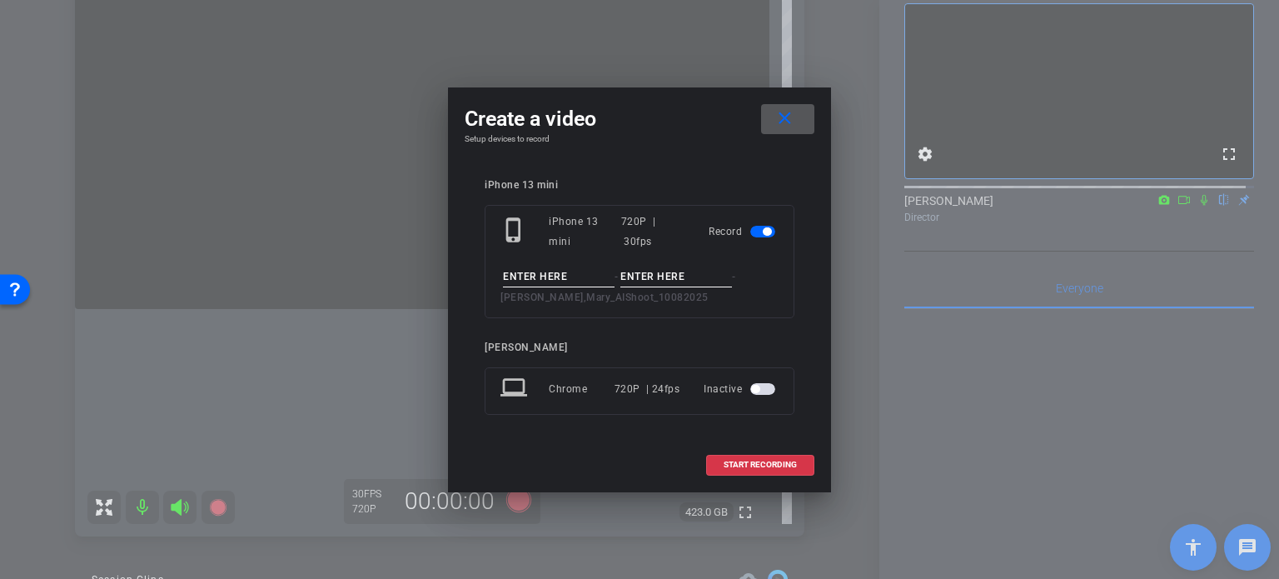
click at [537, 274] on input at bounding box center [559, 276] width 112 height 21
type input "test"
click at [660, 281] on input at bounding box center [676, 276] width 112 height 21
type input "1"
click at [756, 463] on span "START RECORDING" at bounding box center [760, 464] width 73 height 8
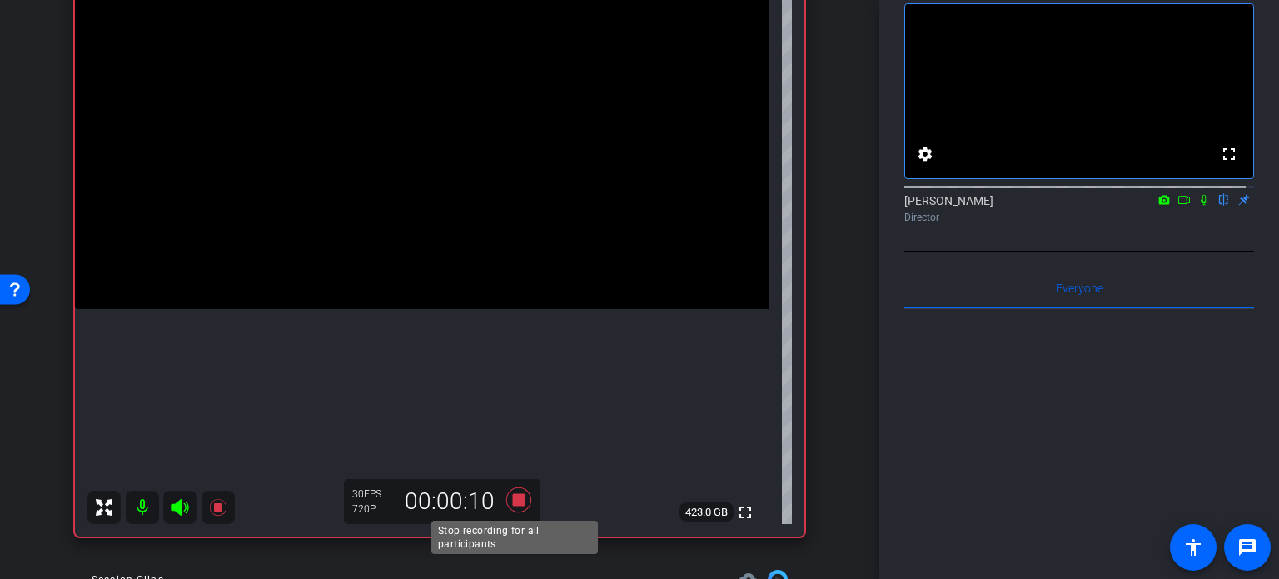
click at [516, 495] on icon at bounding box center [518, 499] width 25 height 25
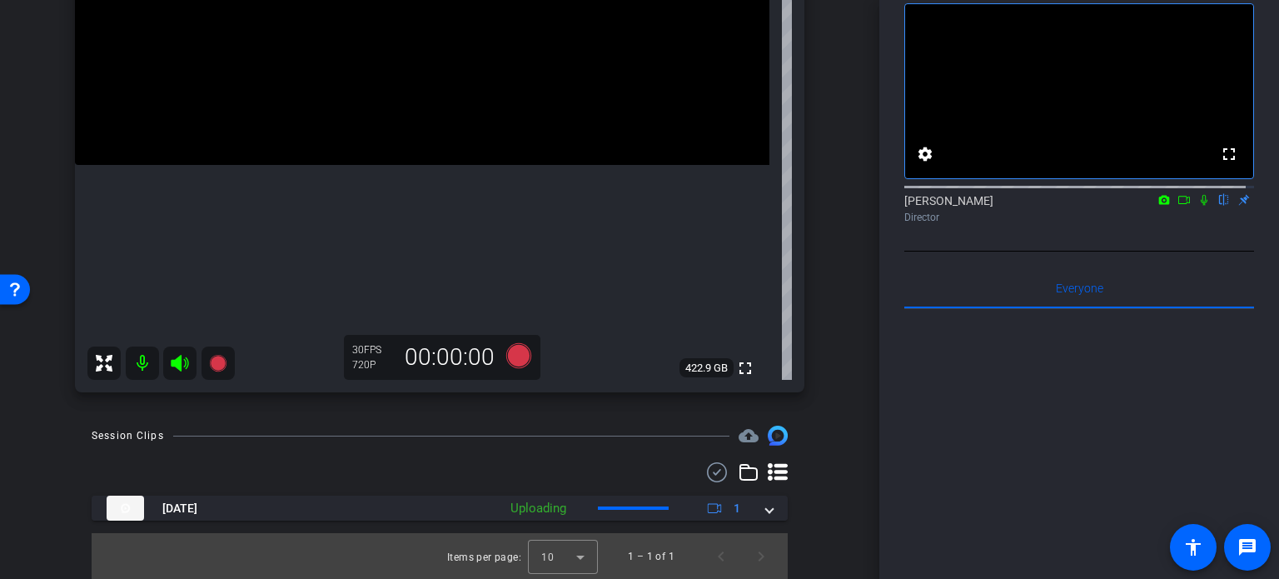
scroll to position [311, 0]
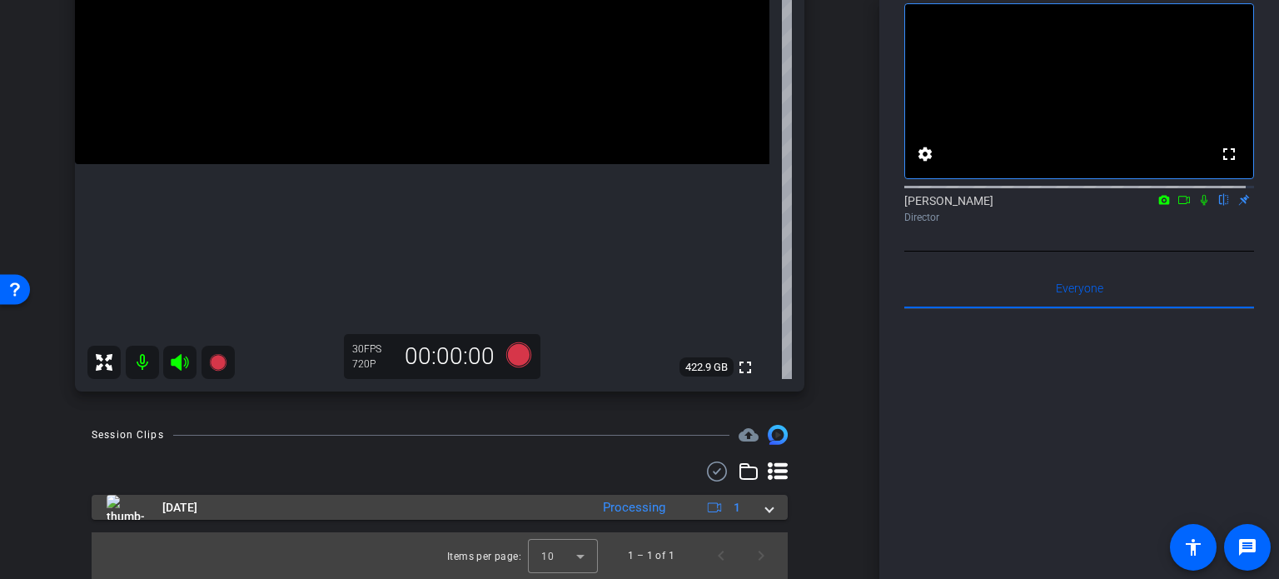
click at [767, 515] on mat-expansion-panel-header "[DATE] Processing 1" at bounding box center [440, 507] width 696 height 25
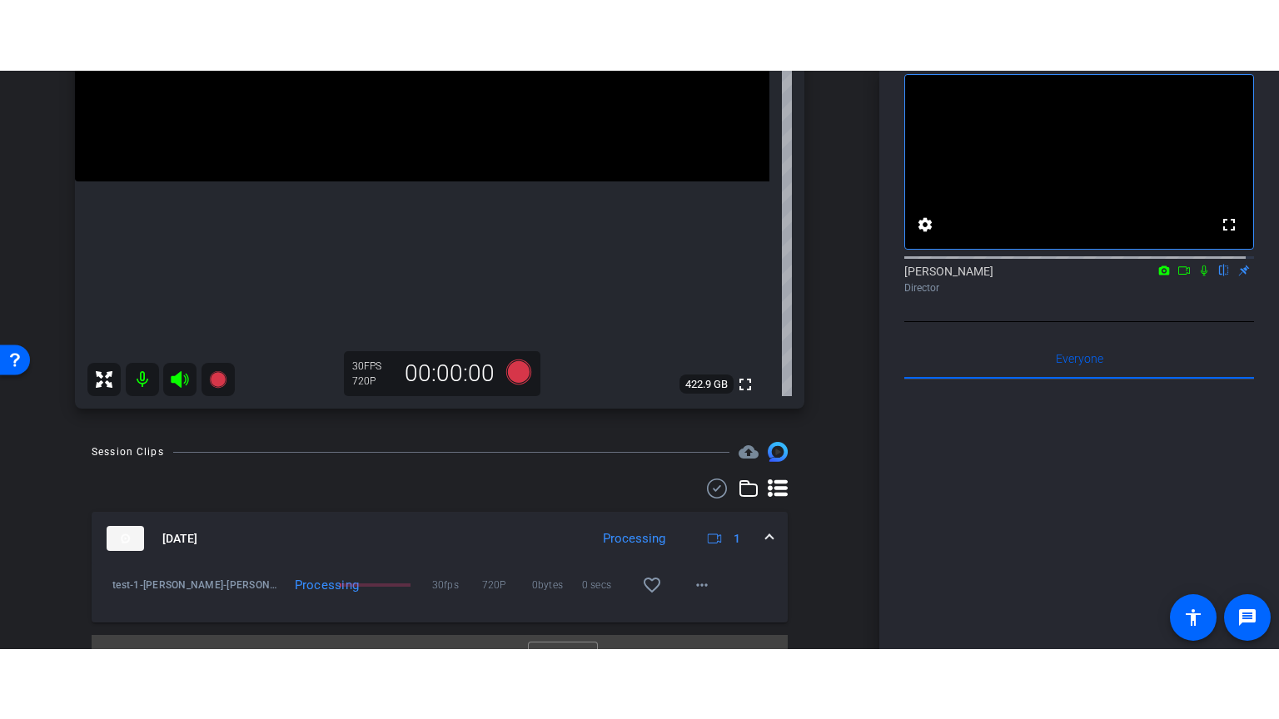
scroll to position [396, 0]
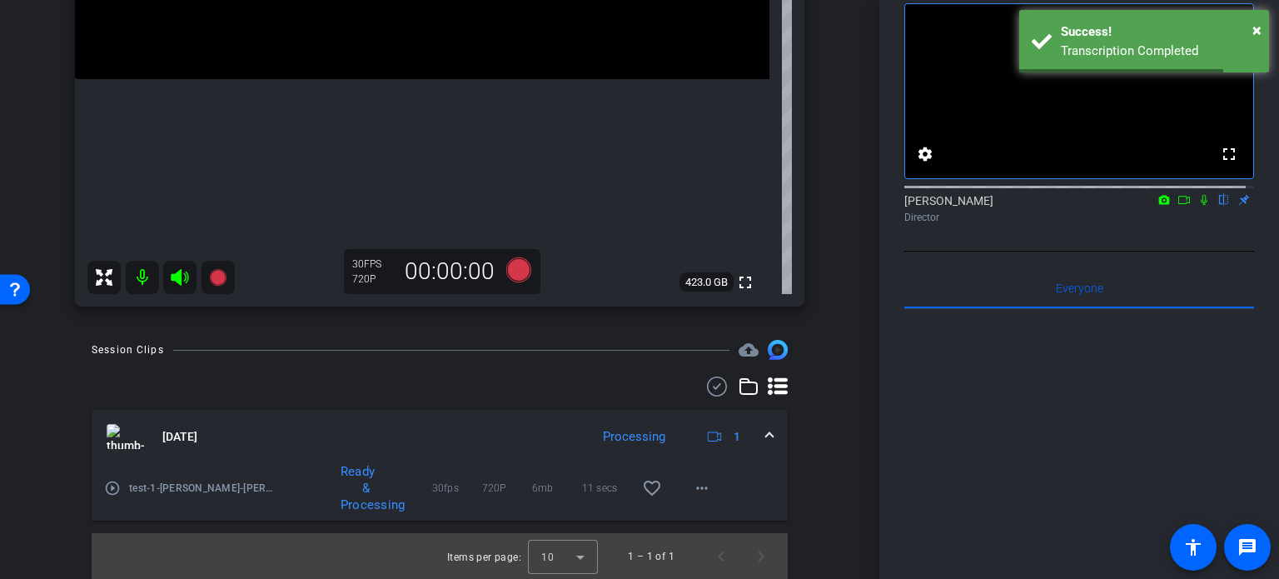
click at [118, 486] on mat-icon "play_circle_outline" at bounding box center [112, 488] width 17 height 17
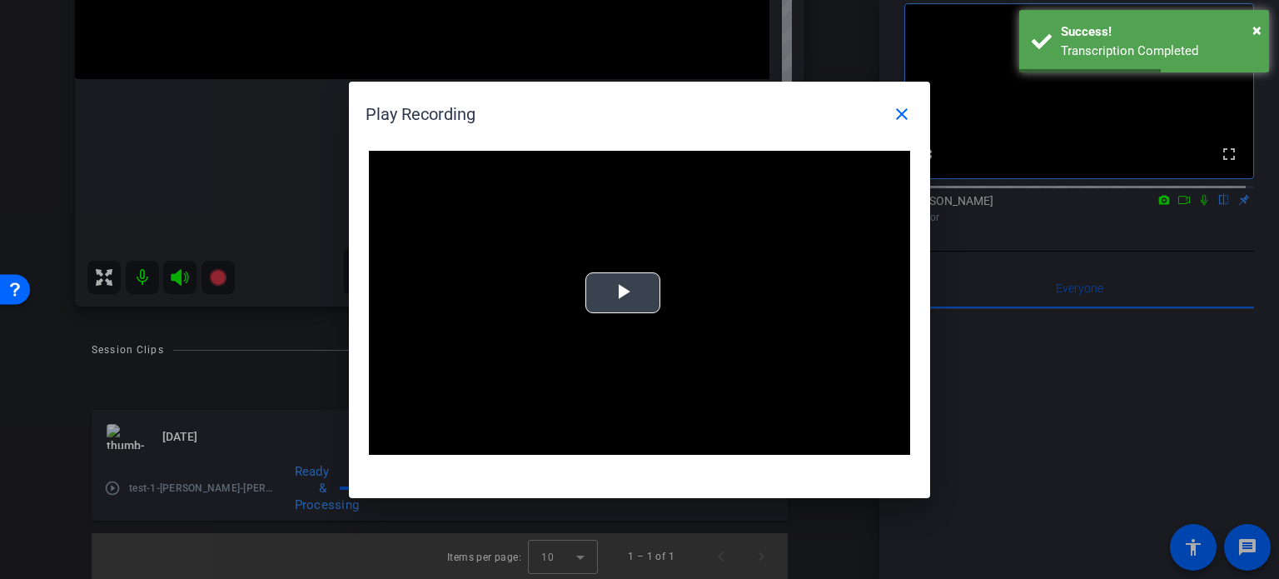
click at [623, 292] on span "Video Player" at bounding box center [623, 292] width 0 height 0
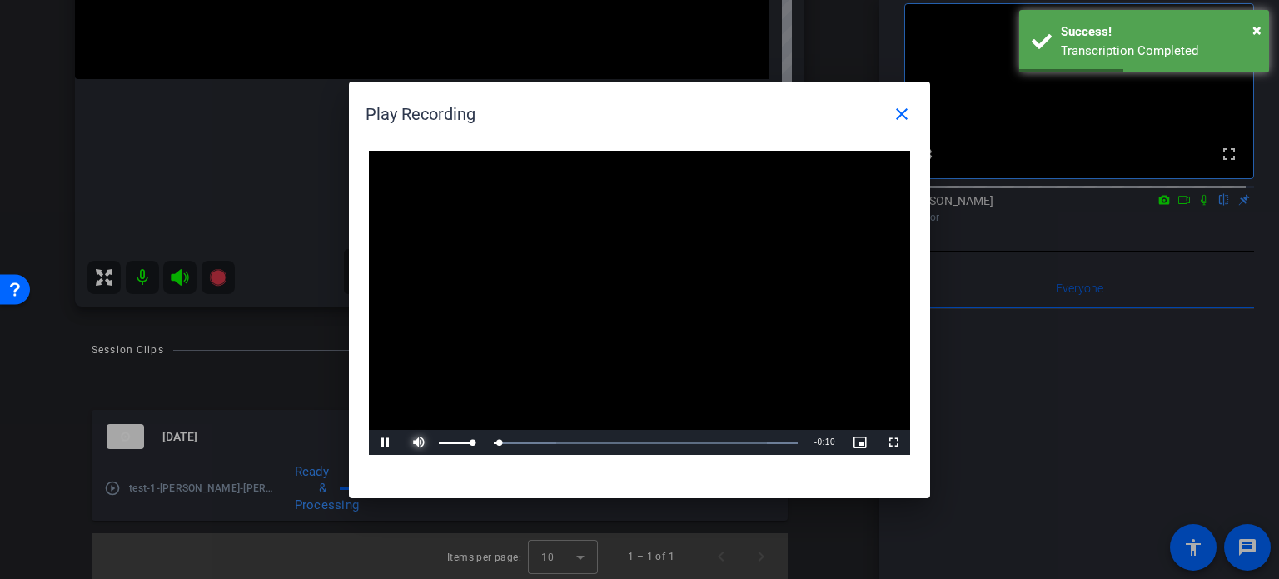
click at [423, 442] on span "Video Player" at bounding box center [418, 442] width 33 height 0
click at [640, 446] on div "Loaded : 100.00% 0:05 0:01" at bounding box center [621, 442] width 371 height 25
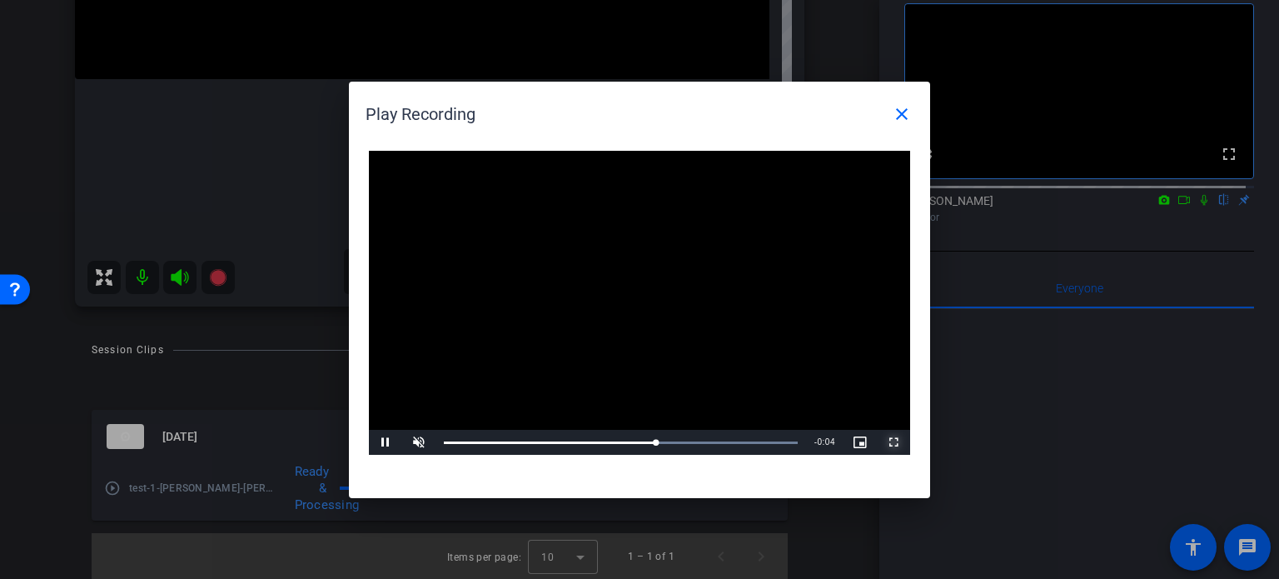
click at [904, 442] on span "Video Player" at bounding box center [893, 442] width 33 height 0
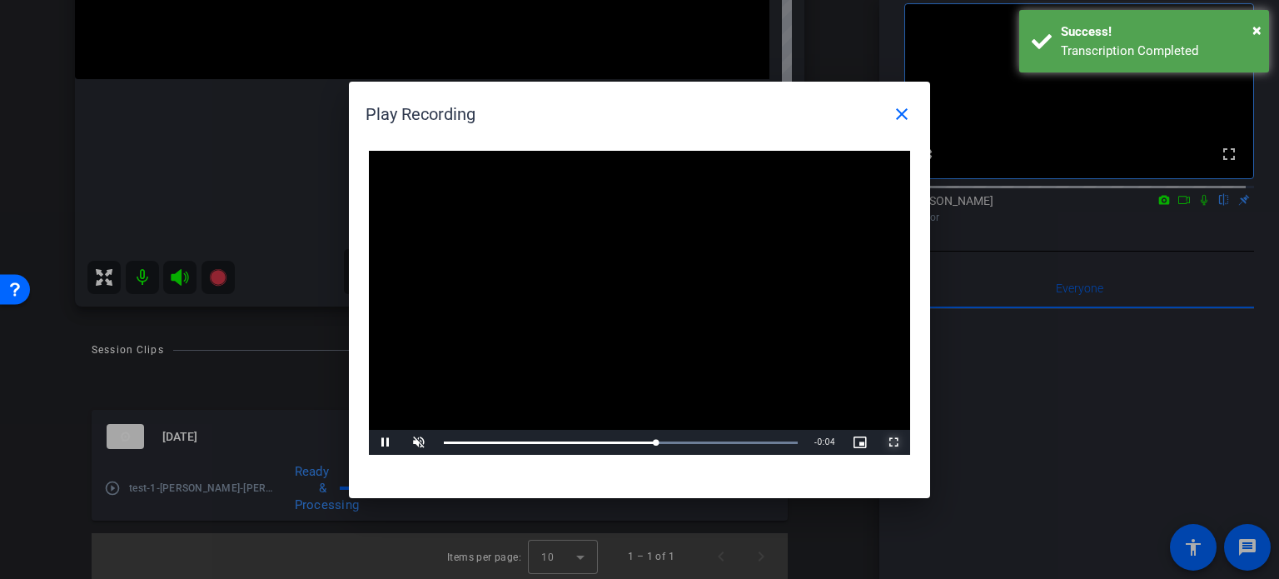
scroll to position [256, 0]
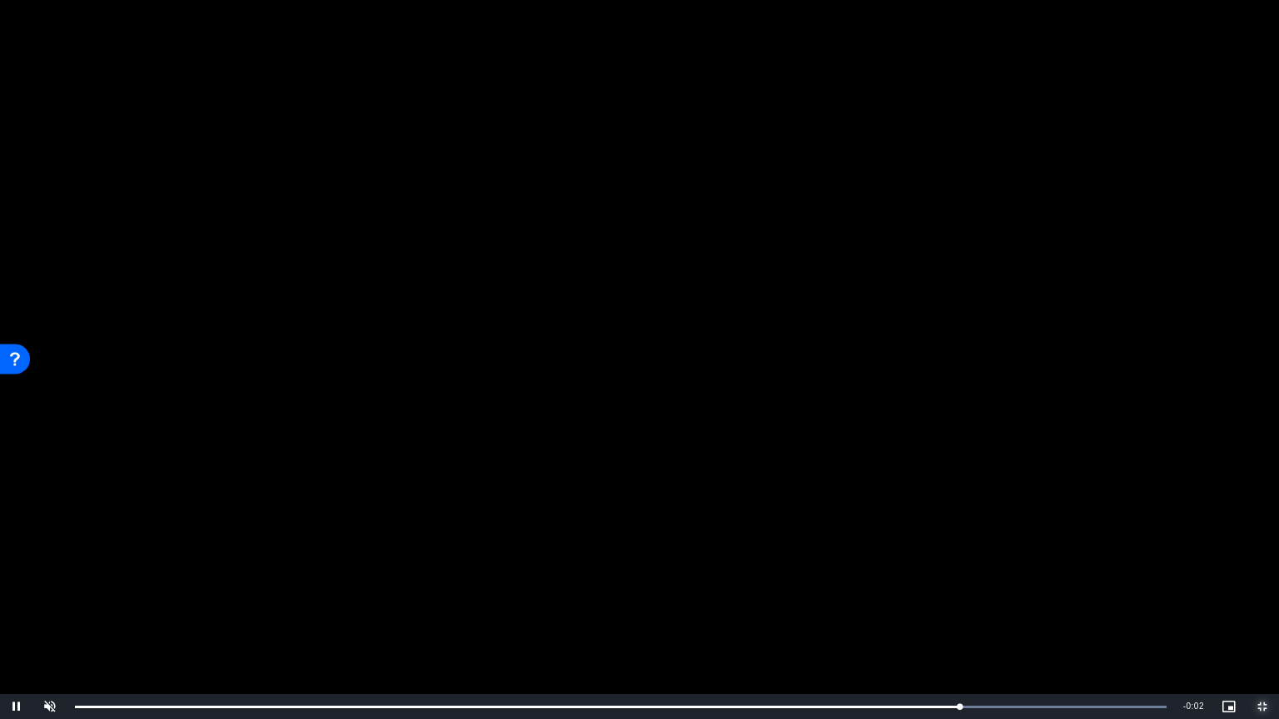
click at [1266, 578] on span "Video Player" at bounding box center [1262, 707] width 33 height 0
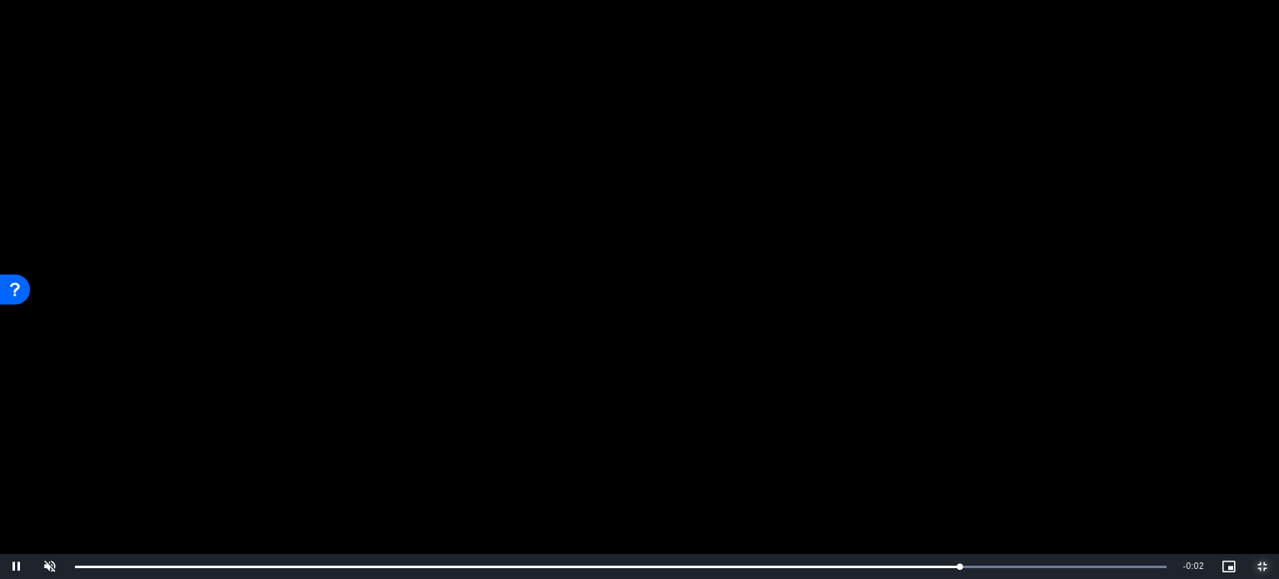
scroll to position [396, 0]
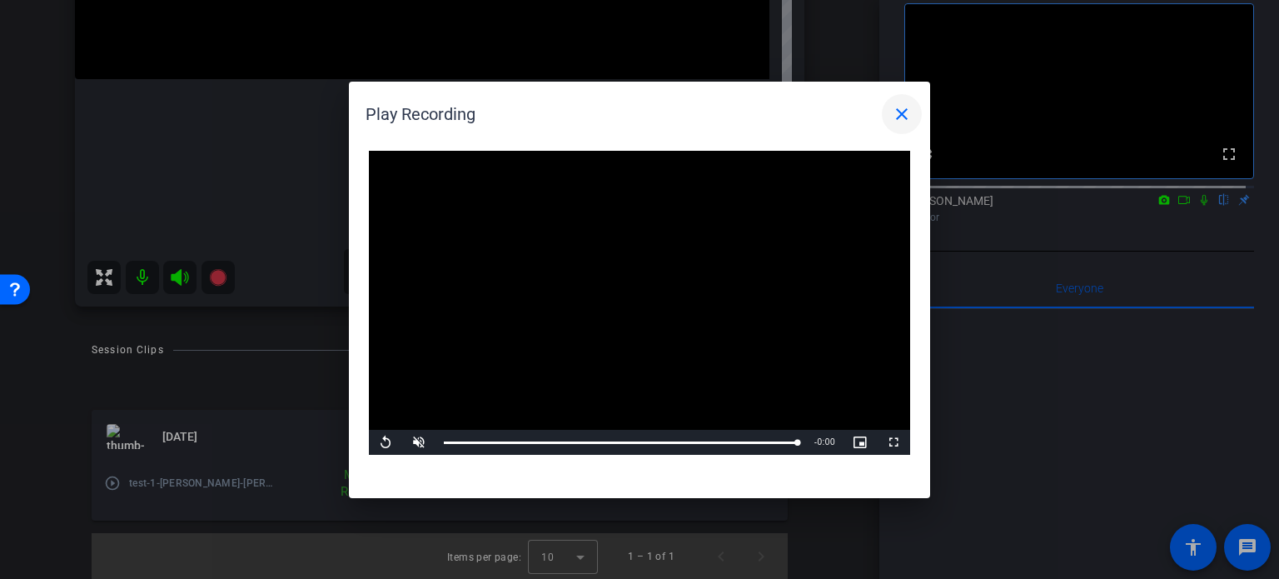
click at [903, 113] on mat-icon "close" at bounding box center [902, 114] width 20 height 20
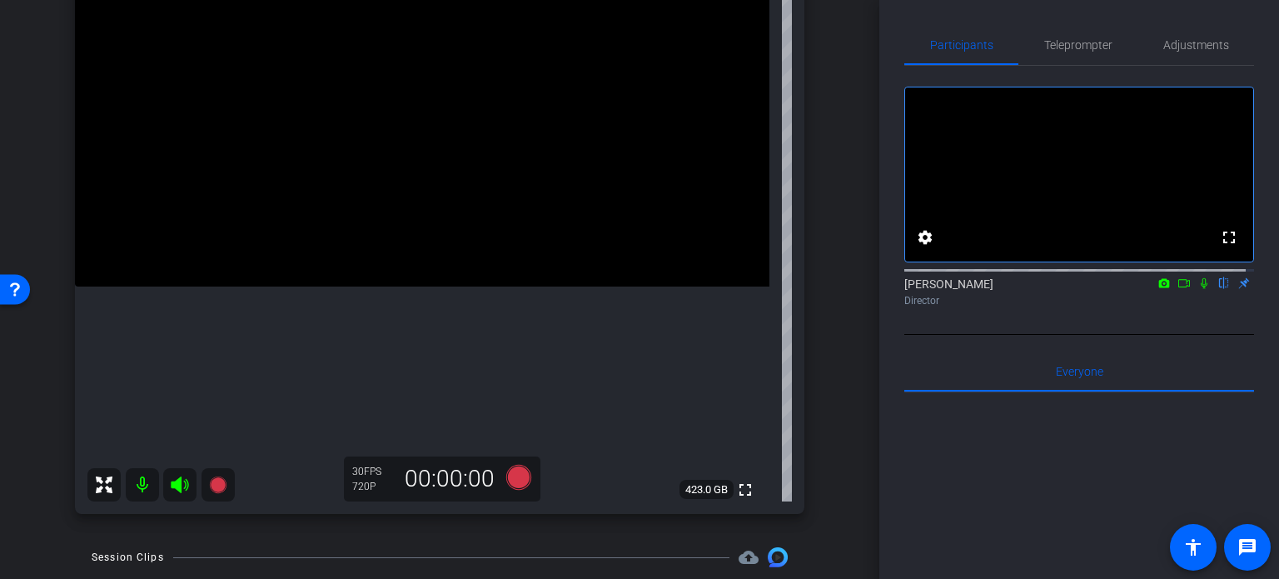
scroll to position [230, 0]
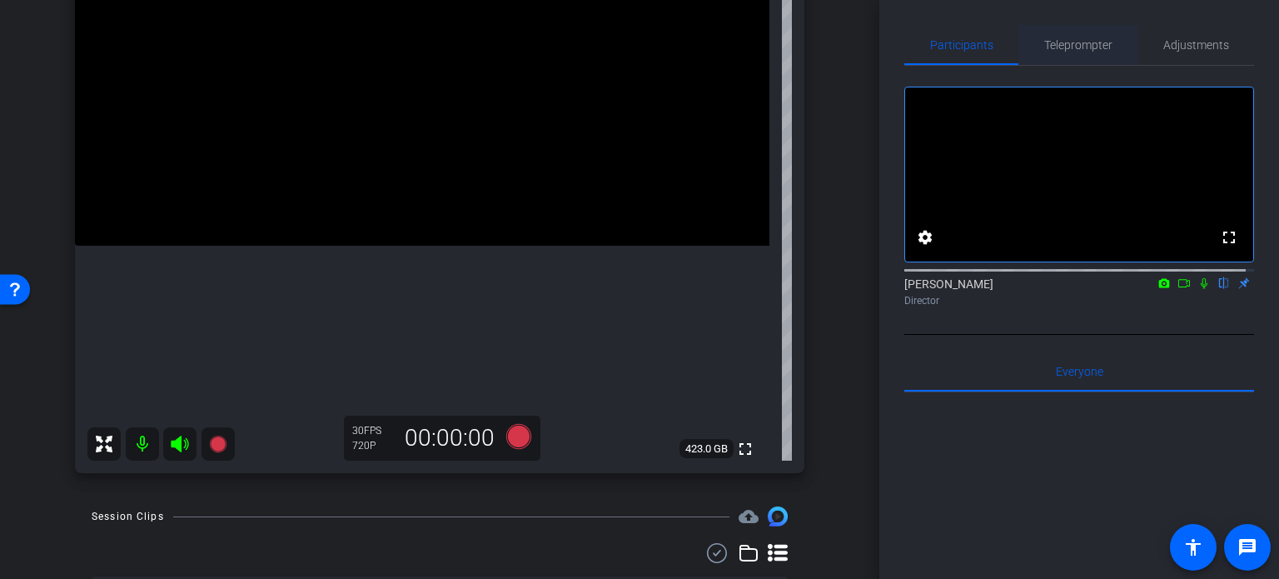
click at [1086, 43] on span "Teleprompter" at bounding box center [1078, 45] width 68 height 12
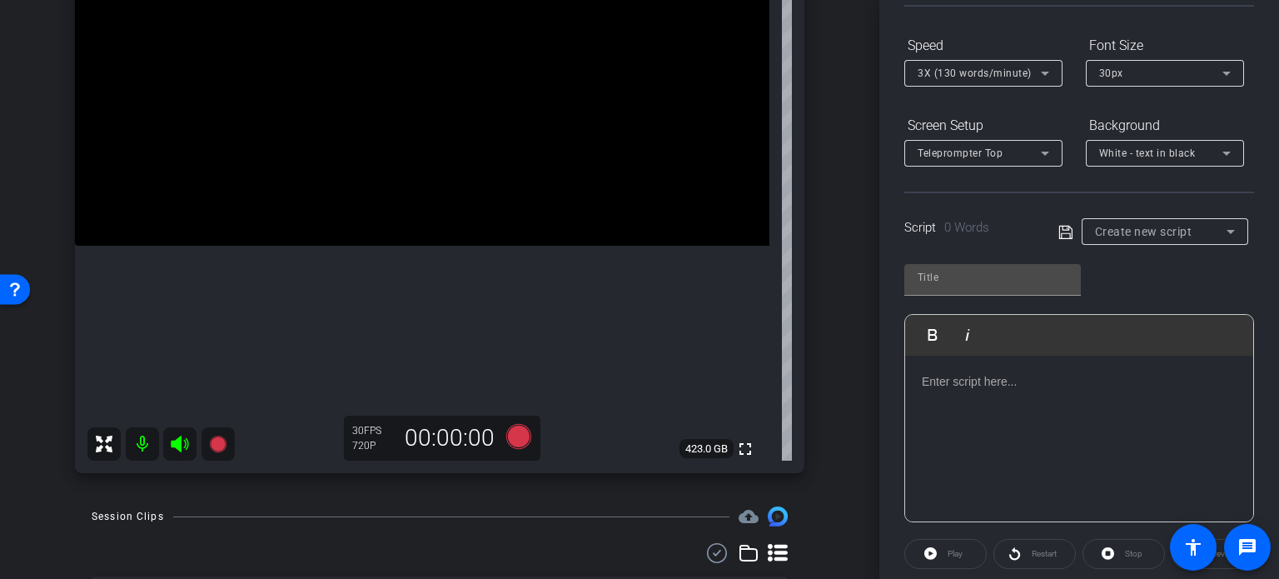
scroll to position [167, 0]
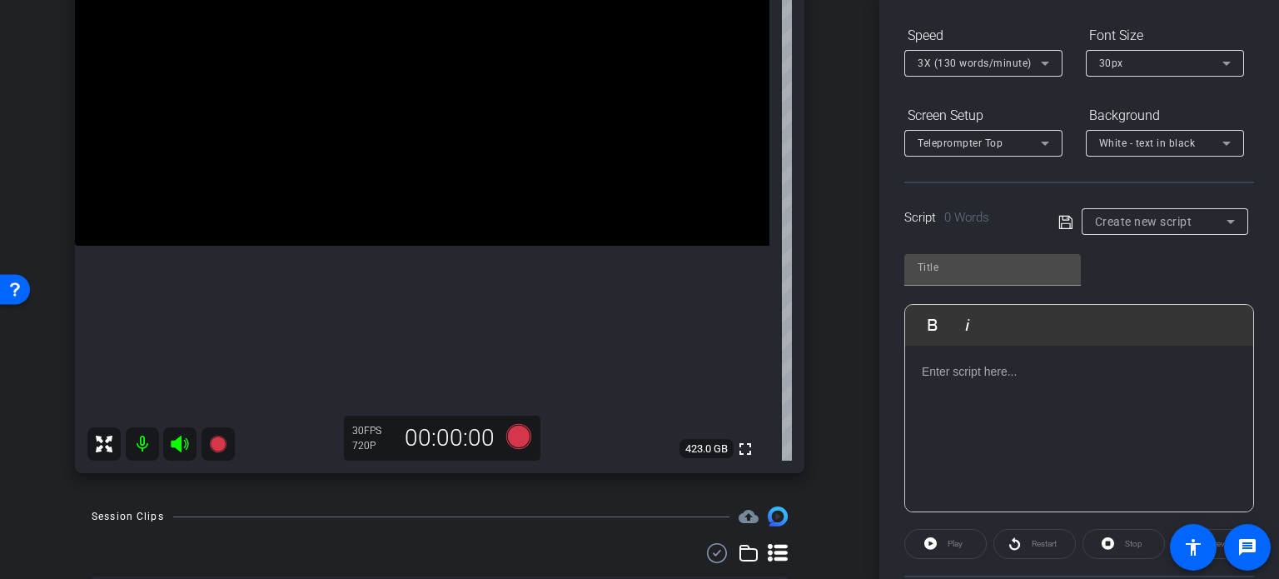
click at [1155, 222] on span "Create new script" at bounding box center [1143, 221] width 97 height 13
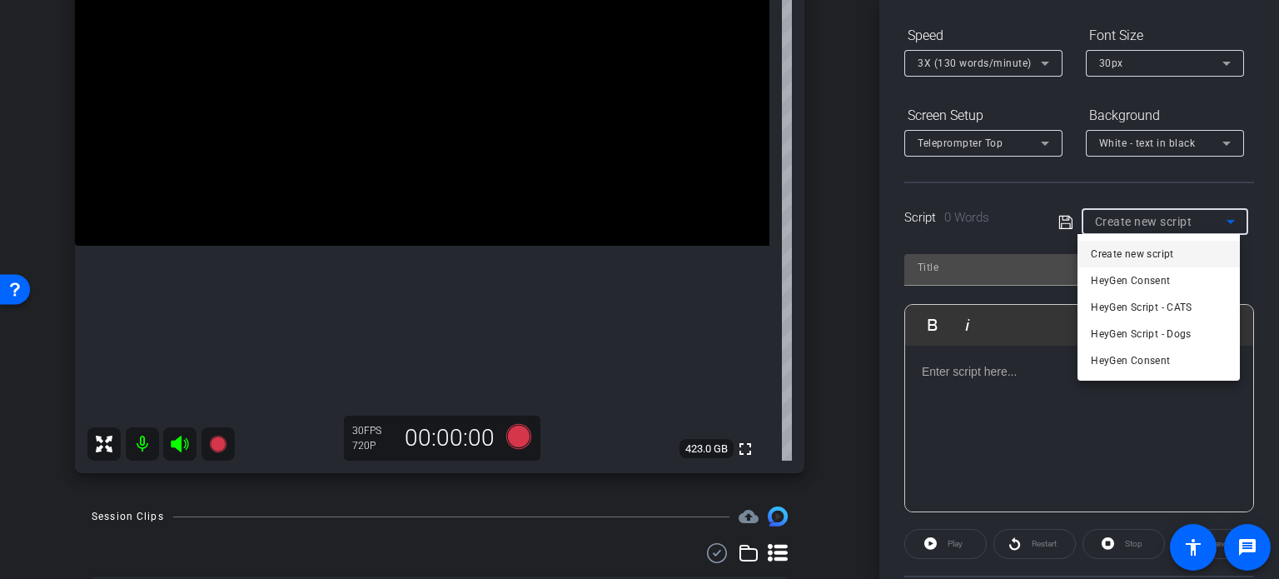
click at [823, 346] on div at bounding box center [639, 289] width 1279 height 579
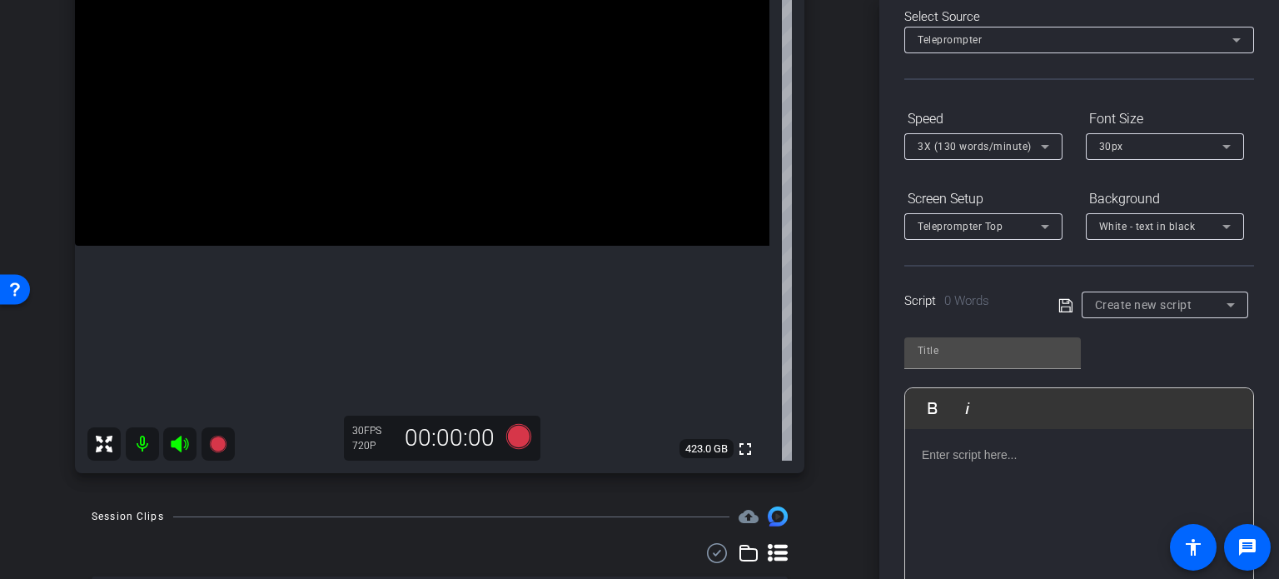
scroll to position [0, 0]
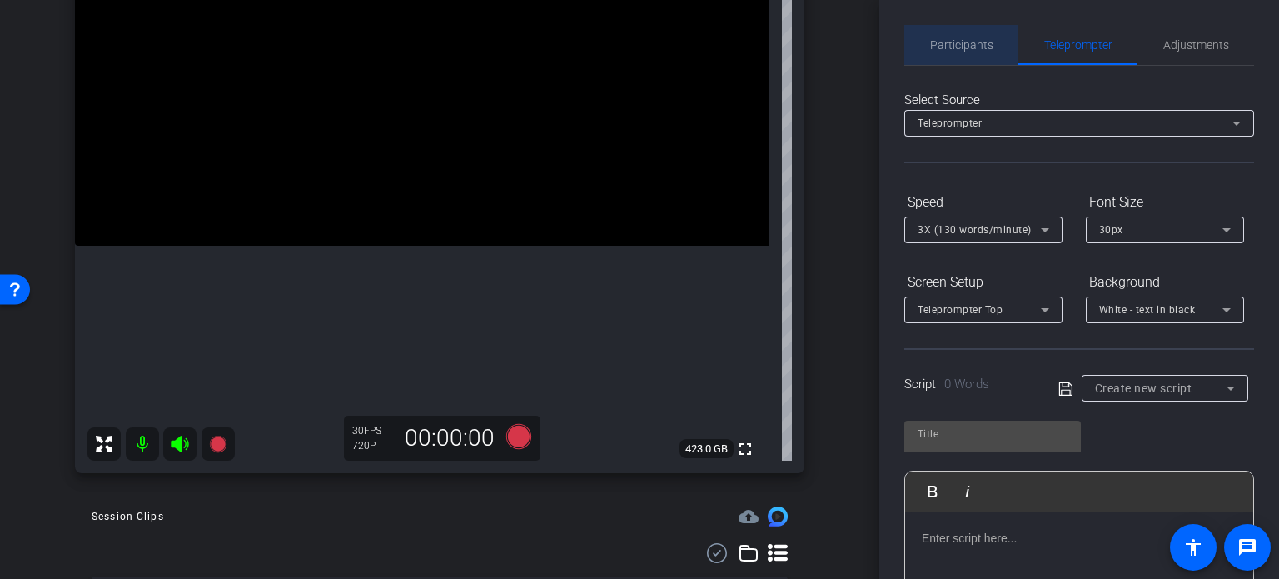
click at [965, 42] on span "Participants" at bounding box center [961, 45] width 63 height 12
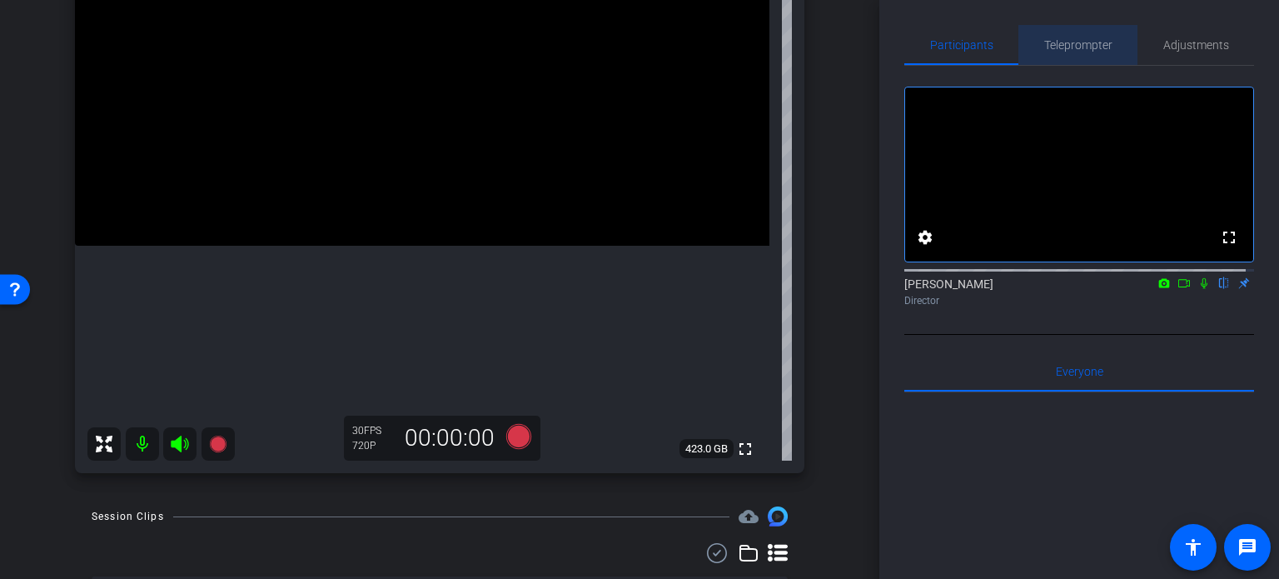
click at [1082, 53] on span "Teleprompter" at bounding box center [1078, 45] width 68 height 40
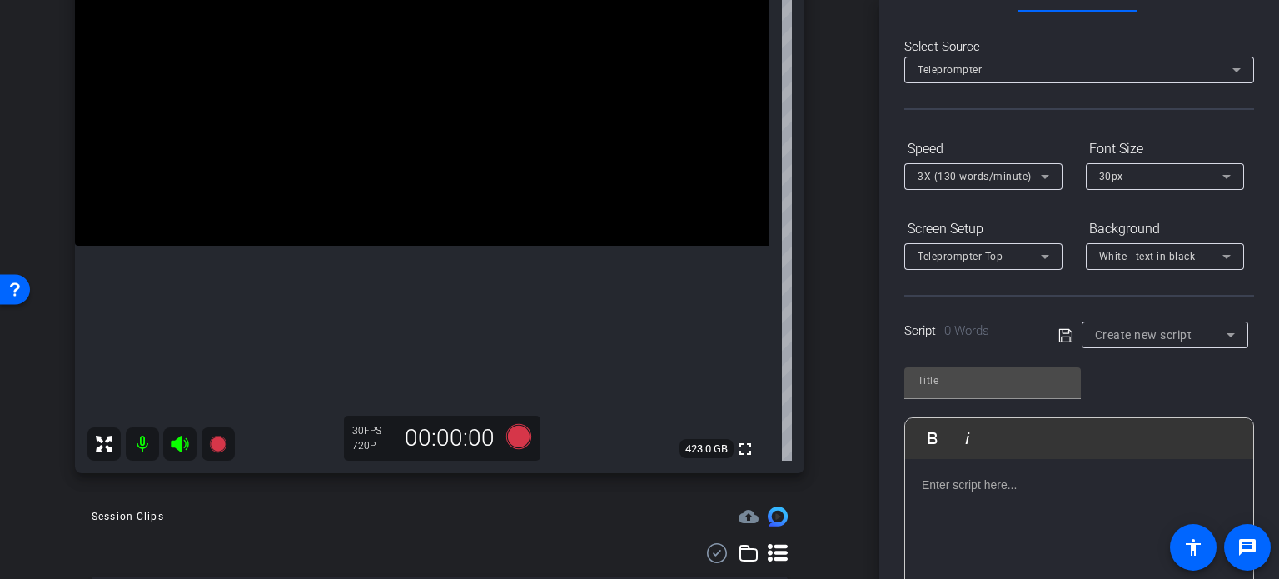
scroll to position [83, 0]
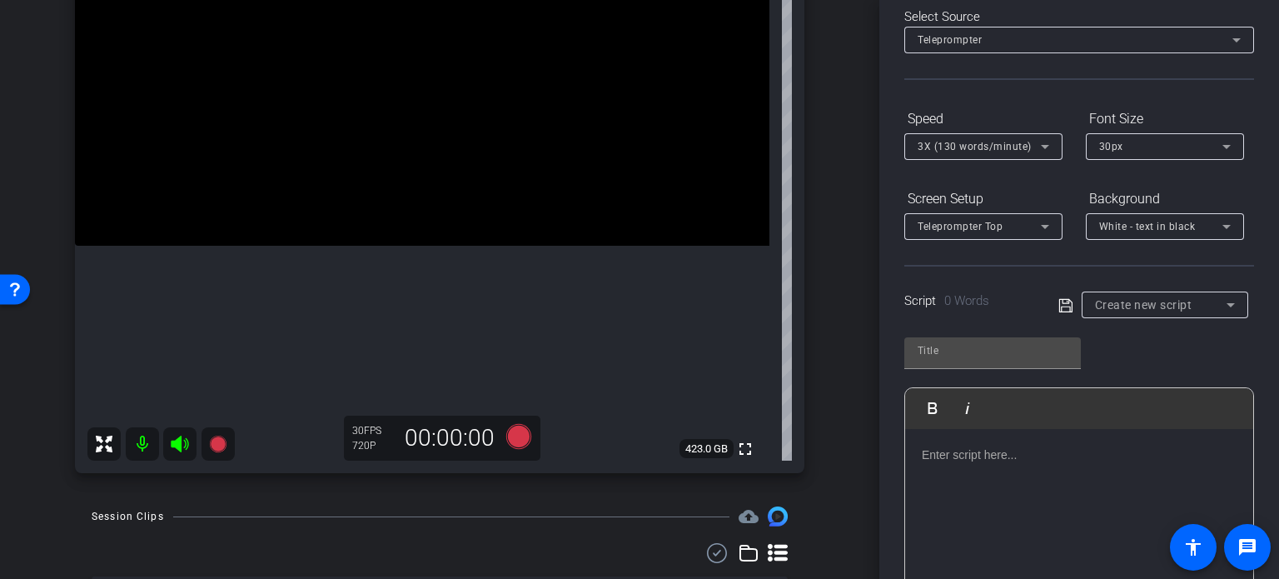
click at [1159, 305] on span "Create new script" at bounding box center [1143, 304] width 97 height 13
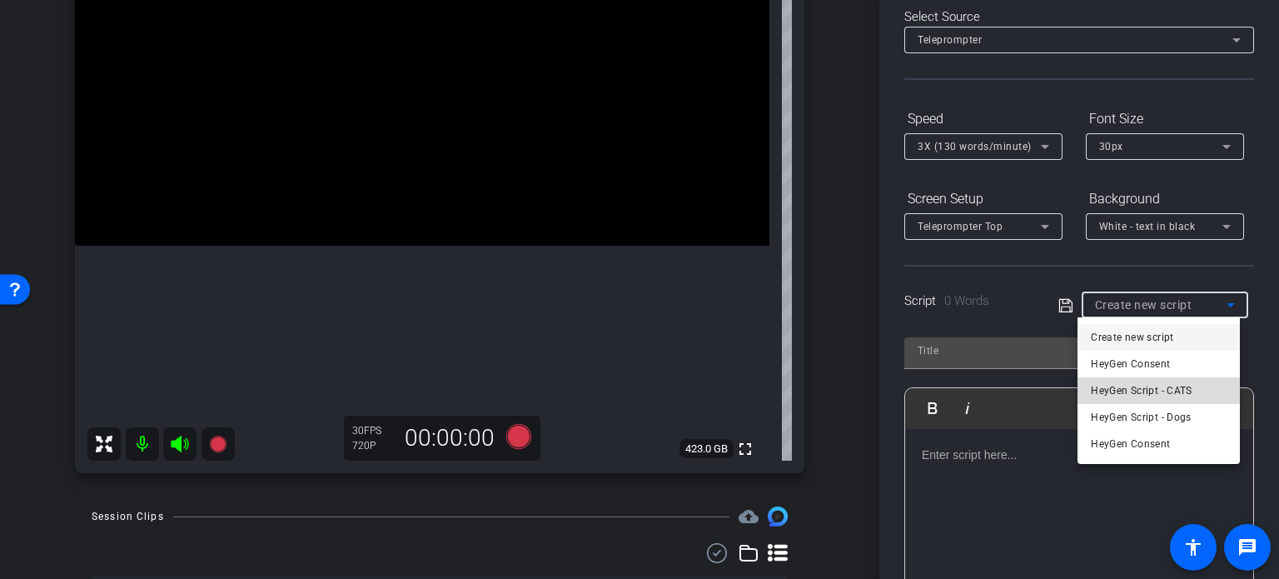
click at [1157, 387] on span "HeyGen Script - CATS" at bounding box center [1142, 391] width 102 height 20
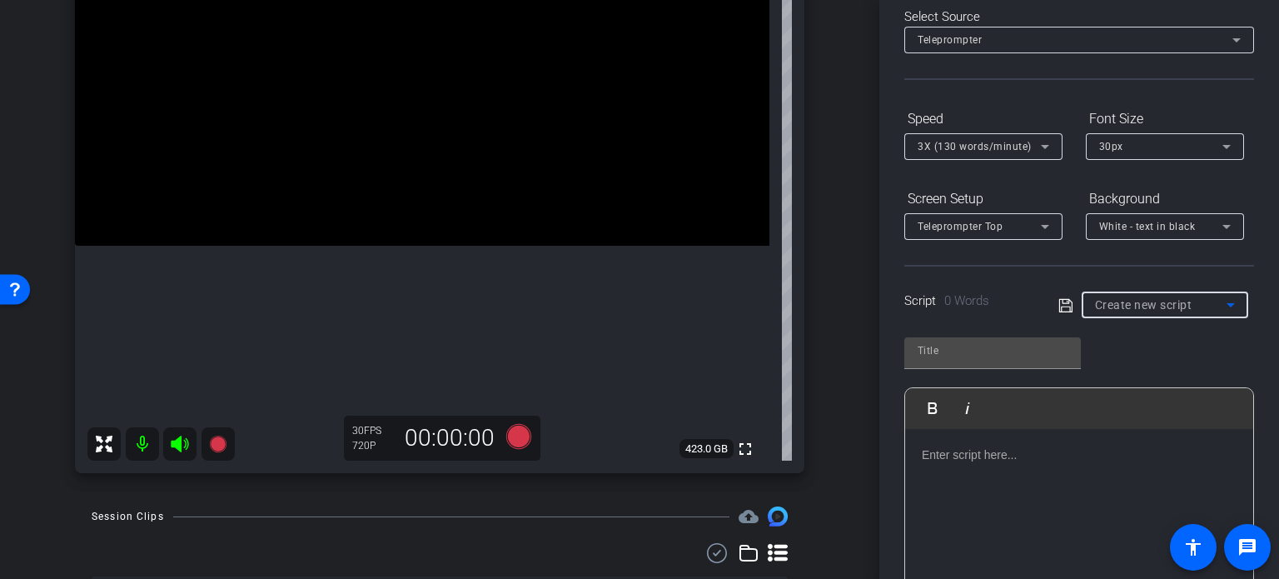
type input "HeyGen Script - CATS"
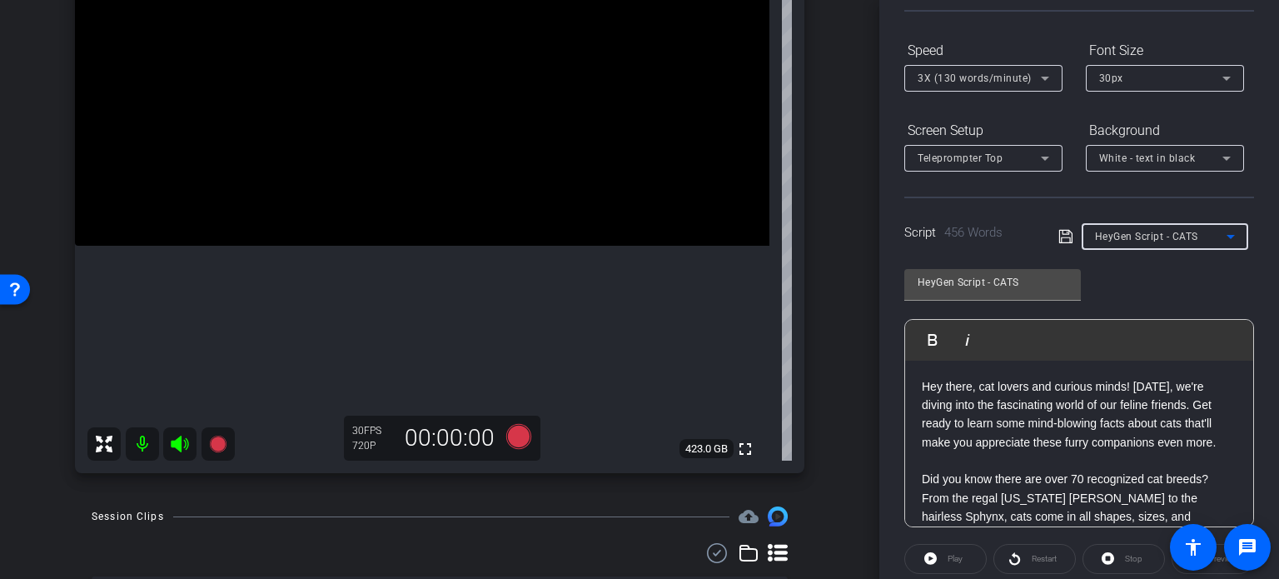
scroll to position [250, 0]
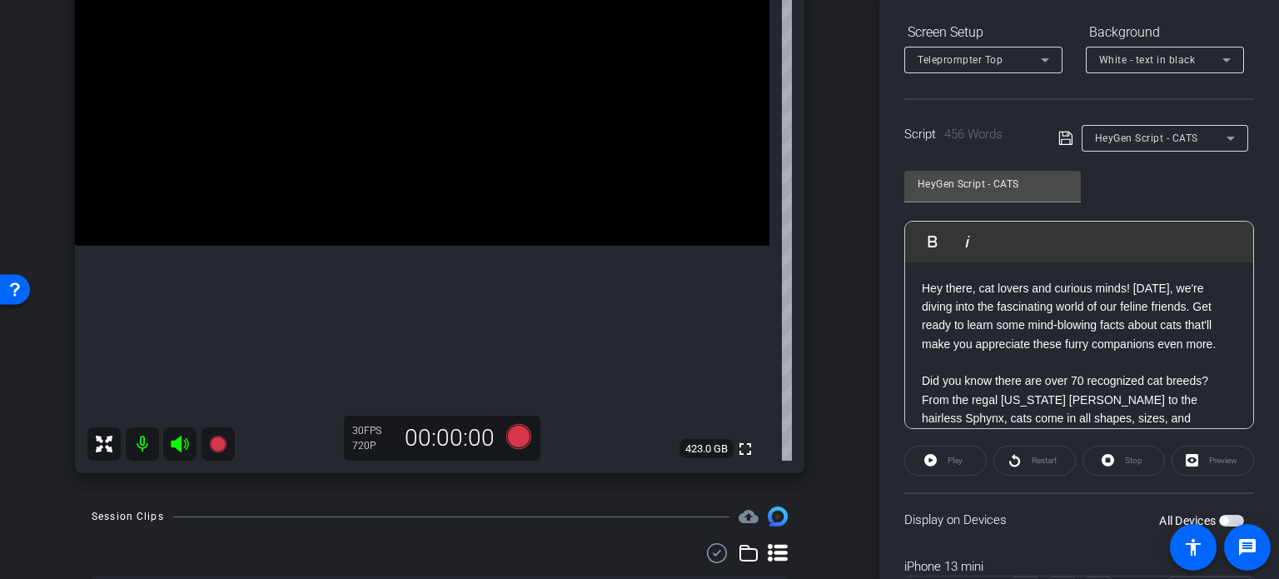
click at [1220, 521] on span "button" at bounding box center [1224, 520] width 8 height 8
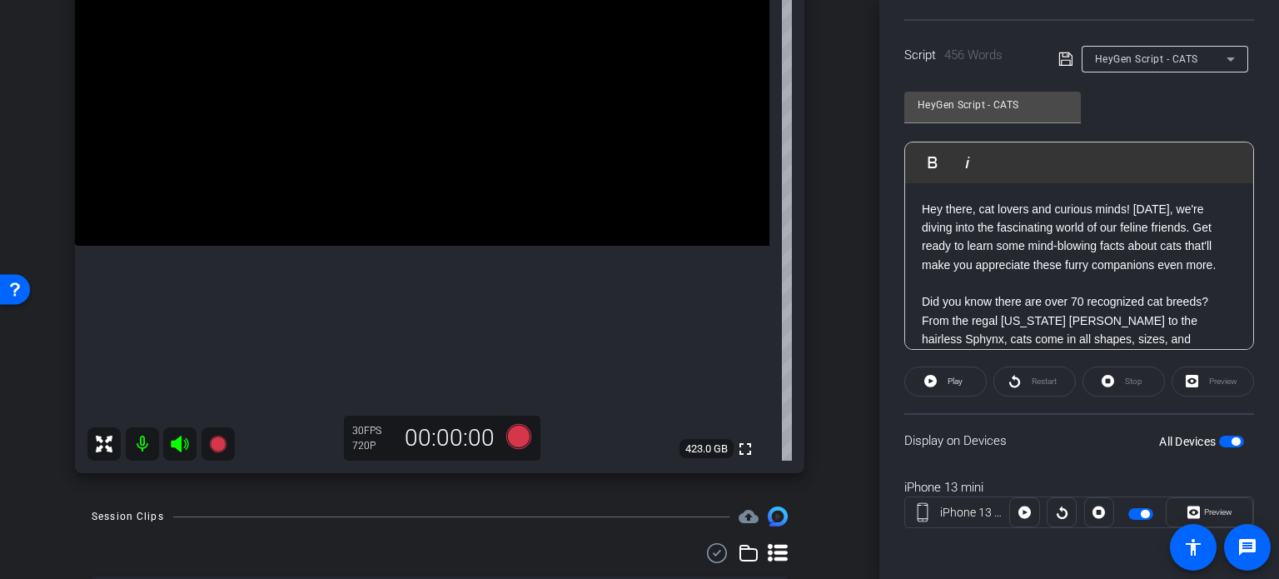
scroll to position [330, 0]
click at [1227, 505] on span at bounding box center [1210, 511] width 86 height 40
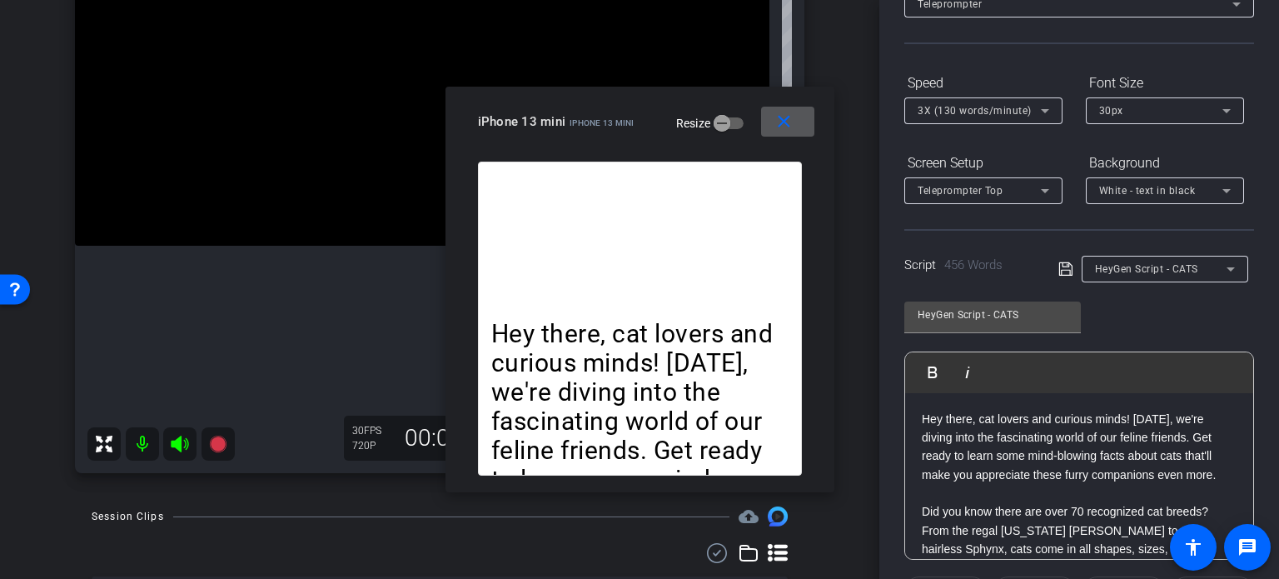
scroll to position [80, 0]
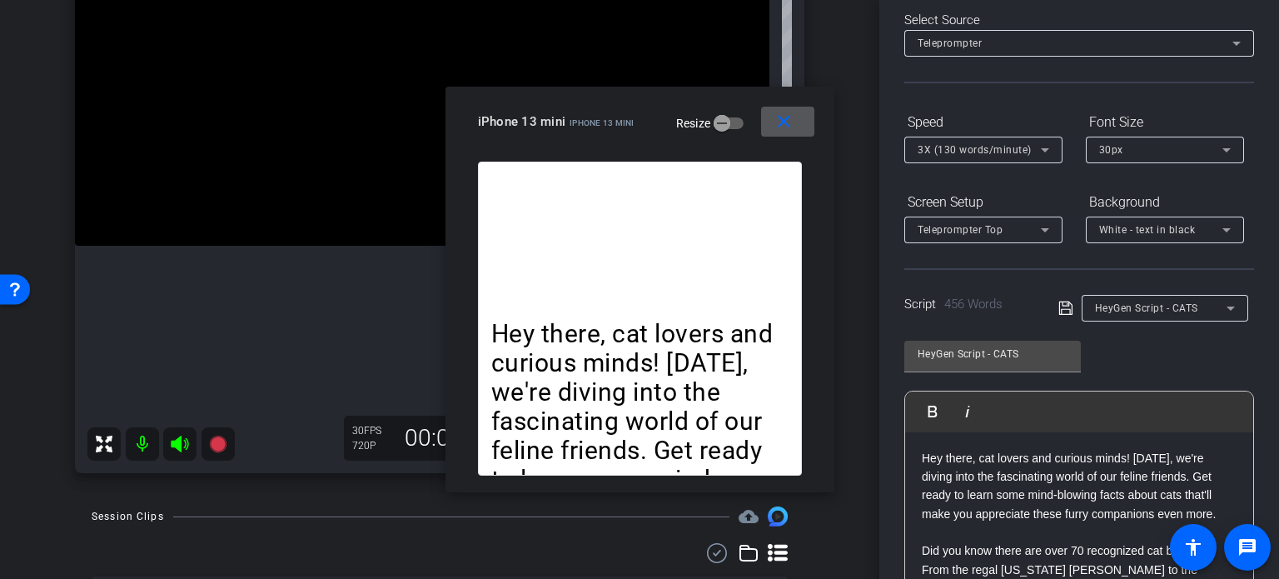
click at [1134, 147] on div "30px" at bounding box center [1160, 149] width 123 height 21
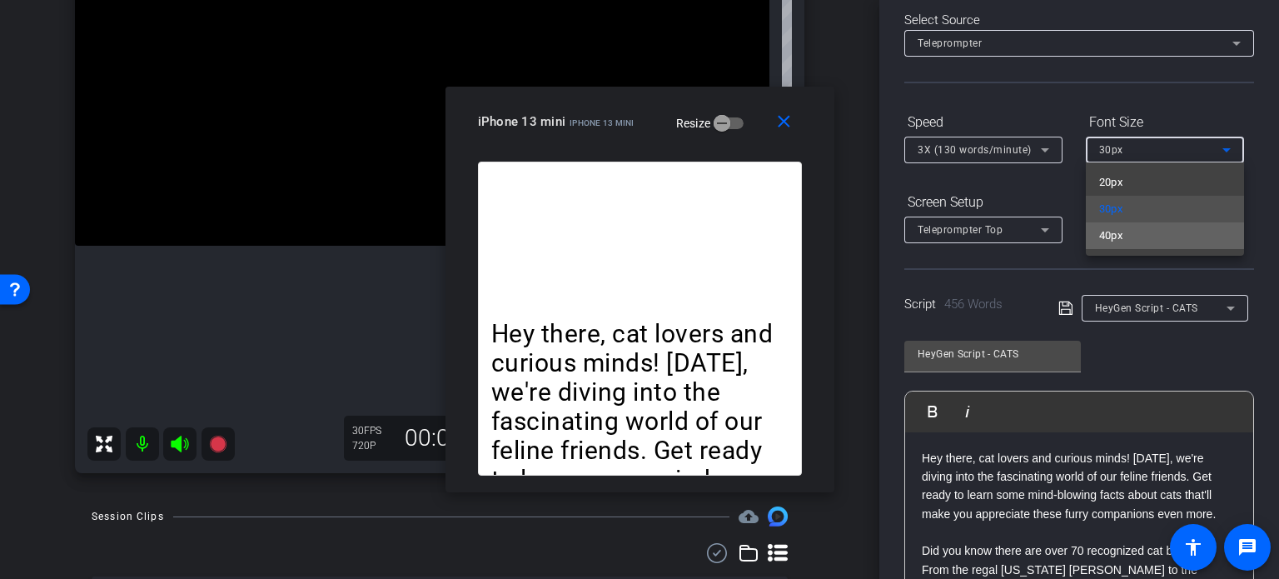
click at [1132, 229] on mat-option "40px" at bounding box center [1165, 235] width 158 height 27
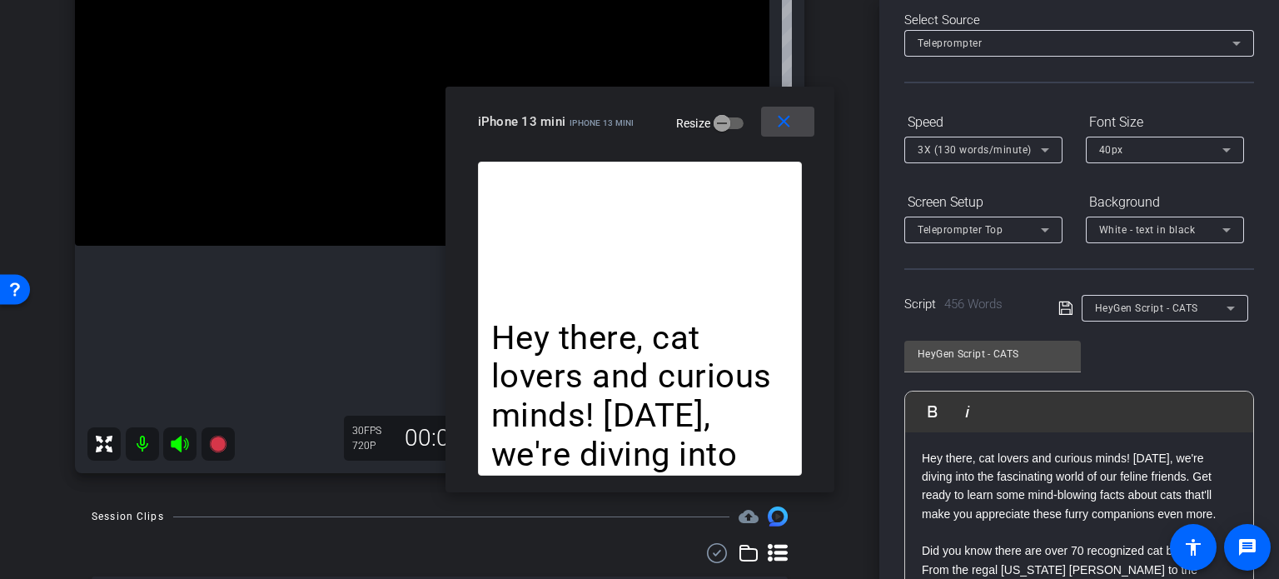
click at [781, 124] on mat-icon "close" at bounding box center [784, 122] width 21 height 21
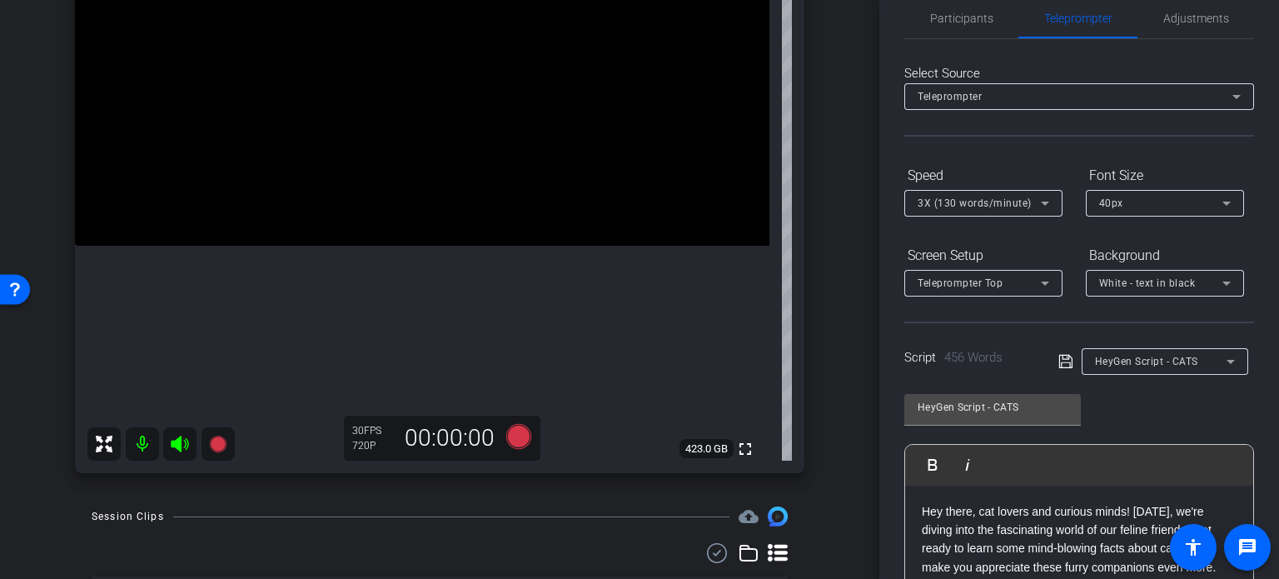
scroll to position [0, 0]
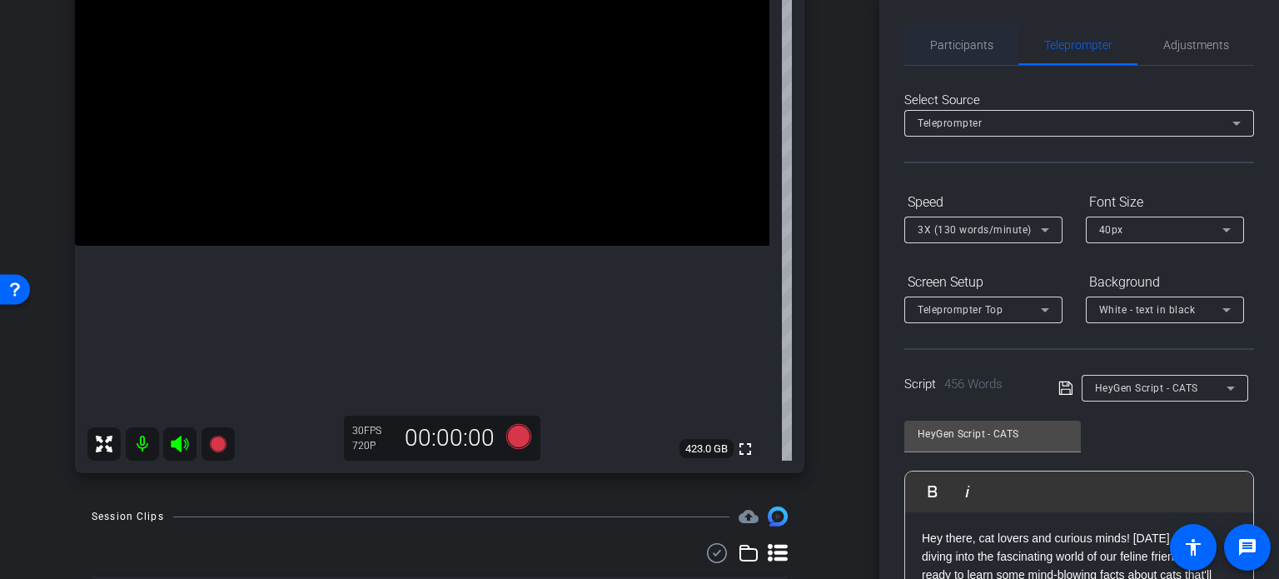
click at [962, 52] on span "Participants" at bounding box center [961, 45] width 63 height 40
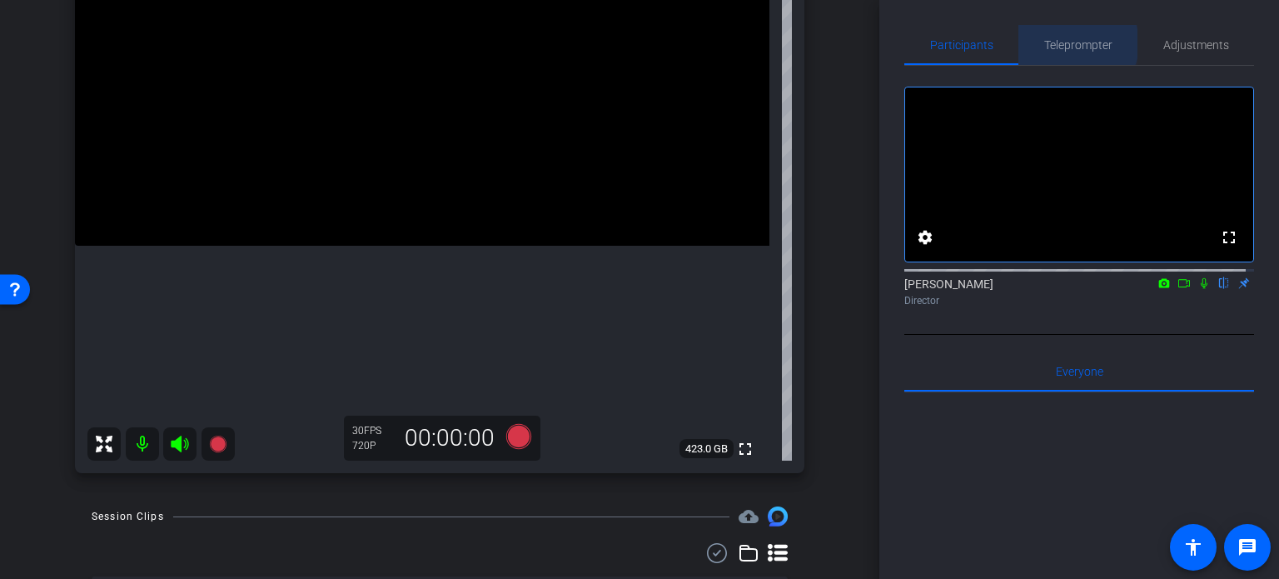
click at [1069, 43] on span "Teleprompter" at bounding box center [1078, 45] width 68 height 12
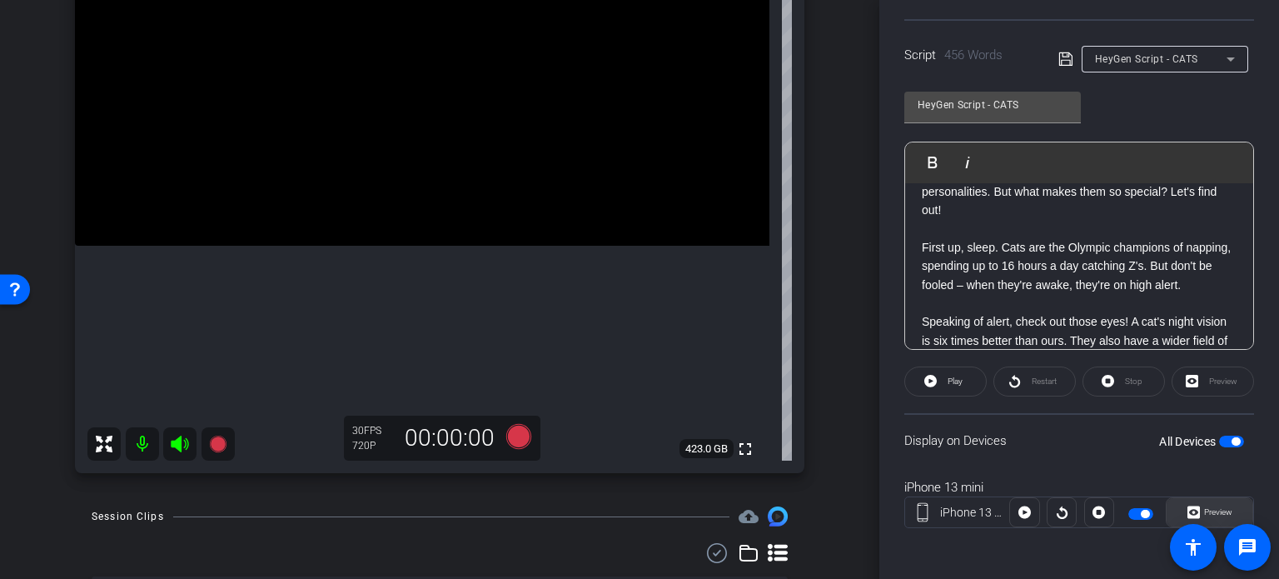
scroll to position [330, 0]
click at [1221, 503] on span "Preview" at bounding box center [1216, 511] width 32 height 23
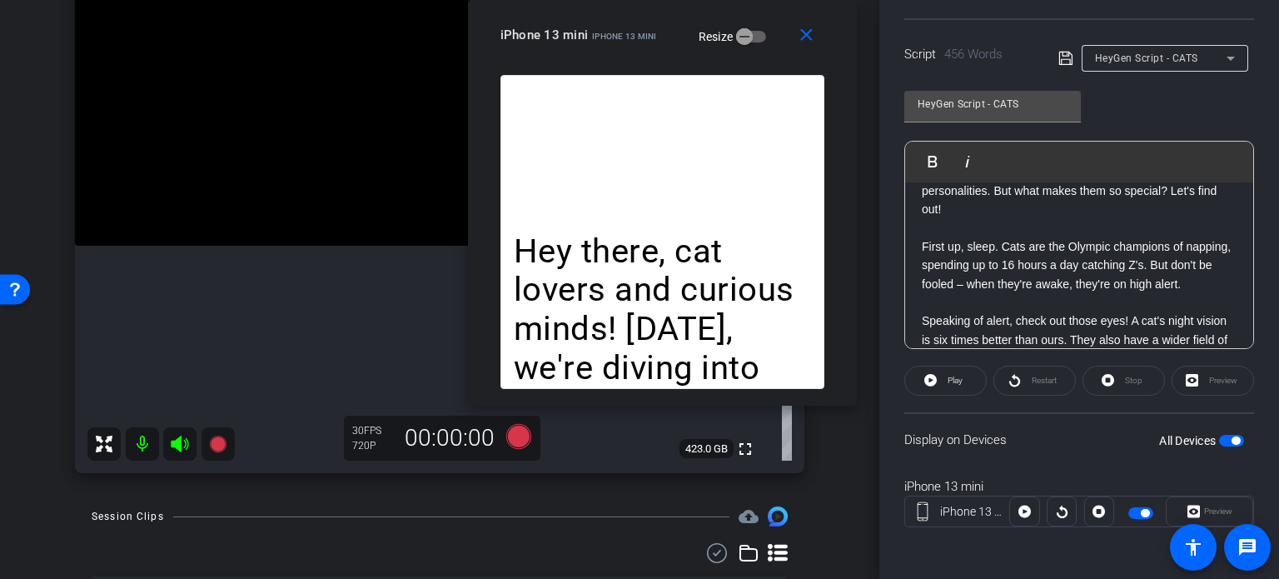
drag, startPoint x: 647, startPoint y: 139, endPoint x: 670, endPoint y: 27, distance: 114.6
click at [670, 27] on div "close iPhone 13 mini iPhone 13 mini Resize" at bounding box center [662, 37] width 389 height 75
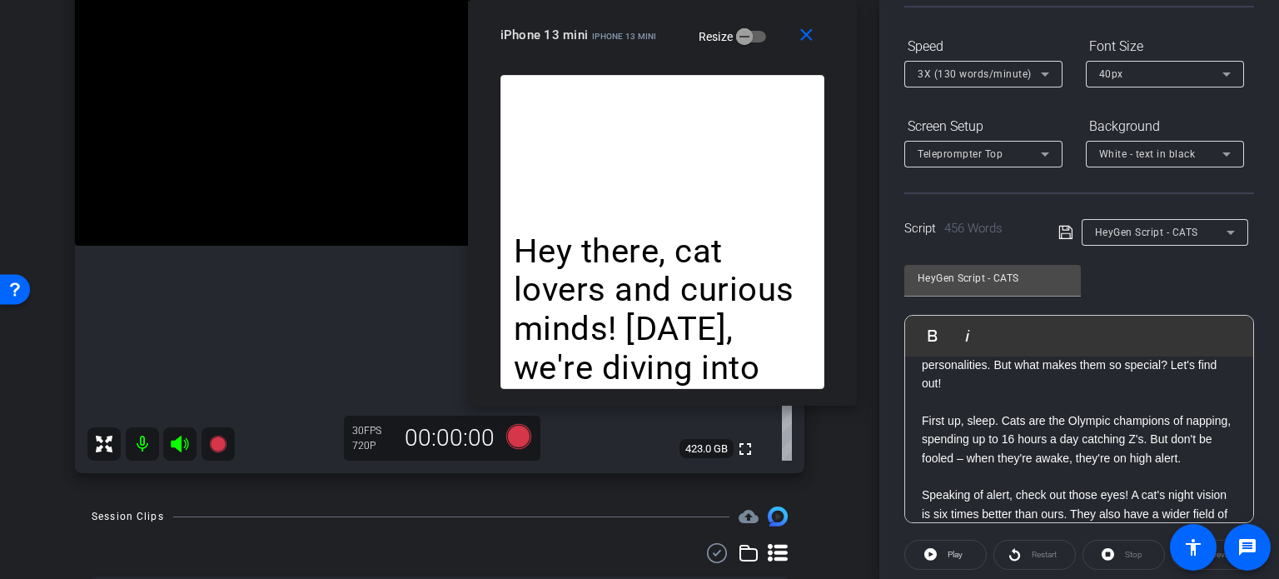
scroll to position [80, 0]
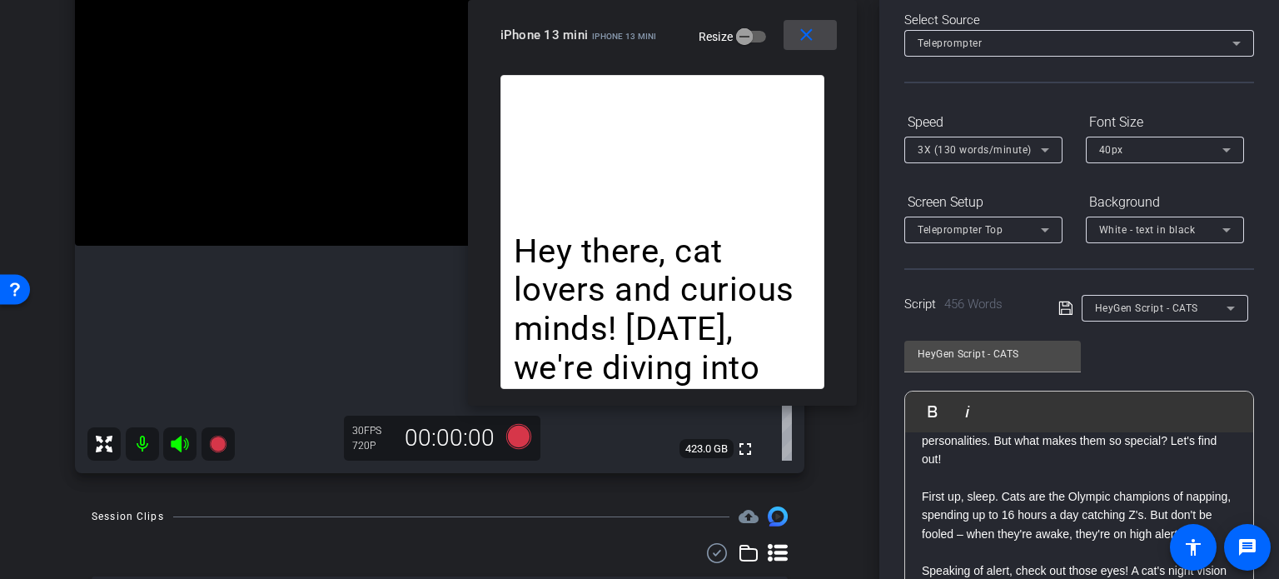
click at [812, 36] on mat-icon "close" at bounding box center [806, 35] width 21 height 21
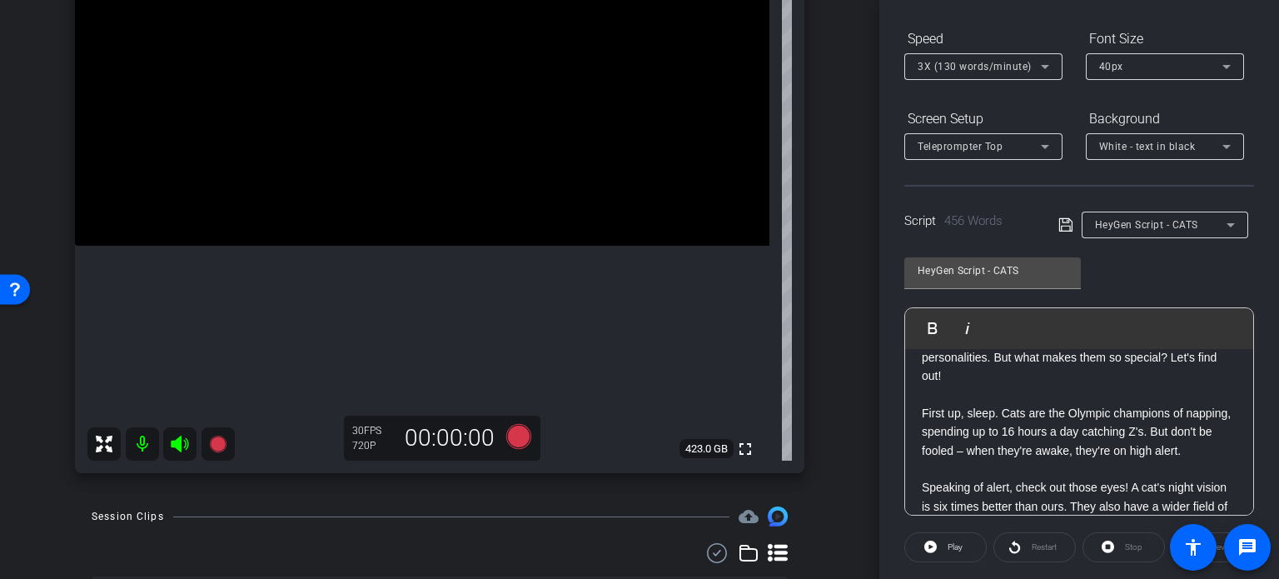
scroll to position [246, 0]
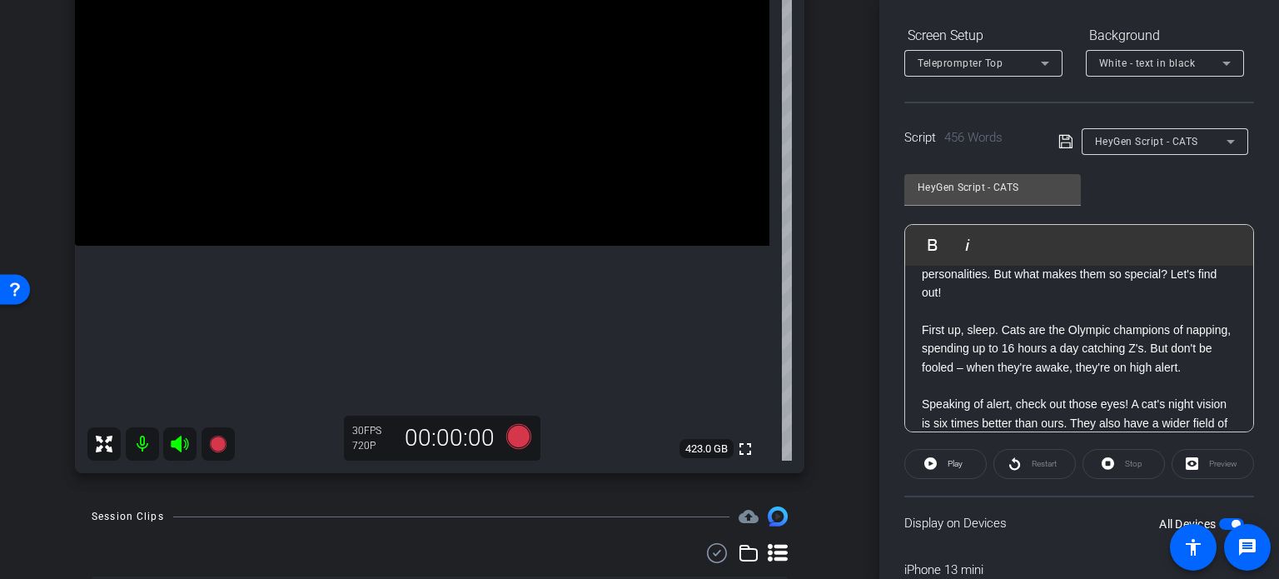
click at [1197, 187] on div "HeyGen Script - CATS Play Play from this location Play Selected Play and displa…" at bounding box center [1079, 297] width 350 height 271
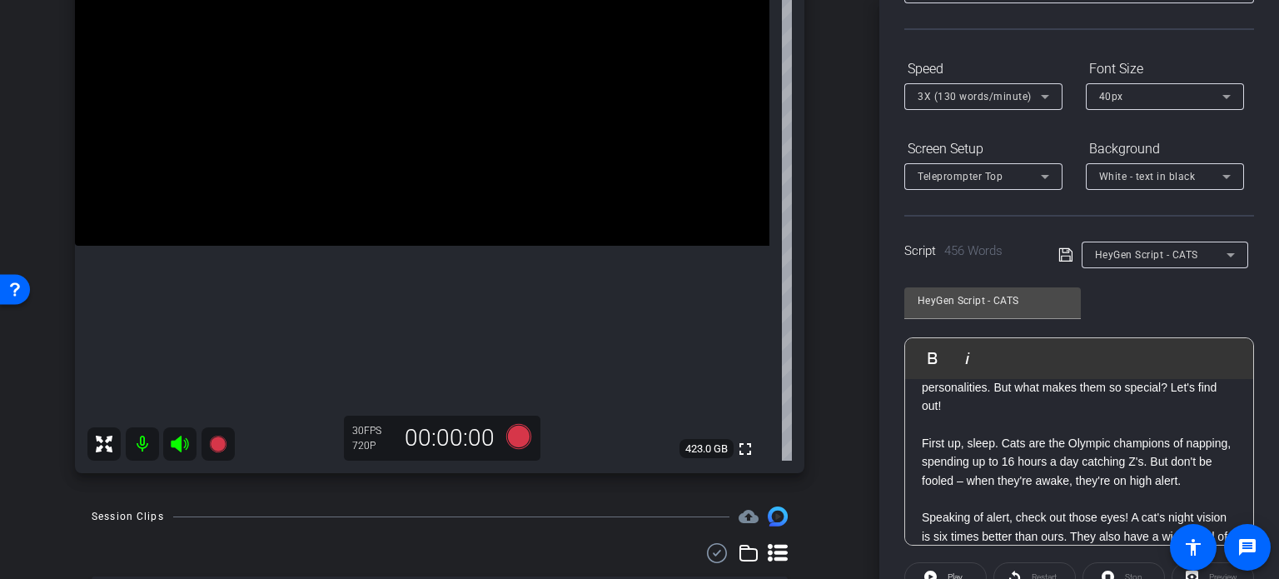
scroll to position [163, 0]
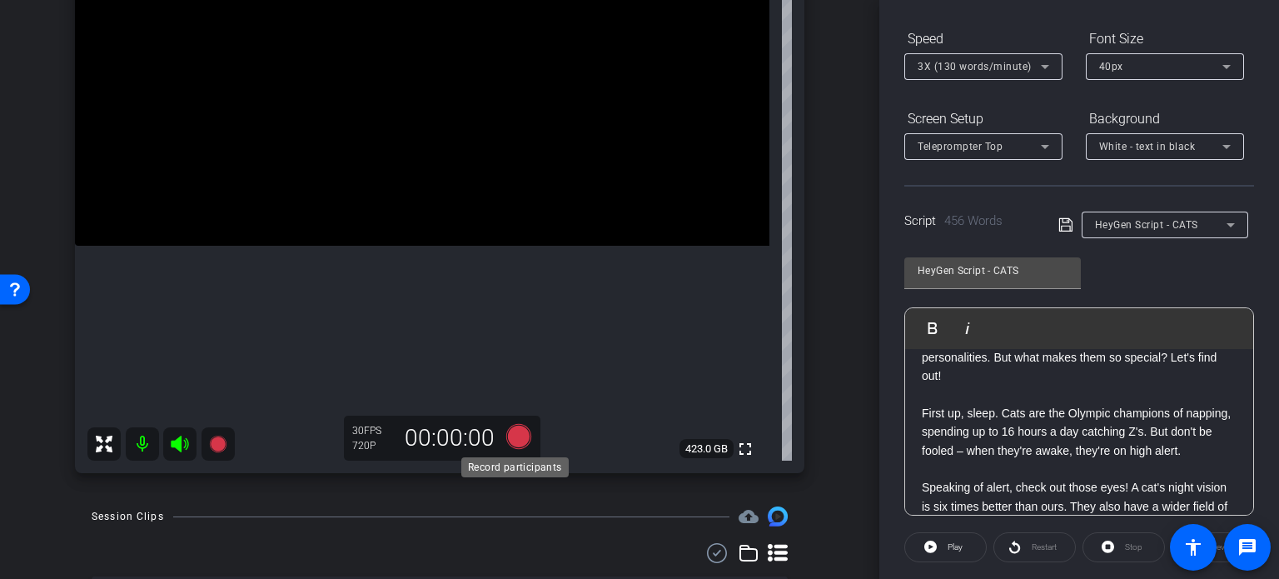
click at [515, 433] on icon at bounding box center [518, 436] width 25 height 25
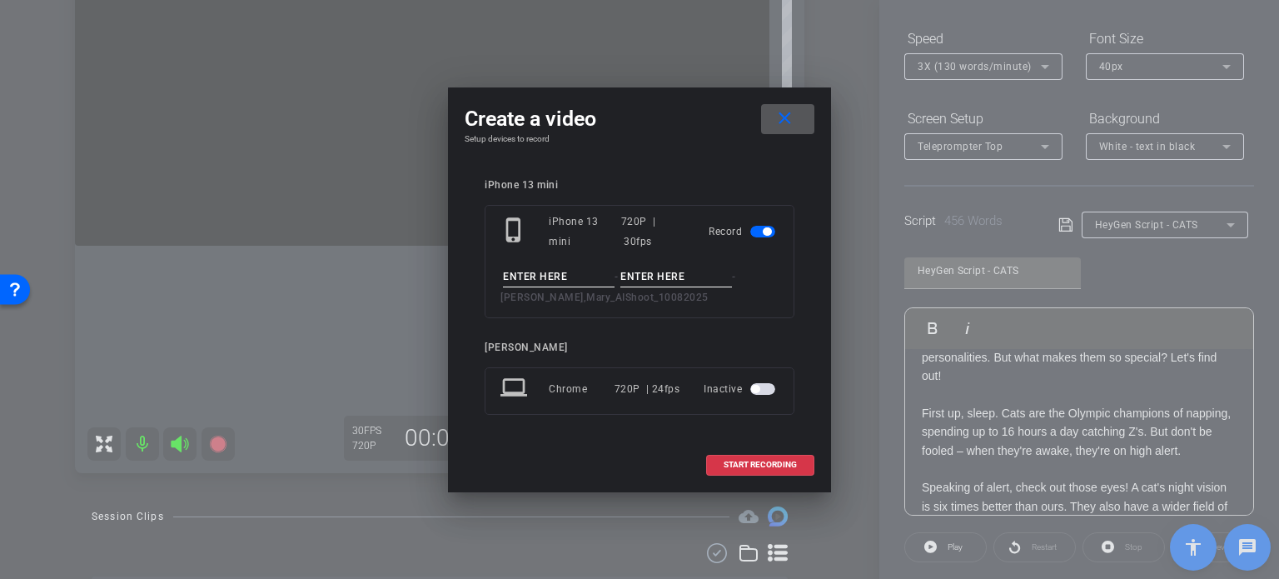
click at [564, 279] on input at bounding box center [559, 276] width 112 height 21
type input "Mary Avatar 1"
click at [679, 276] on input at bounding box center [676, 276] width 112 height 21
type input "Take1"
drag, startPoint x: 580, startPoint y: 276, endPoint x: 447, endPoint y: 279, distance: 132.4
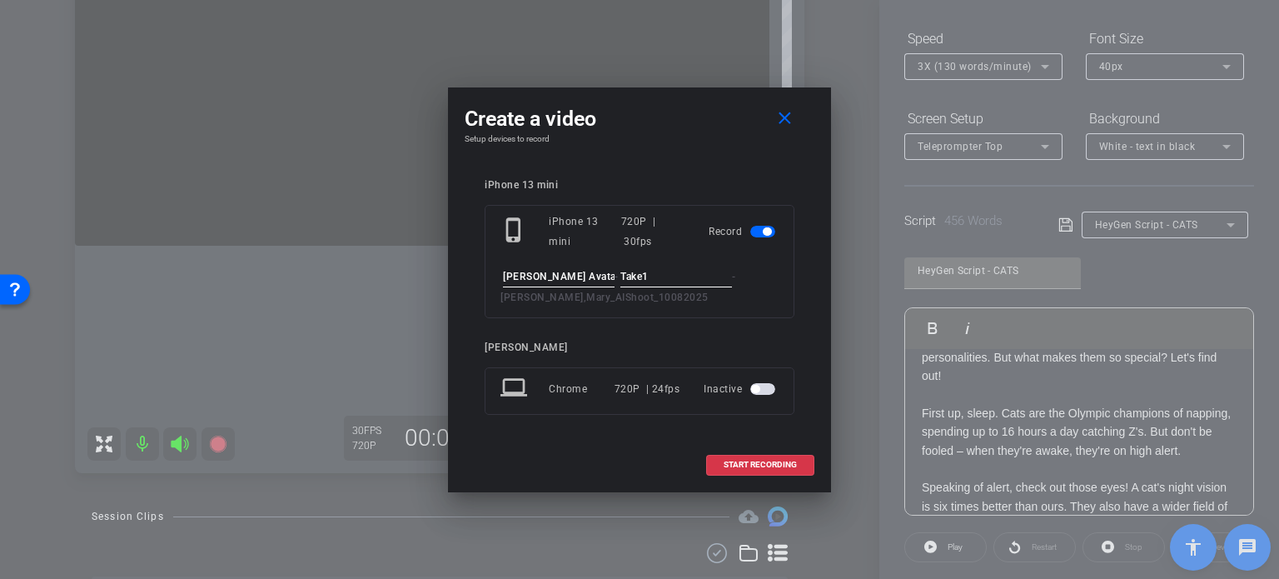
click at [448, 279] on div "Create a video close Setup devices to record iPhone 13 mini phone_iphone iPhone…" at bounding box center [639, 289] width 383 height 405
click at [465, 286] on div "iPhone 13 mini phone_iphone iPhone 13 mini 720P | 30fps Record Mary Avatar 1 - …" at bounding box center [640, 308] width 350 height 292
click at [704, 166] on div "iPhone 13 mini phone_iphone iPhone 13 mini 720P | 30fps Record Mary Avatar 1 - …" at bounding box center [640, 308] width 350 height 292
click at [700, 153] on div "Create a video close Setup devices to record iPhone 13 mini phone_iphone iPhone…" at bounding box center [639, 289] width 383 height 405
click at [794, 129] on mat-icon "close" at bounding box center [784, 118] width 21 height 21
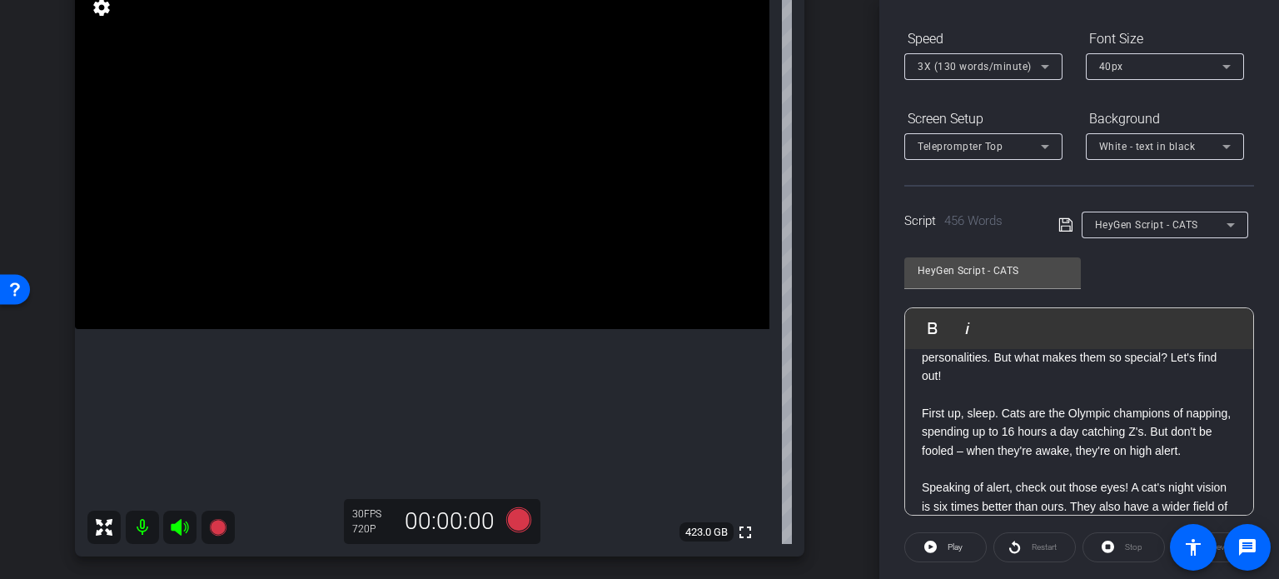
scroll to position [230, 0]
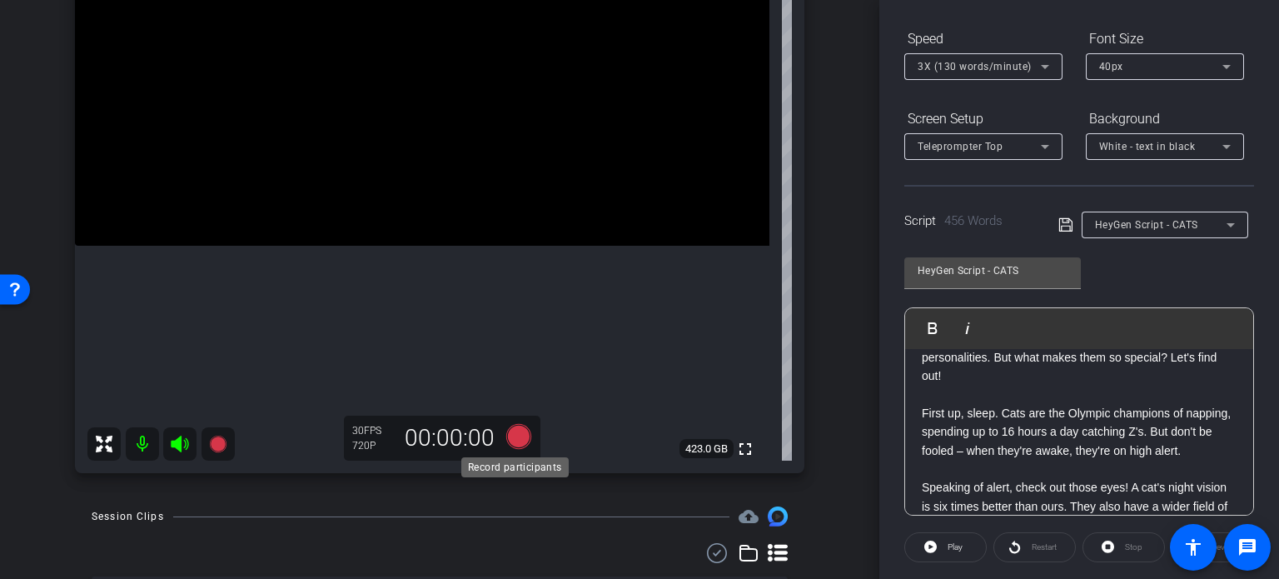
click at [509, 433] on icon at bounding box center [518, 436] width 25 height 25
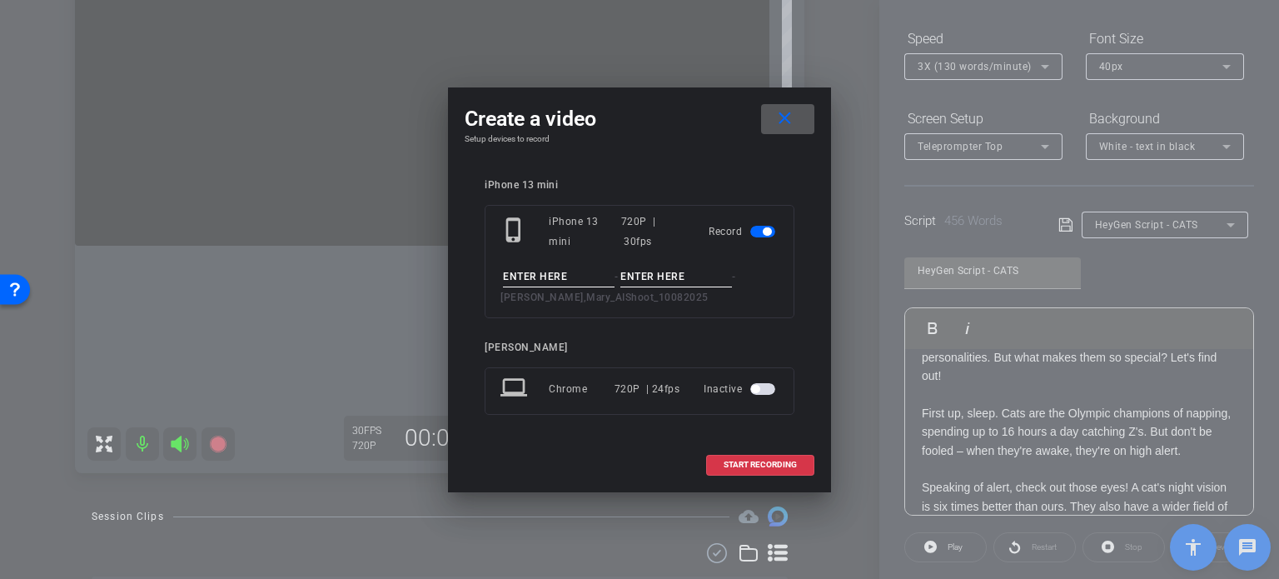
click at [517, 273] on input at bounding box center [559, 276] width 112 height 21
type input "Mary Avatar 1"
click at [721, 282] on input at bounding box center [676, 276] width 112 height 21
type input "Take1"
click at [714, 154] on div "Create a video close Setup devices to record iPhone 13 mini phone_iphone iPhone…" at bounding box center [639, 289] width 383 height 405
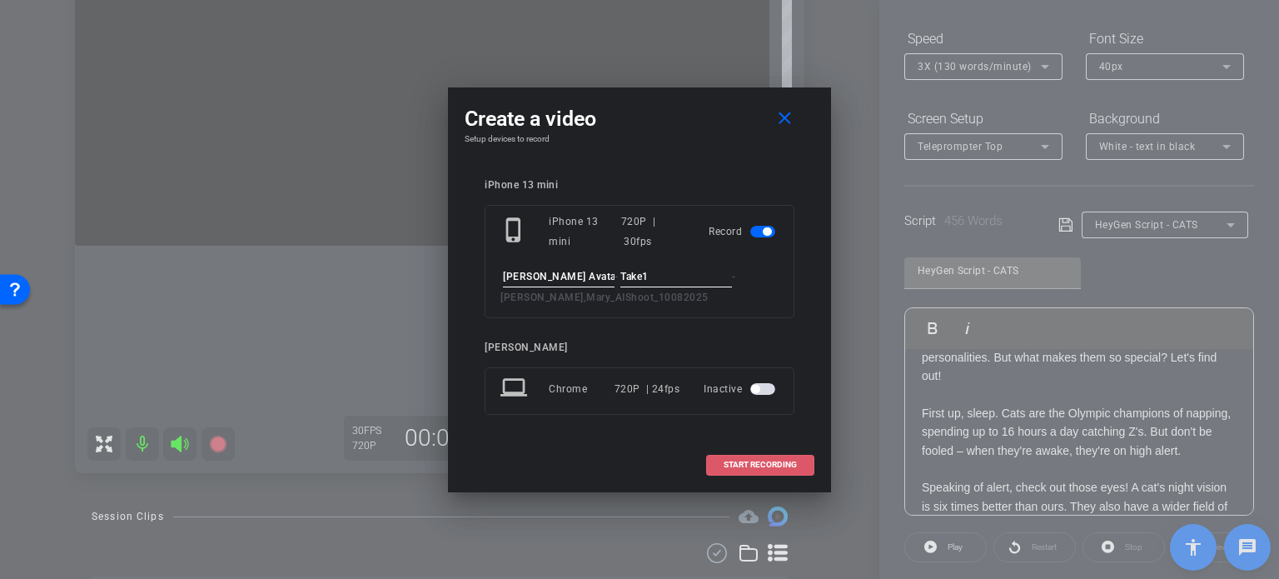
click at [792, 462] on span "START RECORDING" at bounding box center [760, 464] width 73 height 8
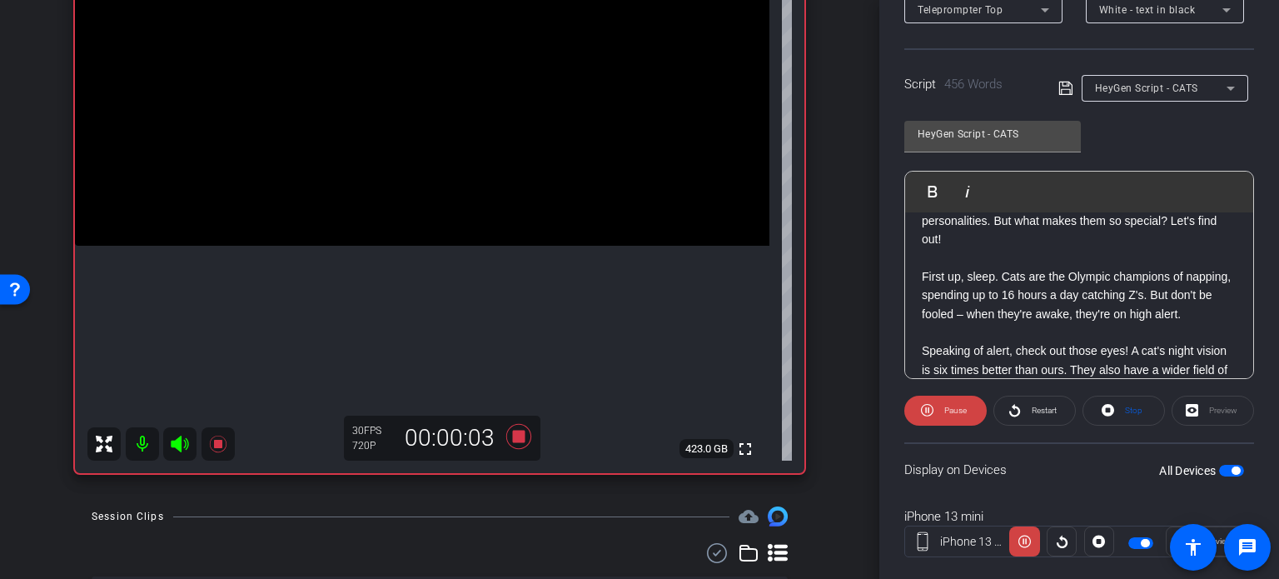
scroll to position [330, 0]
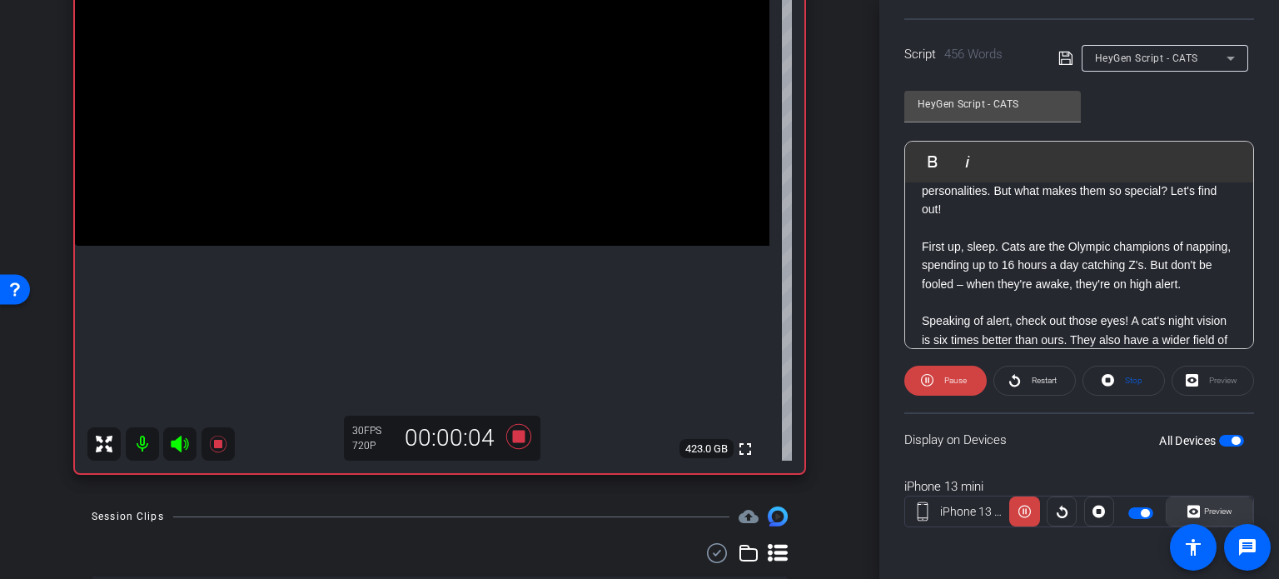
click at [1217, 506] on span "Preview" at bounding box center [1218, 510] width 28 height 9
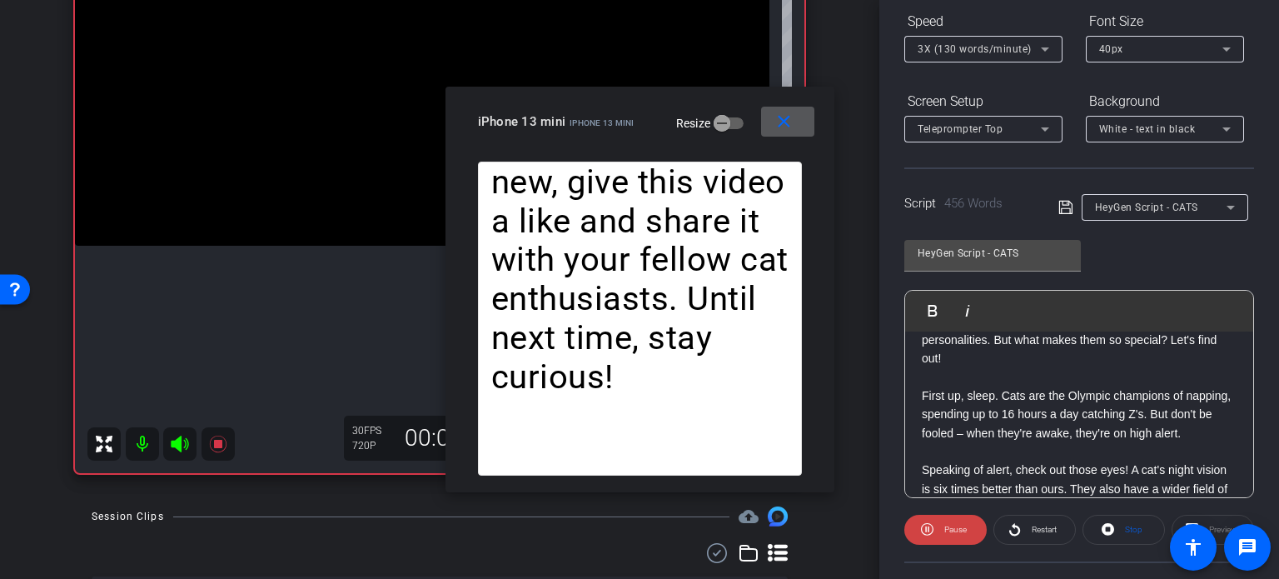
scroll to position [163, 0]
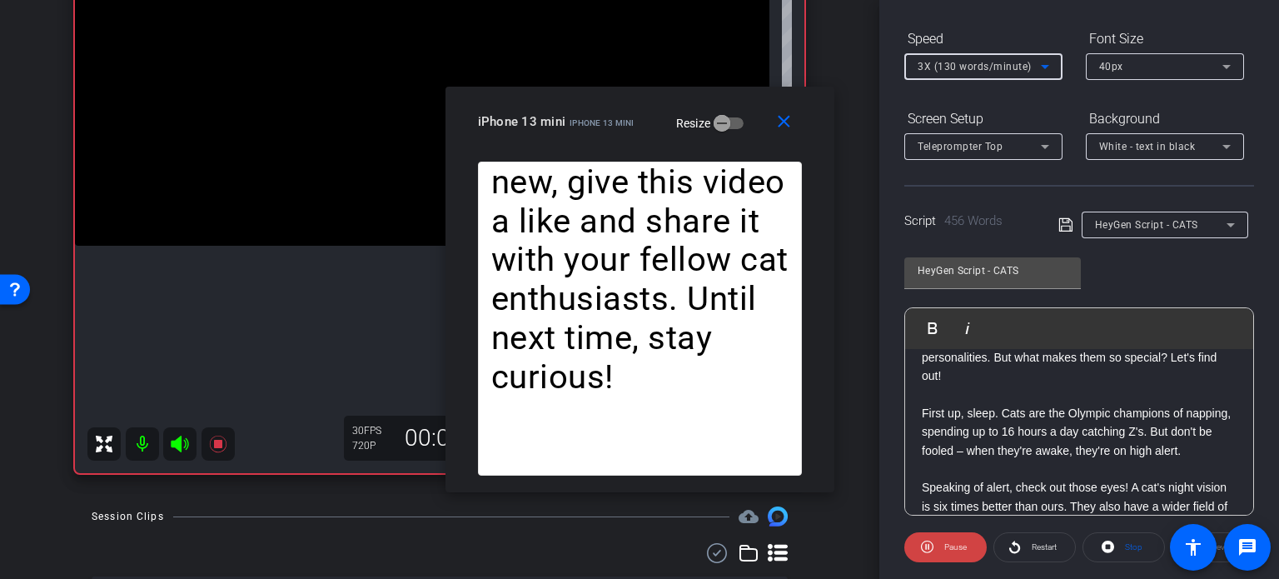
click at [963, 61] on span "3X (130 words/minute)" at bounding box center [975, 67] width 114 height 12
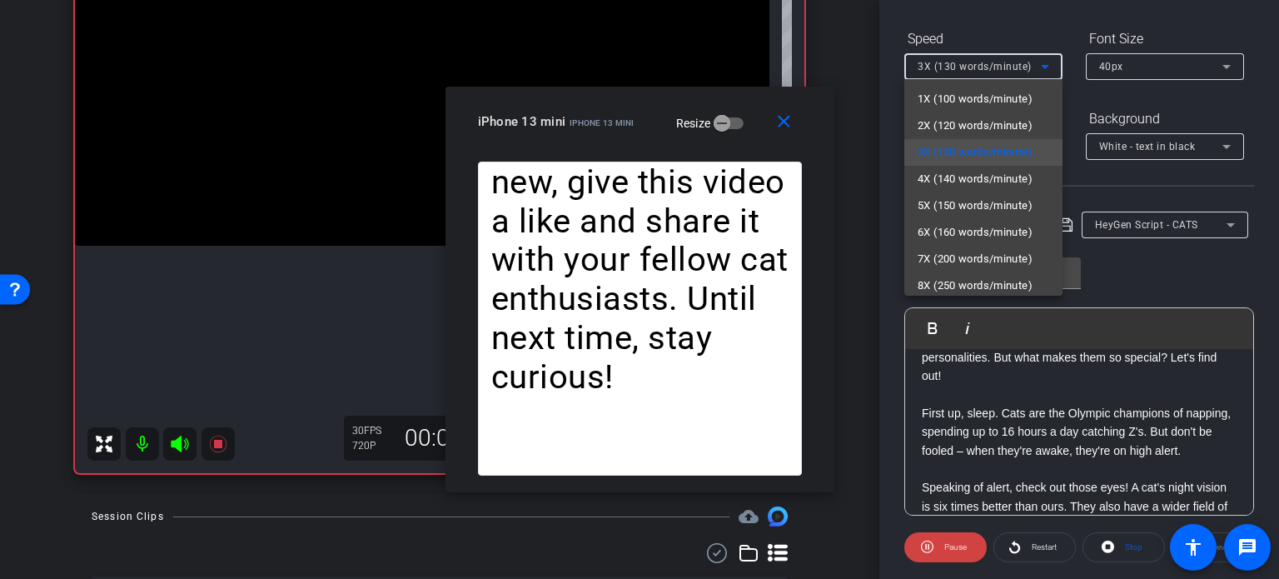
click at [973, 123] on span "2X (120 words/minute)" at bounding box center [975, 126] width 115 height 20
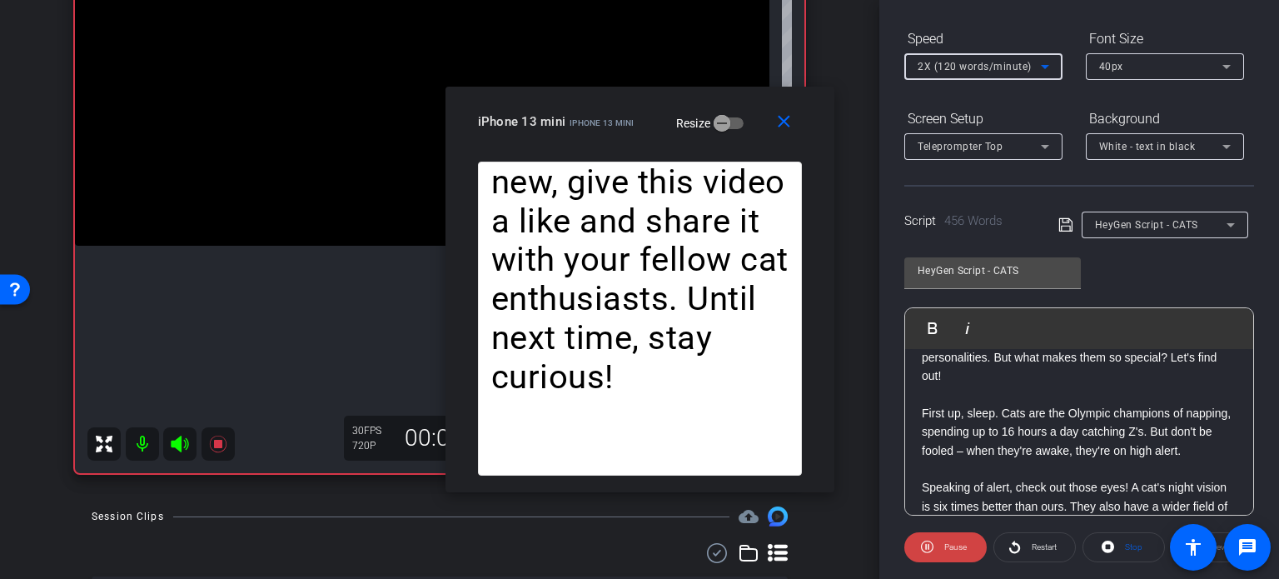
click at [966, 59] on div "2X (120 words/minute)" at bounding box center [979, 66] width 123 height 21
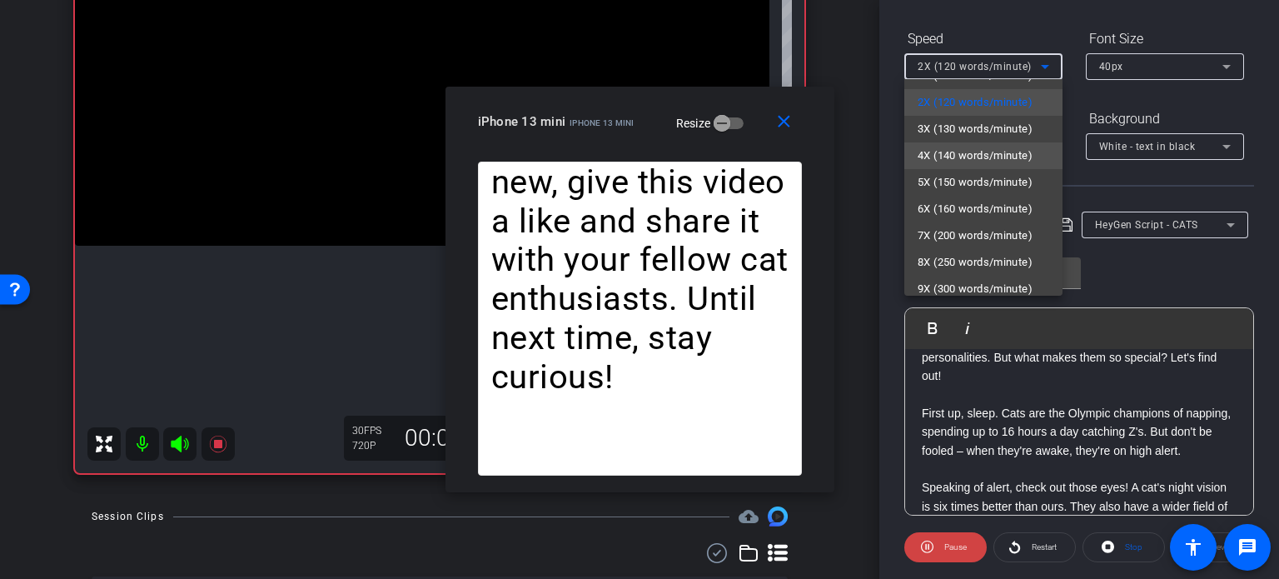
scroll to position [37, 0]
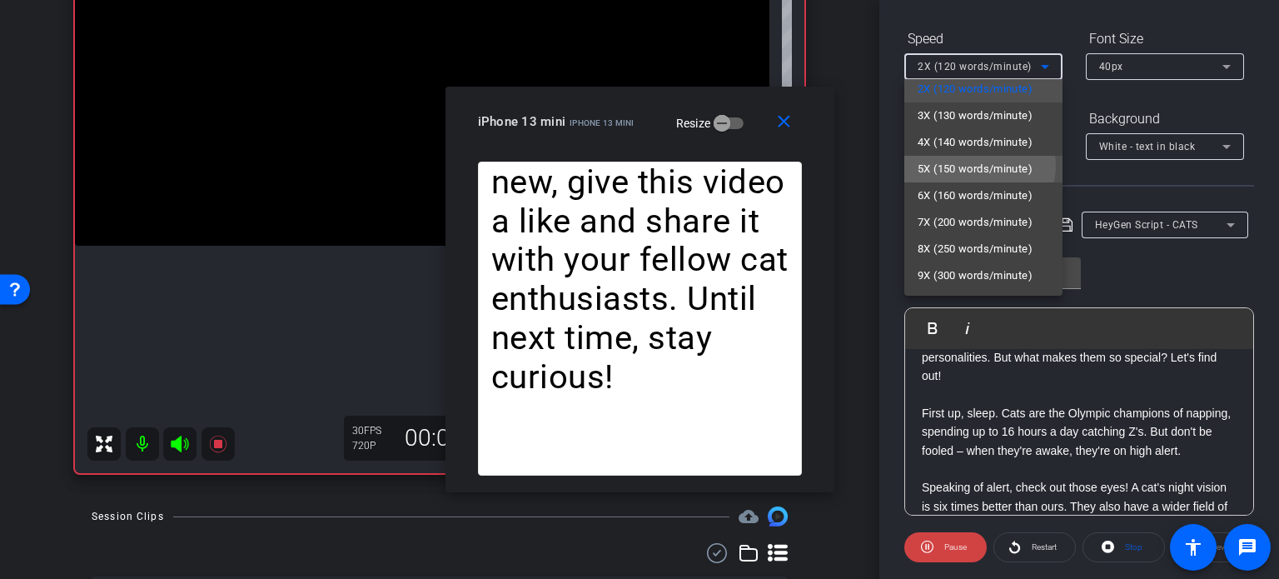
click at [979, 166] on span "5X (150 words/minute)" at bounding box center [975, 169] width 115 height 20
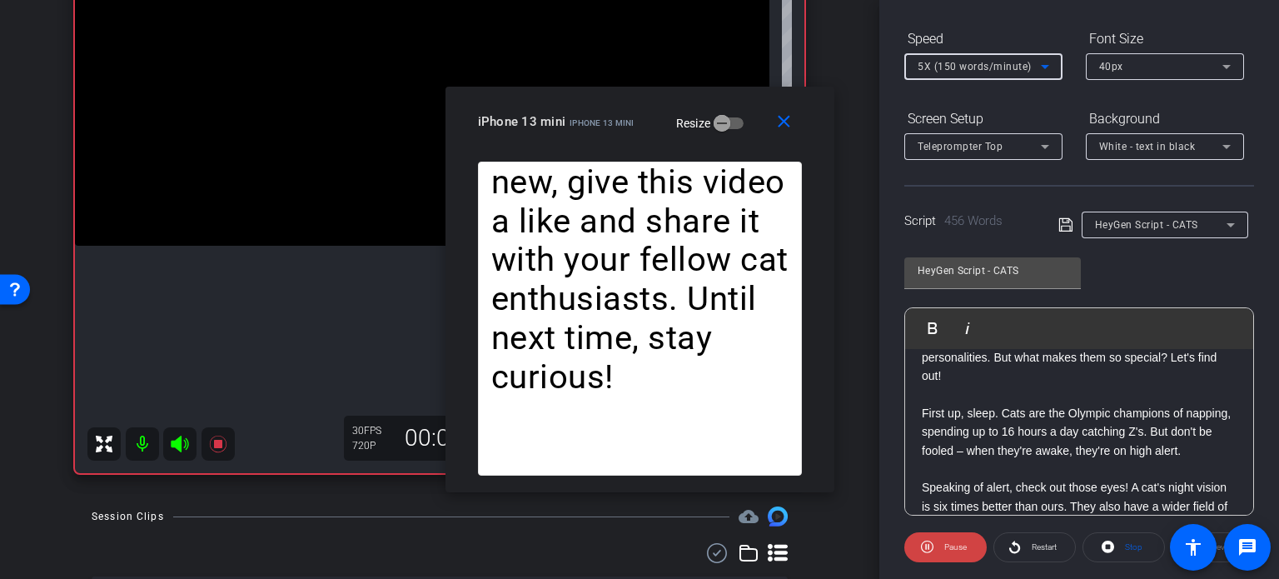
click at [943, 72] on span "5X (150 words/minute)" at bounding box center [975, 67] width 114 height 12
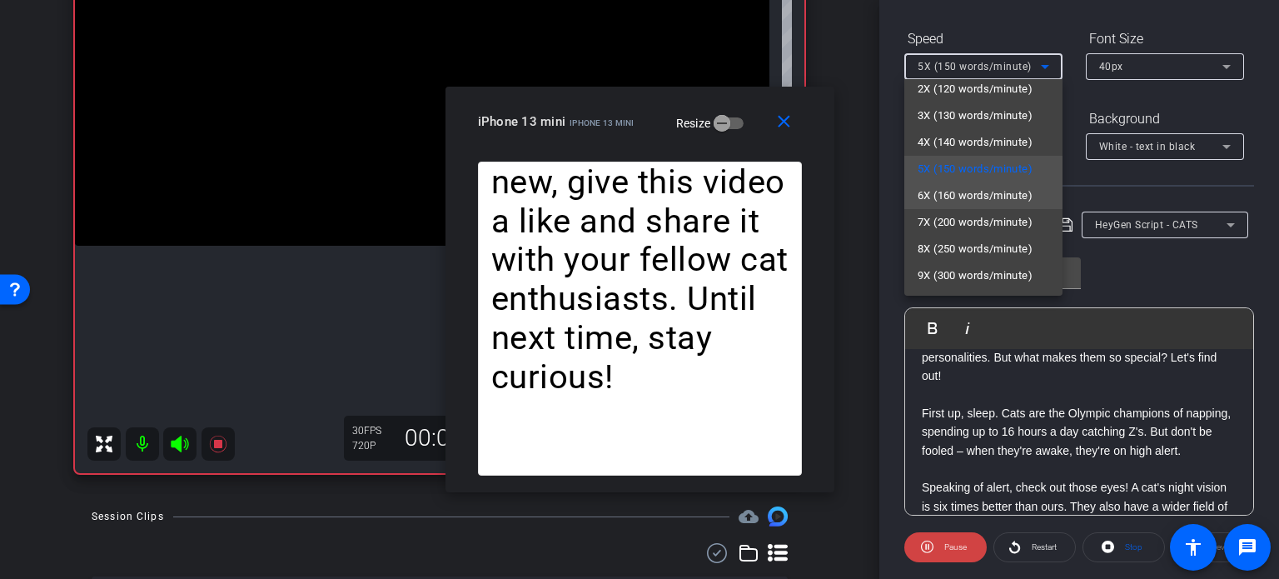
click at [959, 200] on span "6X (160 words/minute)" at bounding box center [975, 196] width 115 height 20
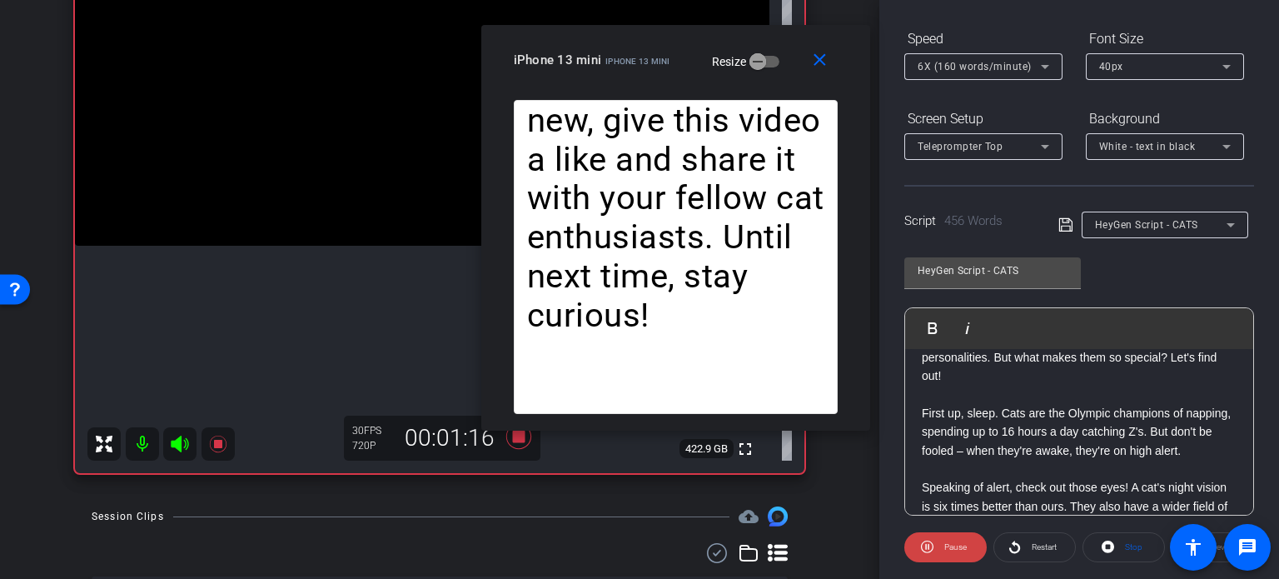
drag, startPoint x: 653, startPoint y: 143, endPoint x: 689, endPoint y: 82, distance: 71.3
click at [689, 82] on div "close iPhone 13 mini iPhone 13 mini Resize" at bounding box center [675, 62] width 389 height 75
click at [949, 72] on div "6X (160 words/minute)" at bounding box center [979, 66] width 123 height 21
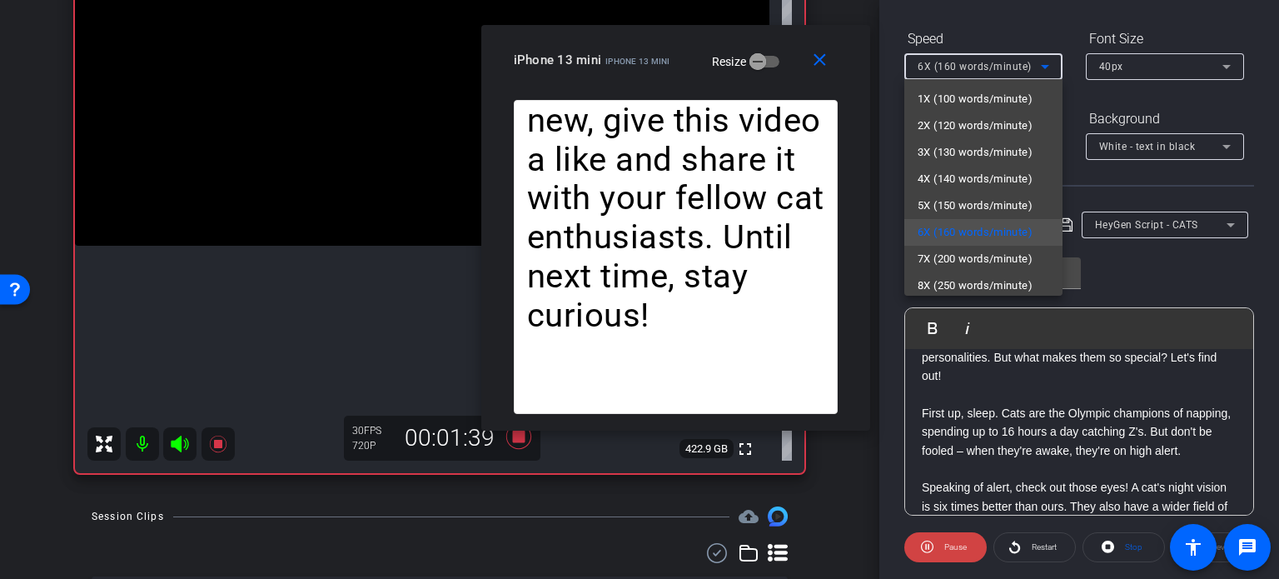
click at [659, 76] on div at bounding box center [639, 289] width 1279 height 579
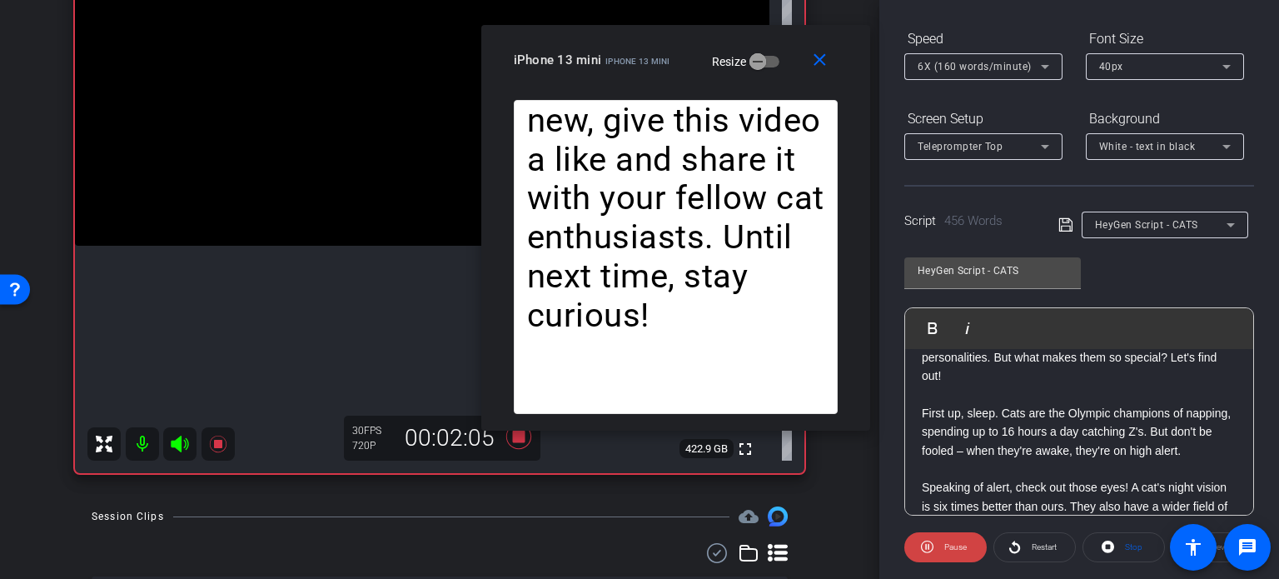
click at [947, 72] on span "6X (160 words/minute)" at bounding box center [975, 67] width 114 height 12
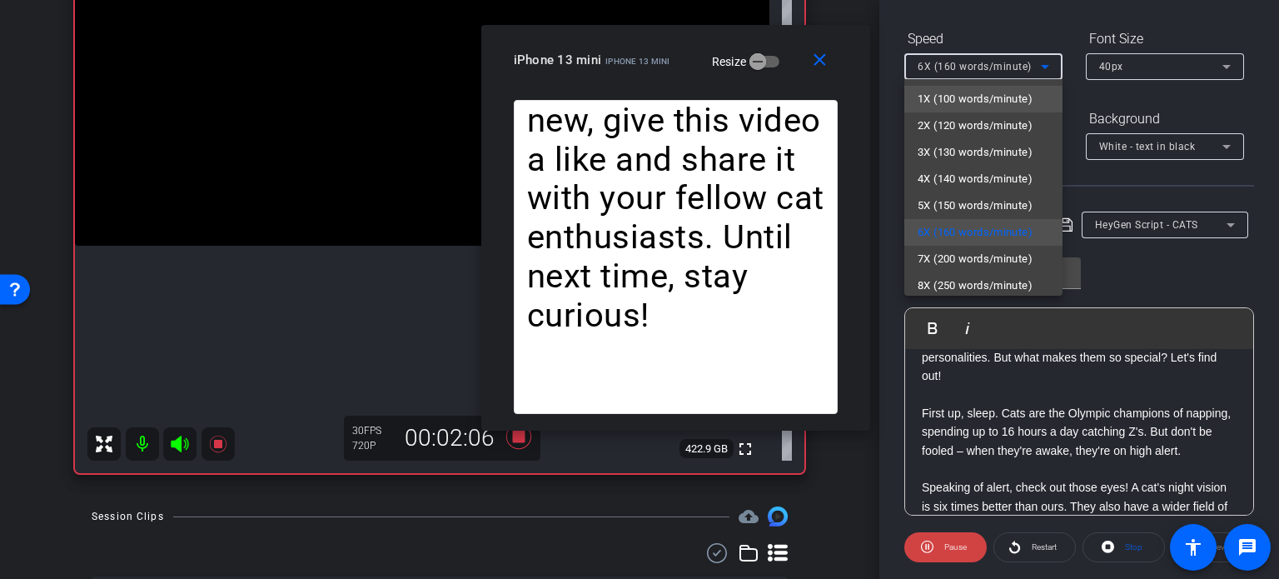
click at [956, 97] on span "1X (100 words/minute)" at bounding box center [975, 99] width 115 height 20
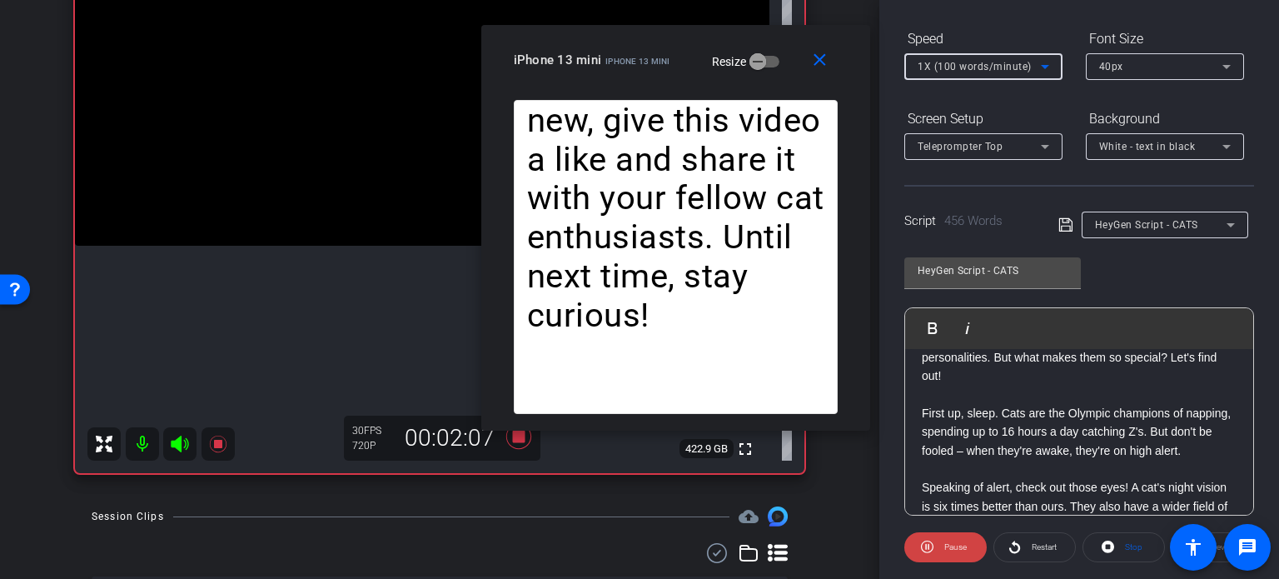
click at [962, 63] on span "1X (100 words/minute)" at bounding box center [975, 67] width 114 height 12
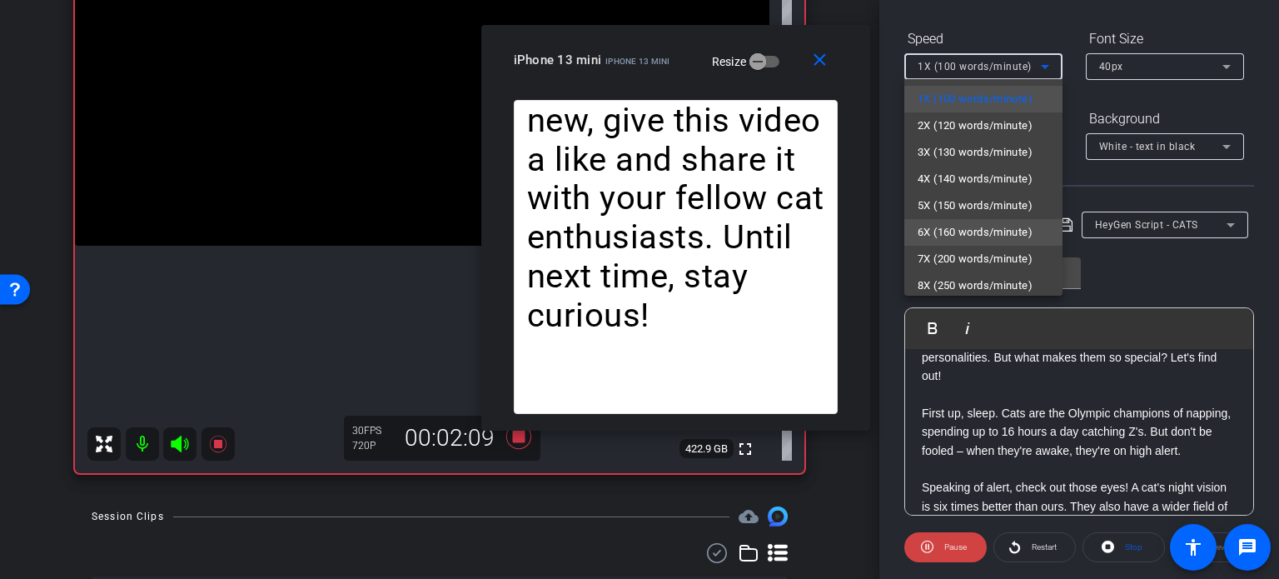
click at [974, 222] on span "6X (160 words/minute)" at bounding box center [975, 232] width 115 height 20
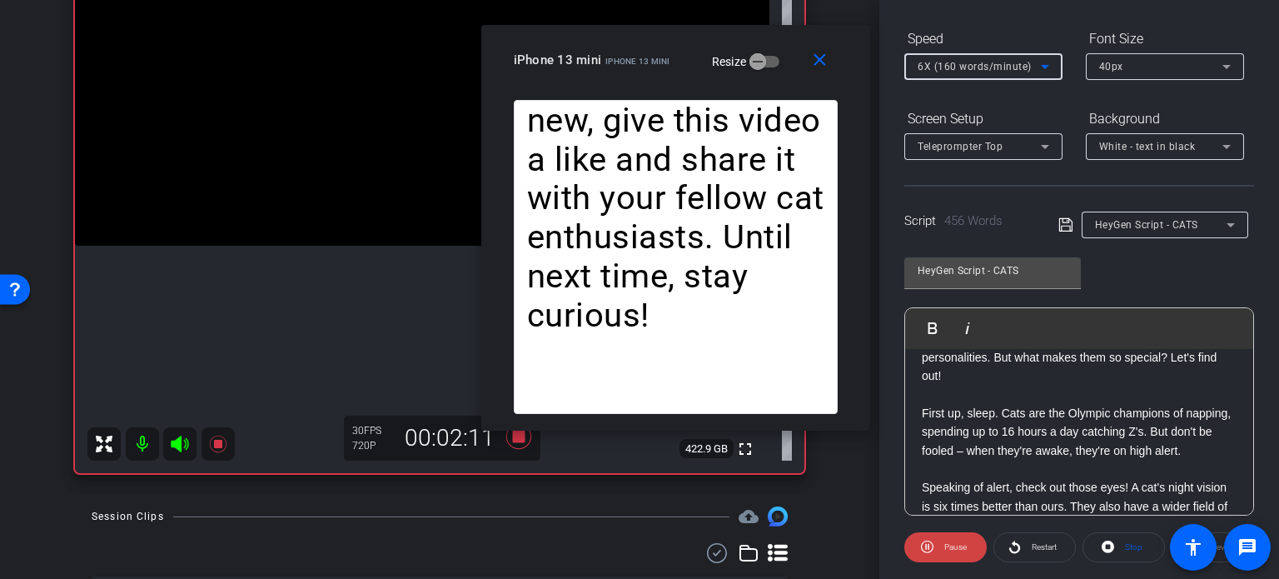
click at [934, 72] on span "6X (160 words/minute)" at bounding box center [975, 67] width 114 height 12
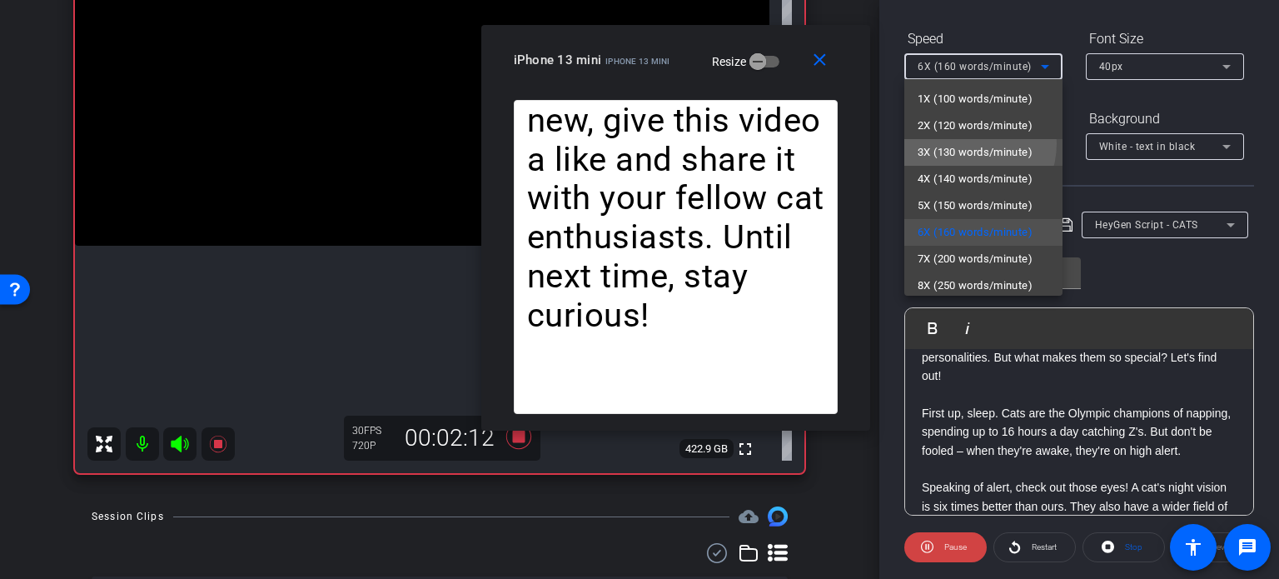
click at [963, 143] on span "3X (130 words/minute)" at bounding box center [975, 152] width 115 height 20
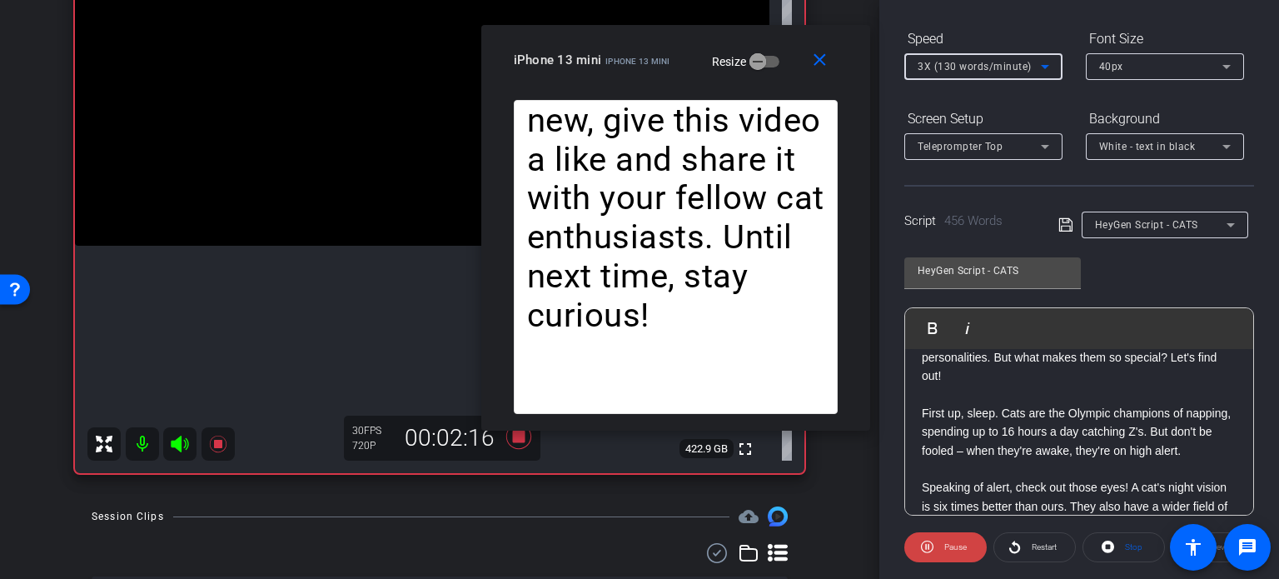
click at [920, 66] on span "3X (130 words/minute)" at bounding box center [975, 67] width 114 height 12
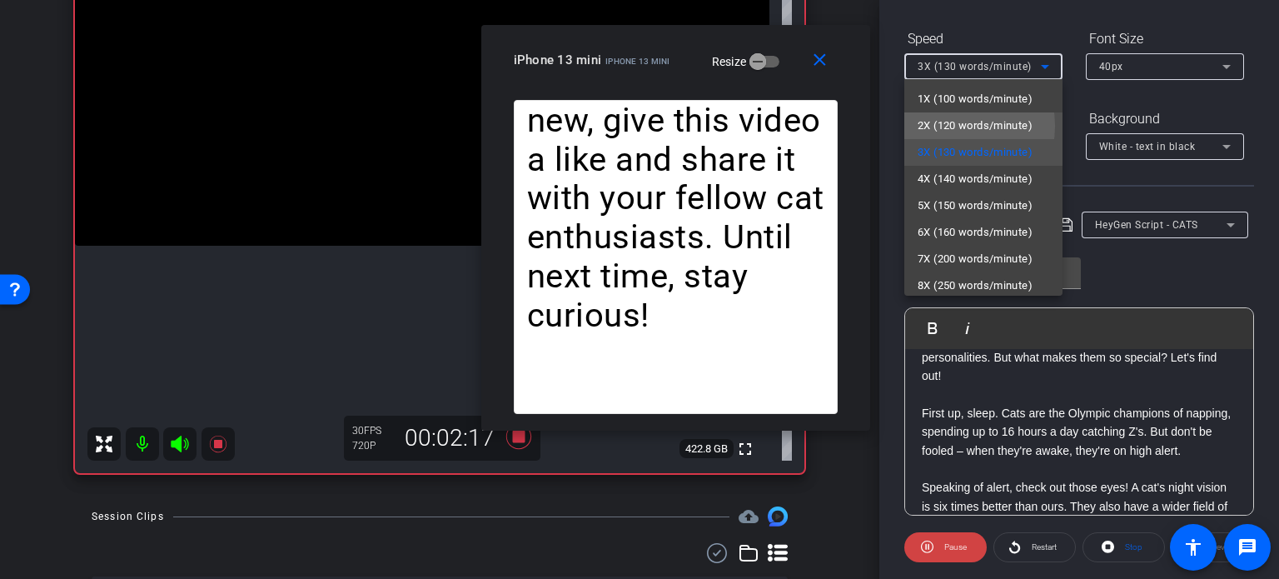
click at [948, 126] on span "2X (120 words/minute)" at bounding box center [975, 126] width 115 height 20
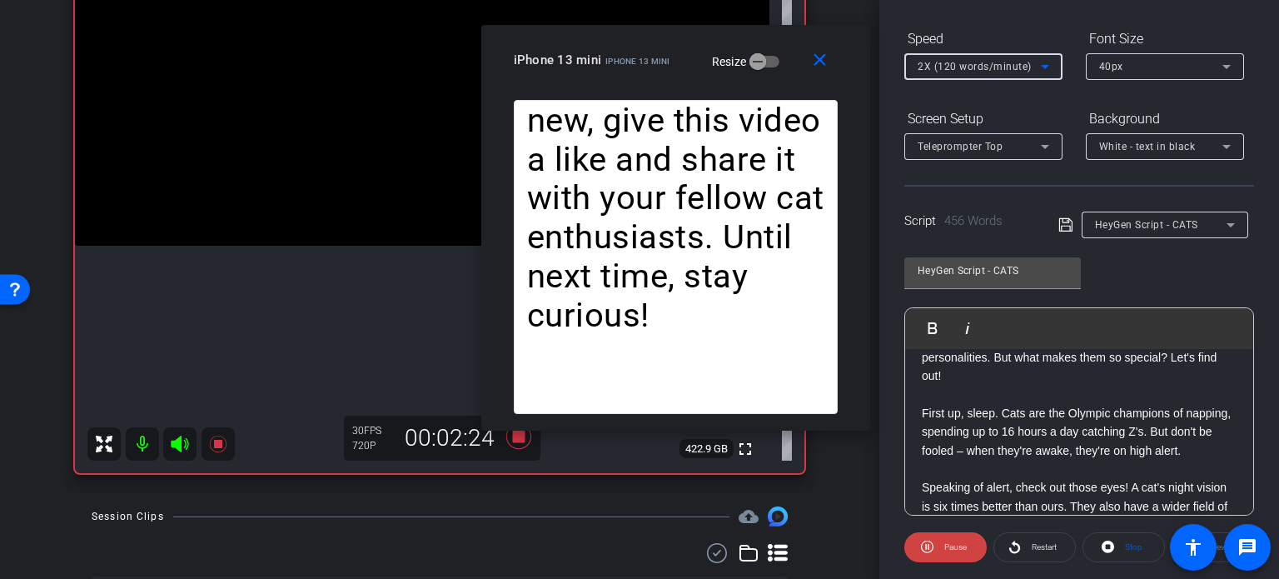
click at [936, 66] on span "2X (120 words/minute)" at bounding box center [975, 67] width 114 height 12
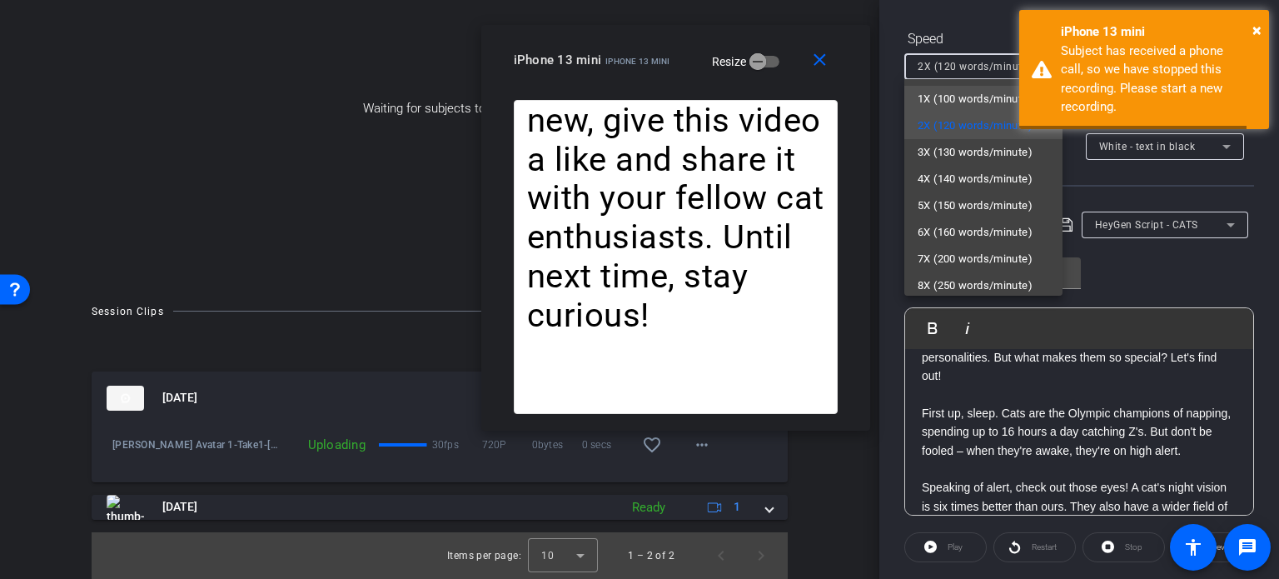
scroll to position [0, 0]
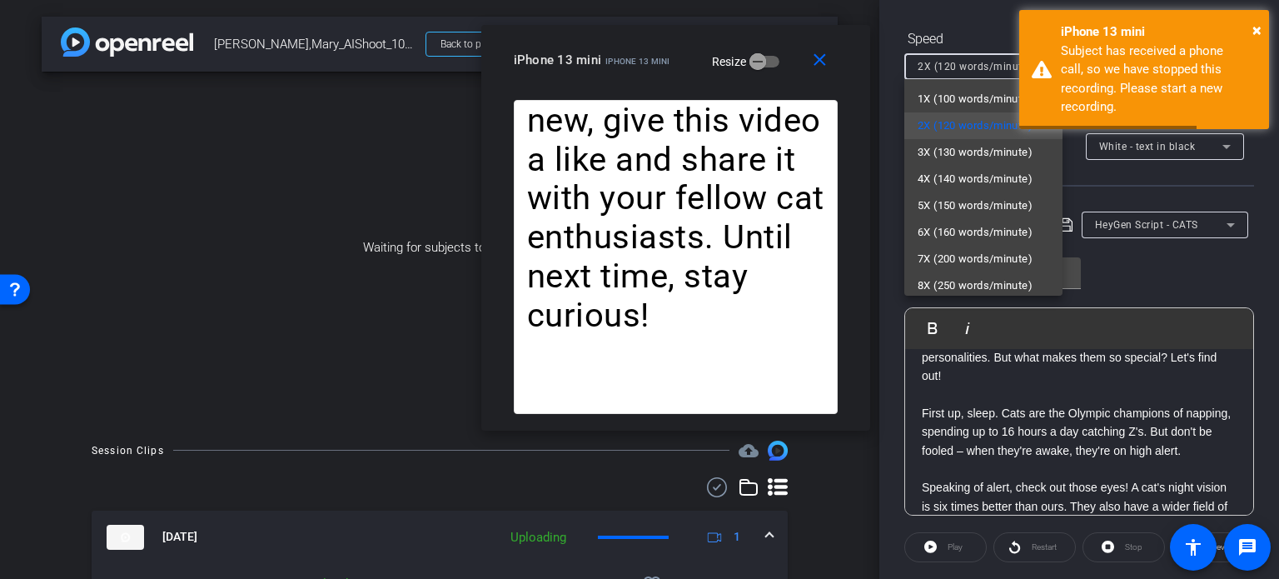
click at [825, 62] on div at bounding box center [639, 289] width 1279 height 579
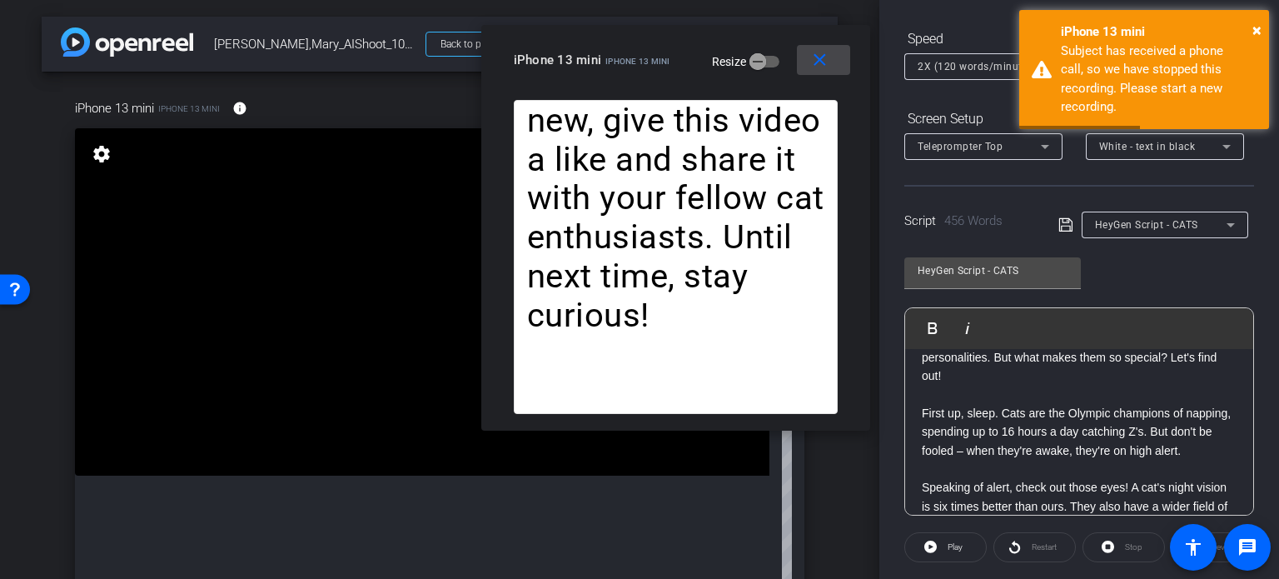
click at [819, 66] on mat-icon "close" at bounding box center [819, 60] width 21 height 21
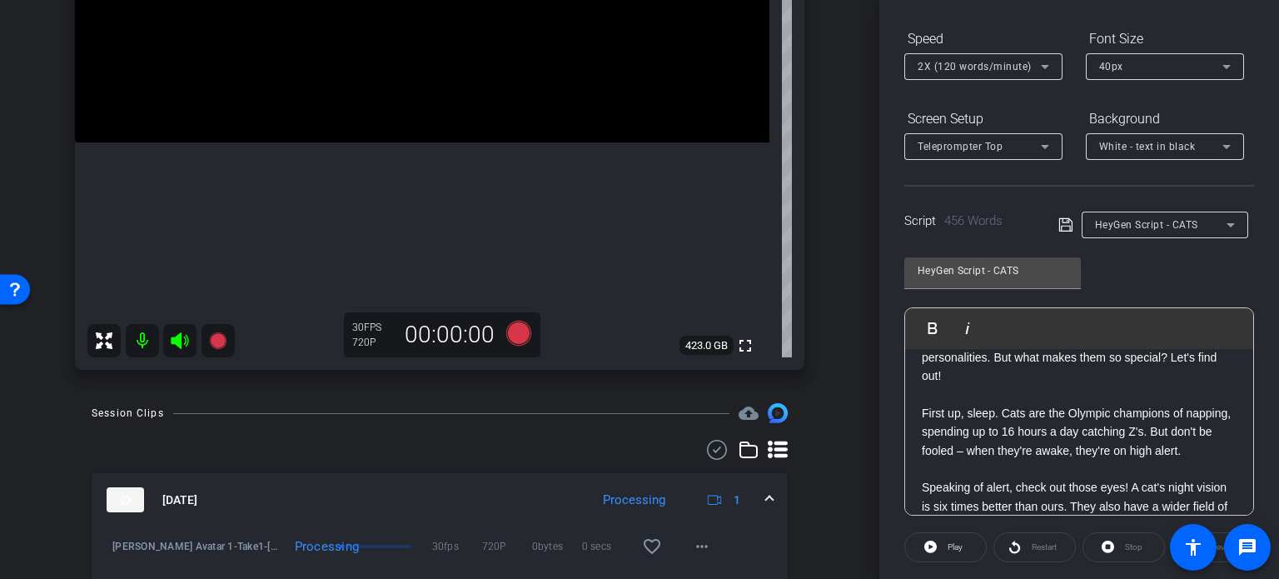
scroll to position [416, 0]
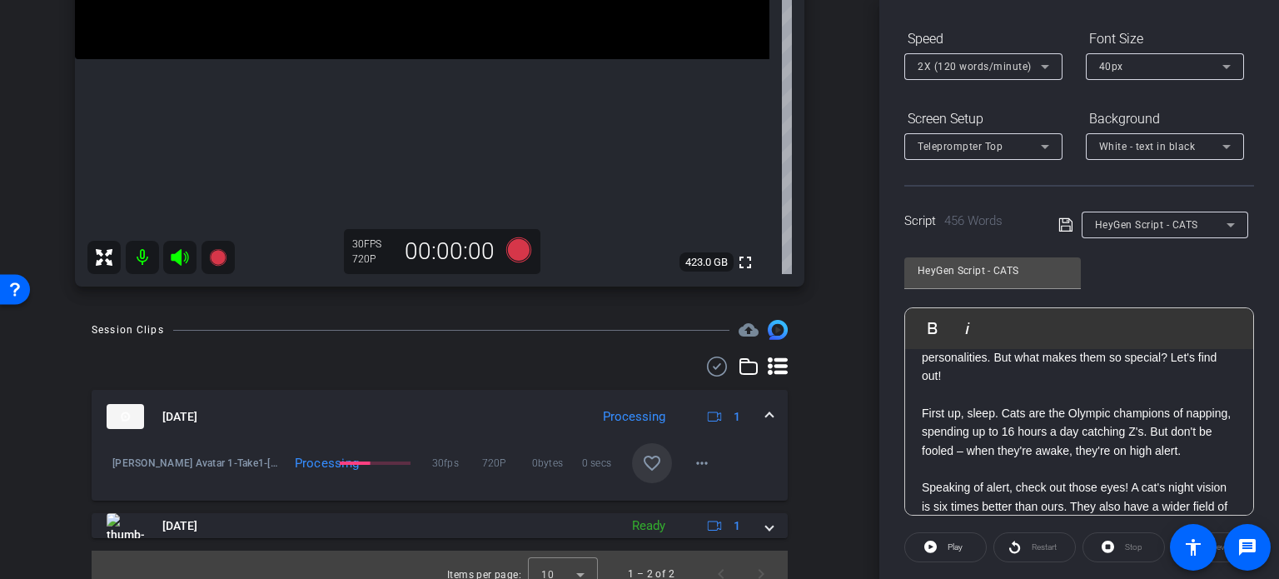
click at [642, 461] on mat-icon "favorite_border" at bounding box center [652, 463] width 20 height 20
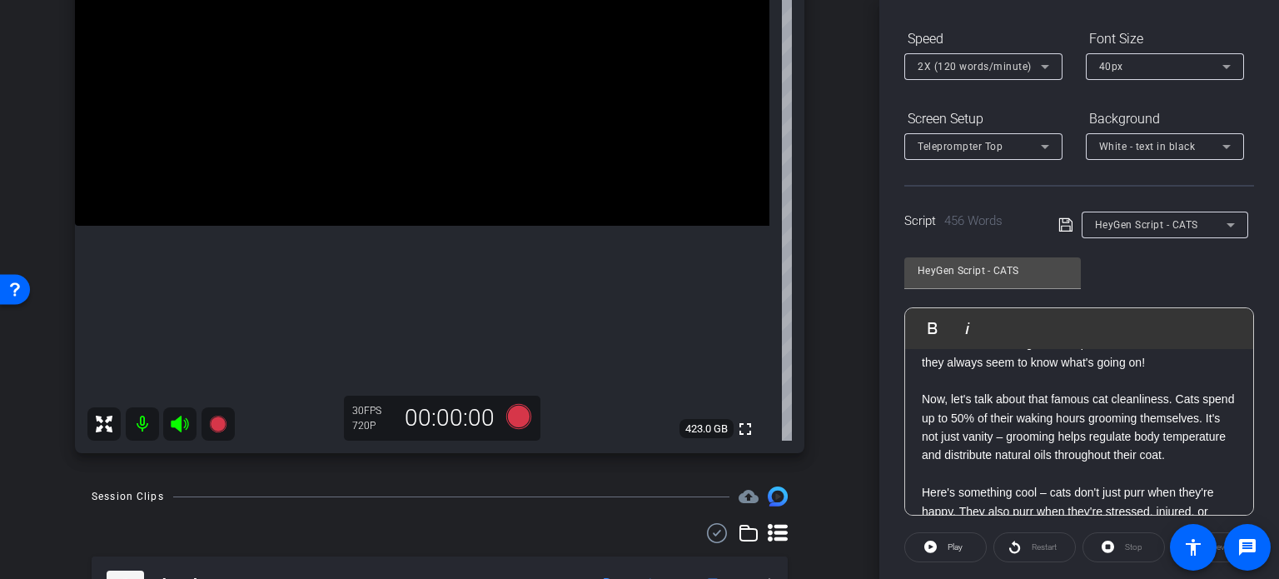
scroll to position [0, 0]
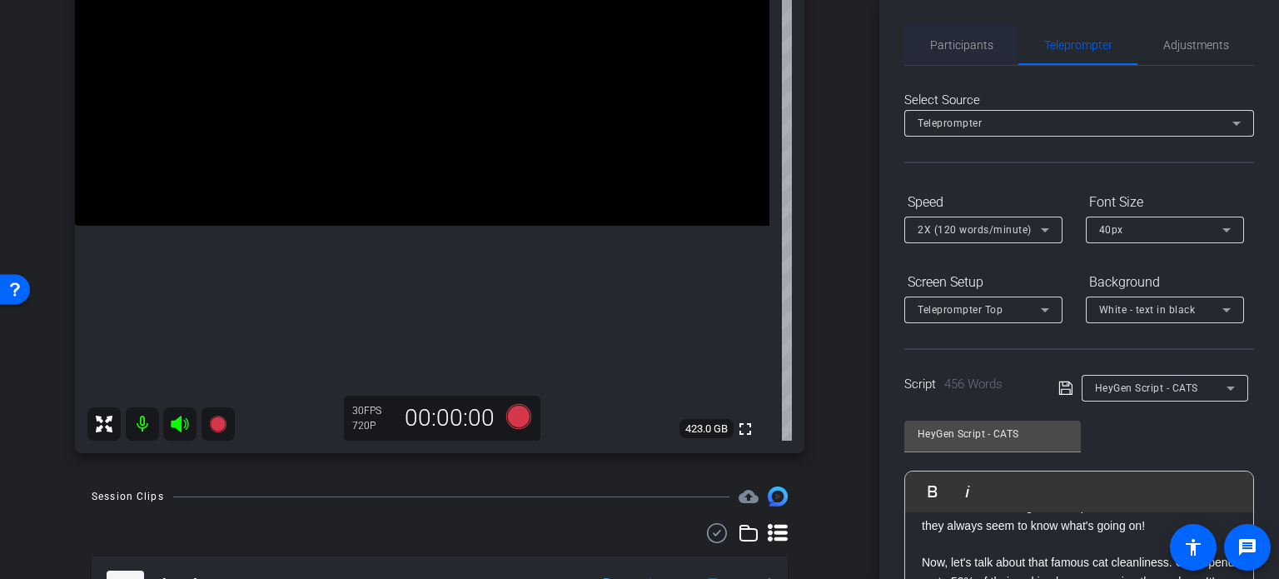
click at [953, 36] on span "Participants" at bounding box center [961, 45] width 63 height 40
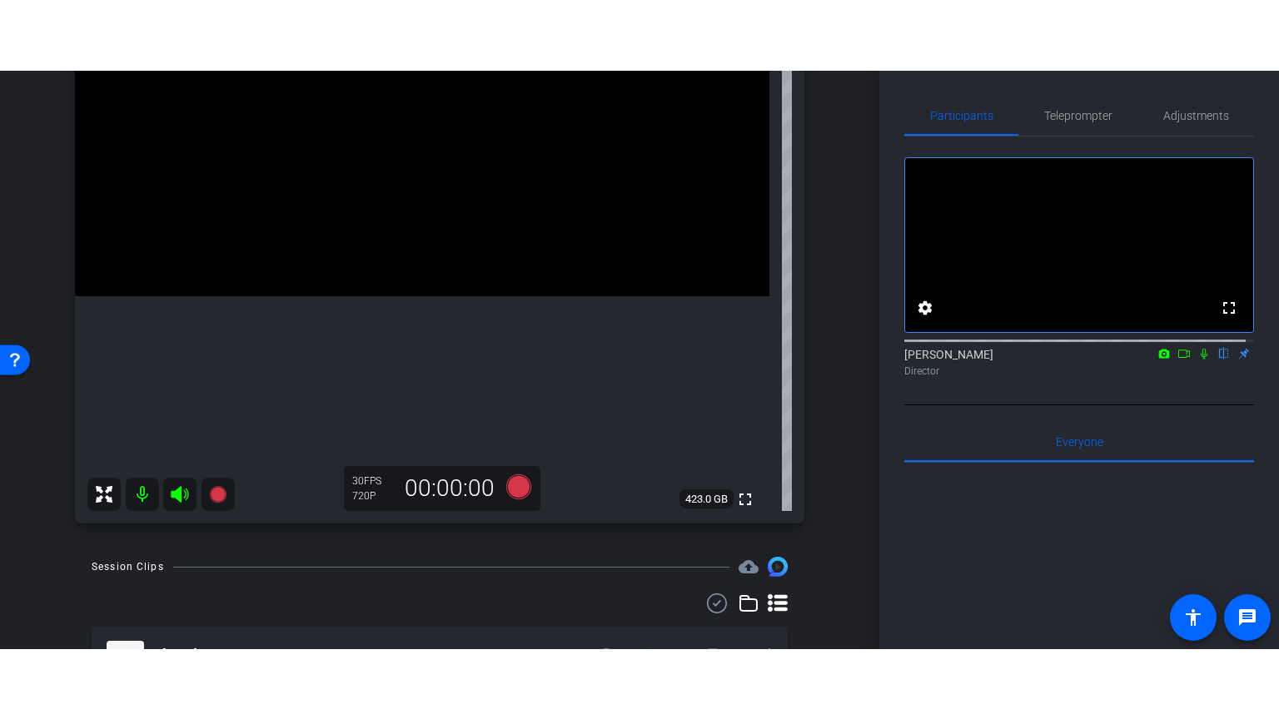
scroll to position [333, 0]
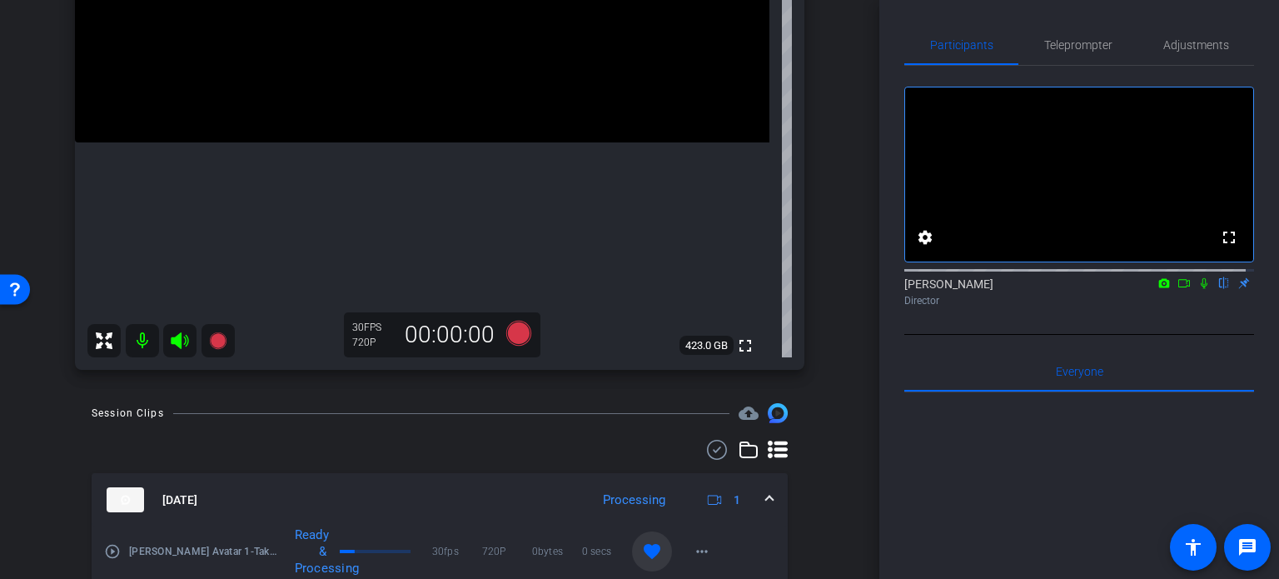
click at [117, 549] on mat-icon "play_circle_outline" at bounding box center [112, 551] width 17 height 17
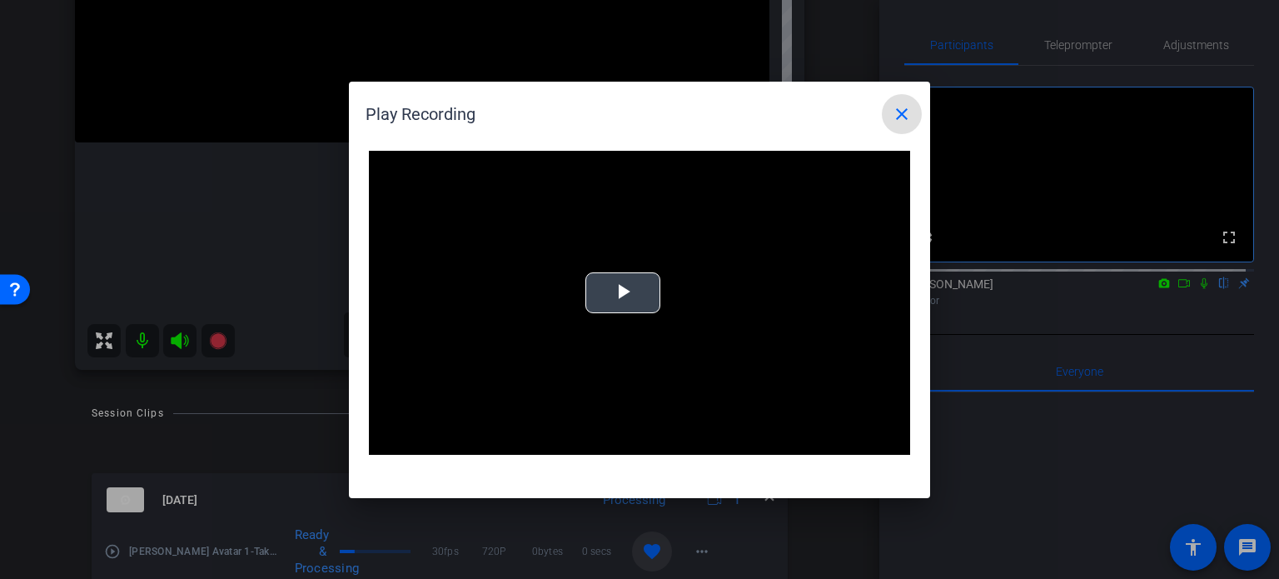
drag, startPoint x: 631, startPoint y: 302, endPoint x: 412, endPoint y: 450, distance: 264.0
click at [623, 292] on span "Video Player" at bounding box center [623, 292] width 0 height 0
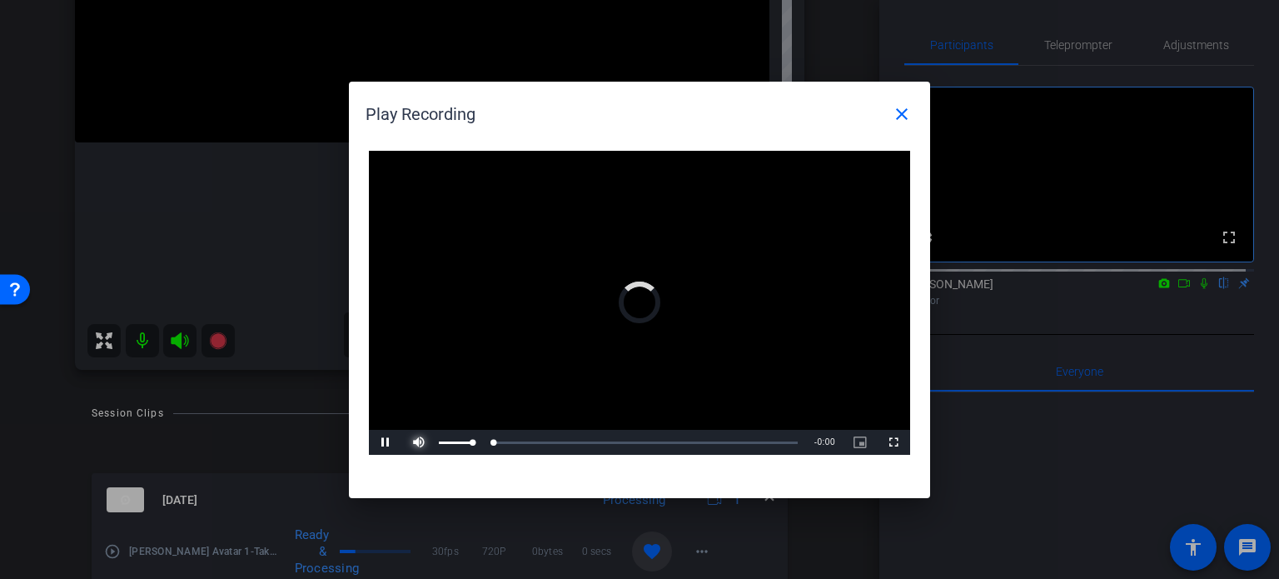
click at [419, 442] on span "Video Player" at bounding box center [418, 442] width 33 height 0
drag, startPoint x: 524, startPoint y: 125, endPoint x: 555, endPoint y: 120, distance: 31.2
click at [555, 120] on div "Play Recording close" at bounding box center [644, 114] width 556 height 40
click at [629, 439] on div "Loaded : 100.00% 1:16 0:01" at bounding box center [621, 442] width 371 height 25
click at [709, 449] on div "Loaded : 100.00% 1:50 1:17" at bounding box center [621, 442] width 371 height 25
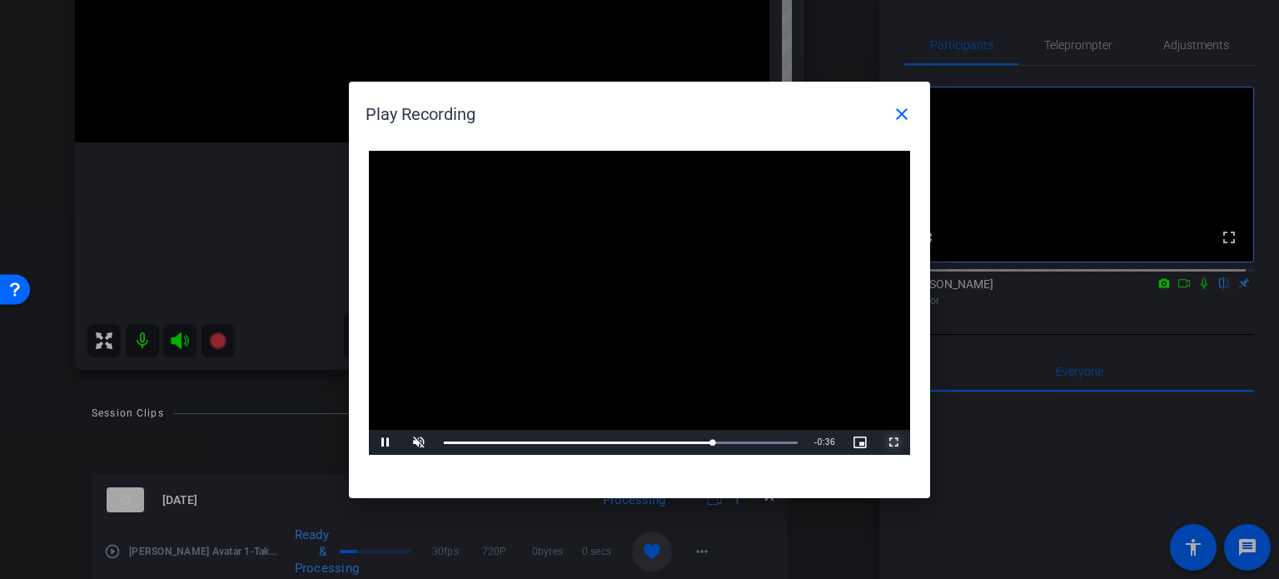
click at [898, 442] on span "Video Player" at bounding box center [893, 442] width 33 height 0
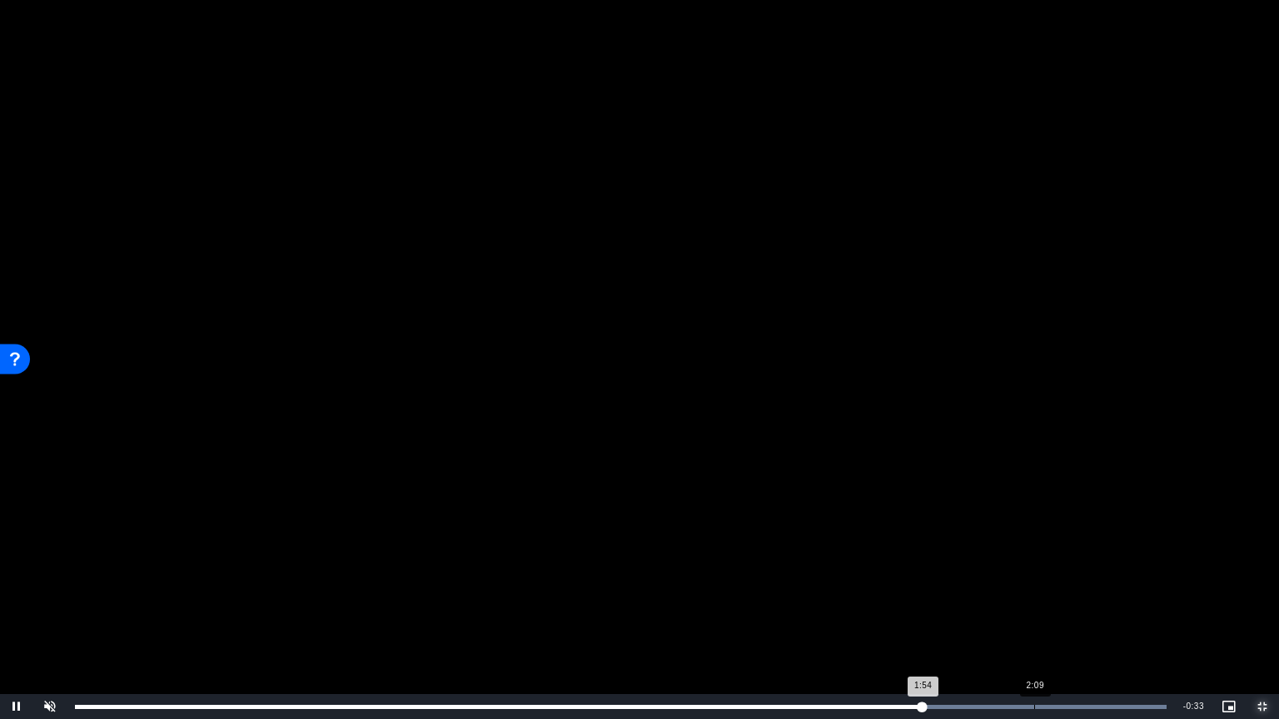
click at [1033, 578] on div "Loaded : 100.00% 2:09 1:54" at bounding box center [621, 706] width 1108 height 25
click at [261, 578] on div "Loaded : 100.00% 0:25 2:10" at bounding box center [621, 706] width 1108 height 25
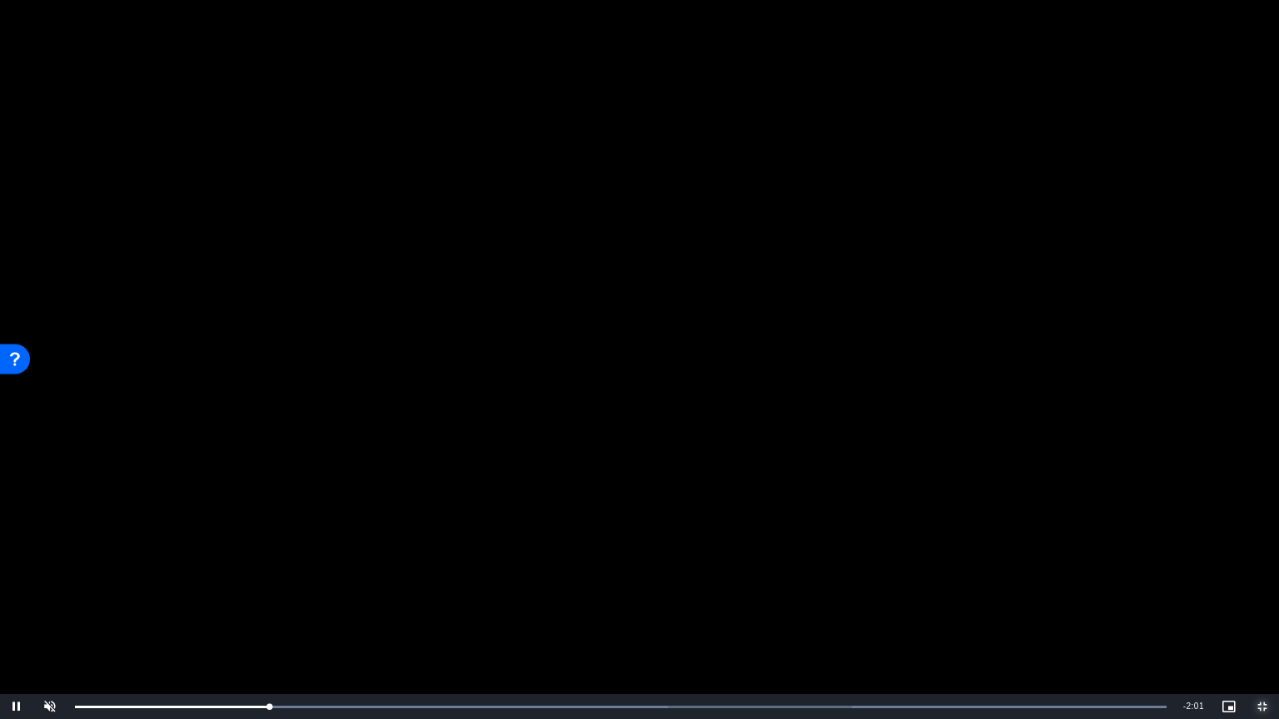
click at [1253, 578] on span "Video Player" at bounding box center [1262, 707] width 33 height 0
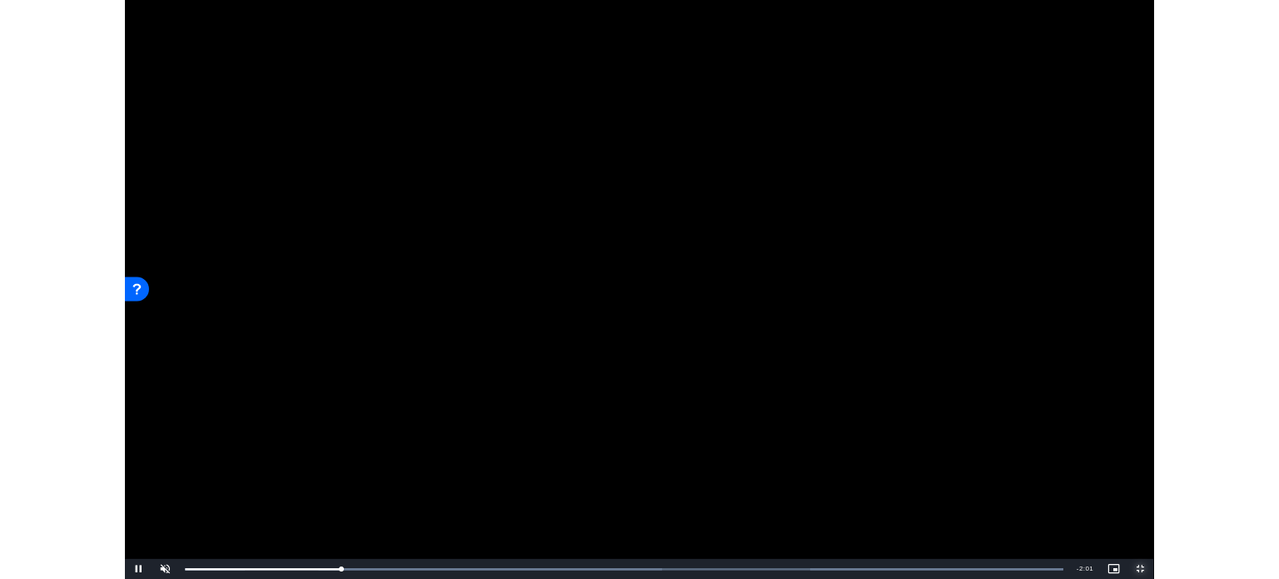
scroll to position [333, 0]
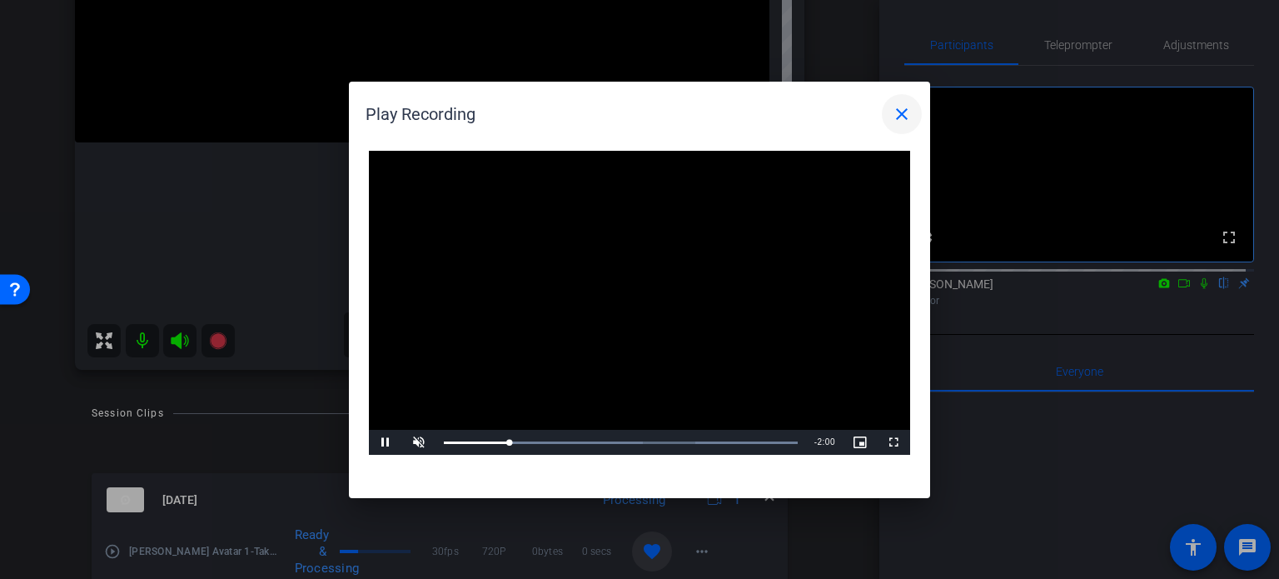
drag, startPoint x: 898, startPoint y: 107, endPoint x: 893, endPoint y: 115, distance: 9.0
click at [897, 107] on mat-icon "close" at bounding box center [902, 114] width 20 height 20
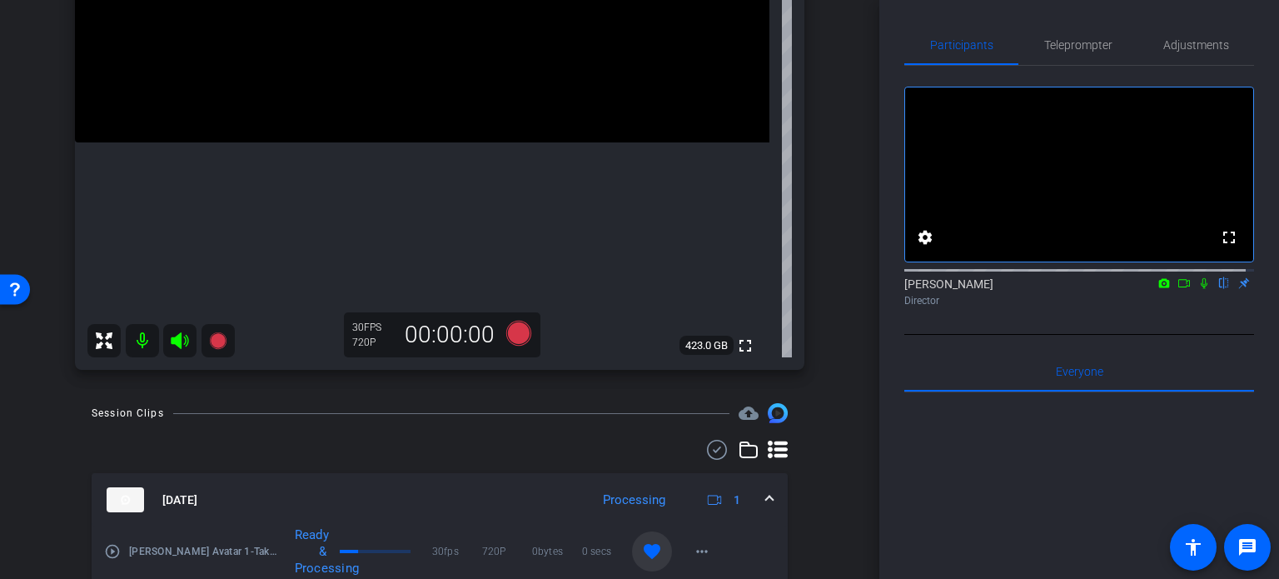
click at [766, 499] on mat-expansion-panel-header "Oct 8, 2025 Processing 1" at bounding box center [440, 499] width 696 height 53
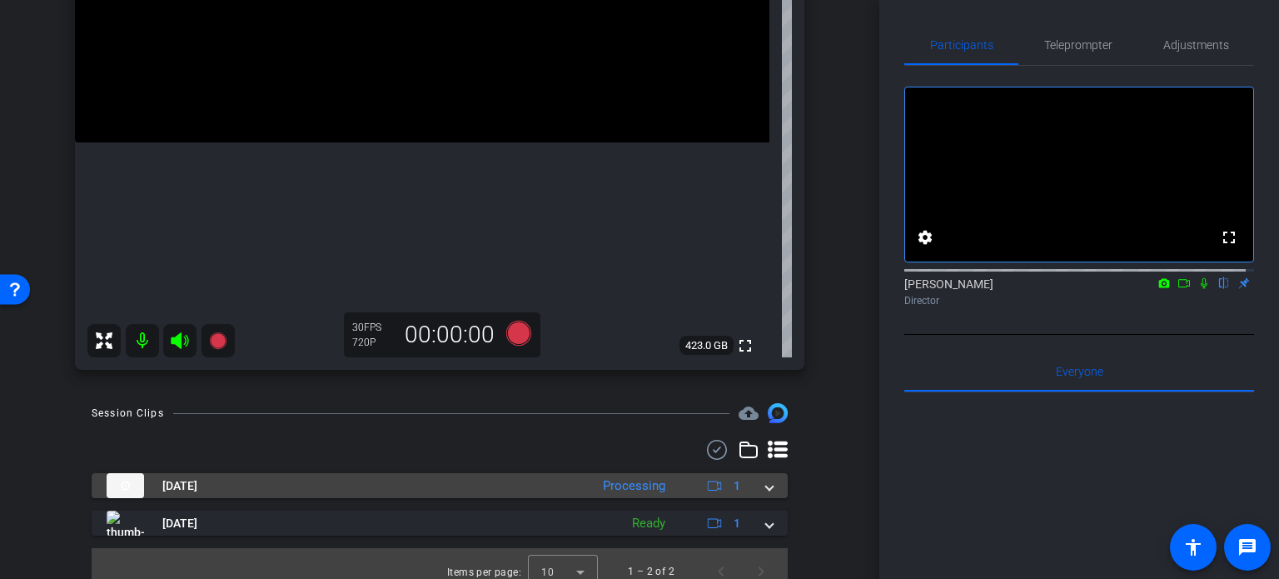
click at [766, 480] on mat-expansion-panel-header "Oct 8, 2025 Processing 1" at bounding box center [440, 485] width 696 height 25
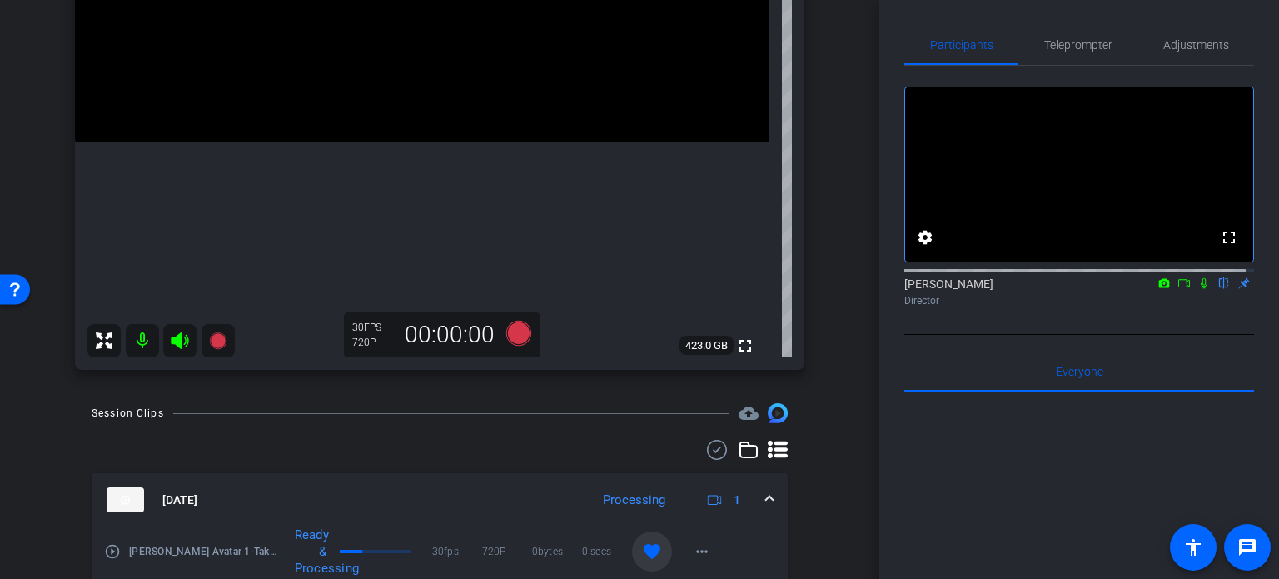
click at [766, 492] on span at bounding box center [769, 499] width 7 height 17
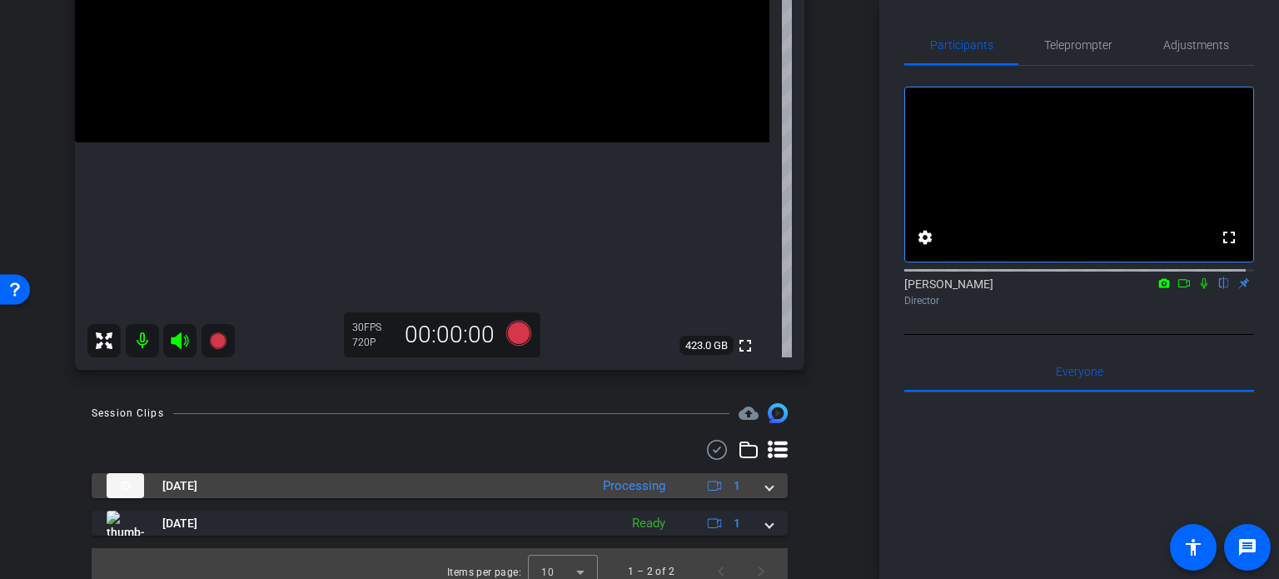
click at [769, 485] on mat-expansion-panel-header "Oct 8, 2025 Processing 1" at bounding box center [440, 485] width 696 height 25
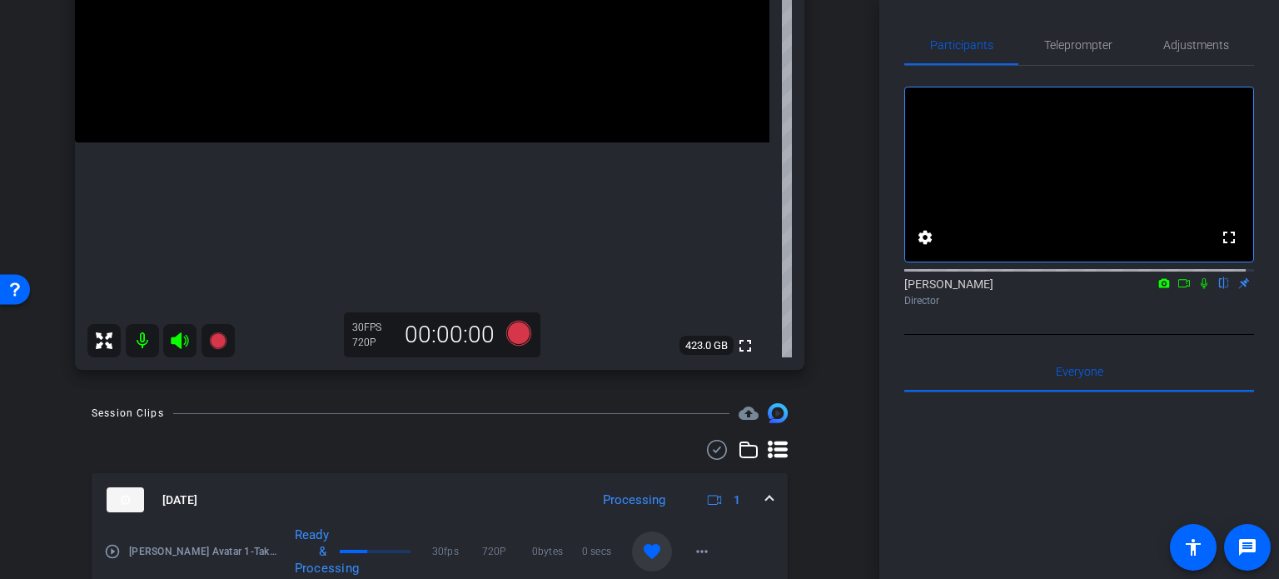
click at [766, 491] on mat-expansion-panel-header "Oct 8, 2025 Processing 1" at bounding box center [440, 499] width 696 height 53
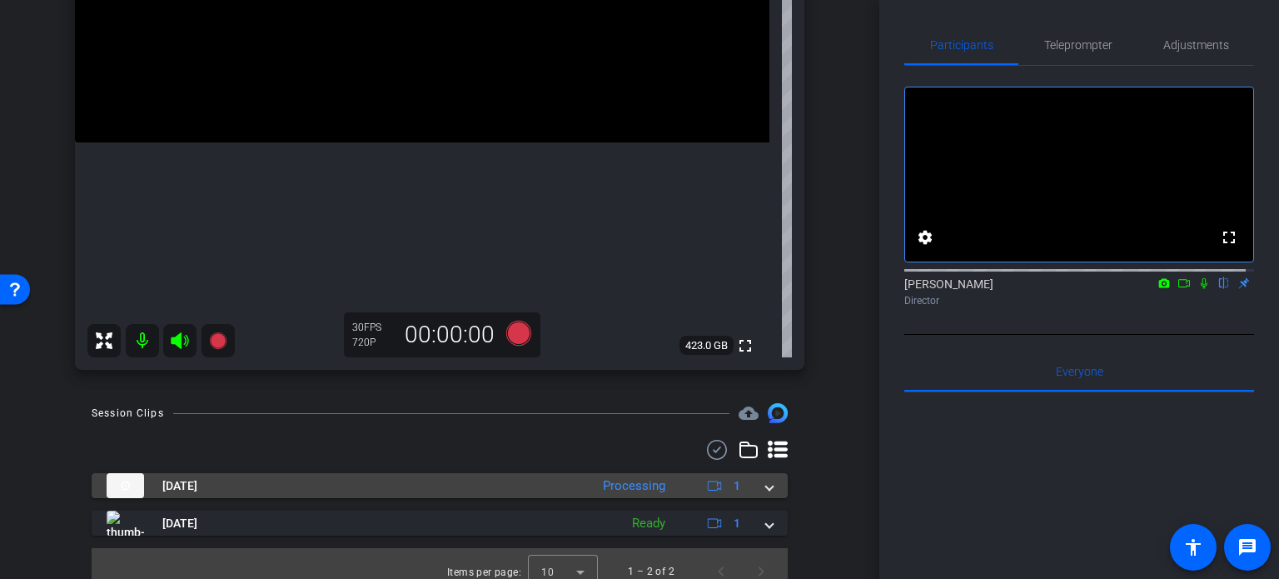
click at [766, 479] on span at bounding box center [769, 485] width 7 height 17
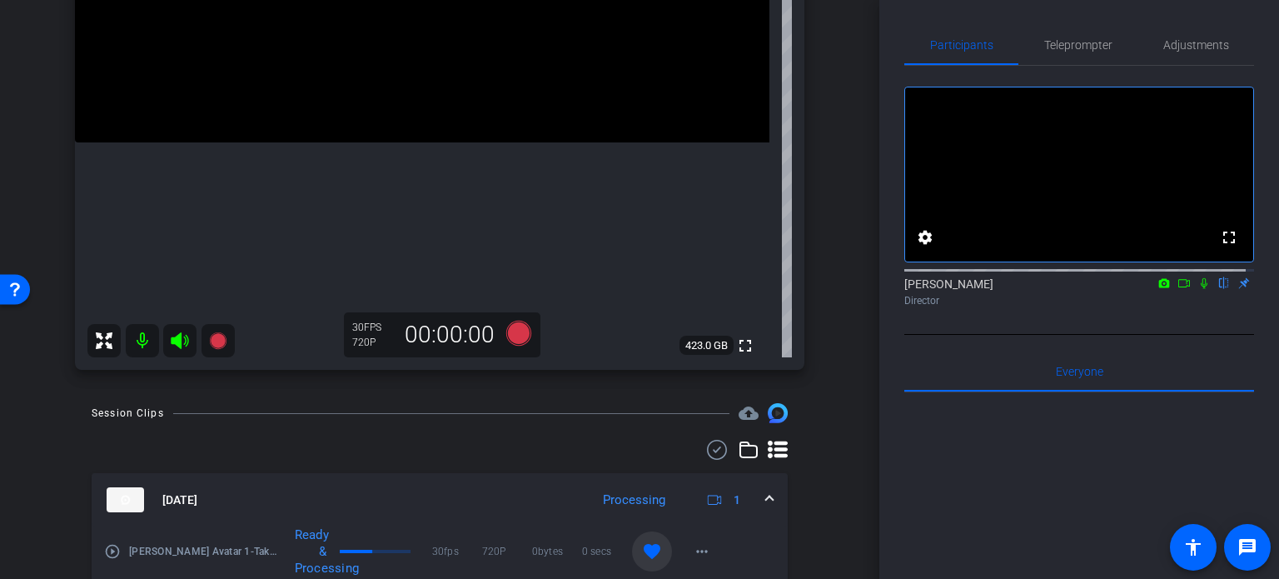
scroll to position [416, 0]
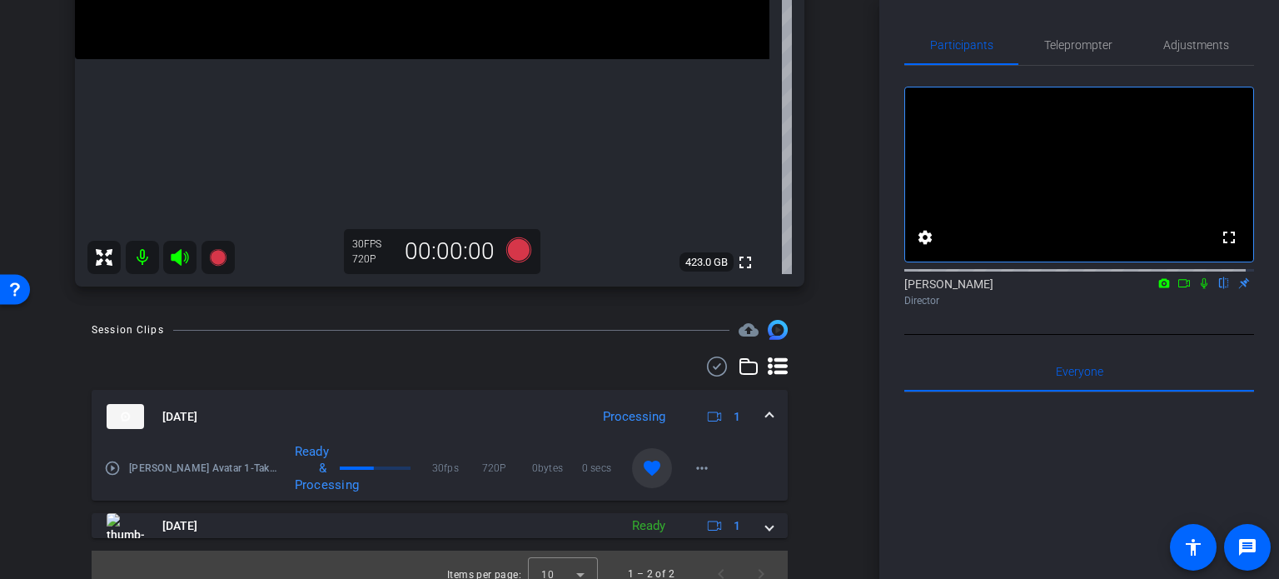
click at [763, 404] on mat-expansion-panel-header "Oct 8, 2025 Processing 1" at bounding box center [440, 416] width 696 height 53
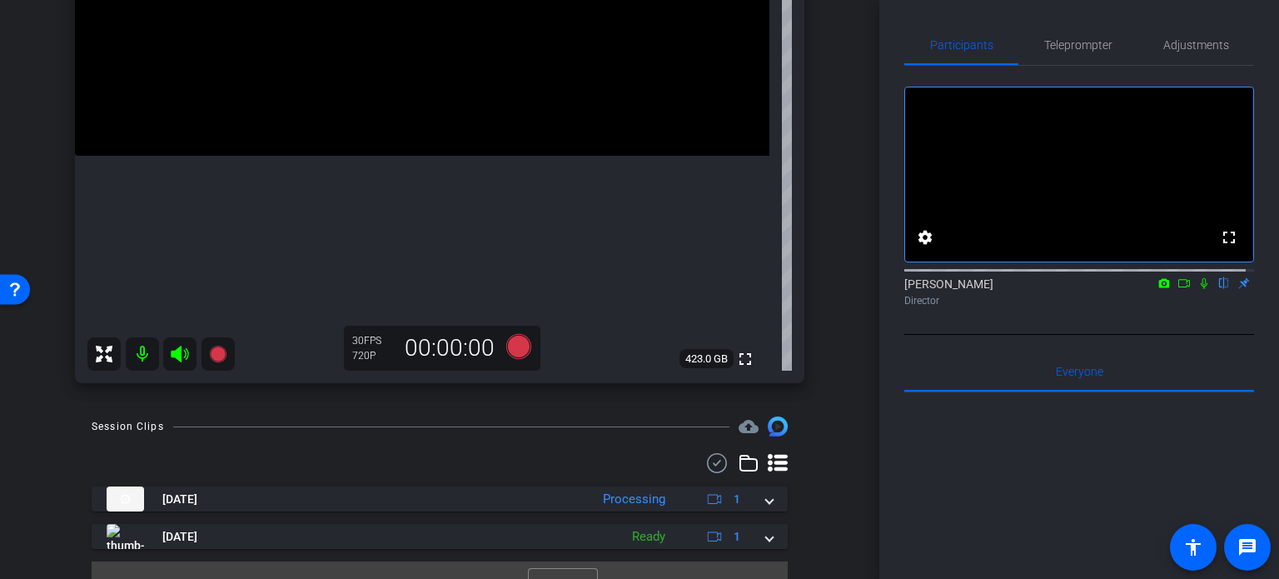
scroll to position [349, 0]
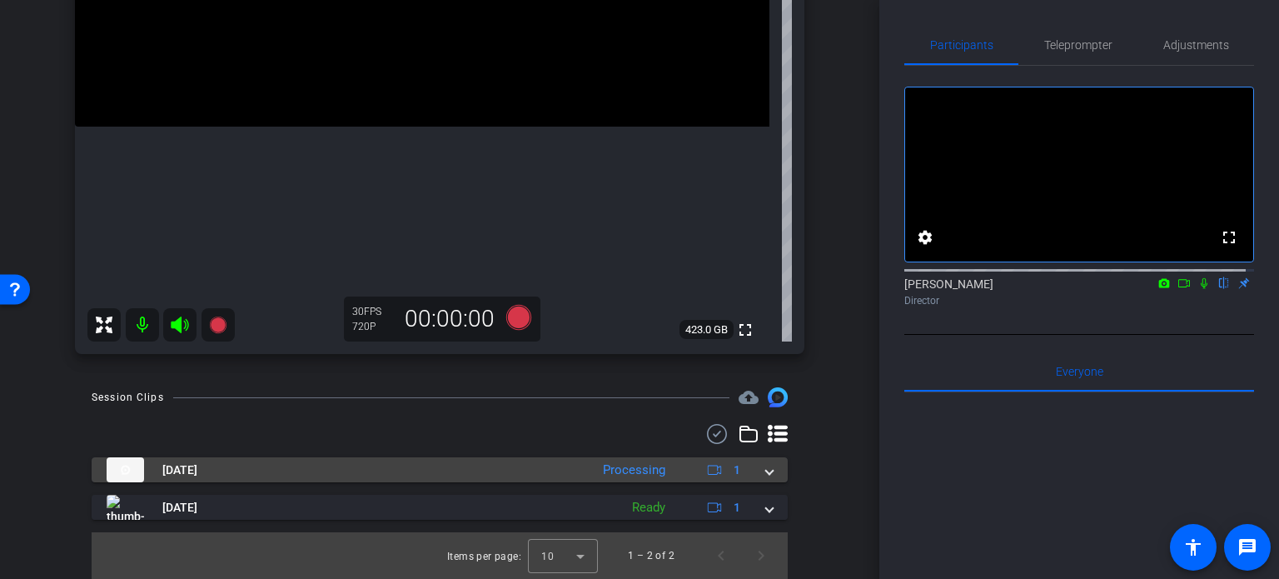
click at [766, 465] on mat-expansion-panel-header "Oct 8, 2025 Processing 1" at bounding box center [440, 469] width 696 height 25
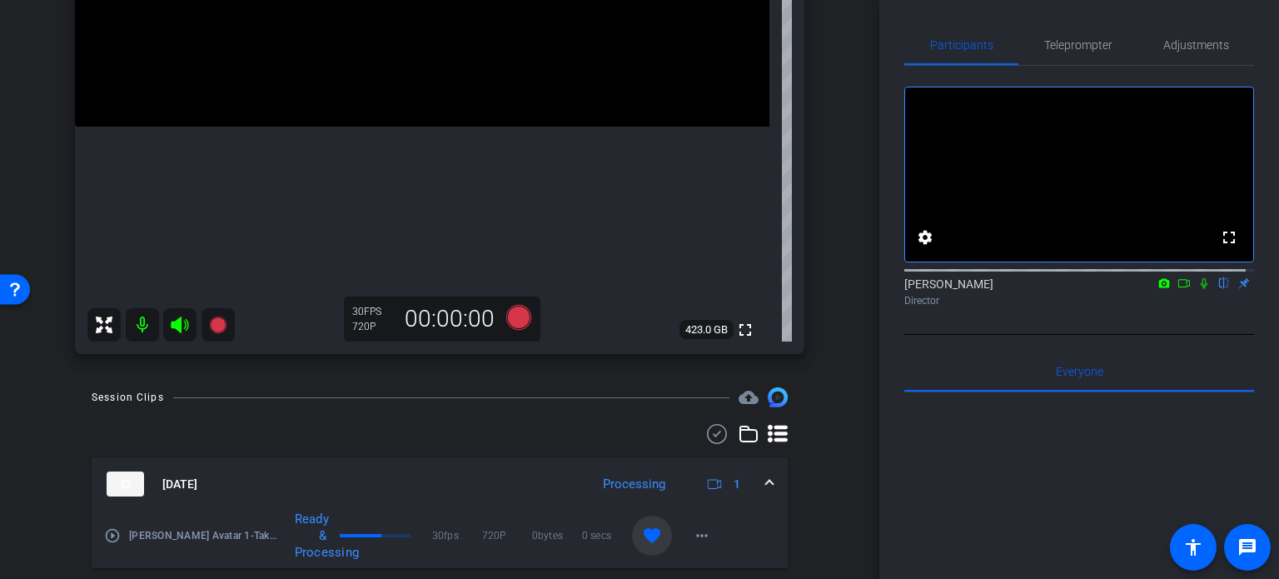
click at [766, 475] on span at bounding box center [769, 483] width 7 height 17
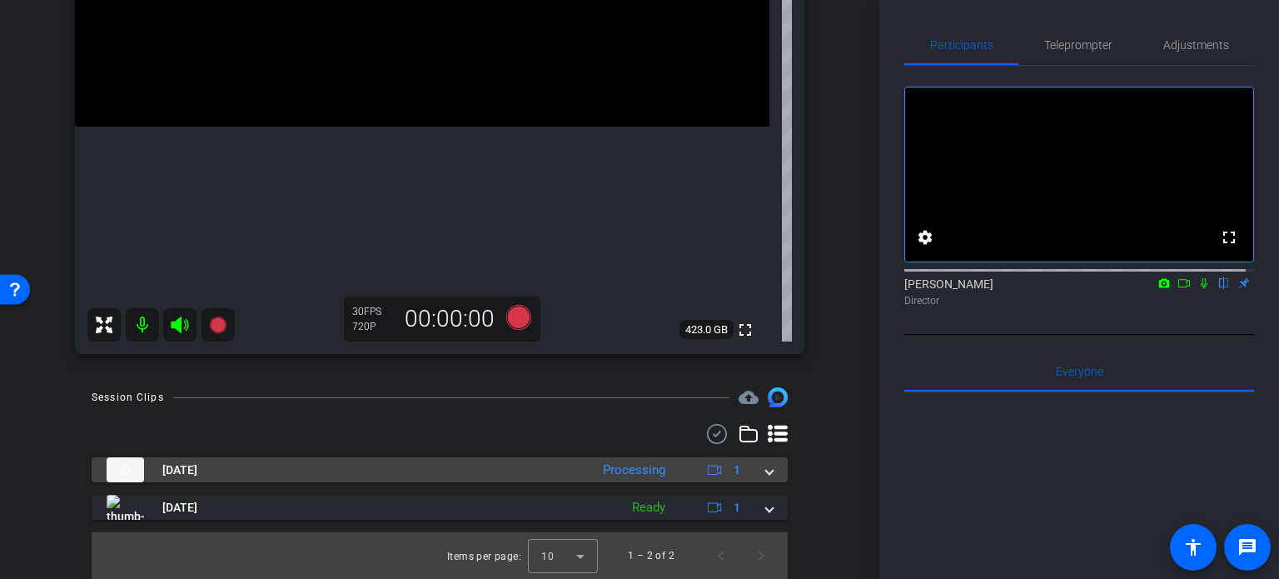
click at [763, 479] on mat-expansion-panel-header "Oct 8, 2025 Processing 1" at bounding box center [440, 469] width 696 height 25
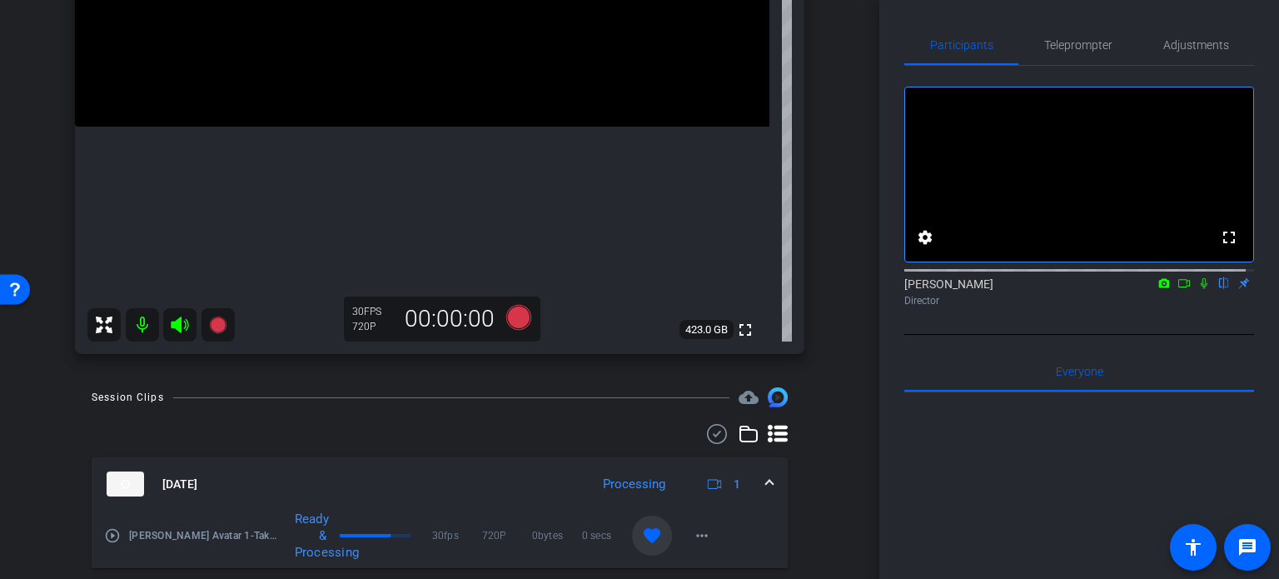
click at [766, 479] on span at bounding box center [769, 483] width 7 height 17
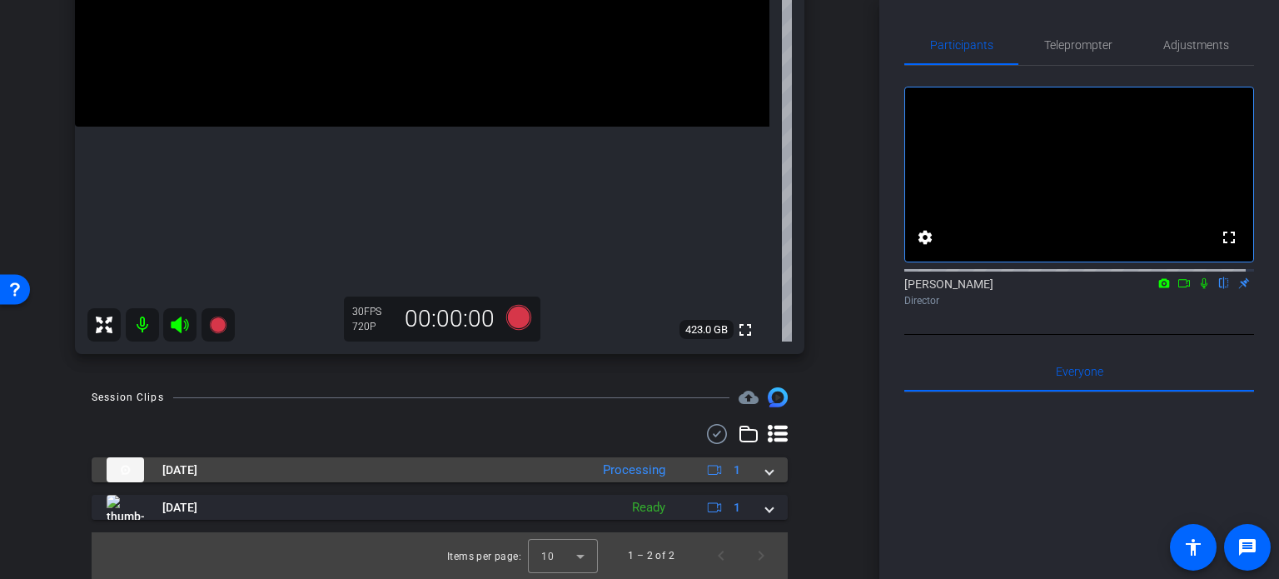
click at [764, 467] on mat-expansion-panel-header "Oct 8, 2025 Processing 1" at bounding box center [440, 469] width 696 height 25
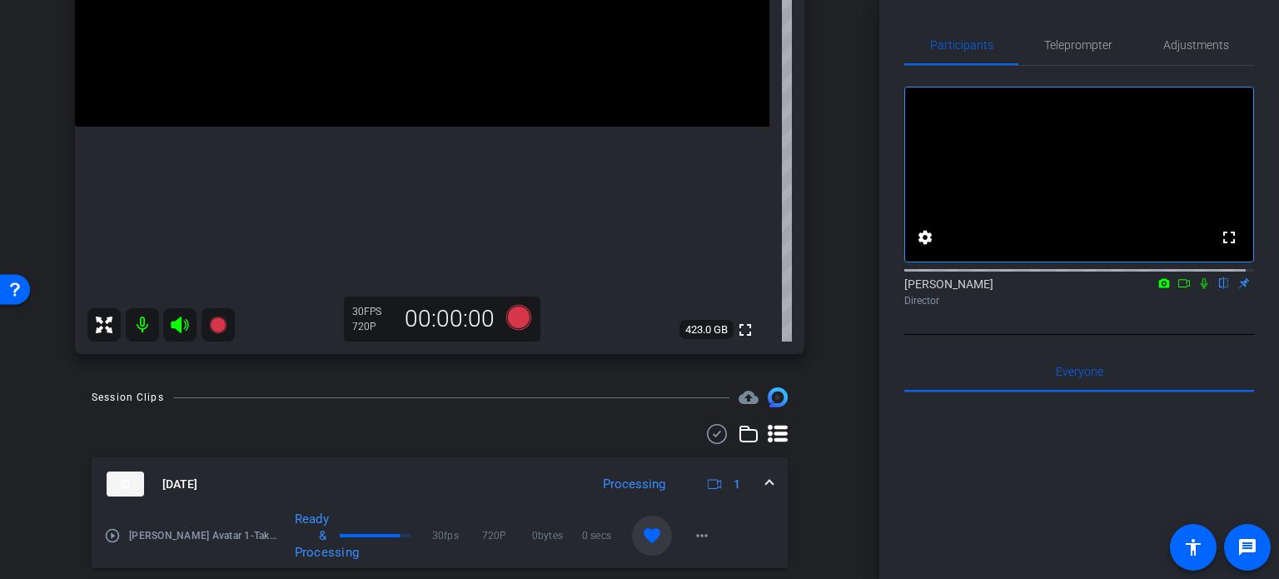
click at [766, 482] on span at bounding box center [769, 483] width 7 height 17
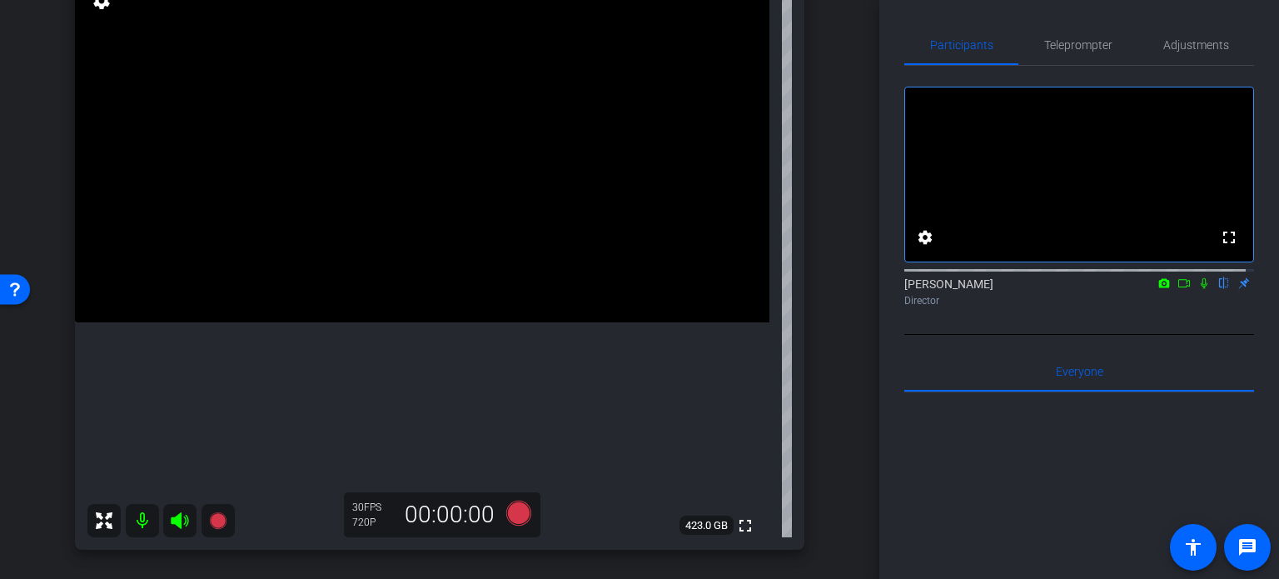
scroll to position [182, 0]
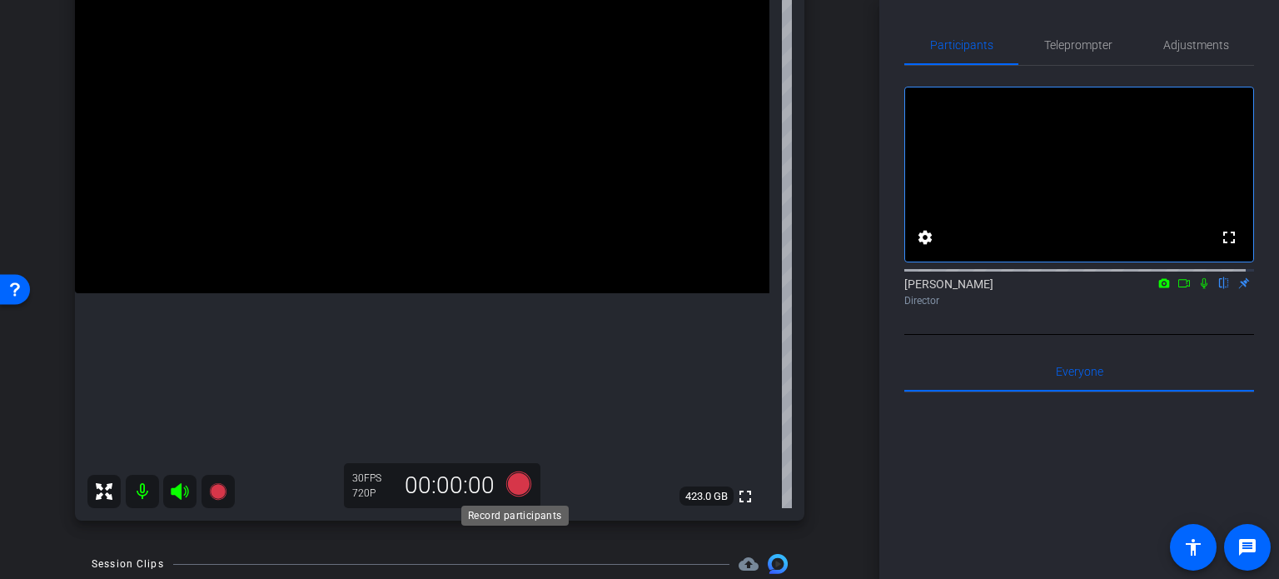
click at [513, 482] on icon at bounding box center [518, 483] width 25 height 25
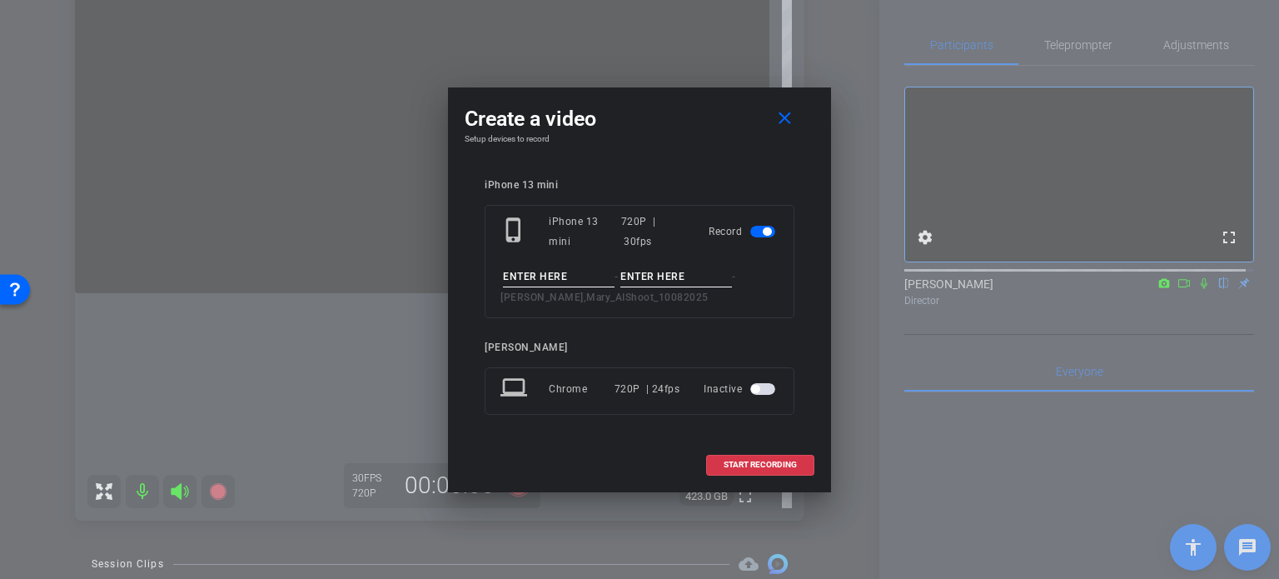
click at [557, 279] on input at bounding box center [559, 276] width 112 height 21
type input "test"
click at [663, 272] on input at bounding box center [676, 276] width 112 height 21
click at [783, 123] on mat-icon "close" at bounding box center [784, 118] width 21 height 21
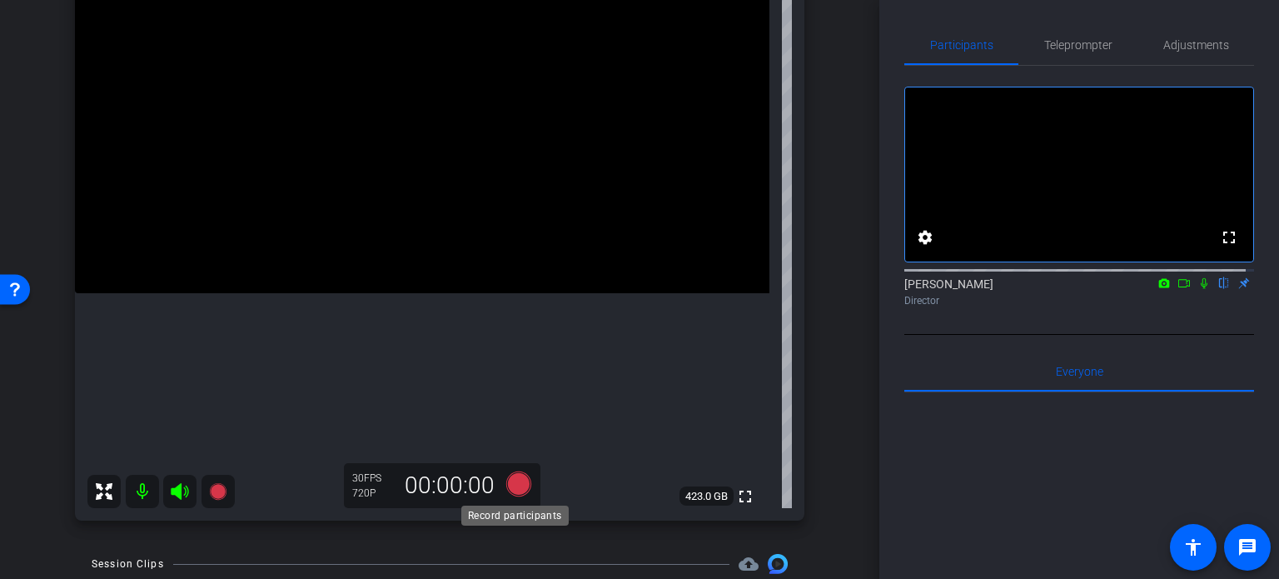
click at [509, 489] on icon at bounding box center [518, 483] width 25 height 25
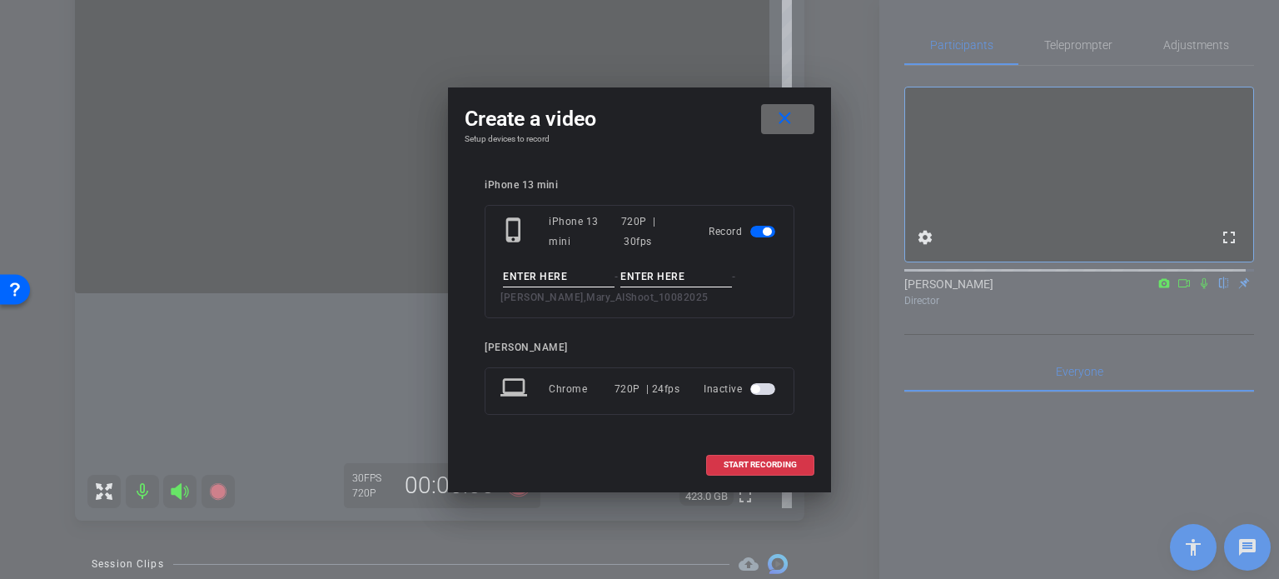
click at [789, 119] on mat-icon "close" at bounding box center [784, 118] width 21 height 21
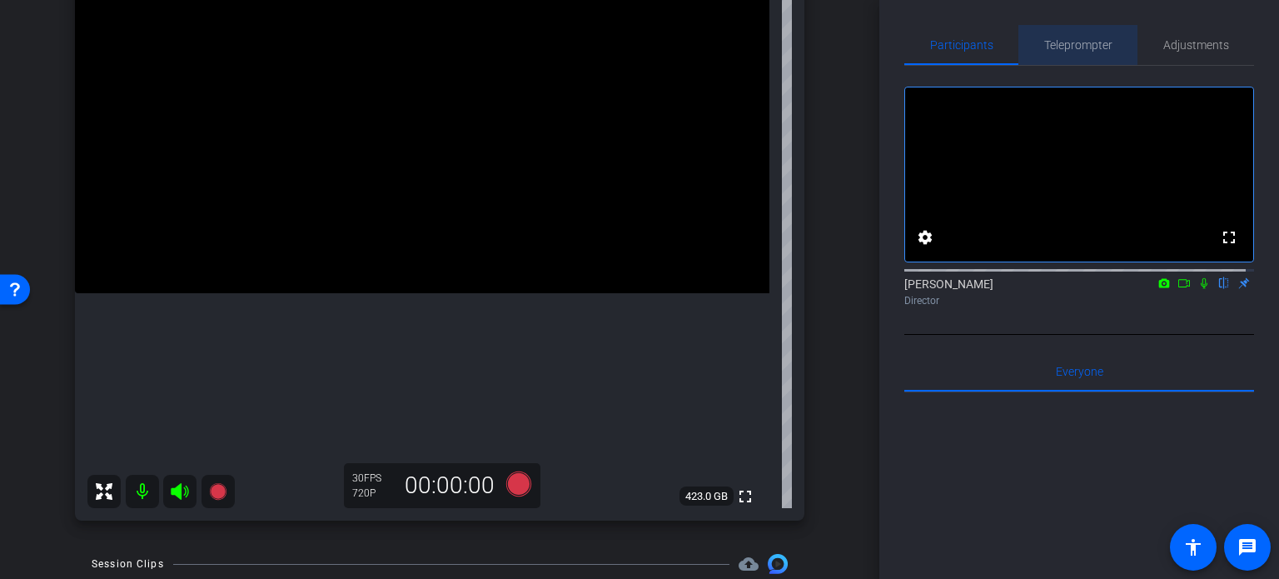
click at [1086, 42] on span "Teleprompter" at bounding box center [1078, 45] width 68 height 12
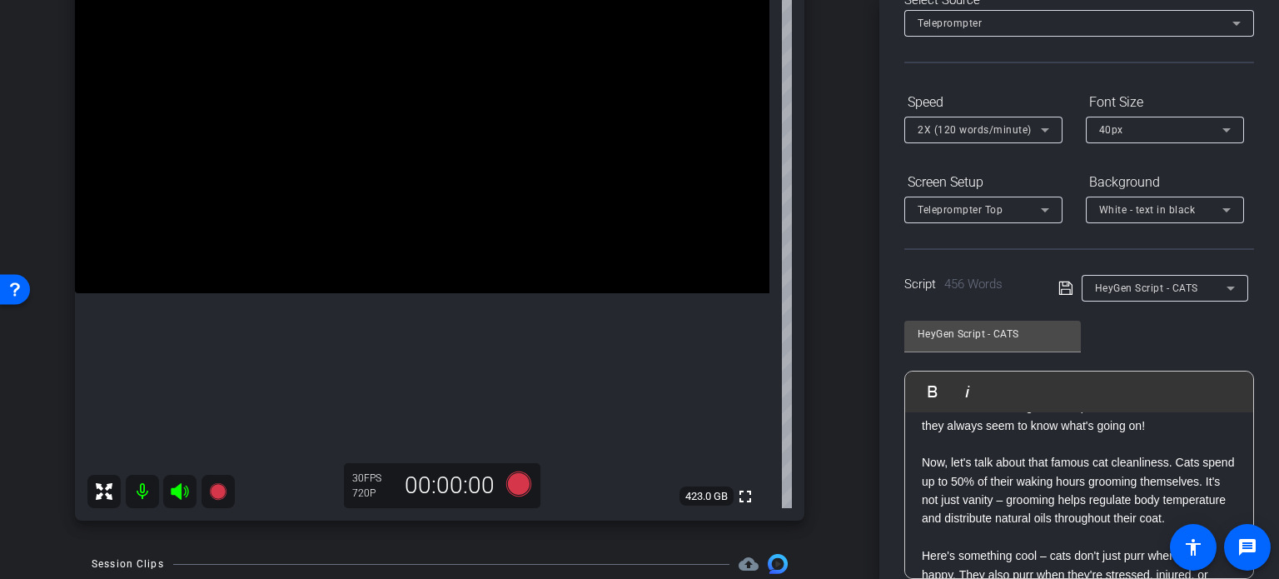
scroll to position [83, 0]
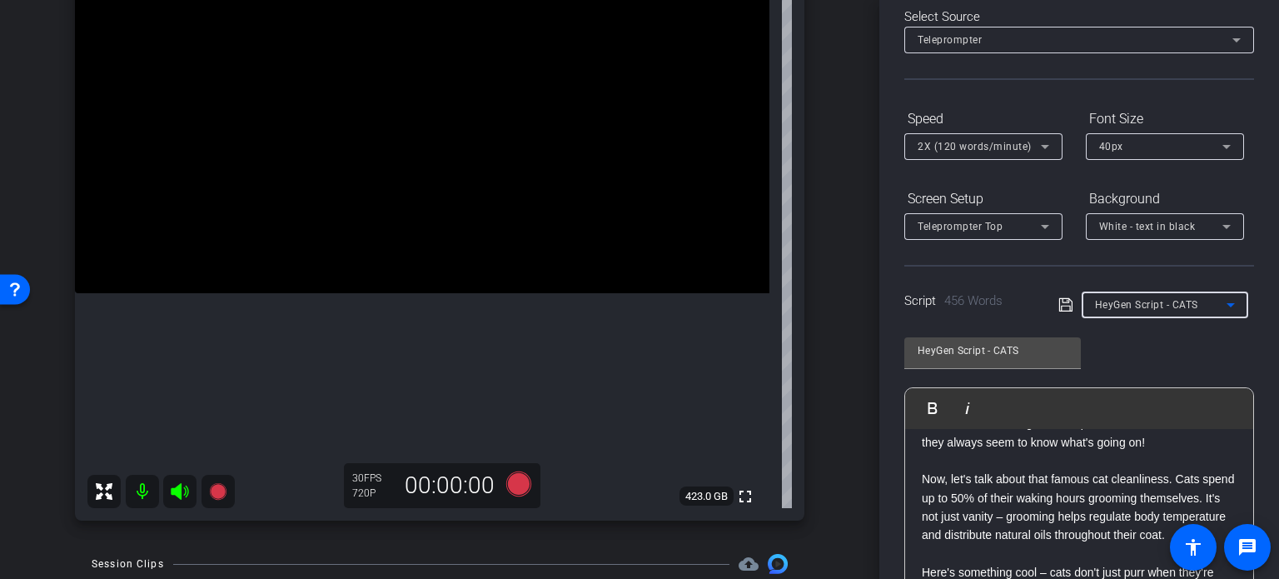
click at [1170, 306] on span "HeyGen Script - CATS" at bounding box center [1146, 305] width 103 height 12
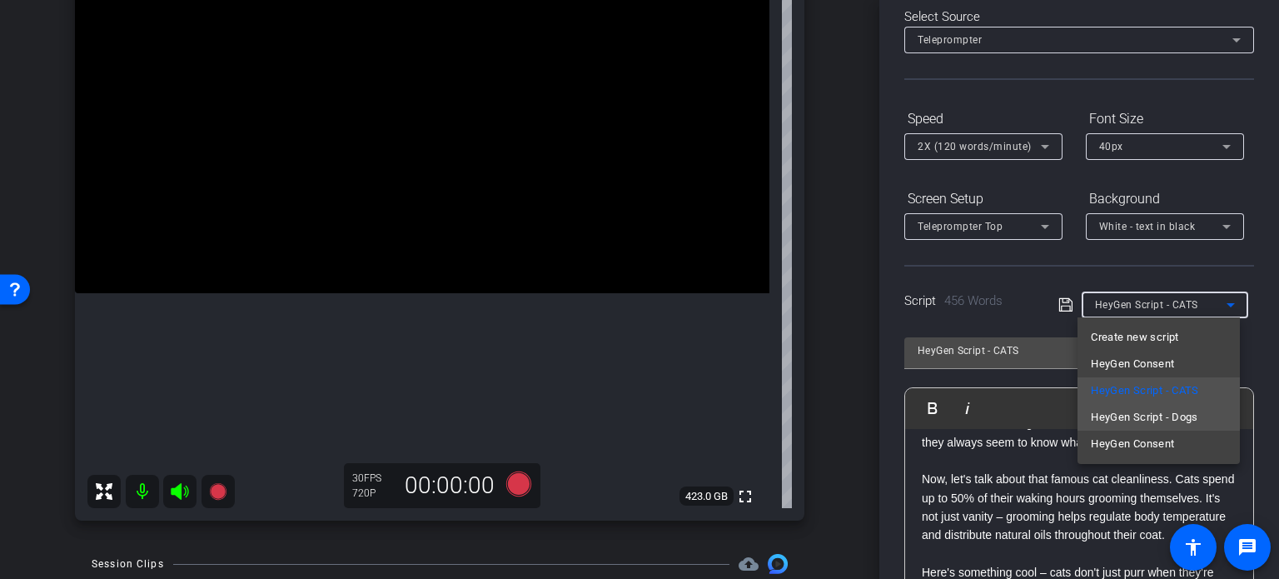
click at [1159, 411] on span "HeyGen Script - Dogs" at bounding box center [1144, 417] width 107 height 20
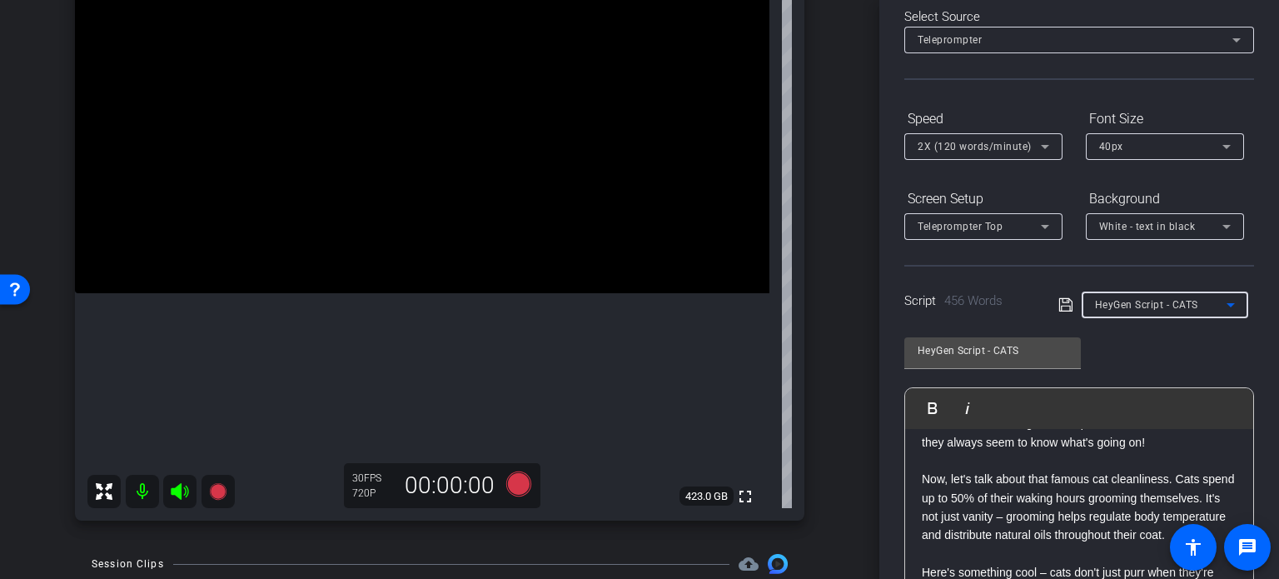
type input "HeyGen Script - Dogs"
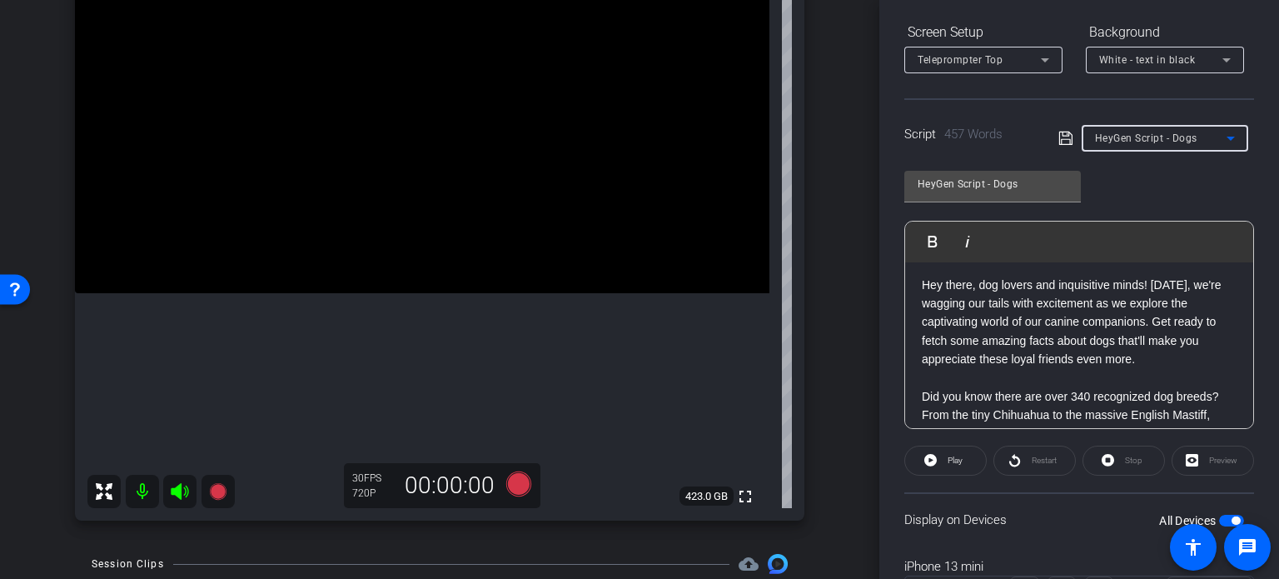
scroll to position [0, 0]
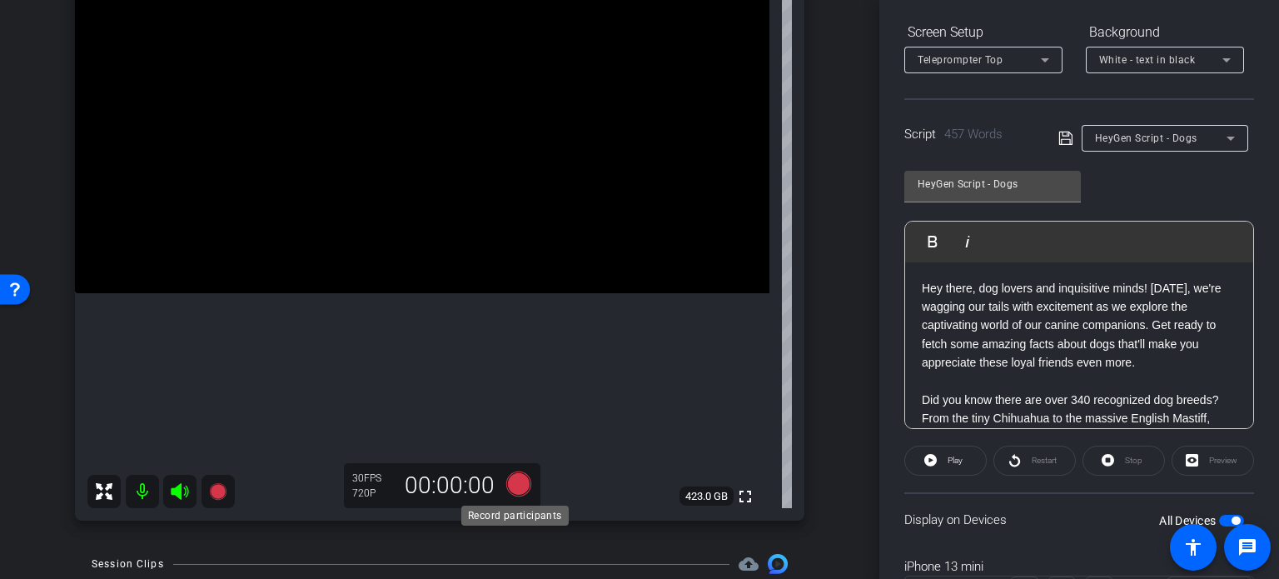
click at [516, 485] on icon at bounding box center [518, 483] width 25 height 25
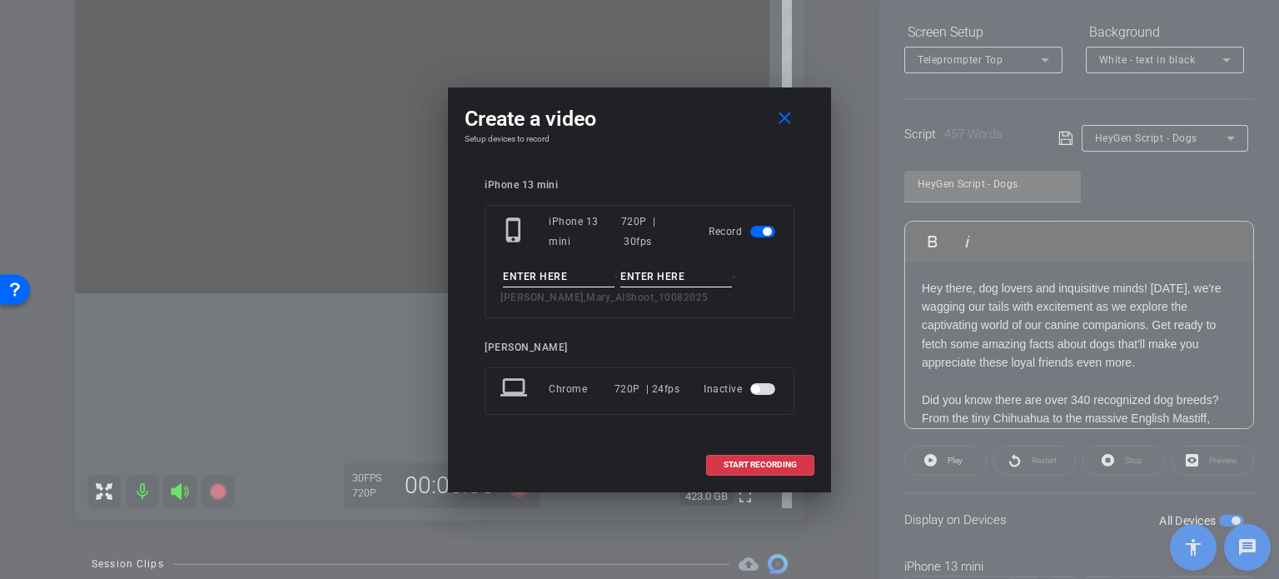
click at [542, 279] on input at bounding box center [559, 276] width 112 height 21
type input "Mary Avatar #2"
click at [653, 272] on input at bounding box center [676, 276] width 112 height 21
type input "Take1"
click at [688, 178] on div "iPhone 13 mini phone_iphone iPhone 13 mini 720P | 30fps Record Mary Avatar #2 -…" at bounding box center [640, 308] width 350 height 292
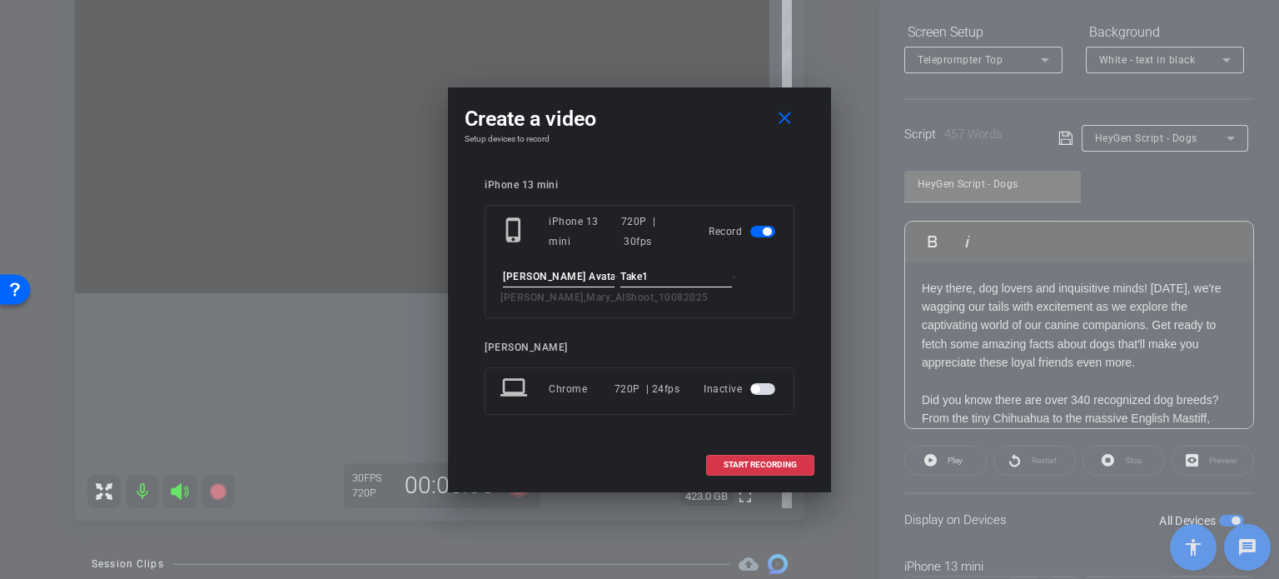
click at [702, 331] on div "iPhone 13 mini phone_iphone iPhone 13 mini 720P | 30fps Record Mary Avatar #2 -…" at bounding box center [640, 308] width 310 height 259
click at [758, 330] on div "iPhone 13 mini phone_iphone iPhone 13 mini 720P | 30fps Record Mary Avatar #2 -…" at bounding box center [640, 308] width 310 height 259
click at [786, 129] on mat-icon "close" at bounding box center [784, 118] width 21 height 21
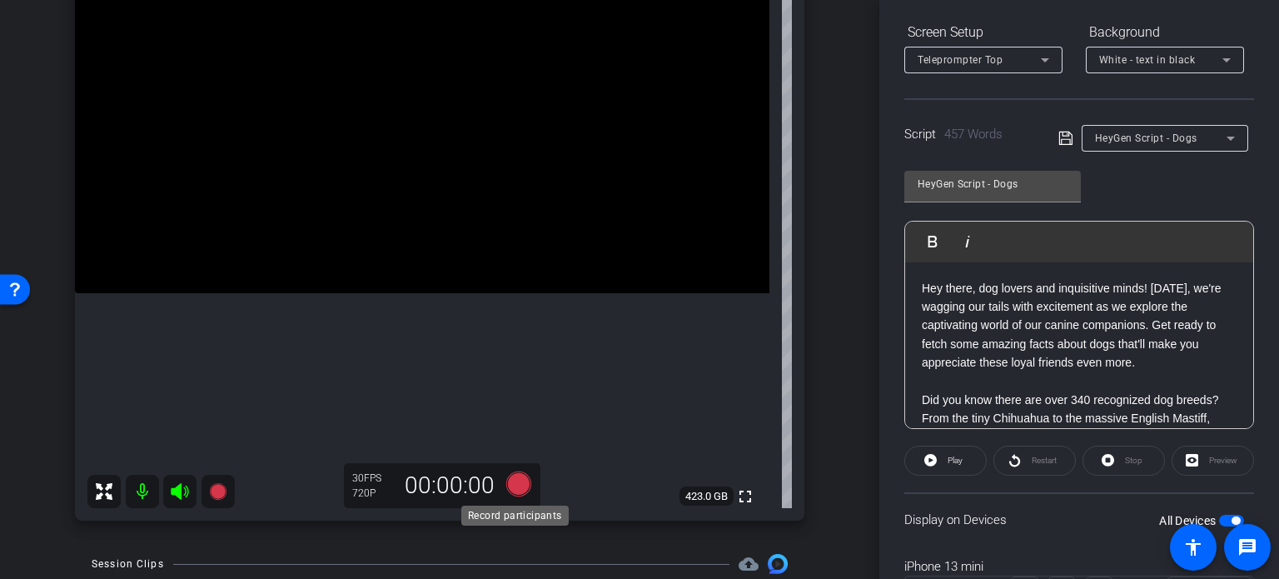
click at [513, 475] on icon at bounding box center [518, 483] width 25 height 25
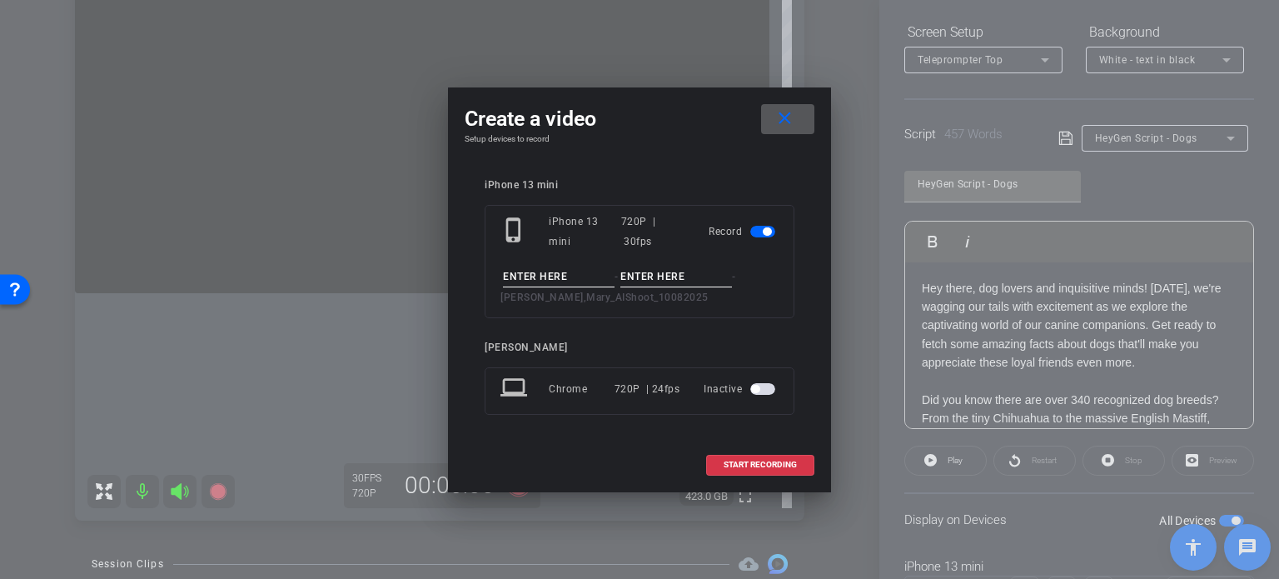
click at [545, 273] on input at bounding box center [559, 276] width 112 height 21
type input "Mary Avatar #2"
click at [694, 273] on input at bounding box center [676, 276] width 112 height 21
type input "Take1"
click at [703, 138] on h4 "Setup devices to record" at bounding box center [640, 139] width 350 height 10
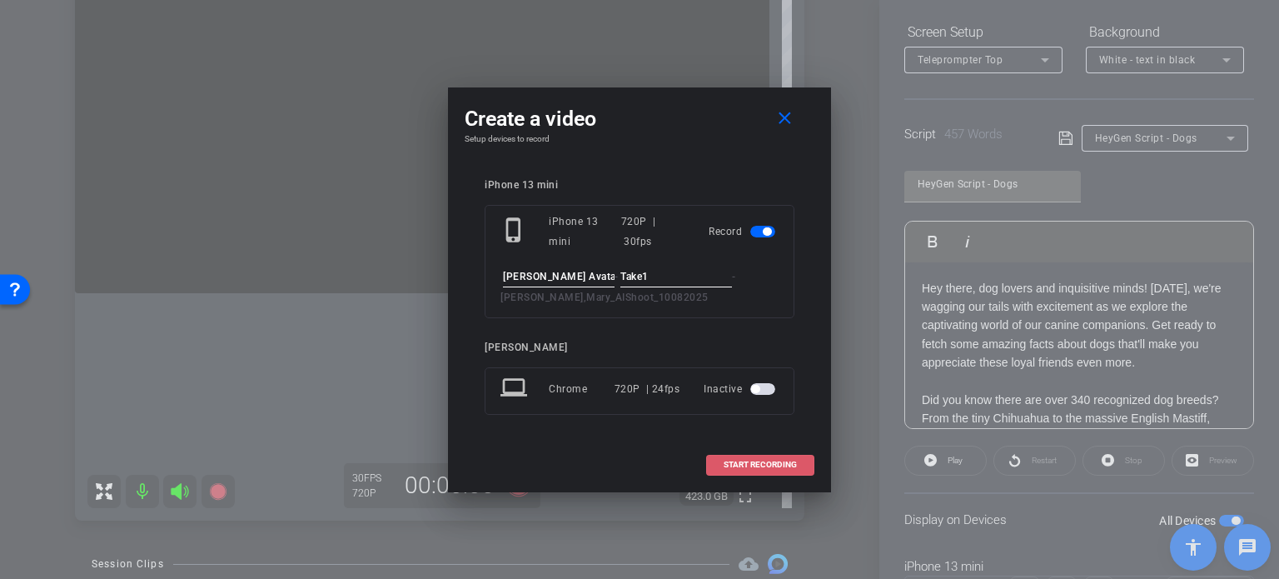
click at [781, 462] on span "START RECORDING" at bounding box center [760, 464] width 73 height 8
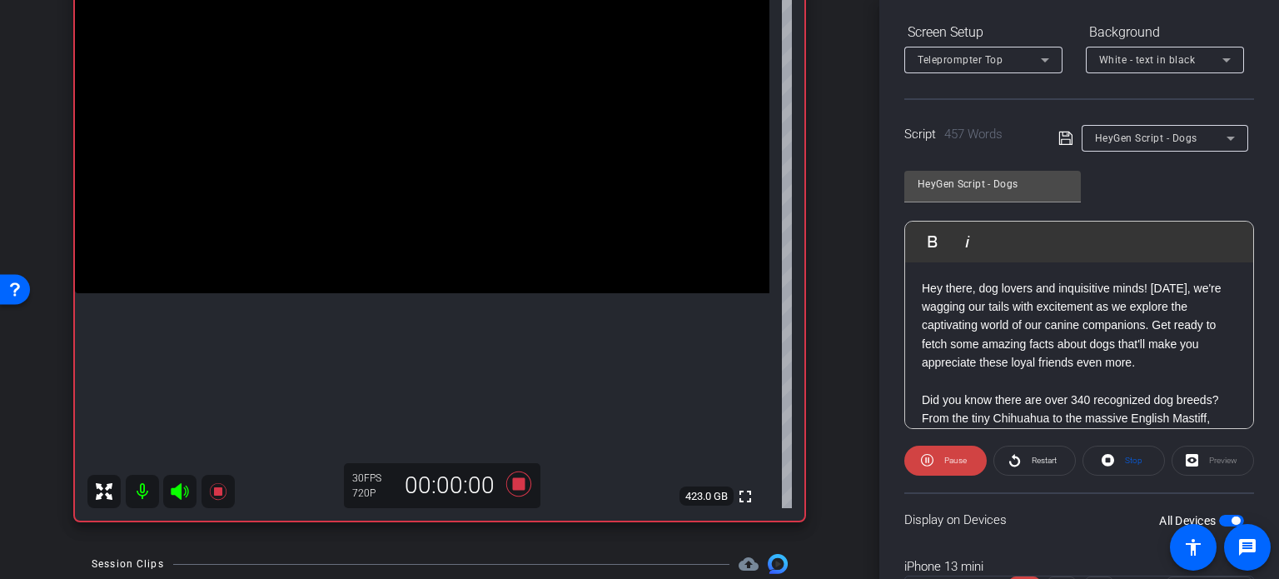
scroll to position [330, 0]
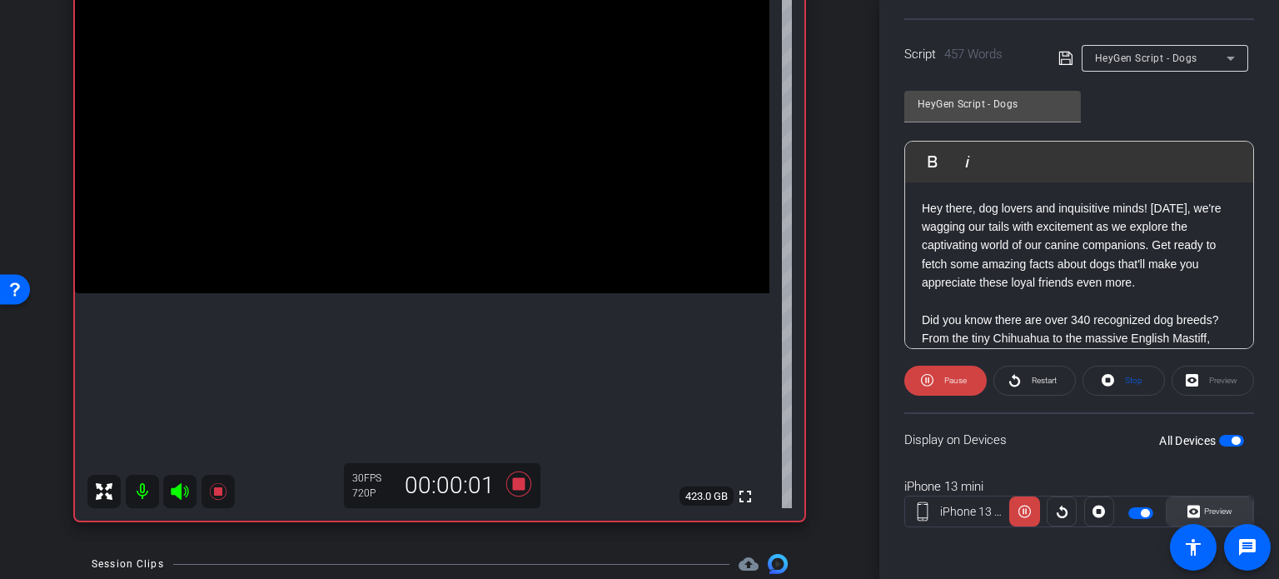
click at [1227, 505] on span at bounding box center [1210, 511] width 86 height 40
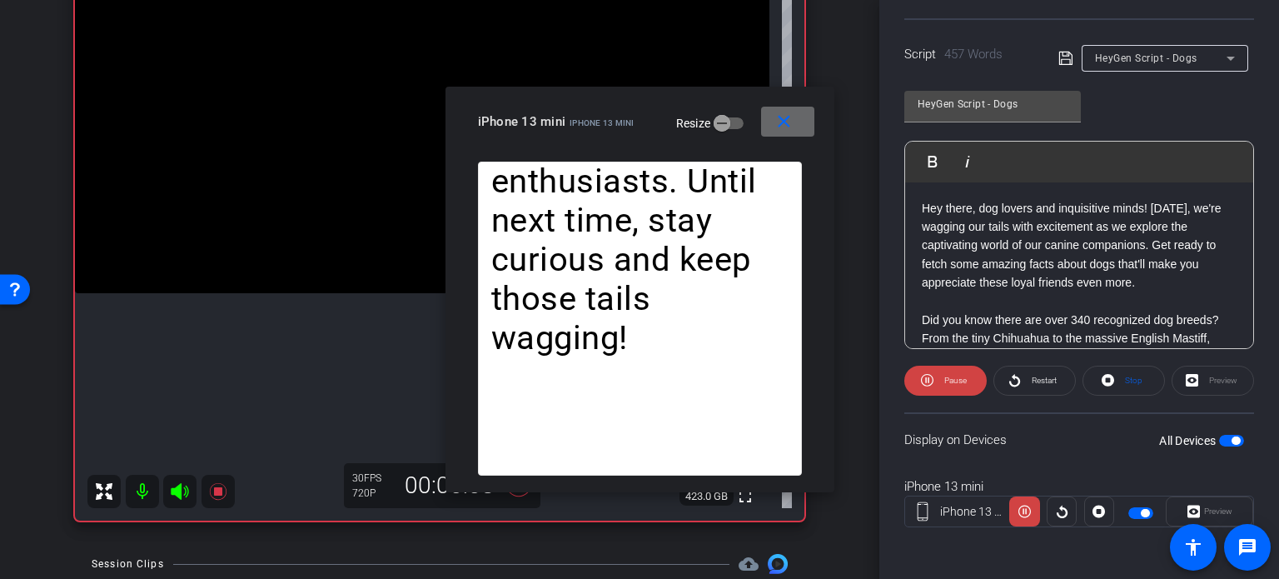
click at [780, 134] on span at bounding box center [787, 122] width 53 height 40
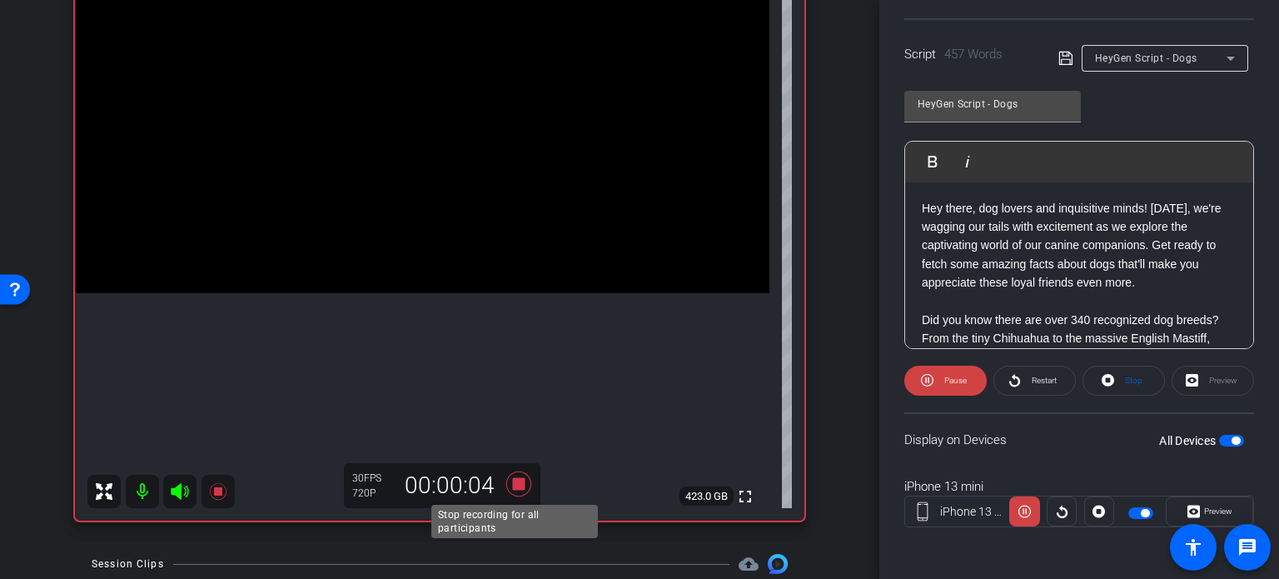
click at [515, 488] on icon at bounding box center [518, 483] width 25 height 25
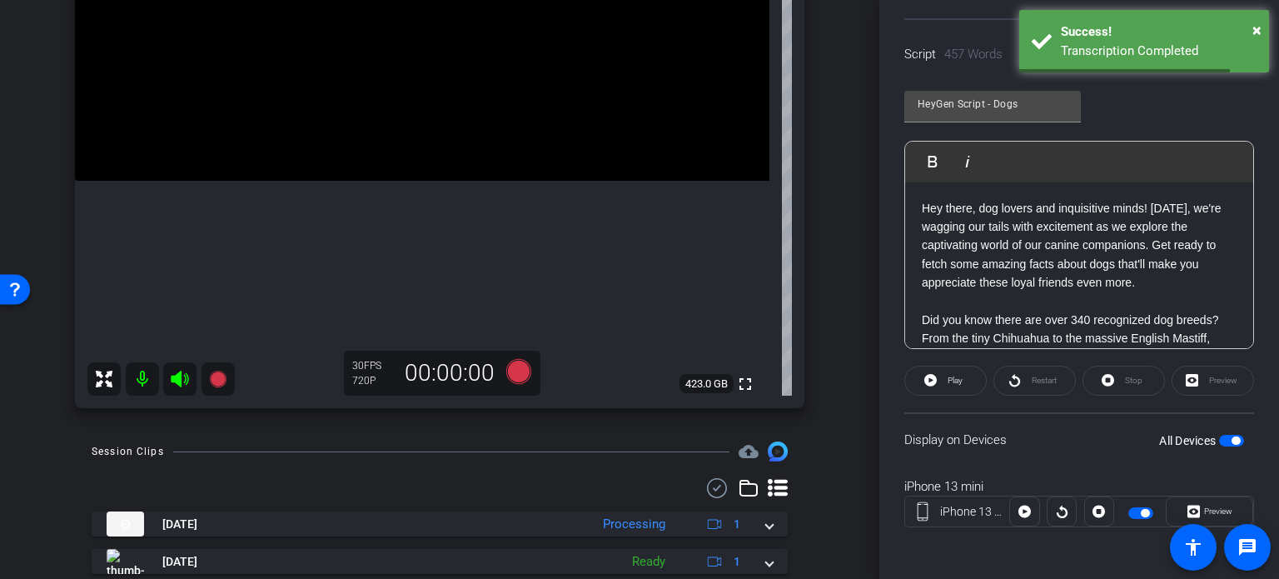
scroll to position [266, 0]
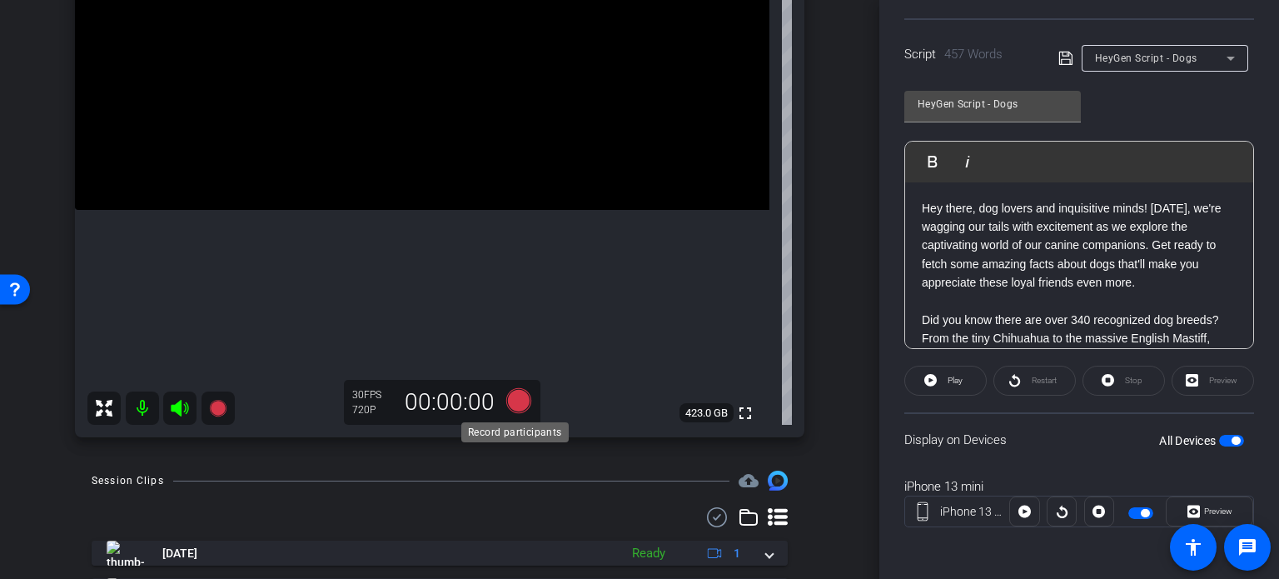
click at [520, 403] on icon at bounding box center [518, 400] width 25 height 25
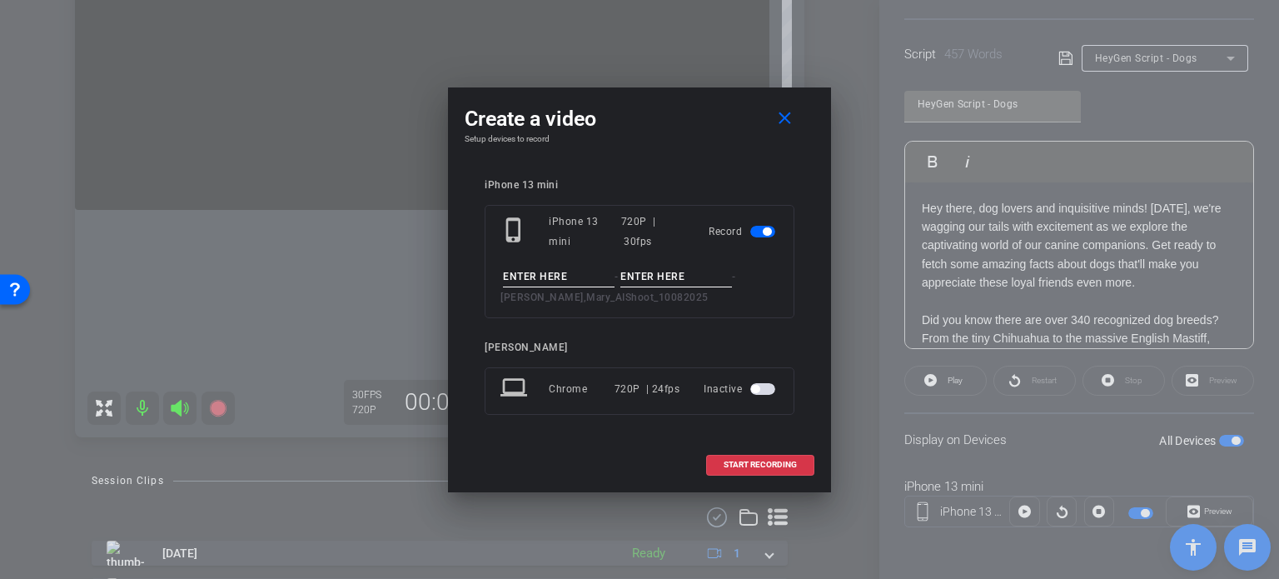
click at [534, 281] on input at bounding box center [559, 276] width 112 height 21
type input "Mary Avatar #2"
click at [658, 282] on input at bounding box center [676, 276] width 112 height 21
type input "Take2"
click at [665, 162] on div "iPhone 13 mini phone_iphone iPhone 13 mini 720P | 30fps Record Mary Avatar #2 -…" at bounding box center [640, 308] width 350 height 292
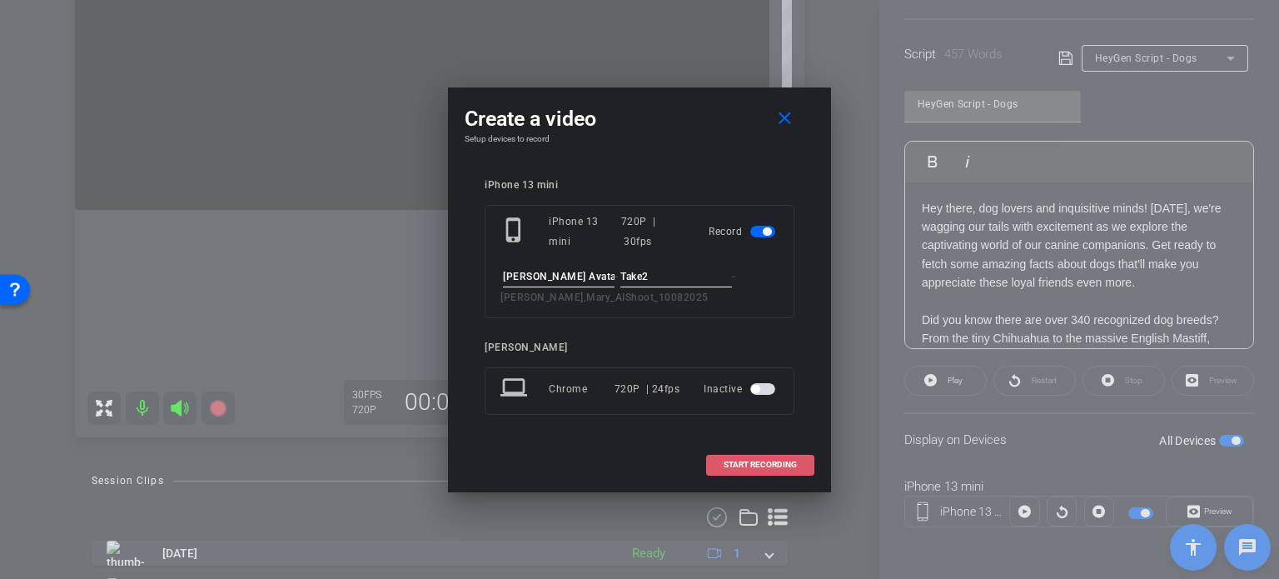
click at [759, 460] on span "START RECORDING" at bounding box center [760, 464] width 73 height 8
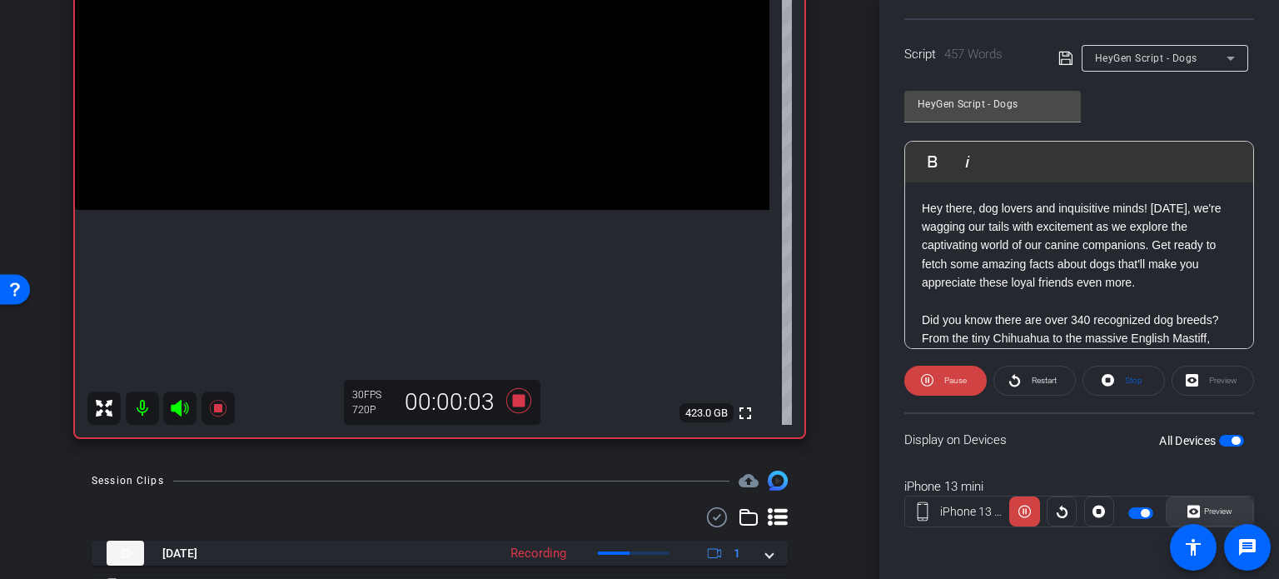
click at [1207, 504] on span "Preview" at bounding box center [1216, 511] width 32 height 23
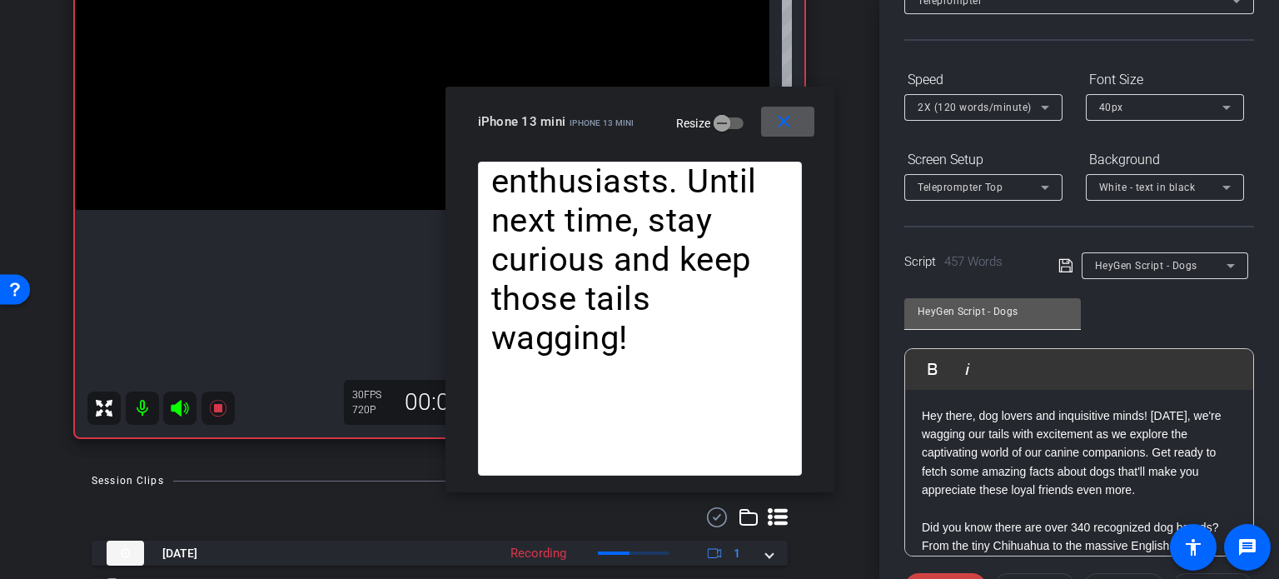
scroll to position [80, 0]
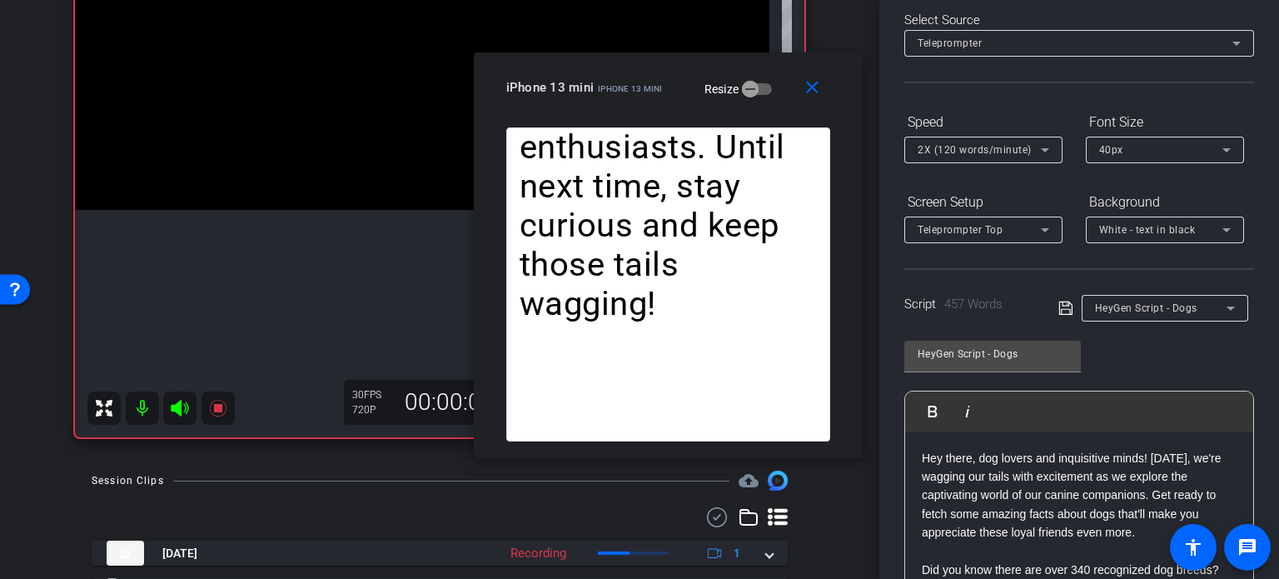
drag, startPoint x: 647, startPoint y: 120, endPoint x: 675, endPoint y: 86, distance: 44.4
click at [675, 86] on div "iPhone 13 mini iPhone 13 mini Resize" at bounding box center [674, 87] width 336 height 30
click at [953, 144] on span "2X (120 words/minute)" at bounding box center [975, 150] width 114 height 12
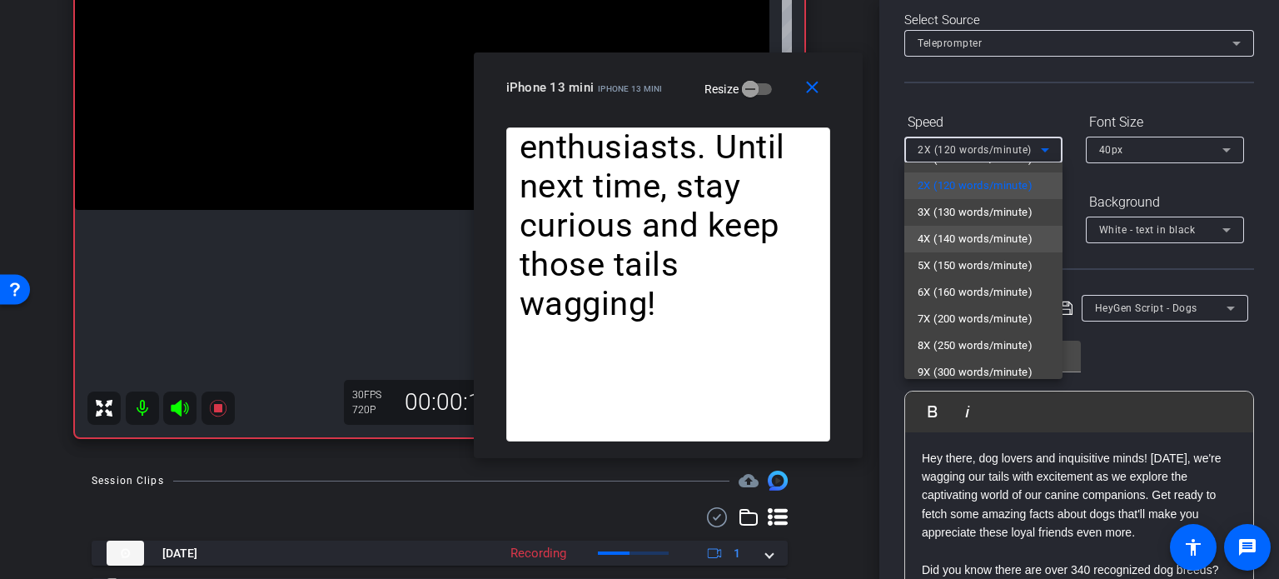
scroll to position [37, 0]
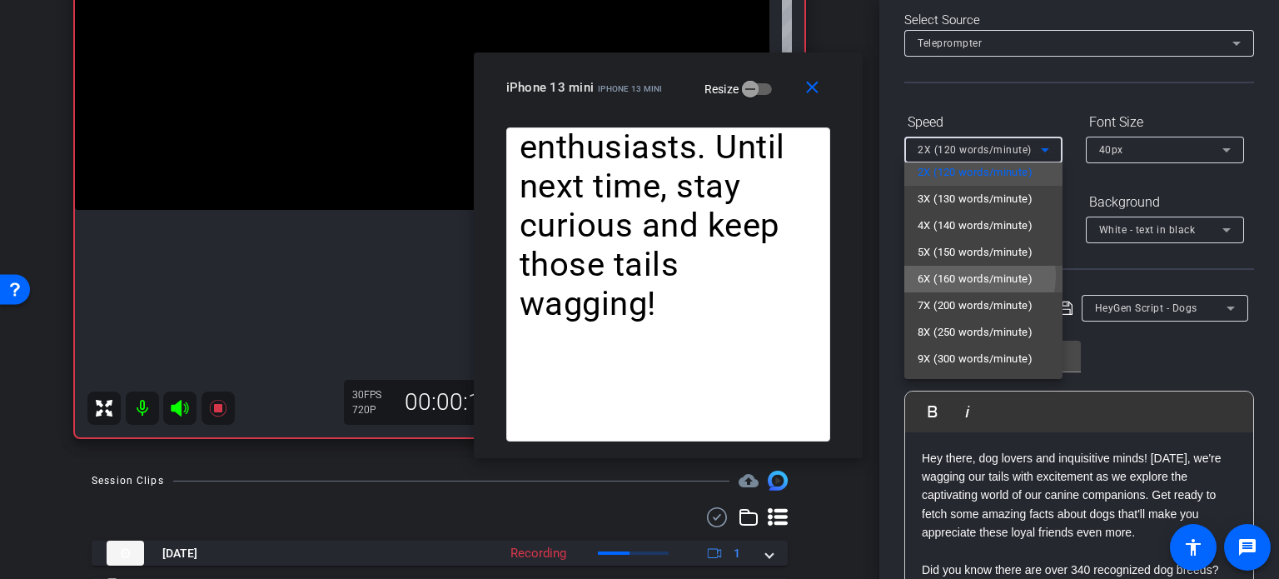
click at [977, 276] on span "6X (160 words/minute)" at bounding box center [975, 279] width 115 height 20
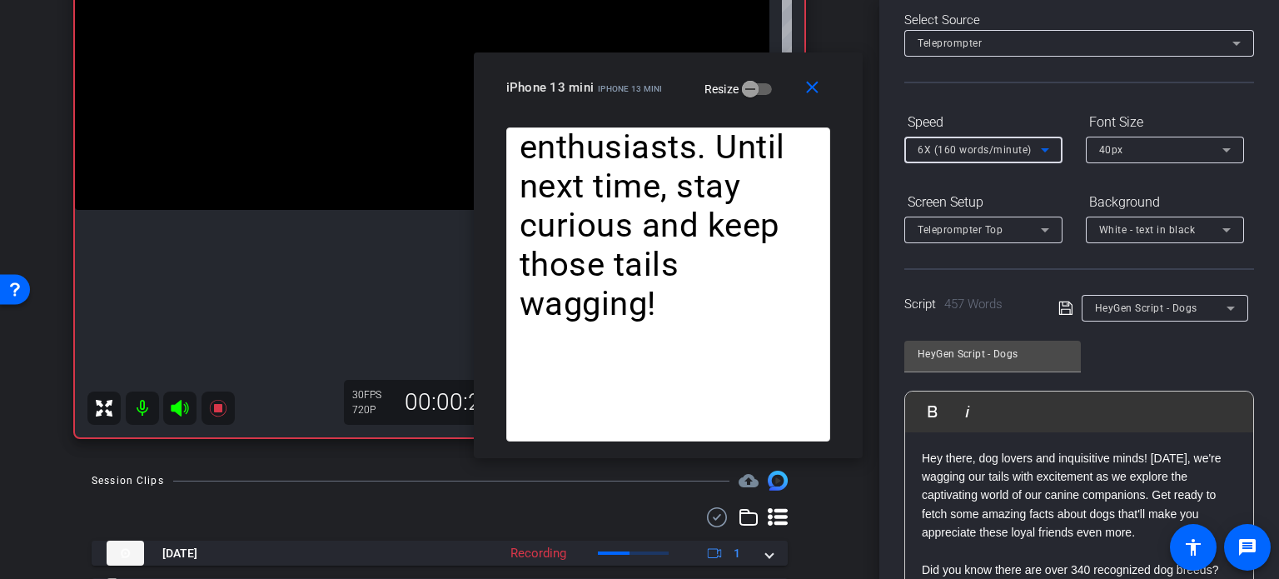
click at [1008, 148] on span "6X (160 words/minute)" at bounding box center [975, 150] width 114 height 12
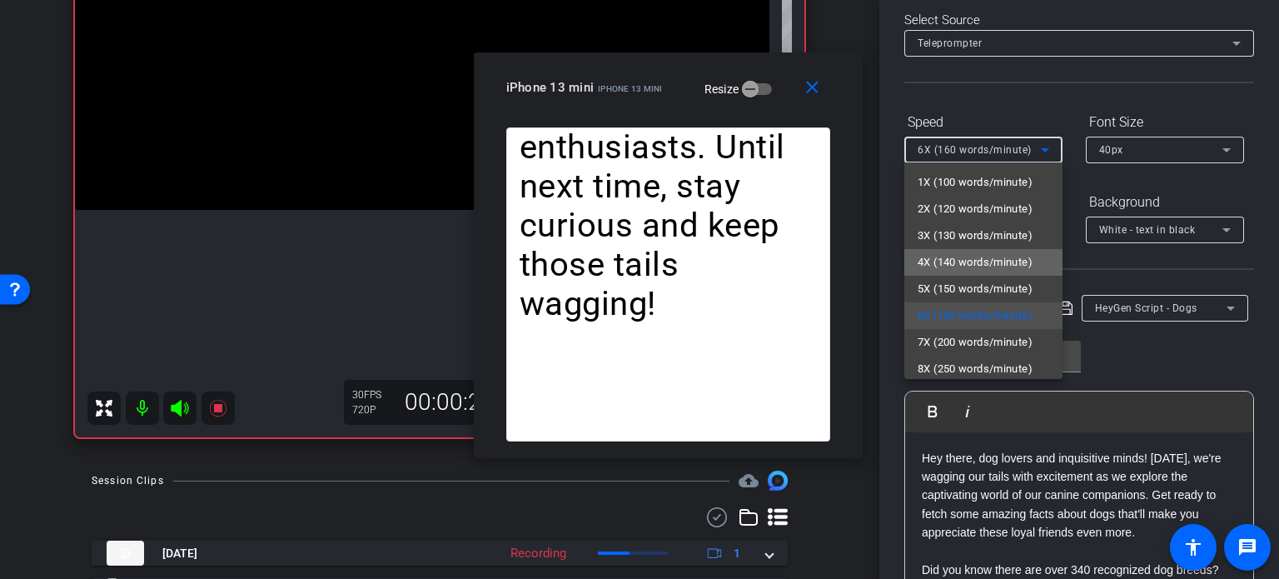
click at [989, 257] on span "4X (140 words/minute)" at bounding box center [975, 262] width 115 height 20
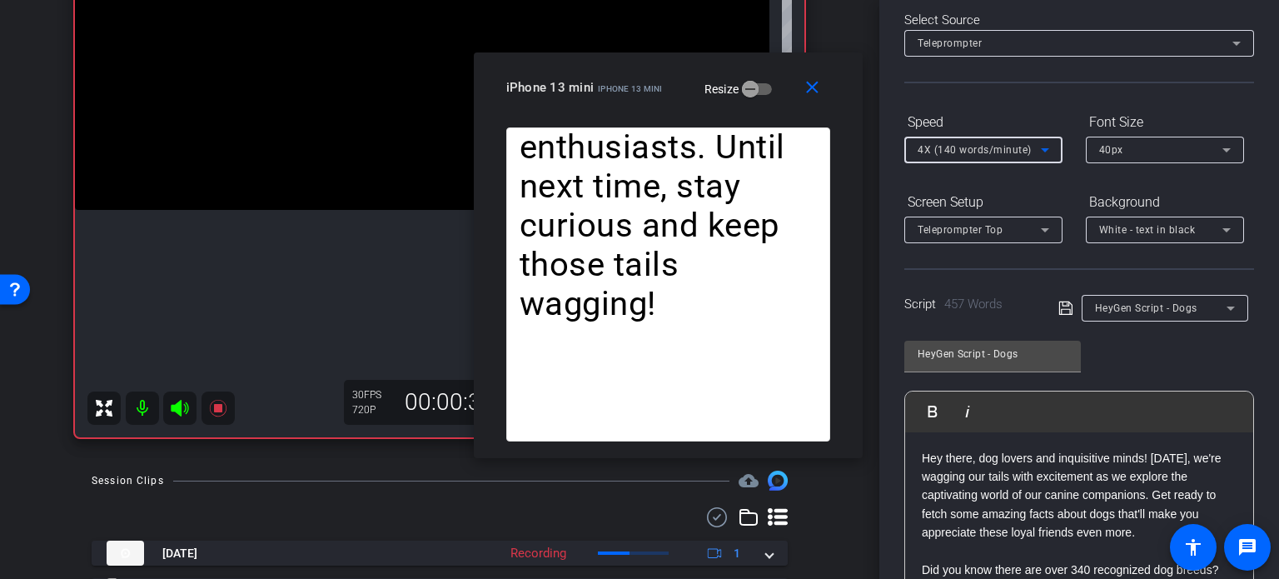
click at [947, 152] on span "4X (140 words/minute)" at bounding box center [975, 150] width 114 height 12
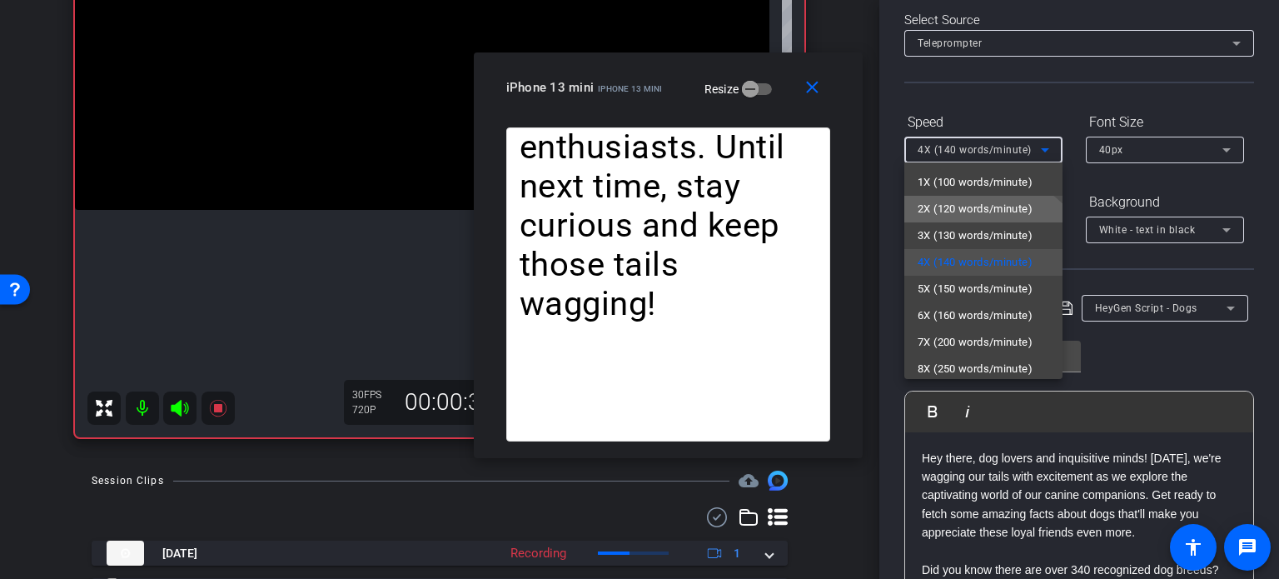
click at [976, 212] on span "2X (120 words/minute)" at bounding box center [975, 209] width 115 height 20
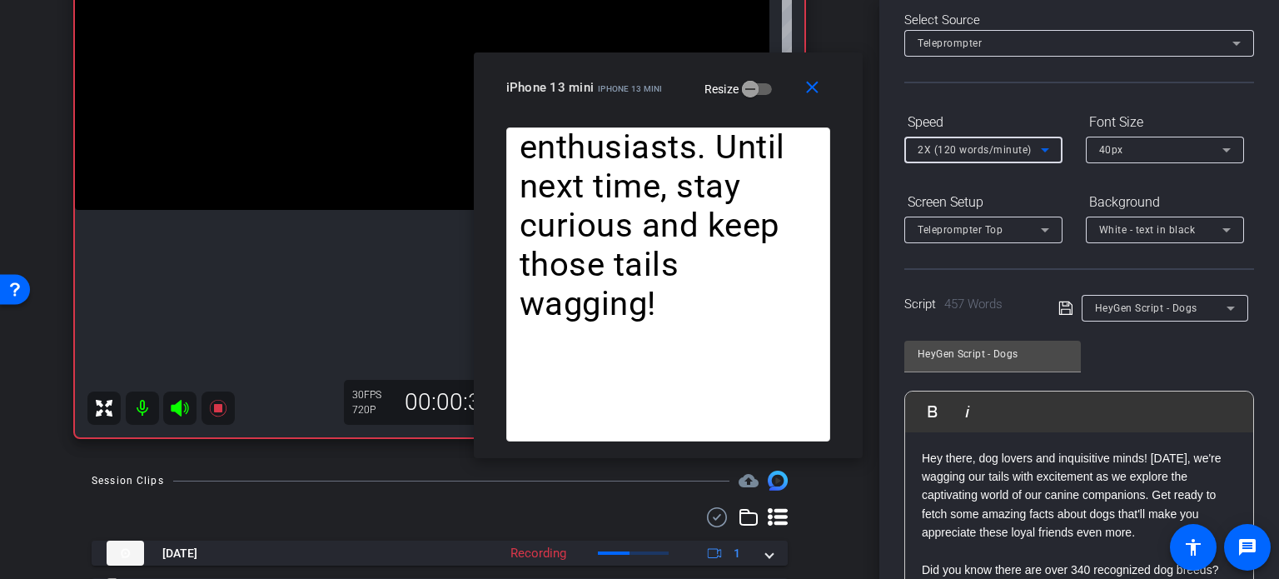
click at [974, 146] on span "2X (120 words/minute)" at bounding box center [975, 150] width 114 height 12
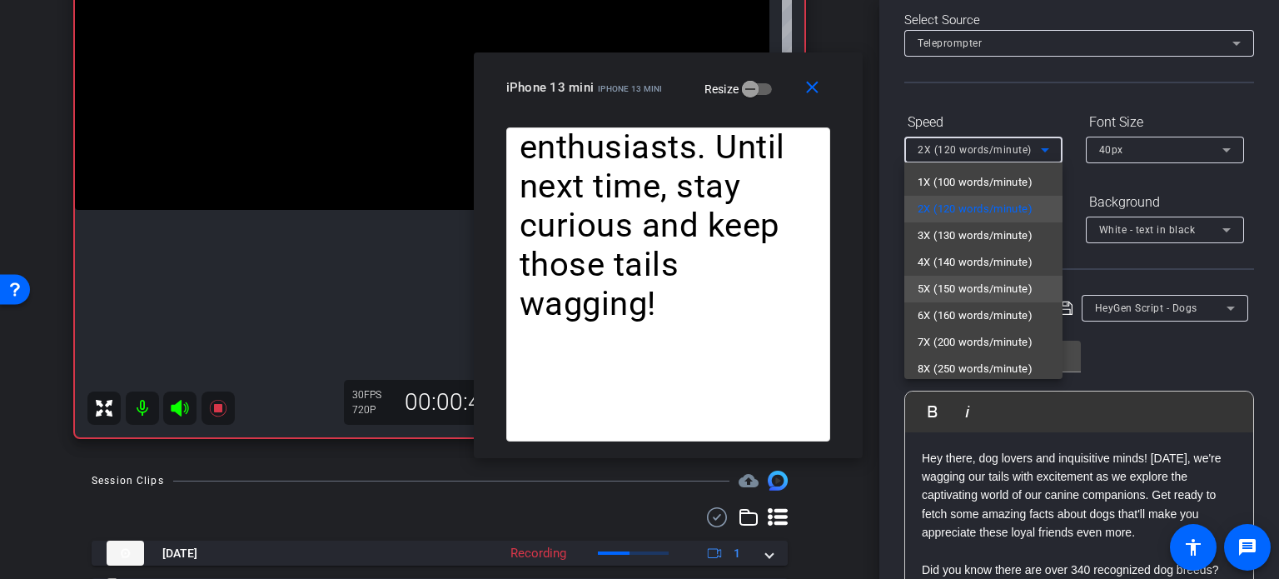
click at [972, 283] on span "5X (150 words/minute)" at bounding box center [975, 289] width 115 height 20
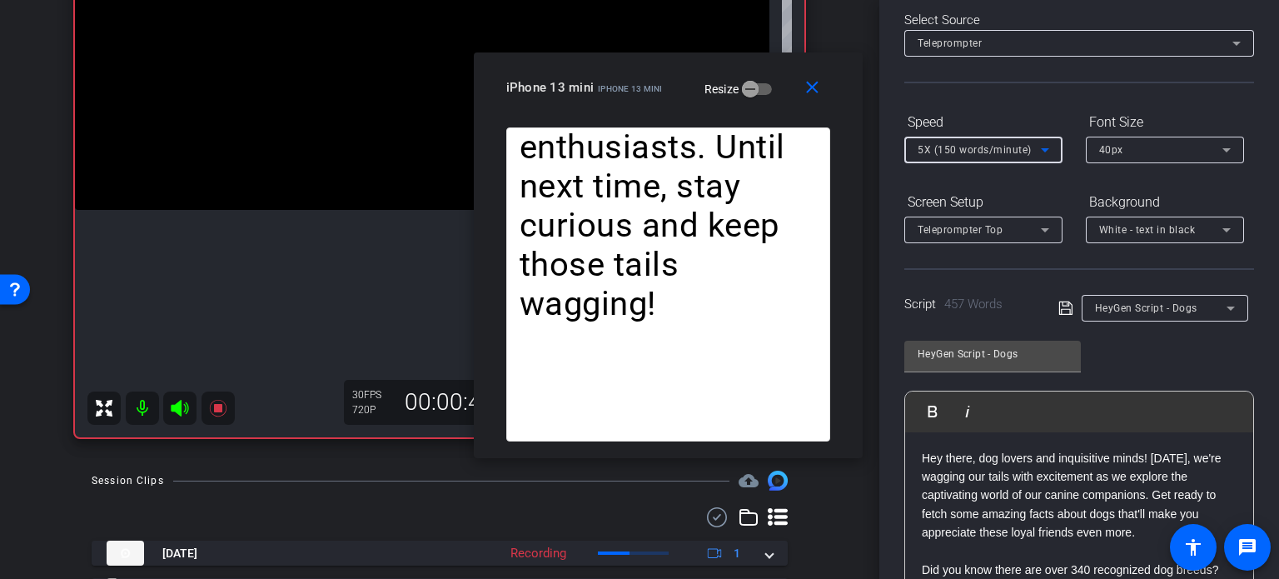
click at [959, 150] on span "5X (150 words/minute)" at bounding box center [975, 150] width 114 height 12
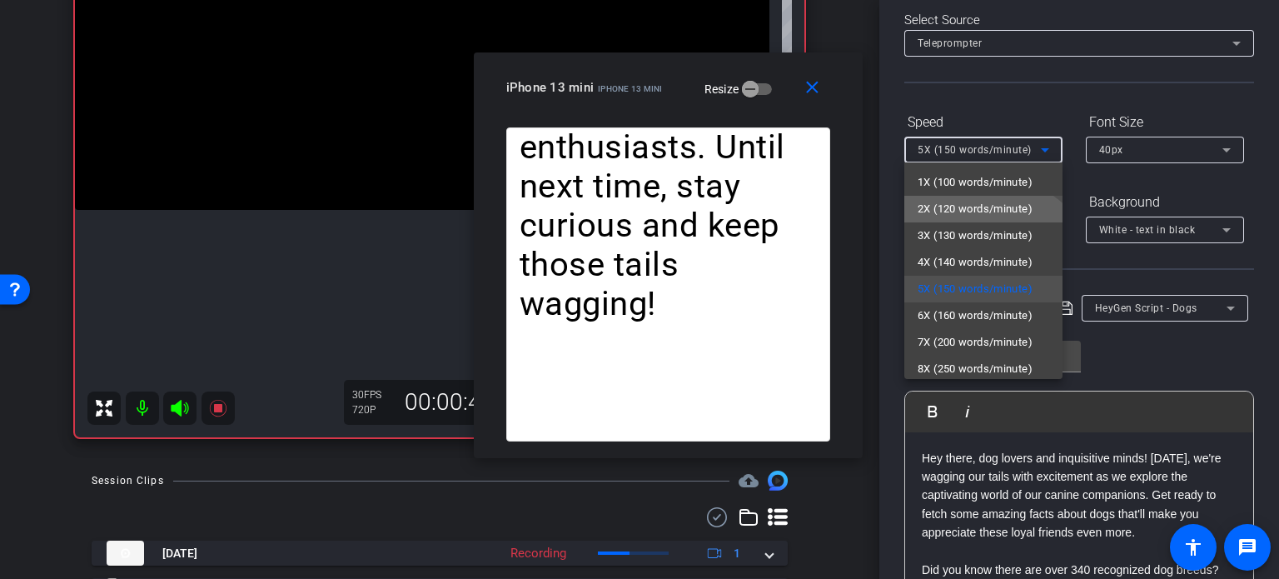
click at [978, 216] on span "2X (120 words/minute)" at bounding box center [975, 209] width 115 height 20
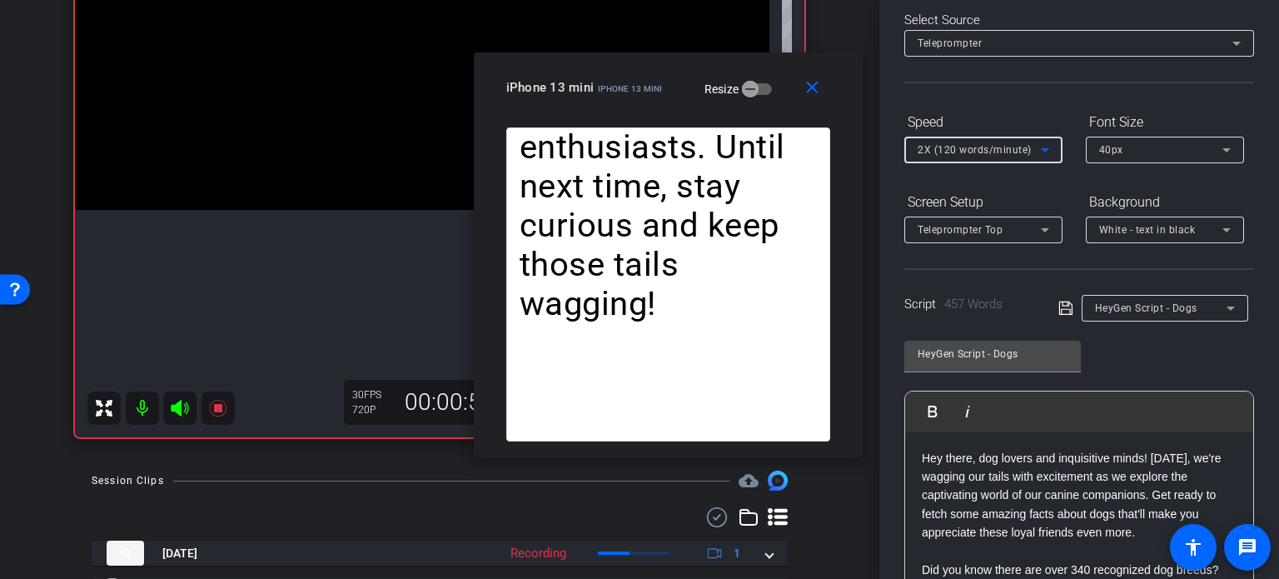
click at [973, 145] on span "2X (120 words/minute)" at bounding box center [975, 150] width 114 height 12
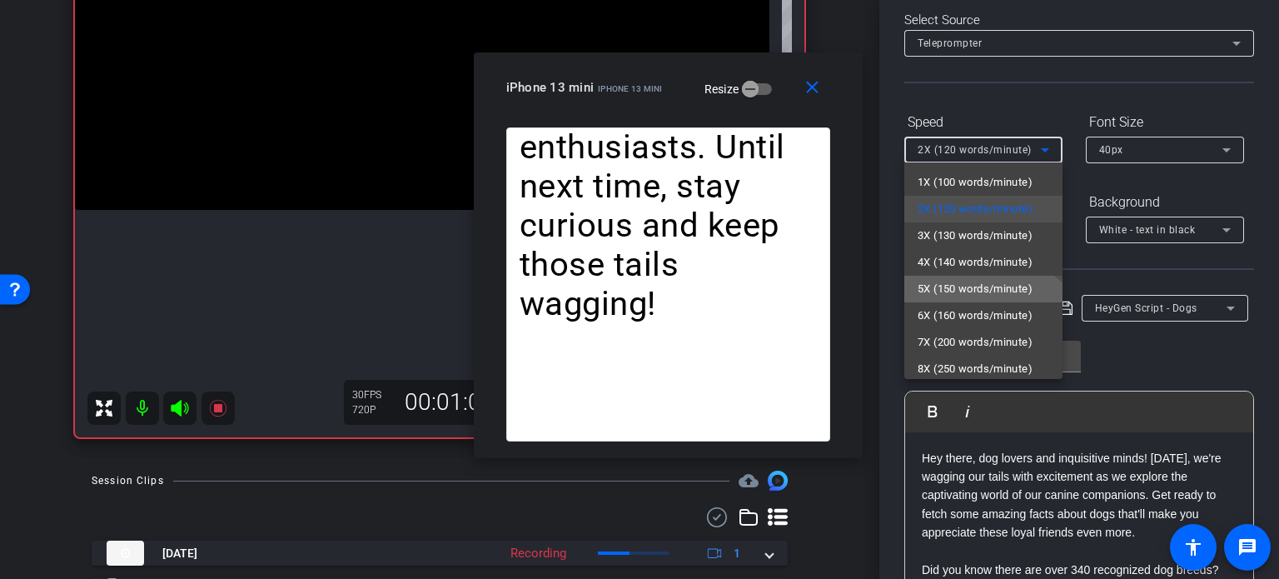
click at [954, 281] on span "5X (150 words/minute)" at bounding box center [975, 289] width 115 height 20
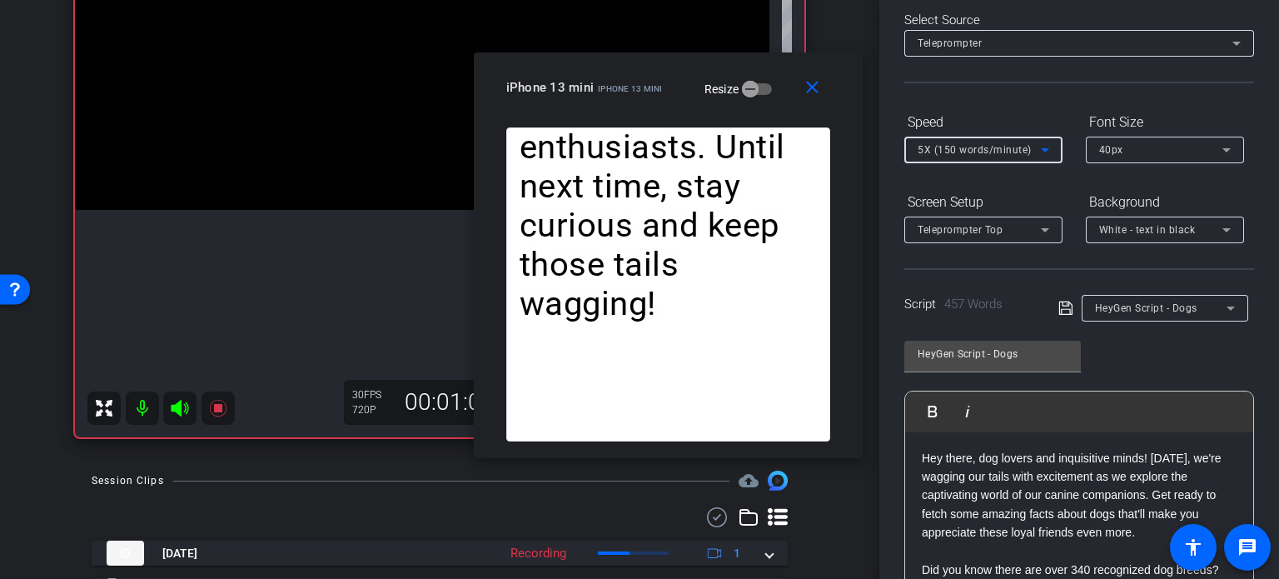
click at [959, 147] on span "5X (150 words/minute)" at bounding box center [975, 150] width 114 height 12
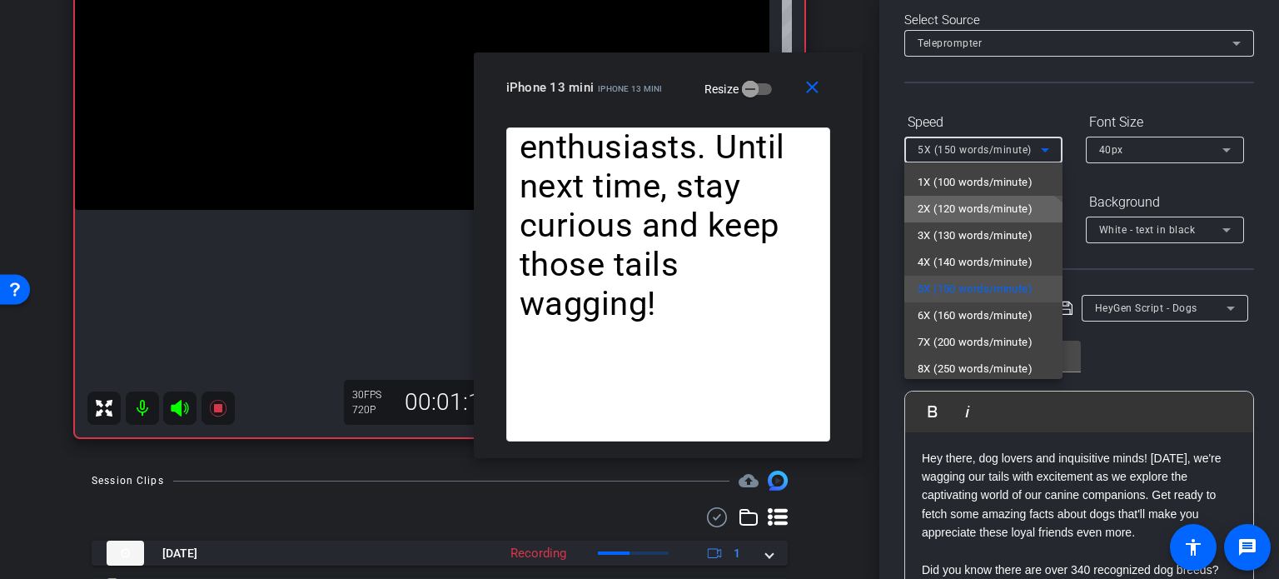
click at [977, 216] on span "2X (120 words/minute)" at bounding box center [975, 209] width 115 height 20
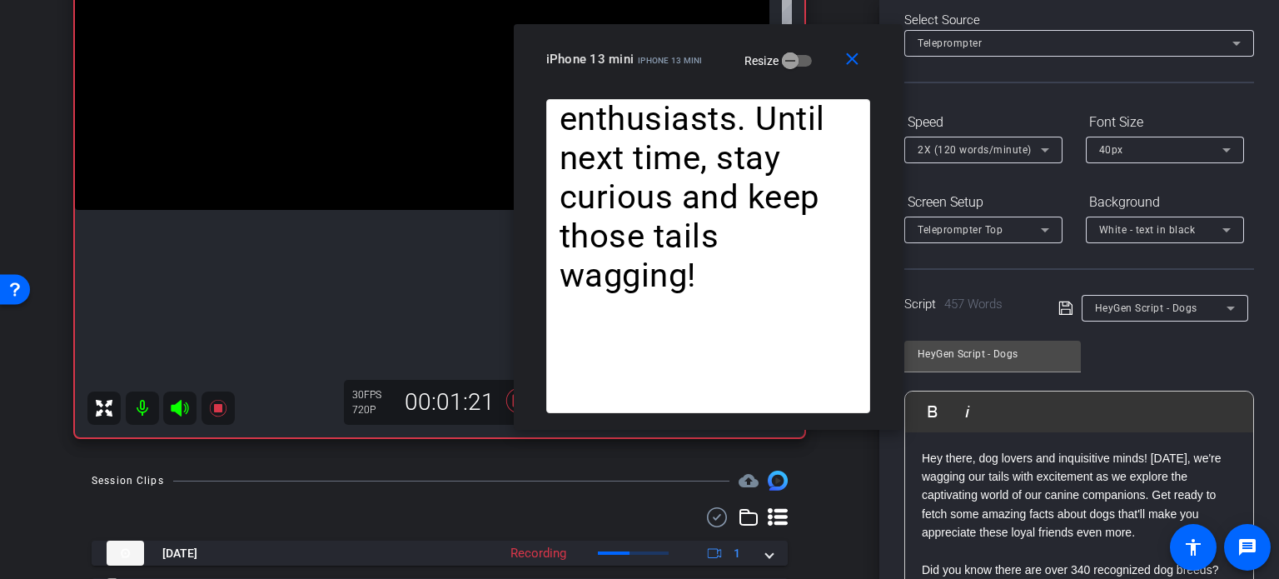
drag, startPoint x: 670, startPoint y: 107, endPoint x: 709, endPoint y: 79, distance: 49.0
click at [709, 79] on div "close iPhone 13 mini iPhone 13 mini Resize" at bounding box center [708, 61] width 389 height 75
click at [943, 147] on span "2X (120 words/minute)" at bounding box center [975, 150] width 114 height 12
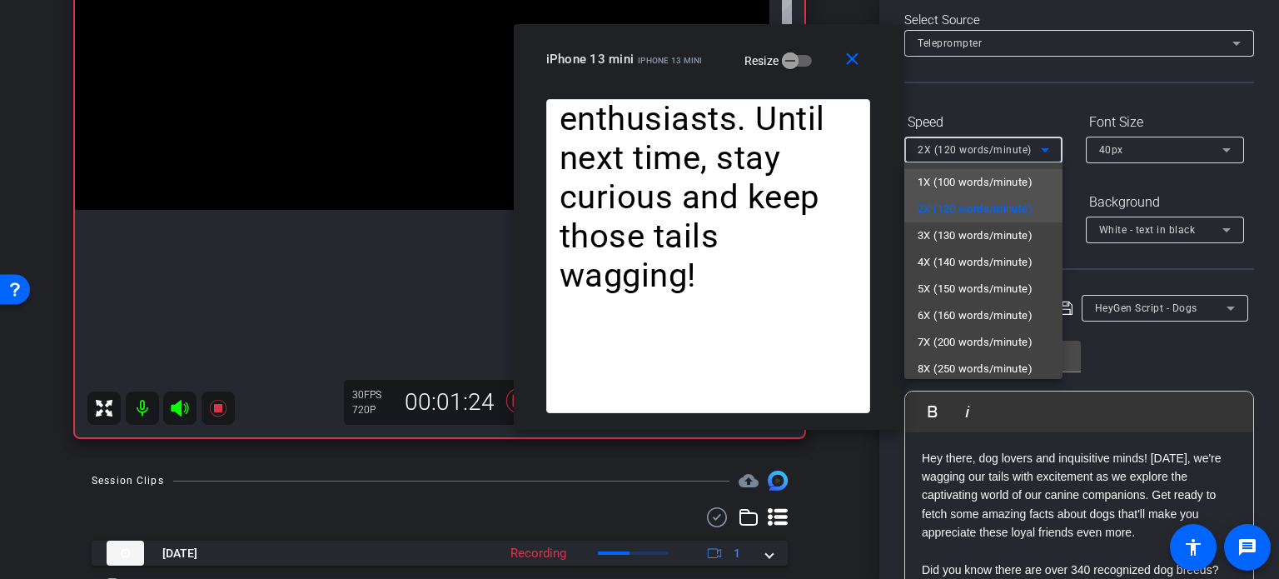
click at [971, 182] on span "1X (100 words/minute)" at bounding box center [975, 182] width 115 height 20
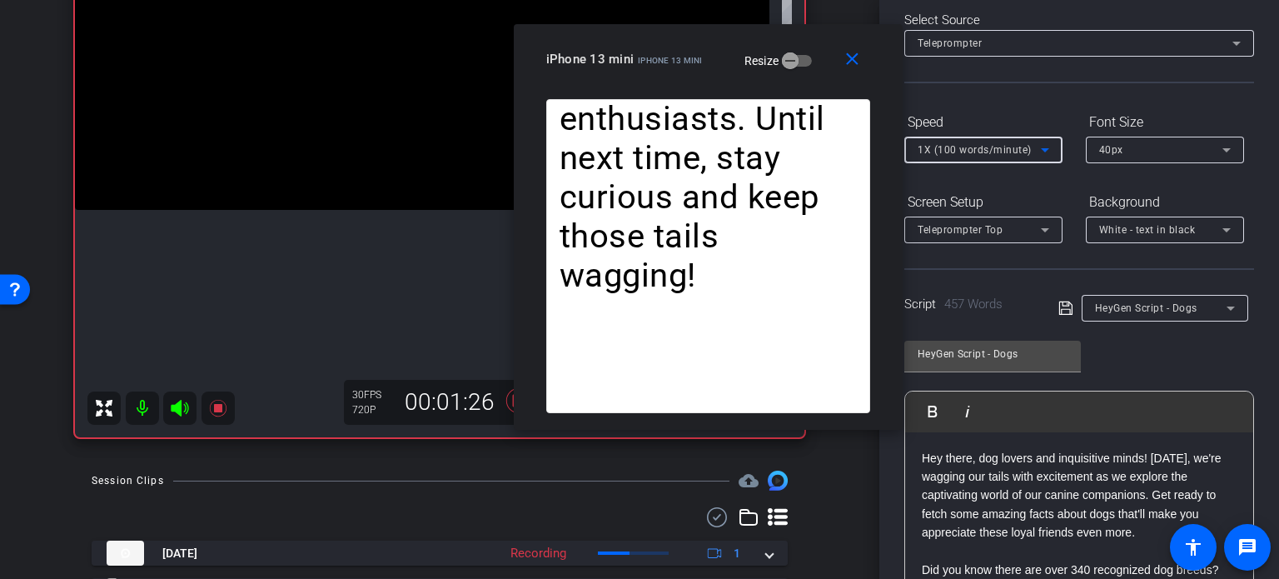
click at [960, 153] on span "1X (100 words/minute)" at bounding box center [975, 150] width 114 height 12
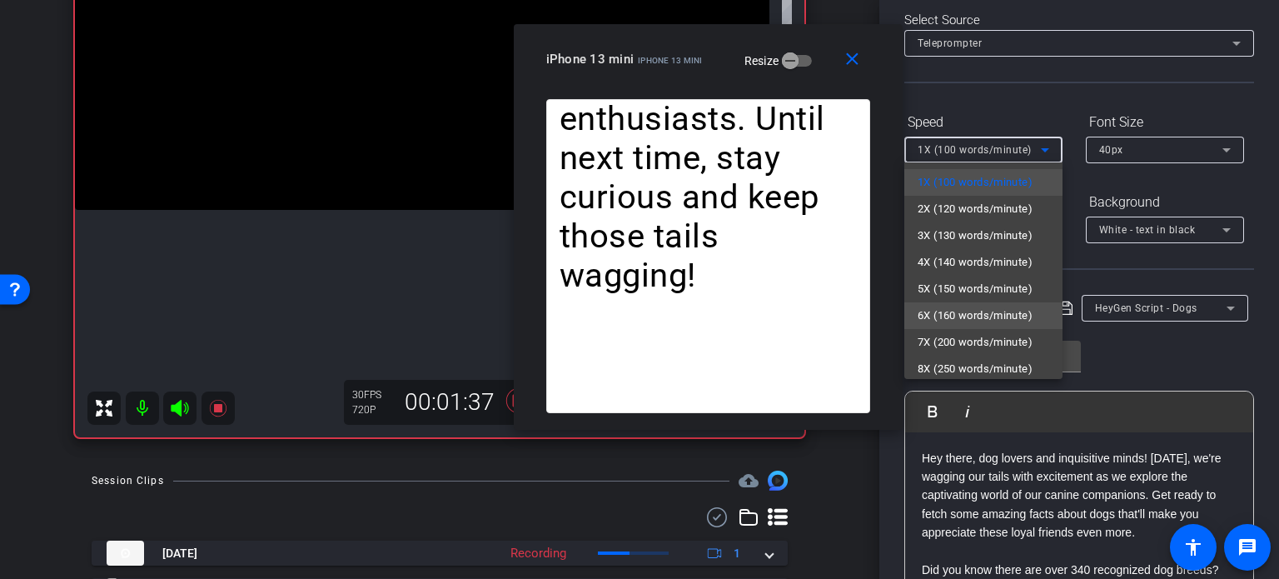
click at [956, 308] on span "6X (160 words/minute)" at bounding box center [975, 316] width 115 height 20
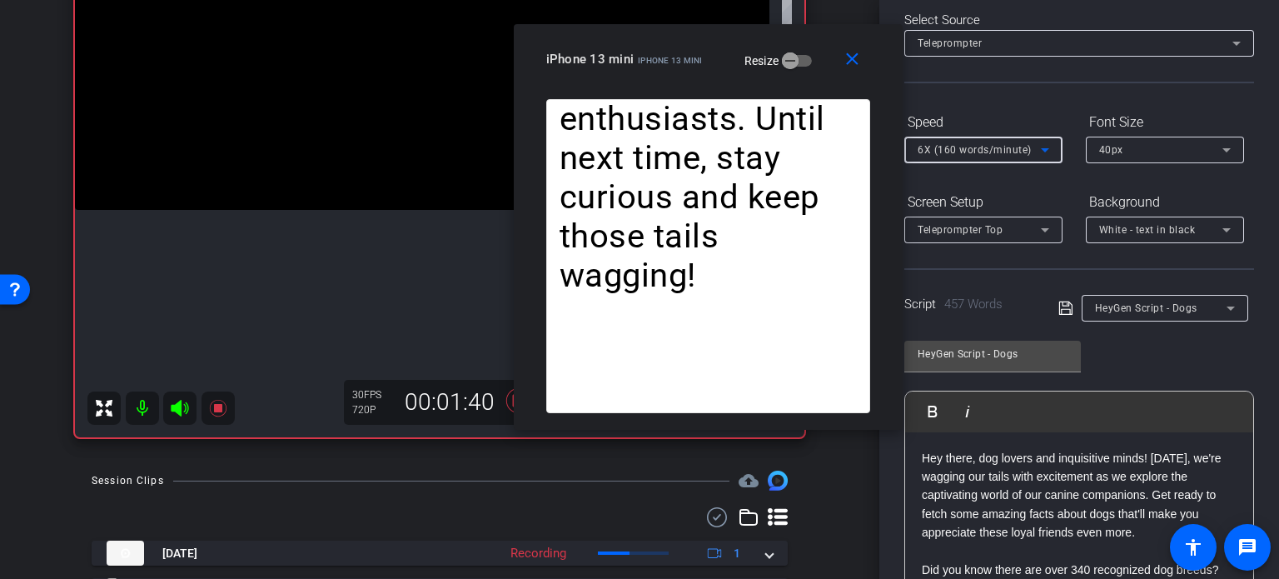
click at [928, 150] on span "6X (160 words/minute)" at bounding box center [975, 150] width 114 height 12
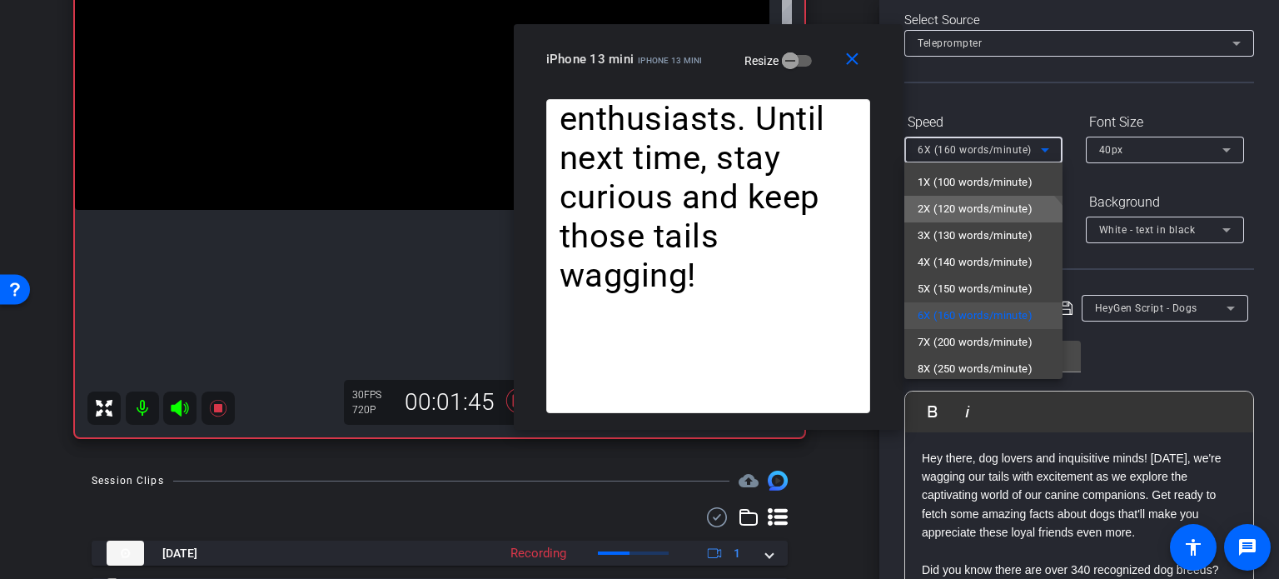
click at [957, 203] on span "2X (120 words/minute)" at bounding box center [975, 209] width 115 height 20
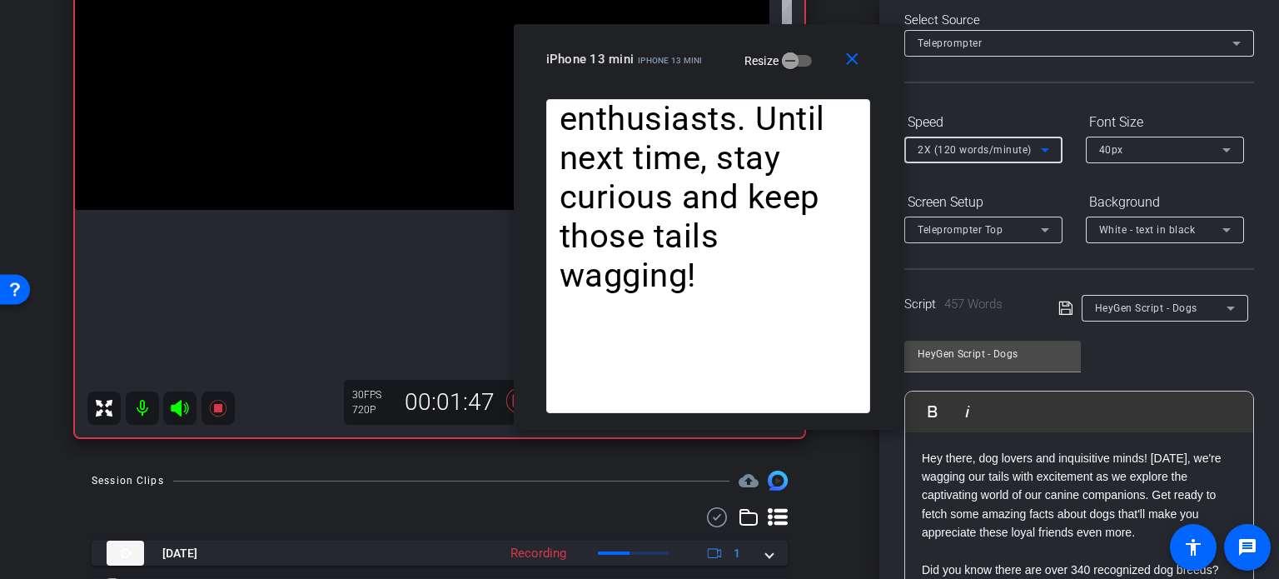
click at [952, 154] on span "2X (120 words/minute)" at bounding box center [975, 150] width 114 height 12
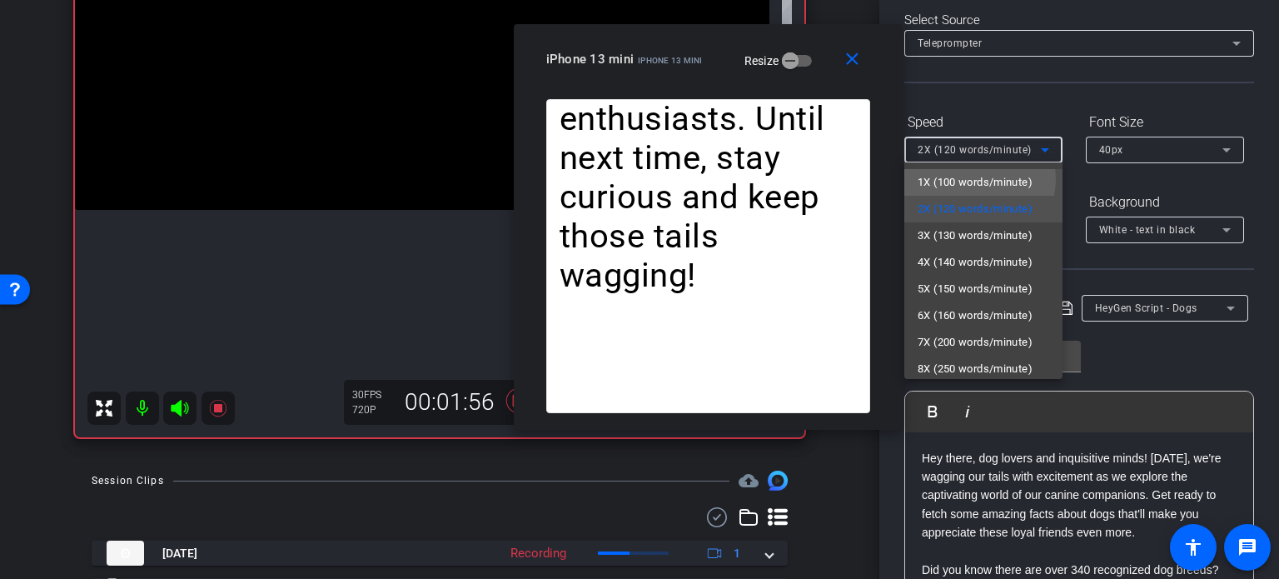
click at [979, 179] on span "1X (100 words/minute)" at bounding box center [975, 182] width 115 height 20
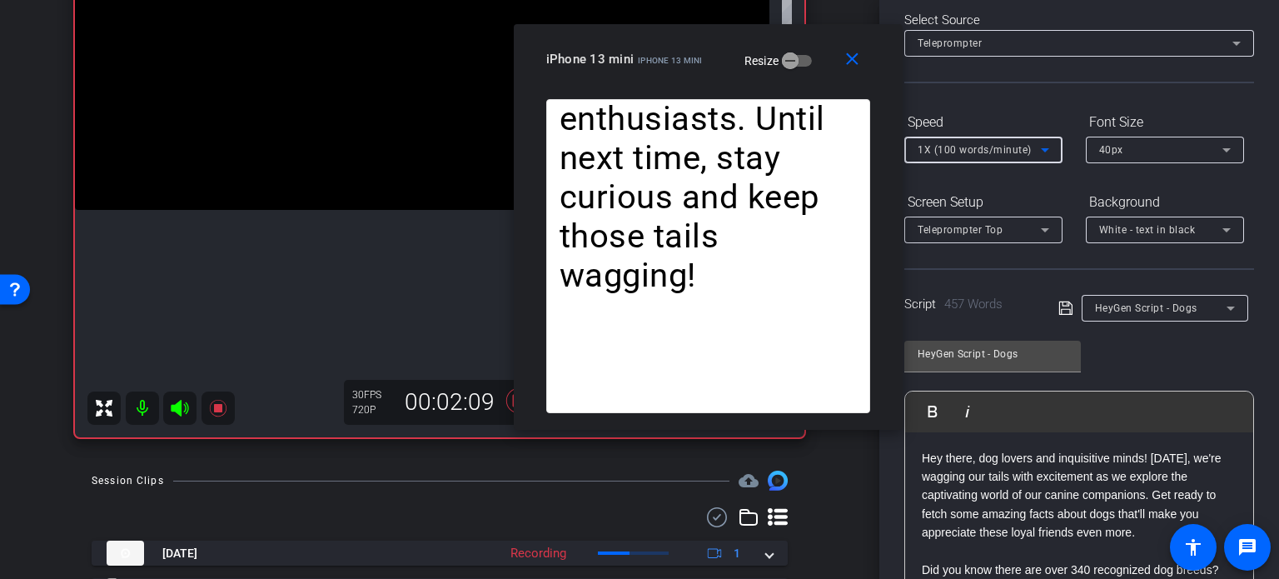
click at [959, 152] on span "1X (100 words/minute)" at bounding box center [975, 150] width 114 height 12
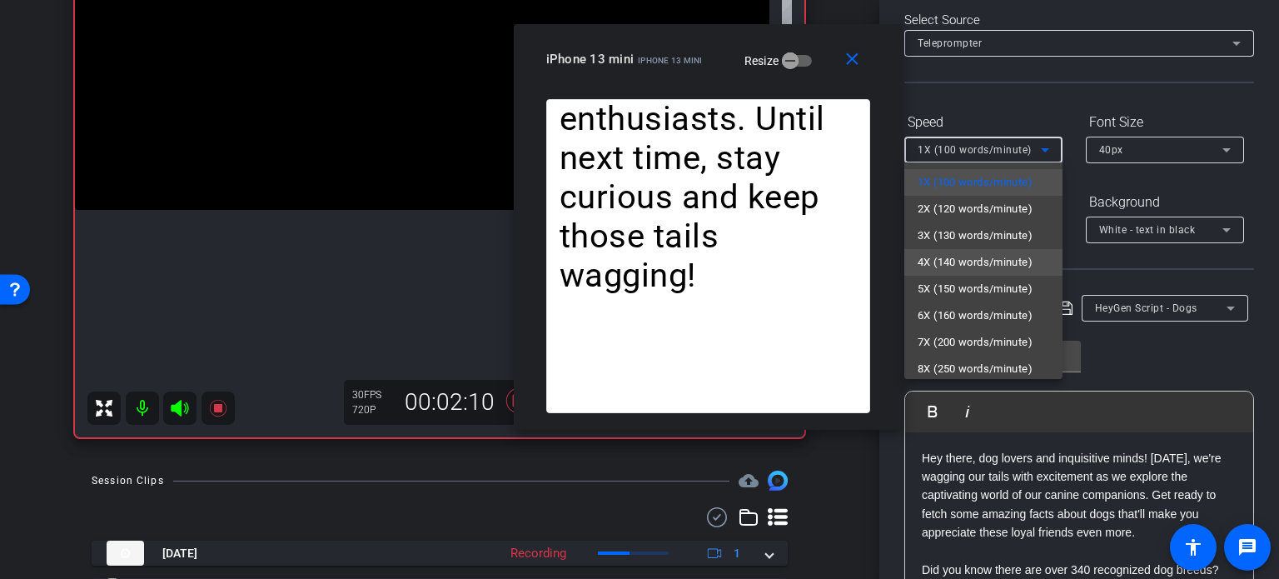
click at [977, 256] on span "4X (140 words/minute)" at bounding box center [975, 262] width 115 height 20
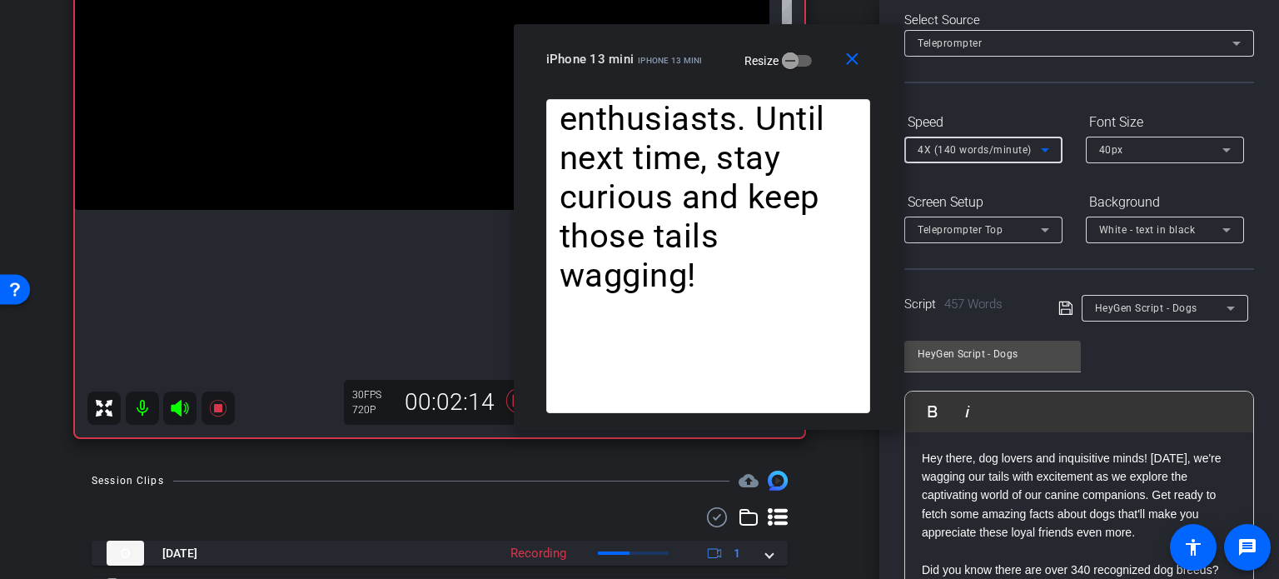
click at [951, 149] on span "4X (140 words/minute)" at bounding box center [975, 150] width 114 height 12
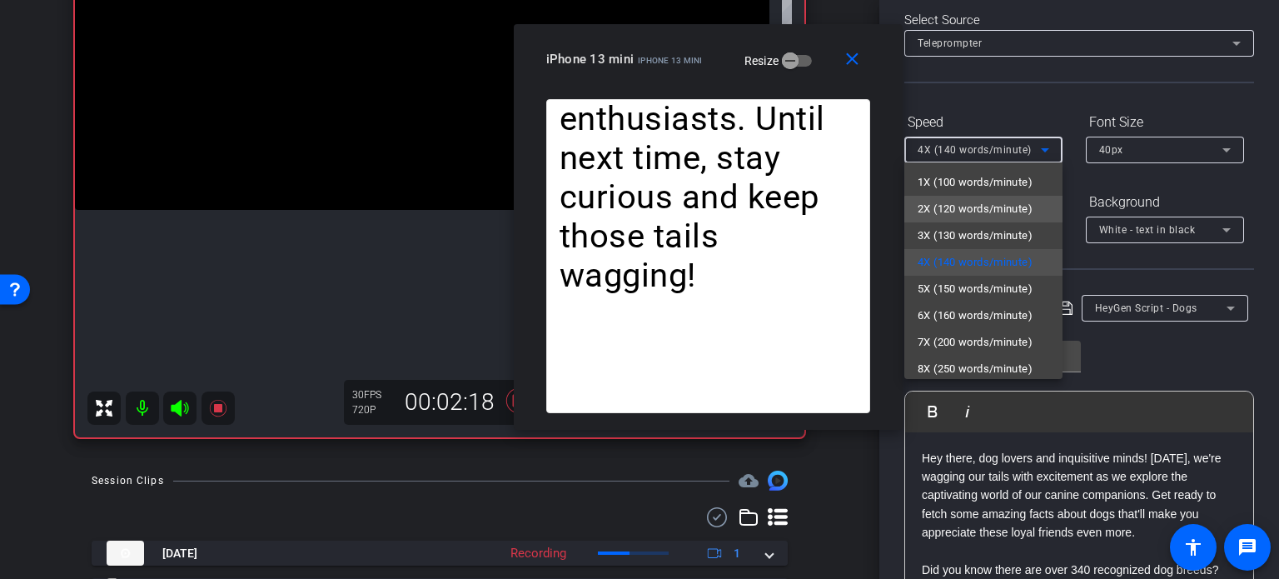
click at [993, 214] on span "2X (120 words/minute)" at bounding box center [975, 209] width 115 height 20
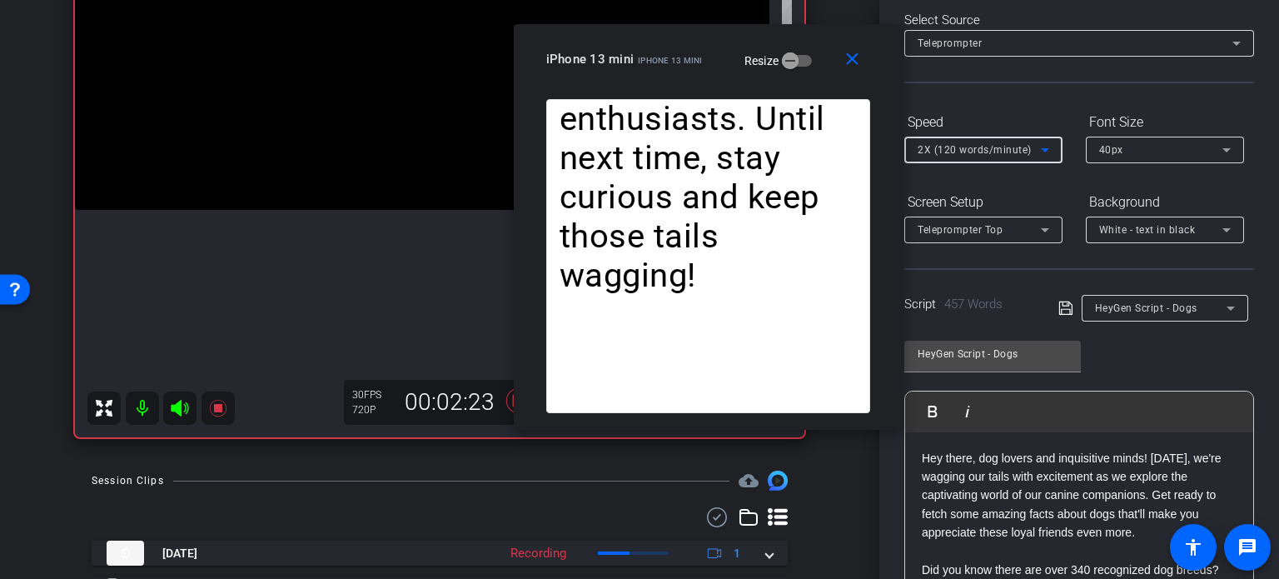
click at [971, 152] on span "2X (120 words/minute)" at bounding box center [975, 150] width 114 height 12
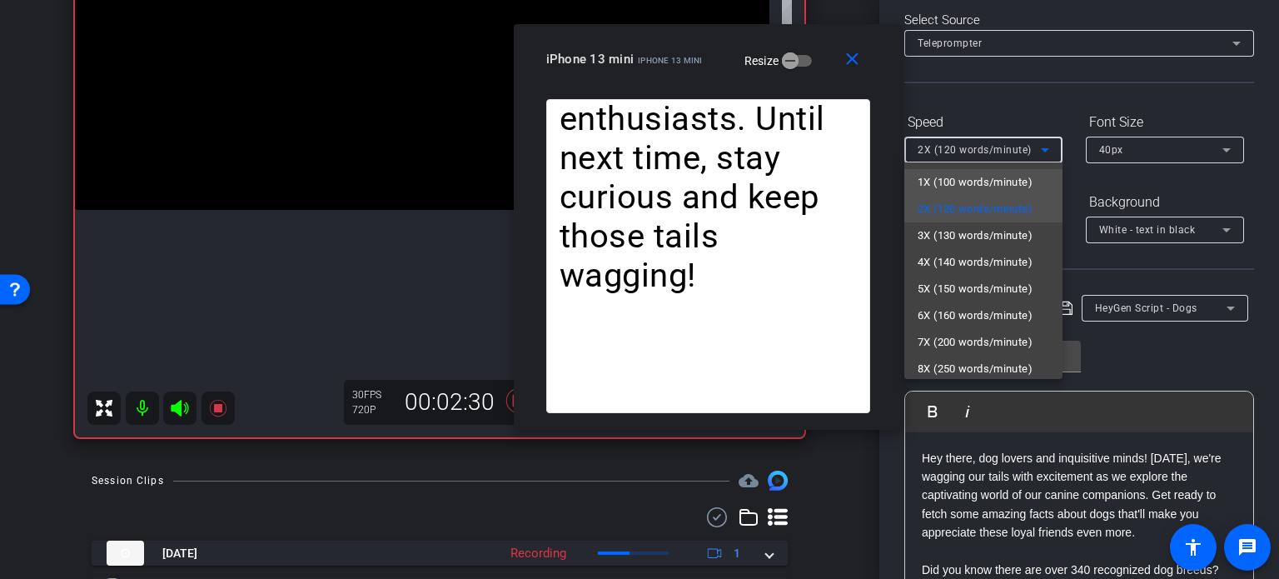
click at [966, 186] on span "1X (100 words/minute)" at bounding box center [975, 182] width 115 height 20
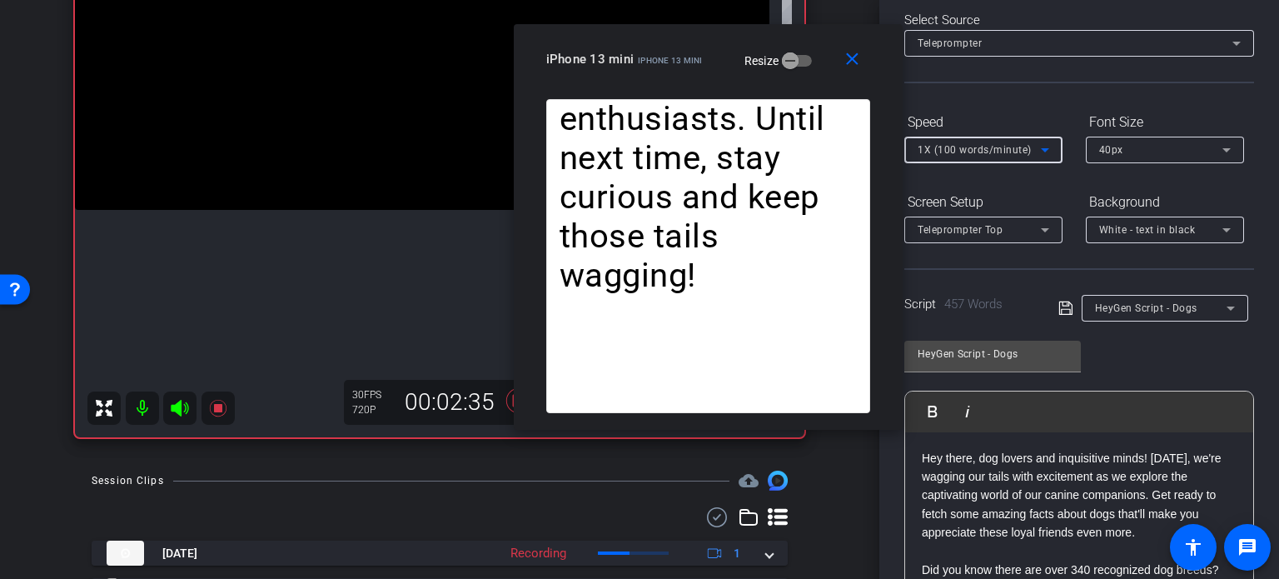
click at [974, 157] on div "1X (100 words/minute)" at bounding box center [979, 149] width 123 height 21
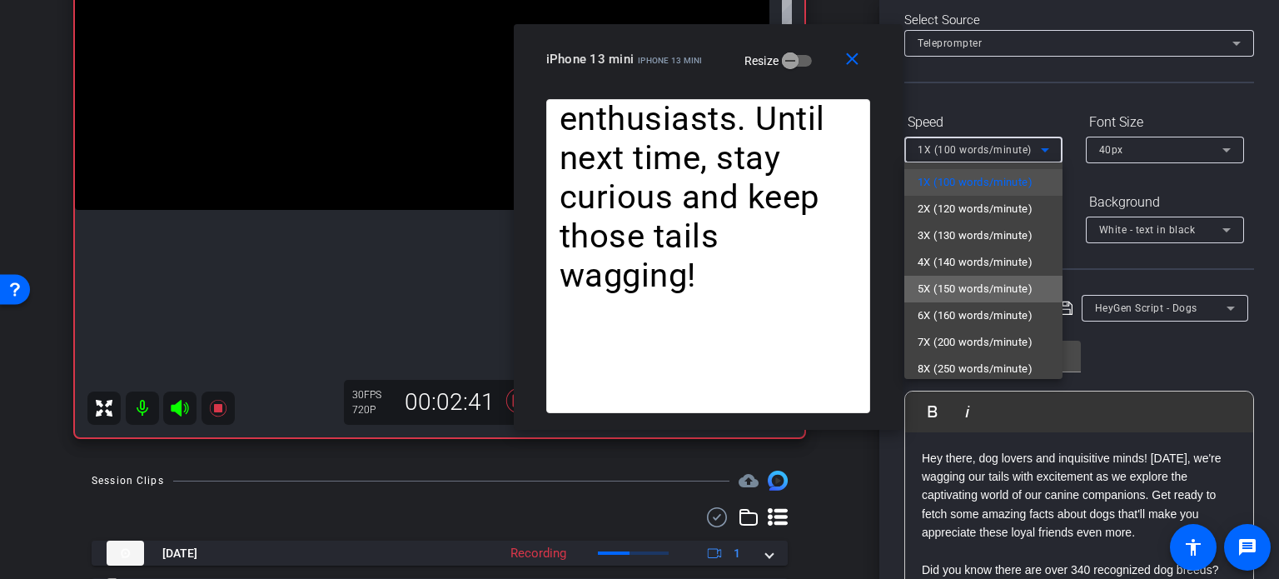
click at [984, 281] on span "5X (150 words/minute)" at bounding box center [975, 289] width 115 height 20
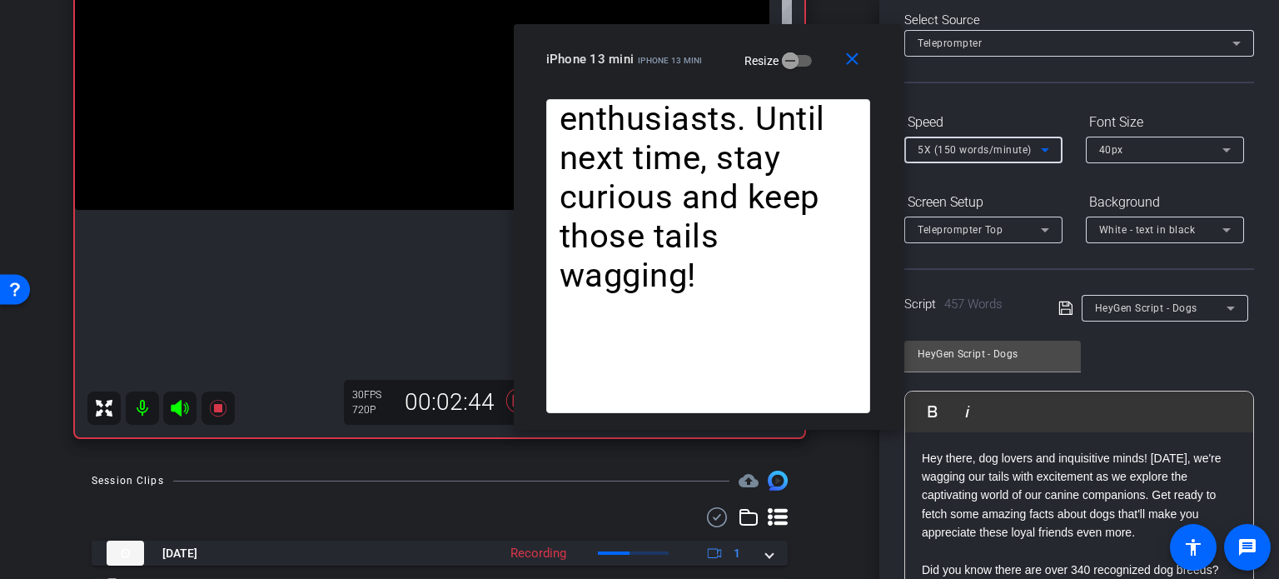
click at [955, 147] on span "5X (150 words/minute)" at bounding box center [975, 150] width 114 height 12
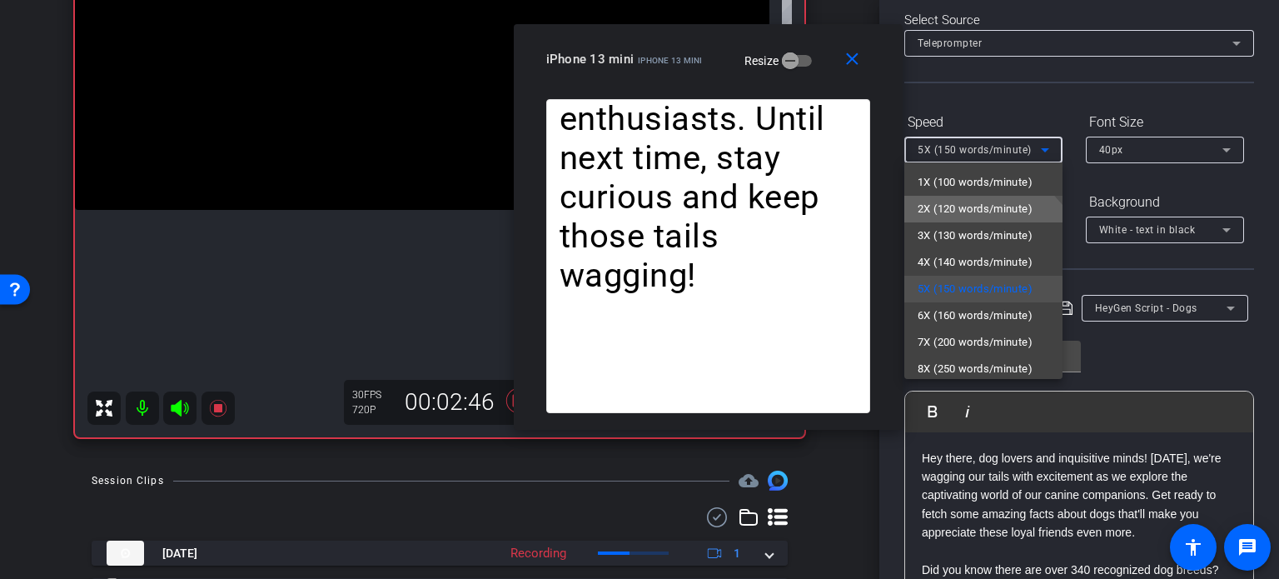
click at [958, 207] on span "2X (120 words/minute)" at bounding box center [975, 209] width 115 height 20
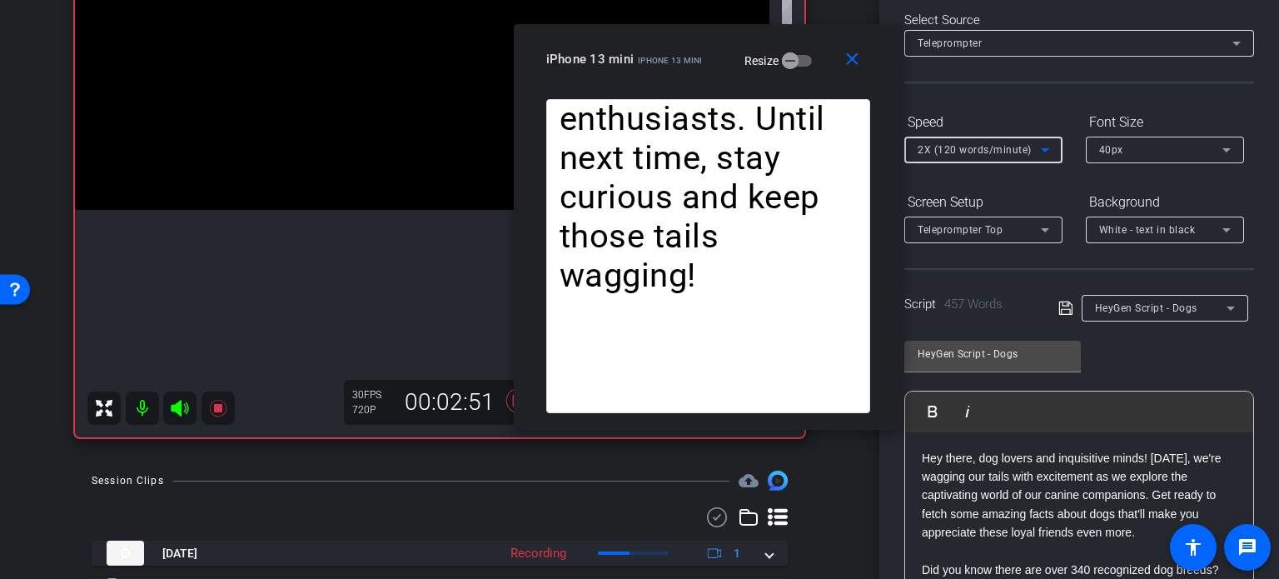
click at [953, 144] on span "2X (120 words/minute)" at bounding box center [975, 150] width 114 height 12
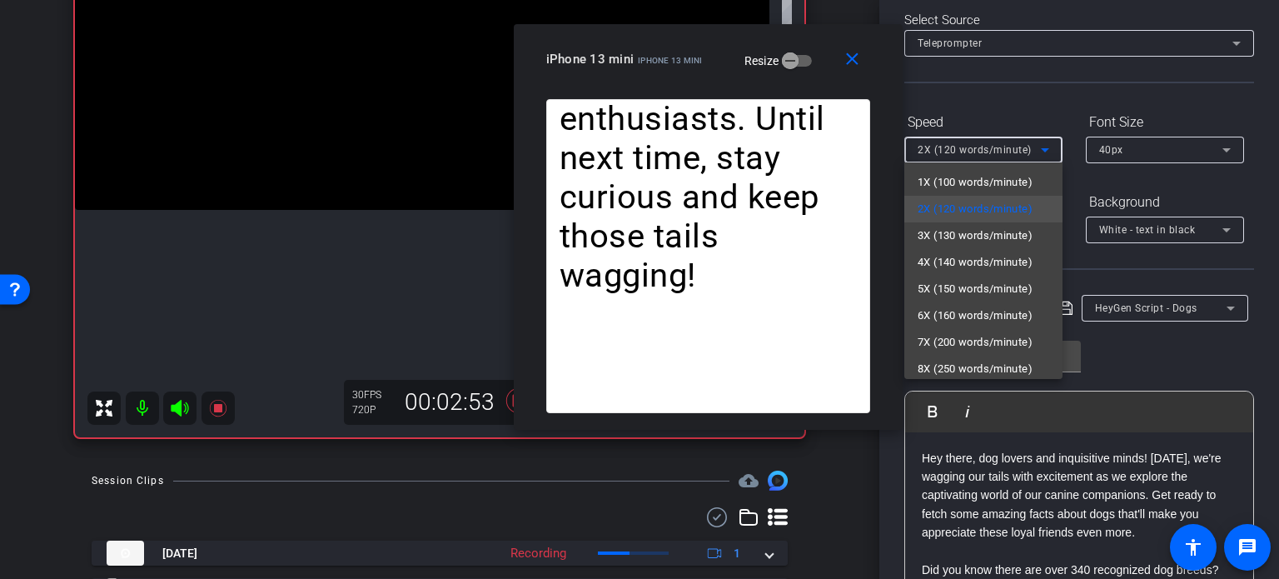
click at [711, 71] on div at bounding box center [639, 289] width 1279 height 579
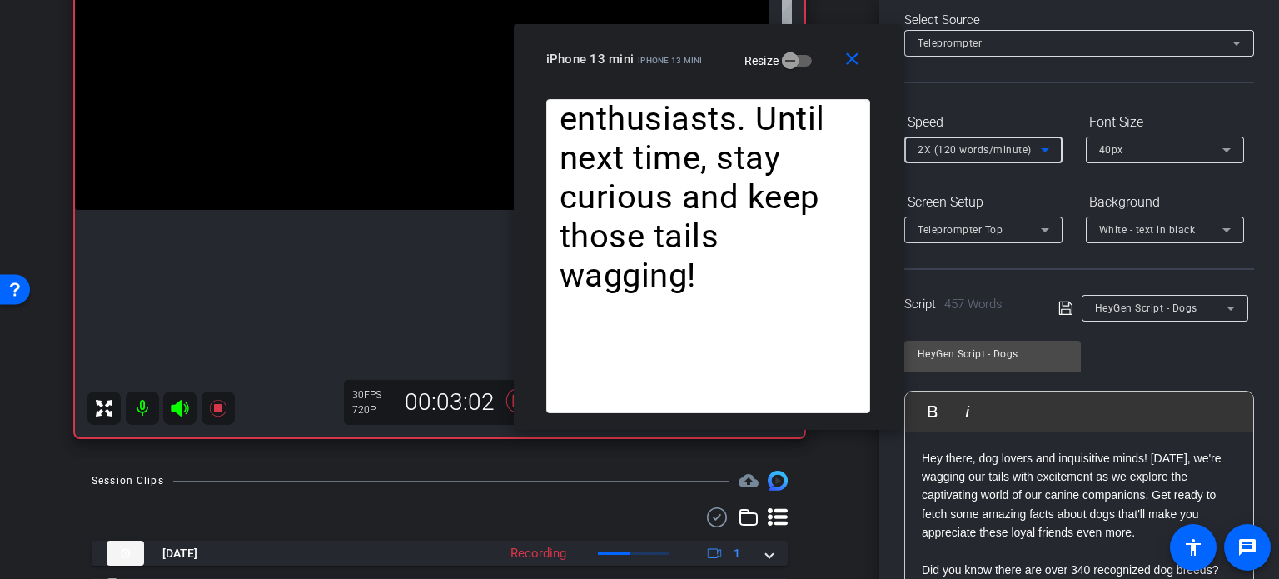
click at [958, 147] on span "2X (120 words/minute)" at bounding box center [975, 150] width 114 height 12
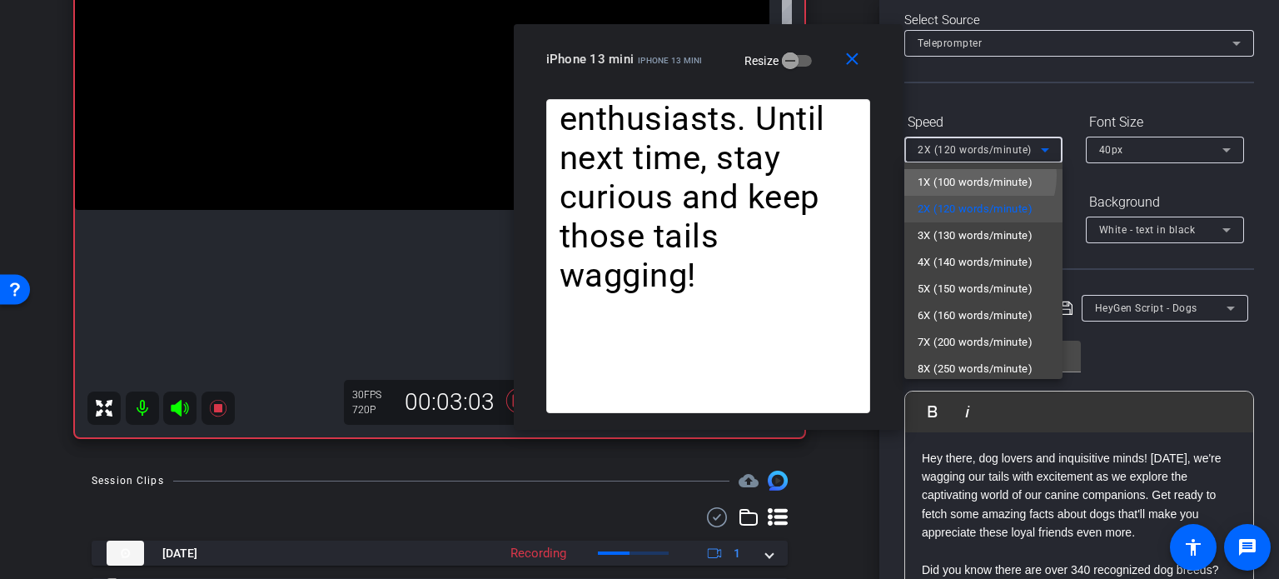
click at [969, 175] on span "1X (100 words/minute)" at bounding box center [975, 182] width 115 height 20
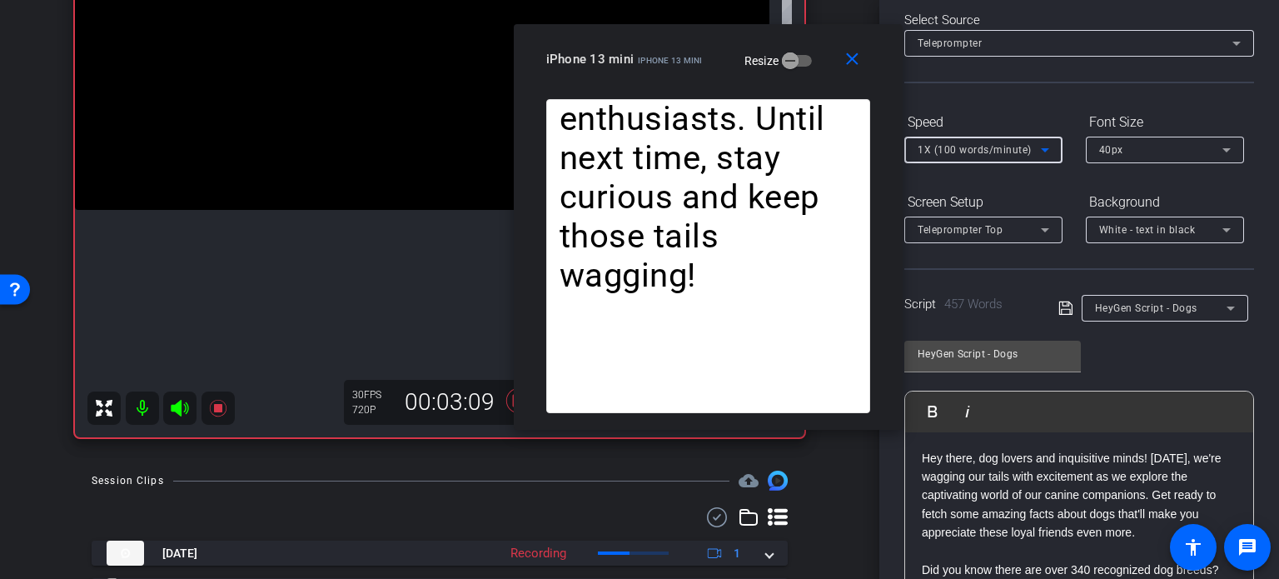
click at [973, 152] on span "1X (100 words/minute)" at bounding box center [975, 150] width 114 height 12
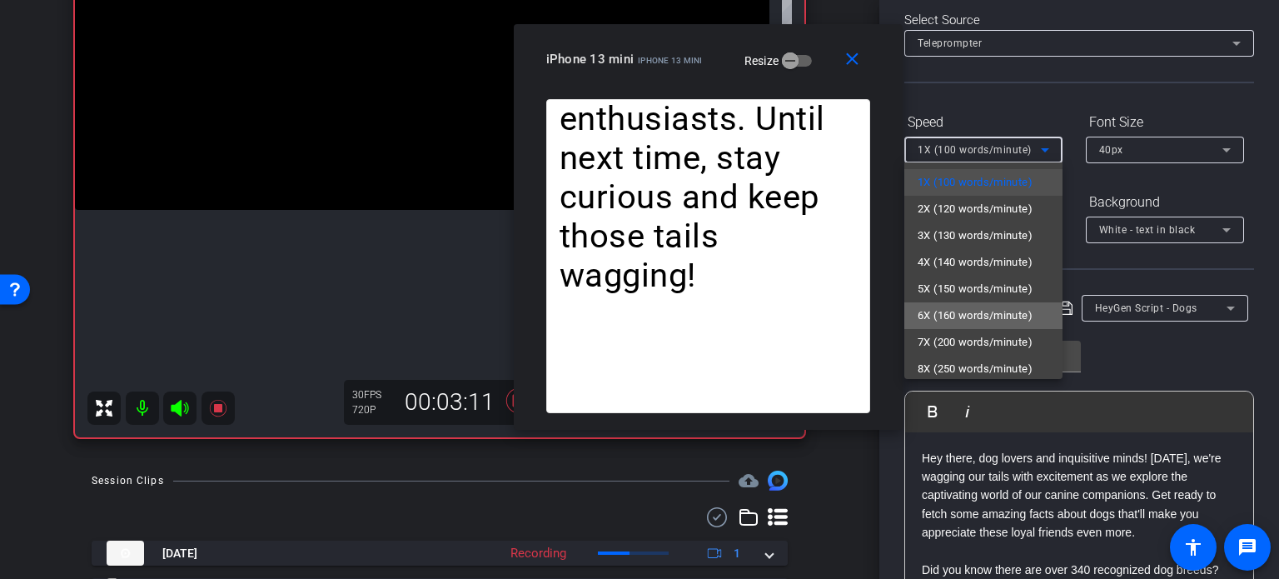
click at [988, 313] on span "6X (160 words/minute)" at bounding box center [975, 316] width 115 height 20
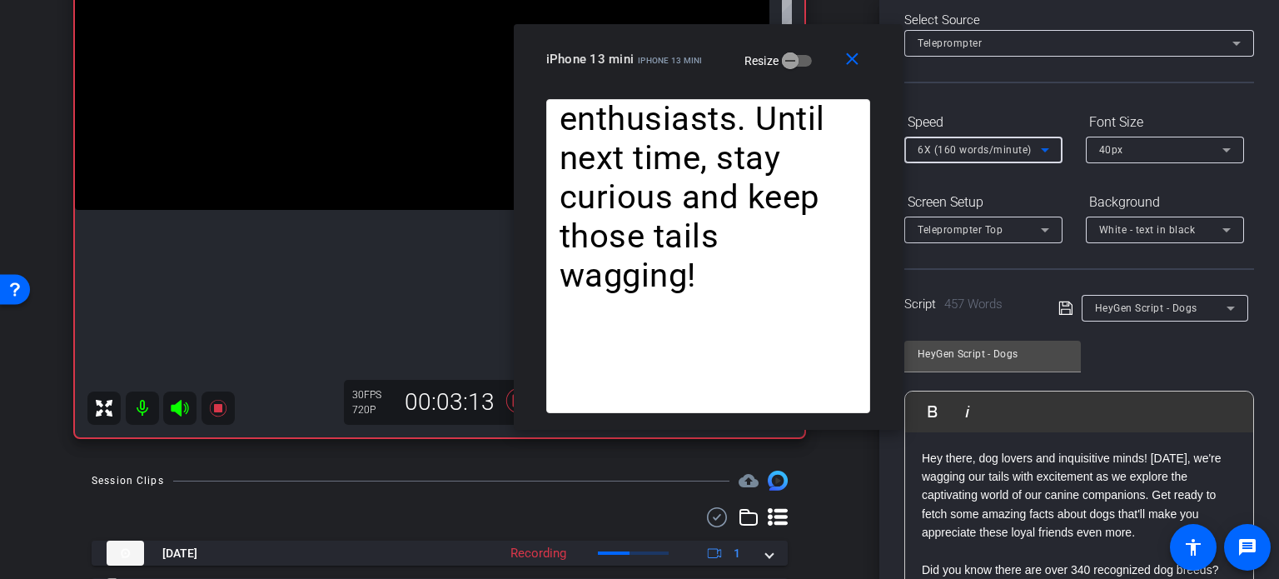
click at [943, 157] on div "6X (160 words/minute)" at bounding box center [979, 149] width 123 height 21
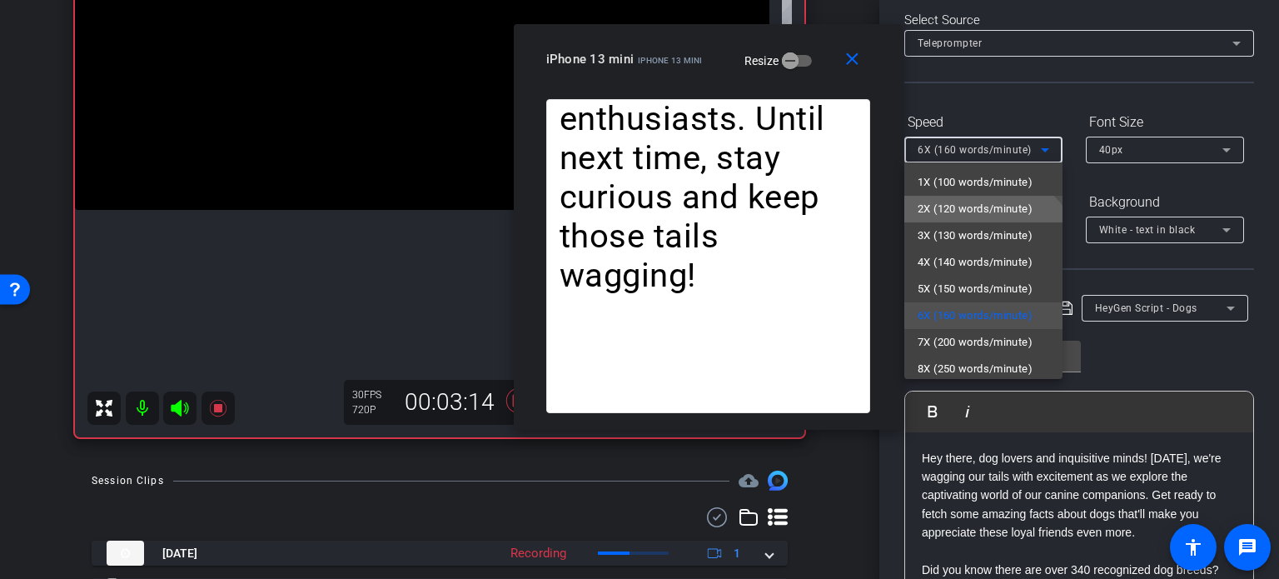
click at [959, 202] on span "2X (120 words/minute)" at bounding box center [975, 209] width 115 height 20
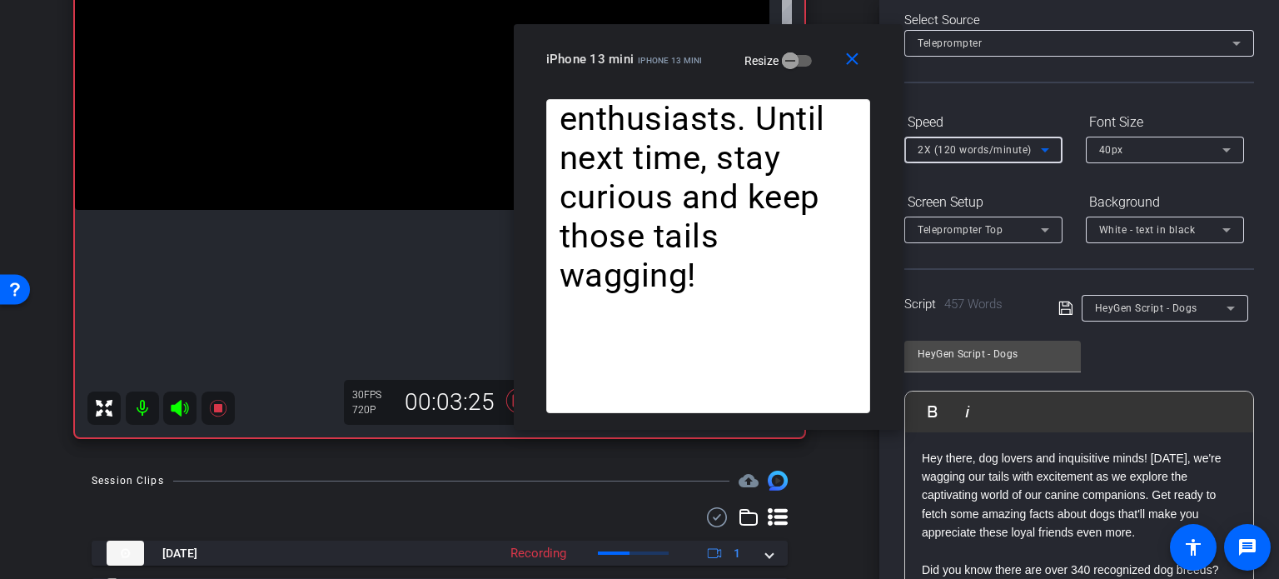
click at [961, 152] on span "2X (120 words/minute)" at bounding box center [975, 150] width 114 height 12
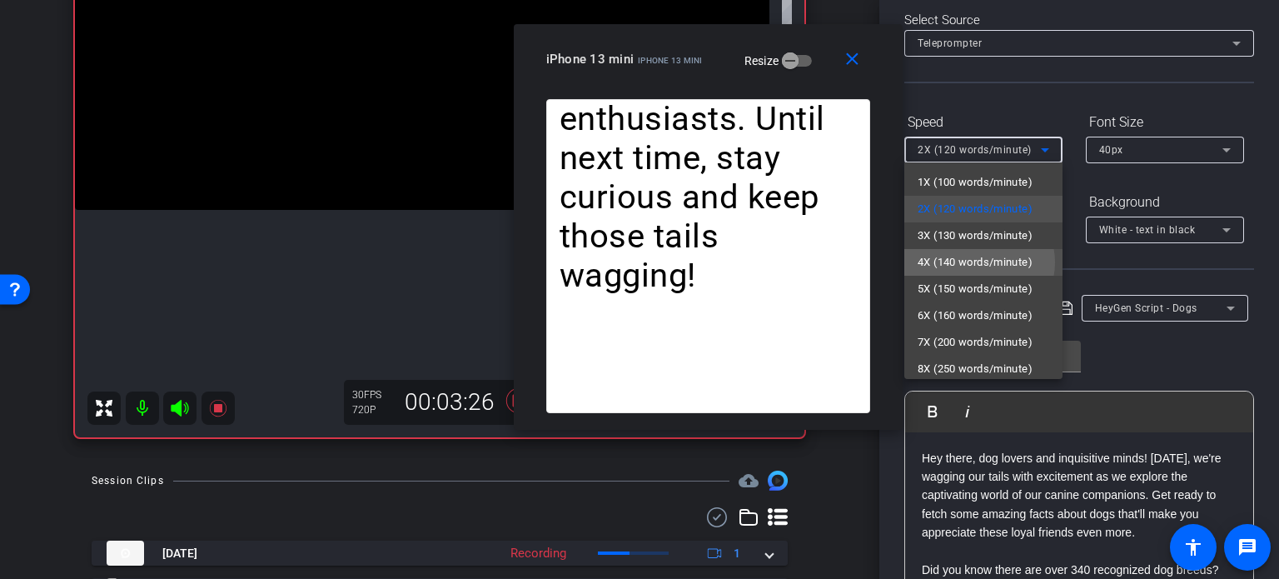
click at [976, 262] on span "4X (140 words/minute)" at bounding box center [975, 262] width 115 height 20
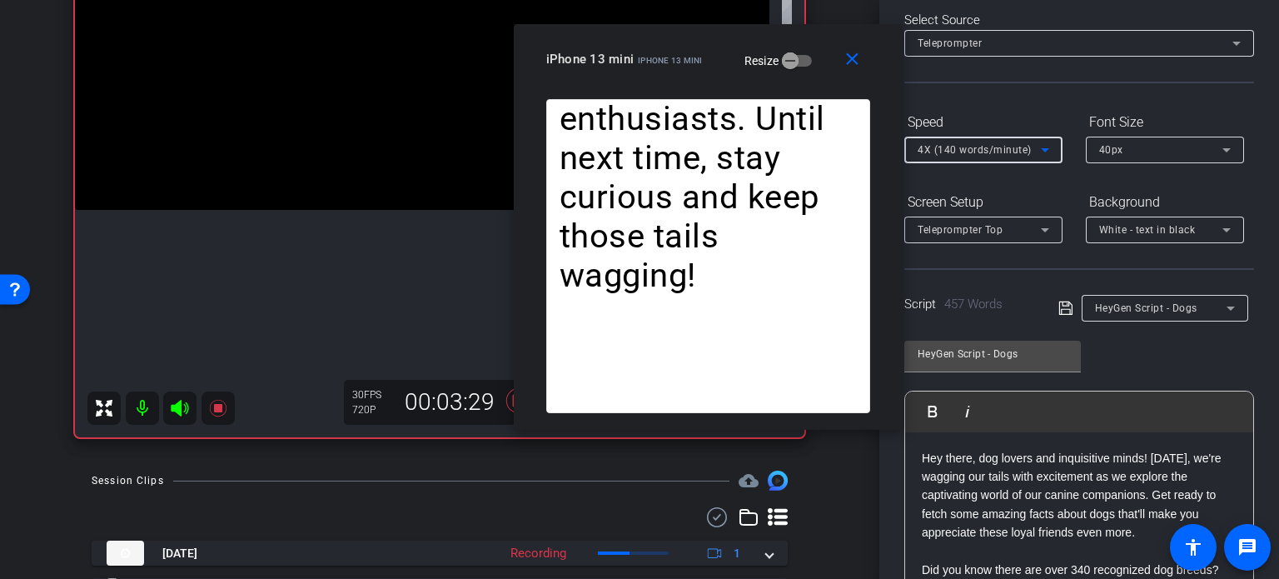
click at [954, 157] on div "4X (140 words/minute)" at bounding box center [979, 149] width 123 height 21
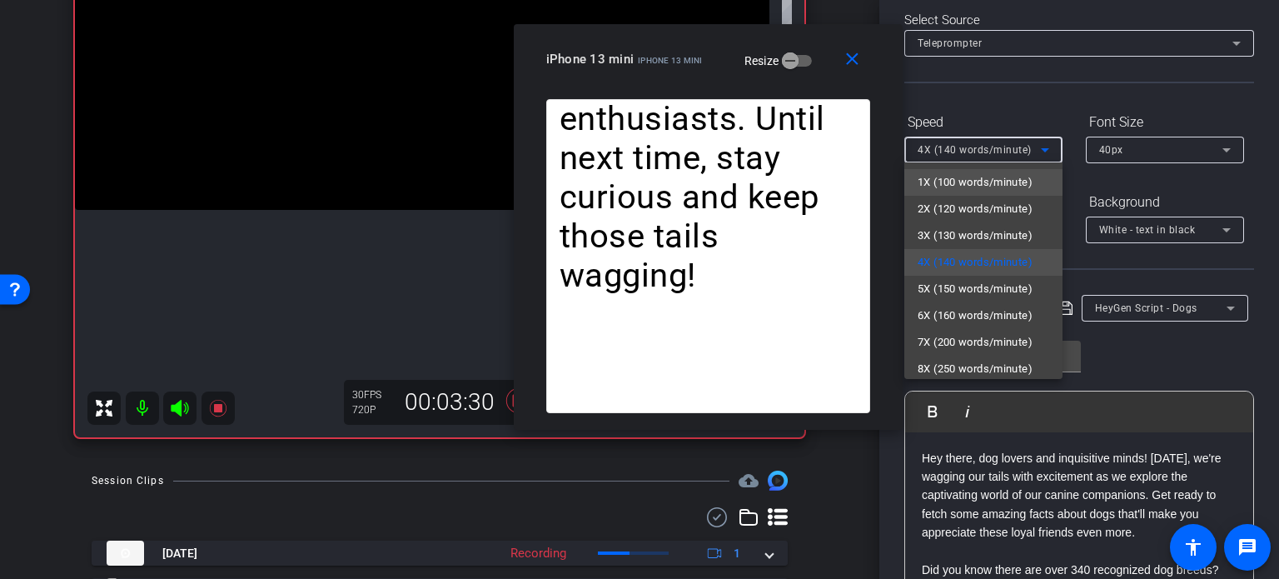
click at [964, 185] on span "1X (100 words/minute)" at bounding box center [975, 182] width 115 height 20
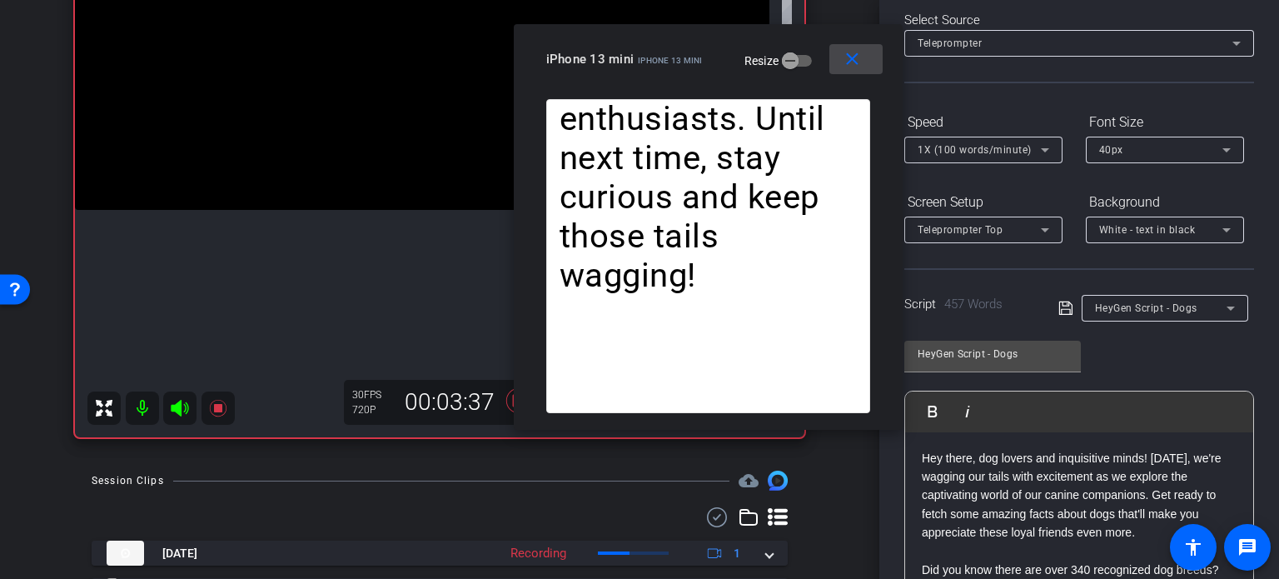
click at [859, 63] on mat-icon "close" at bounding box center [852, 59] width 21 height 21
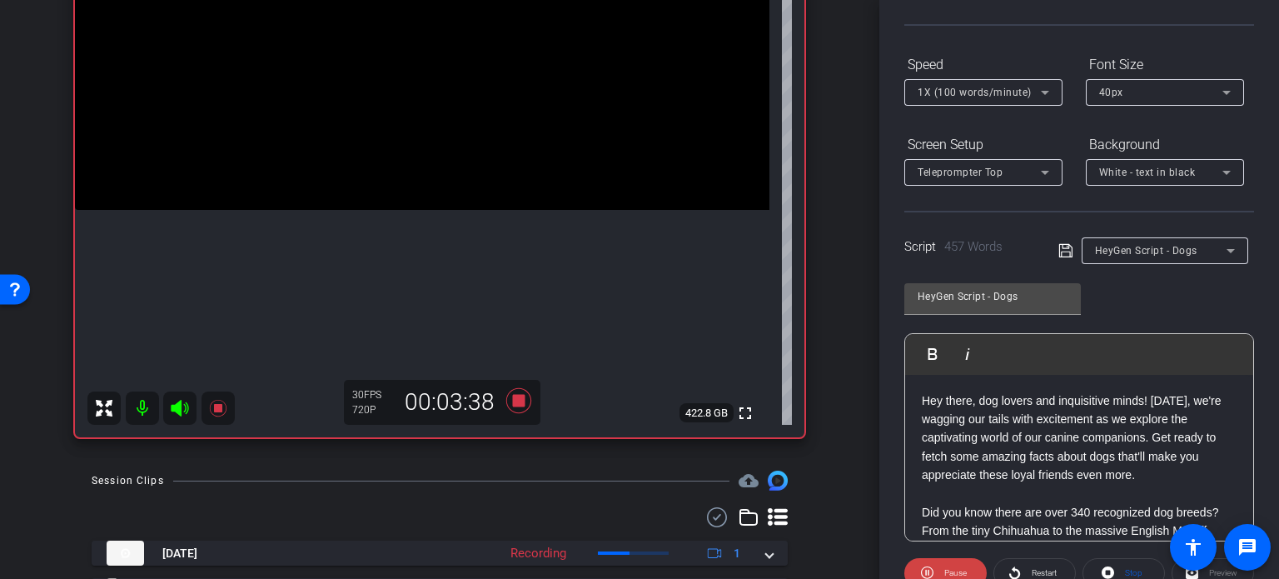
scroll to position [330, 0]
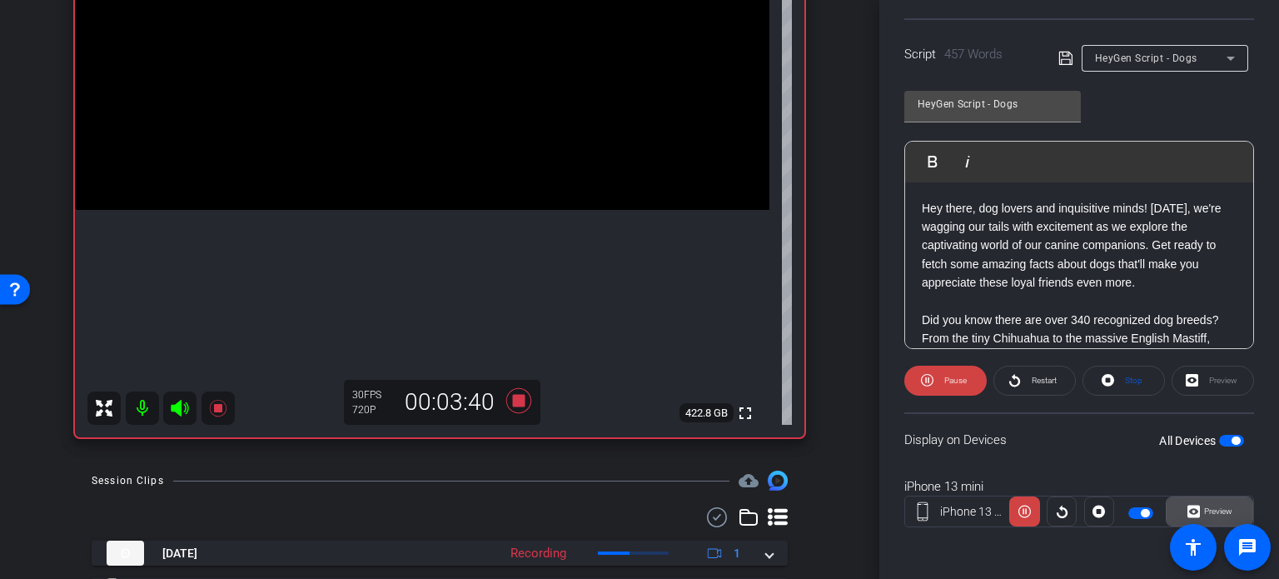
click at [1222, 509] on span "Preview" at bounding box center [1218, 510] width 28 height 9
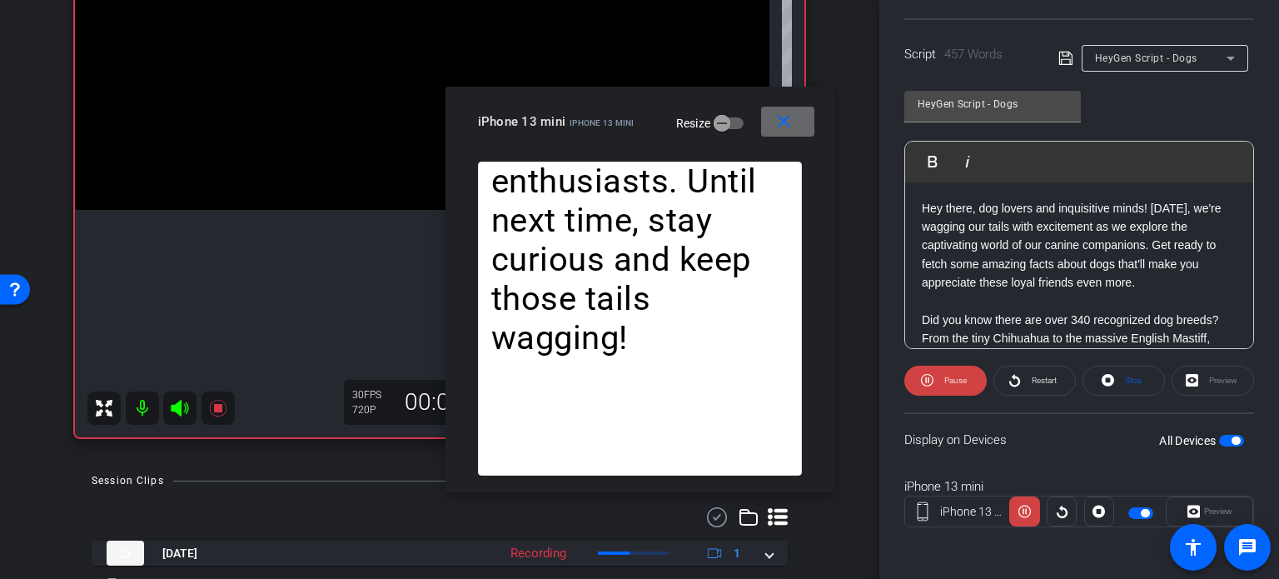
click at [774, 123] on mat-icon "close" at bounding box center [784, 122] width 21 height 21
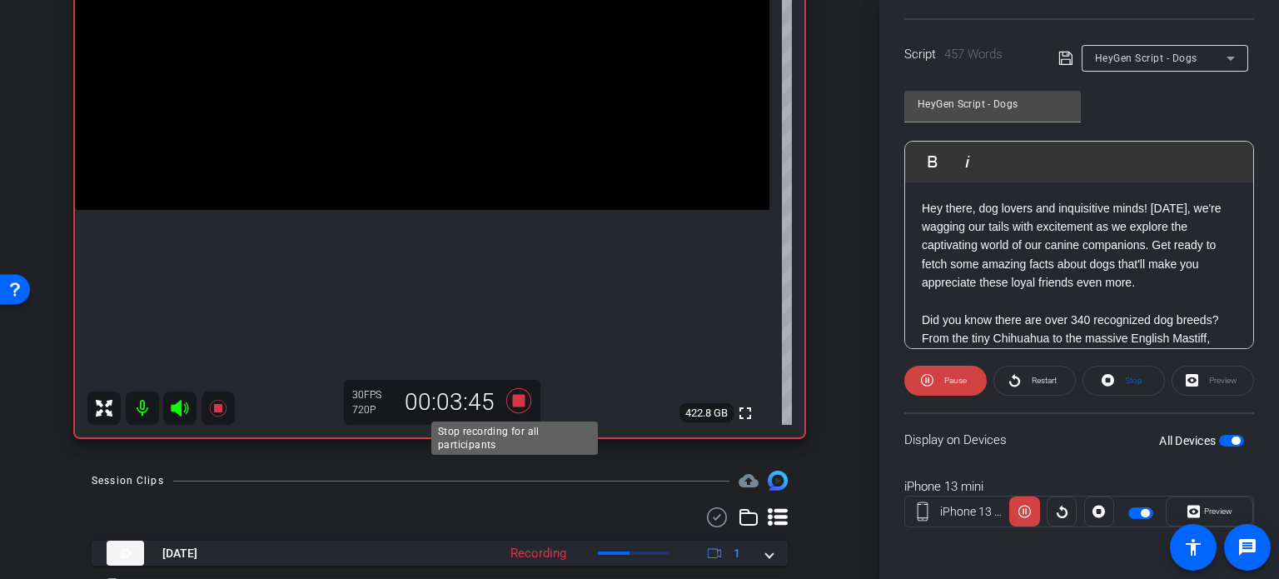
click at [515, 406] on icon at bounding box center [519, 401] width 40 height 30
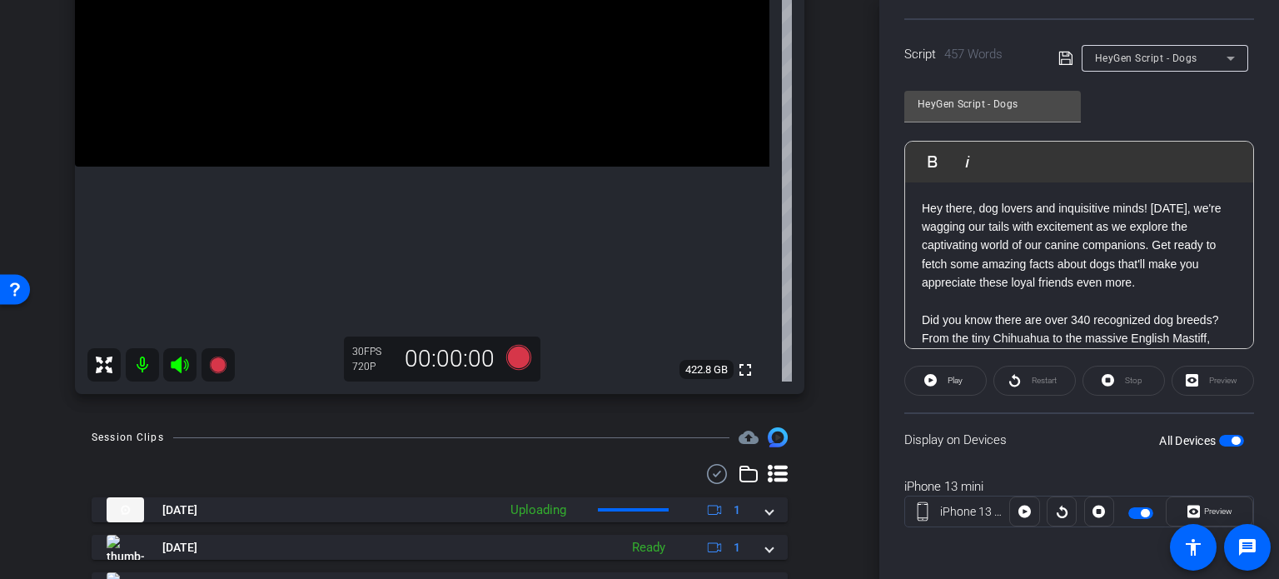
scroll to position [349, 0]
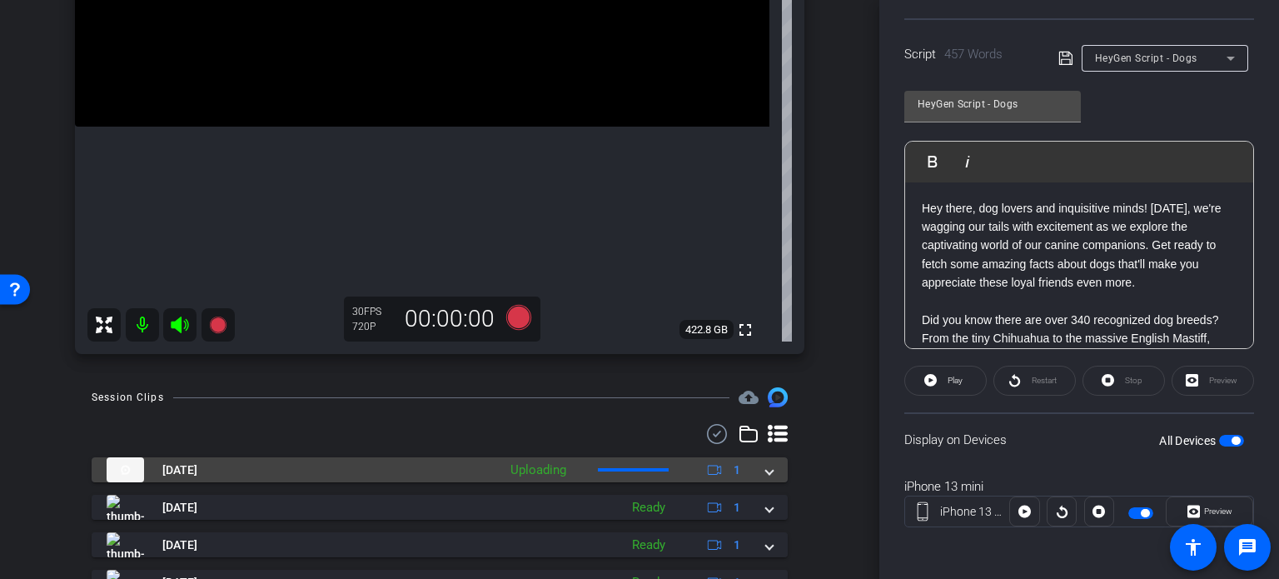
click at [768, 470] on mat-expansion-panel-header "Oct 8, 2025 Uploading 1" at bounding box center [440, 469] width 696 height 25
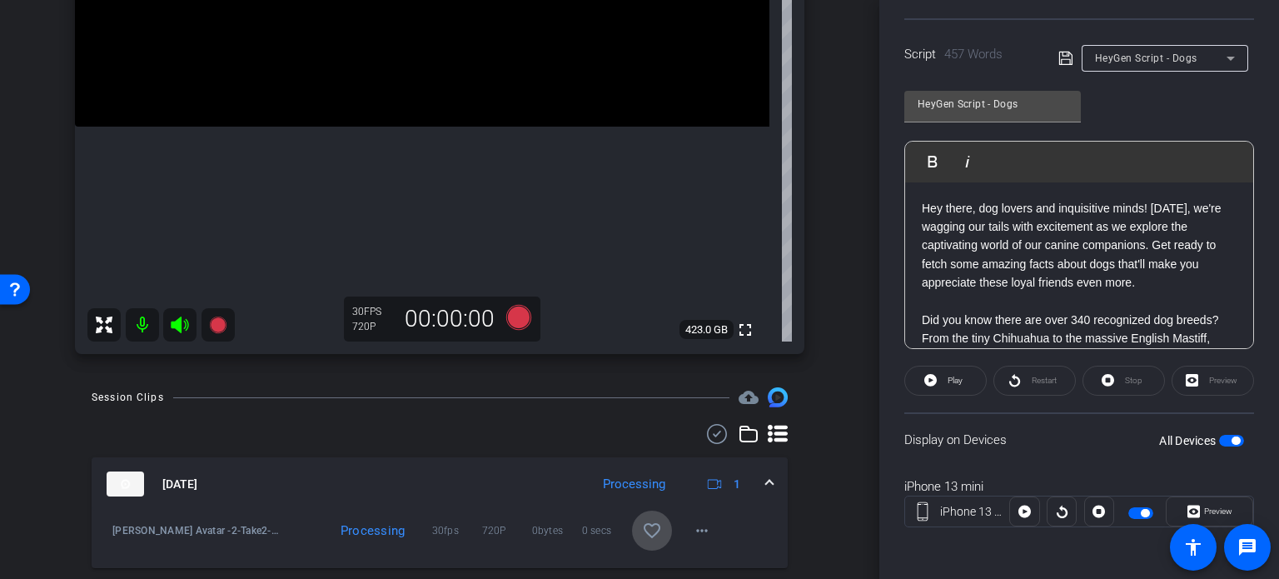
click at [644, 538] on mat-icon "favorite_border" at bounding box center [652, 530] width 20 height 20
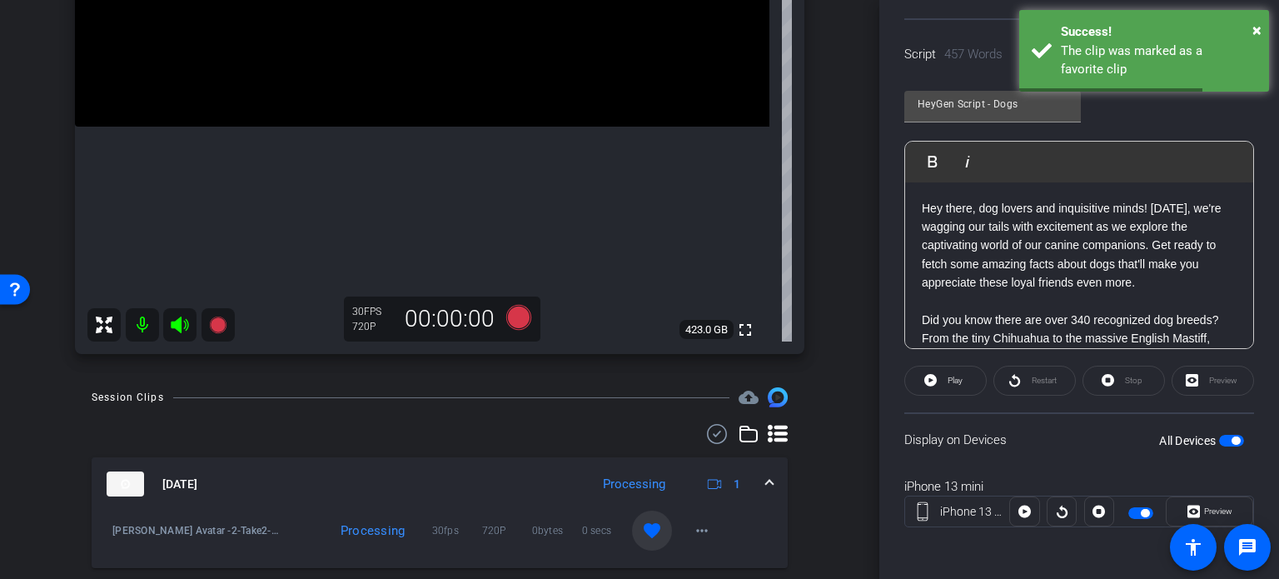
click at [766, 481] on mat-expansion-panel-header "Oct 8, 2025 Processing 1" at bounding box center [440, 483] width 696 height 53
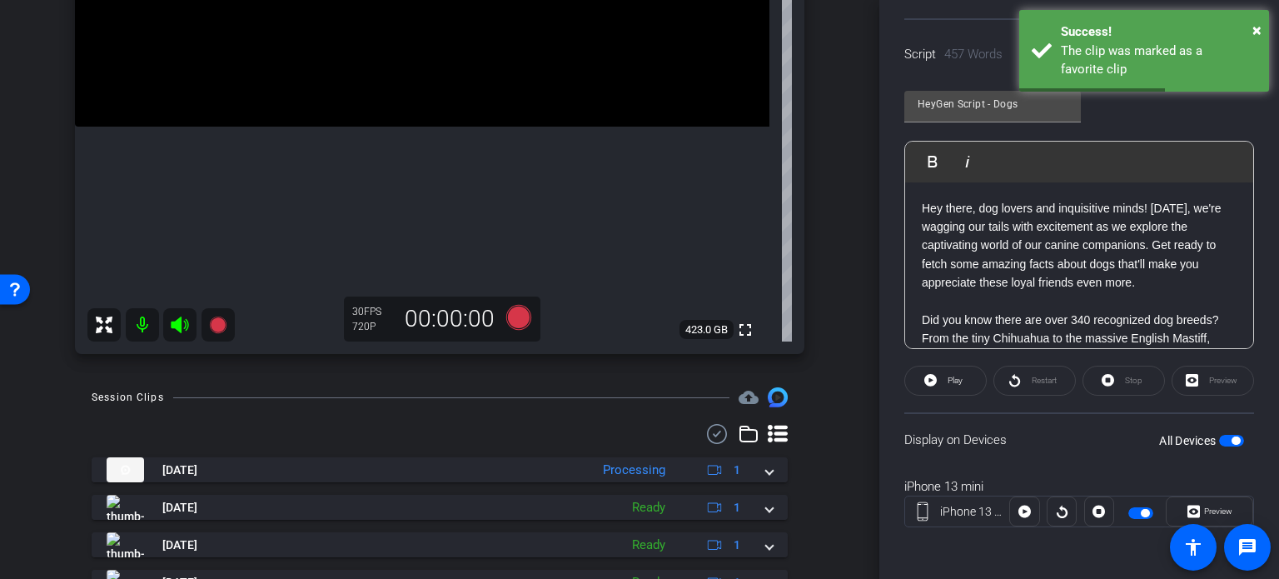
scroll to position [423, 0]
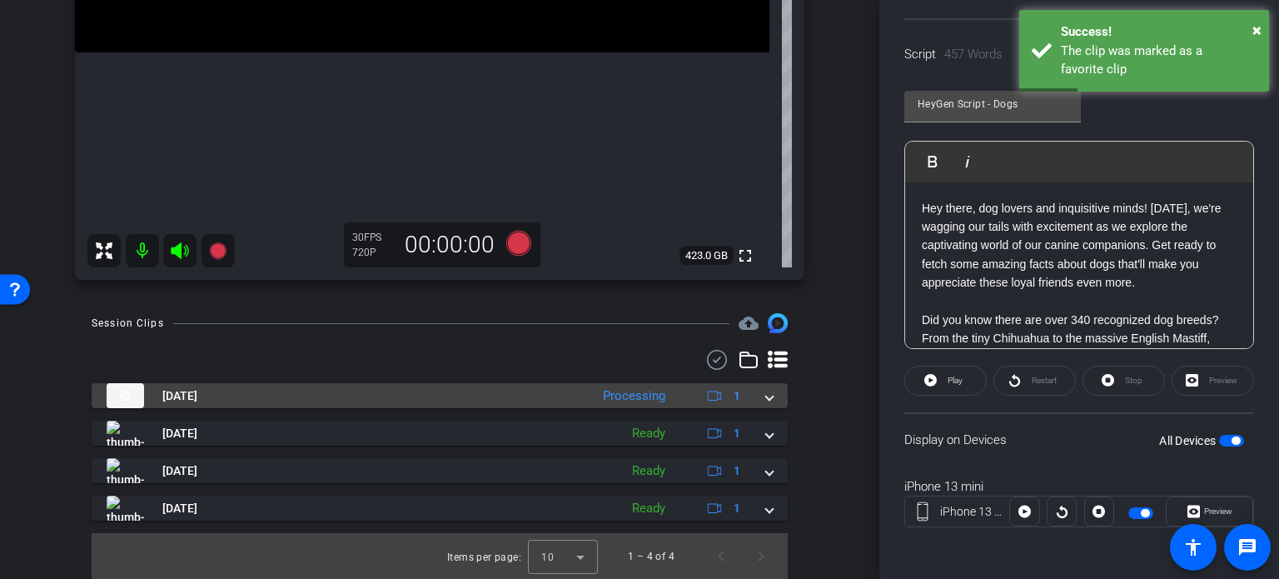
click at [766, 402] on span at bounding box center [769, 395] width 7 height 17
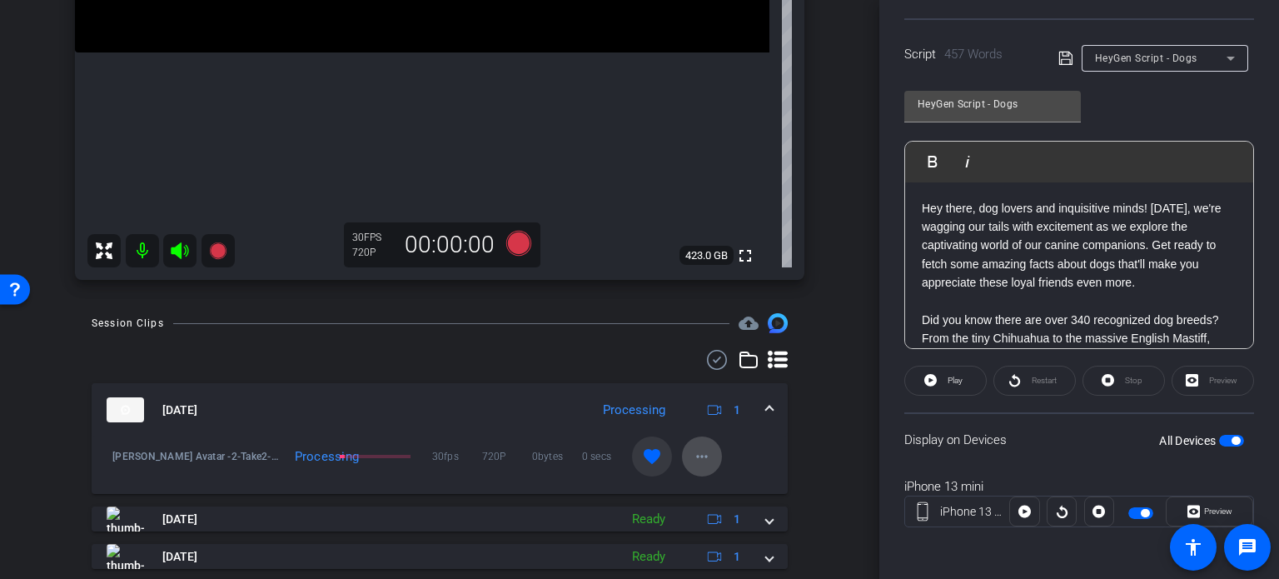
click at [692, 459] on mat-icon "more_horiz" at bounding box center [702, 456] width 20 height 20
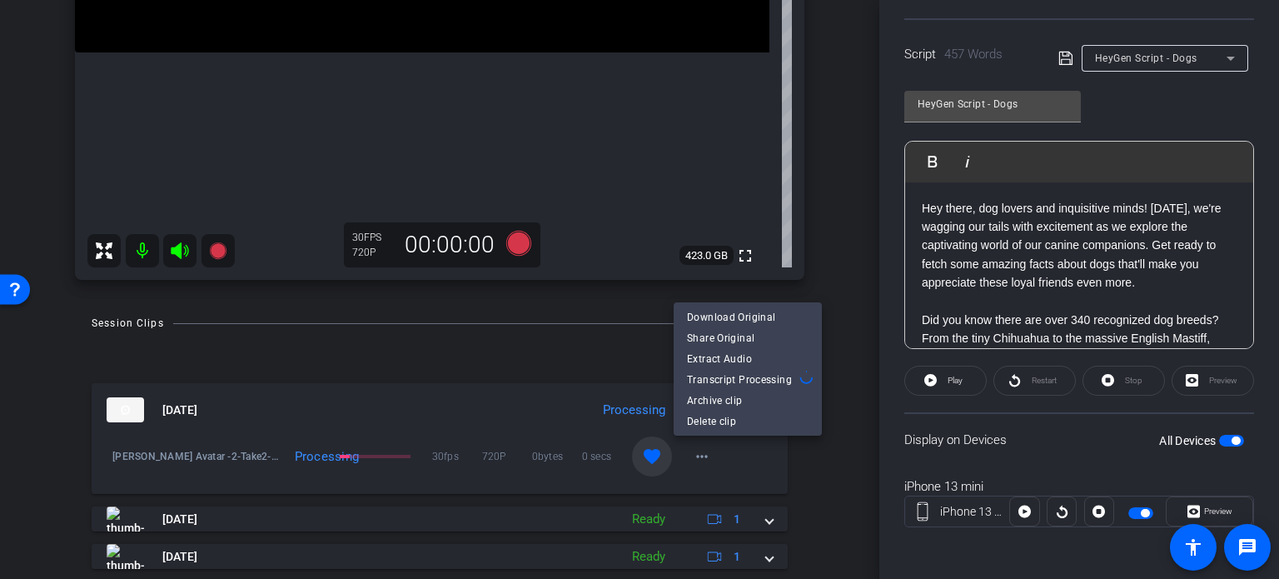
click at [840, 451] on div at bounding box center [639, 289] width 1279 height 579
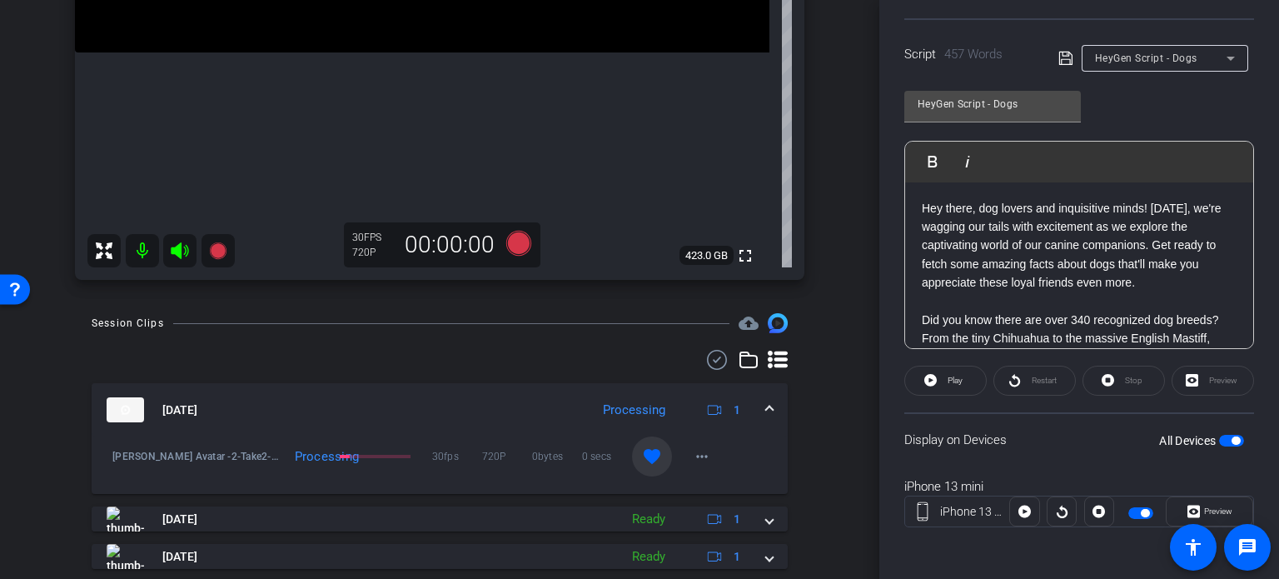
drag, startPoint x: 764, startPoint y: 410, endPoint x: 824, endPoint y: 372, distance: 70.7
click at [773, 407] on mat-expansion-panel-header "Oct 8, 2025 Processing 1" at bounding box center [440, 409] width 696 height 53
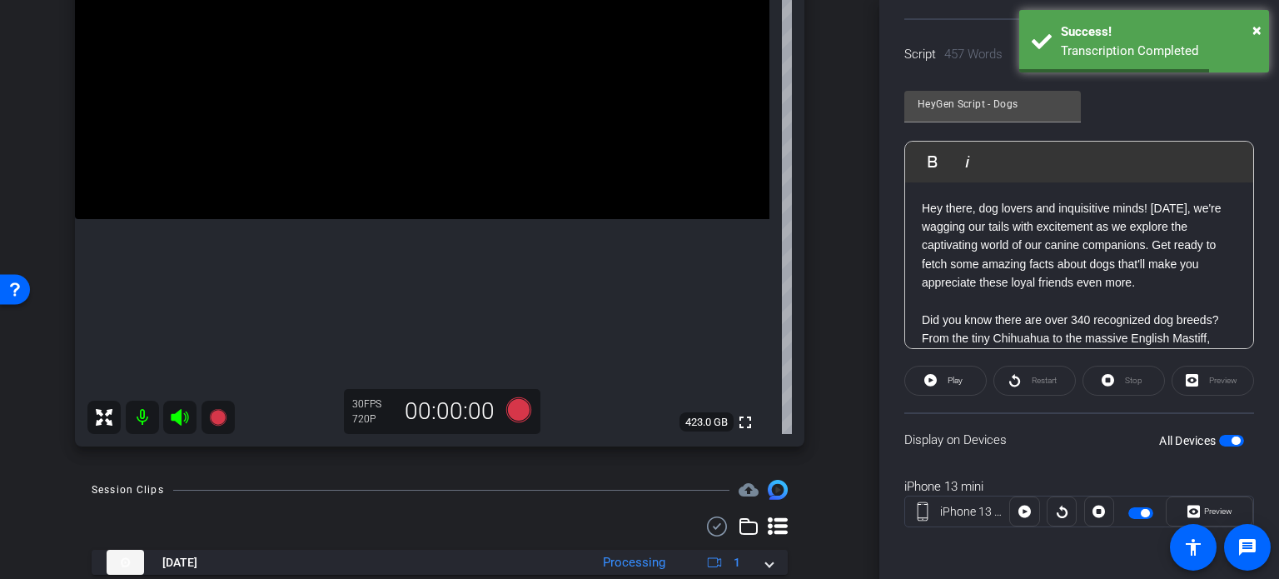
scroll to position [173, 0]
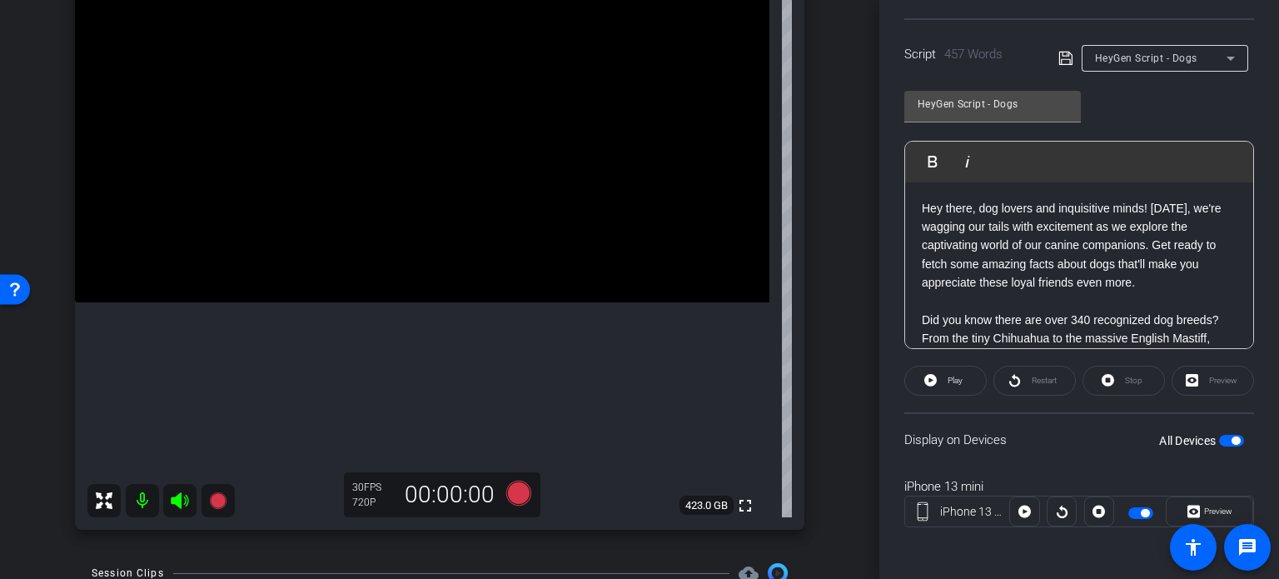
click at [835, 369] on div "arrow_back Higgins,Mary_AIShoot_10082025 Back to project Send invite account_bo…" at bounding box center [439, 116] width 879 height 579
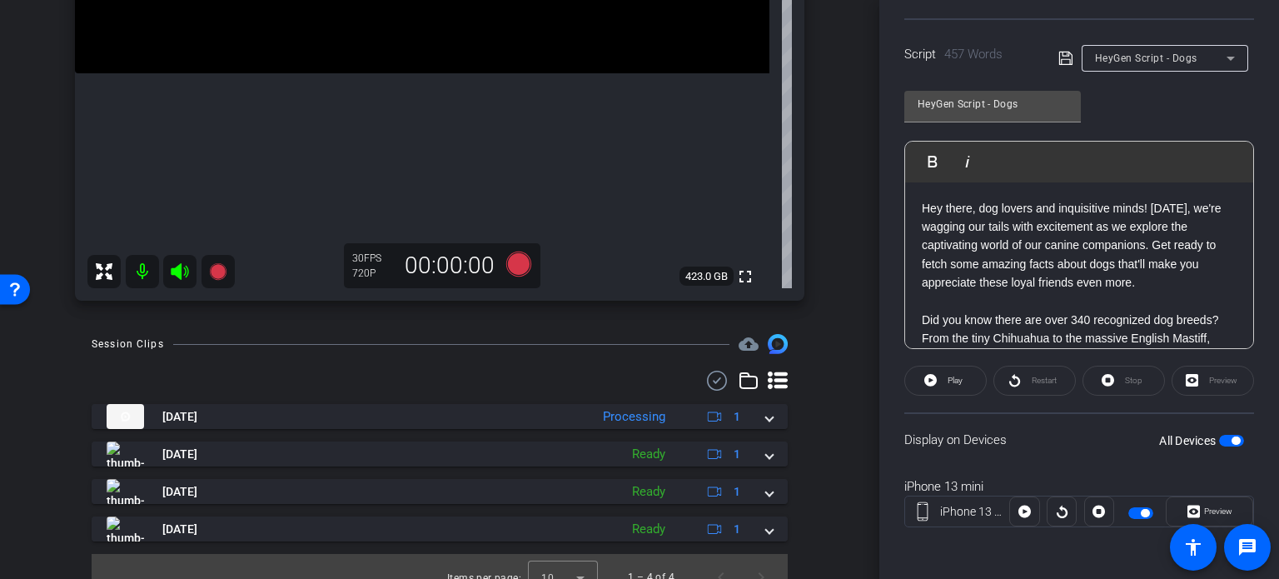
scroll to position [423, 0]
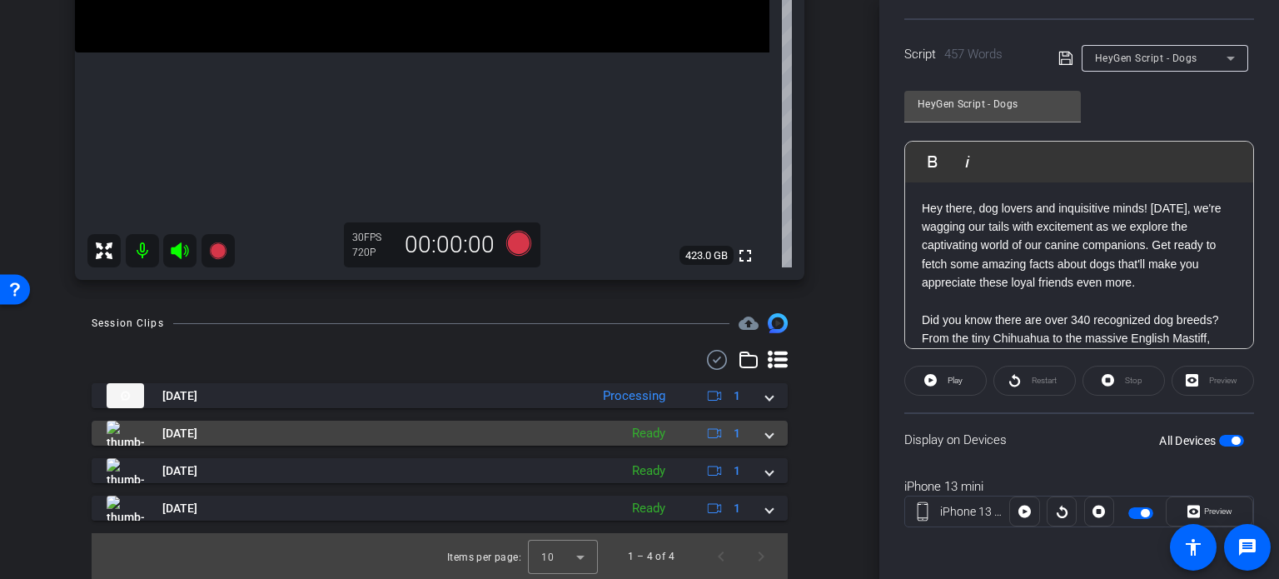
click at [769, 436] on mat-expansion-panel-header "Oct 8, 2025 Ready 1" at bounding box center [440, 433] width 696 height 25
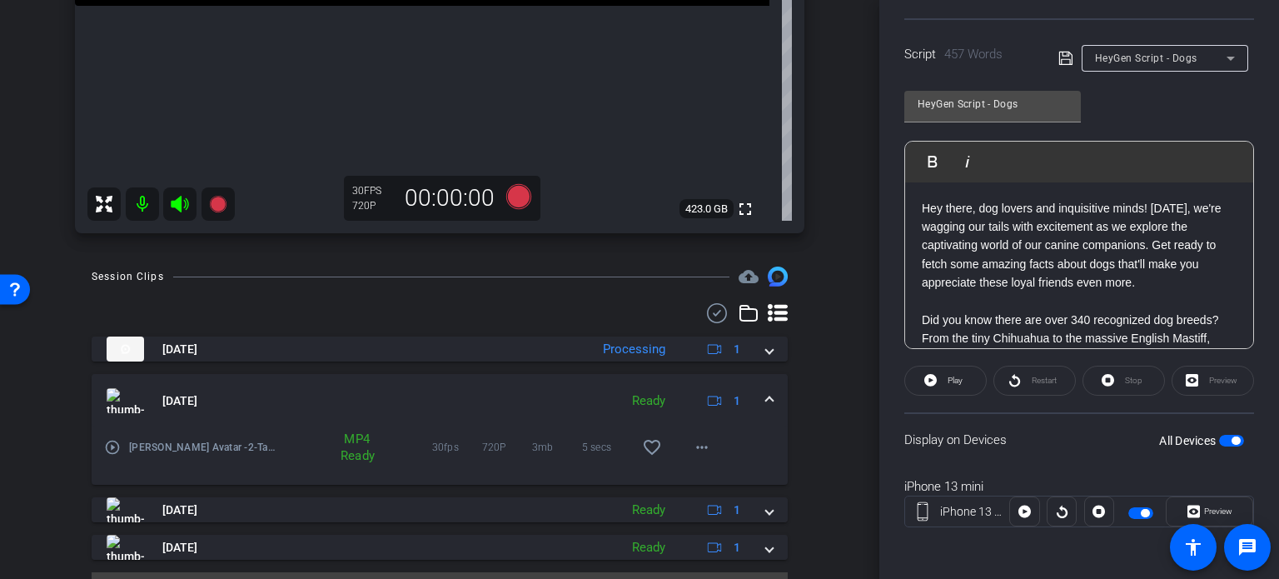
scroll to position [510, 0]
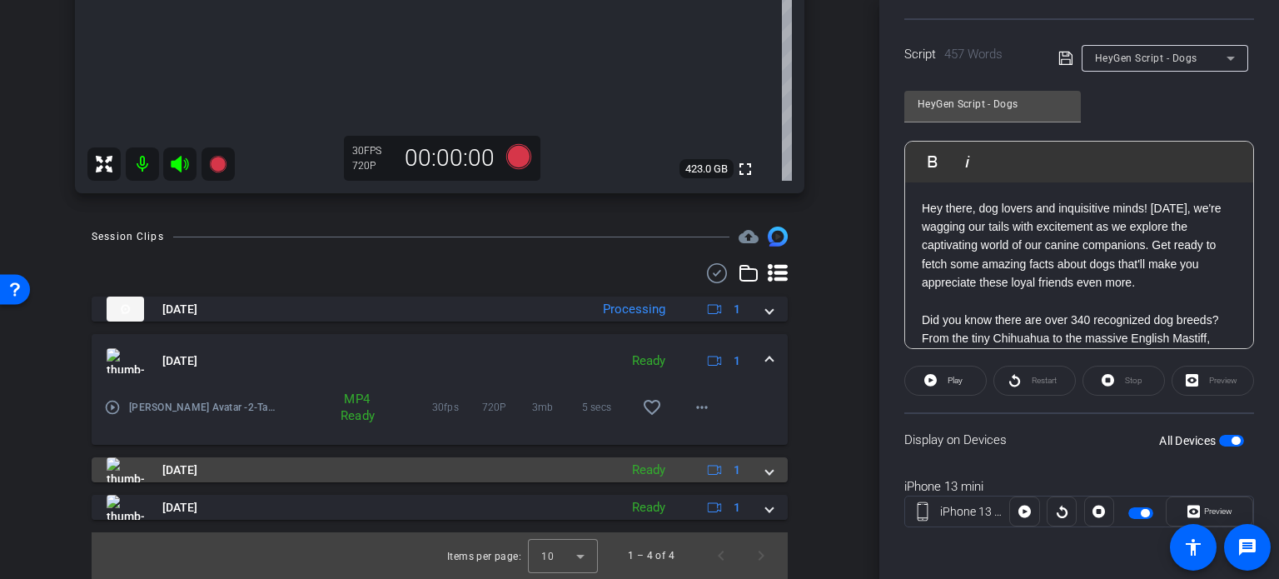
drag, startPoint x: 759, startPoint y: 469, endPoint x: 756, endPoint y: 460, distance: 9.0
click at [766, 469] on span at bounding box center [769, 469] width 7 height 17
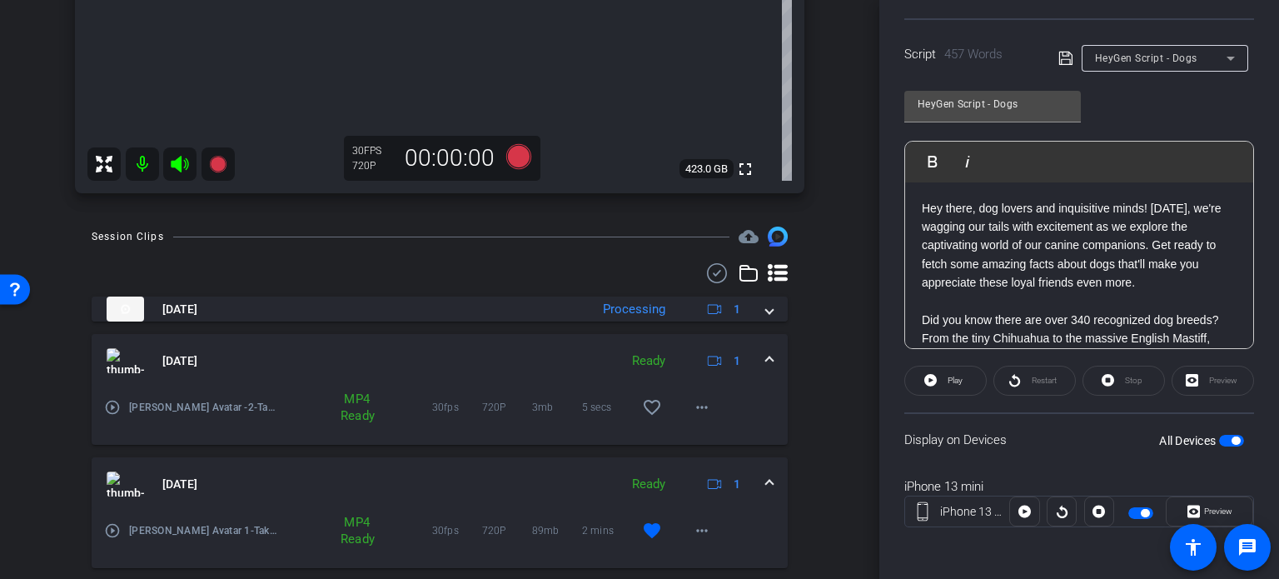
click at [765, 362] on mat-expansion-panel-header "Oct 8, 2025 Ready 1" at bounding box center [440, 360] width 696 height 53
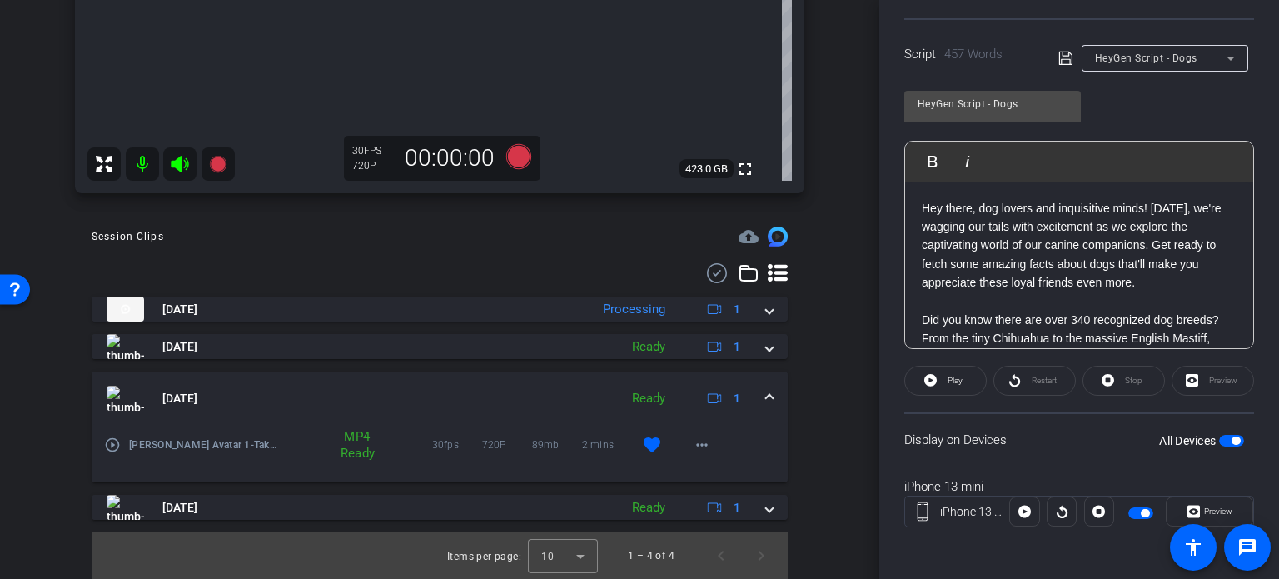
click at [759, 387] on mat-expansion-panel-header "Oct 8, 2025 Ready 1" at bounding box center [440, 397] width 696 height 53
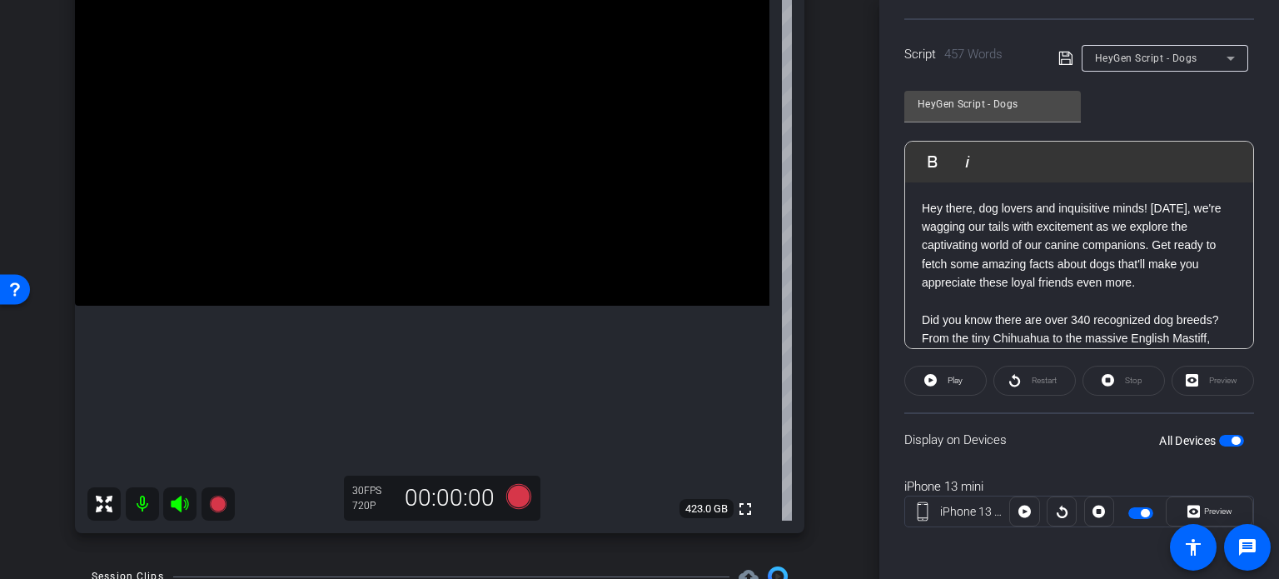
scroll to position [173, 0]
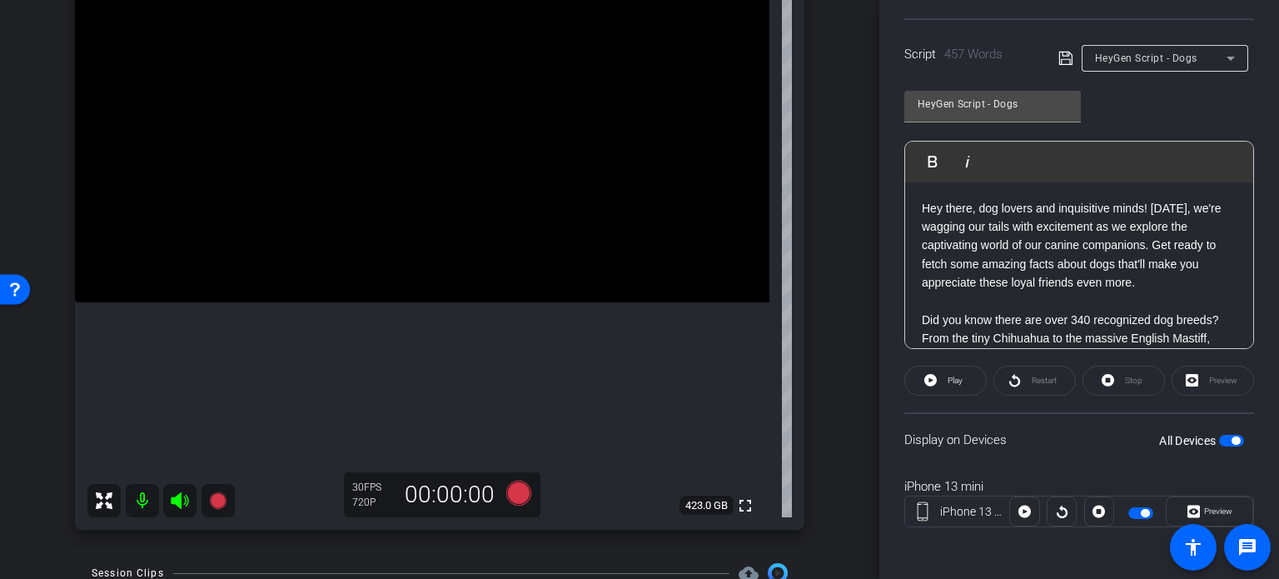
click at [818, 360] on div "iPhone 13 mini iPhone 13 mini info ROOM ID: 131072431 85% battery_std fullscree…" at bounding box center [440, 222] width 796 height 648
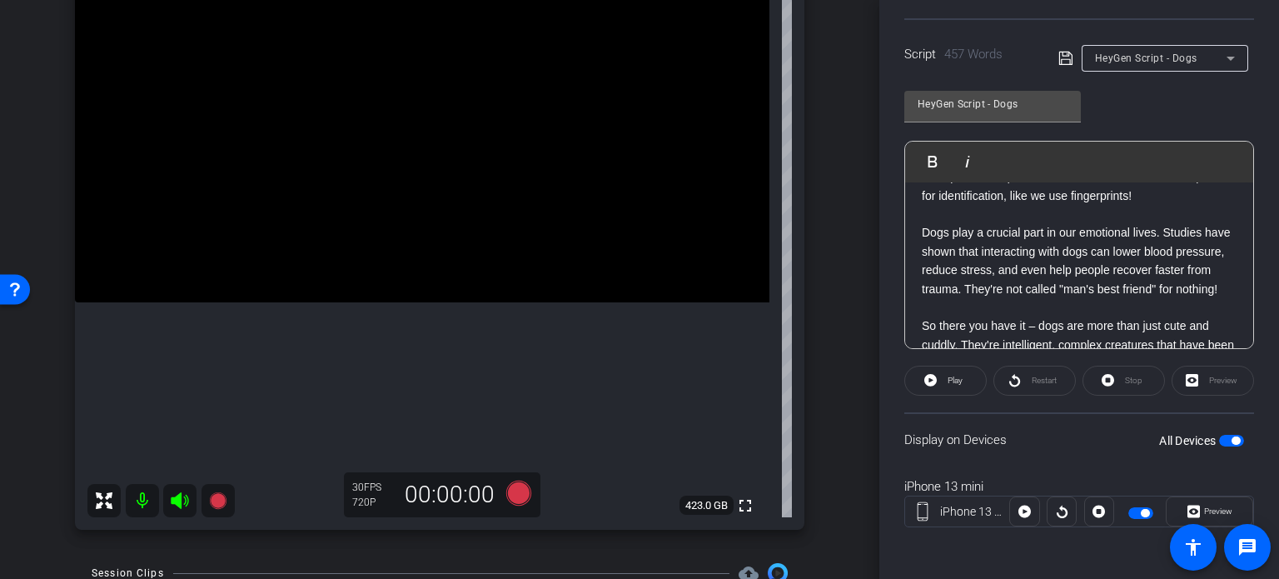
scroll to position [1060, 0]
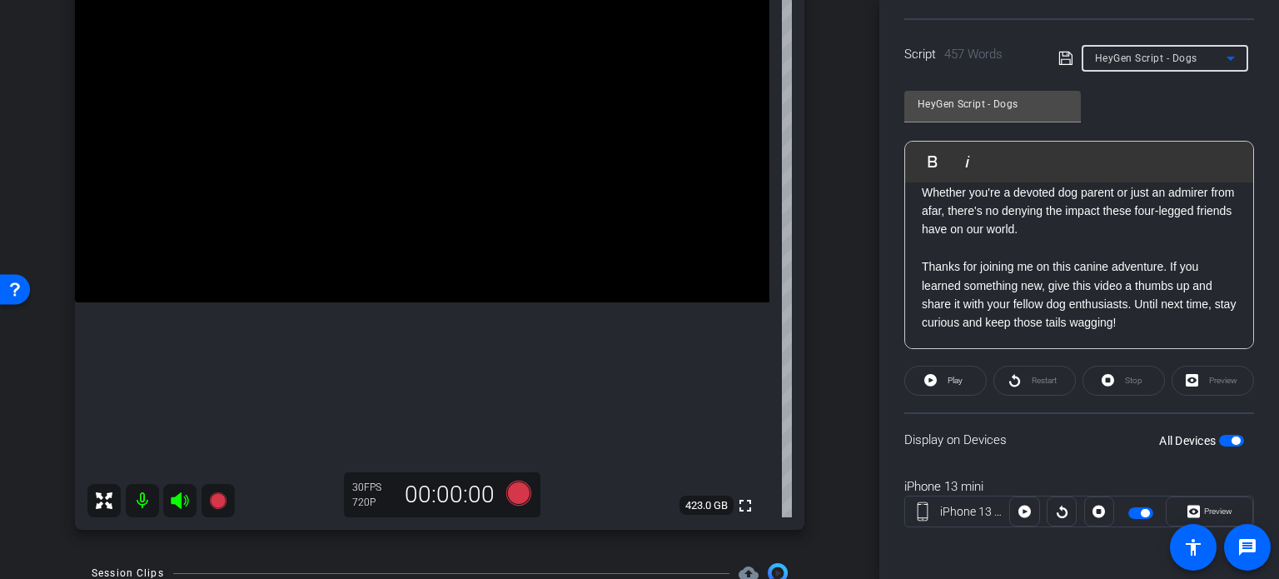
click at [1128, 53] on span "HeyGen Script - Dogs" at bounding box center [1146, 58] width 102 height 12
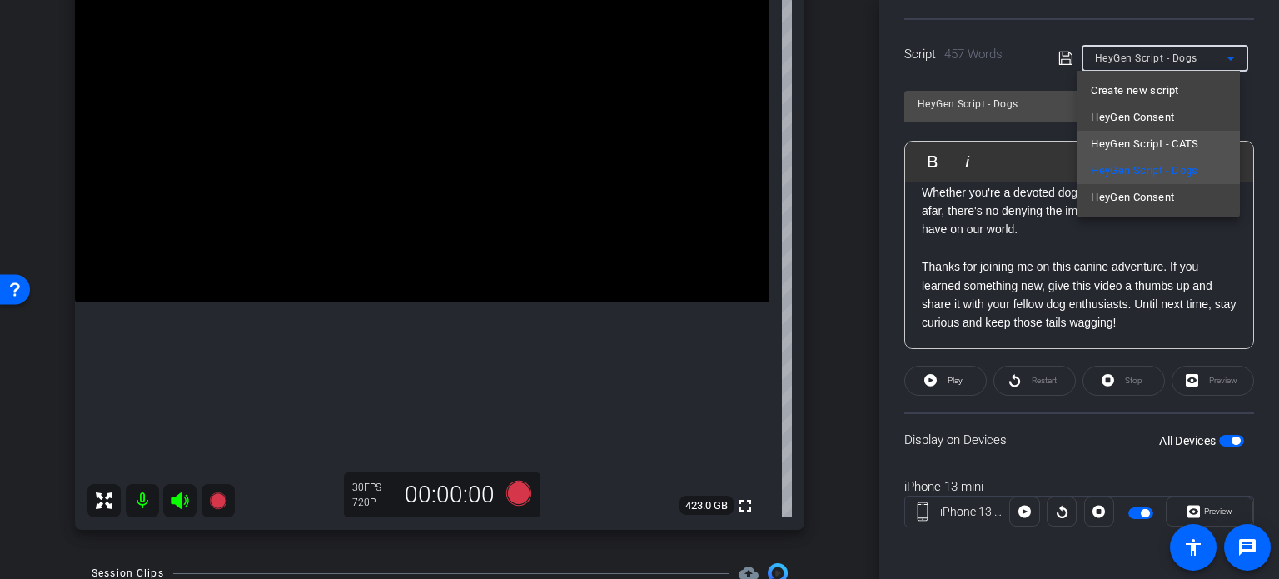
click at [1147, 139] on span "HeyGen Script - CATS" at bounding box center [1145, 144] width 108 height 20
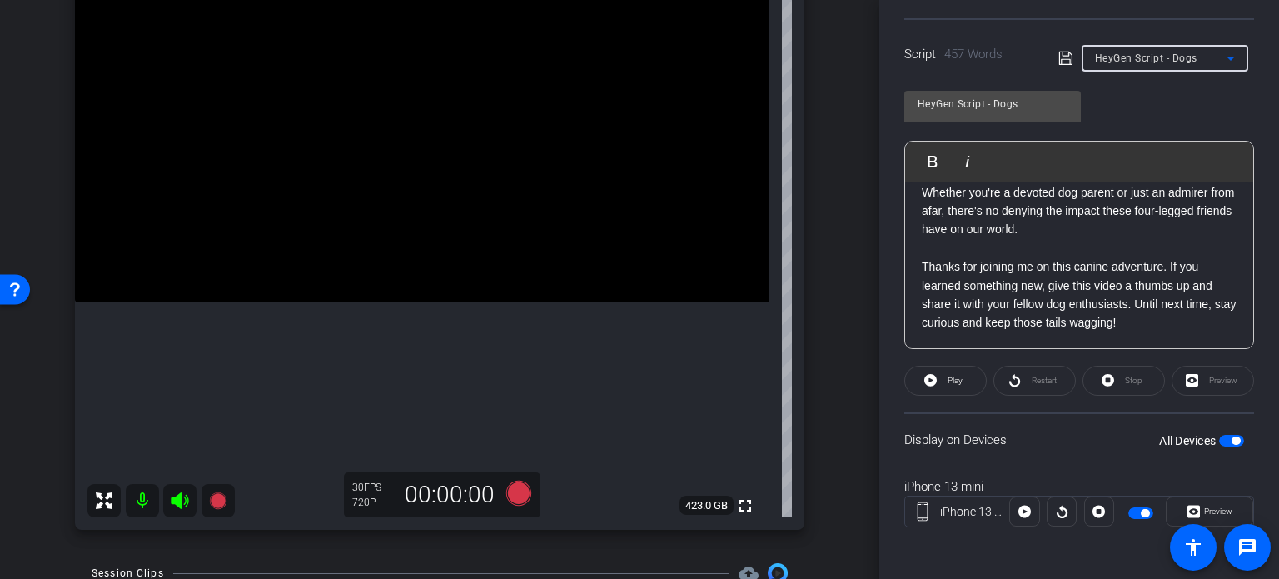
type input "HeyGen Script - CATS"
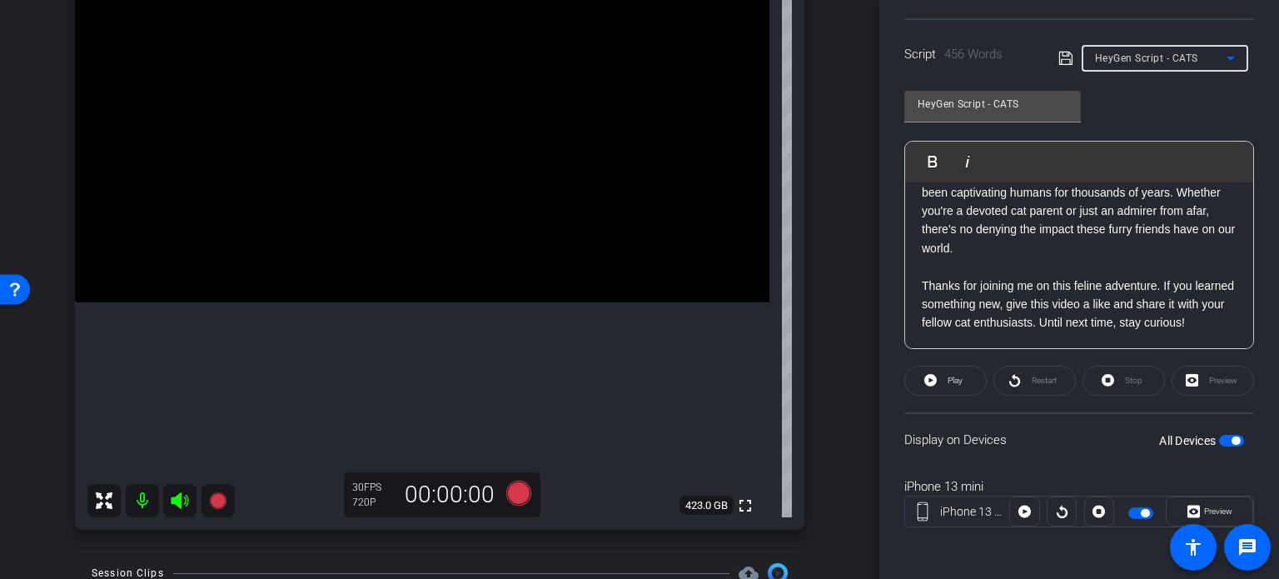
click at [833, 338] on div "arrow_back Higgins,Mary_AIShoot_10082025 Back to project Send invite account_bo…" at bounding box center [439, 116] width 879 height 579
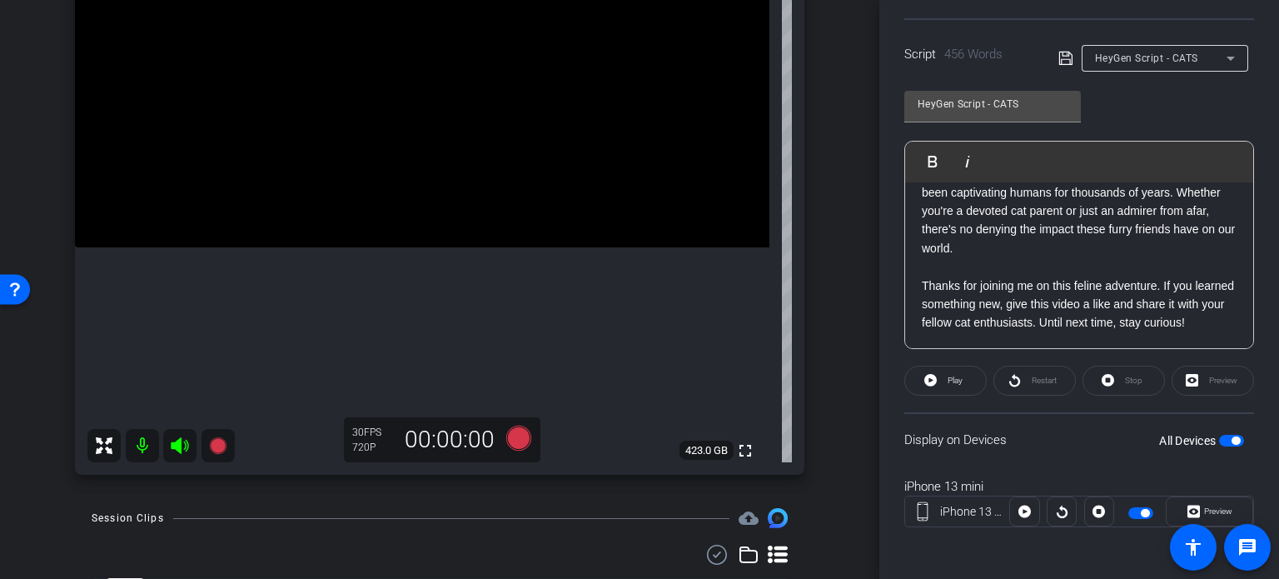
scroll to position [173, 0]
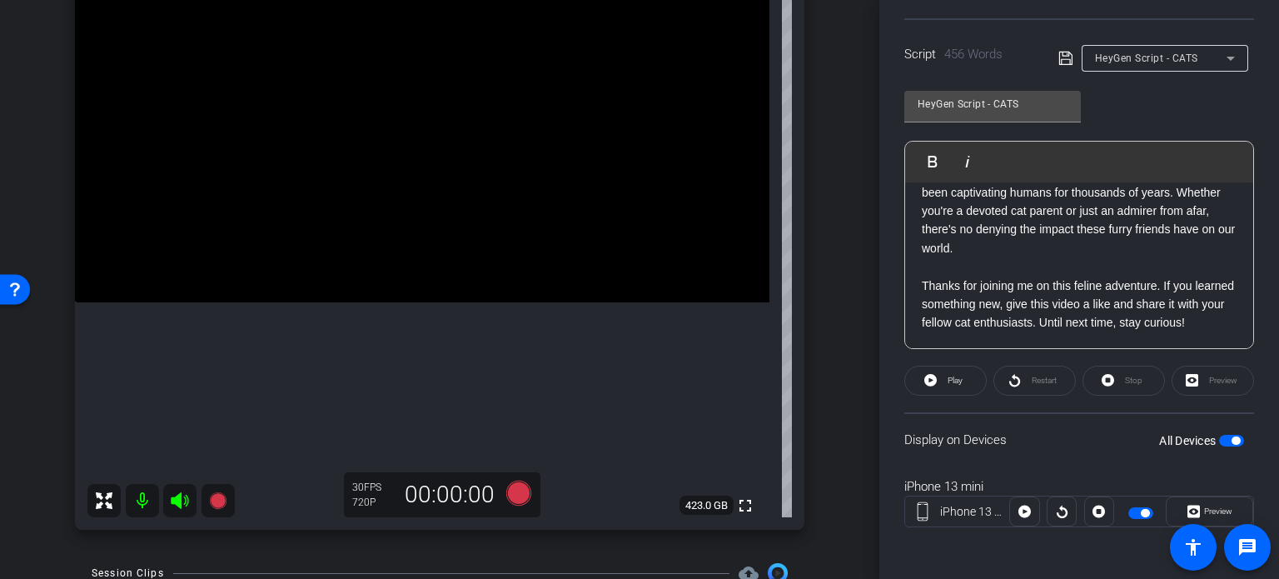
click at [844, 312] on div "arrow_back Higgins,Mary_AIShoot_10082025 Back to project Send invite account_bo…" at bounding box center [439, 116] width 879 height 579
click at [831, 311] on div "arrow_back Higgins,Mary_AIShoot_10082025 Back to project Send invite account_bo…" at bounding box center [439, 116] width 879 height 579
click at [830, 311] on div "arrow_back Higgins,Mary_AIShoot_10082025 Back to project Send invite account_bo…" at bounding box center [439, 116] width 879 height 579
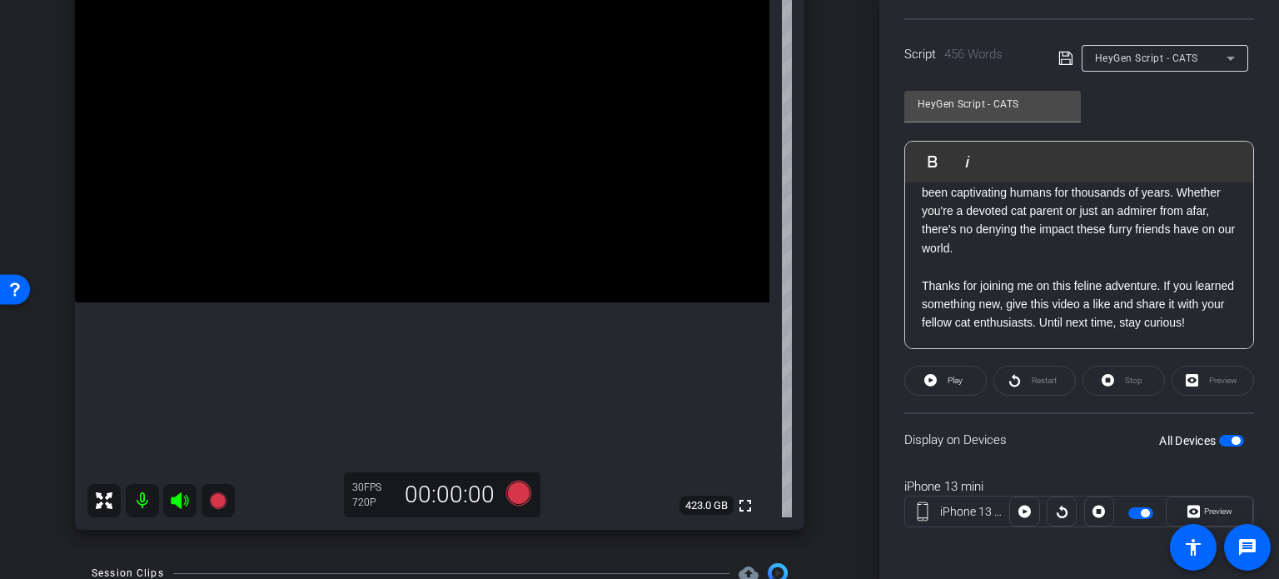
click at [835, 352] on div "arrow_back Higgins,Mary_AIShoot_10082025 Back to project Send invite account_bo…" at bounding box center [439, 116] width 879 height 579
click at [834, 426] on div "arrow_back Higgins,Mary_AIShoot_10082025 Back to project Send invite account_bo…" at bounding box center [439, 289] width 879 height 579
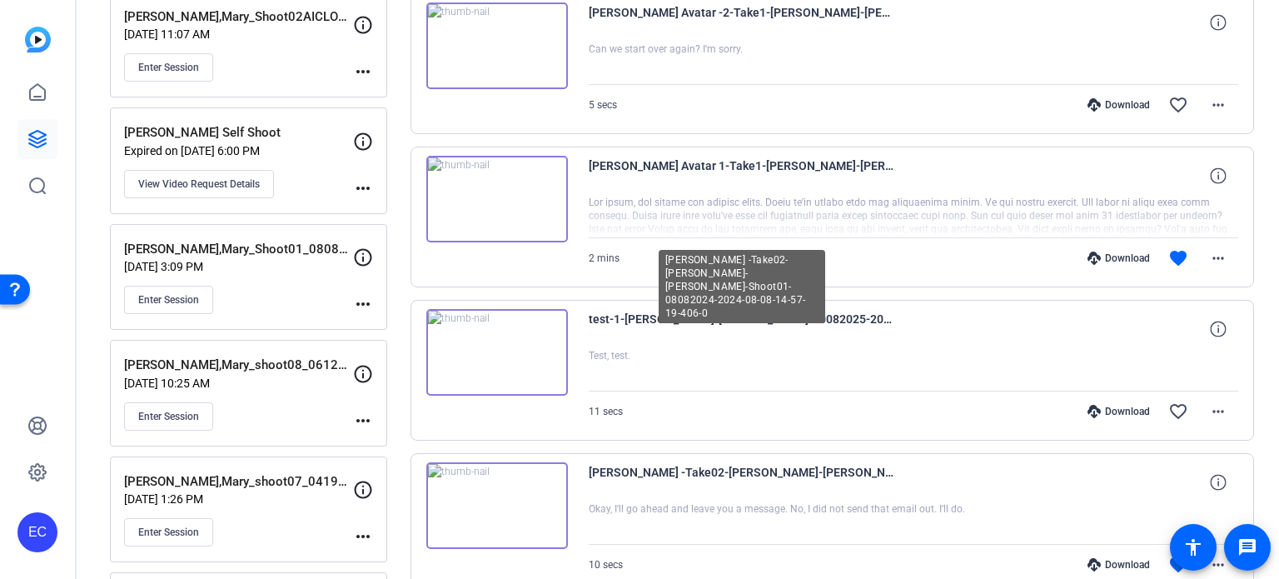
scroll to position [341, 0]
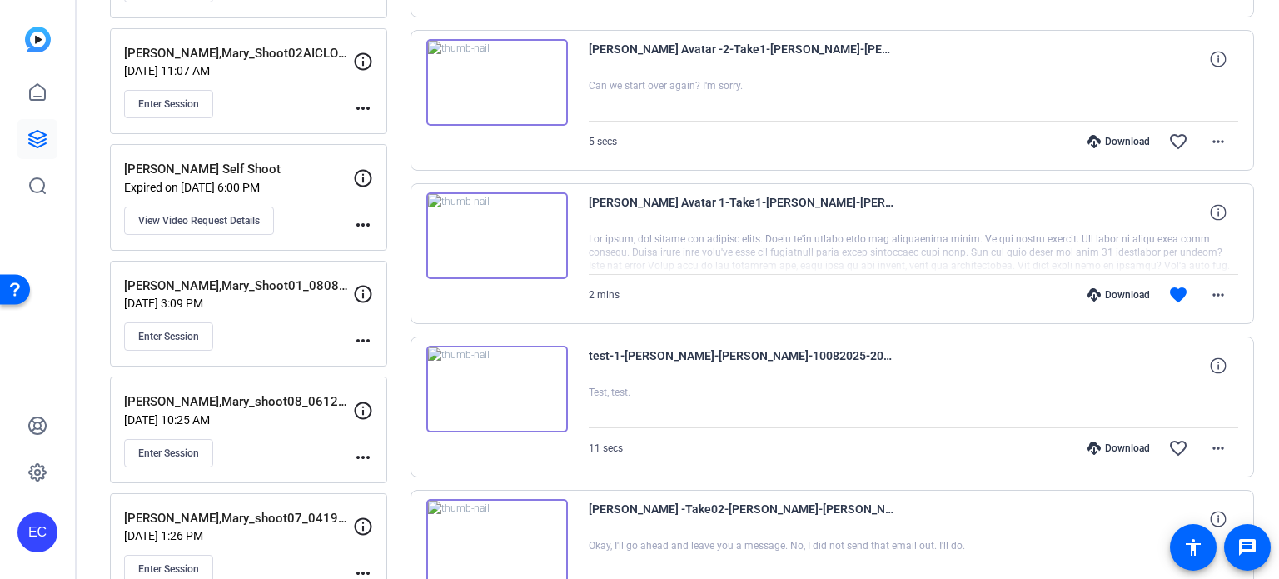
click at [1129, 296] on div "Download" at bounding box center [1118, 294] width 79 height 13
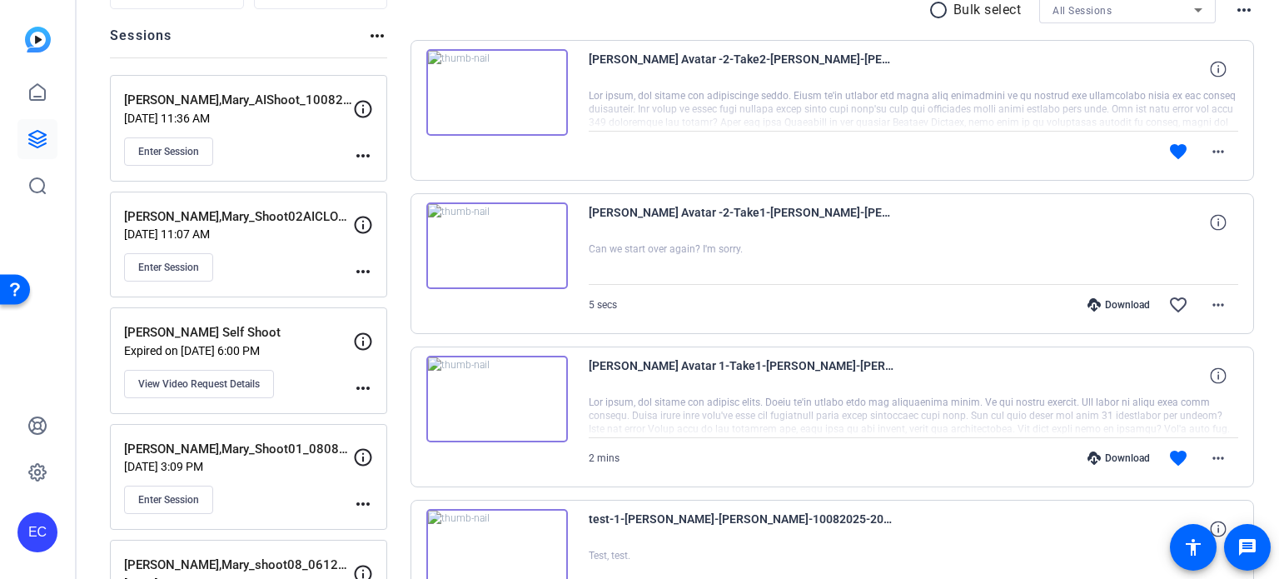
scroll to position [175, 0]
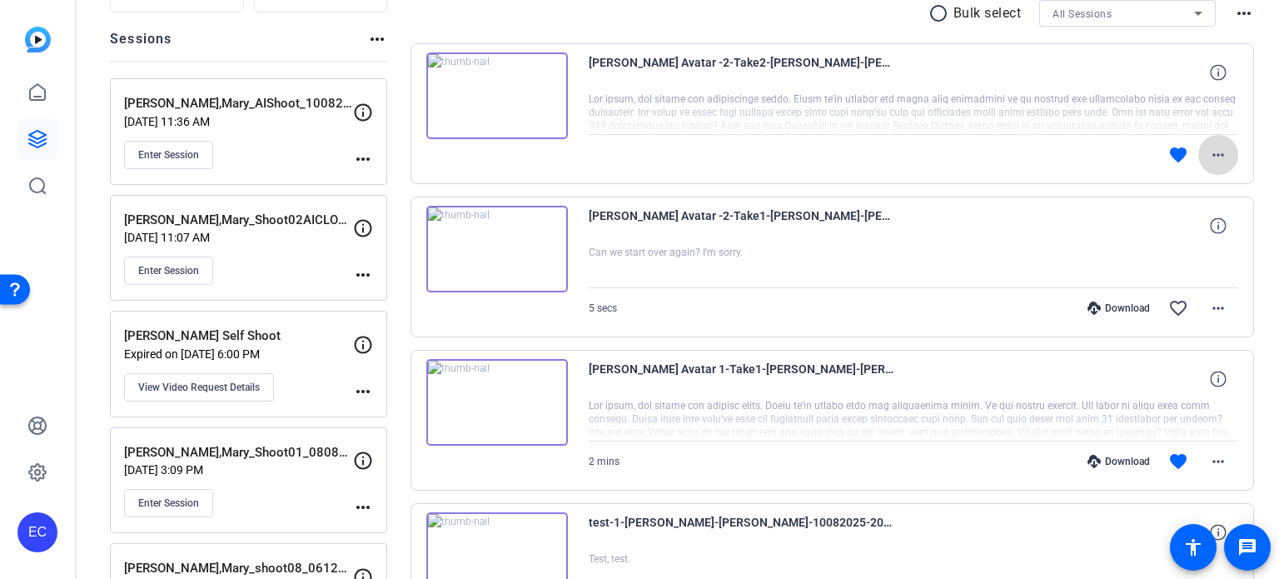
click at [1212, 156] on mat-icon "more_horiz" at bounding box center [1218, 155] width 20 height 20
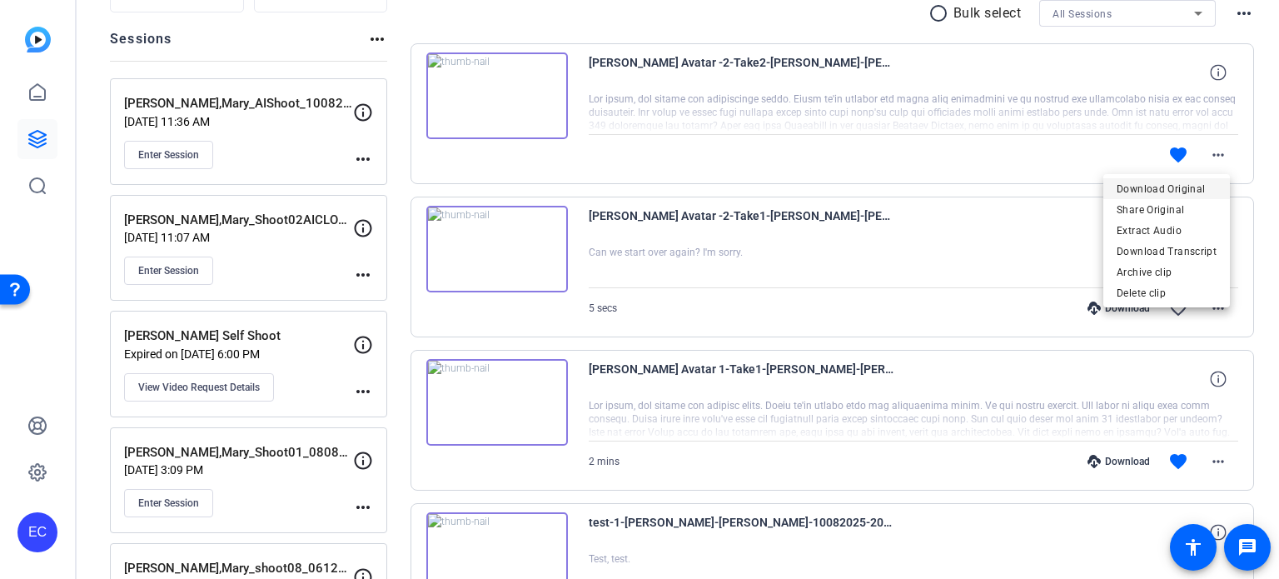
click at [1162, 192] on span "Download Original" at bounding box center [1167, 188] width 100 height 20
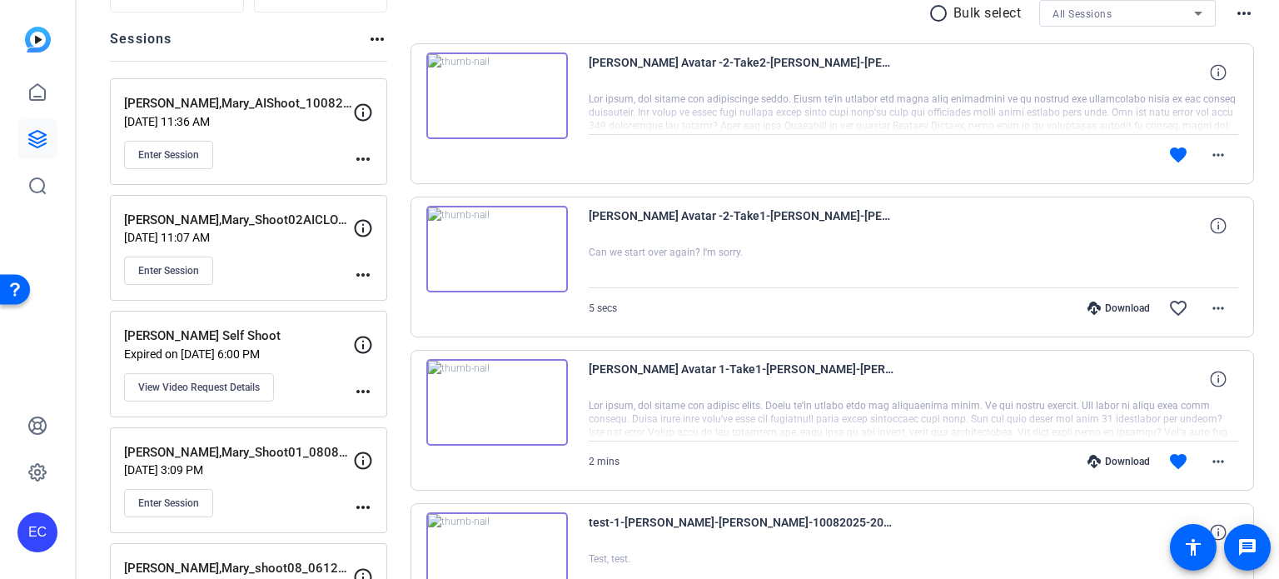
click at [482, 82] on img at bounding box center [497, 95] width 142 height 87
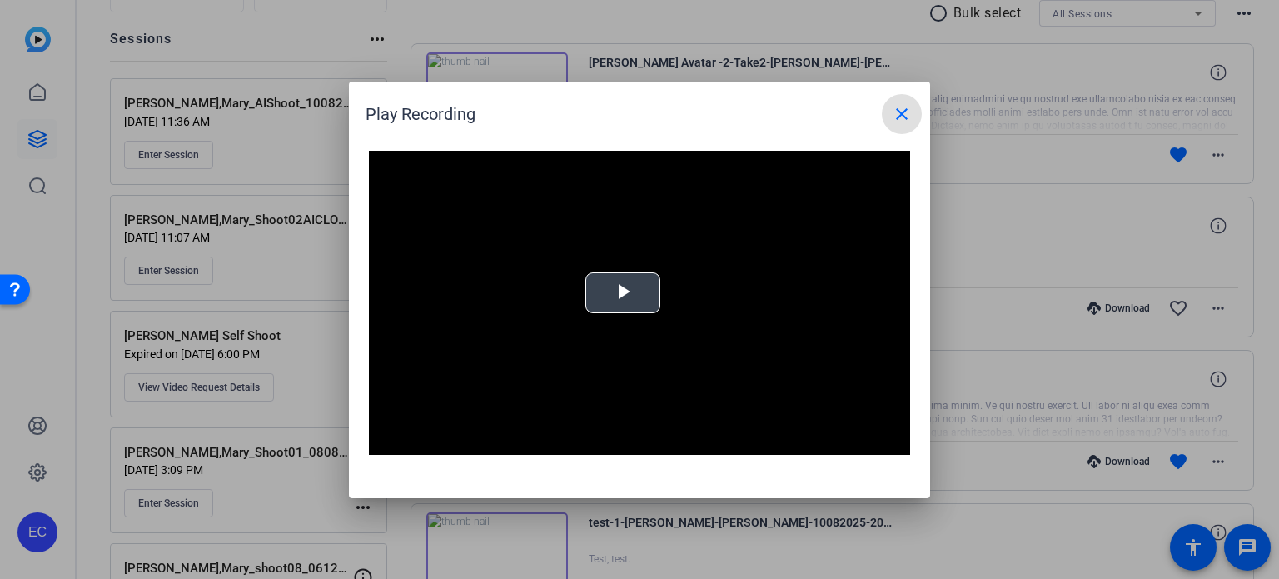
click at [623, 292] on span "Video Player" at bounding box center [623, 292] width 0 height 0
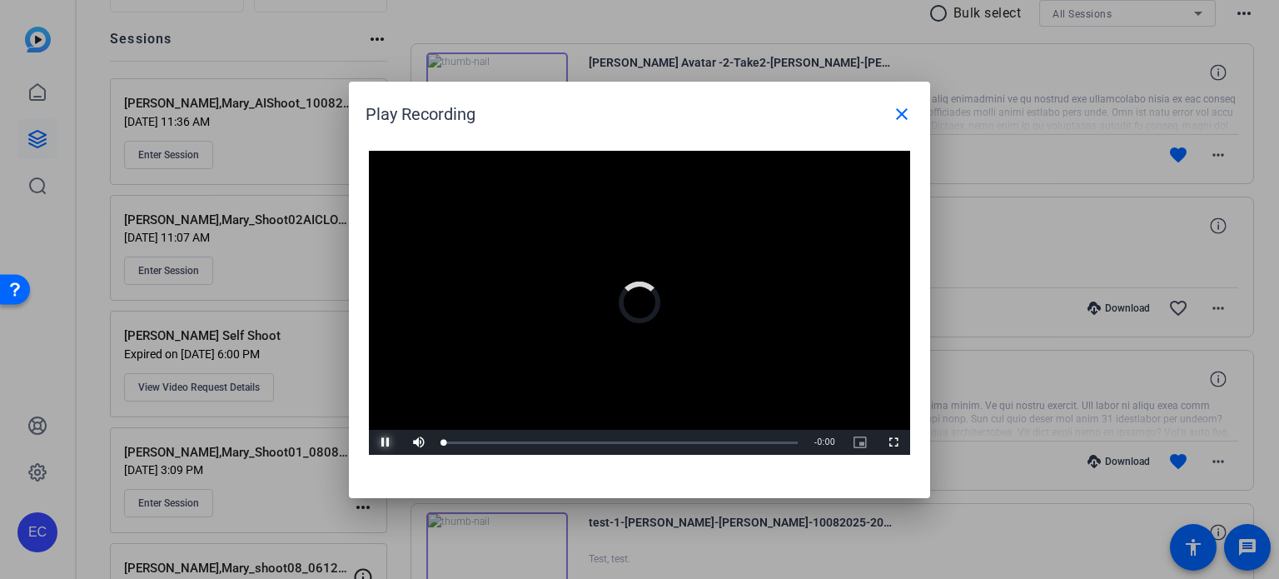
click at [386, 442] on span "Video Player" at bounding box center [385, 442] width 33 height 0
click at [893, 122] on mat-icon "close" at bounding box center [902, 114] width 20 height 20
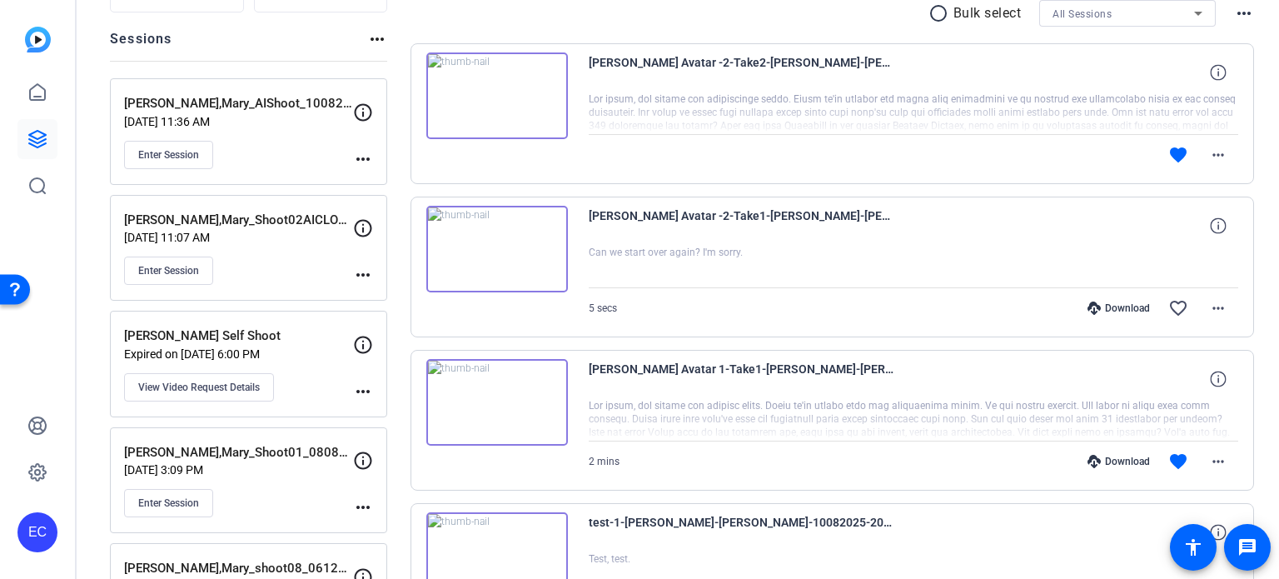
scroll to position [0, 0]
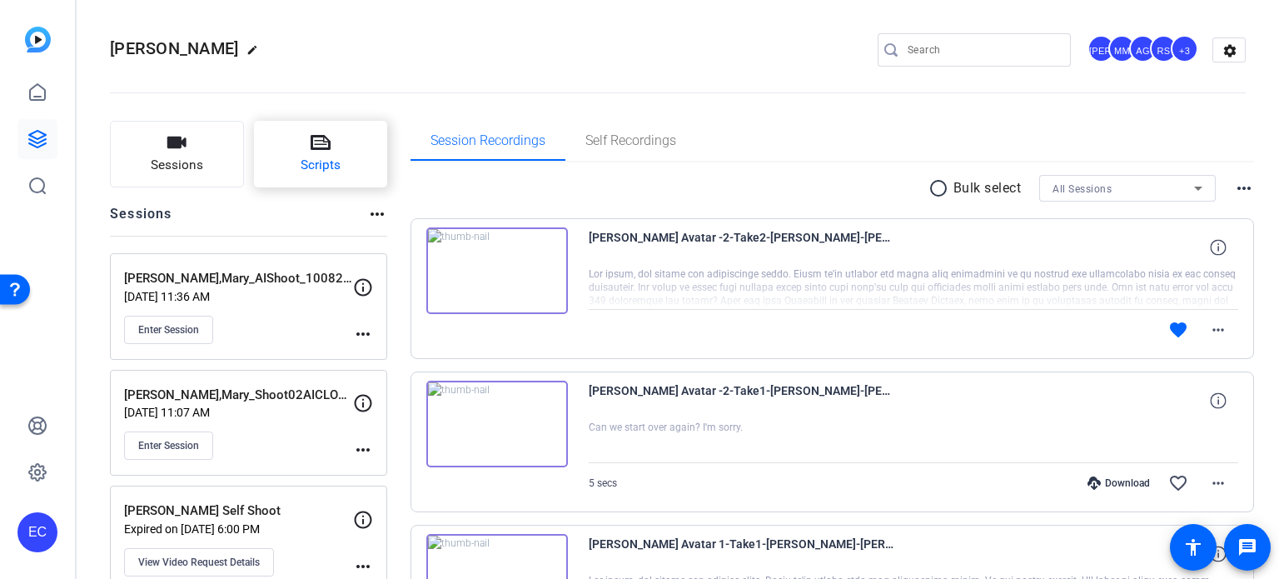
click at [326, 145] on icon at bounding box center [321, 142] width 20 height 20
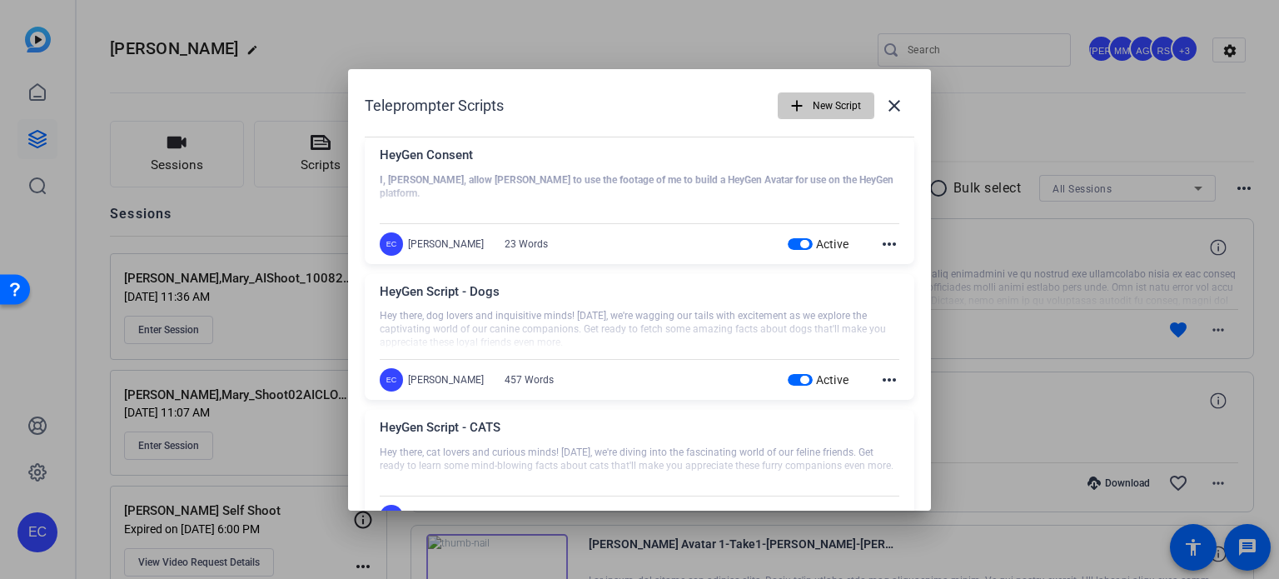
click at [813, 96] on span "New Script" at bounding box center [837, 106] width 48 height 32
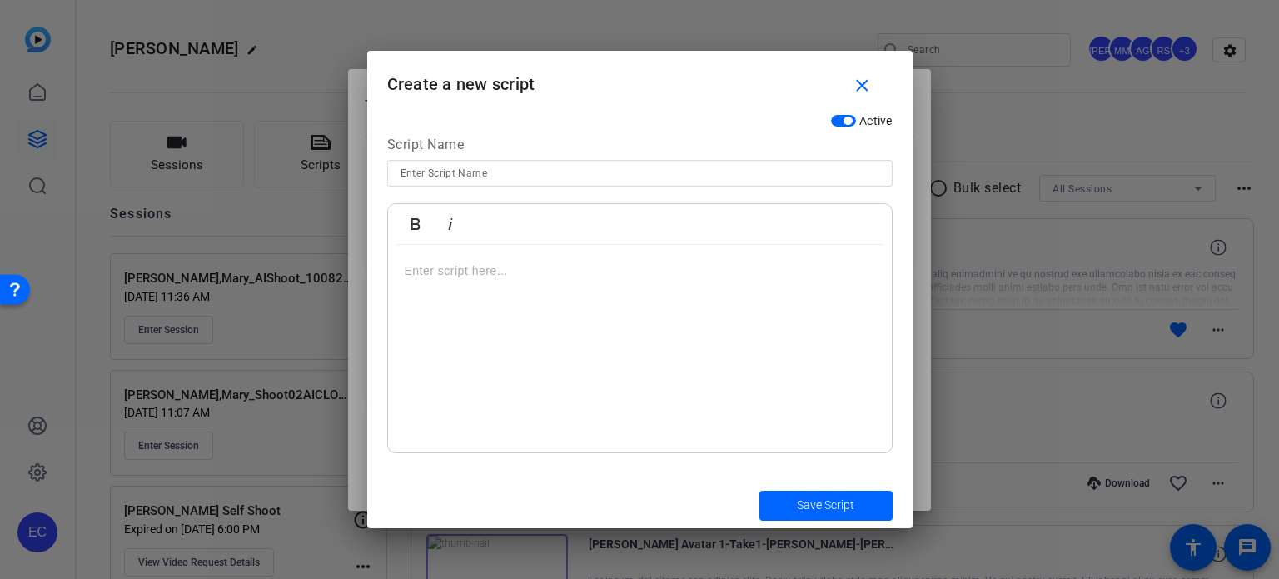
click at [504, 270] on p at bounding box center [640, 270] width 470 height 18
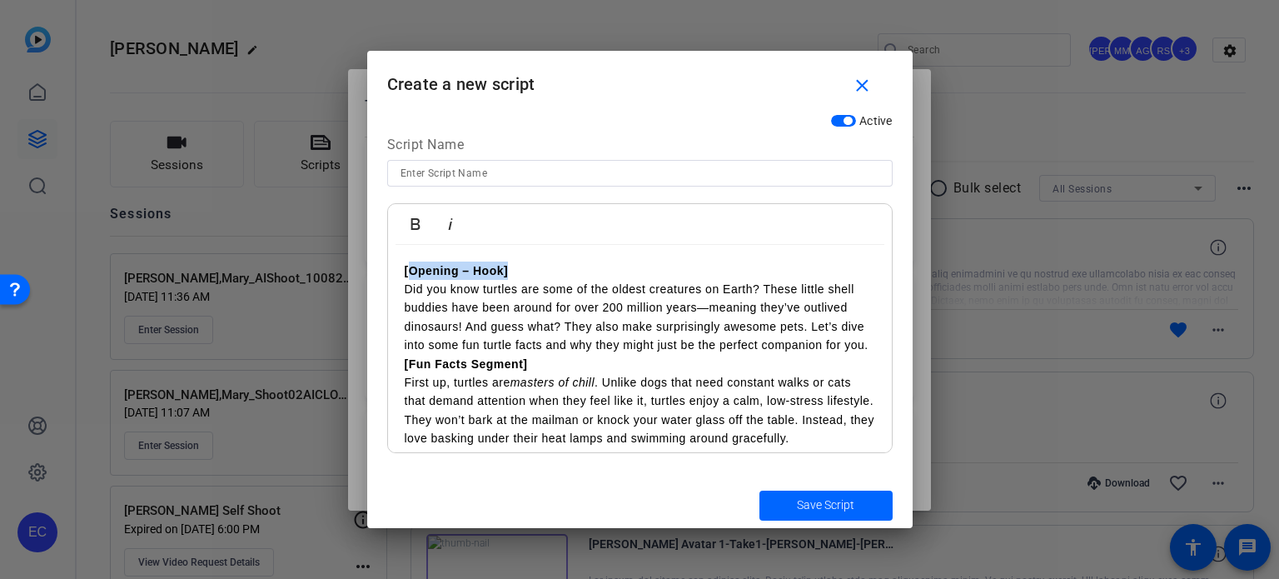
drag, startPoint x: 520, startPoint y: 270, endPoint x: 410, endPoint y: 276, distance: 110.1
click at [410, 276] on p "[Opening – Hook] Did you know turtles are some of the oldest creatures on Earth…" at bounding box center [640, 307] width 470 height 93
click at [405, 292] on p "​ Did you know turtles are some of the oldest creatures on Earth? These little …" at bounding box center [640, 307] width 470 height 93
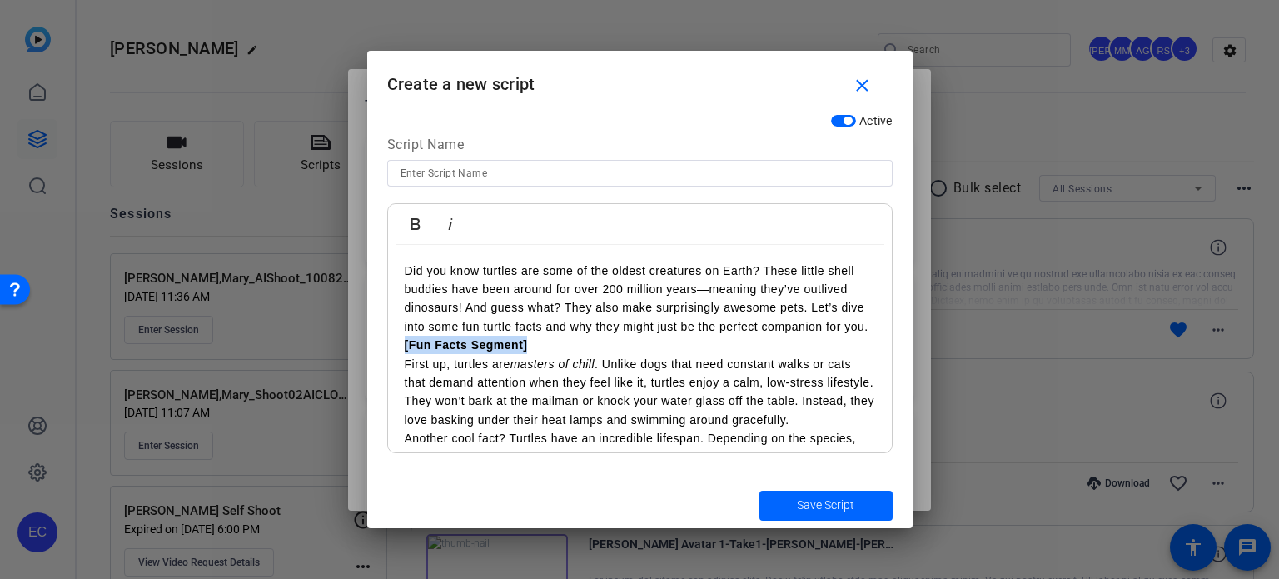
drag, startPoint x: 548, startPoint y: 370, endPoint x: 403, endPoint y: 372, distance: 144.9
click at [405, 372] on p "[Fun Facts Segment] First up, turtles are masters of chill . Unlike dogs that n…" at bounding box center [640, 382] width 470 height 93
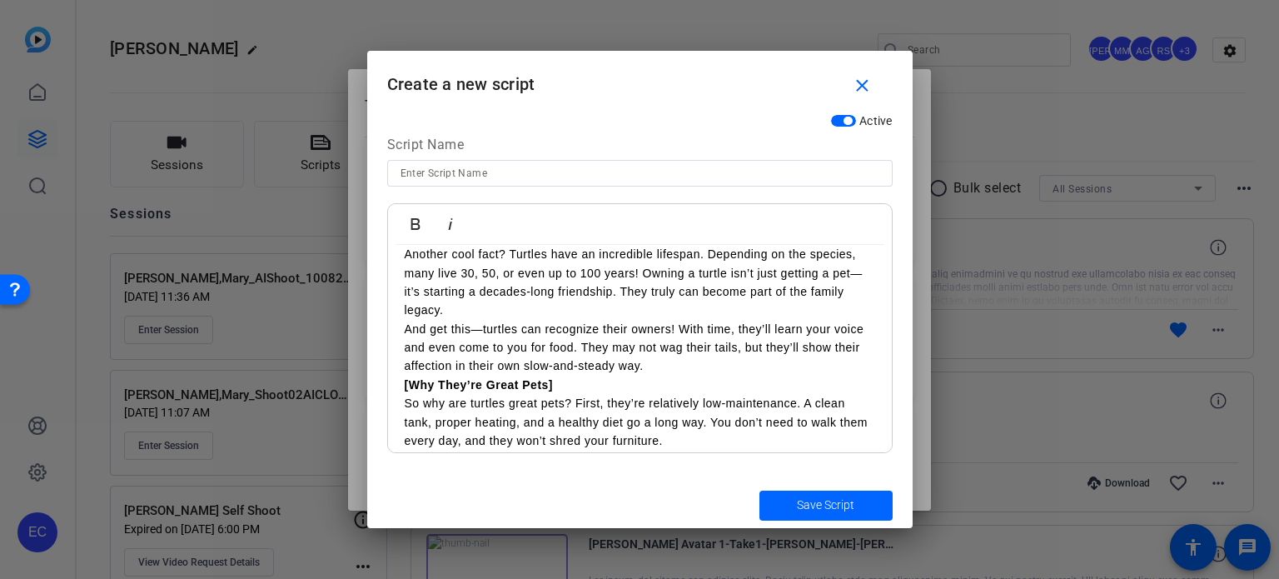
scroll to position [167, 0]
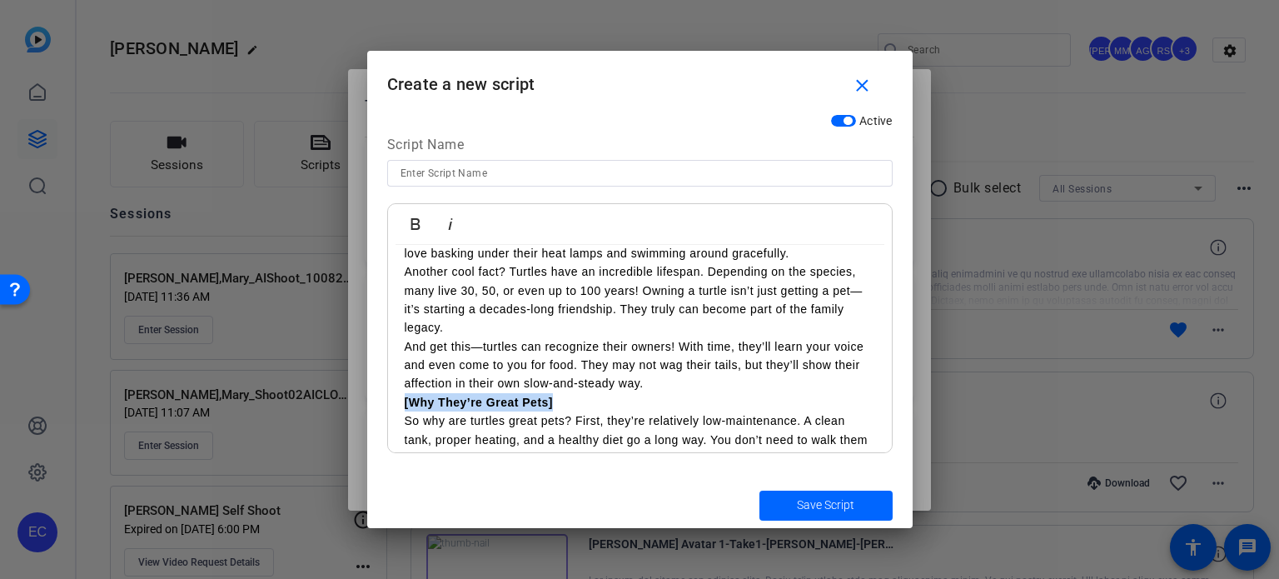
drag, startPoint x: 571, startPoint y: 427, endPoint x: 405, endPoint y: 422, distance: 166.6
click at [405, 422] on p "[Why They’re Great Pets] So why are turtles great pets? First, they’re relative…" at bounding box center [640, 430] width 470 height 75
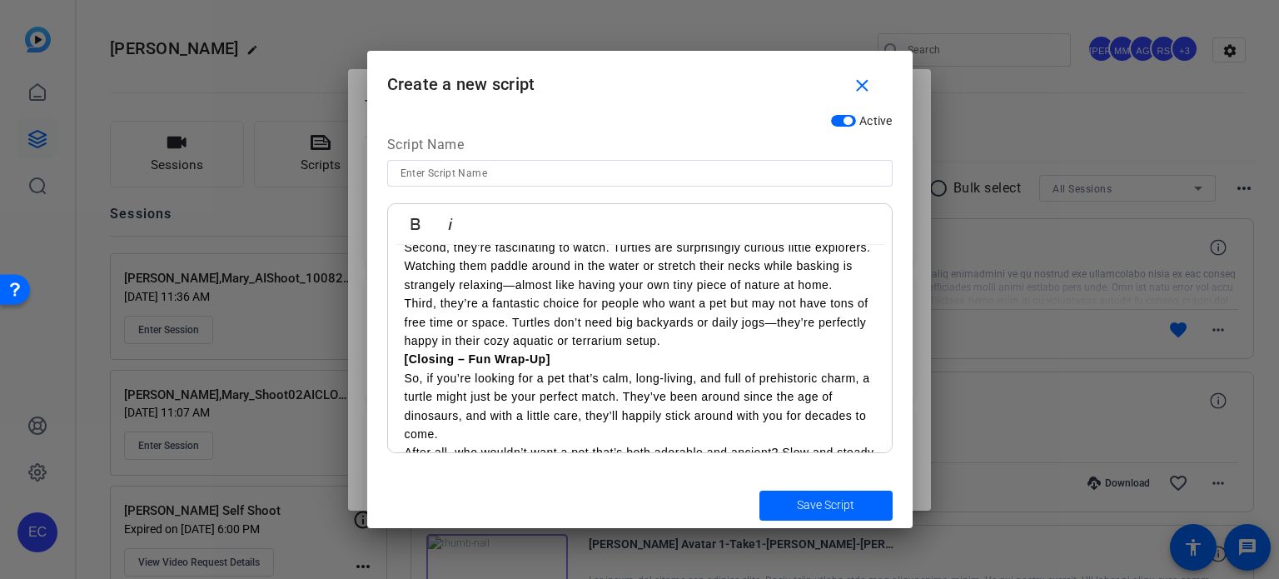
scroll to position [416, 0]
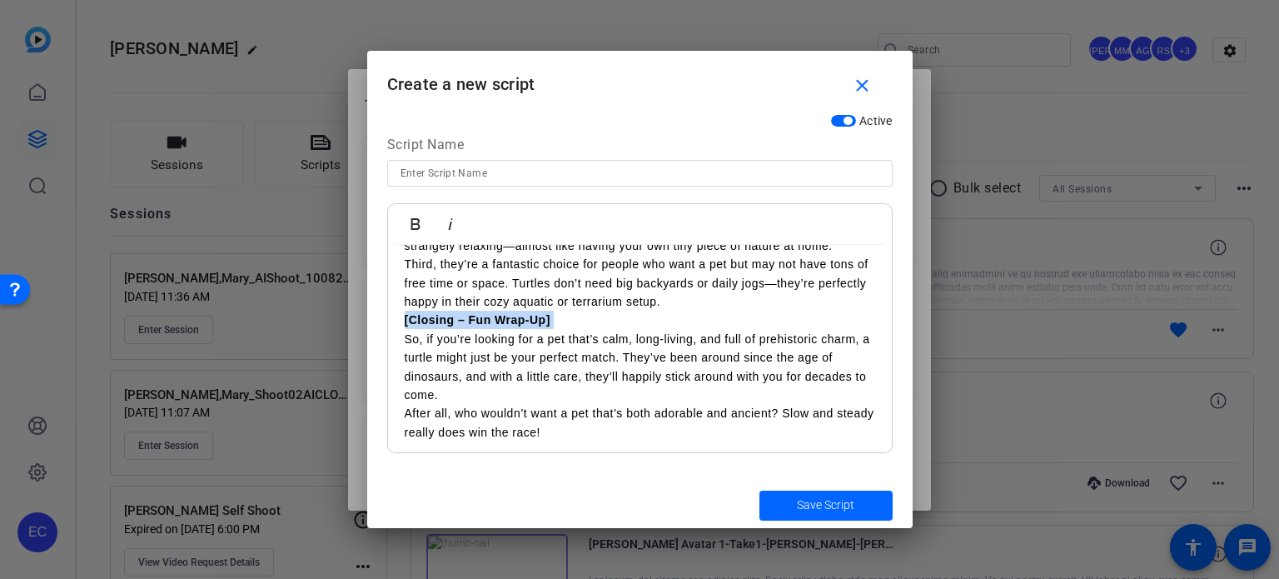
drag, startPoint x: 572, startPoint y: 359, endPoint x: 400, endPoint y: 368, distance: 172.6
click at [400, 368] on div "​ Did you know turtles are some of the oldest creatures on Earth? These little …" at bounding box center [640, 143] width 504 height 630
click at [557, 360] on p "[Closing – Fun Wrap-Up] So, if you’re looking for a pet that’s calm, long-livin…" at bounding box center [640, 357] width 470 height 93
click at [583, 369] on p "[Closing – Fun Wrap-Up] So, if you’re looking for a pet that’s calm, long-livin…" at bounding box center [640, 357] width 470 height 93
drag, startPoint x: 565, startPoint y: 358, endPoint x: 401, endPoint y: 360, distance: 164.1
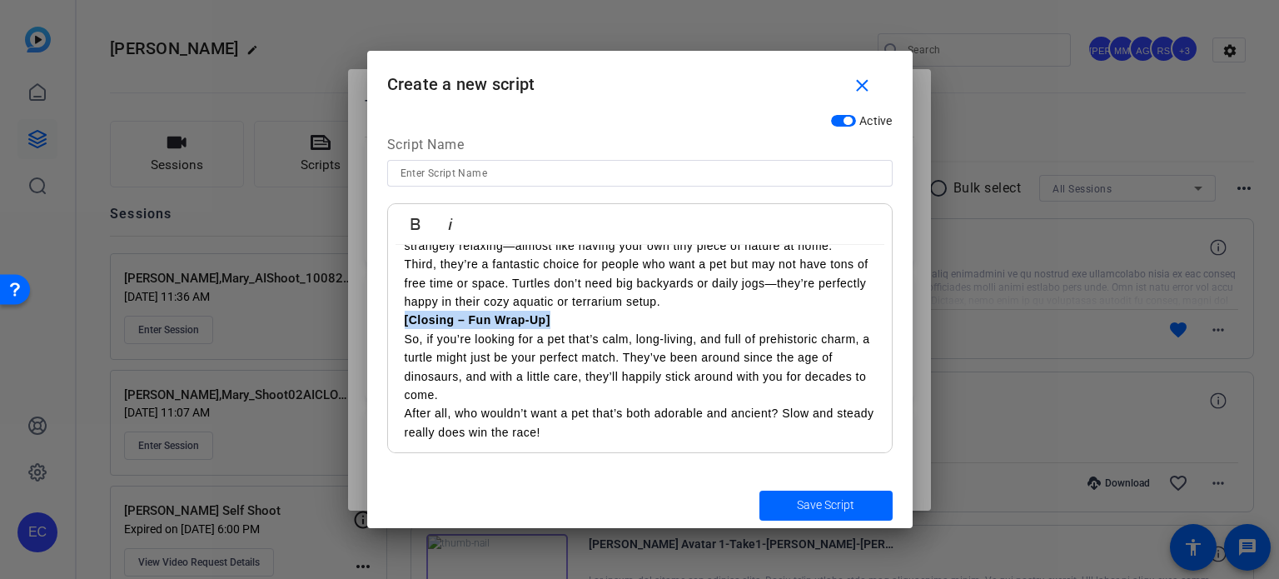
click at [401, 360] on div "​ Did you know turtles are some of the oldest creatures on Earth? These little …" at bounding box center [640, 143] width 504 height 630
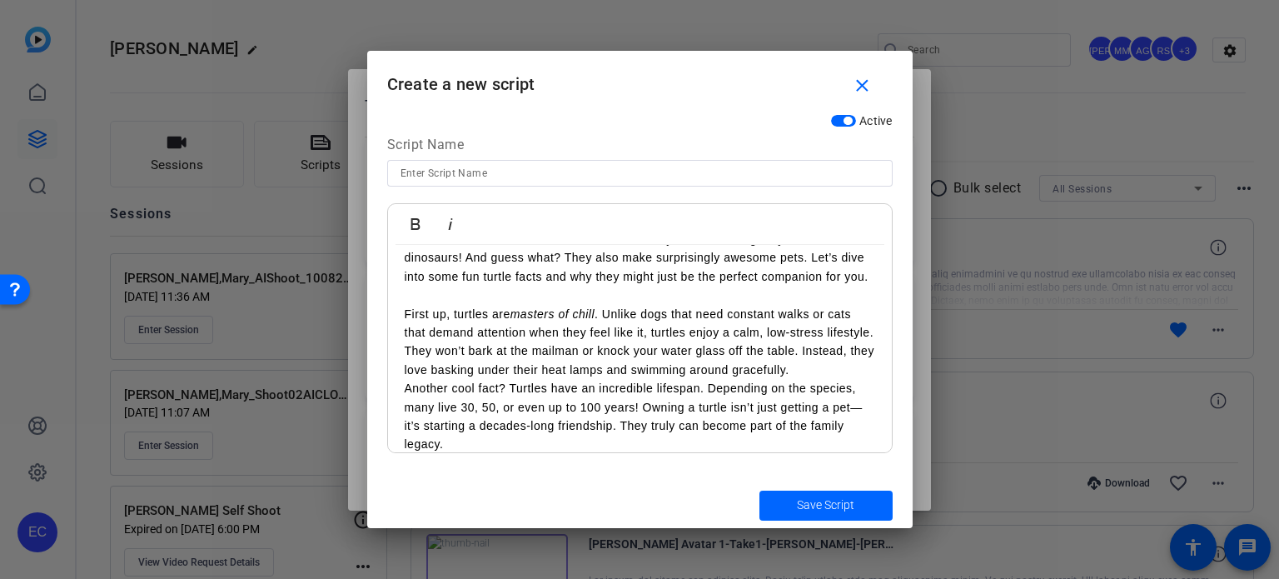
scroll to position [0, 0]
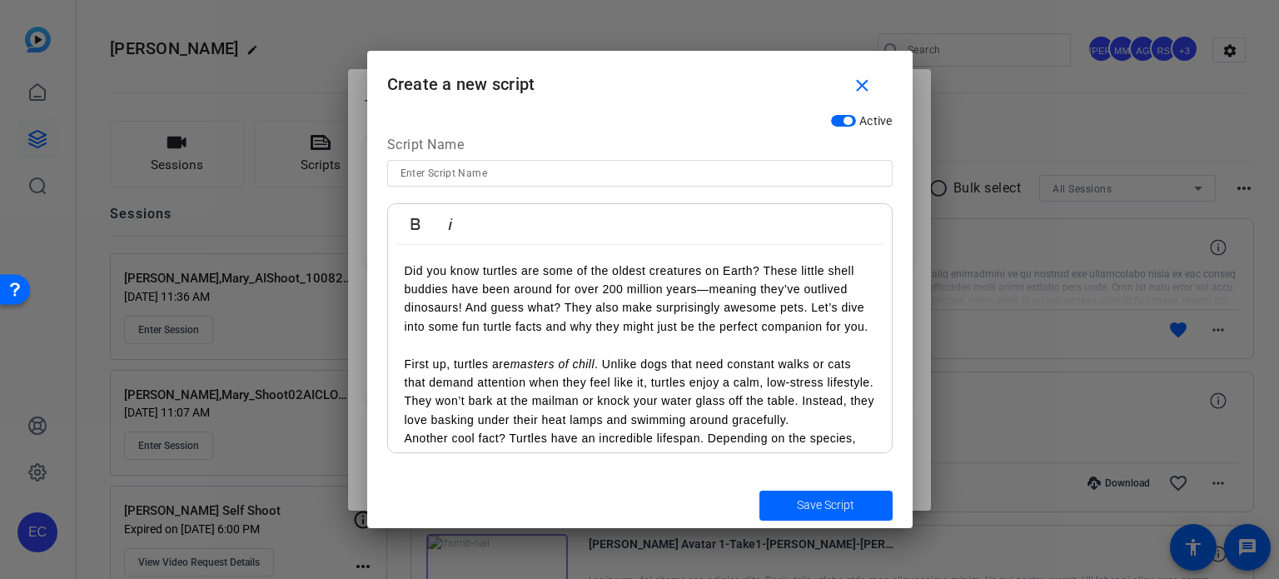
click at [413, 365] on p "First up, turtles are masters of chill . Unlike dogs that need constant walks o…" at bounding box center [640, 382] width 470 height 93
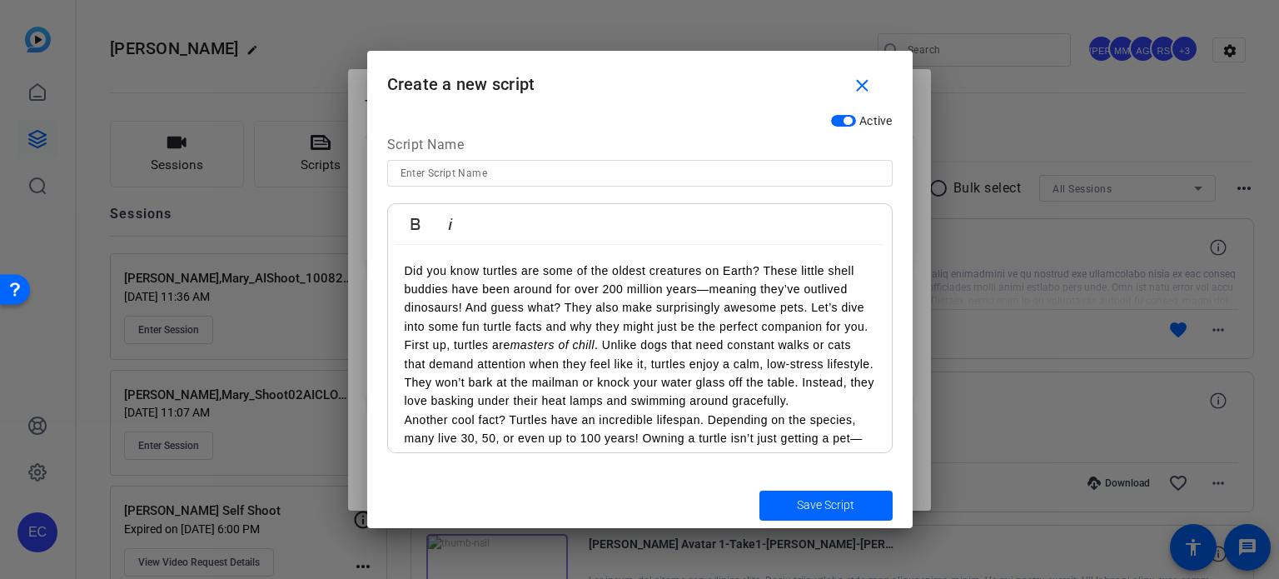
click at [456, 175] on input at bounding box center [640, 173] width 479 height 20
type input "Turtle Script"
click at [854, 495] on span "submit" at bounding box center [825, 505] width 133 height 40
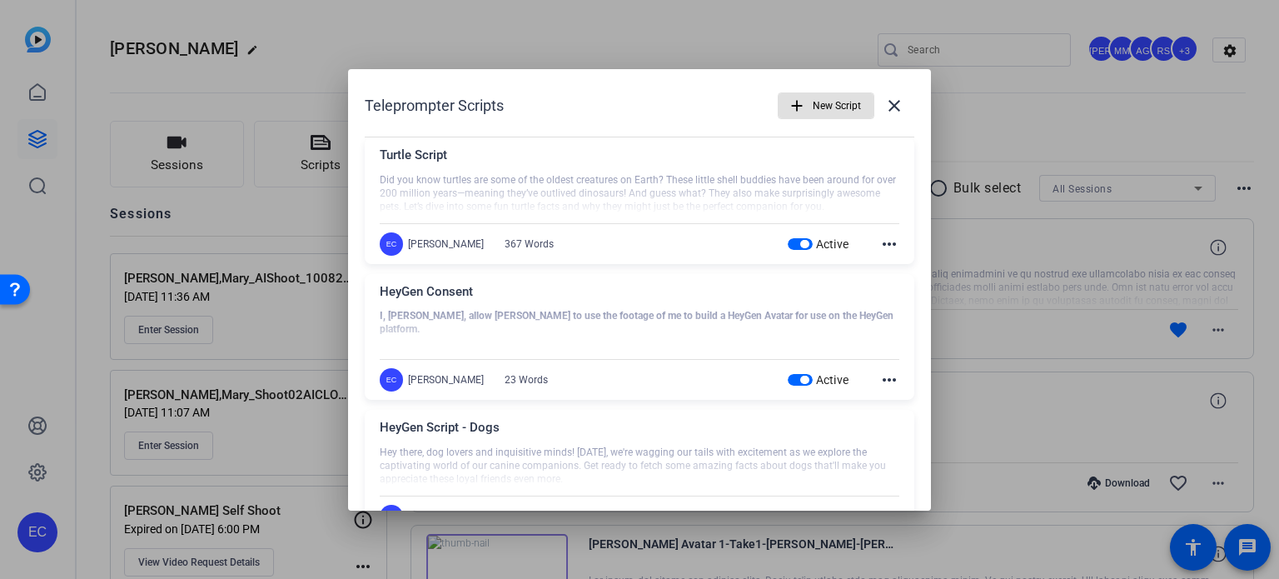
click at [999, 144] on div at bounding box center [639, 289] width 1279 height 579
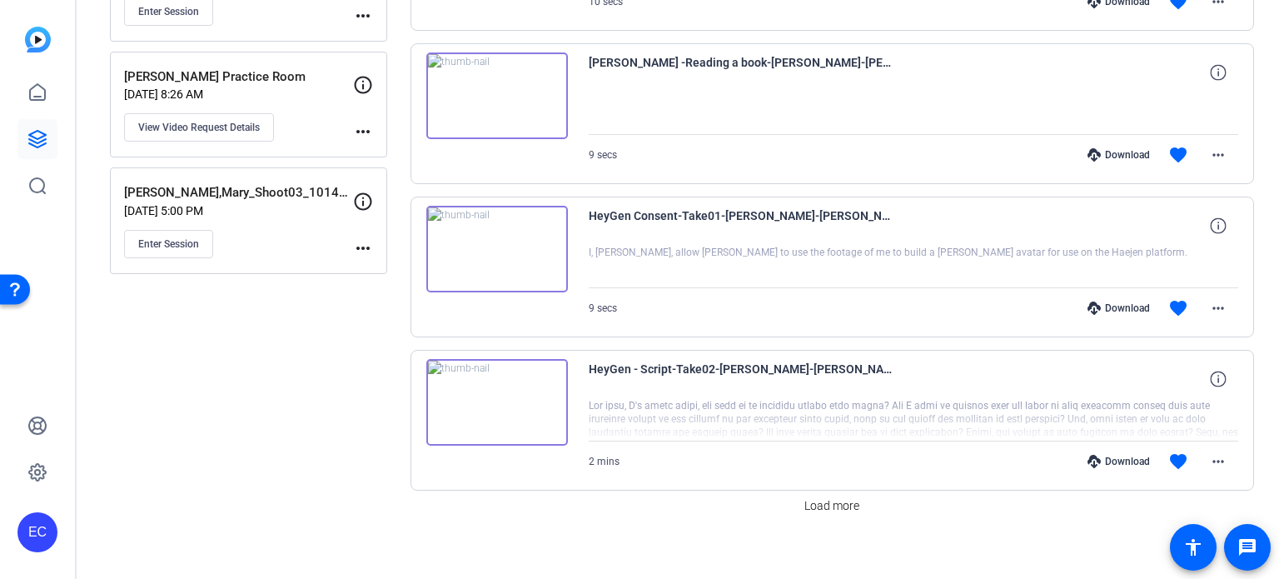
scroll to position [1257, 0]
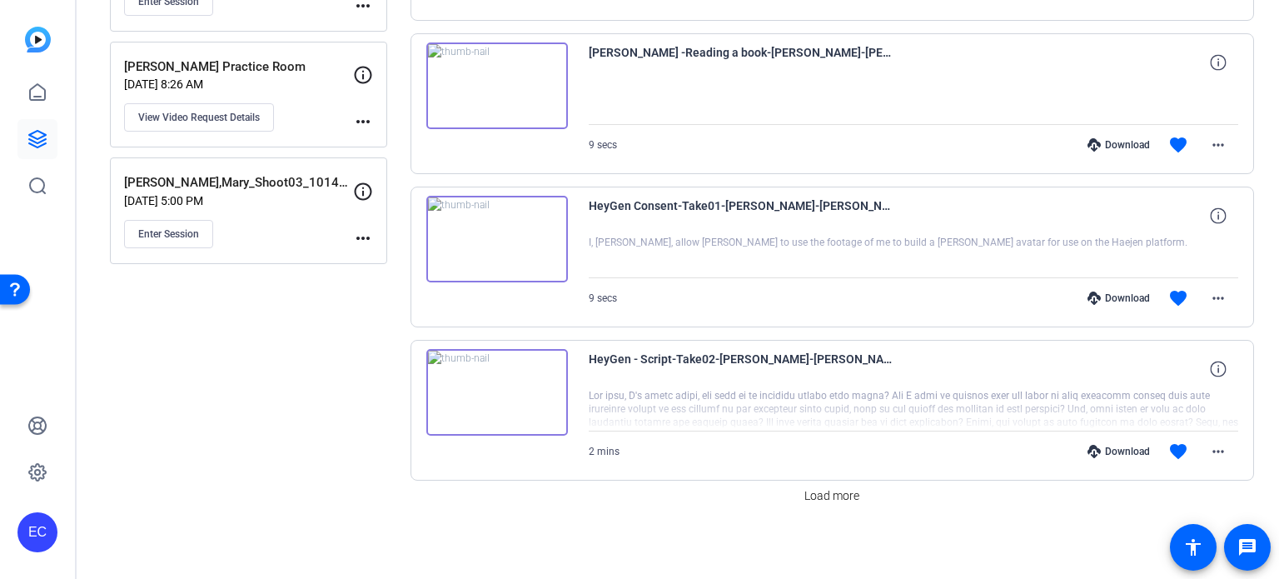
click at [1116, 295] on div "Download" at bounding box center [1118, 297] width 79 height 13
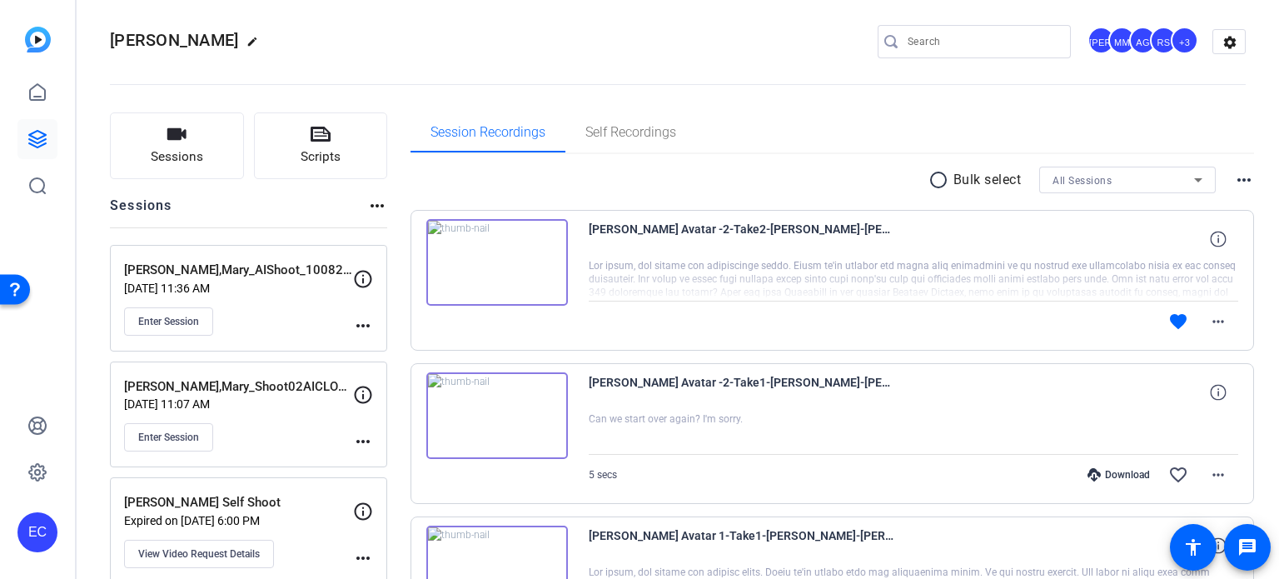
scroll to position [0, 0]
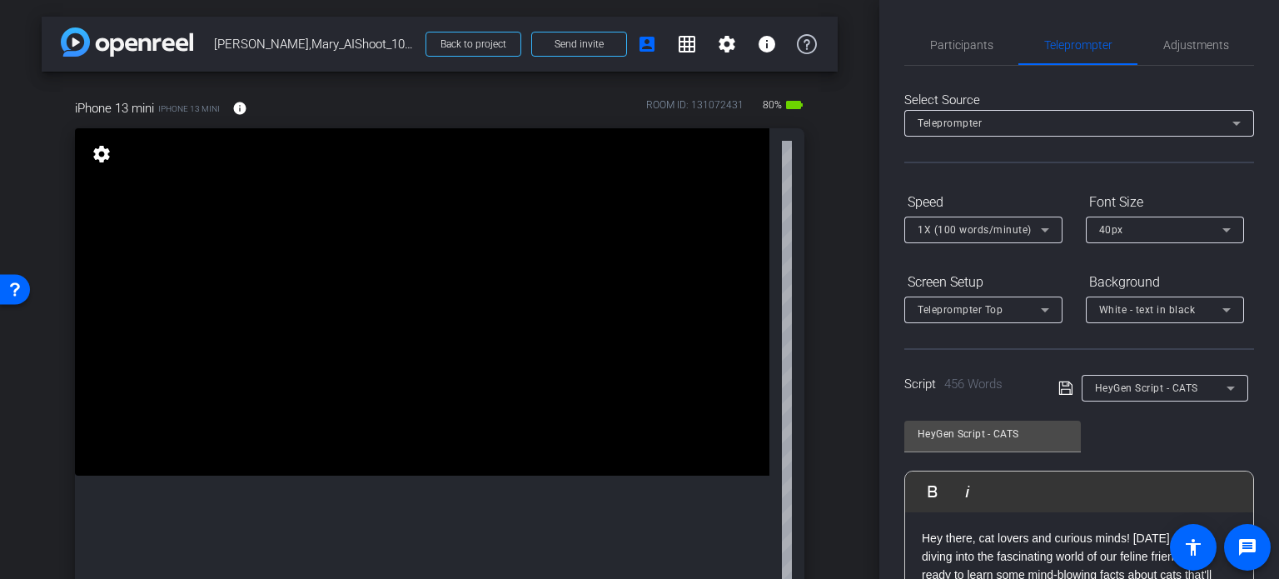
click at [1139, 386] on span "HeyGen Script - CATS" at bounding box center [1146, 388] width 103 height 12
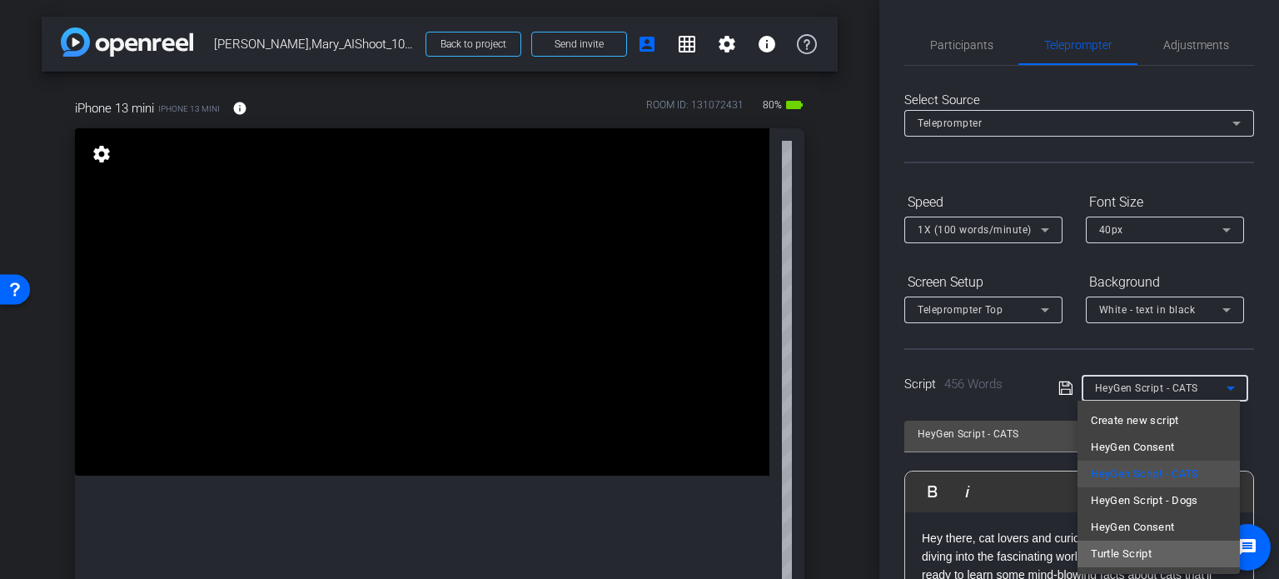
click at [1148, 545] on span "Turtle Script" at bounding box center [1121, 554] width 61 height 20
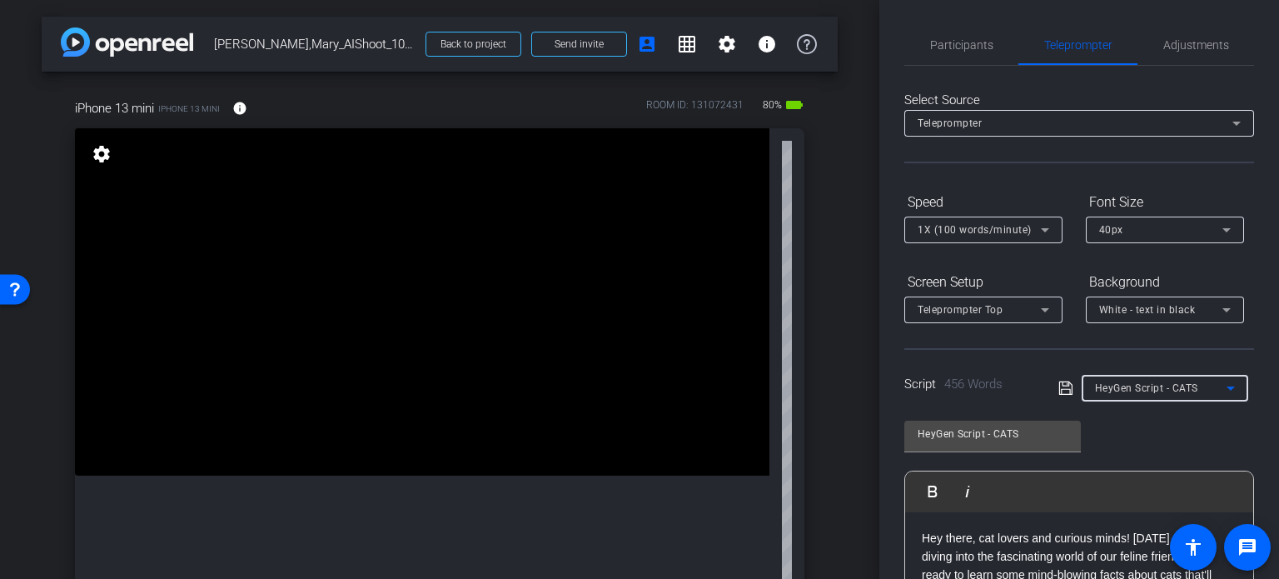
type input "Turtle Script"
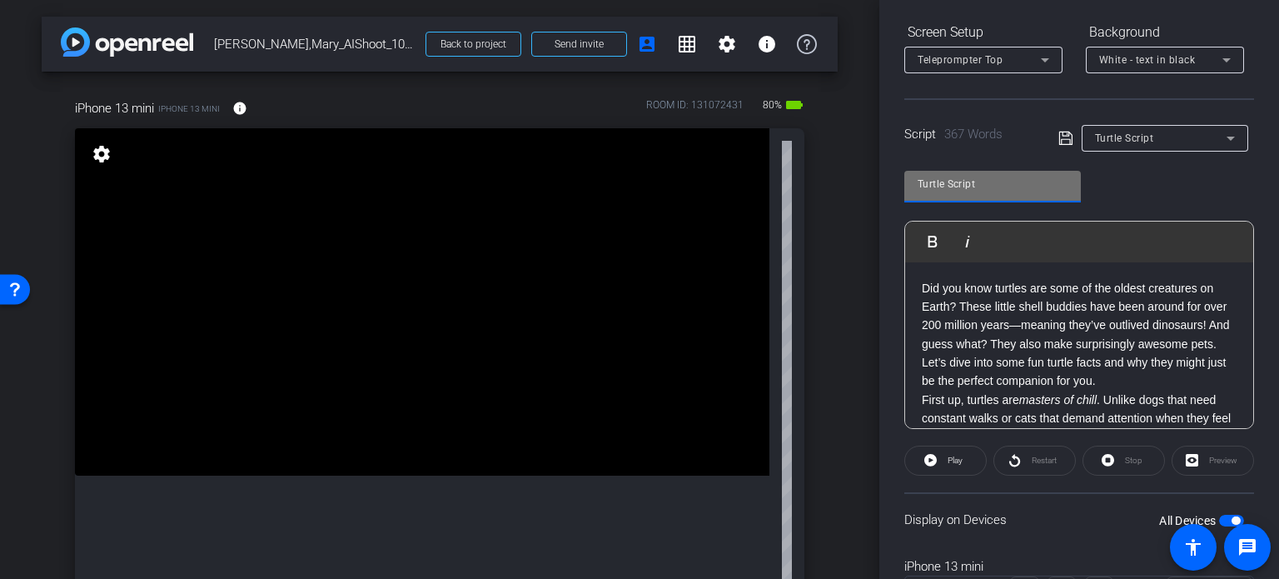
drag, startPoint x: 986, startPoint y: 187, endPoint x: 889, endPoint y: 172, distance: 97.6
click at [889, 172] on div "Participants Teleprompter Adjustments settings [PERSON_NAME] flip Director Ever…" at bounding box center [1079, 289] width 400 height 579
click at [809, 254] on div "iPhone 13 mini iPhone 13 mini info ROOM ID: 131072431 80% battery_std fullscree…" at bounding box center [440, 396] width 796 height 648
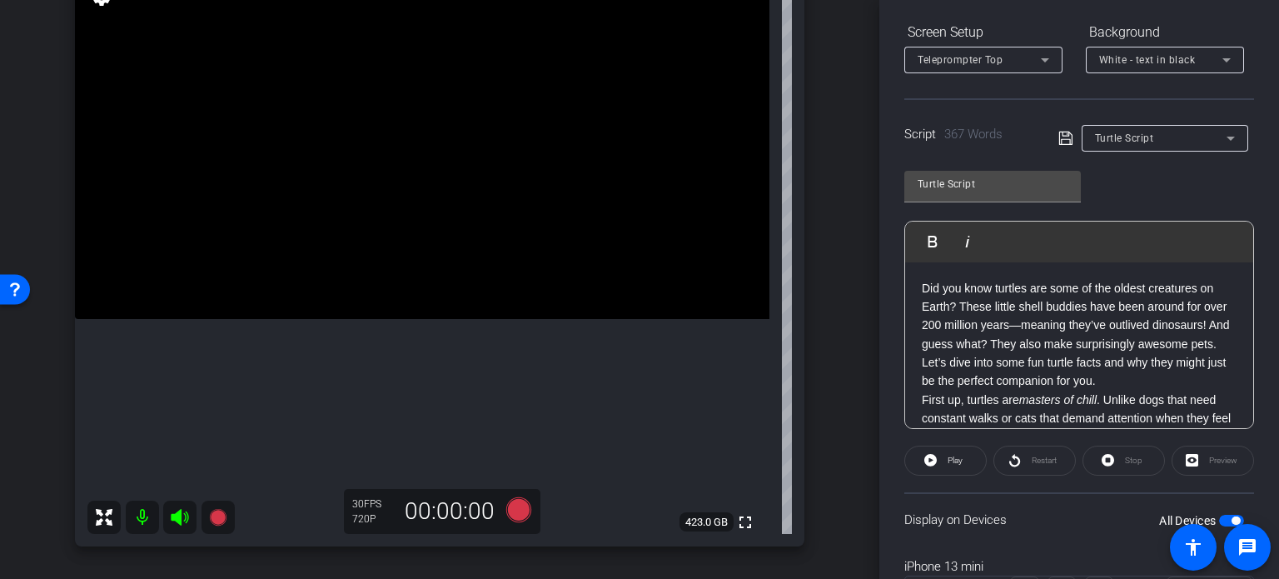
scroll to position [167, 0]
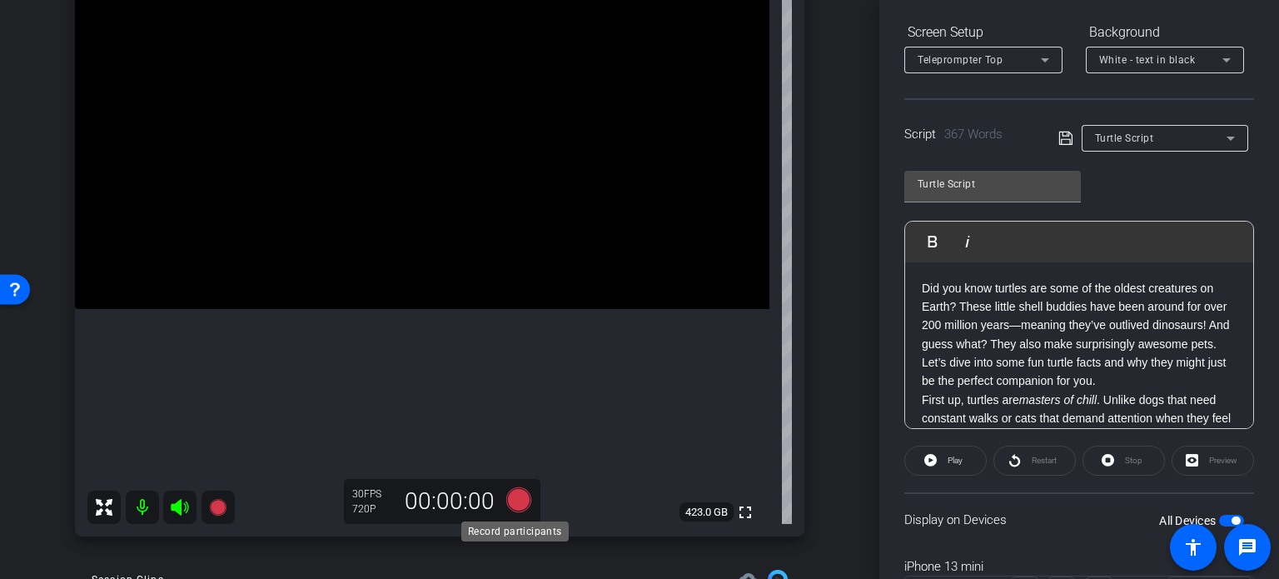
click at [509, 499] on icon at bounding box center [518, 499] width 25 height 25
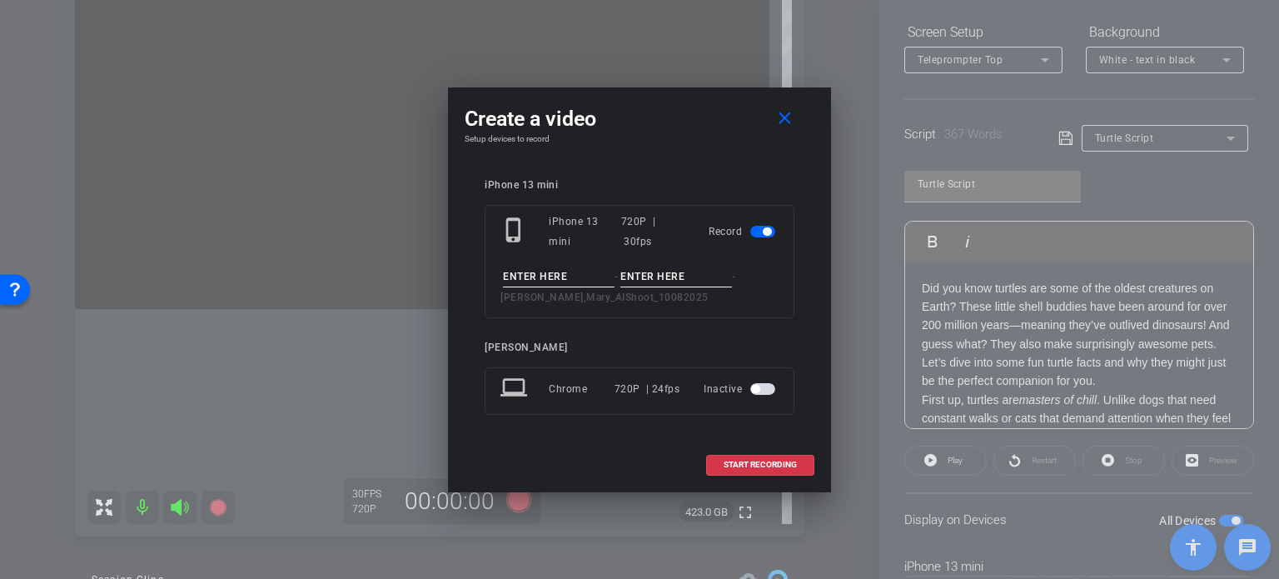
click at [560, 286] on input at bounding box center [559, 276] width 112 height 21
type input "[PERSON_NAME] Avatar 3"
click at [680, 283] on input at bounding box center [676, 276] width 112 height 21
type input "Take1"
click at [670, 153] on div "Create a video close Setup devices to record iPhone 13 mini phone_iphone iPhone…" at bounding box center [639, 289] width 383 height 405
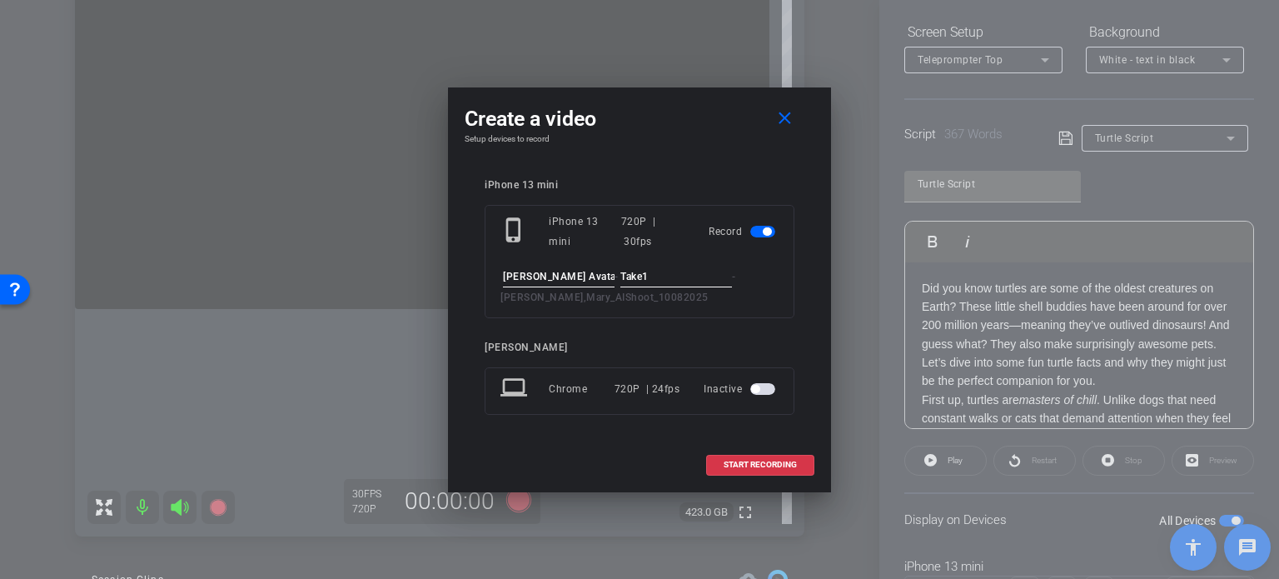
click at [596, 270] on input "Mary Avatar 3" at bounding box center [559, 276] width 112 height 21
click at [670, 268] on input "Take1" at bounding box center [676, 276] width 112 height 21
click at [767, 336] on div "iPhone 13 mini phone_iphone iPhone 13 mini 720P | 30fps Record Mary Avatar 3 - …" at bounding box center [640, 308] width 310 height 259
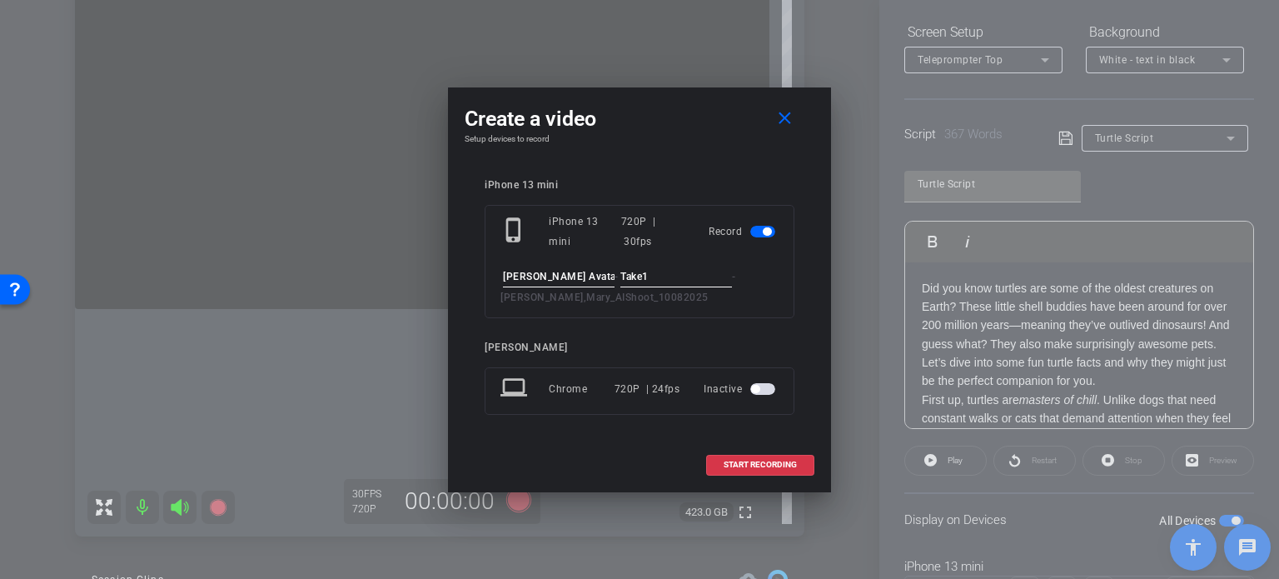
click at [734, 328] on div "iPhone 13 mini phone_iphone iPhone 13 mini 720P | 30fps Record Mary Avatar 3 - …" at bounding box center [640, 308] width 310 height 259
click at [732, 328] on div "iPhone 13 mini phone_iphone iPhone 13 mini 720P | 30fps Record Mary Avatar 3 - …" at bounding box center [640, 308] width 310 height 259
click at [768, 460] on span "START RECORDING" at bounding box center [760, 464] width 73 height 8
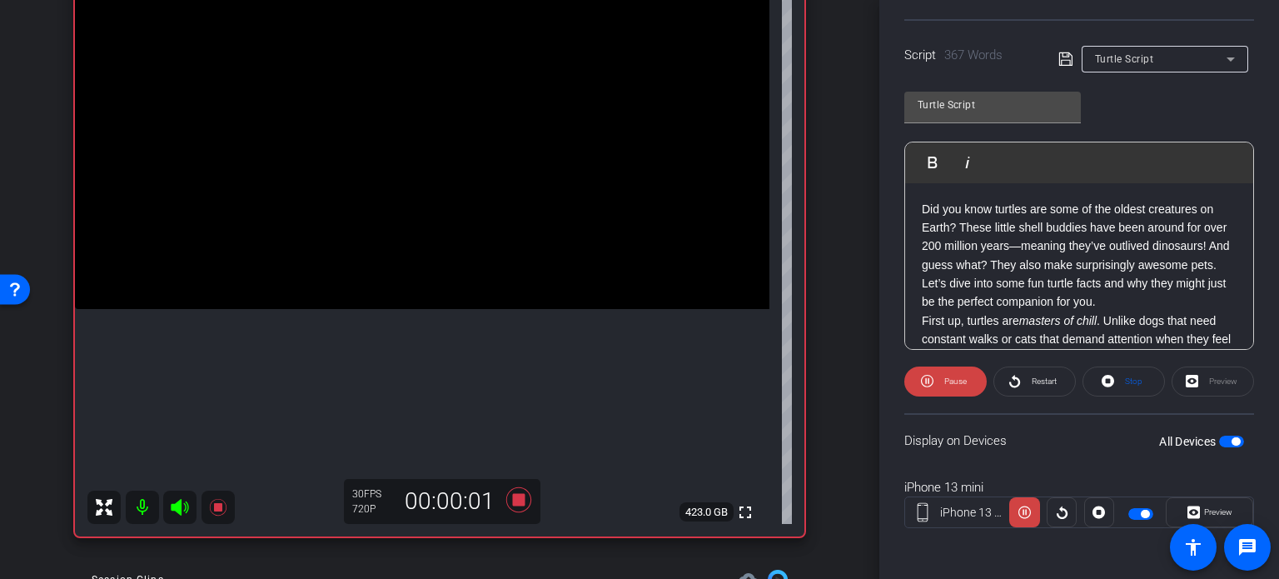
scroll to position [330, 0]
click at [1219, 507] on span "Preview" at bounding box center [1218, 510] width 28 height 9
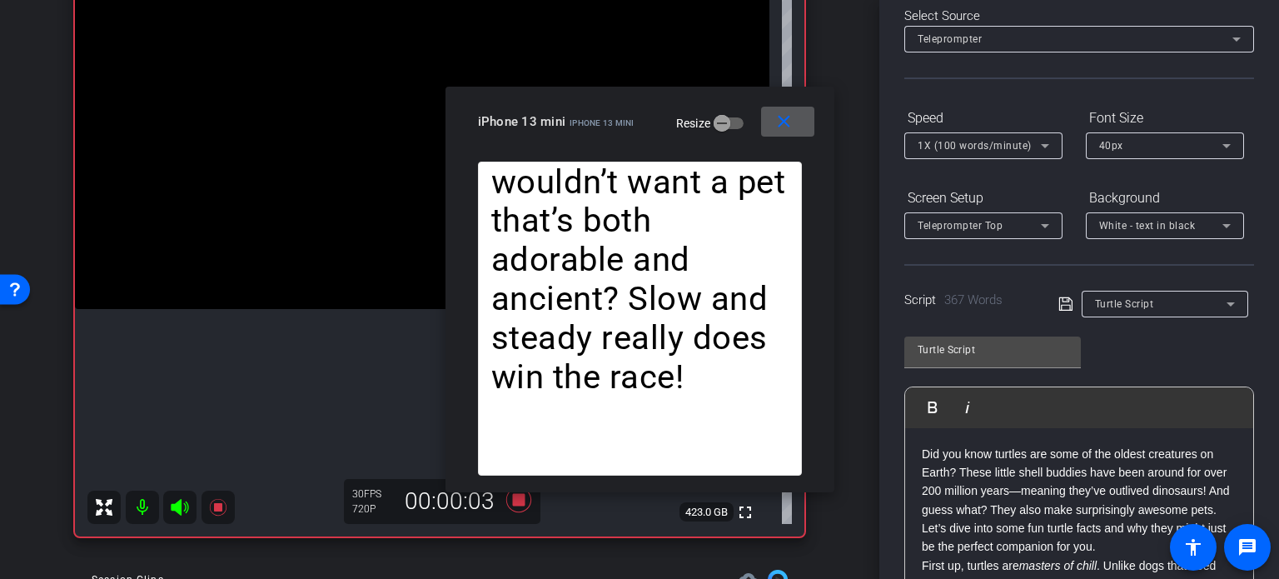
scroll to position [80, 0]
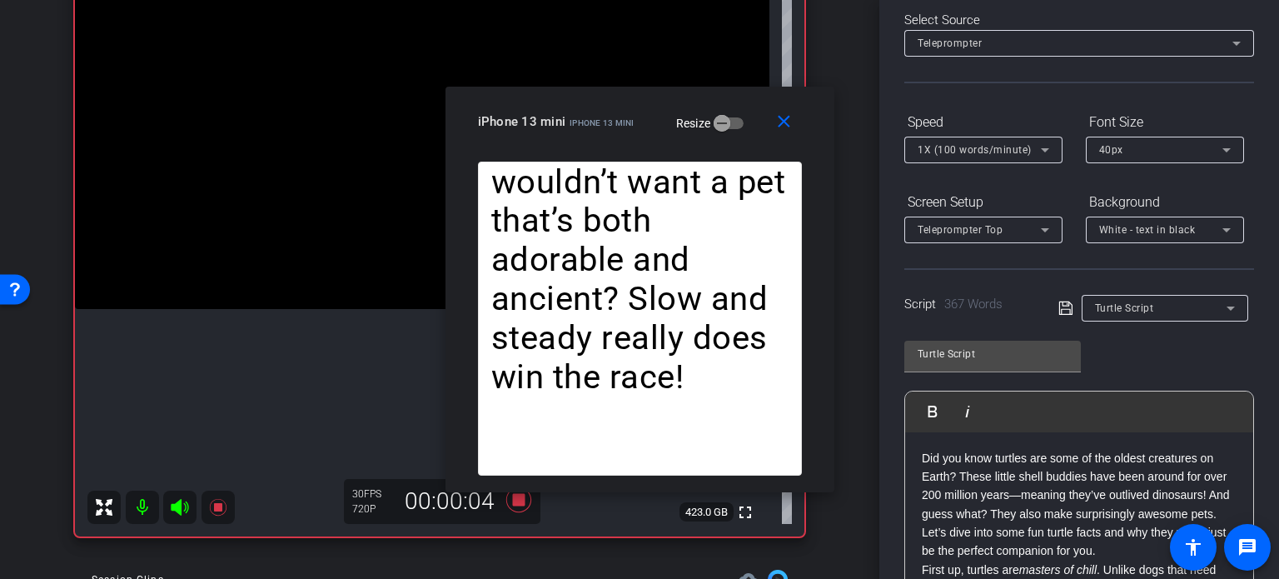
click at [983, 159] on div "1X (100 words/minute)" at bounding box center [984, 150] width 132 height 27
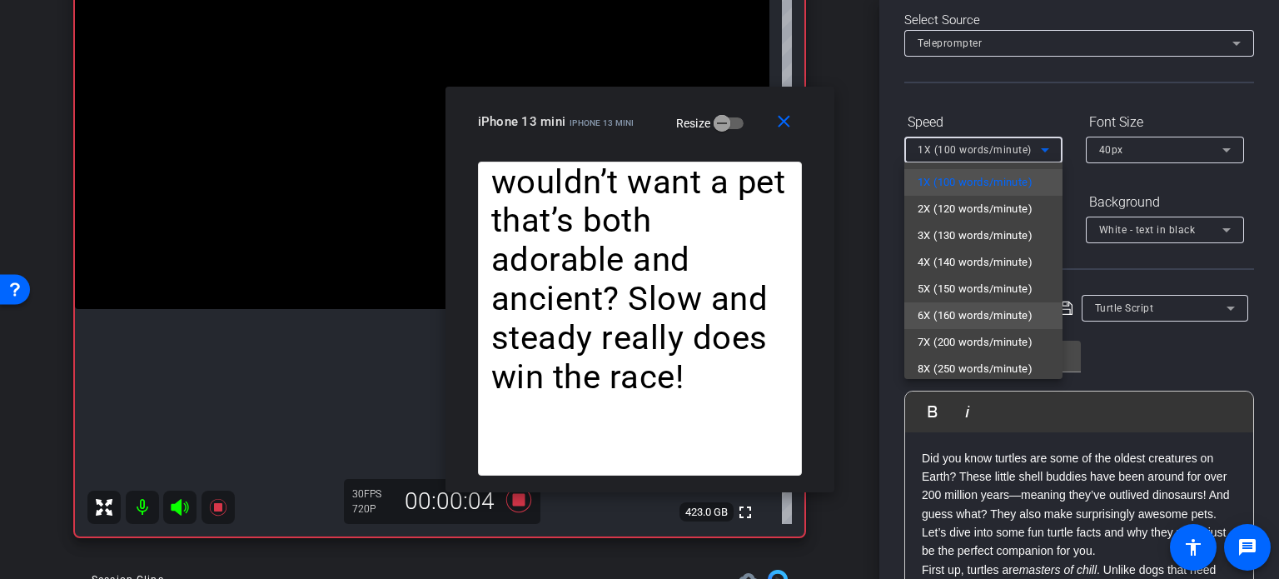
click at [981, 321] on span "6X (160 words/minute)" at bounding box center [975, 316] width 115 height 20
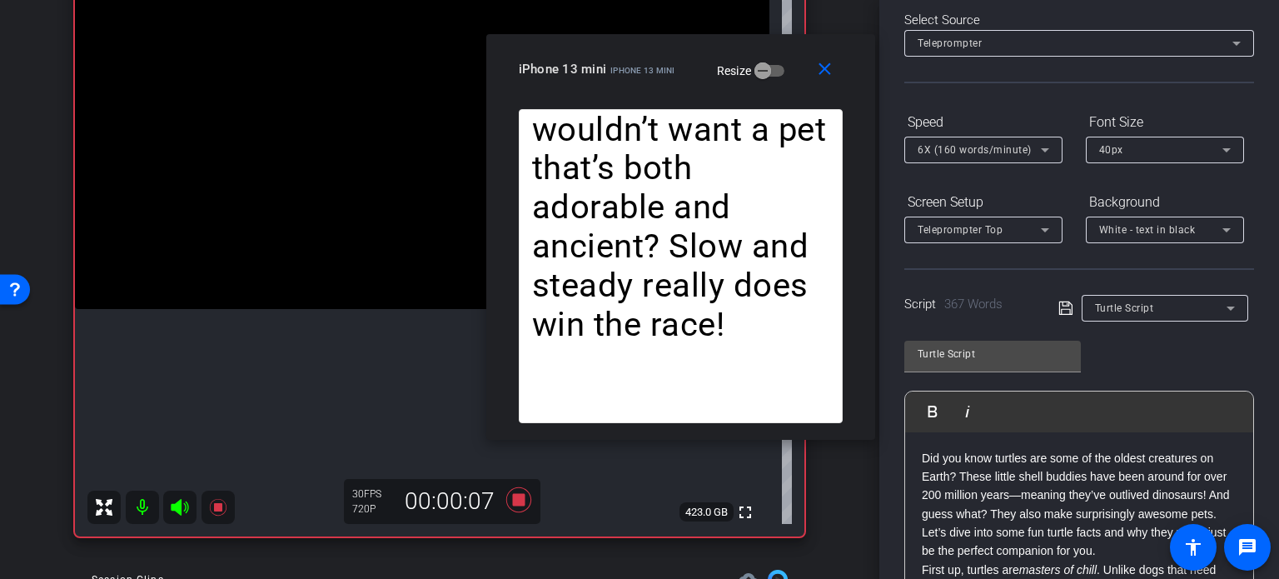
drag, startPoint x: 665, startPoint y: 148, endPoint x: 706, endPoint y: 96, distance: 66.5
click at [706, 96] on div "close iPhone 13 mini iPhone 13 mini Resize" at bounding box center [680, 71] width 389 height 75
click at [953, 151] on span "6X (160 words/minute)" at bounding box center [975, 150] width 114 height 12
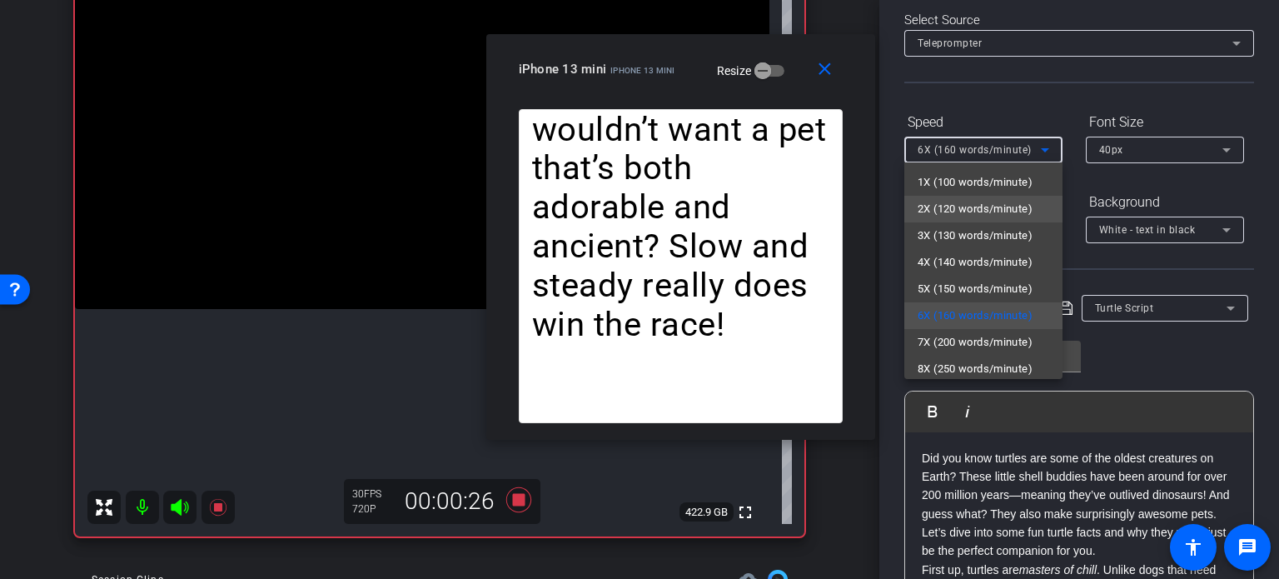
click at [959, 217] on span "2X (120 words/minute)" at bounding box center [975, 209] width 115 height 20
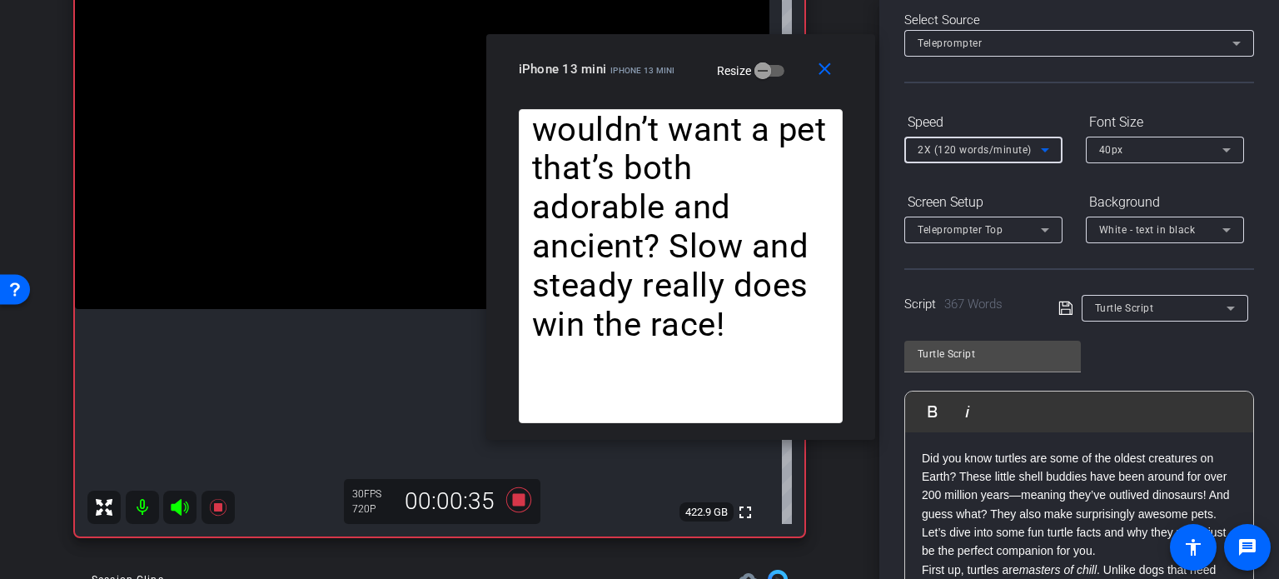
click at [966, 146] on span "2X (120 words/minute)" at bounding box center [975, 150] width 114 height 12
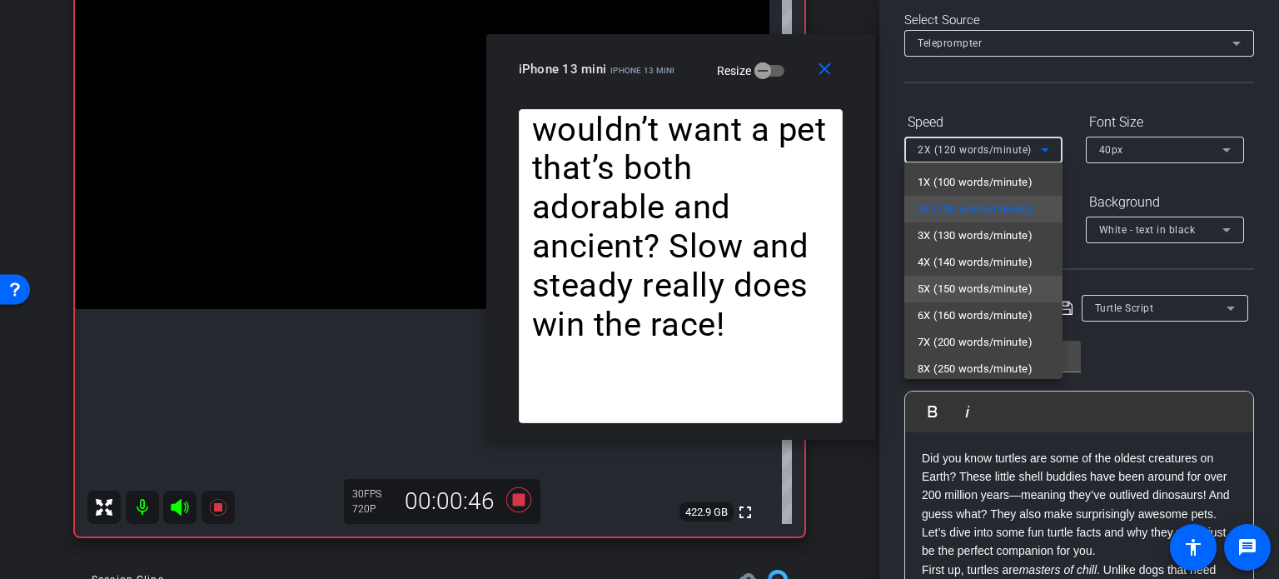
click at [1003, 282] on span "5X (150 words/minute)" at bounding box center [975, 289] width 115 height 20
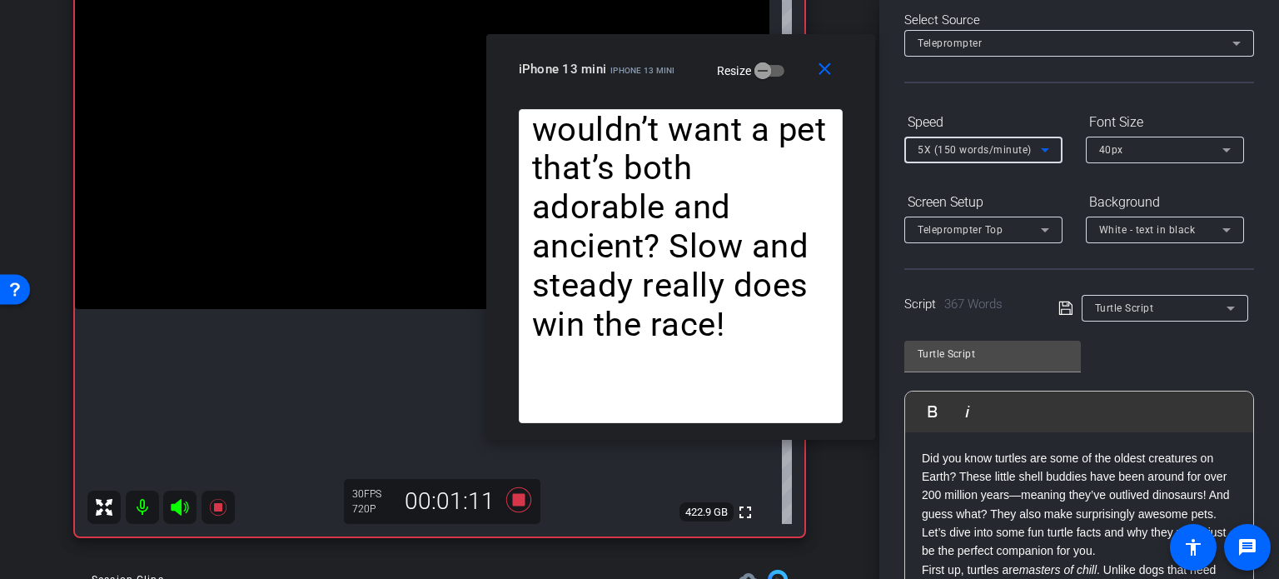
click at [950, 153] on span "5X (150 words/minute)" at bounding box center [975, 150] width 114 height 12
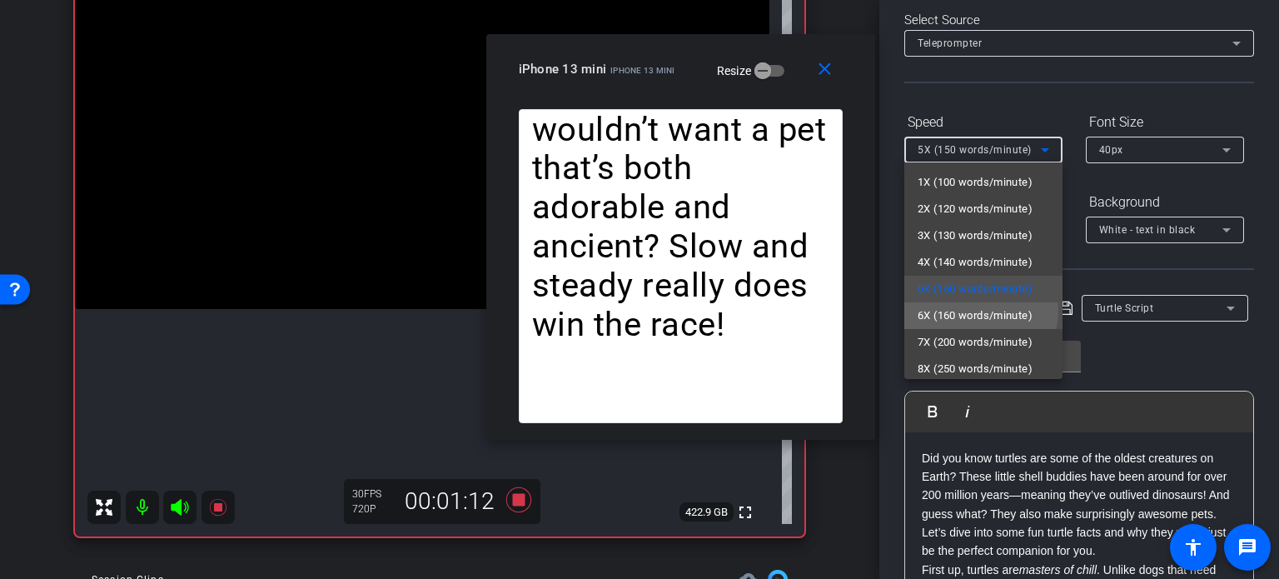
click at [980, 311] on span "6X (160 words/minute)" at bounding box center [975, 316] width 115 height 20
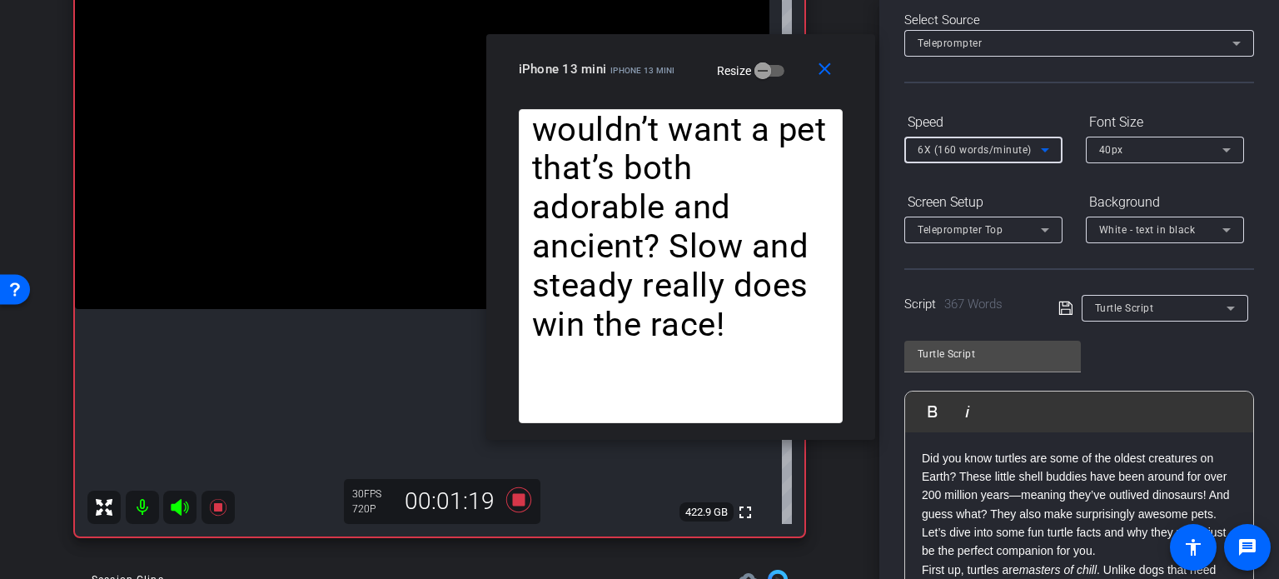
click at [944, 147] on span "6X (160 words/minute)" at bounding box center [975, 150] width 114 height 12
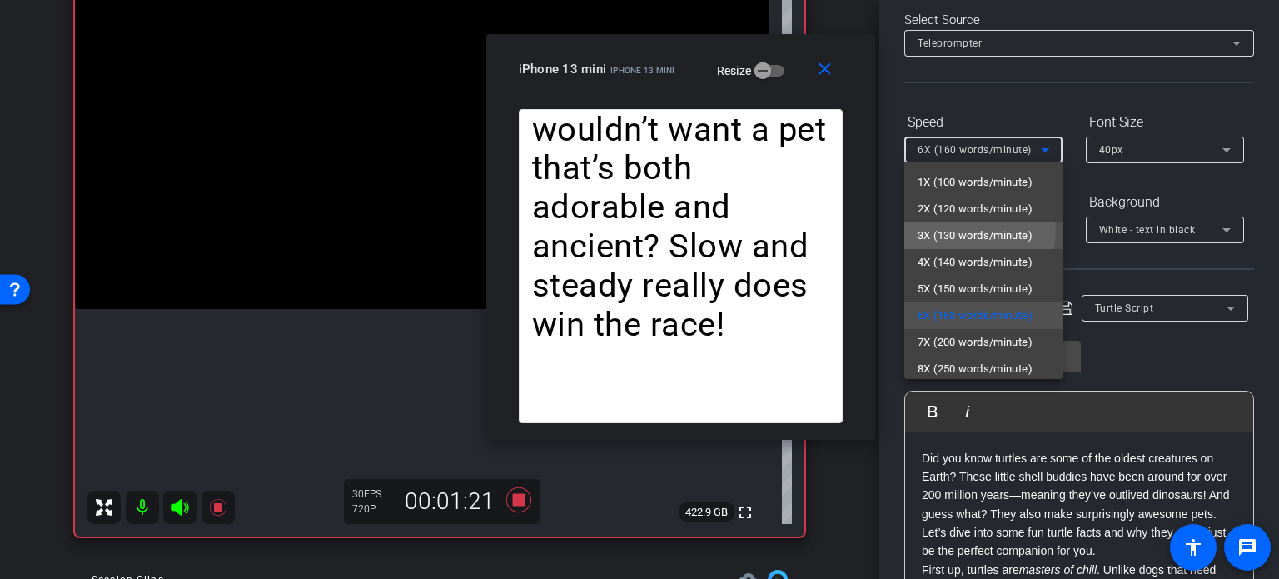
click at [973, 231] on span "3X (130 words/minute)" at bounding box center [975, 236] width 115 height 20
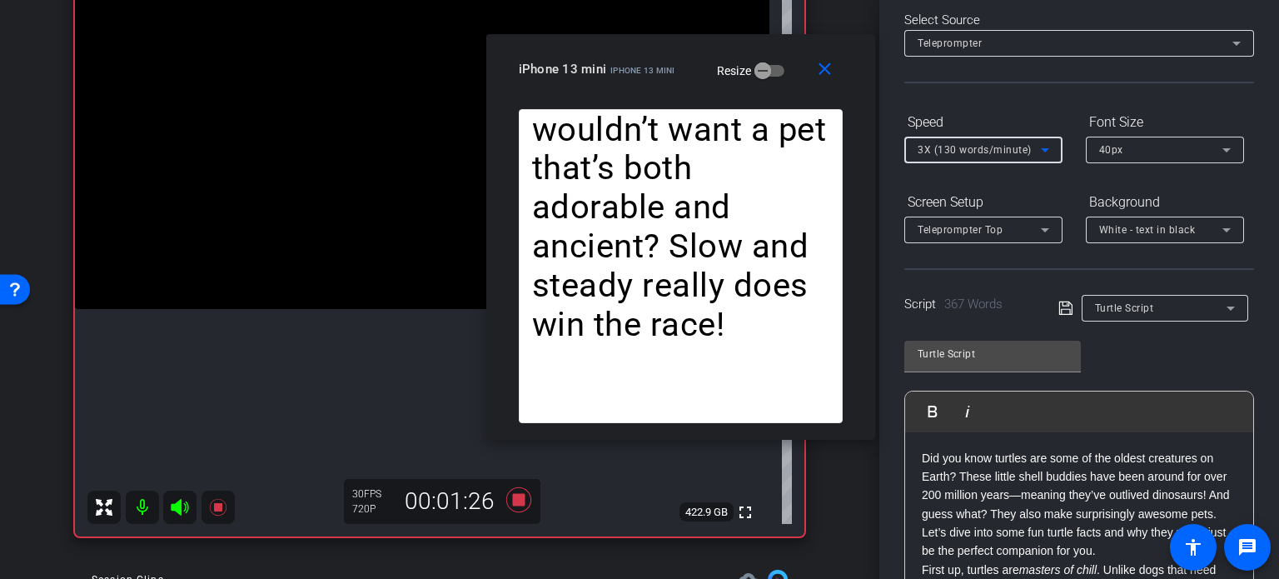
click at [969, 147] on span "3X (130 words/minute)" at bounding box center [975, 150] width 114 height 12
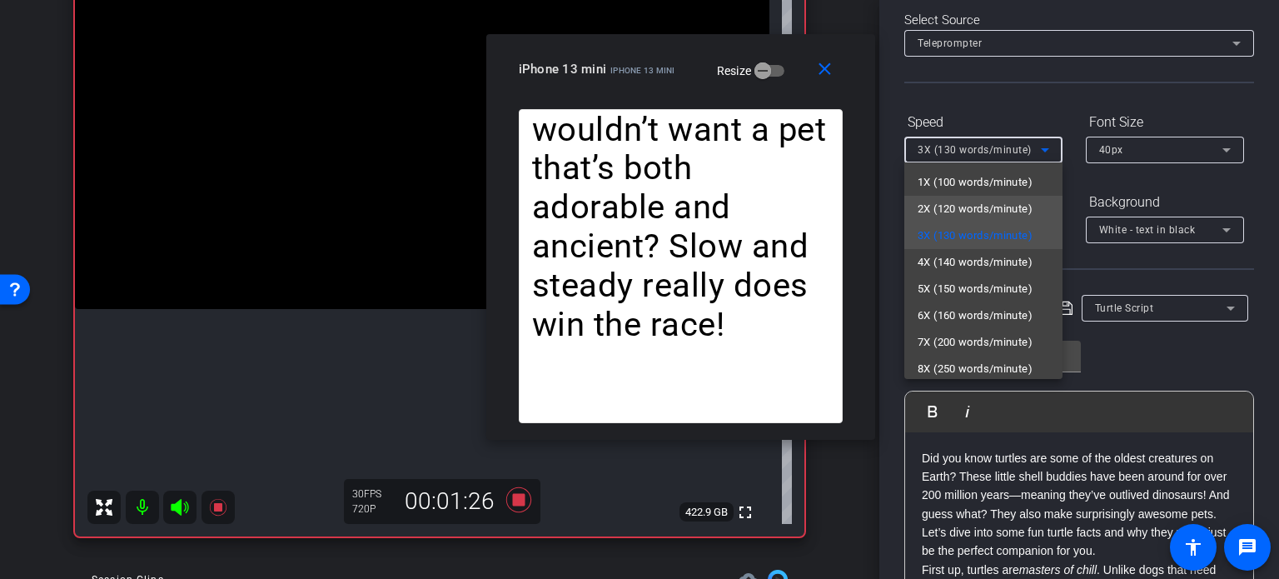
click at [987, 203] on span "2X (120 words/minute)" at bounding box center [975, 209] width 115 height 20
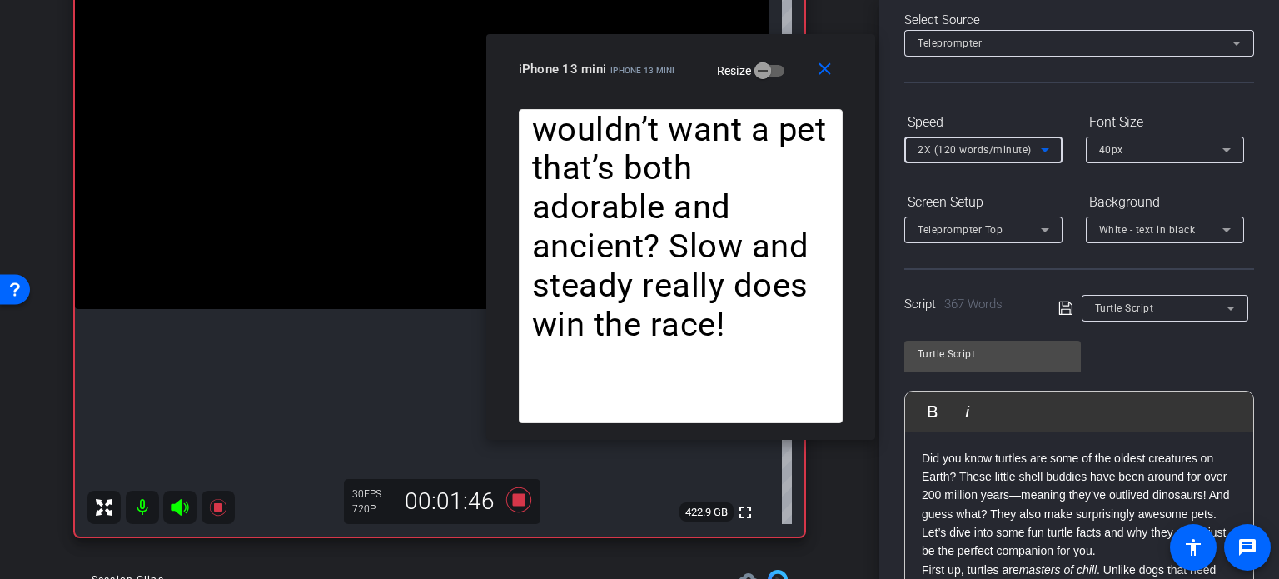
click at [955, 147] on span "2X (120 words/minute)" at bounding box center [975, 150] width 114 height 12
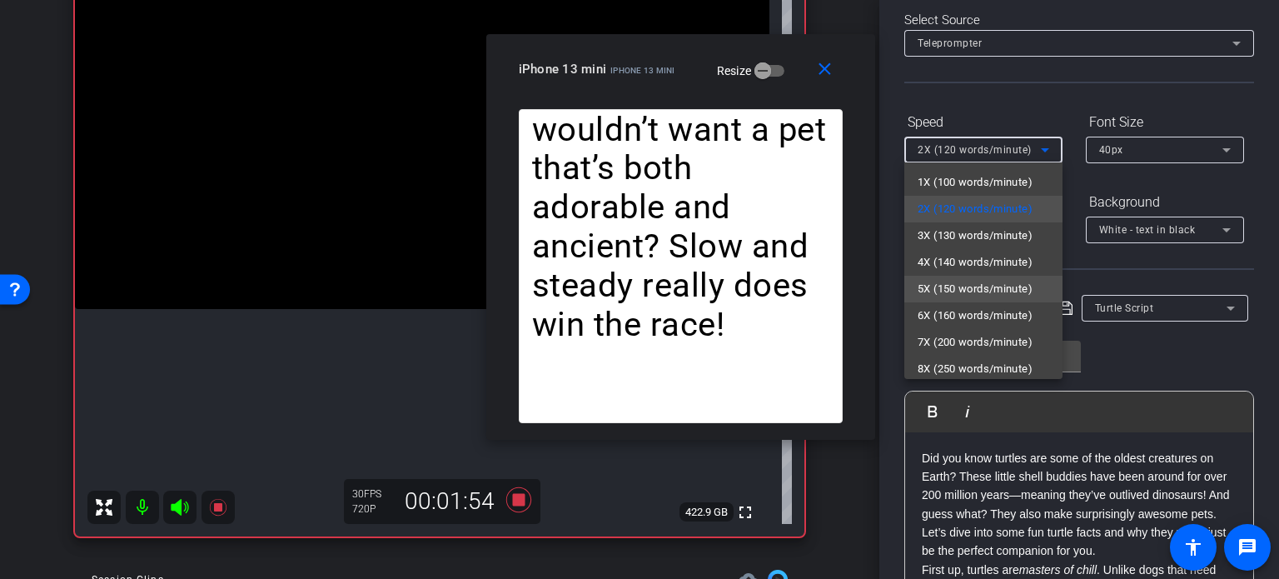
click at [953, 286] on span "5X (150 words/minute)" at bounding box center [975, 289] width 115 height 20
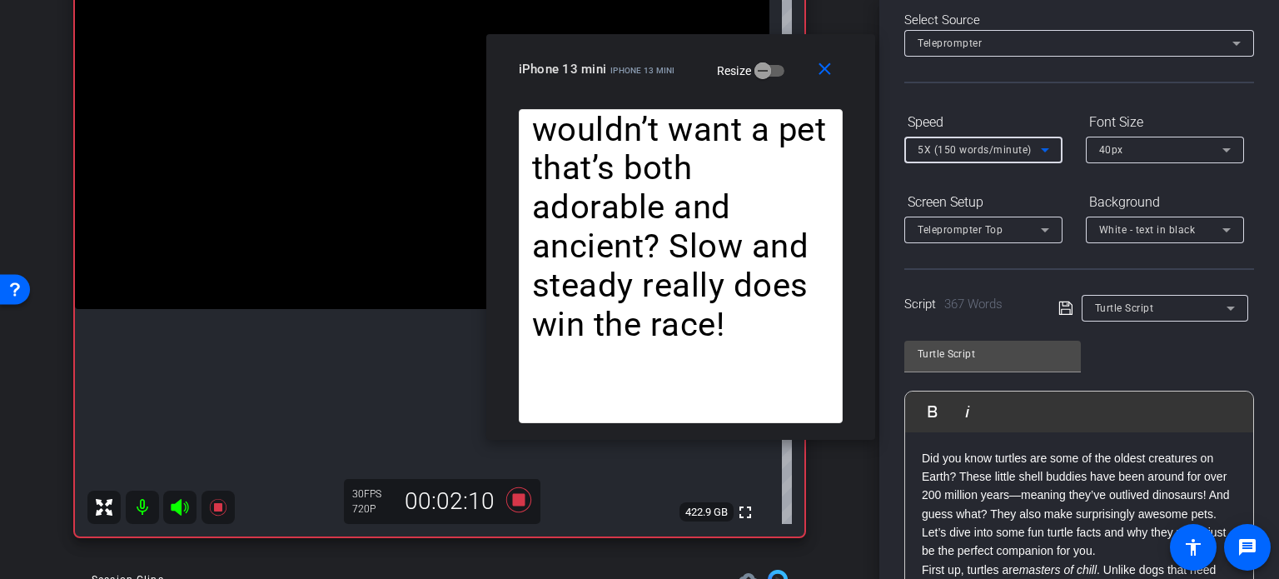
click at [973, 145] on span "5X (150 words/minute)" at bounding box center [975, 150] width 114 height 12
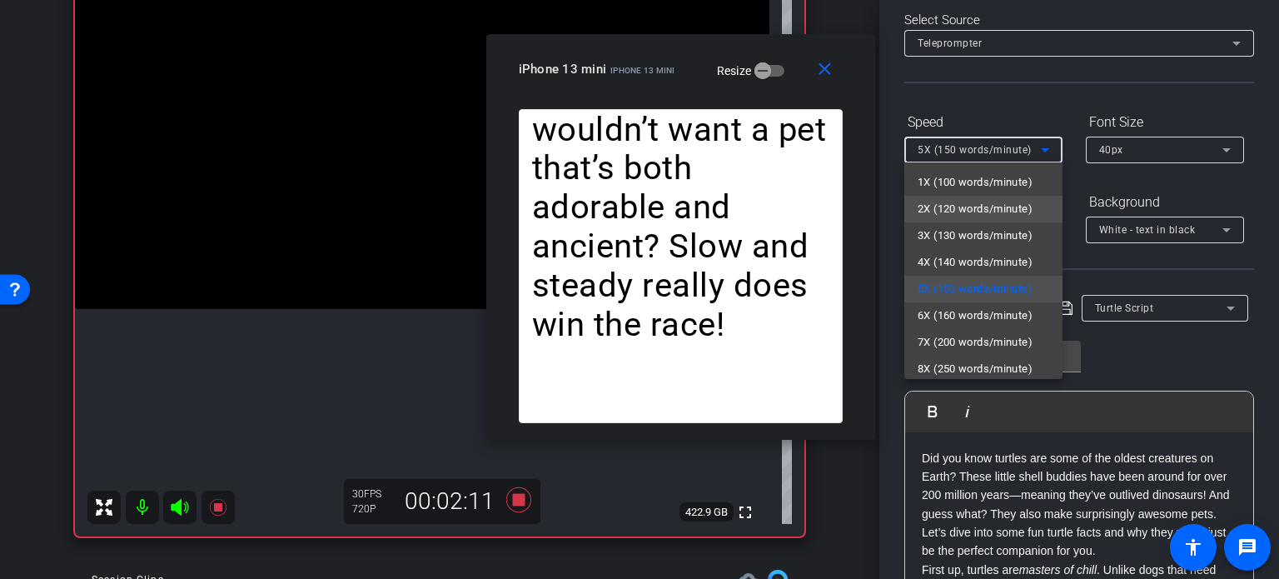
click at [984, 202] on span "2X (120 words/minute)" at bounding box center [975, 209] width 115 height 20
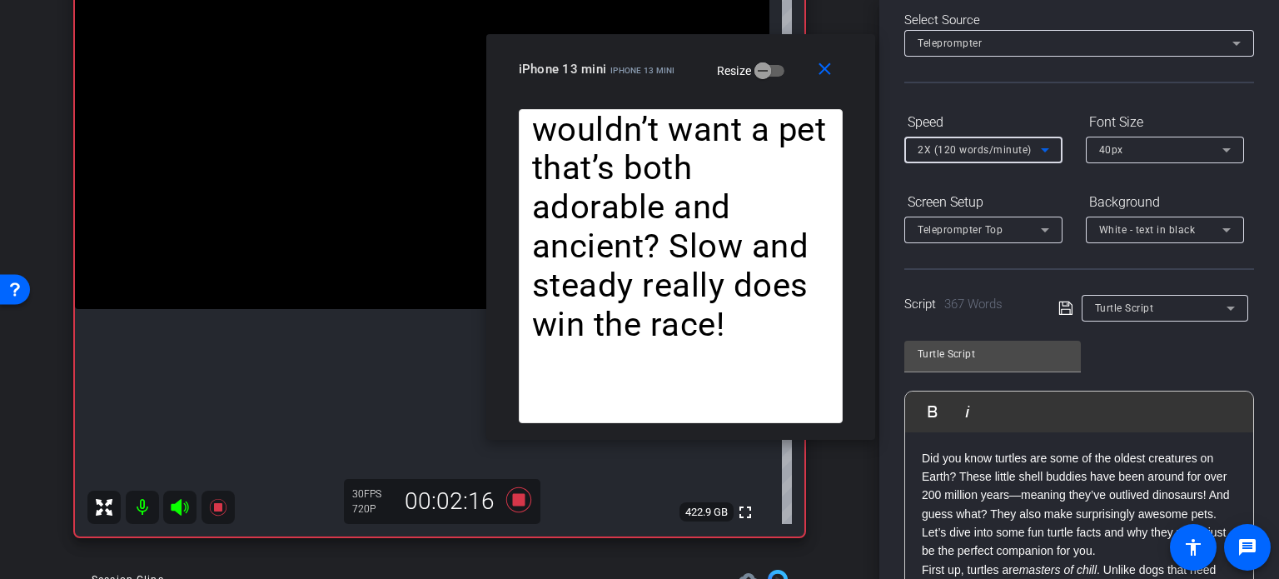
click at [962, 147] on span "2X (120 words/minute)" at bounding box center [975, 150] width 114 height 12
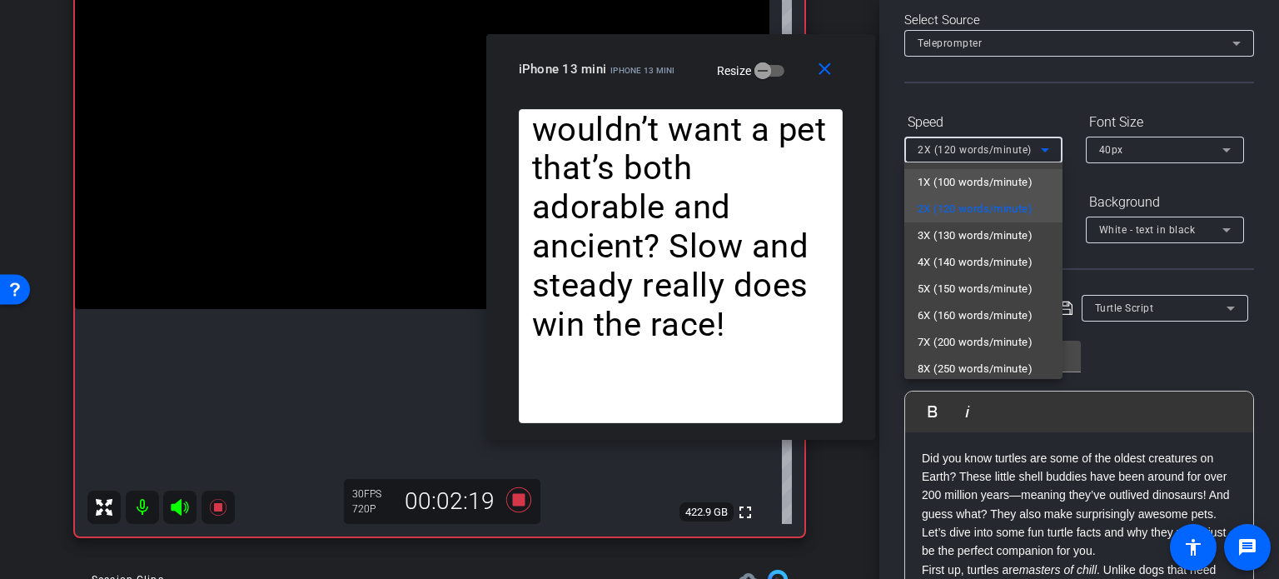
click at [993, 186] on span "1X (100 words/minute)" at bounding box center [975, 182] width 115 height 20
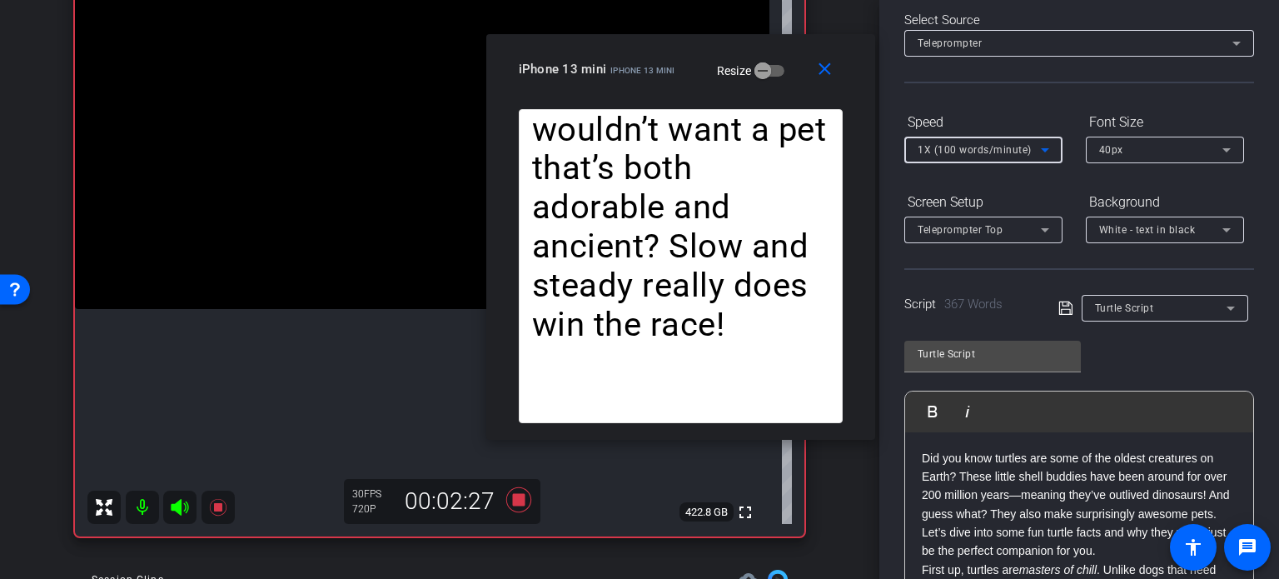
click at [959, 157] on div "1X (100 words/minute)" at bounding box center [979, 149] width 123 height 21
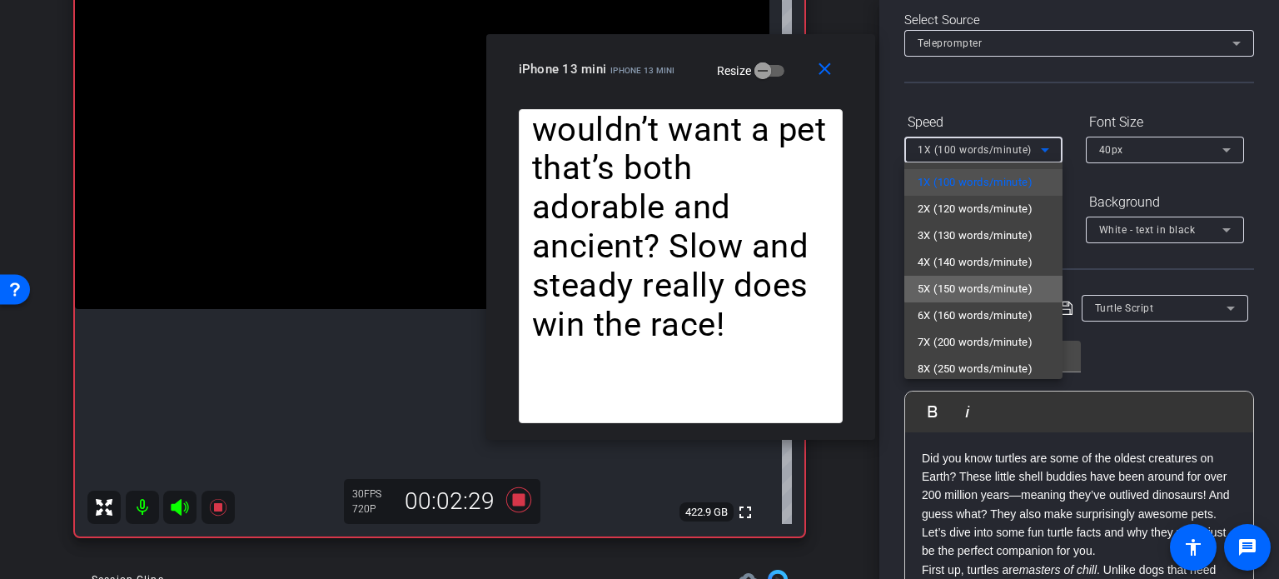
click at [985, 284] on span "5X (150 words/minute)" at bounding box center [975, 289] width 115 height 20
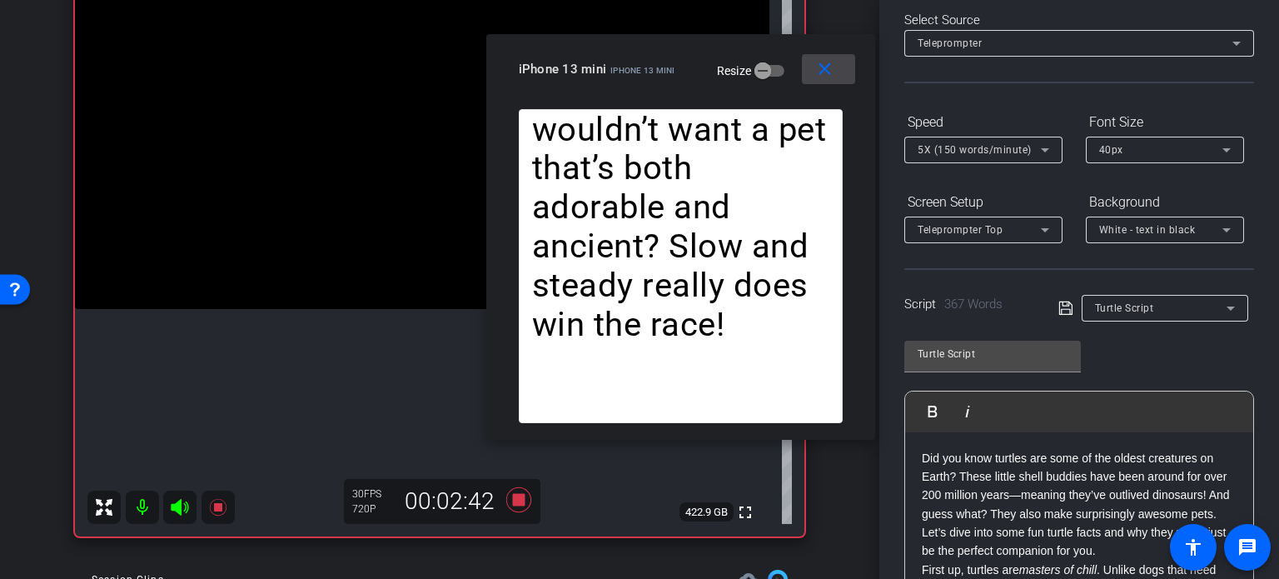
click at [819, 62] on mat-icon "close" at bounding box center [824, 69] width 21 height 21
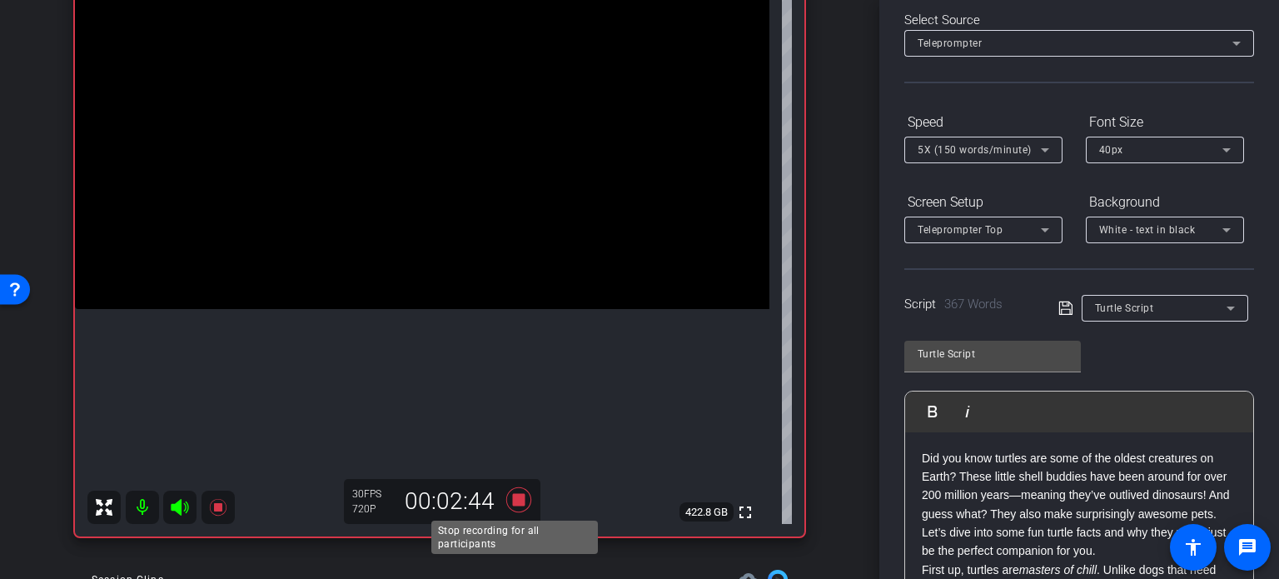
click at [518, 495] on icon at bounding box center [518, 499] width 25 height 25
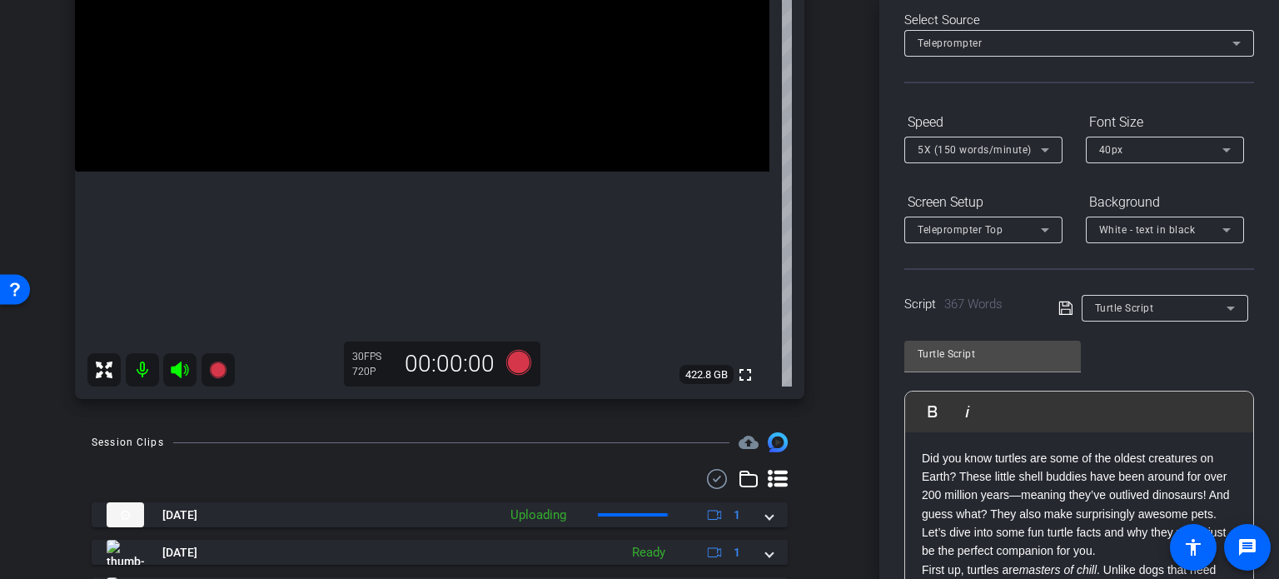
scroll to position [333, 0]
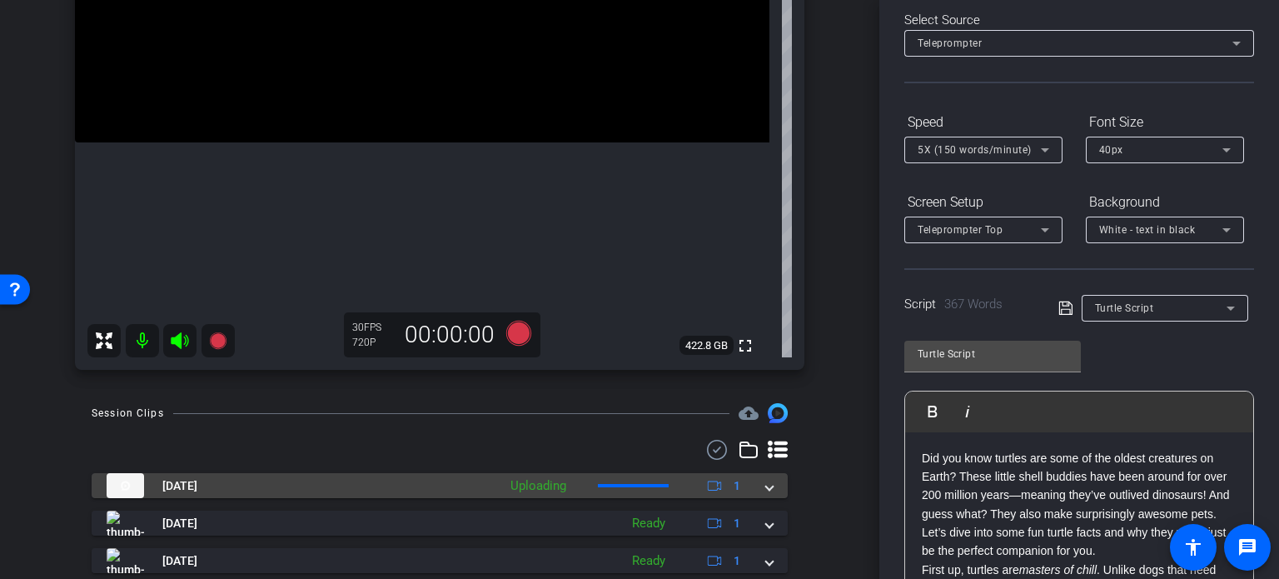
click at [765, 487] on mat-expansion-panel-header "Oct 8, 2025 Uploading 1" at bounding box center [440, 485] width 696 height 25
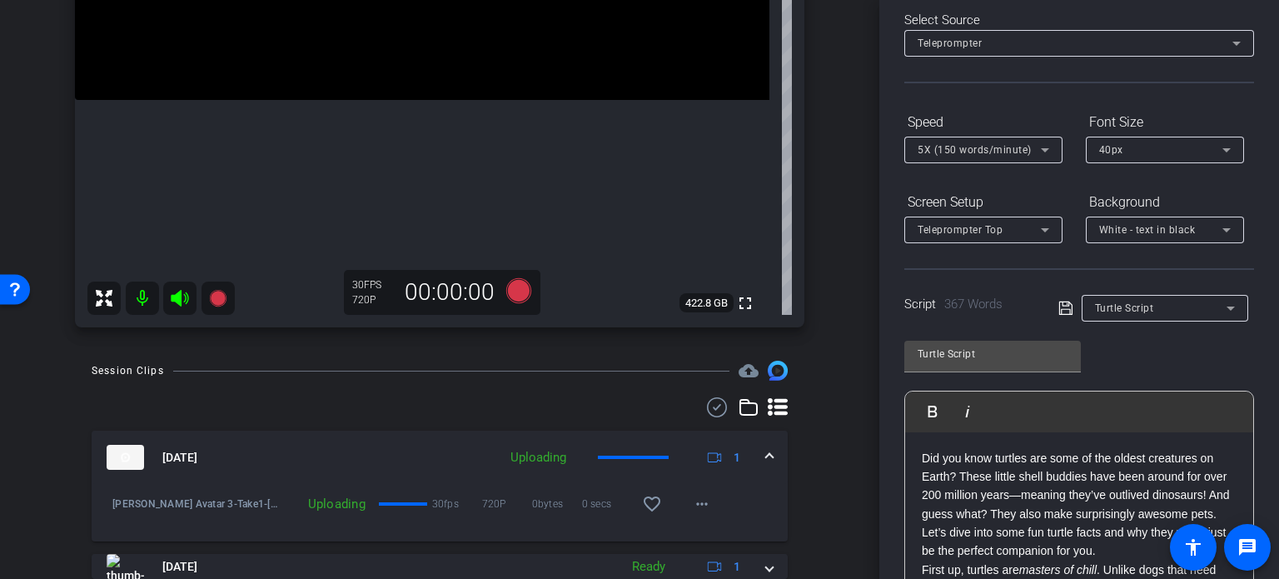
scroll to position [416, 0]
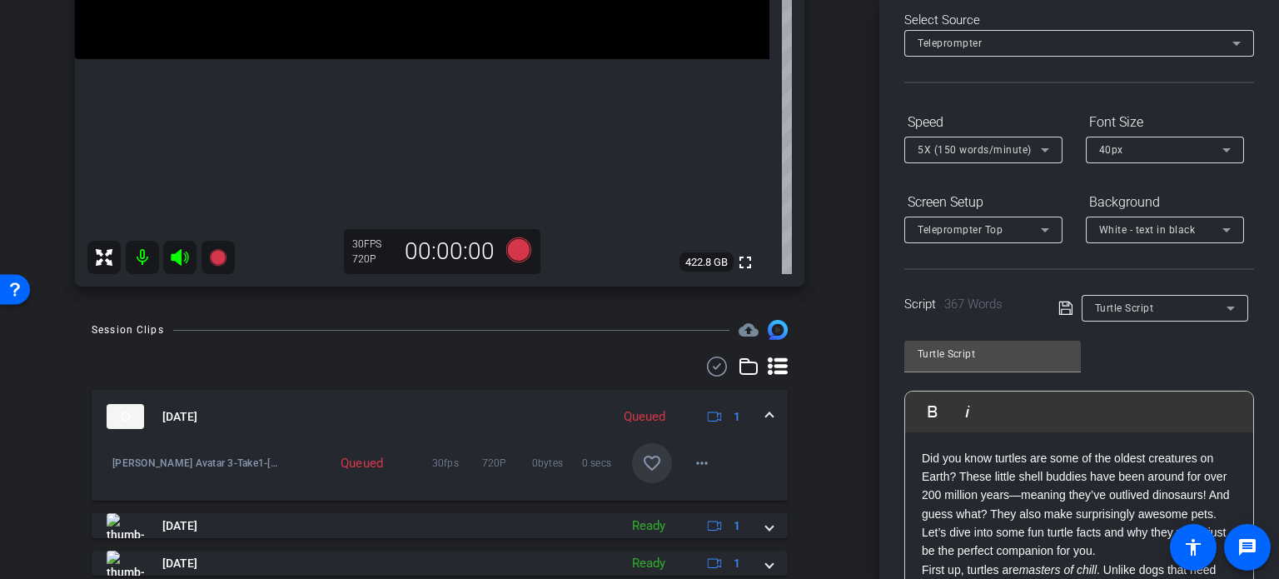
click at [646, 459] on mat-icon "favorite_border" at bounding box center [652, 463] width 20 height 20
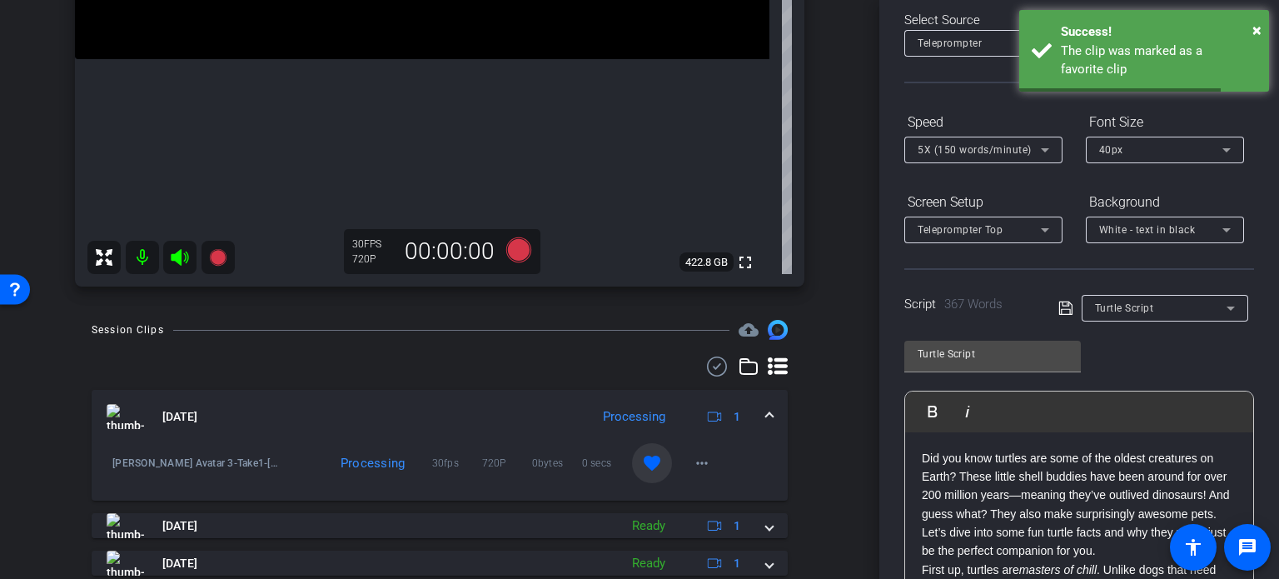
click at [766, 414] on span at bounding box center [769, 416] width 7 height 17
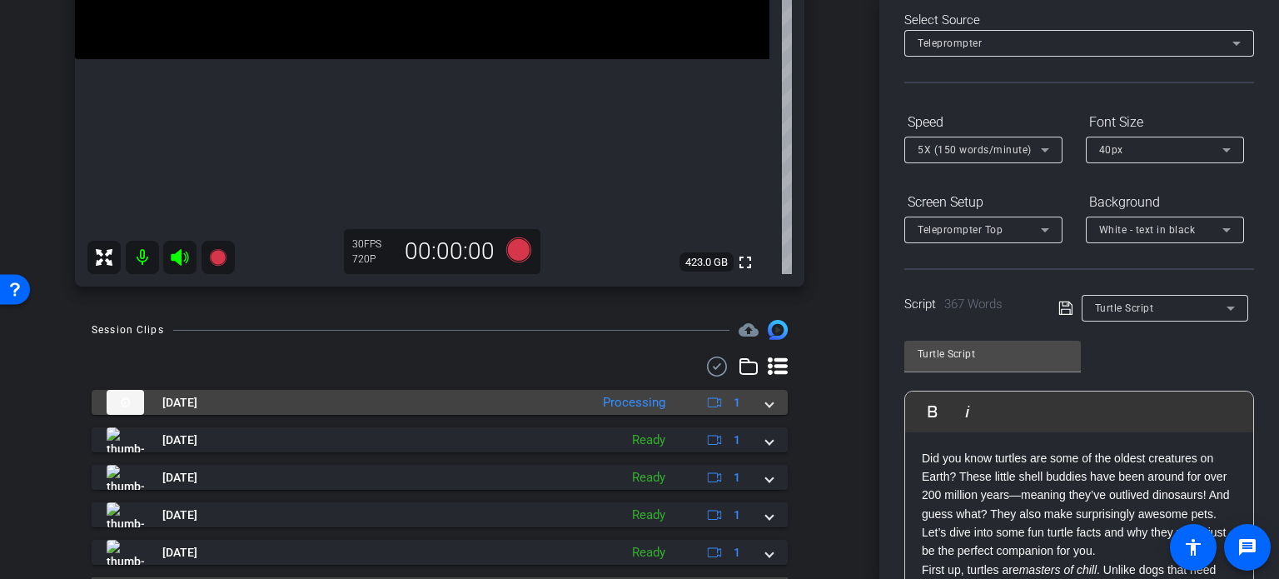
click at [765, 399] on mat-expansion-panel-header "Oct 8, 2025 Processing 1" at bounding box center [440, 402] width 696 height 25
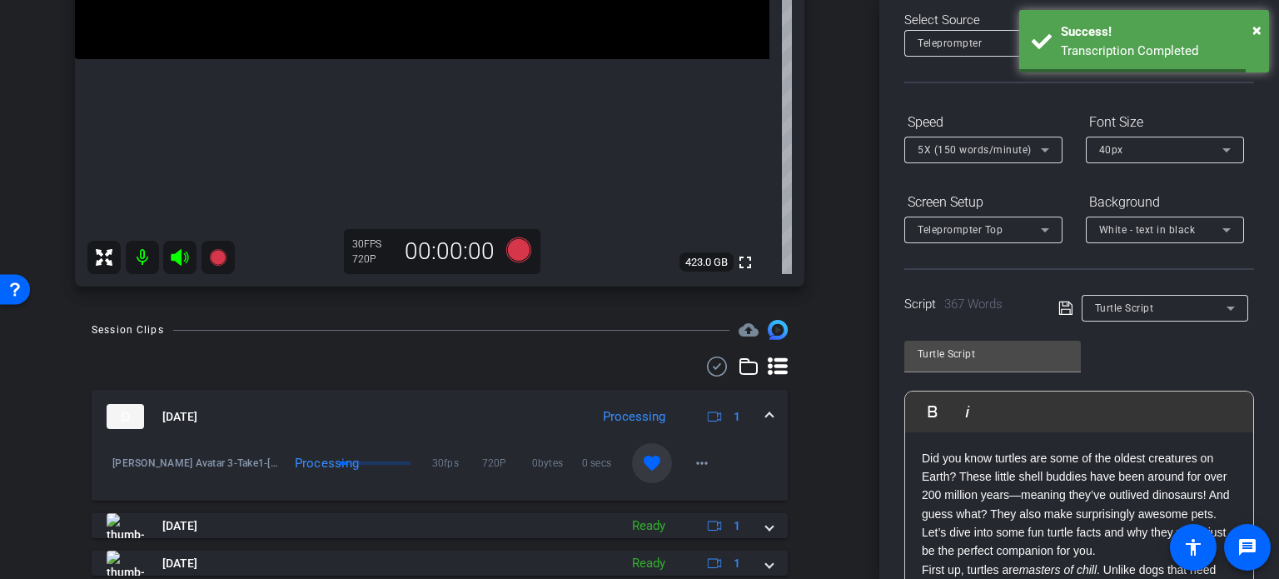
click at [767, 414] on mat-expansion-panel-header "Oct 8, 2025 Processing 1" at bounding box center [440, 416] width 696 height 53
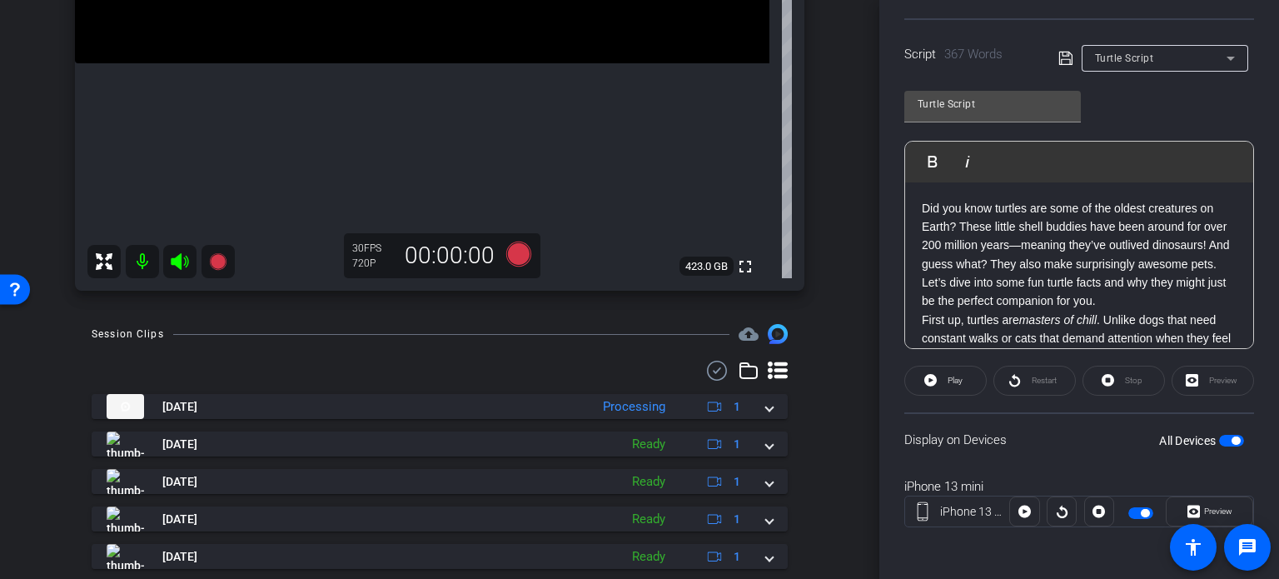
scroll to position [461, 0]
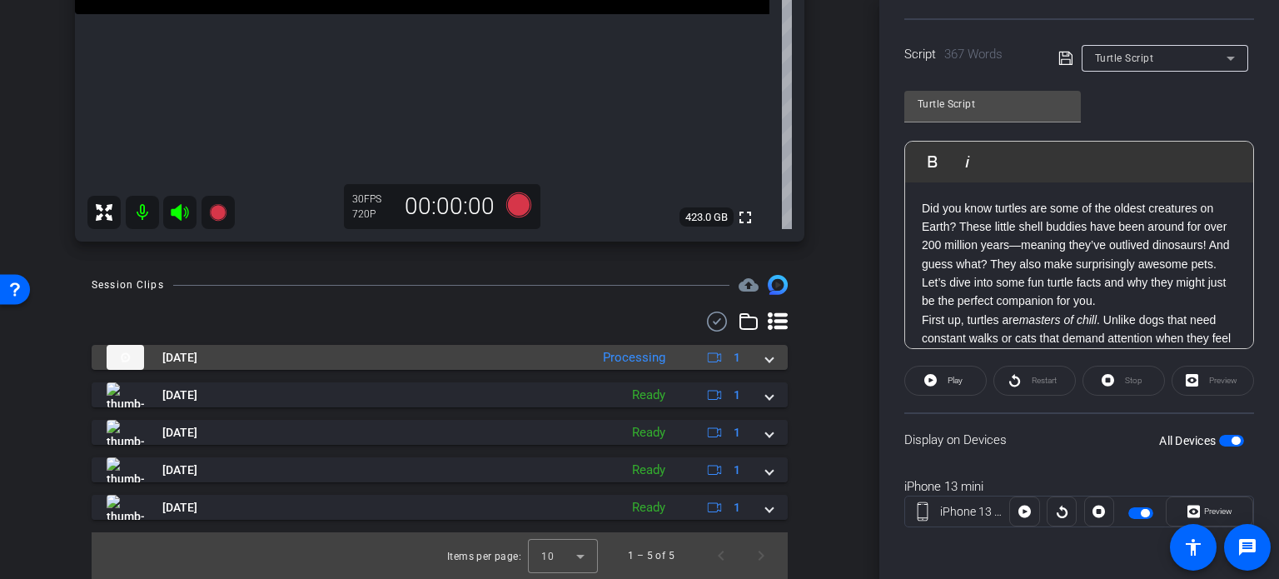
click at [765, 366] on mat-expansion-panel-header "Oct 8, 2025 Processing 1" at bounding box center [440, 357] width 696 height 25
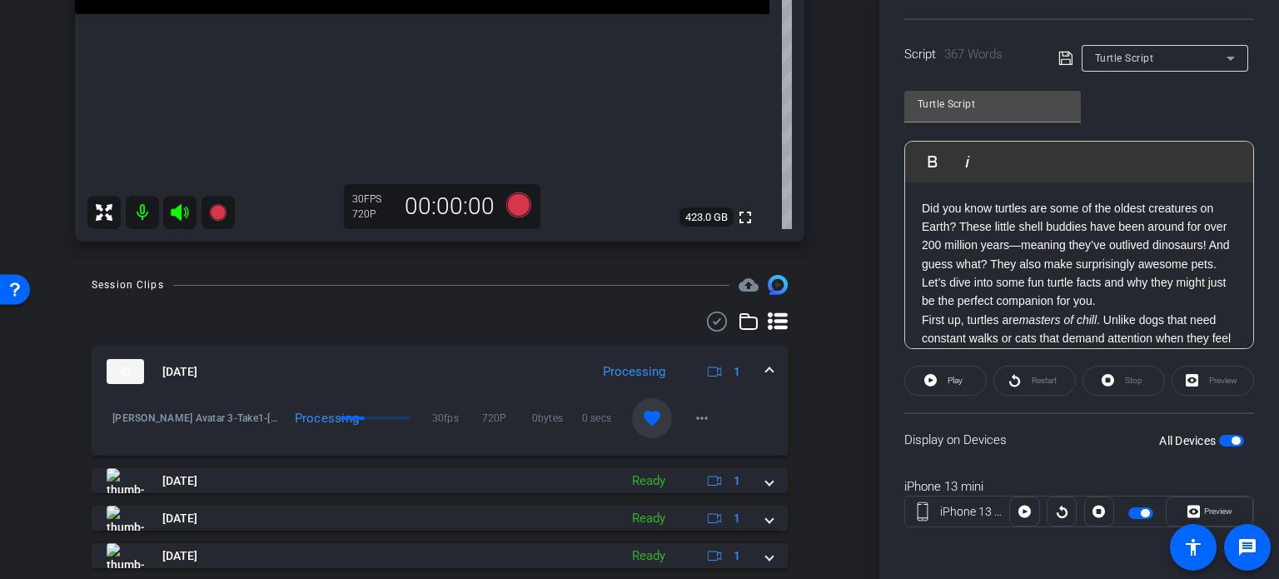
click at [765, 366] on mat-expansion-panel-header "Oct 8, 2025 Processing 1" at bounding box center [440, 371] width 696 height 53
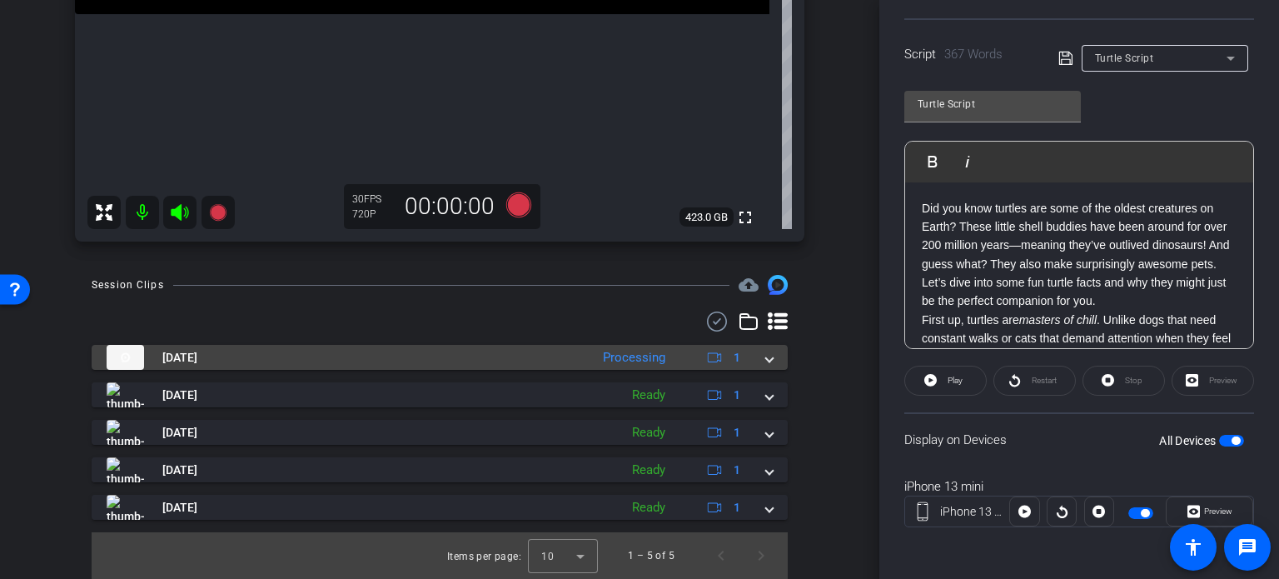
click at [766, 360] on span at bounding box center [769, 357] width 7 height 17
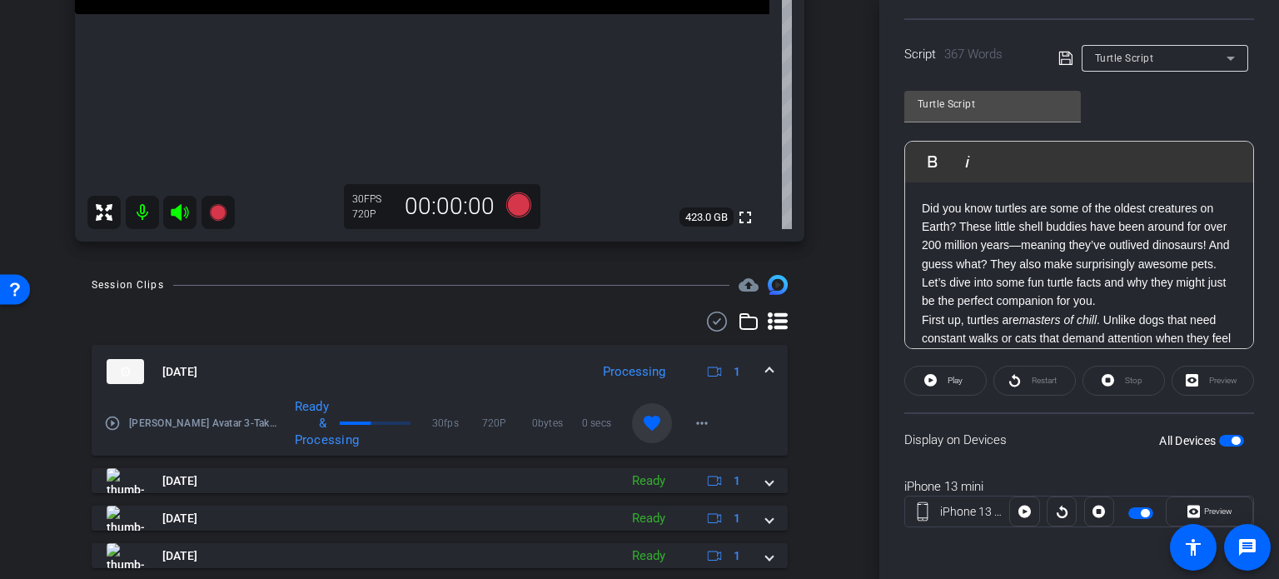
click at [759, 360] on mat-expansion-panel-header "Oct 8, 2025 Processing 1" at bounding box center [440, 371] width 696 height 53
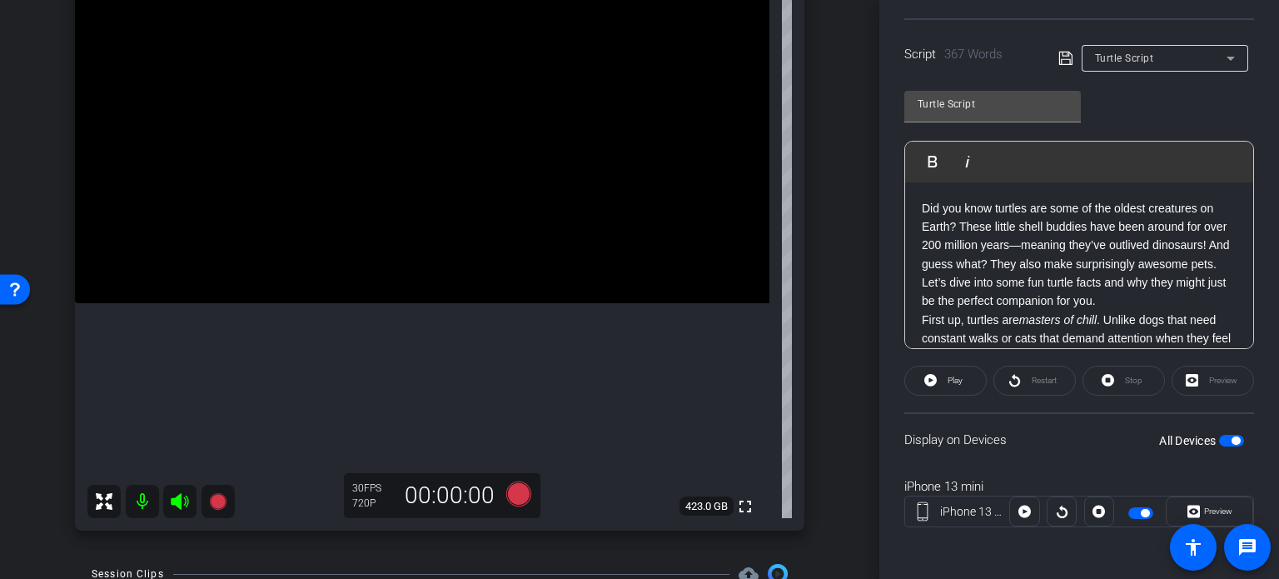
scroll to position [212, 0]
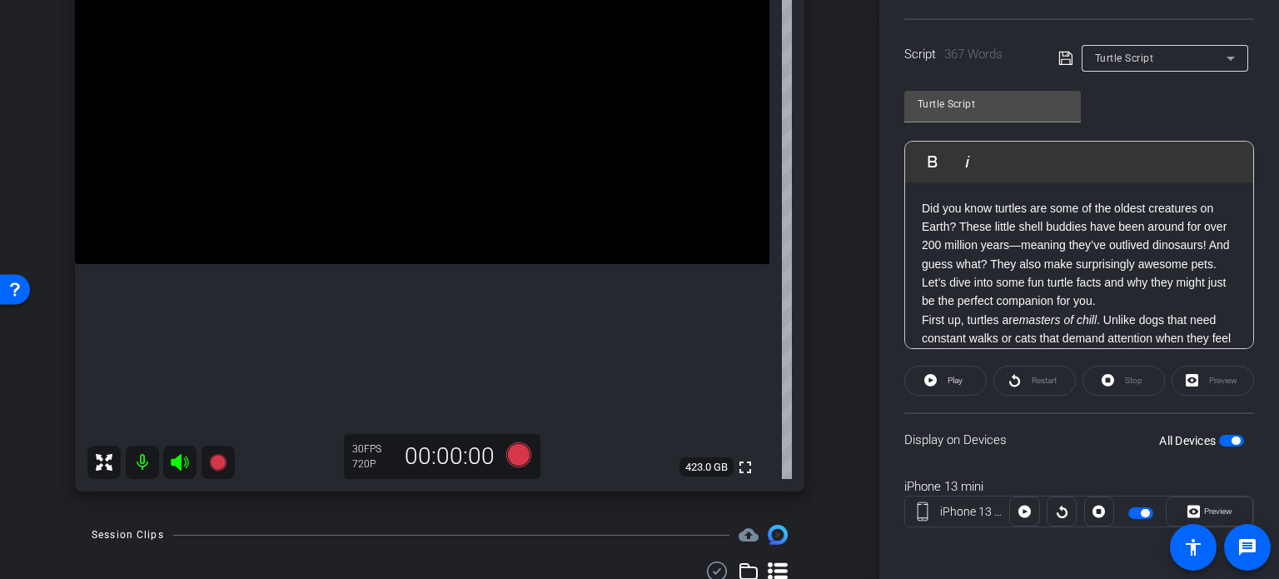
click at [835, 365] on div "arrow_back Higgins,Mary_AIShoot_10082025 Back to project Send invite account_bo…" at bounding box center [439, 77] width 879 height 579
click at [32, 425] on div "arrow_back Higgins,Mary_AIShoot_10082025 Back to project Send invite account_bo…" at bounding box center [439, 289] width 879 height 579
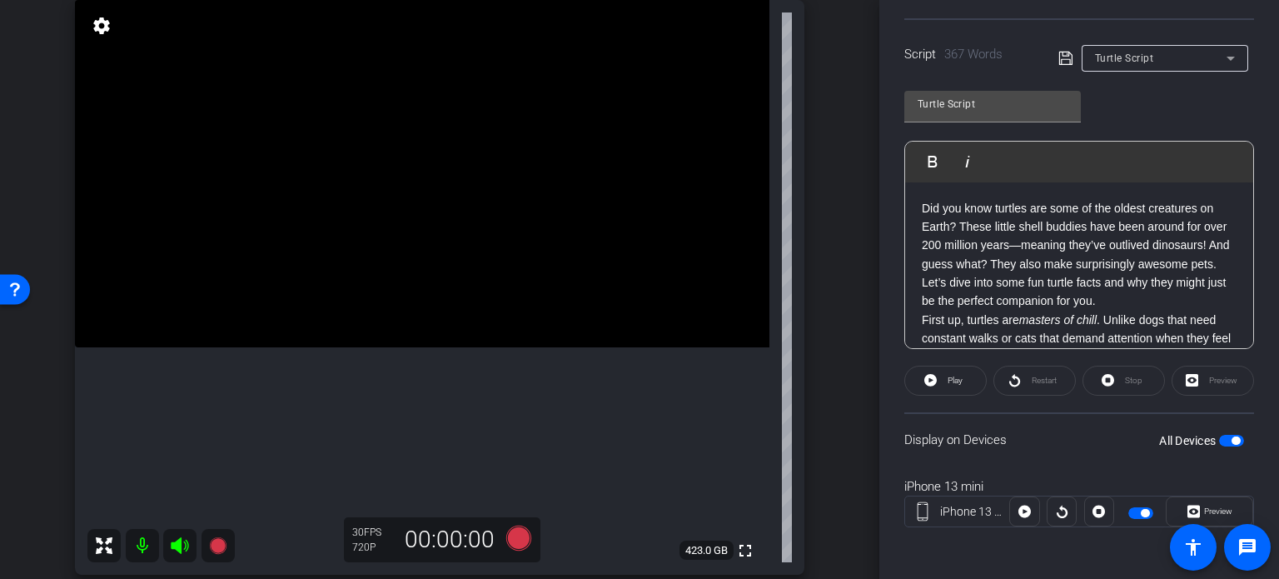
click at [35, 478] on div "arrow_back Higgins,Mary_AIShoot_10082025 Back to project Send invite account_bo…" at bounding box center [439, 289] width 879 height 579
click at [833, 457] on div "arrow_back Higgins,Mary_AIShoot_10082025 Back to project Send invite account_bo…" at bounding box center [439, 289] width 879 height 579
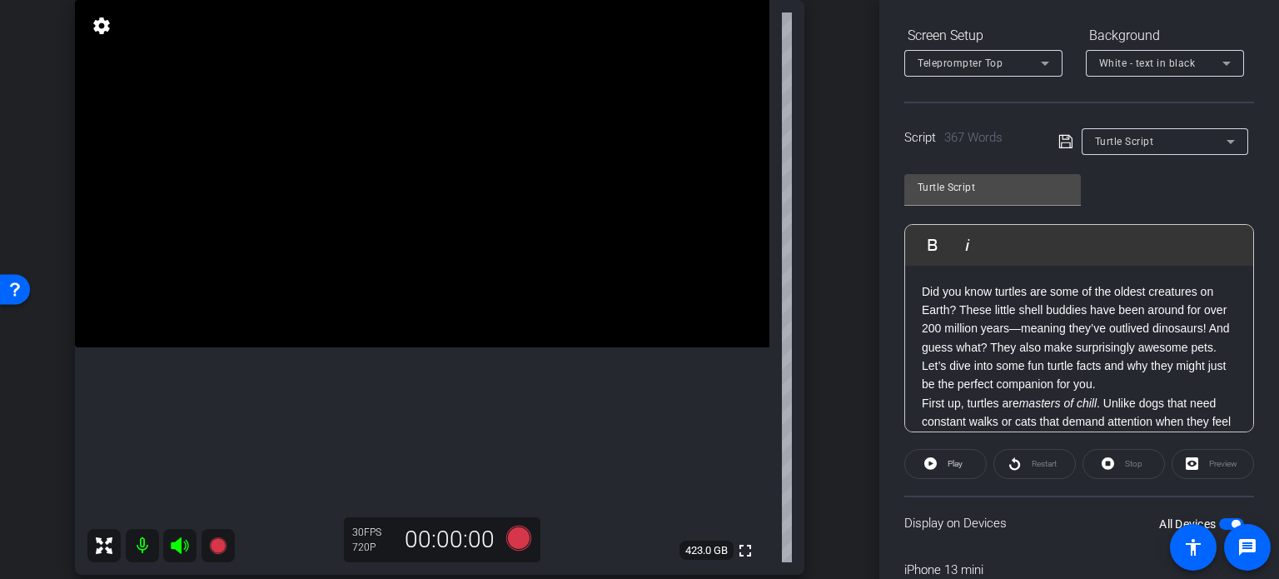
scroll to position [163, 0]
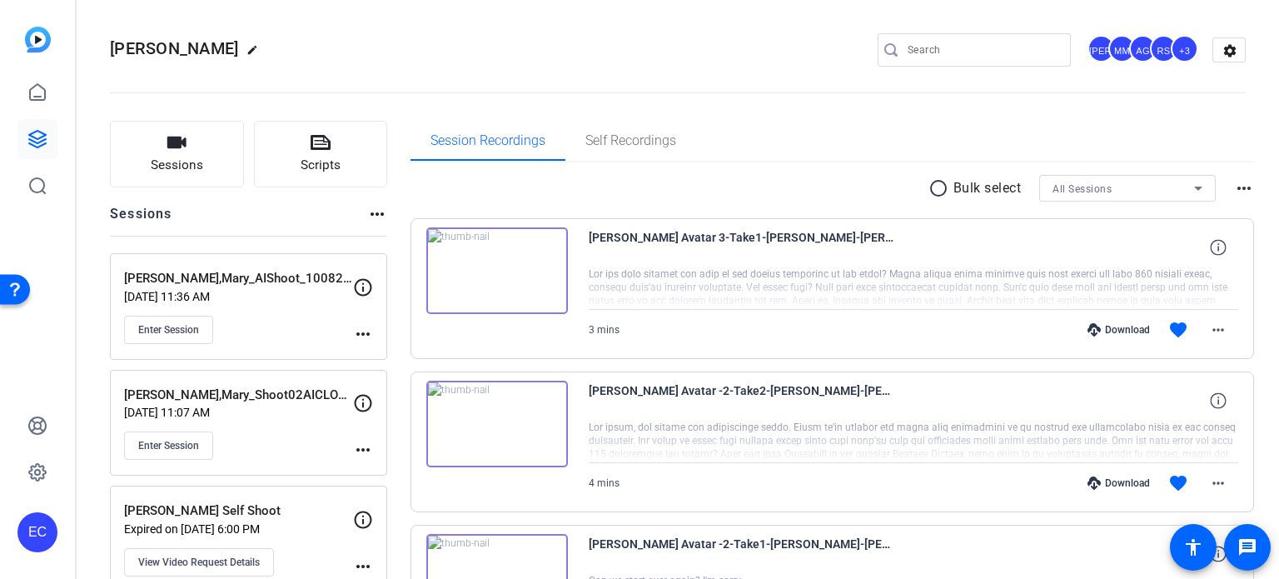
click at [1110, 329] on div "Download" at bounding box center [1118, 329] width 79 height 13
